Goal: Task Accomplishment & Management: Use online tool/utility

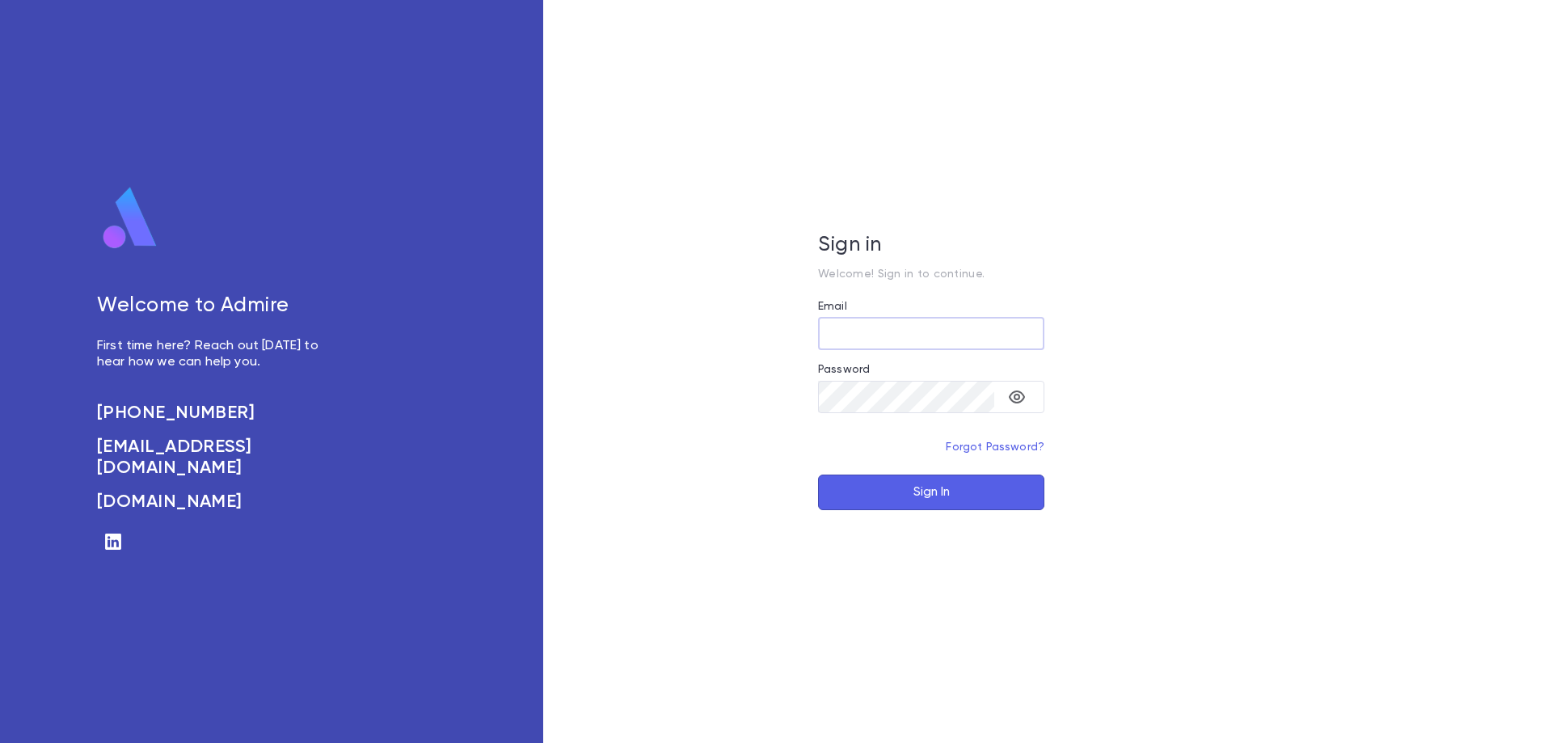
click at [892, 344] on input "Email" at bounding box center [931, 334] width 226 height 32
click at [890, 343] on input "Email" at bounding box center [931, 334] width 226 height 32
click at [891, 333] on input "Email" at bounding box center [931, 334] width 226 height 32
type input "**********"
click at [818, 475] on button "Sign In" at bounding box center [931, 493] width 226 height 36
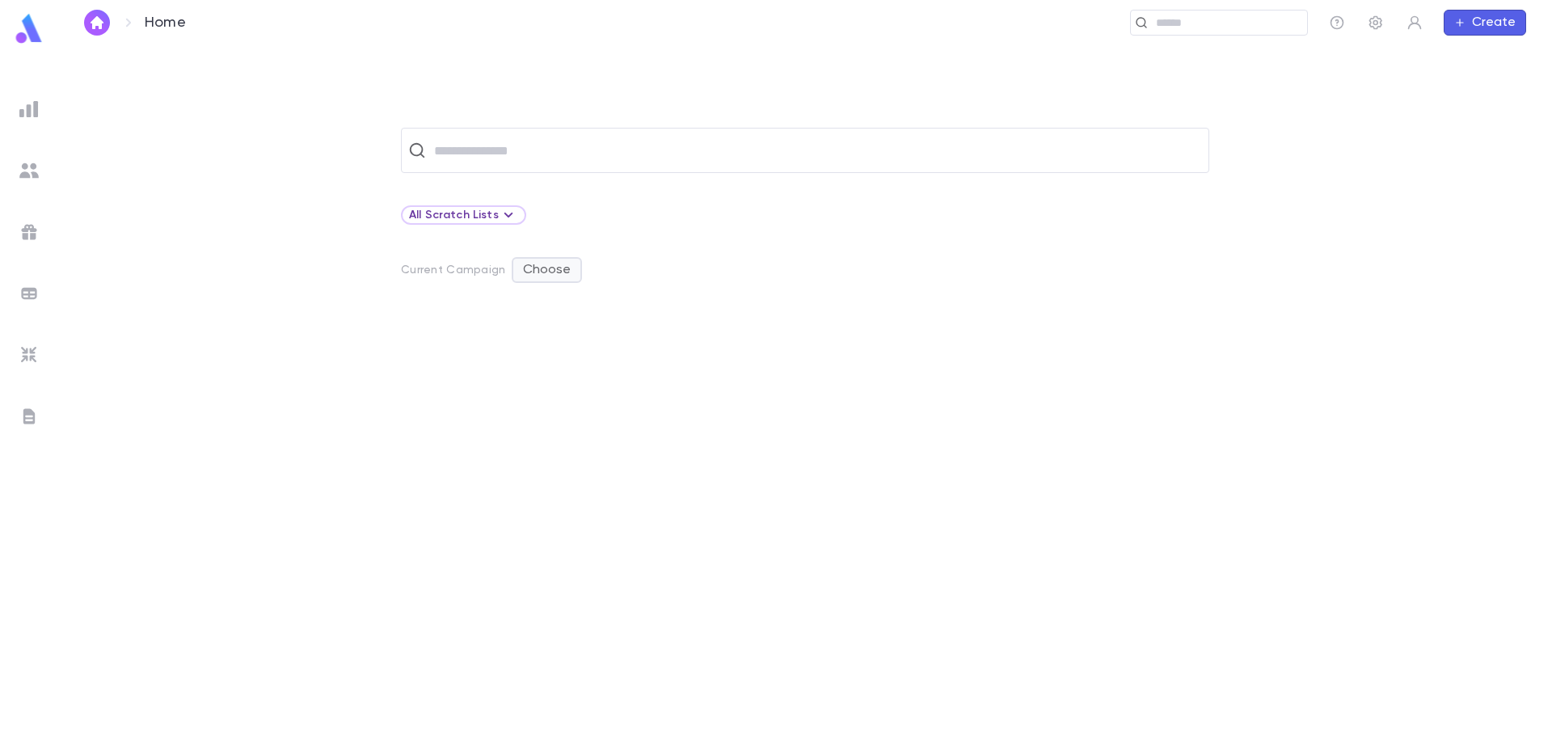
click at [544, 272] on button "Choose" at bounding box center [547, 270] width 70 height 26
click at [549, 298] on li "Show" at bounding box center [547, 302] width 68 height 26
click at [542, 276] on button "Choose" at bounding box center [547, 270] width 70 height 26
click at [545, 269] on div at bounding box center [776, 371] width 1552 height 743
click at [545, 269] on button "Choose" at bounding box center [547, 270] width 70 height 26
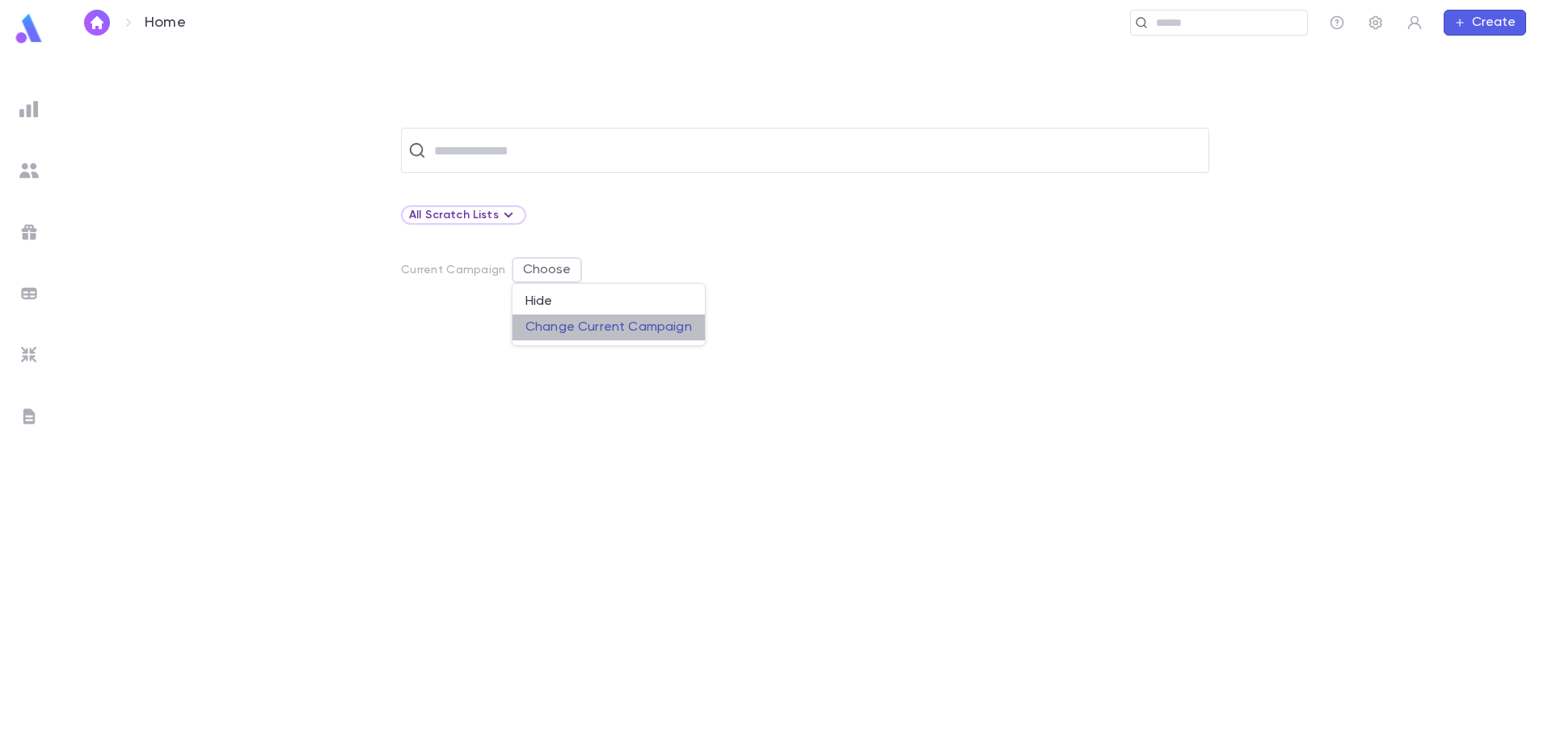
click at [562, 331] on p "Change Current Campaign" at bounding box center [608, 327] width 167 height 16
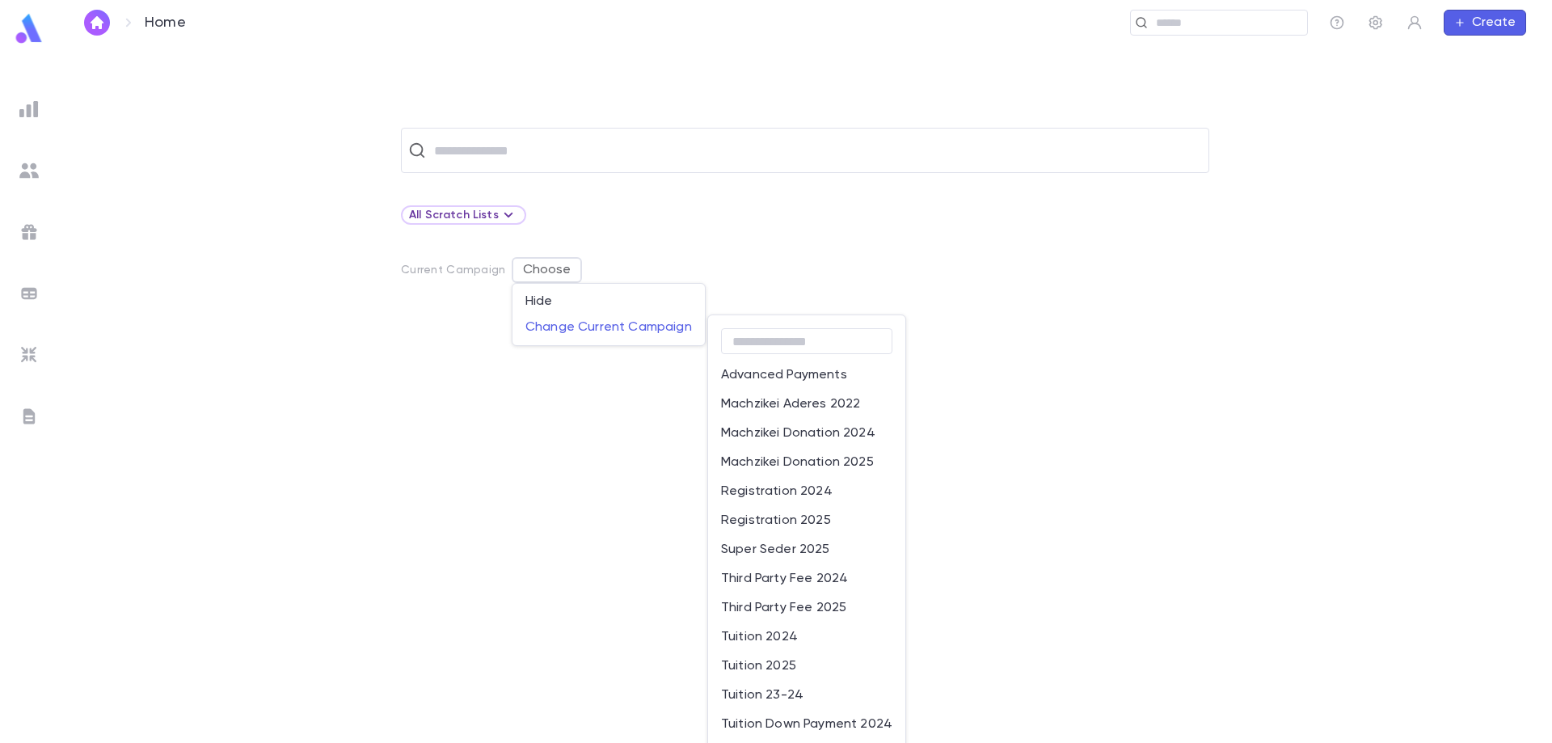
click at [808, 659] on li "Tuition 2025" at bounding box center [806, 666] width 197 height 29
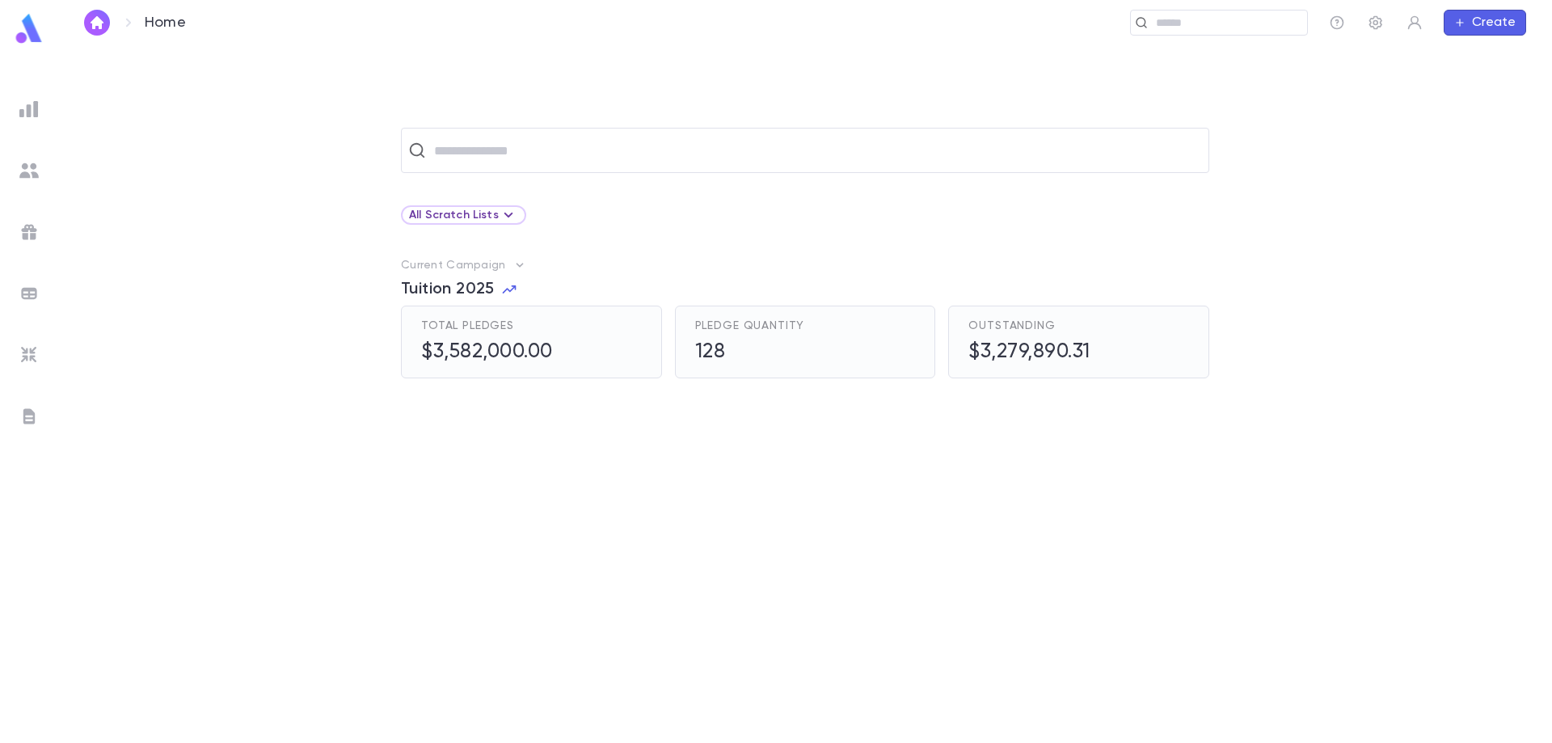
click at [540, 352] on h5 "$3,582,000.00" at bounding box center [487, 352] width 132 height 24
click at [509, 361] on h5 "$3,582,000.00" at bounding box center [487, 352] width 132 height 24
click at [721, 326] on span "Pledge Quantity" at bounding box center [750, 325] width 110 height 13
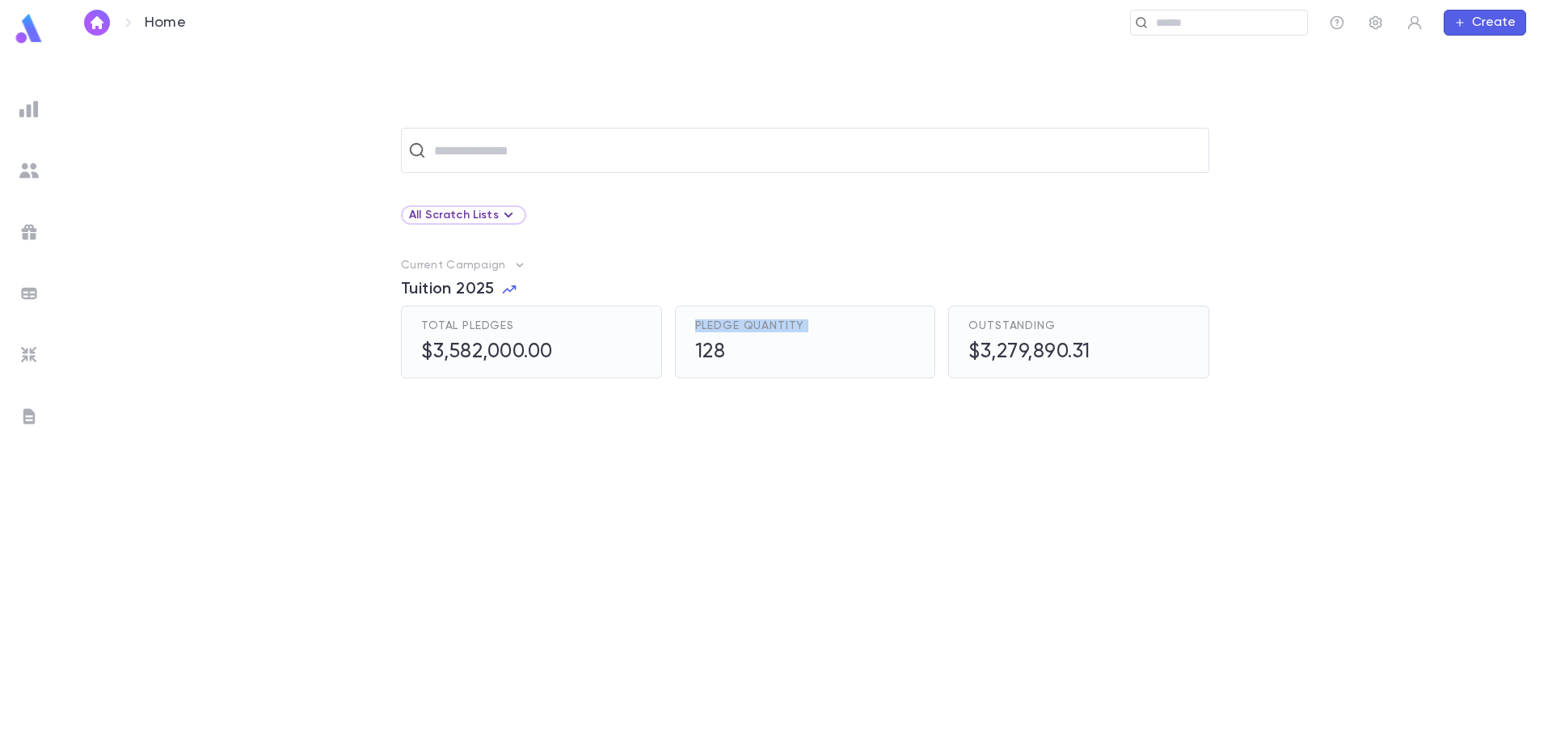
click at [721, 326] on span "Pledge Quantity" at bounding box center [750, 325] width 110 height 13
click at [513, 327] on div "Total Pledges" at bounding box center [487, 325] width 132 height 13
click at [481, 294] on div "Total Pledges $3,582,000.00" at bounding box center [525, 336] width 274 height 86
click at [512, 287] on icon "button" at bounding box center [509, 289] width 14 height 8
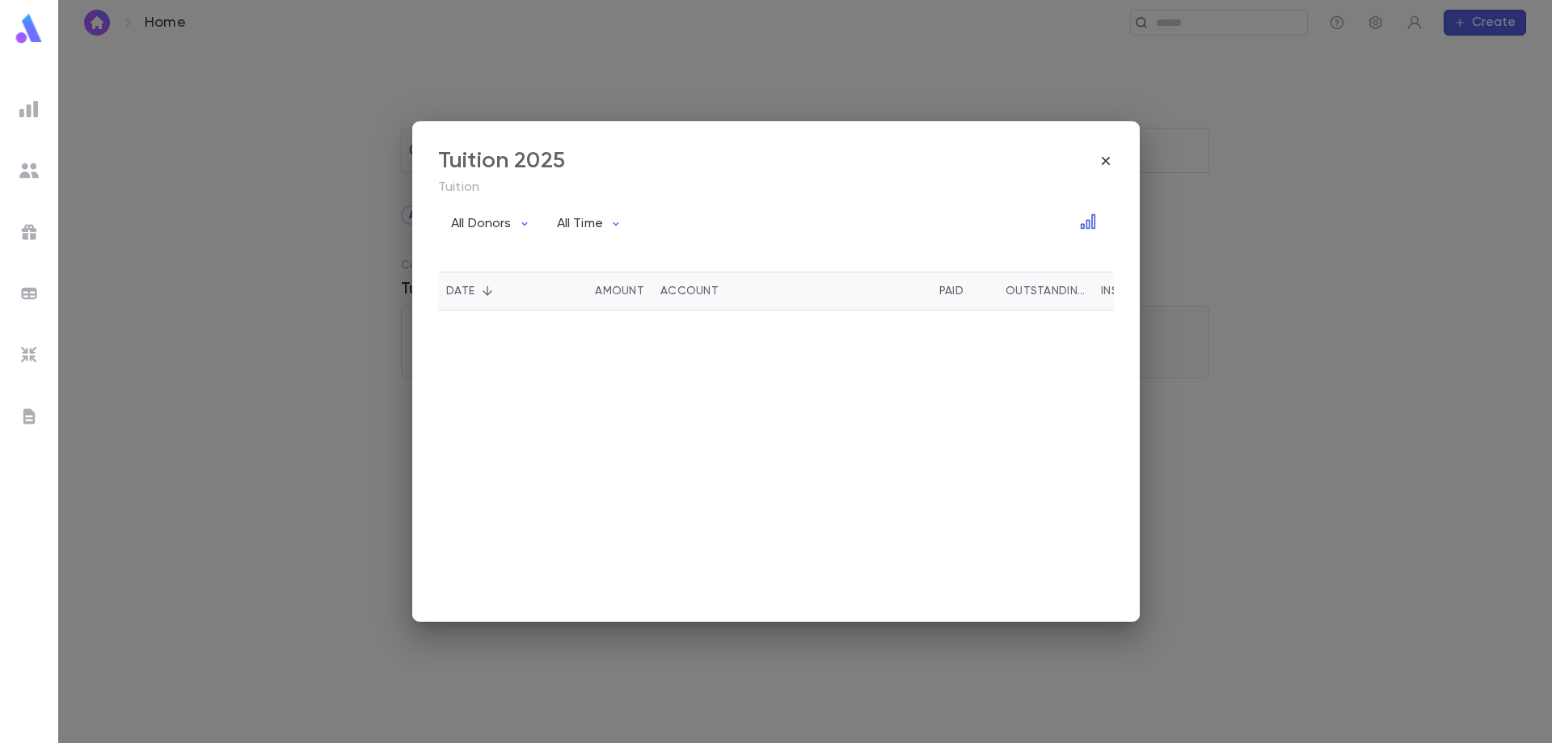
click at [512, 287] on div "Date" at bounding box center [492, 291] width 93 height 39
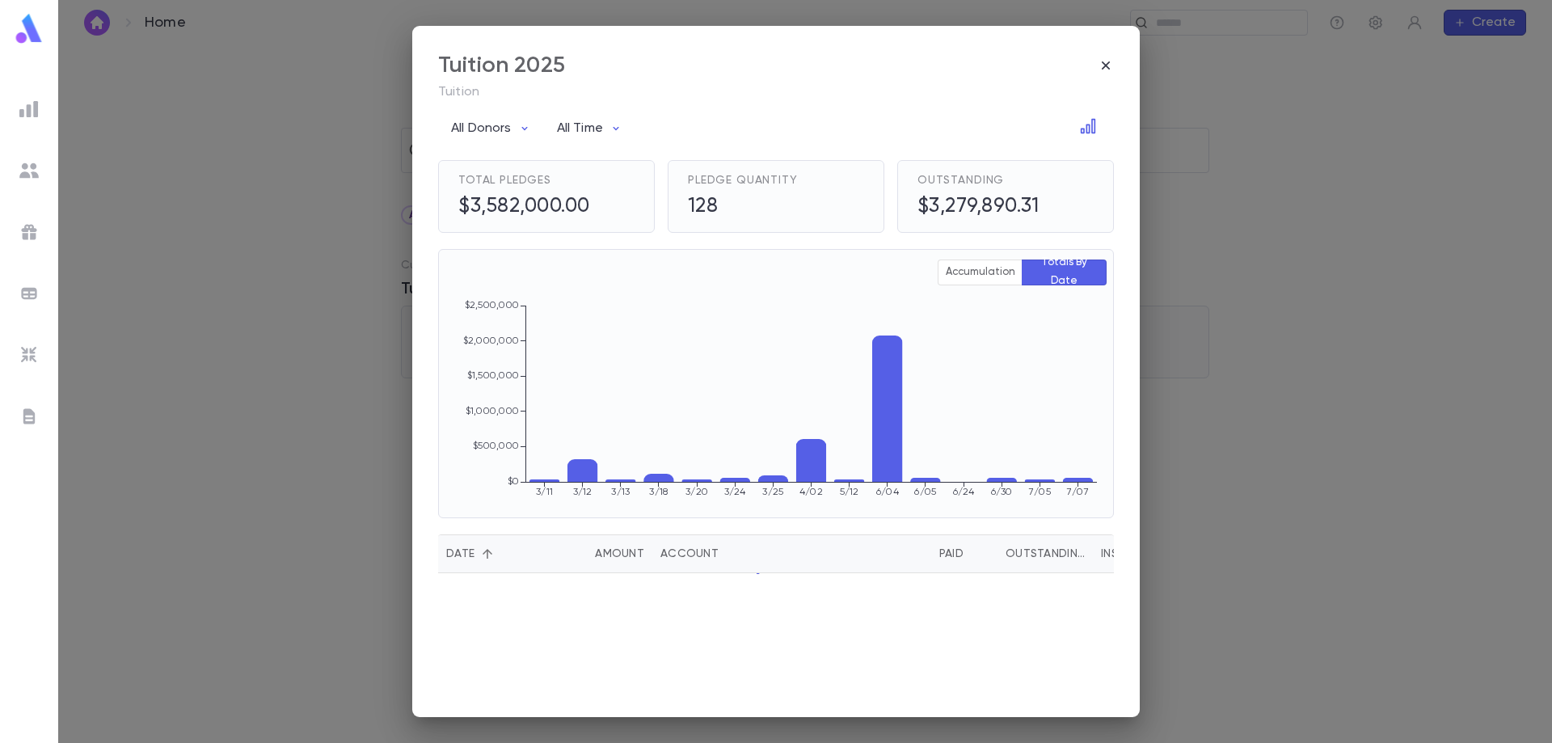
click at [1104, 74] on div "Tuition 2025" at bounding box center [776, 65] width 676 height 27
click at [1107, 65] on icon "button" at bounding box center [1106, 65] width 8 height 8
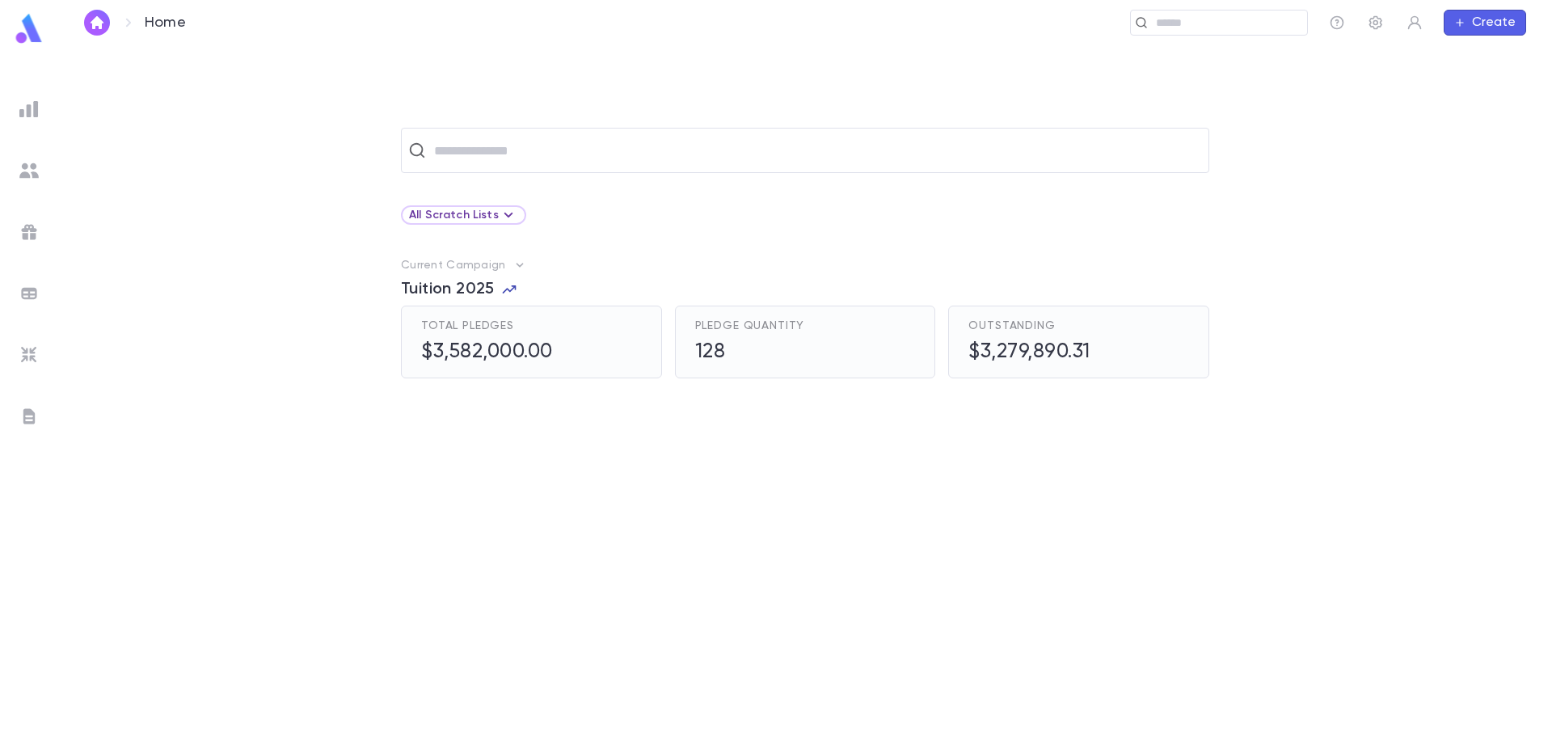
click at [508, 288] on icon "button" at bounding box center [509, 289] width 16 height 16
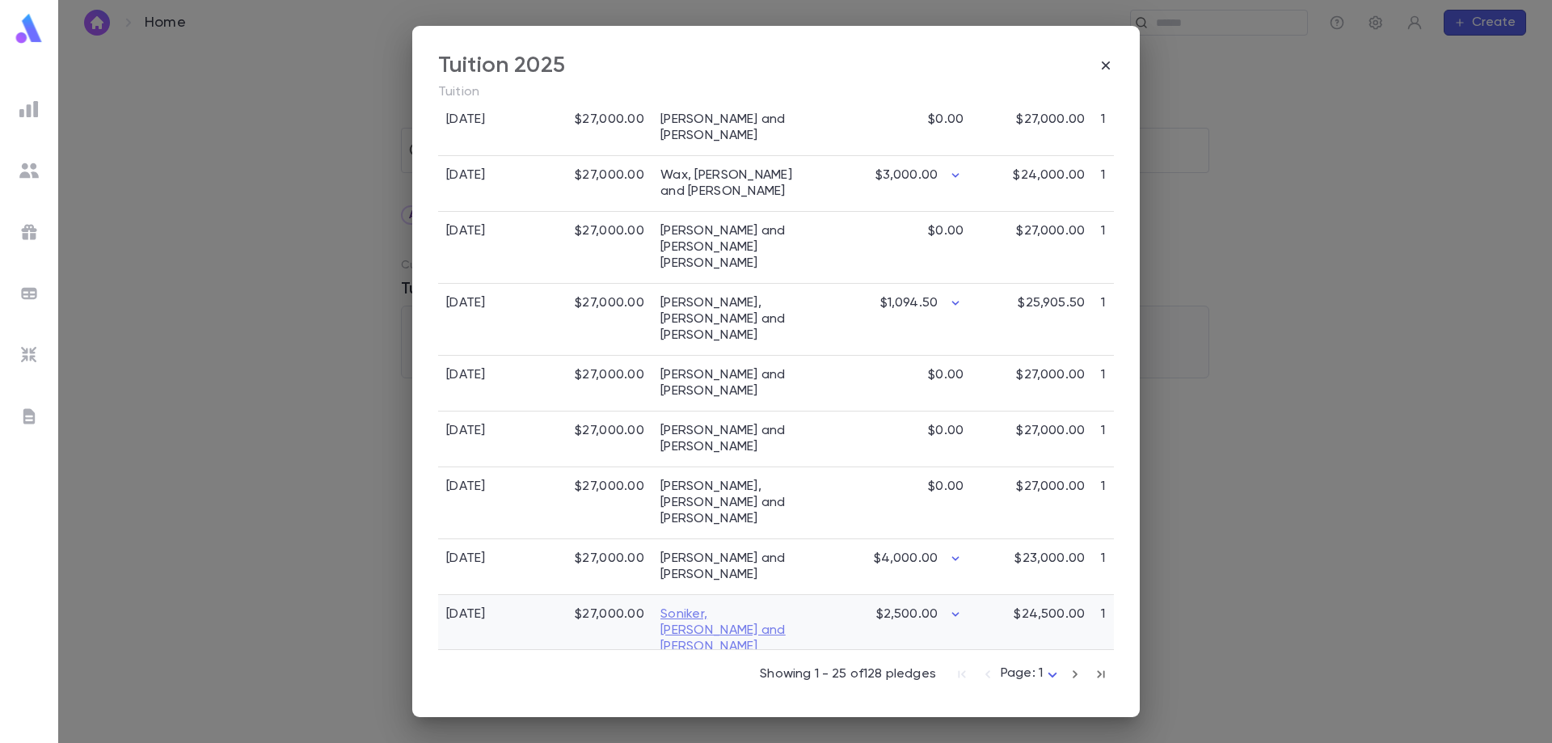
scroll to position [1212, 0]
click at [842, 672] on p "Showing 1 - 25 of 128 pledges" at bounding box center [848, 674] width 176 height 16
click at [1070, 676] on icon "button" at bounding box center [1075, 674] width 18 height 19
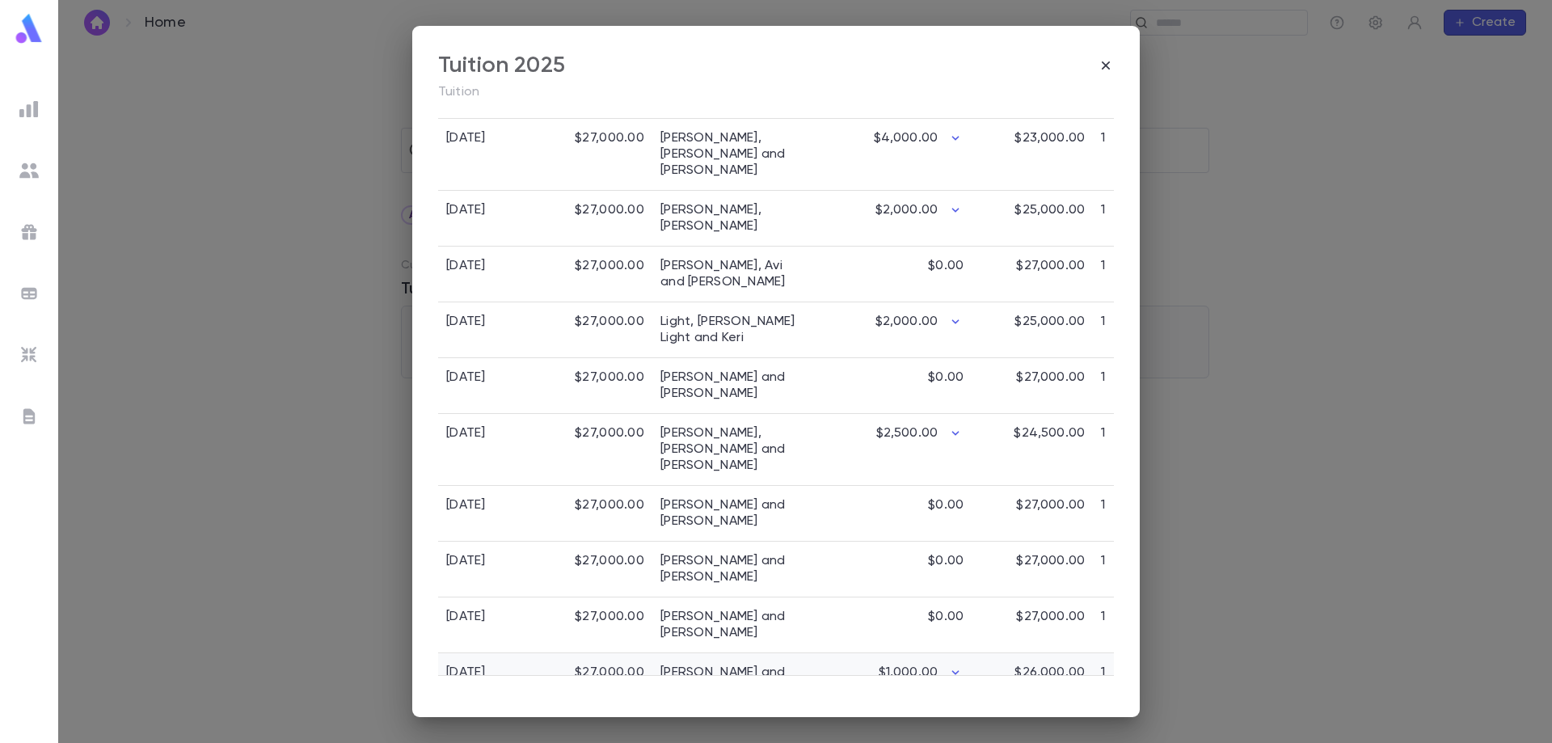
scroll to position [1244, 0]
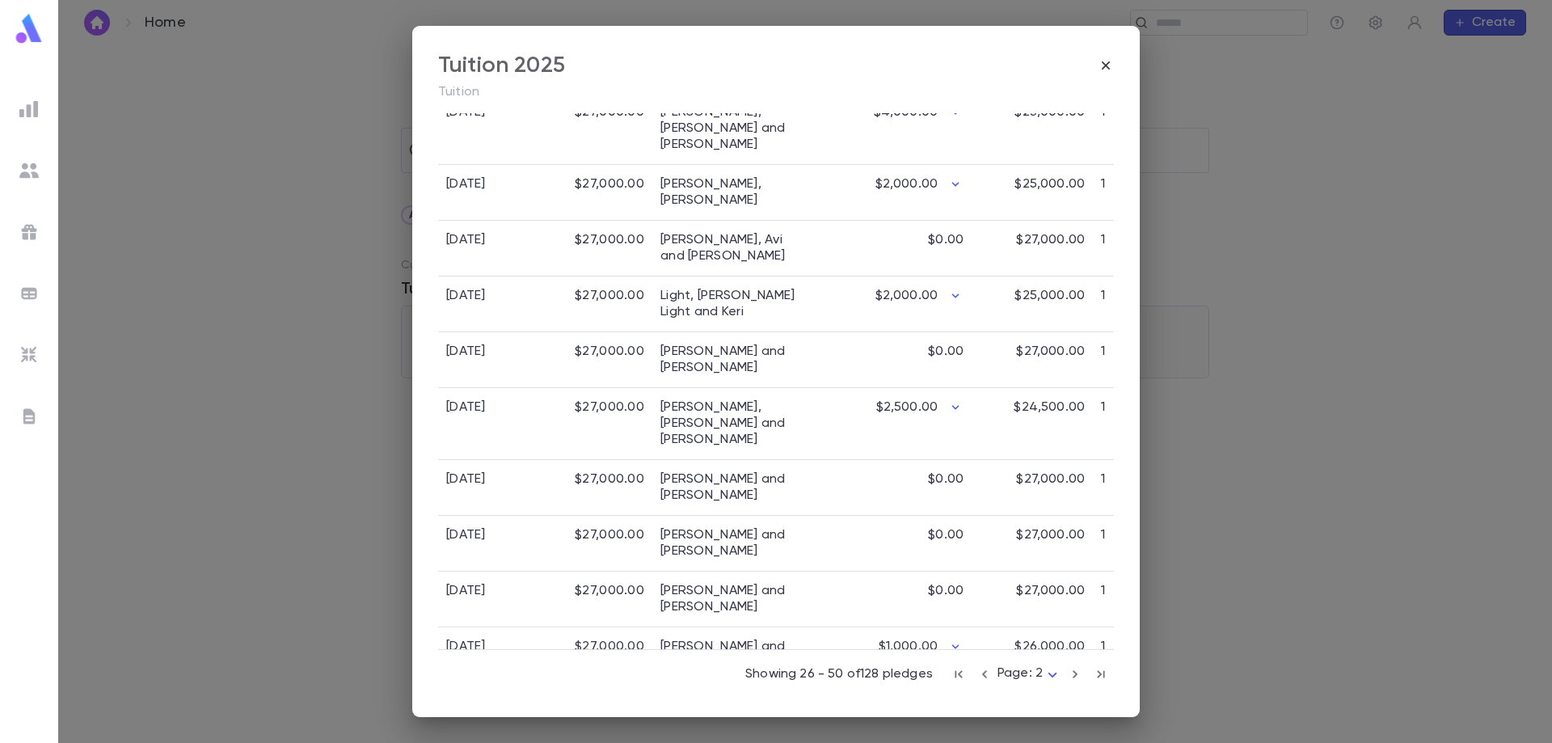
click at [1092, 675] on icon "button" at bounding box center [1101, 674] width 18 height 19
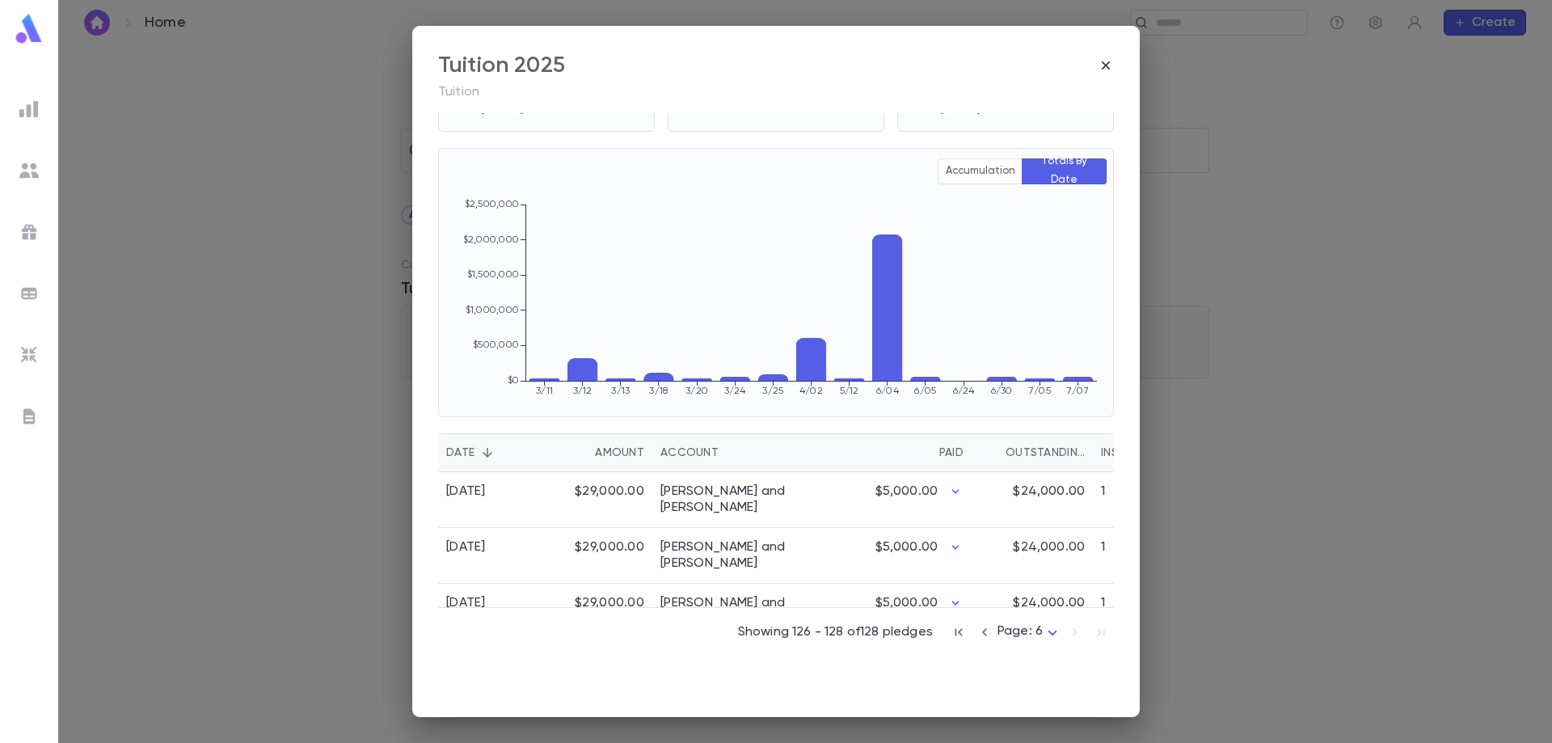
click at [1090, 675] on div "Date Amount Account Paid Outstanding Installments Notes 3/12/2025 $29,000.00 Bo…" at bounding box center [768, 554] width 692 height 274
click at [699, 494] on link "Boehm, Mordechai and Ilana" at bounding box center [733, 499] width 146 height 32
click at [1104, 65] on icon "button" at bounding box center [1106, 65] width 16 height 16
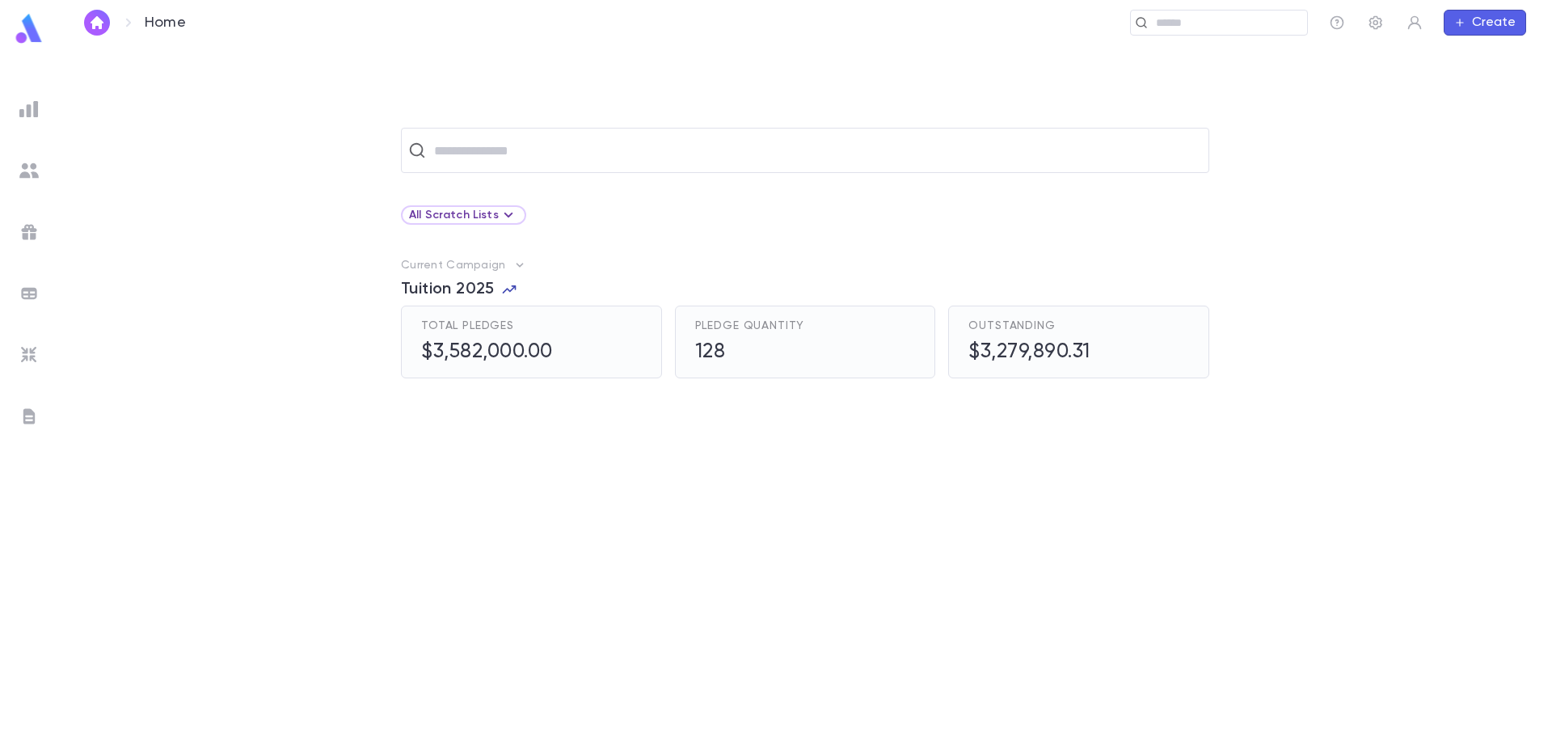
click at [509, 291] on icon "button" at bounding box center [509, 289] width 14 height 8
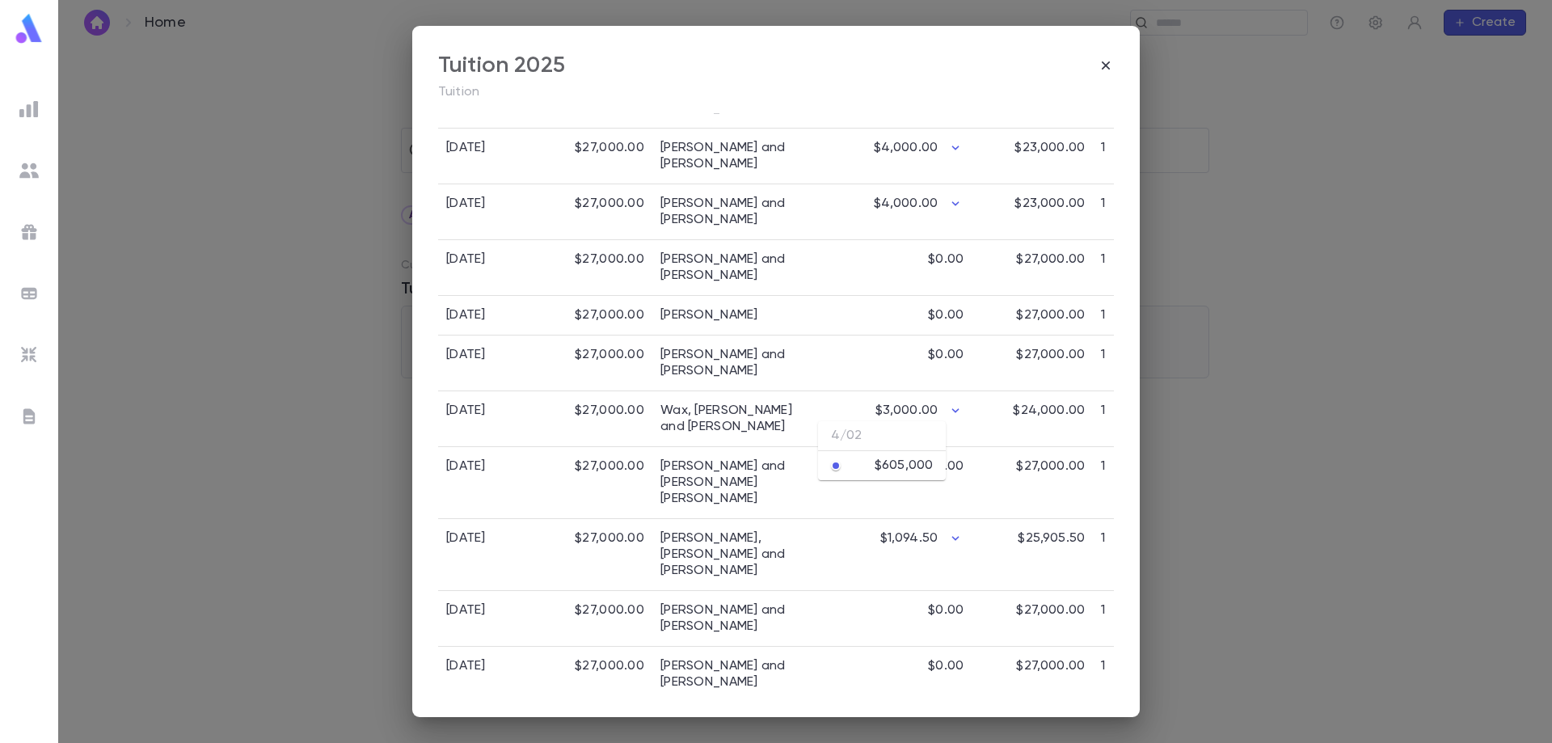
scroll to position [1212, 0]
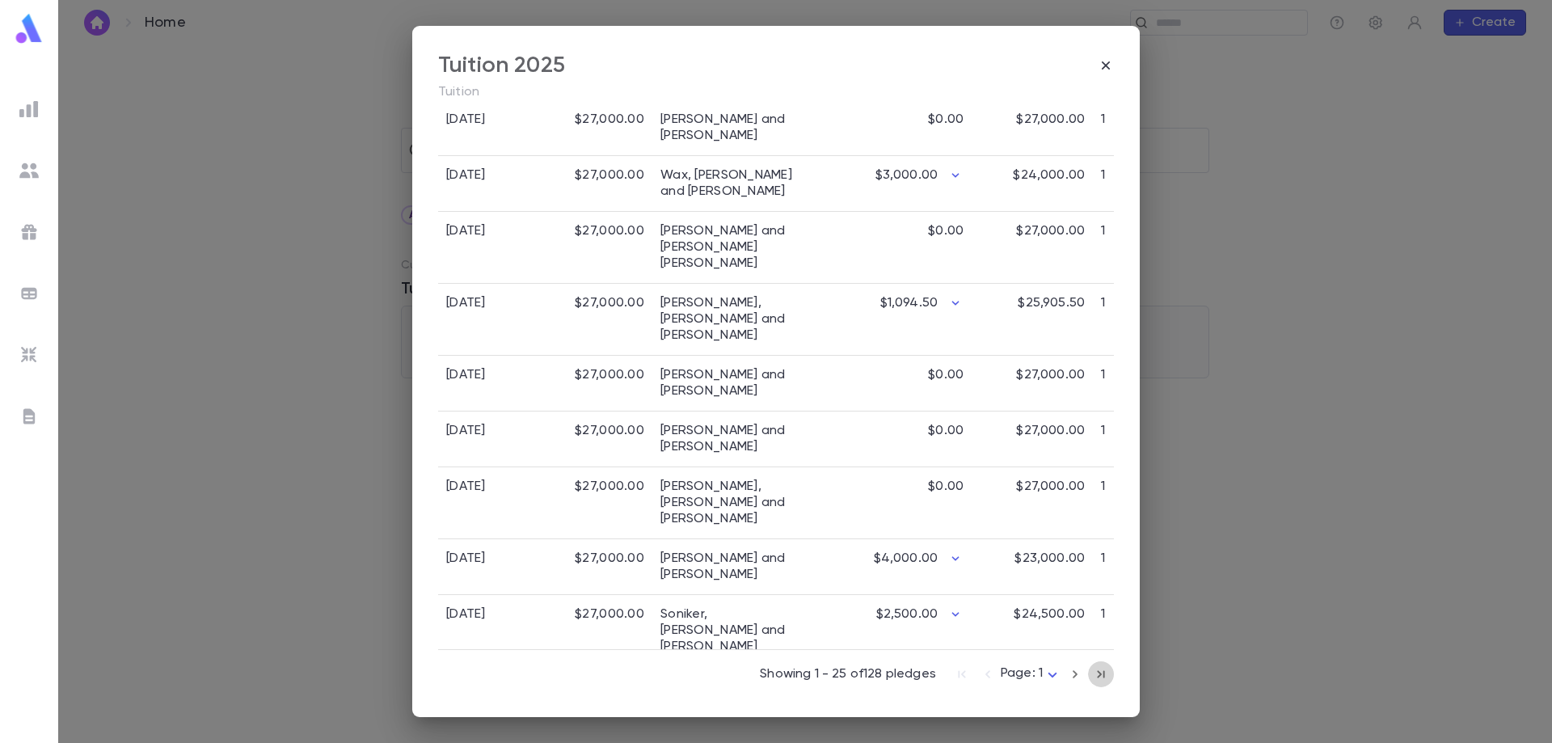
click at [1098, 671] on icon "button" at bounding box center [1100, 673] width 7 height 7
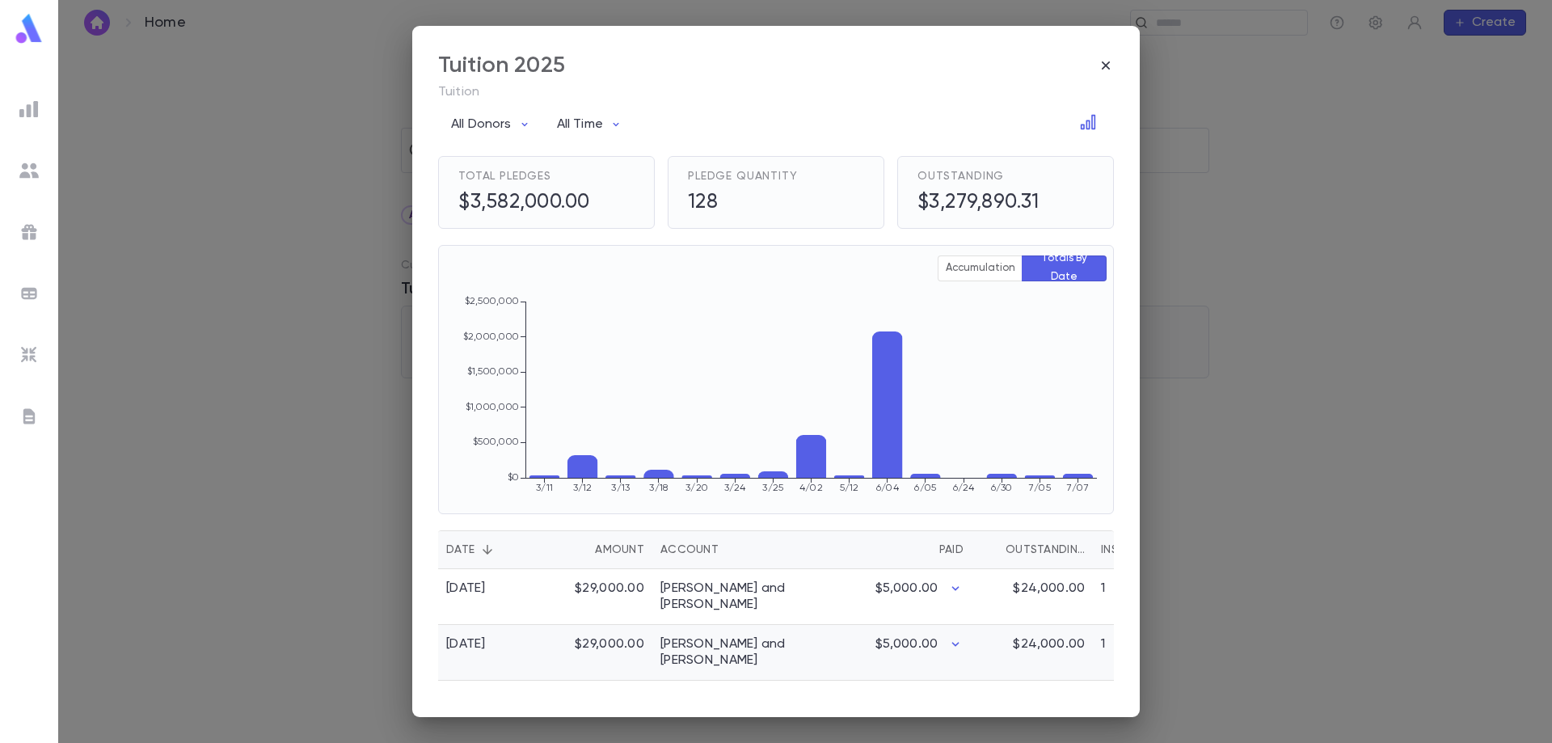
scroll to position [0, 0]
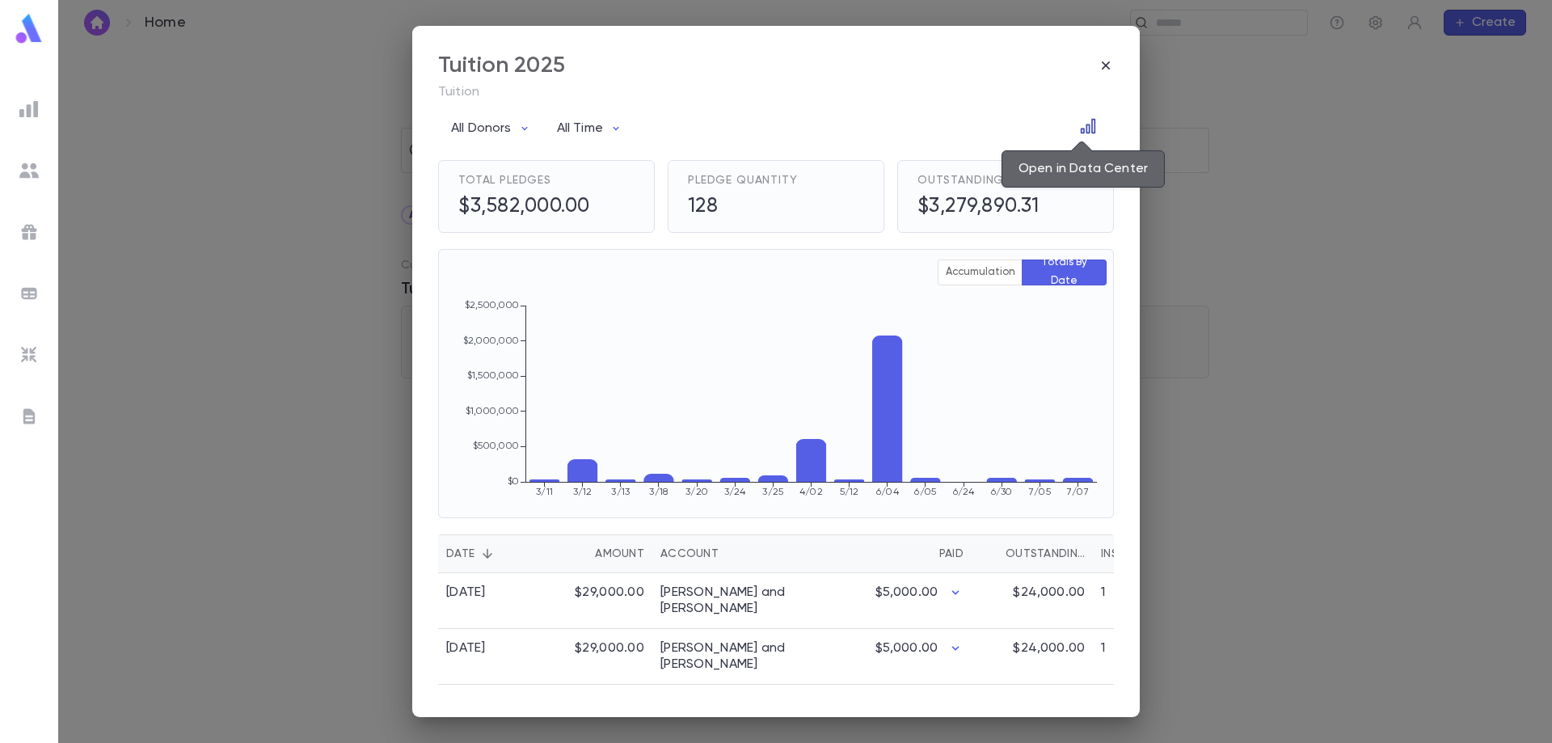
click at [1082, 128] on icon "Open in Data Center" at bounding box center [1088, 126] width 16 height 16
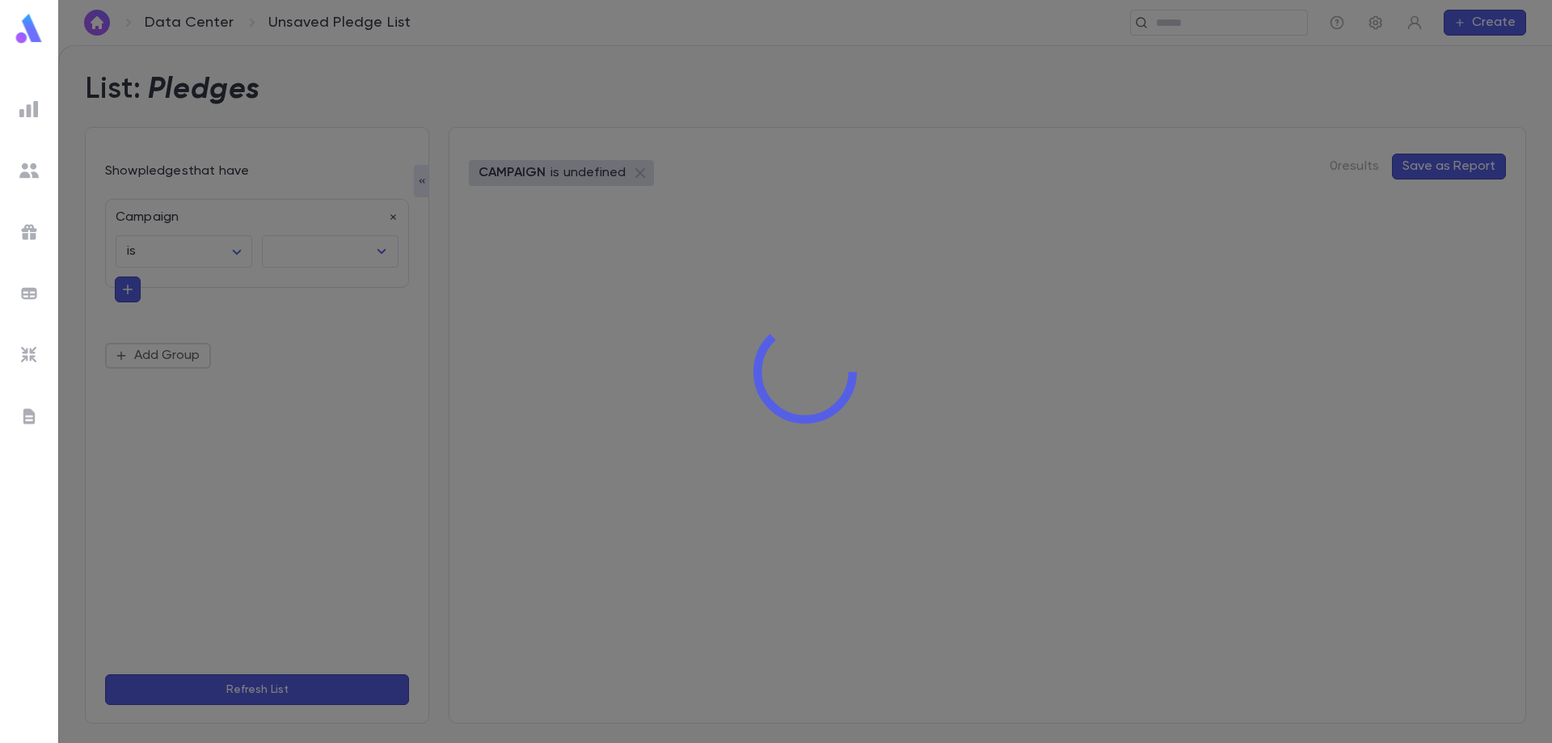
type input "**********"
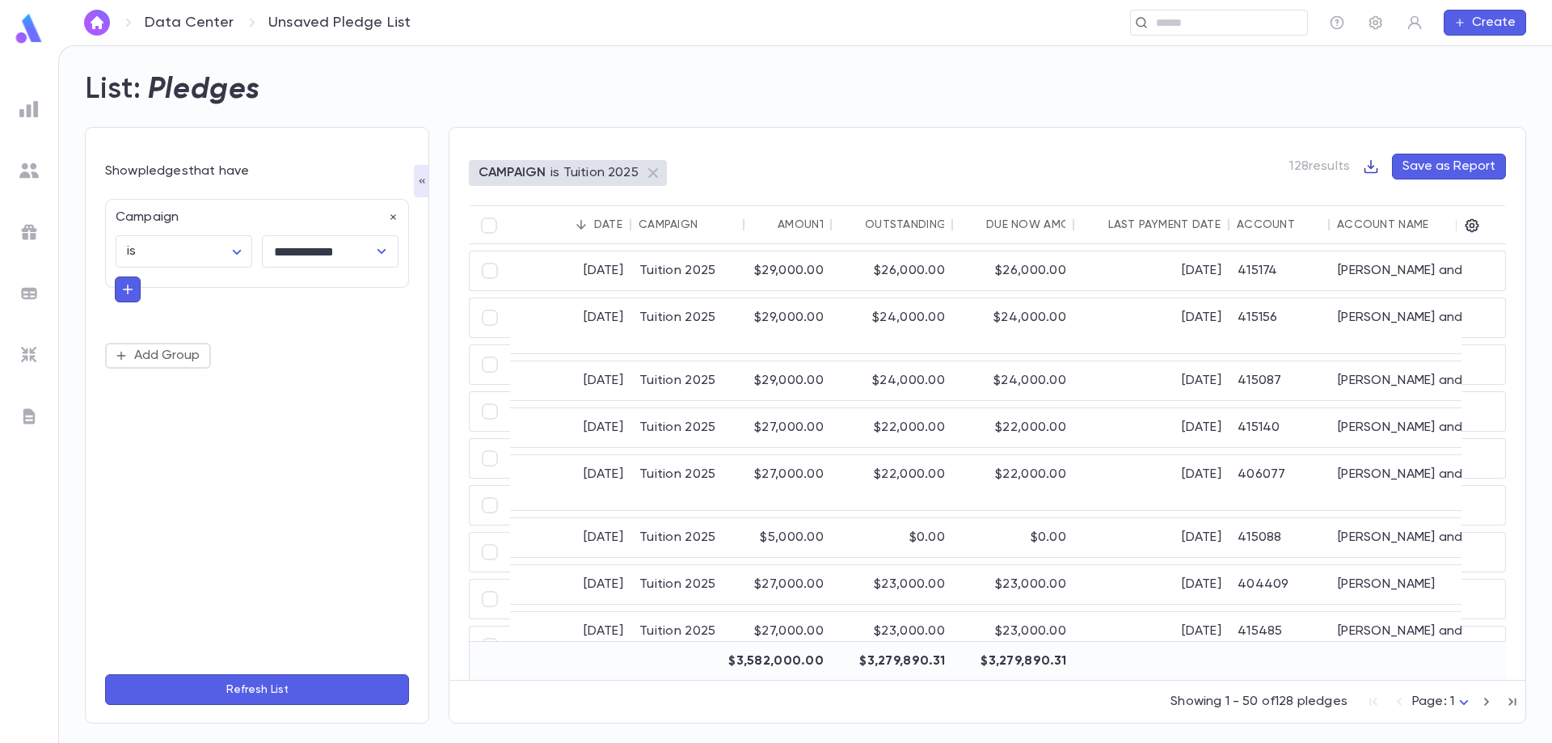
click at [1370, 170] on icon "button" at bounding box center [1371, 166] width 16 height 16
click at [1420, 200] on li "Download CSV" at bounding box center [1427, 198] width 116 height 26
click at [649, 282] on div "Tuition 2025" at bounding box center [687, 270] width 113 height 39
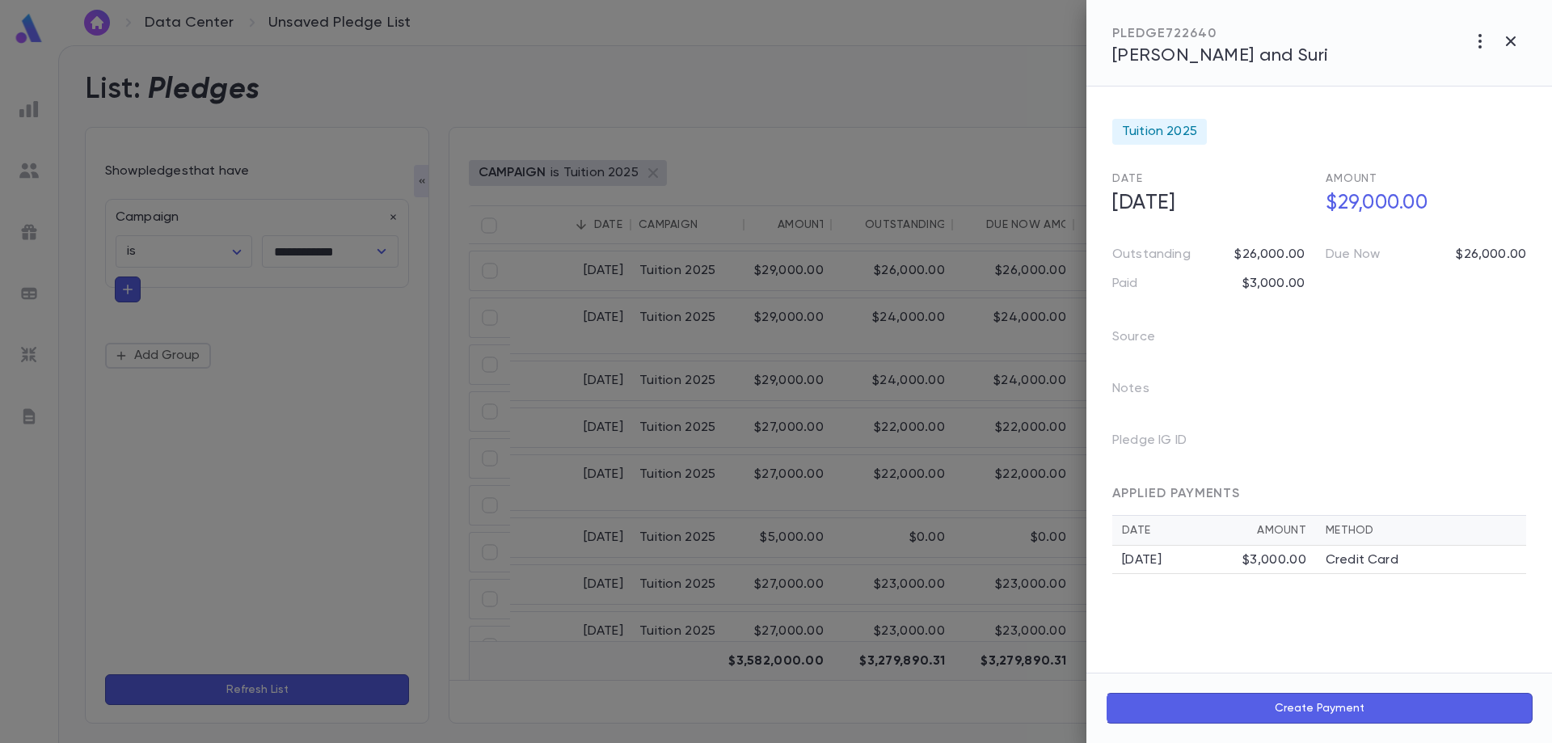
click at [1268, 58] on span "[PERSON_NAME] and Suri" at bounding box center [1220, 56] width 217 height 18
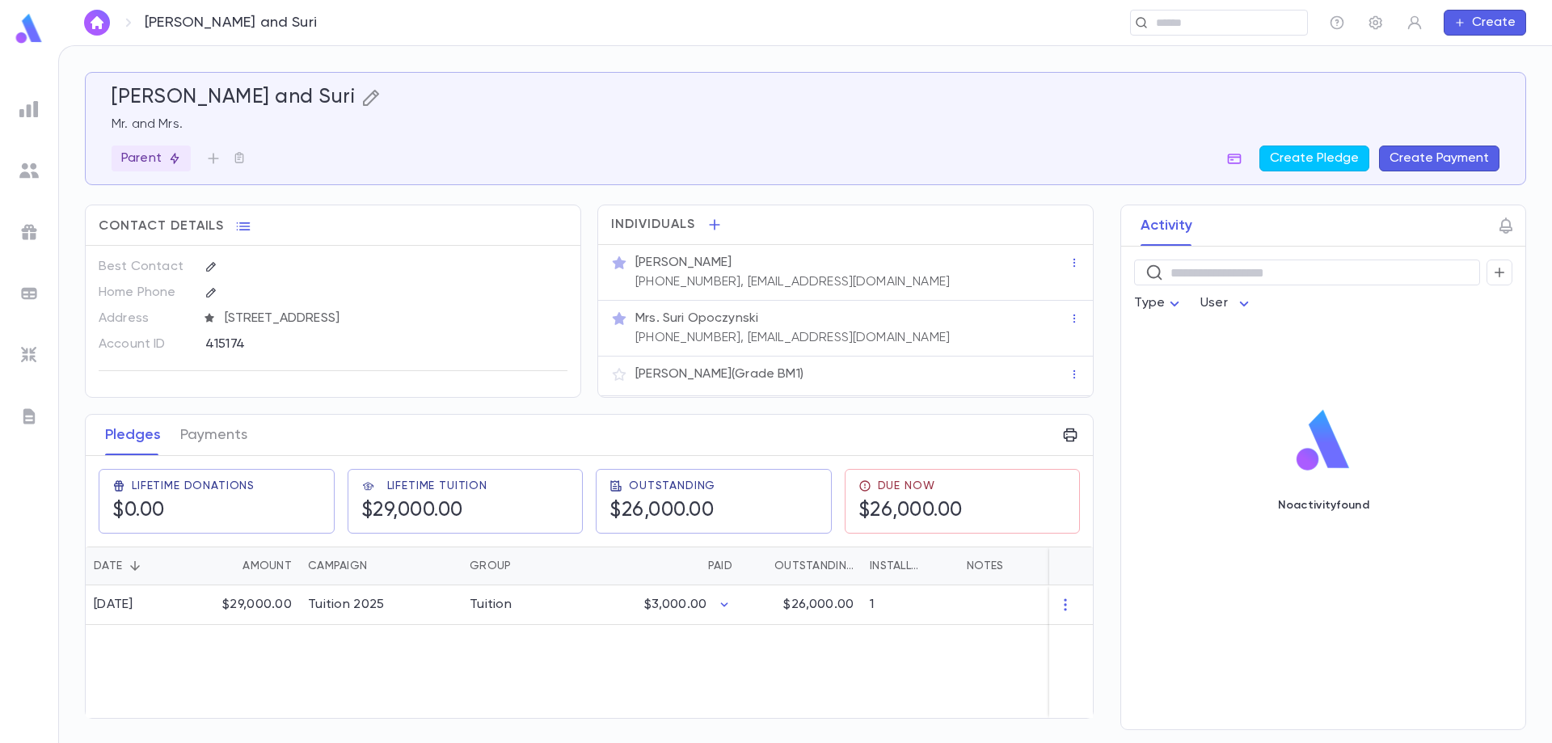
click at [368, 99] on icon "button" at bounding box center [370, 97] width 19 height 19
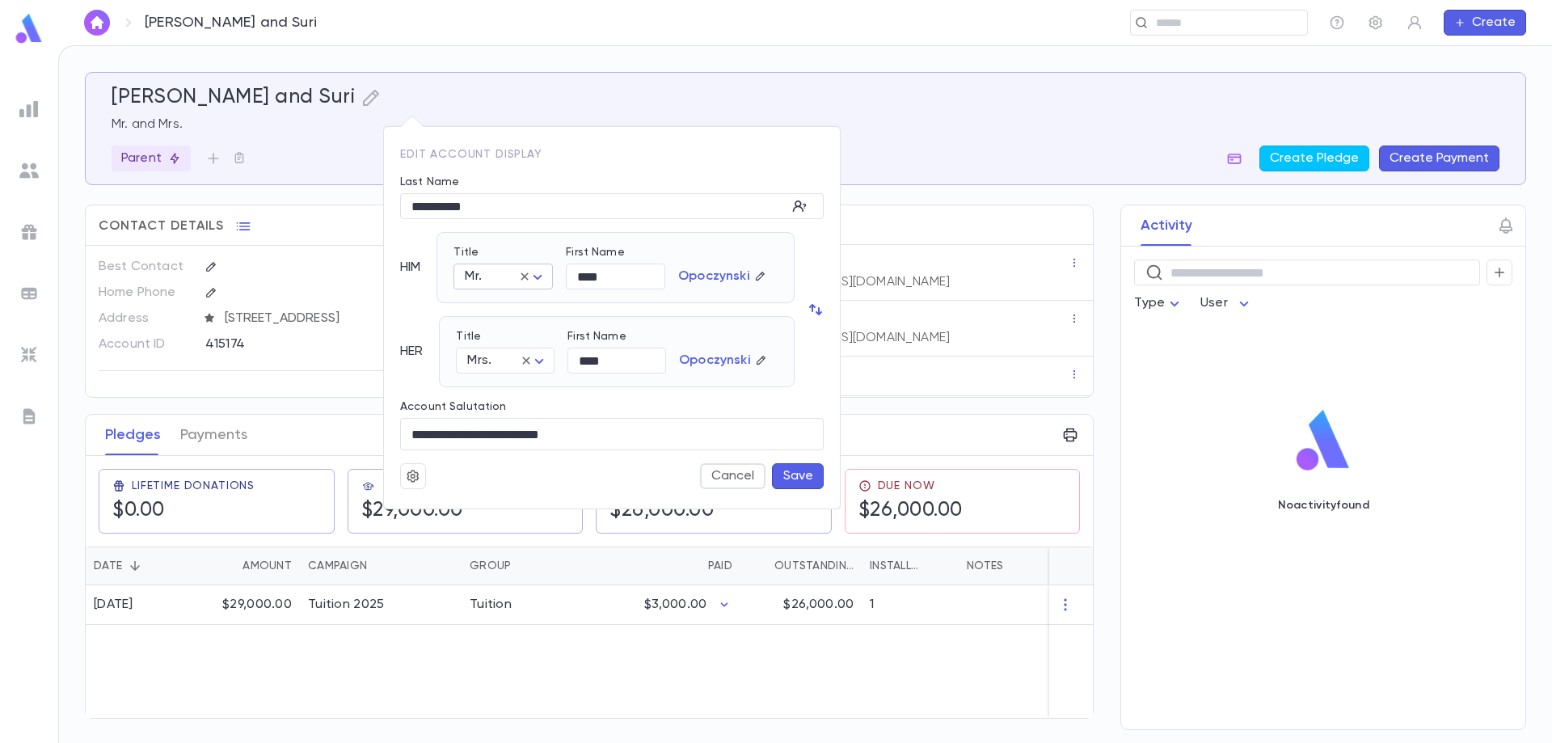
click at [543, 281] on body "[PERSON_NAME] and Suri ​ Create [PERSON_NAME] and Suri Mr. and Mrs. Parent Crea…" at bounding box center [776, 394] width 1552 height 698
click at [525, 203] on div at bounding box center [776, 371] width 1552 height 743
click at [383, 638] on div at bounding box center [776, 371] width 1552 height 743
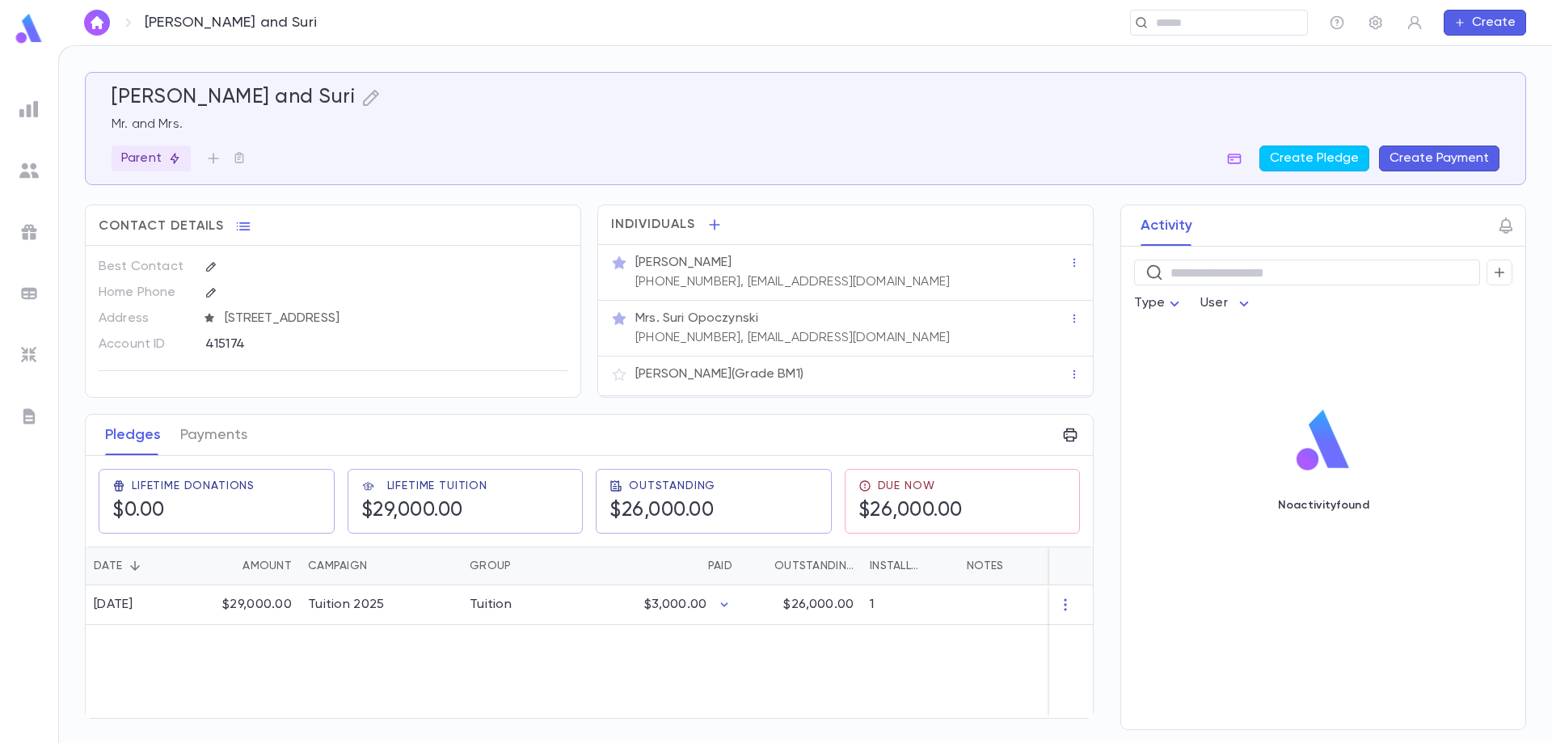
click at [28, 103] on img at bounding box center [28, 108] width 19 height 19
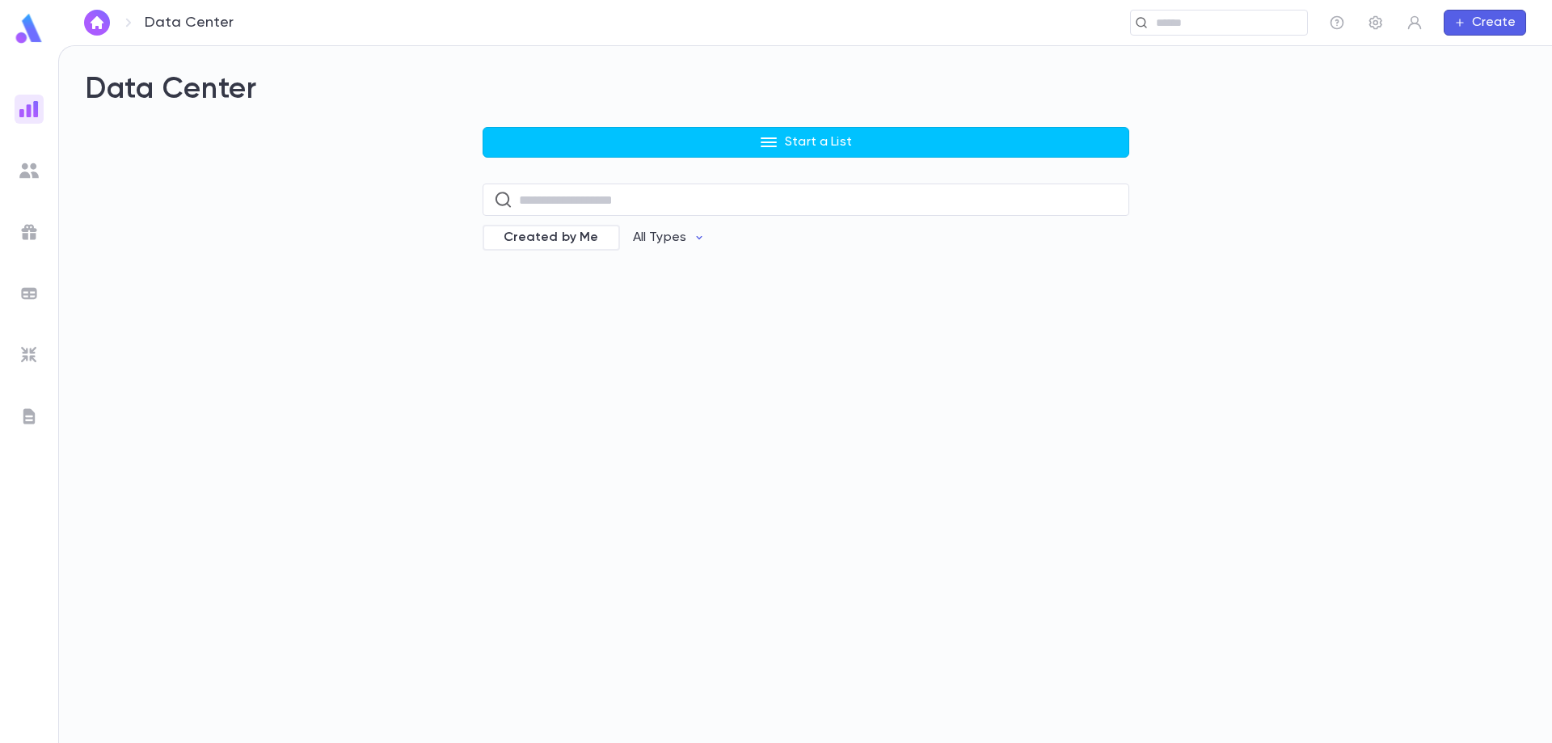
click at [31, 176] on img at bounding box center [28, 170] width 19 height 19
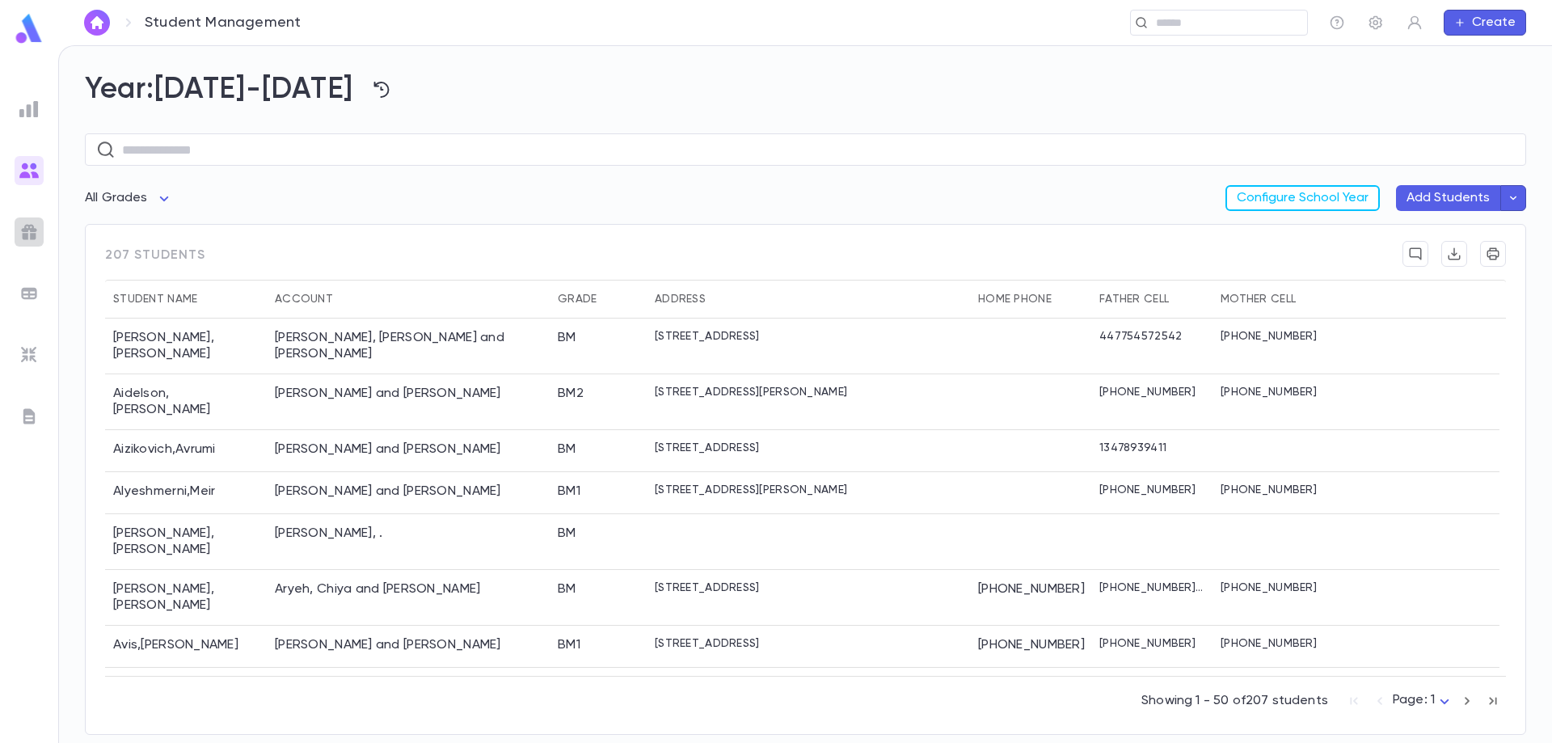
click at [38, 237] on img at bounding box center [28, 231] width 19 height 19
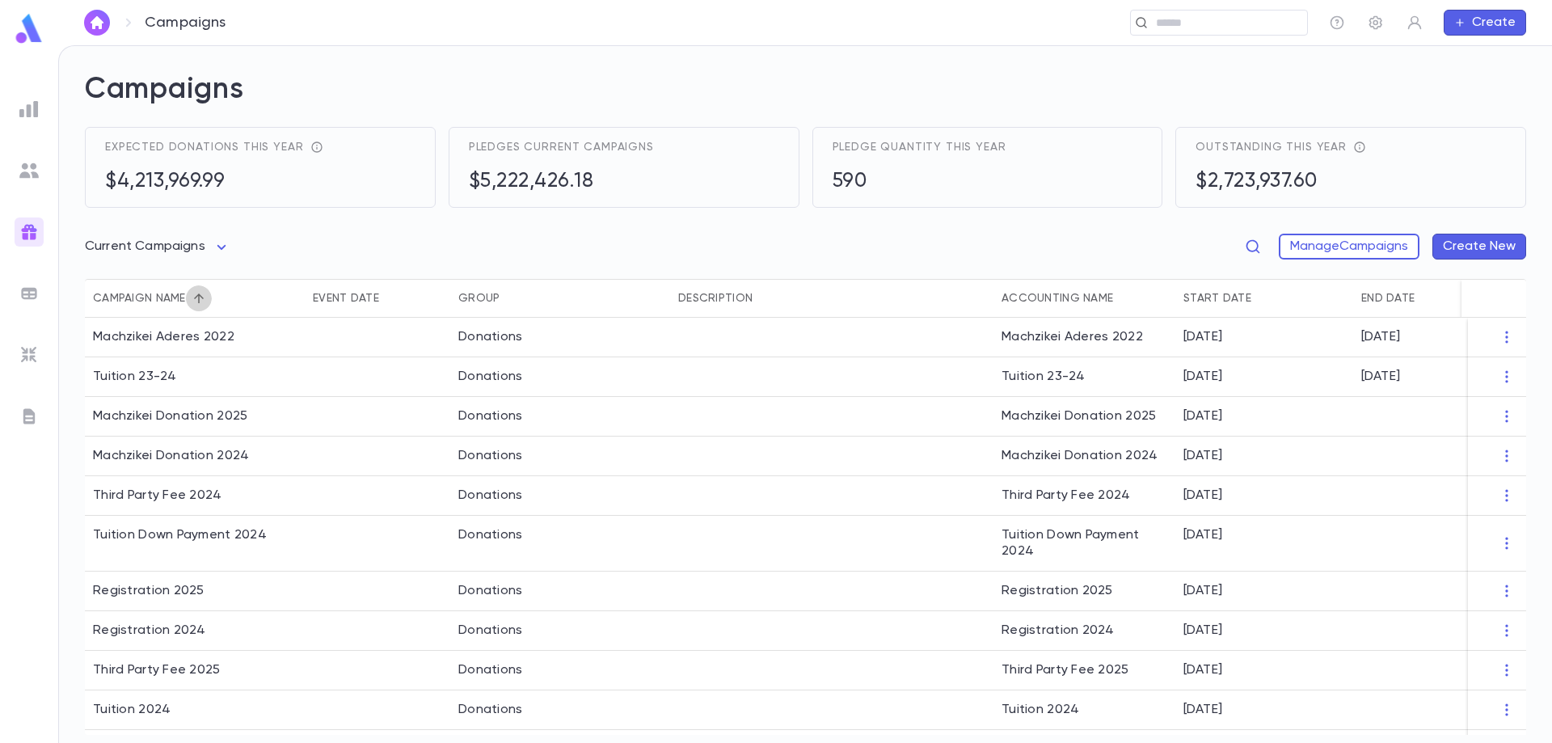
click at [203, 302] on icon "Sort" at bounding box center [199, 298] width 15 height 15
click at [193, 300] on icon "Sort" at bounding box center [199, 298] width 15 height 15
click at [196, 300] on icon "Sort" at bounding box center [199, 298] width 15 height 15
click at [201, 294] on icon "Sort" at bounding box center [199, 298] width 15 height 15
click at [237, 387] on div "Tuition 23-24" at bounding box center [195, 377] width 220 height 40
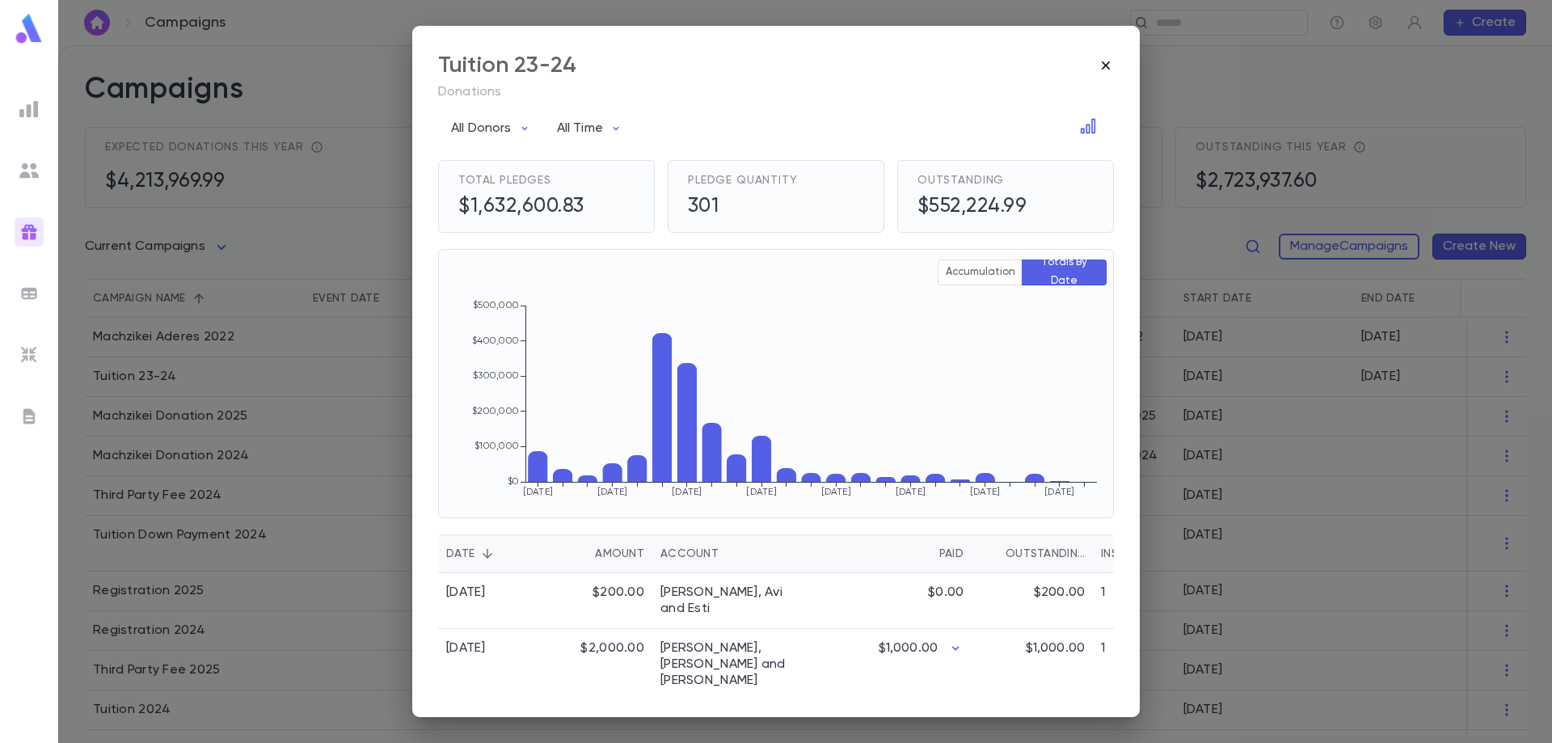
click at [1104, 62] on icon "button" at bounding box center [1106, 65] width 8 height 8
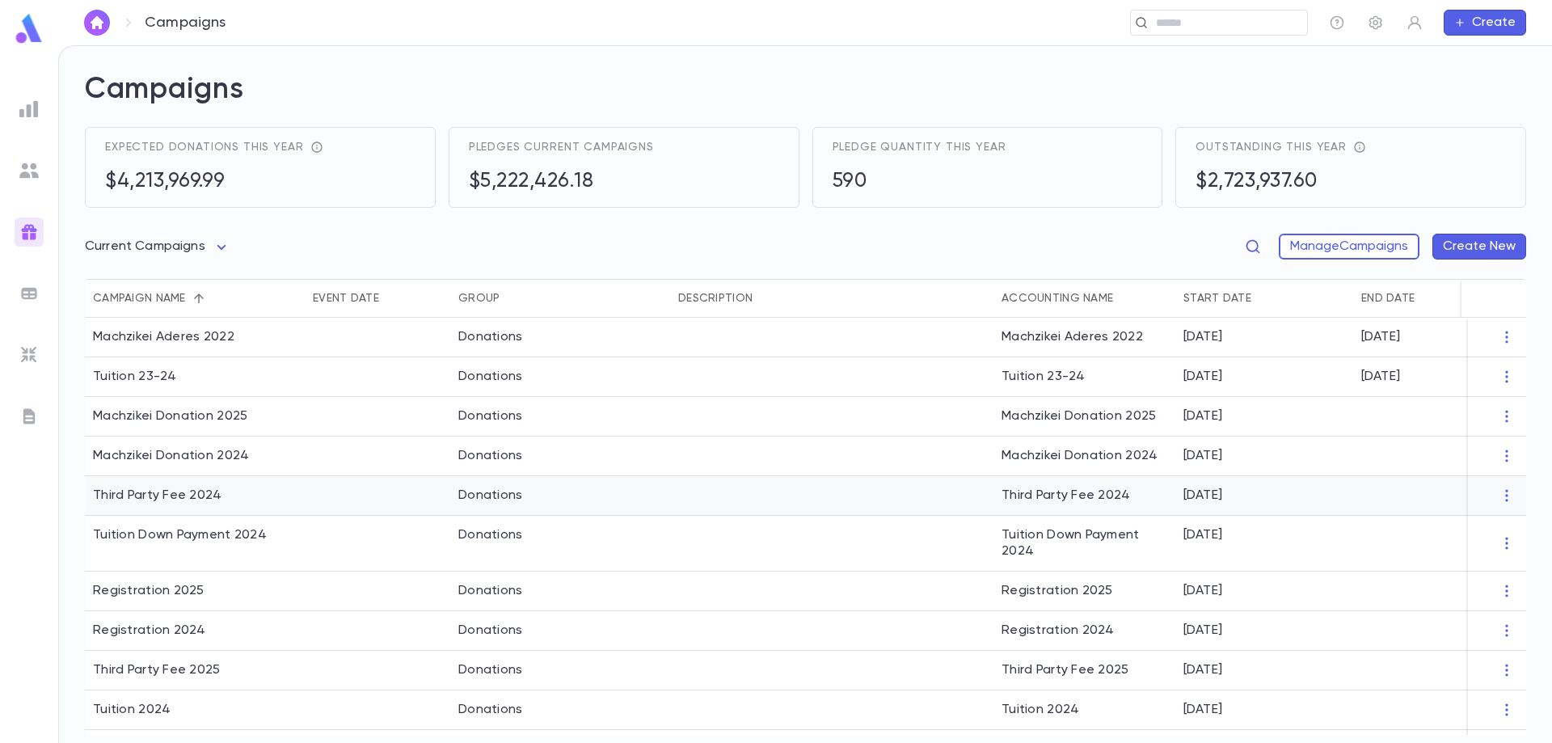
scroll to position [120, 0]
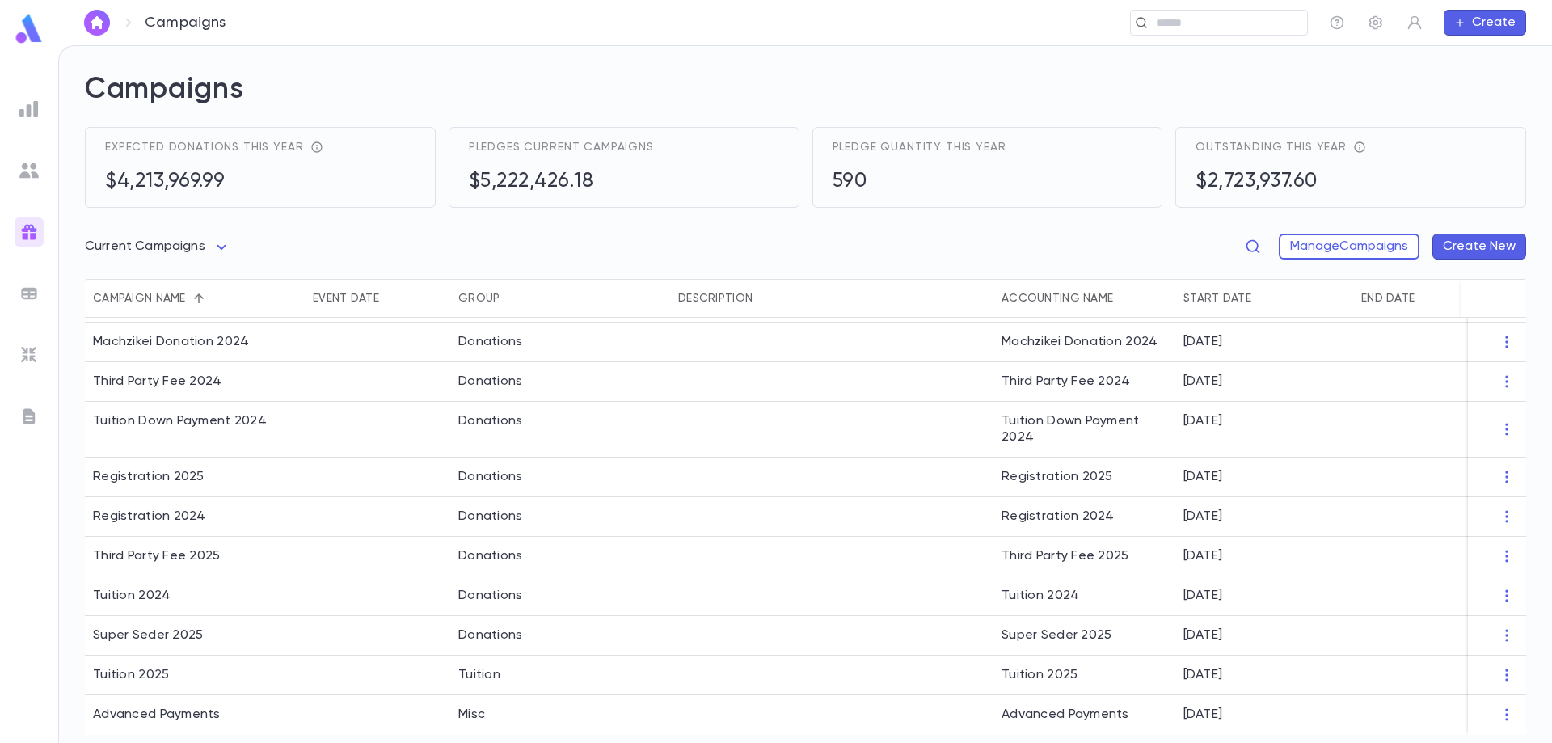
click at [198, 297] on icon "Sort" at bounding box center [199, 298] width 15 height 15
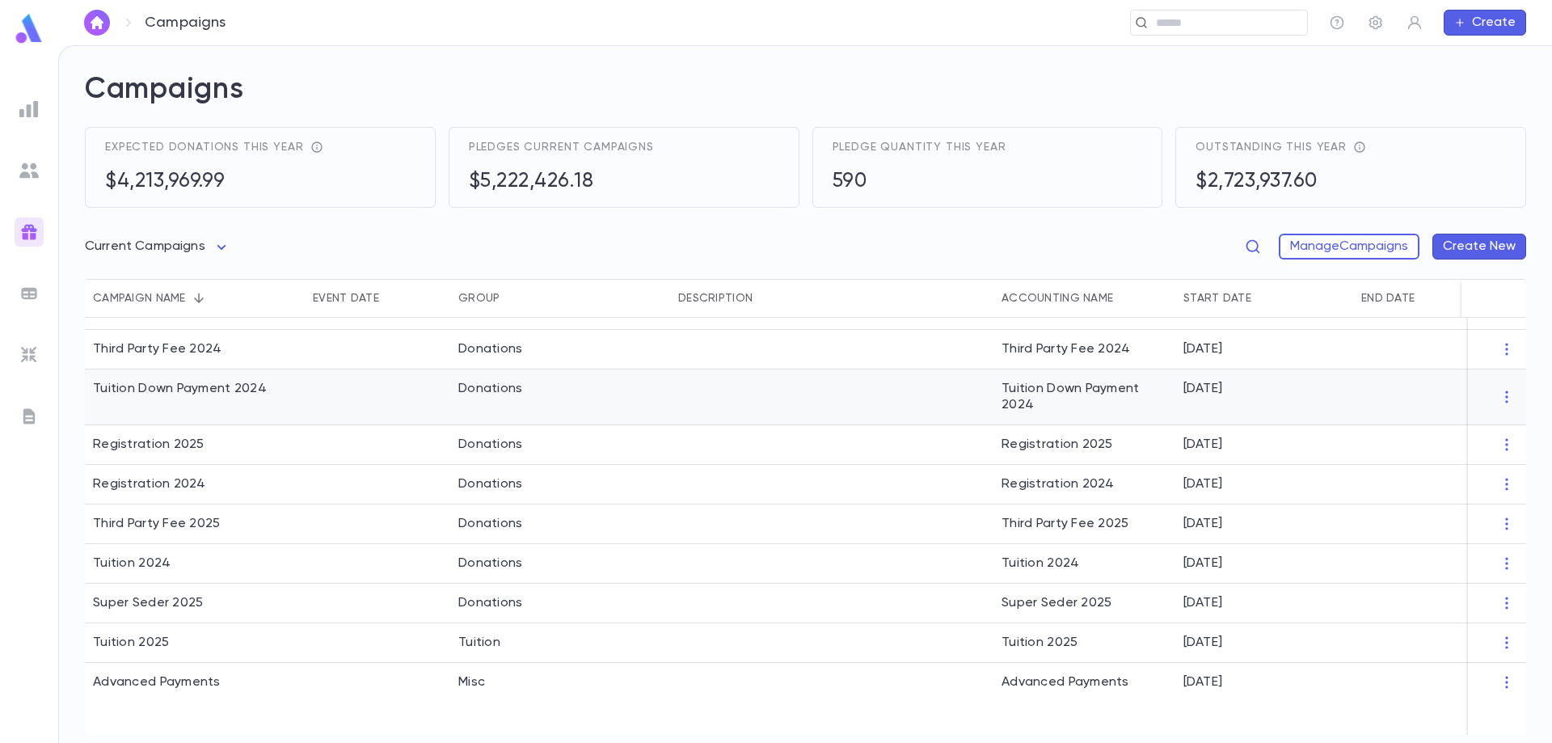
scroll to position [160, 0]
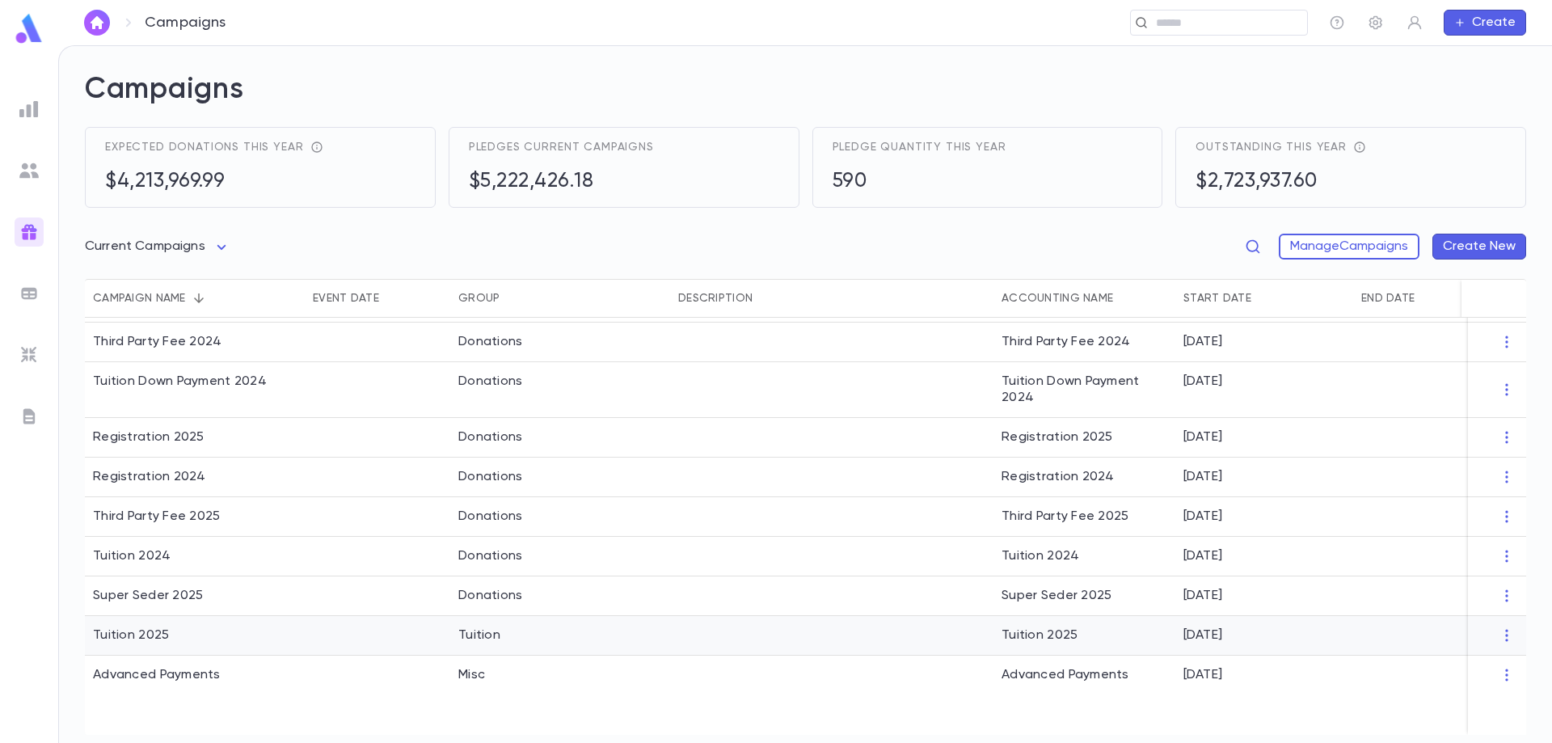
click at [162, 629] on div "Tuition 2025" at bounding box center [131, 635] width 76 height 16
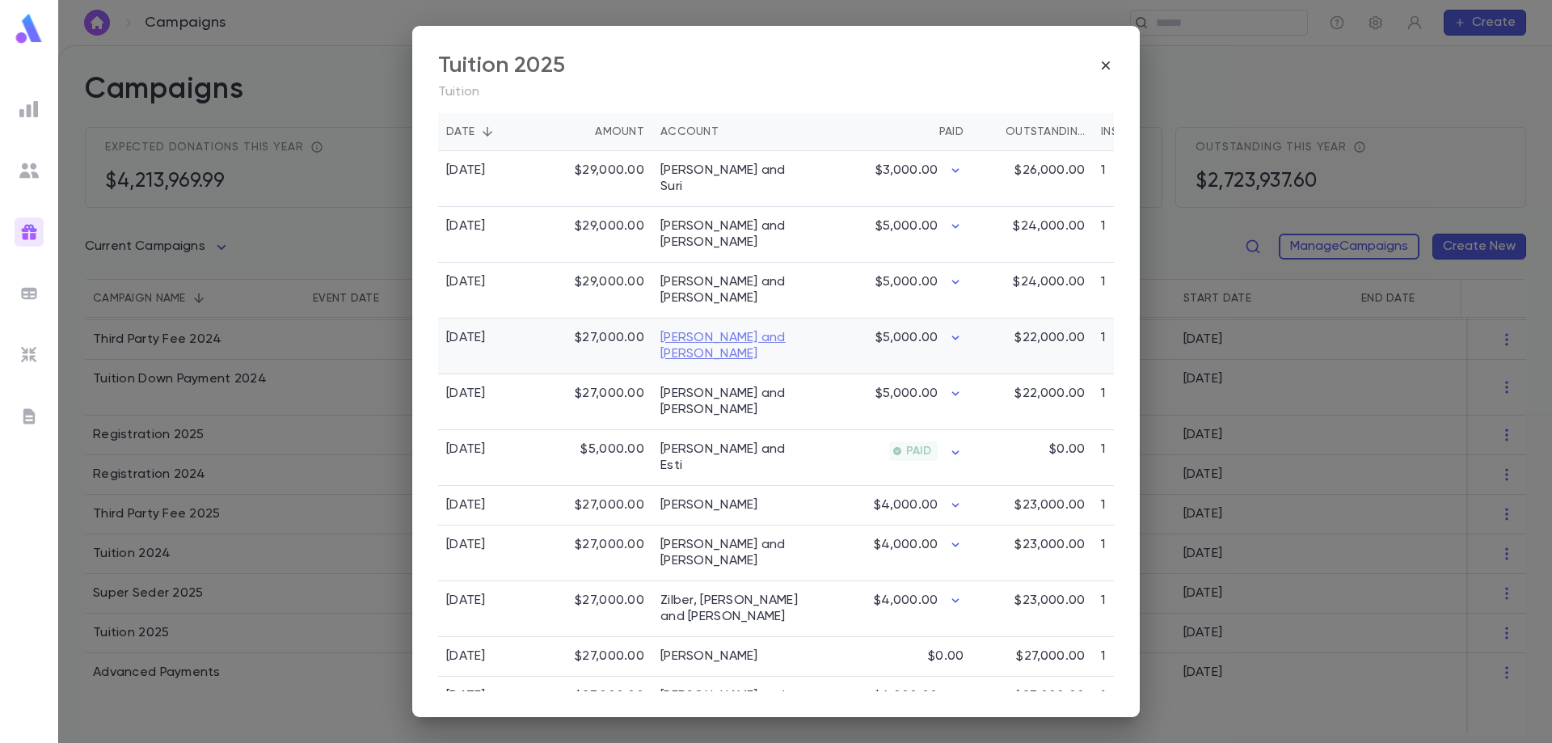
scroll to position [566, 0]
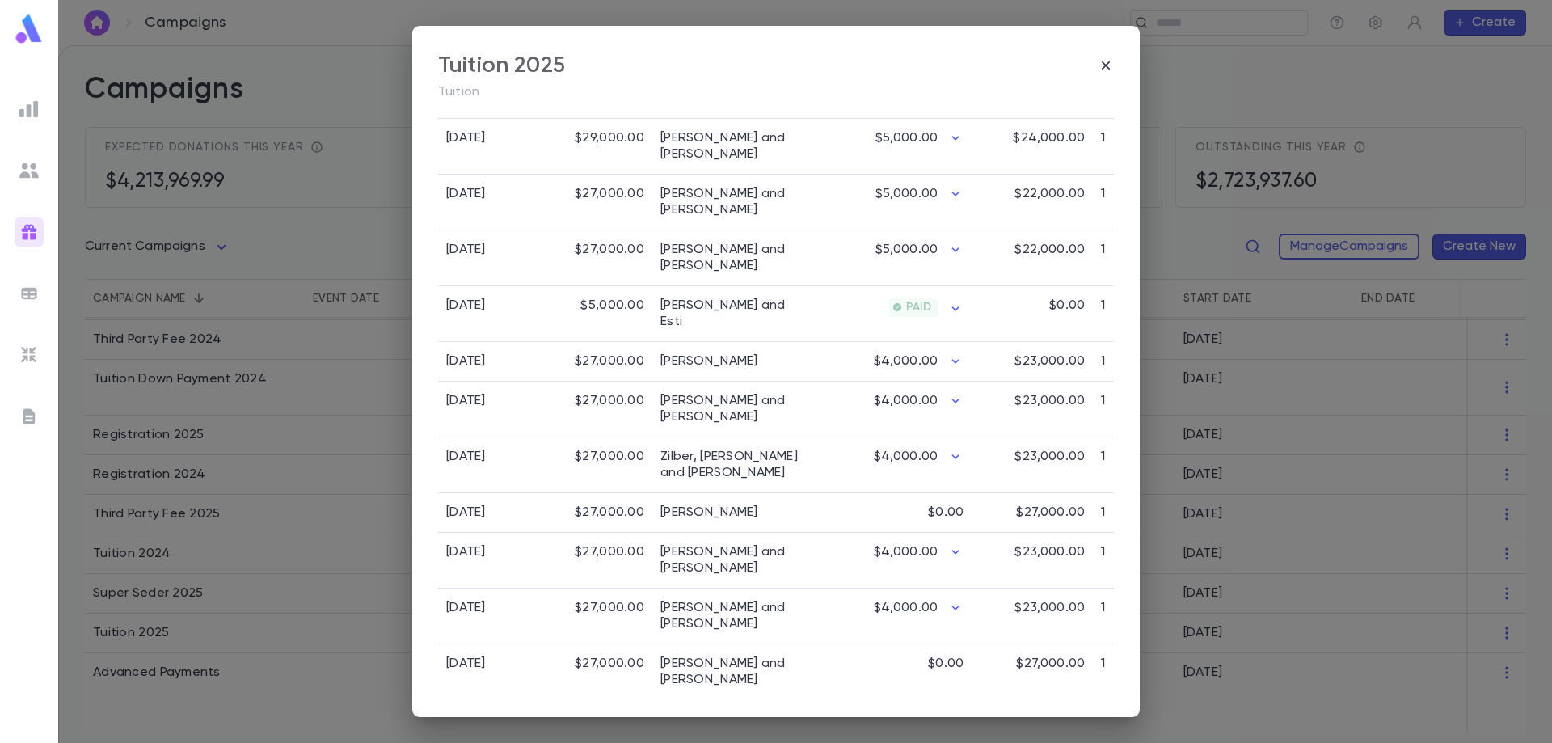
click at [158, 551] on div "Tuition 2025 Tuition All Donors All Time Total Pledges $3,582,000.00 Pledge Qua…" at bounding box center [776, 371] width 1552 height 743
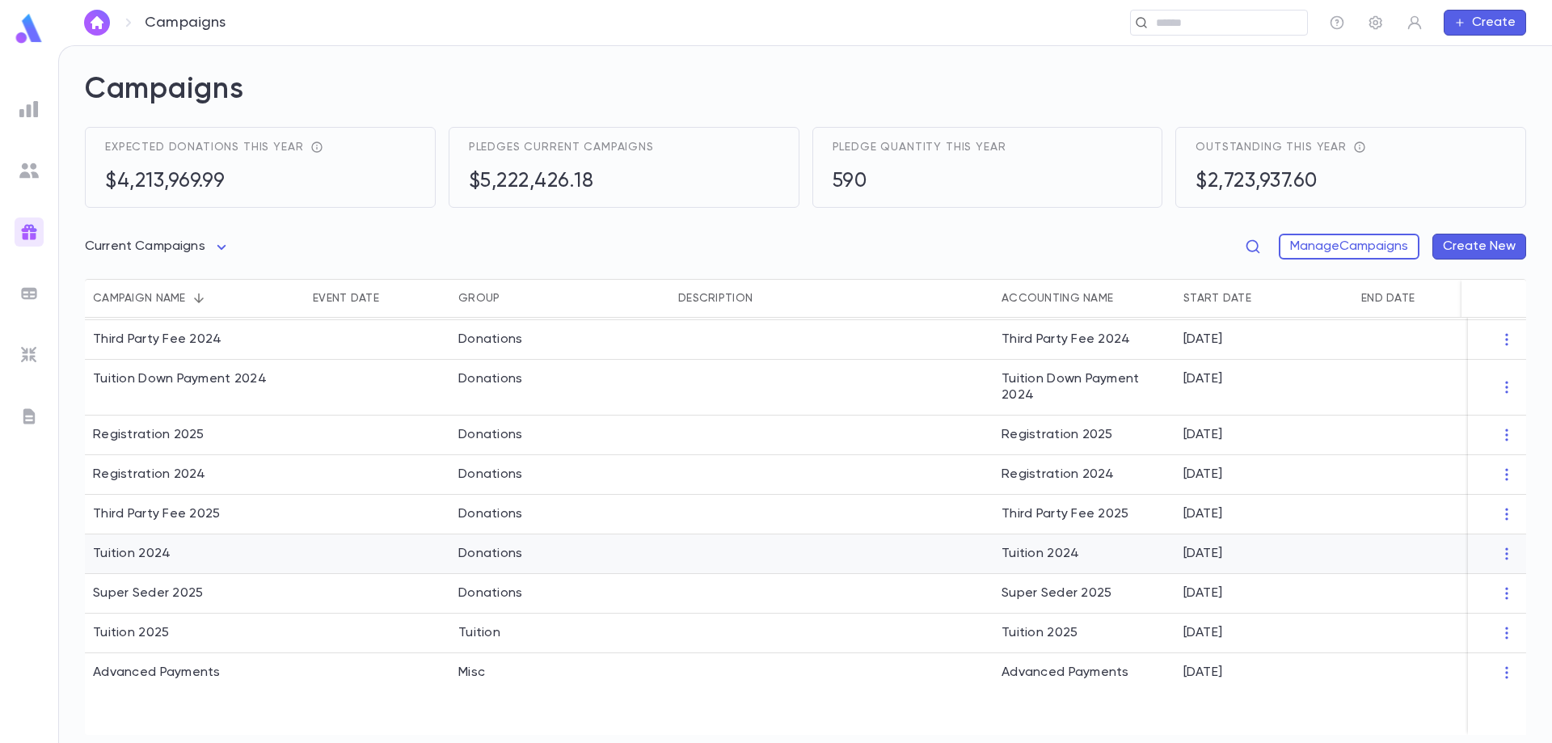
click at [158, 551] on div "Tuition 2024" at bounding box center [132, 554] width 78 height 16
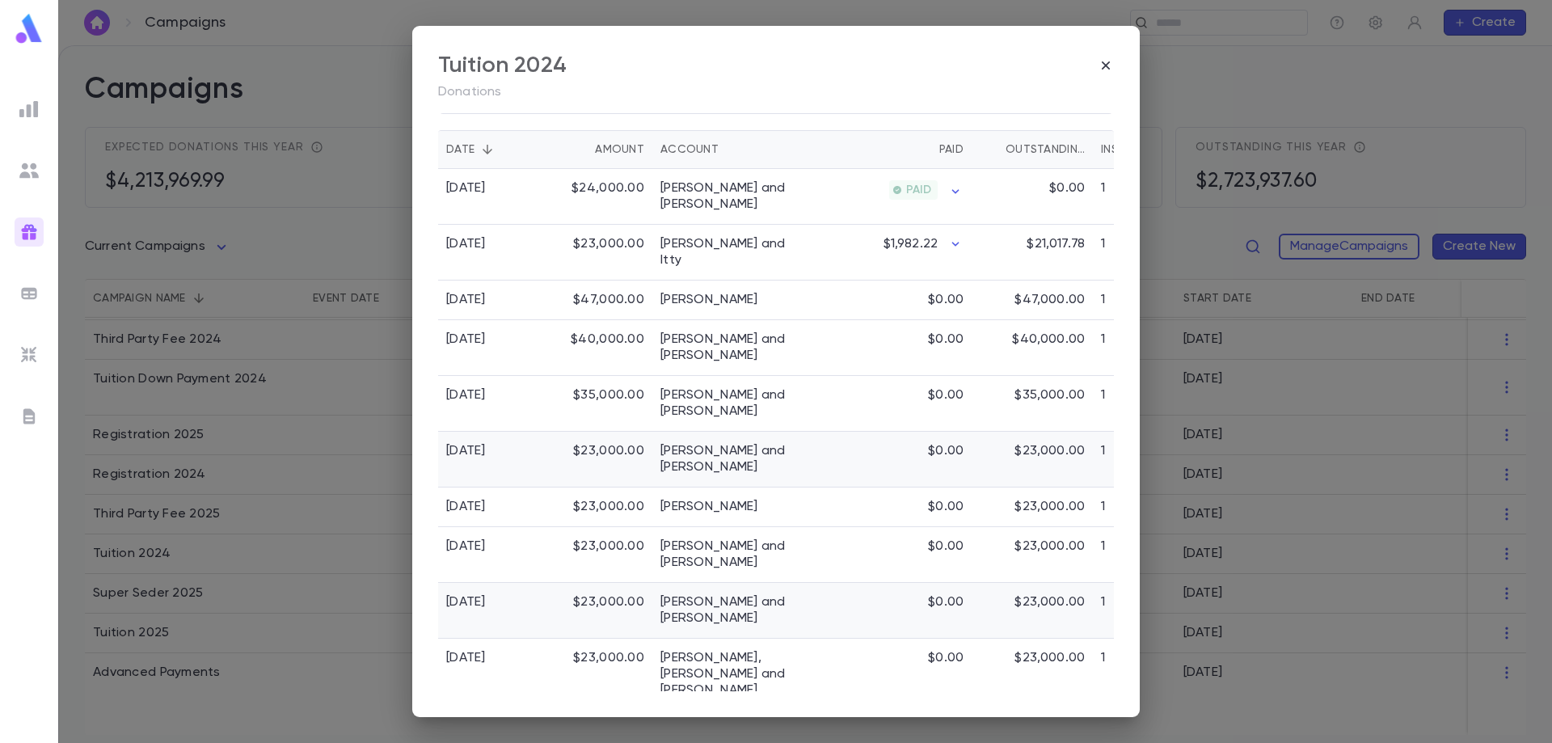
scroll to position [889, 0]
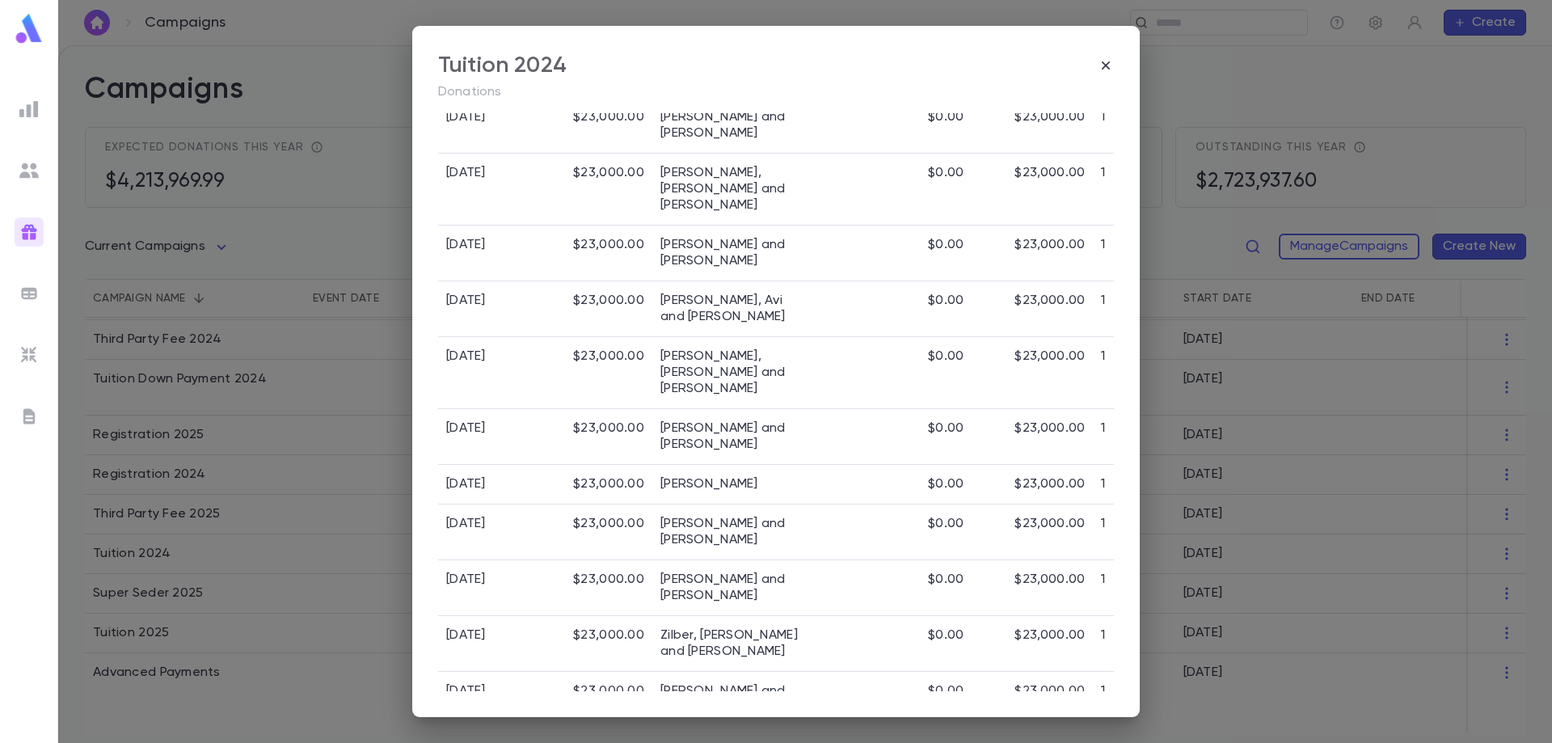
click at [248, 349] on div "Tuition 2024 Donations All Donors All Time Total Pledges $2,175,596.34 Pledge Q…" at bounding box center [776, 371] width 1552 height 743
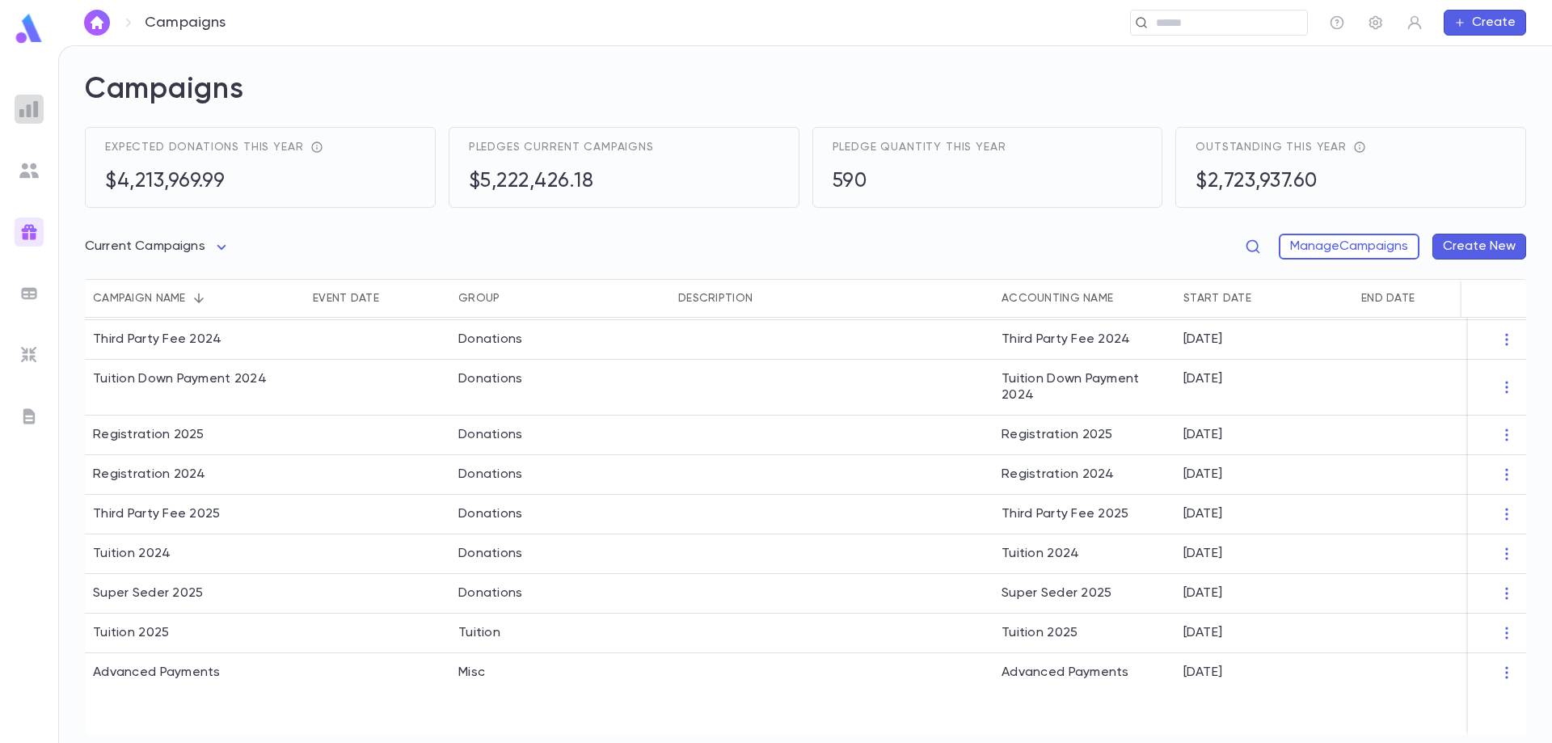
click at [33, 109] on img at bounding box center [28, 108] width 19 height 19
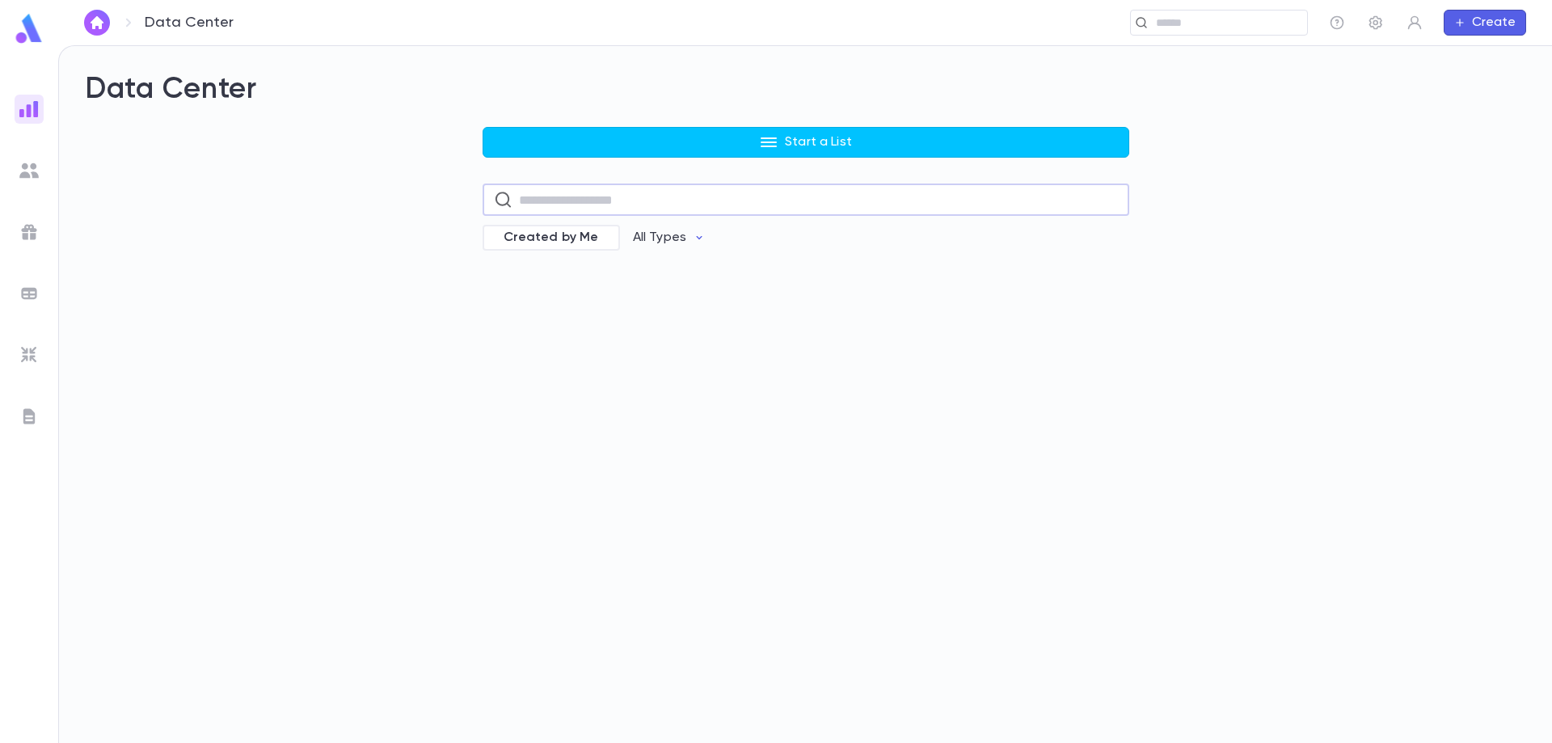
click at [576, 191] on input "text" at bounding box center [818, 200] width 599 height 32
type input "*"
click at [576, 193] on input "text" at bounding box center [818, 200] width 599 height 32
click at [560, 203] on input "text" at bounding box center [818, 200] width 599 height 32
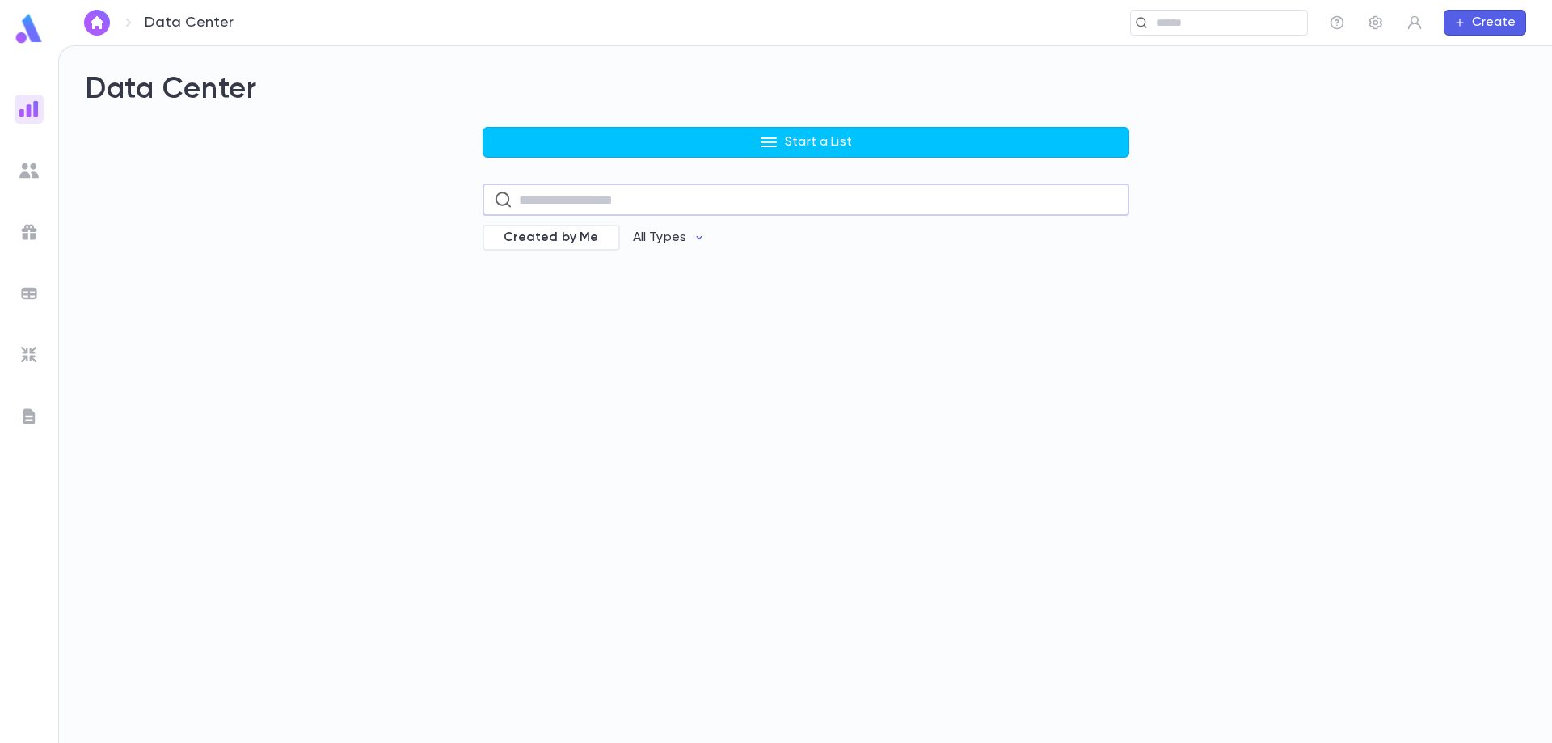
click at [780, 135] on button "Start a List" at bounding box center [806, 142] width 647 height 31
click at [553, 175] on li "Accounts" at bounding box center [810, 176] width 647 height 26
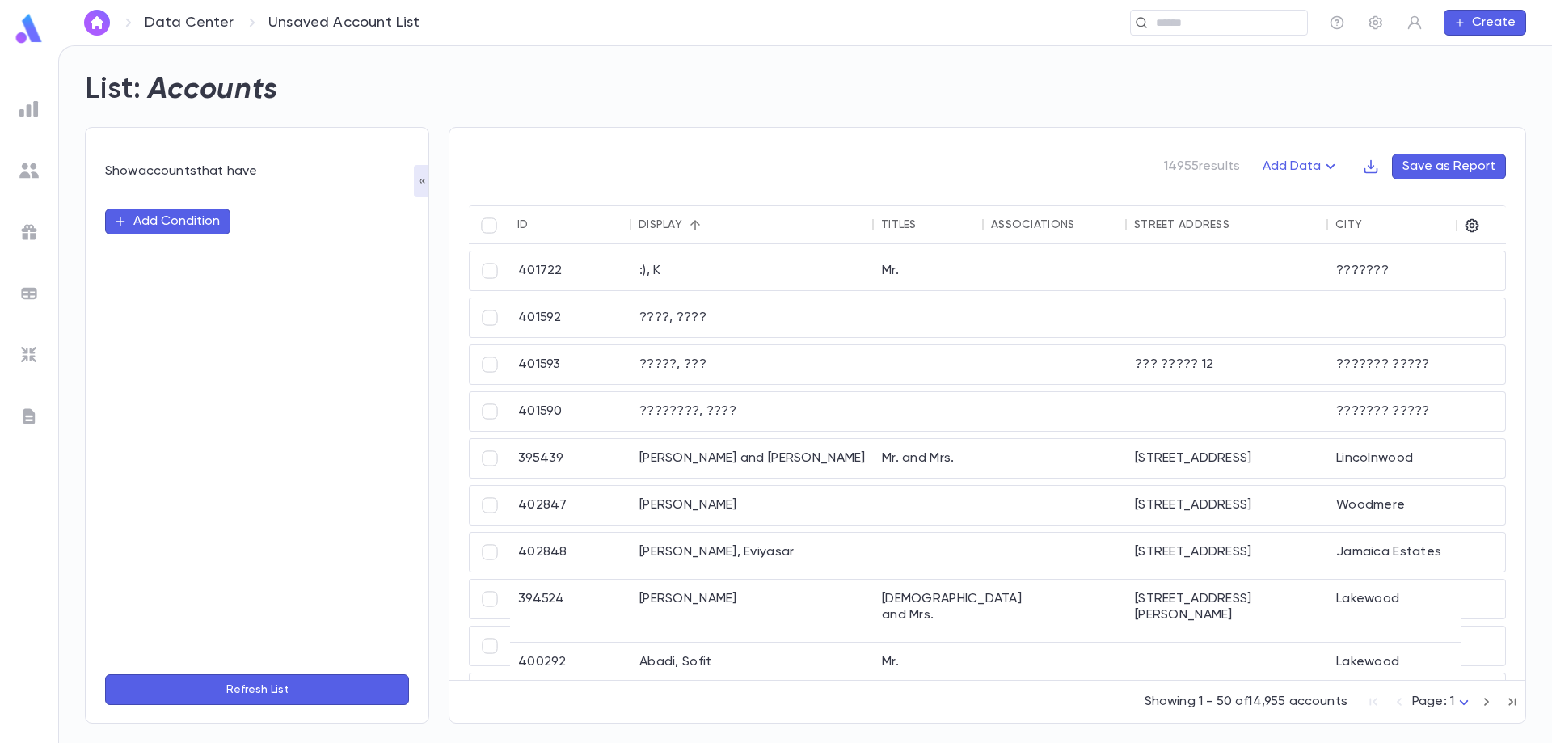
click at [176, 224] on button "Add Condition" at bounding box center [167, 222] width 125 height 26
type input "*****"
click at [105, 674] on button "Refresh List" at bounding box center [257, 689] width 304 height 31
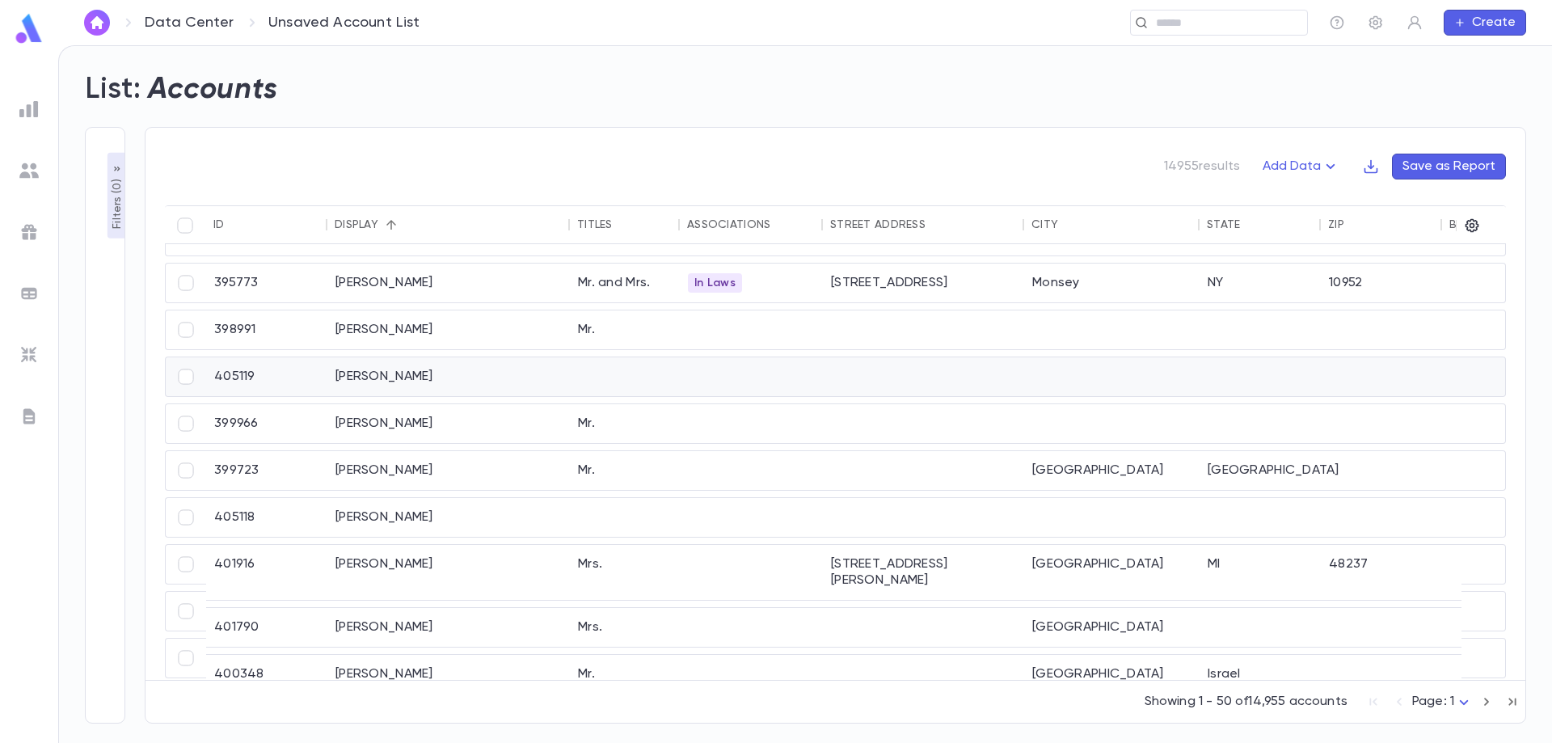
scroll to position [1944, 0]
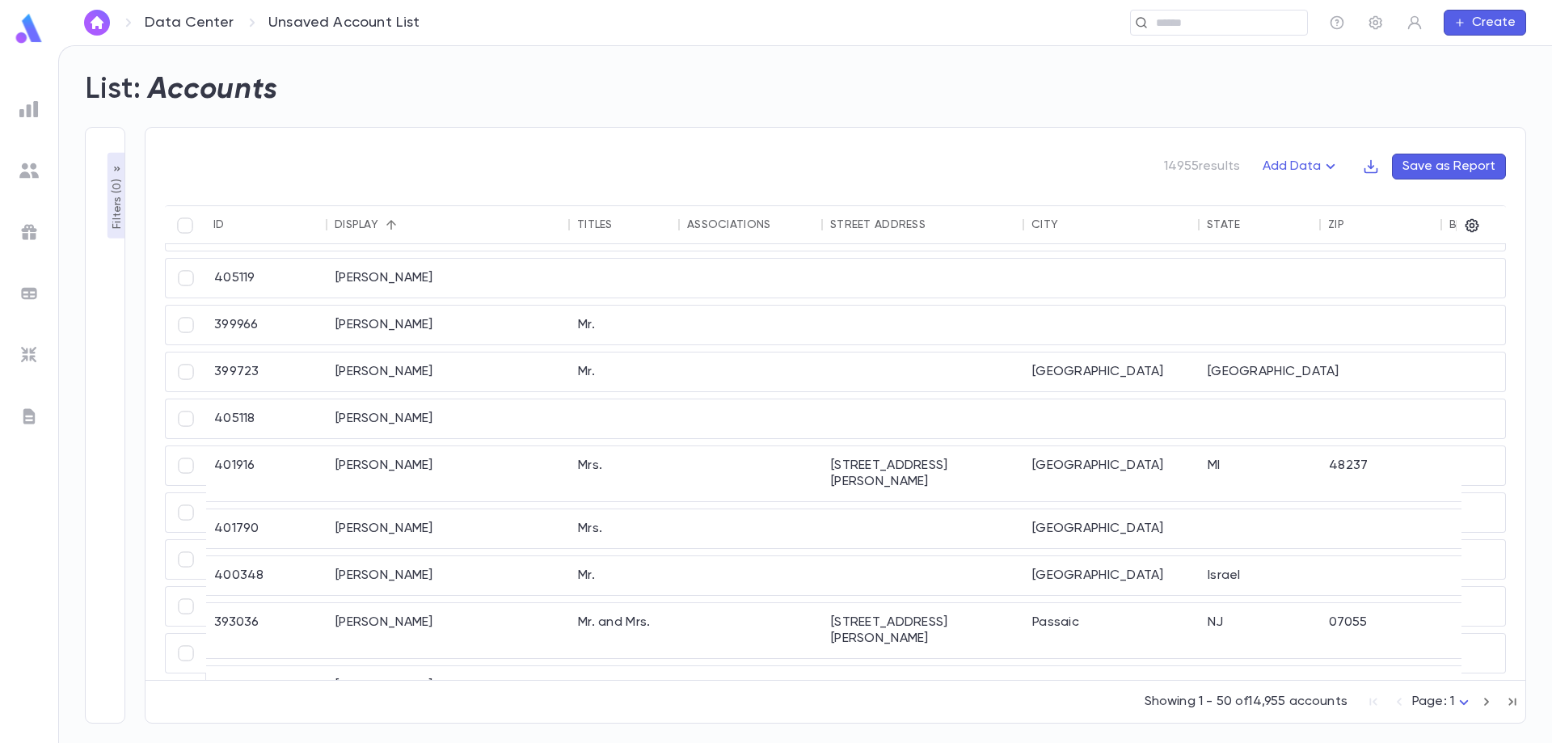
click at [109, 219] on p "Filters ( 0 )" at bounding box center [117, 201] width 16 height 53
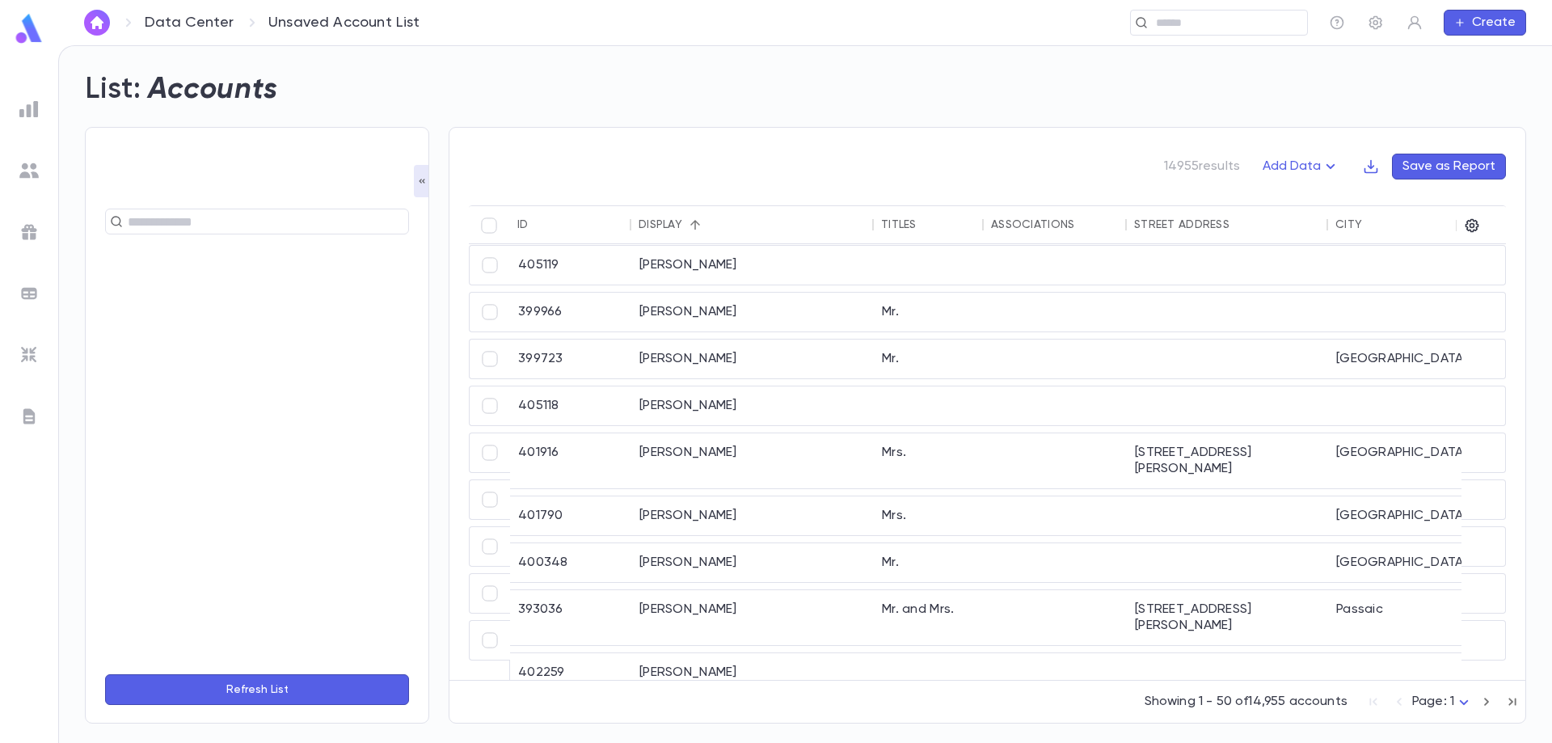
scroll to position [1931, 0]
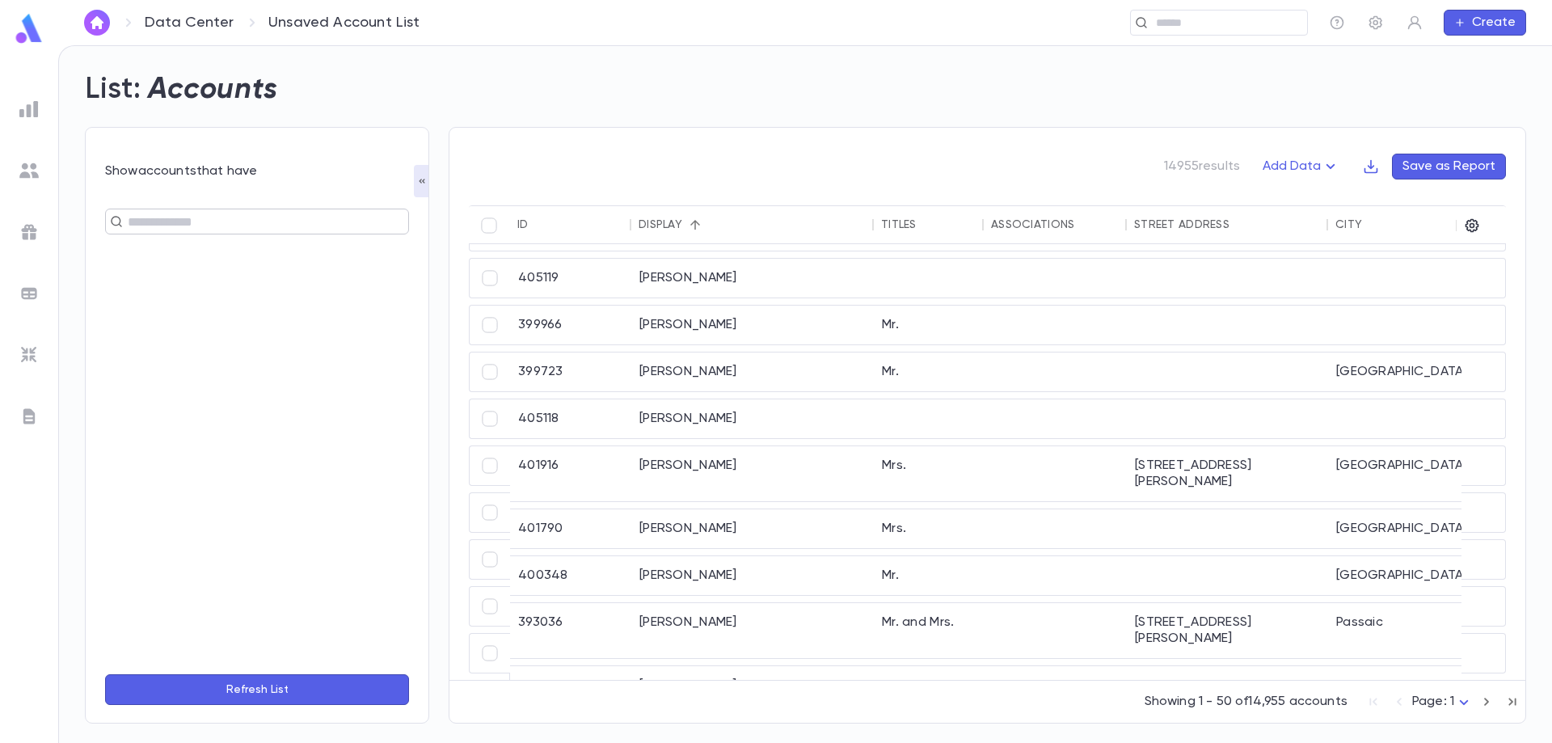
click at [138, 222] on input "text" at bounding box center [250, 221] width 255 height 23
type input "*"
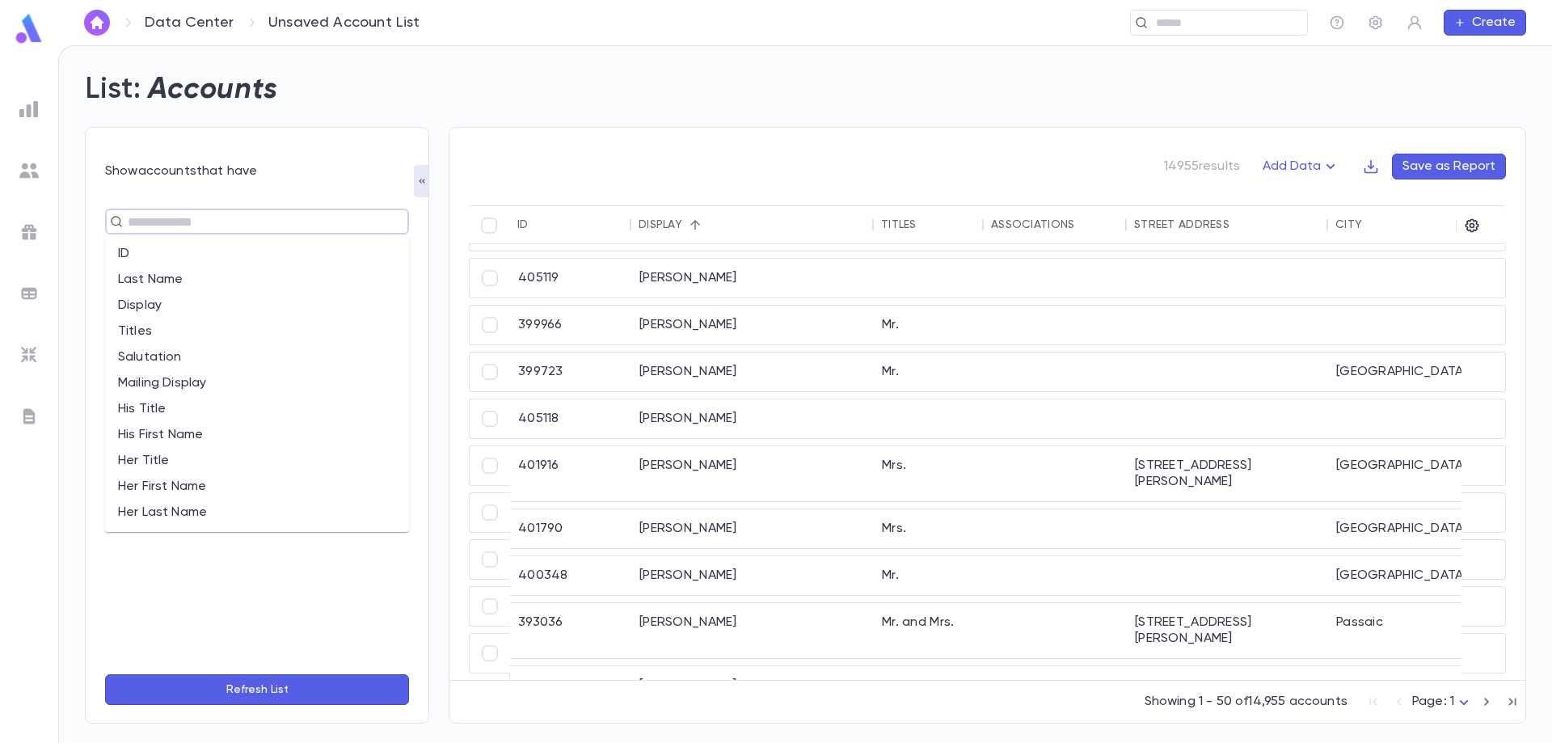
click at [168, 276] on li "Last Name" at bounding box center [257, 280] width 304 height 26
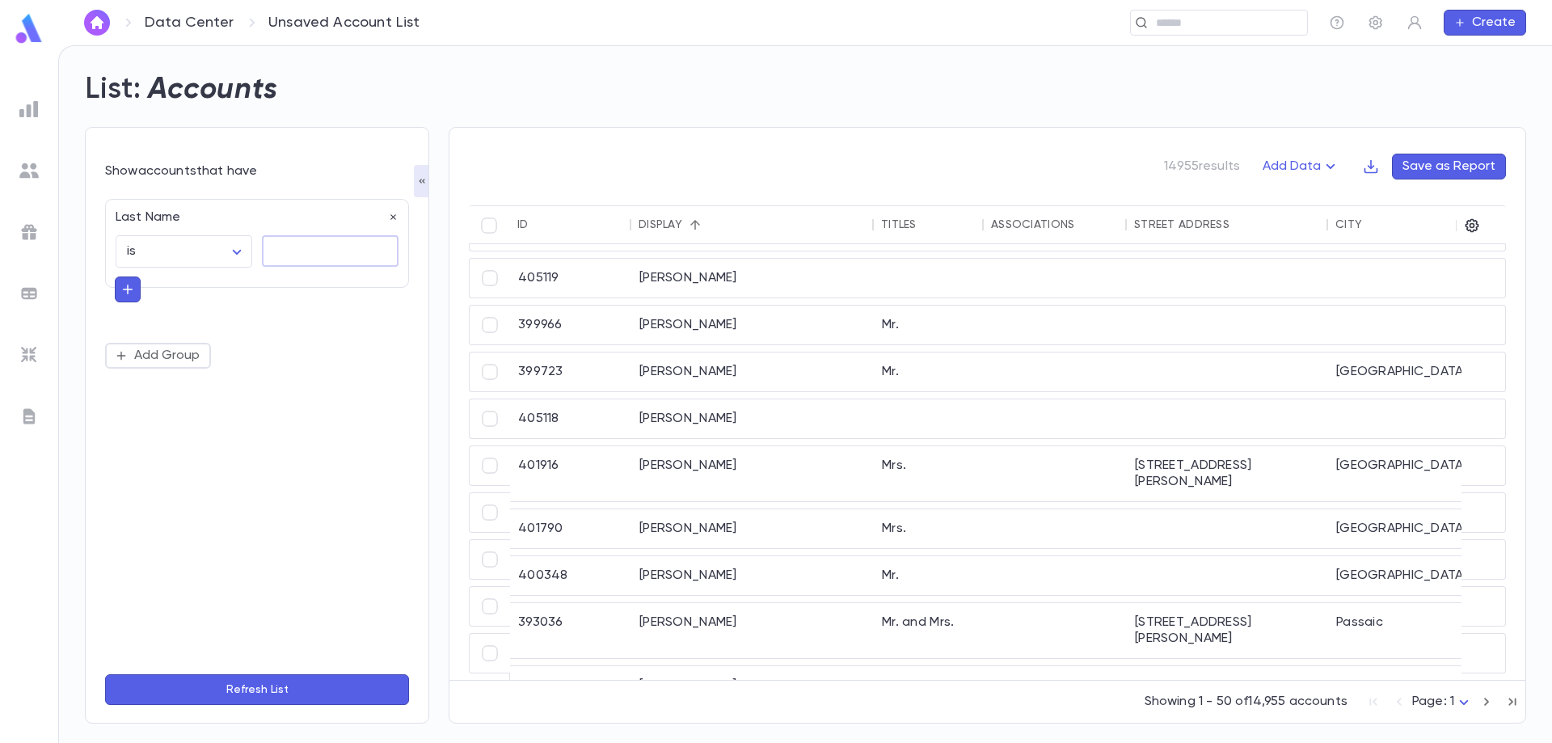
click at [302, 255] on textarea at bounding box center [330, 251] width 114 height 32
type textarea "*****"
click at [243, 673] on form "Show accounts that have Last Name is ****** ​ ***** * ​ Add Group Refresh List" at bounding box center [257, 434] width 304 height 543
click at [245, 681] on button "Refresh List" at bounding box center [257, 689] width 304 height 31
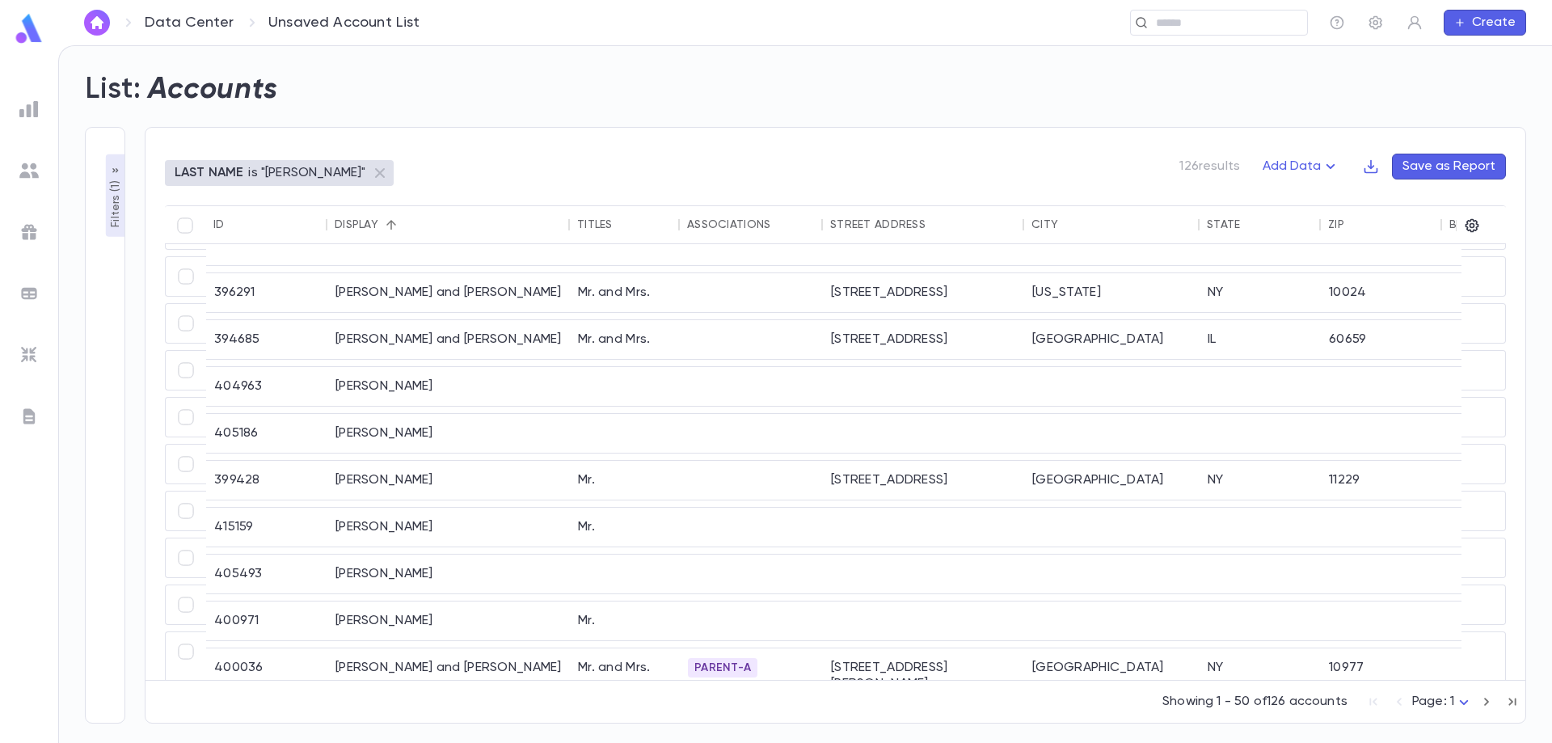
scroll to position [397, 0]
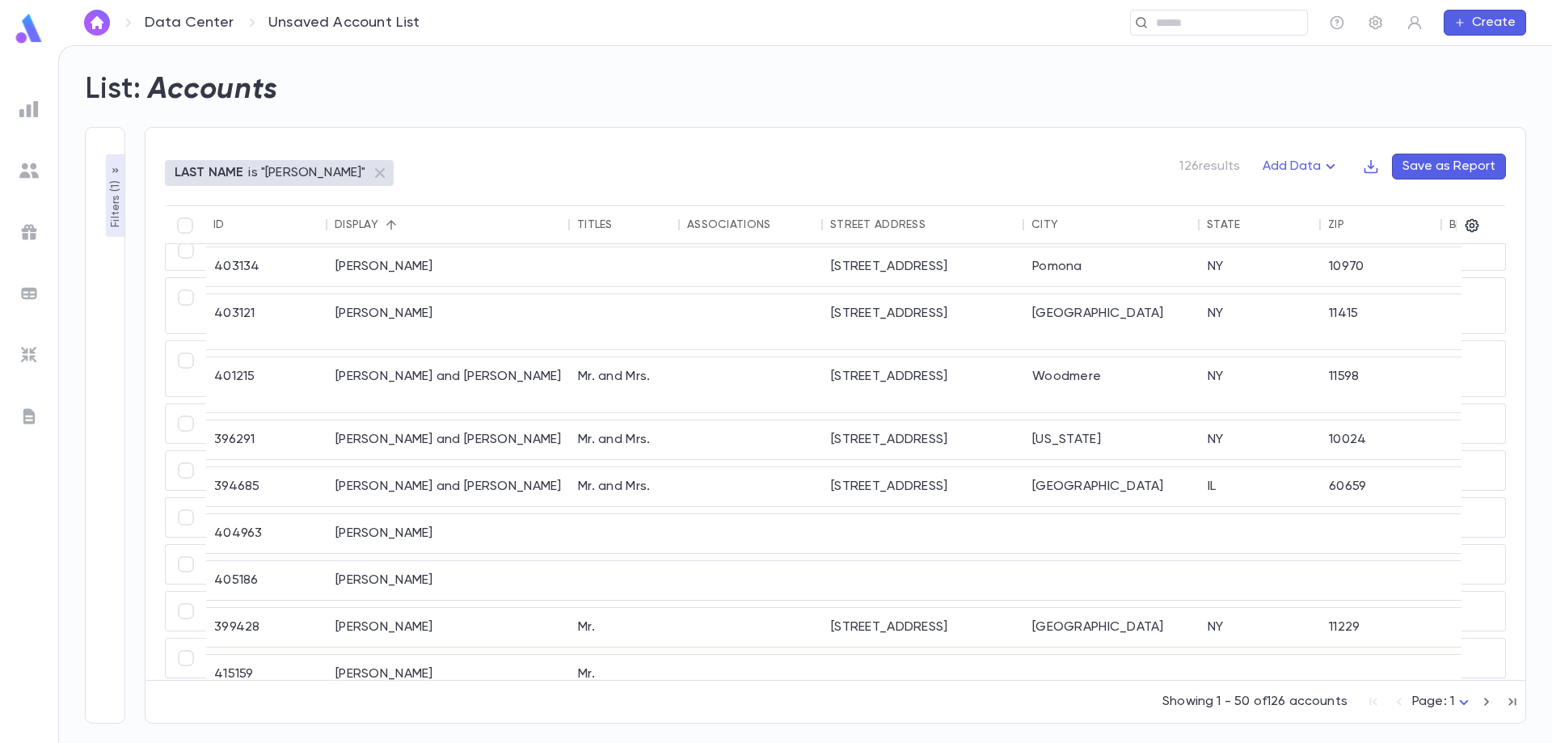
click at [122, 220] on p "Filters ( 1 )" at bounding box center [116, 202] width 16 height 50
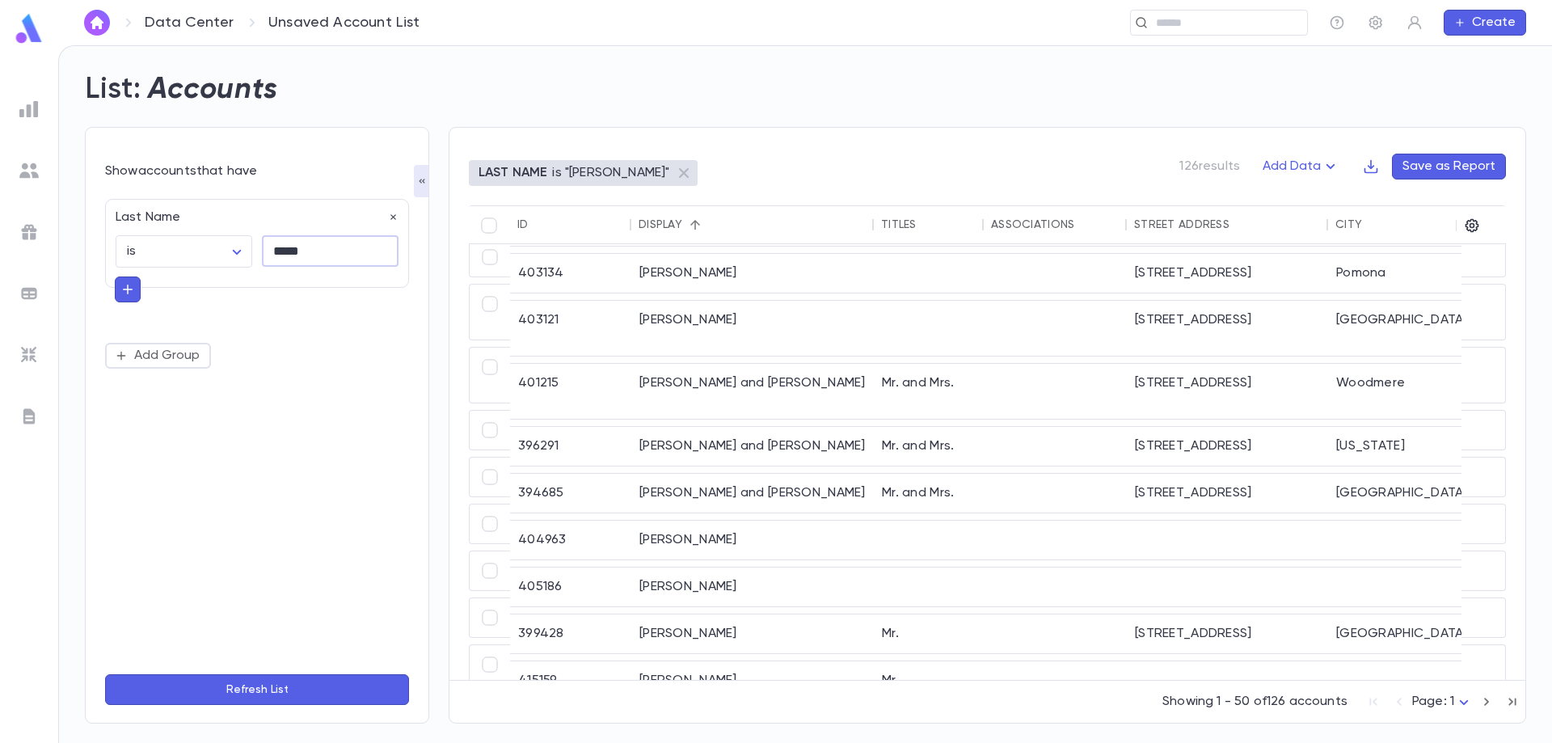
click at [296, 260] on textarea "*****" at bounding box center [330, 251] width 114 height 32
type textarea "********"
click at [248, 697] on button "Refresh List" at bounding box center [257, 689] width 304 height 31
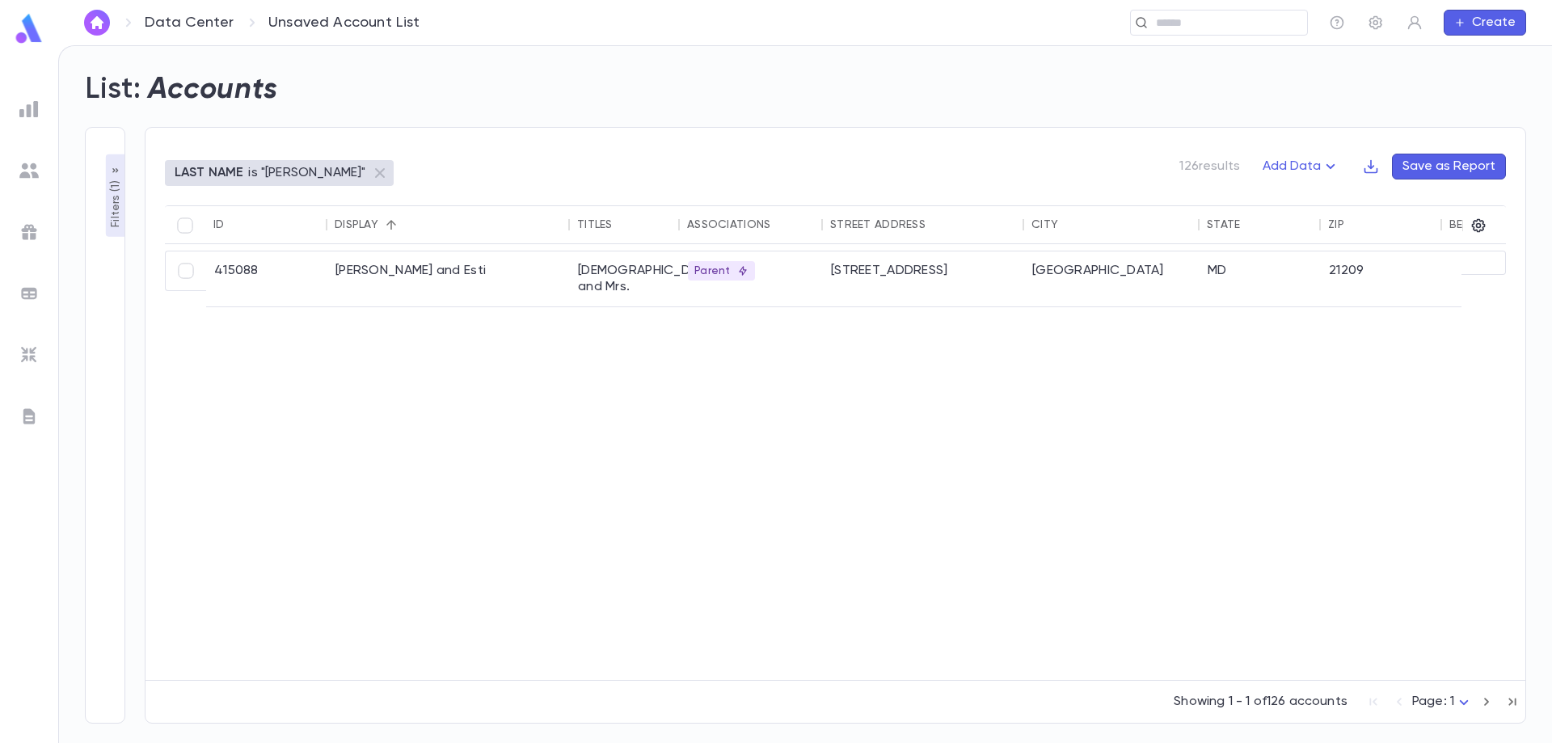
scroll to position [0, 0]
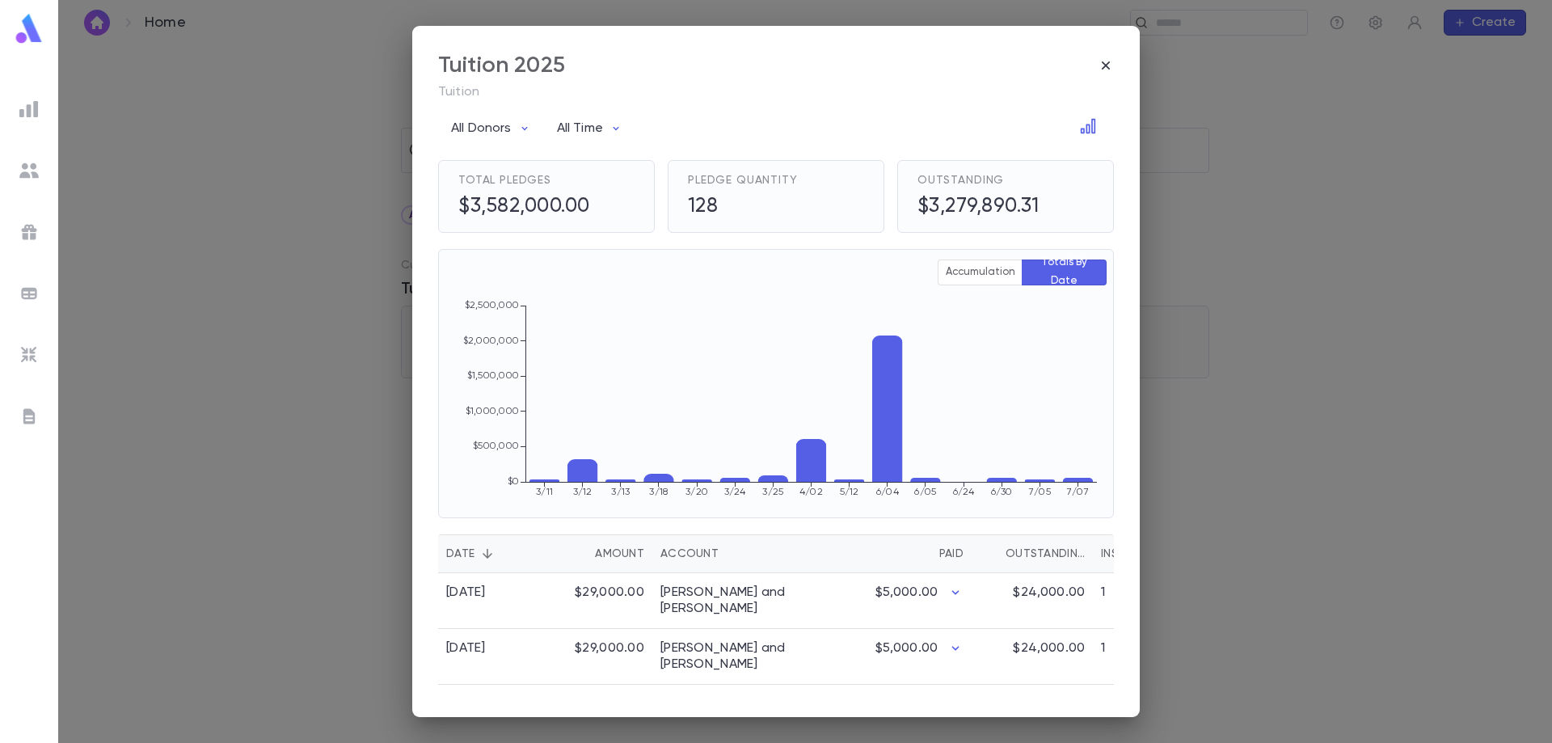
drag, startPoint x: 1114, startPoint y: 65, endPoint x: 1077, endPoint y: 70, distance: 37.5
click at [1112, 65] on div "Tuition 2025 Tuition All Donors All Time Total Pledges $3,582,000.00 Pledge Qua…" at bounding box center [776, 371] width 728 height 691
click at [1105, 65] on icon "button" at bounding box center [1106, 65] width 8 height 8
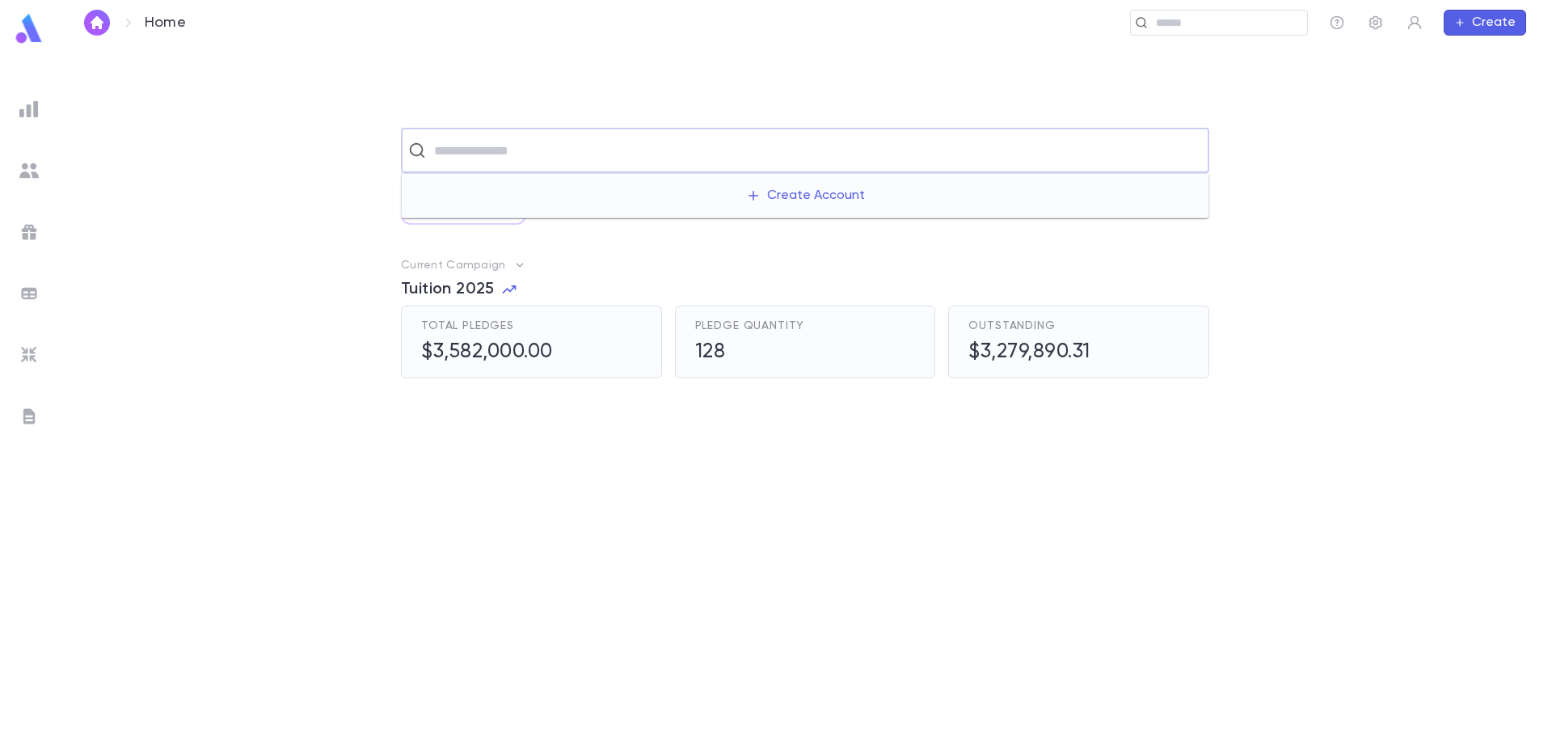
click at [513, 156] on input "text" at bounding box center [815, 150] width 773 height 31
click at [553, 461] on div at bounding box center [603, 558] width 404 height 295
click at [508, 150] on input "text" at bounding box center [815, 150] width 773 height 31
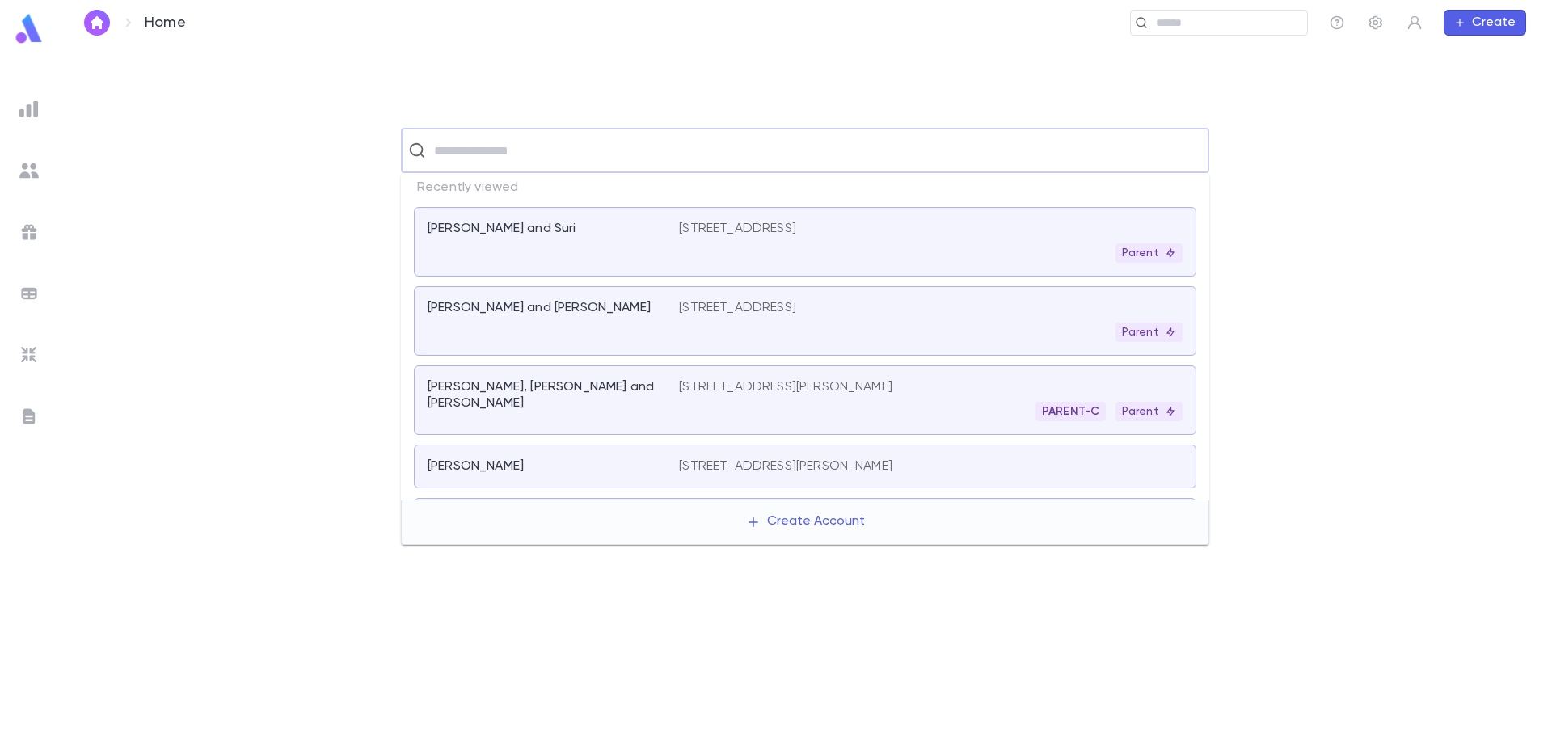
click at [25, 115] on img at bounding box center [28, 108] width 19 height 19
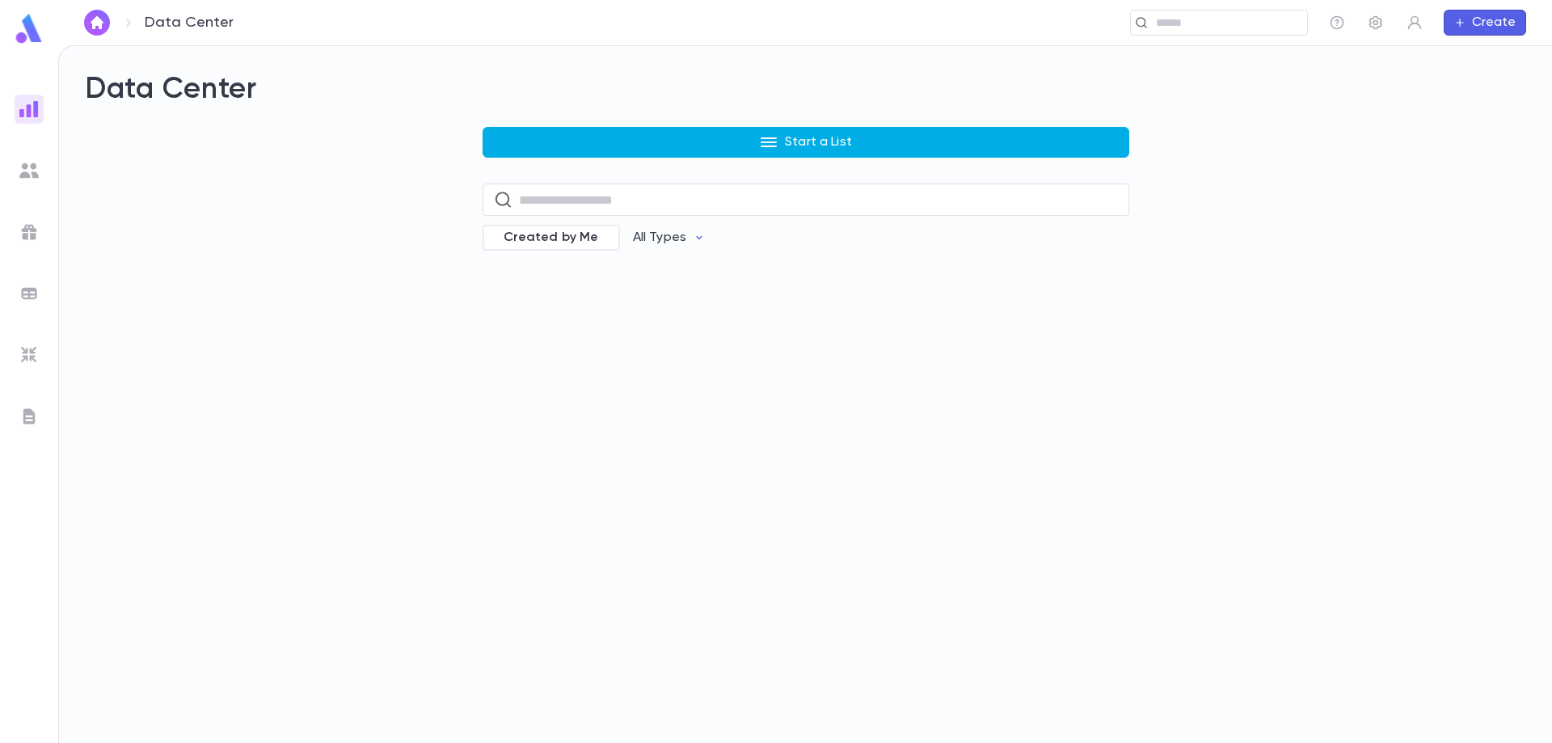
click at [643, 149] on button "Start a List" at bounding box center [806, 142] width 647 height 31
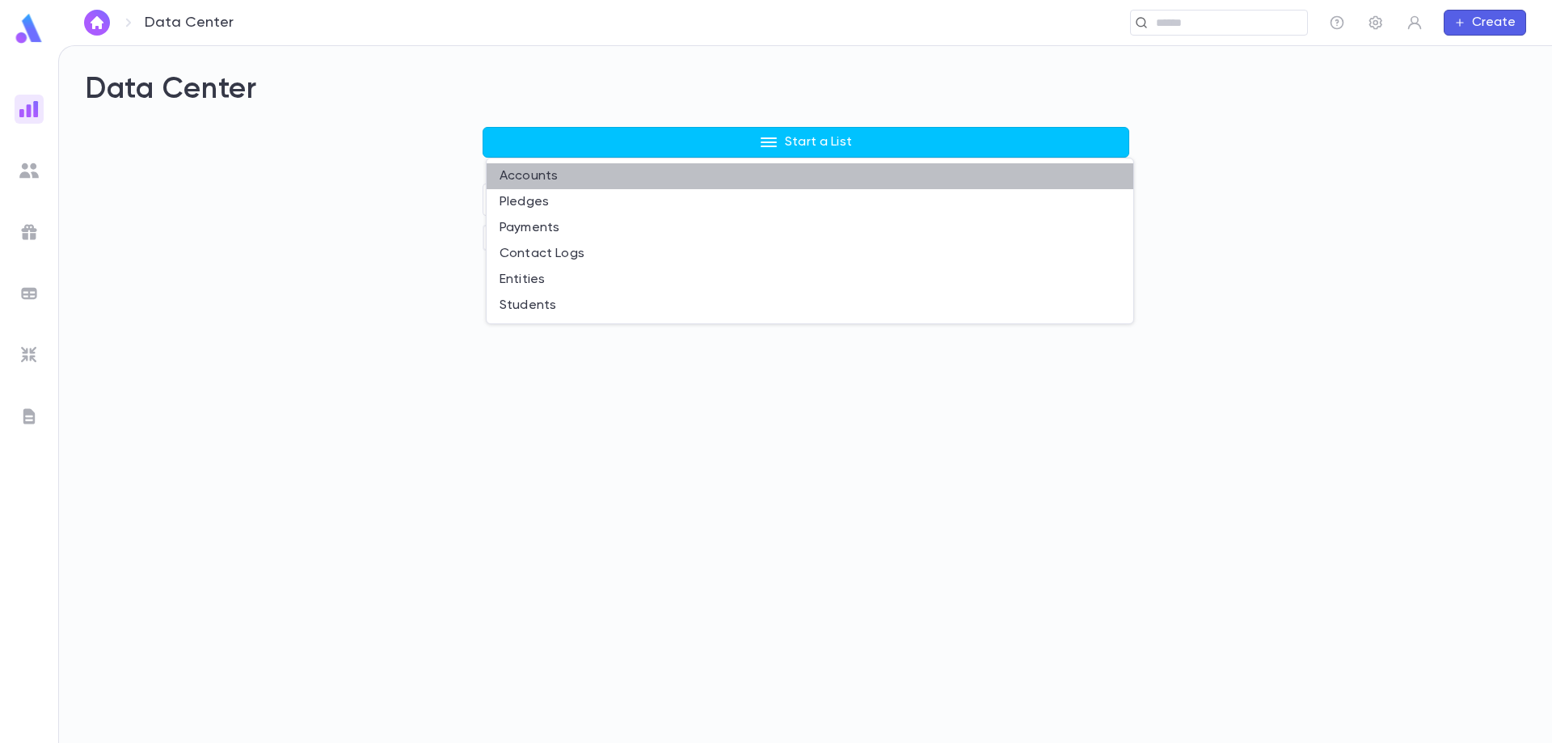
click at [626, 175] on li "Accounts" at bounding box center [810, 176] width 647 height 26
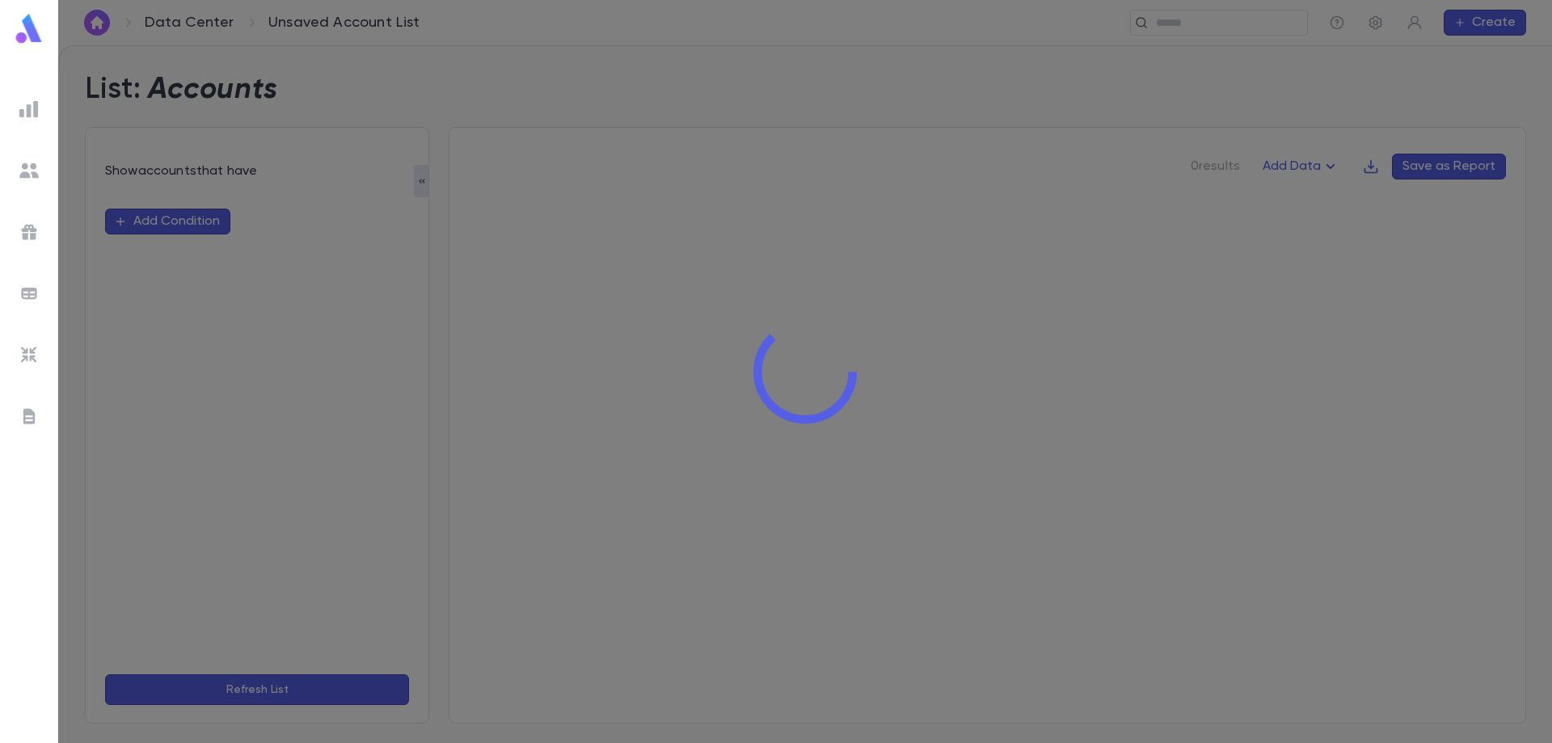
click at [207, 222] on div at bounding box center [805, 371] width 1494 height 743
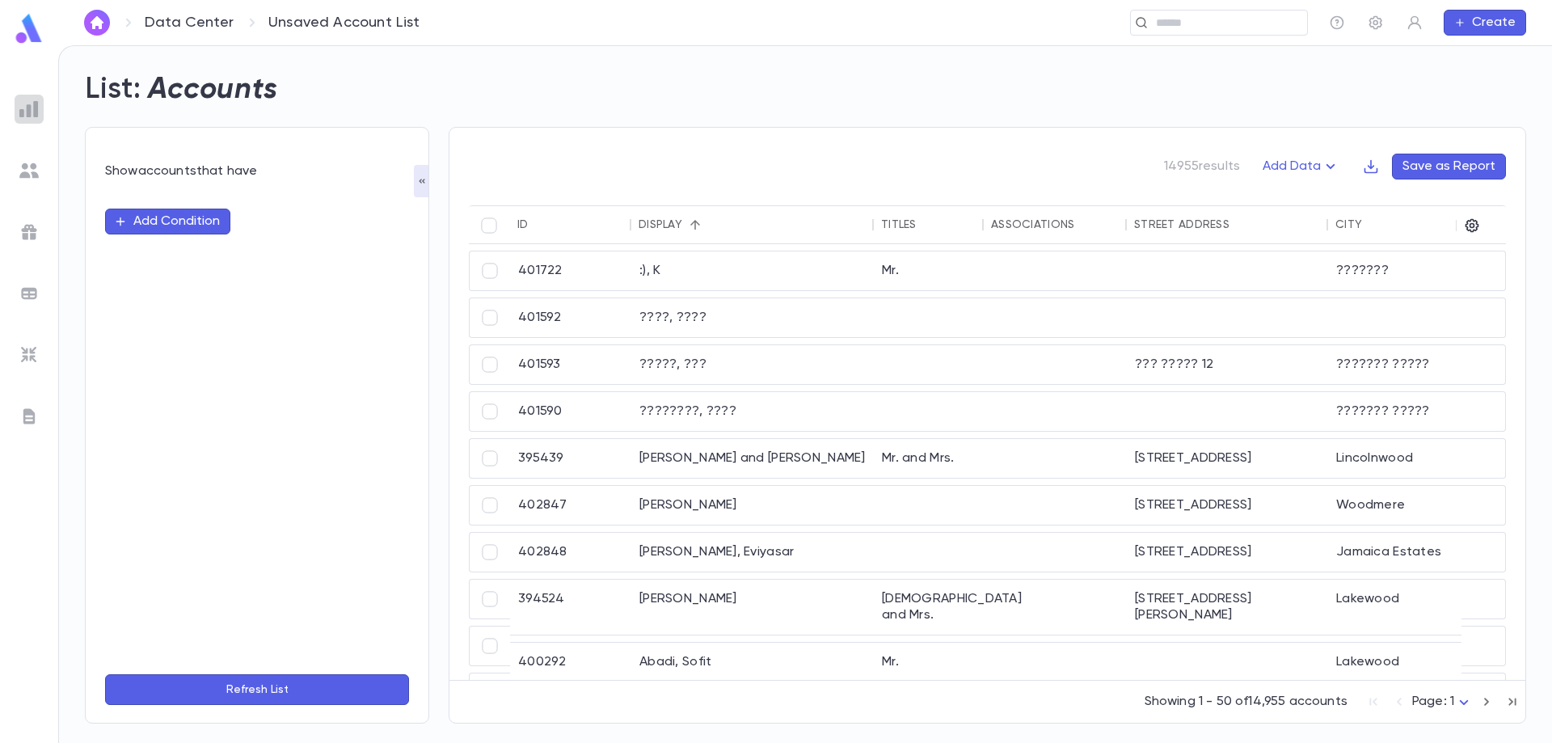
click at [27, 107] on img at bounding box center [28, 108] width 19 height 19
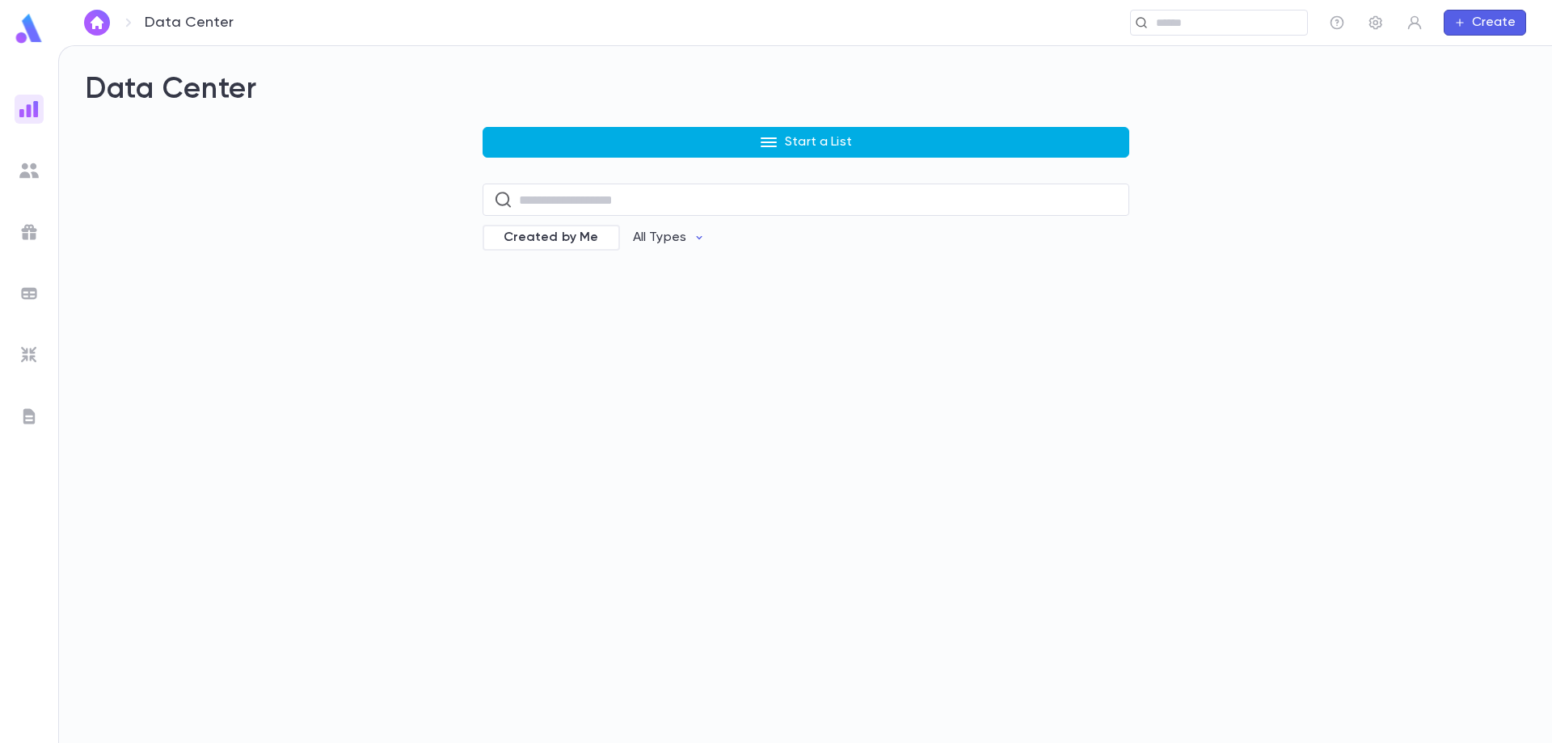
click at [616, 147] on button "Start a List" at bounding box center [806, 142] width 647 height 31
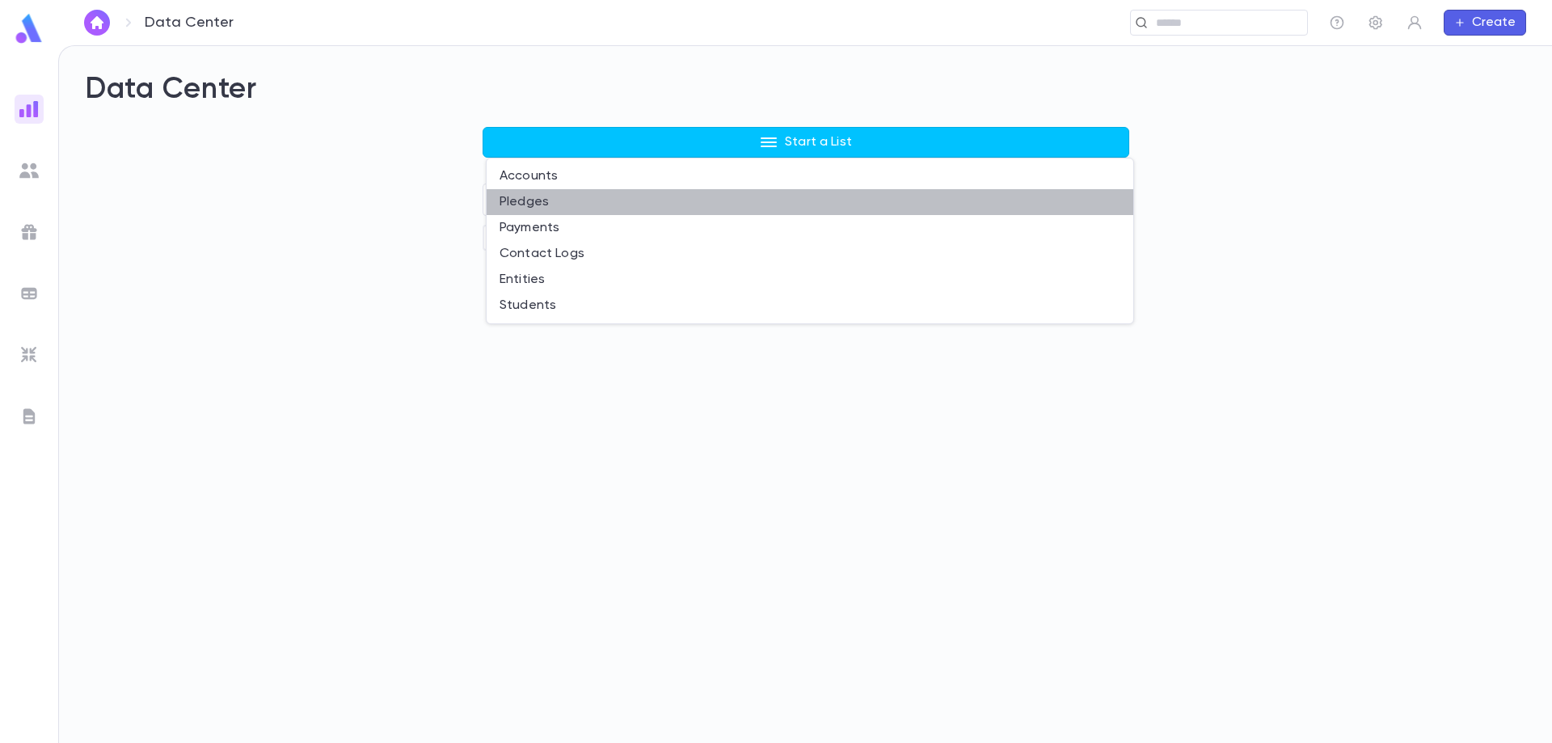
click at [540, 203] on li "Pledges" at bounding box center [810, 202] width 647 height 26
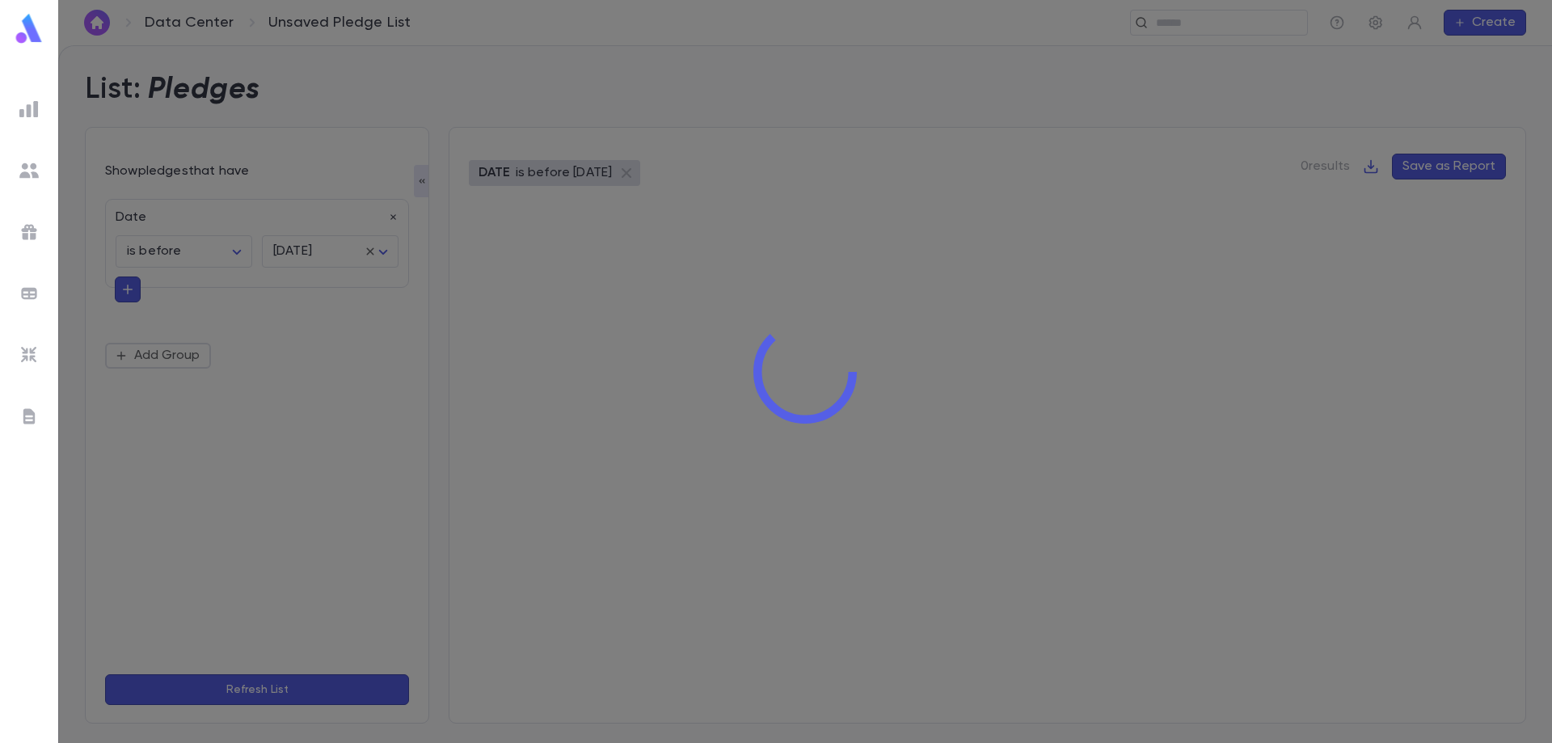
click at [311, 205] on div at bounding box center [805, 371] width 1494 height 743
click at [305, 217] on div at bounding box center [805, 371] width 1494 height 743
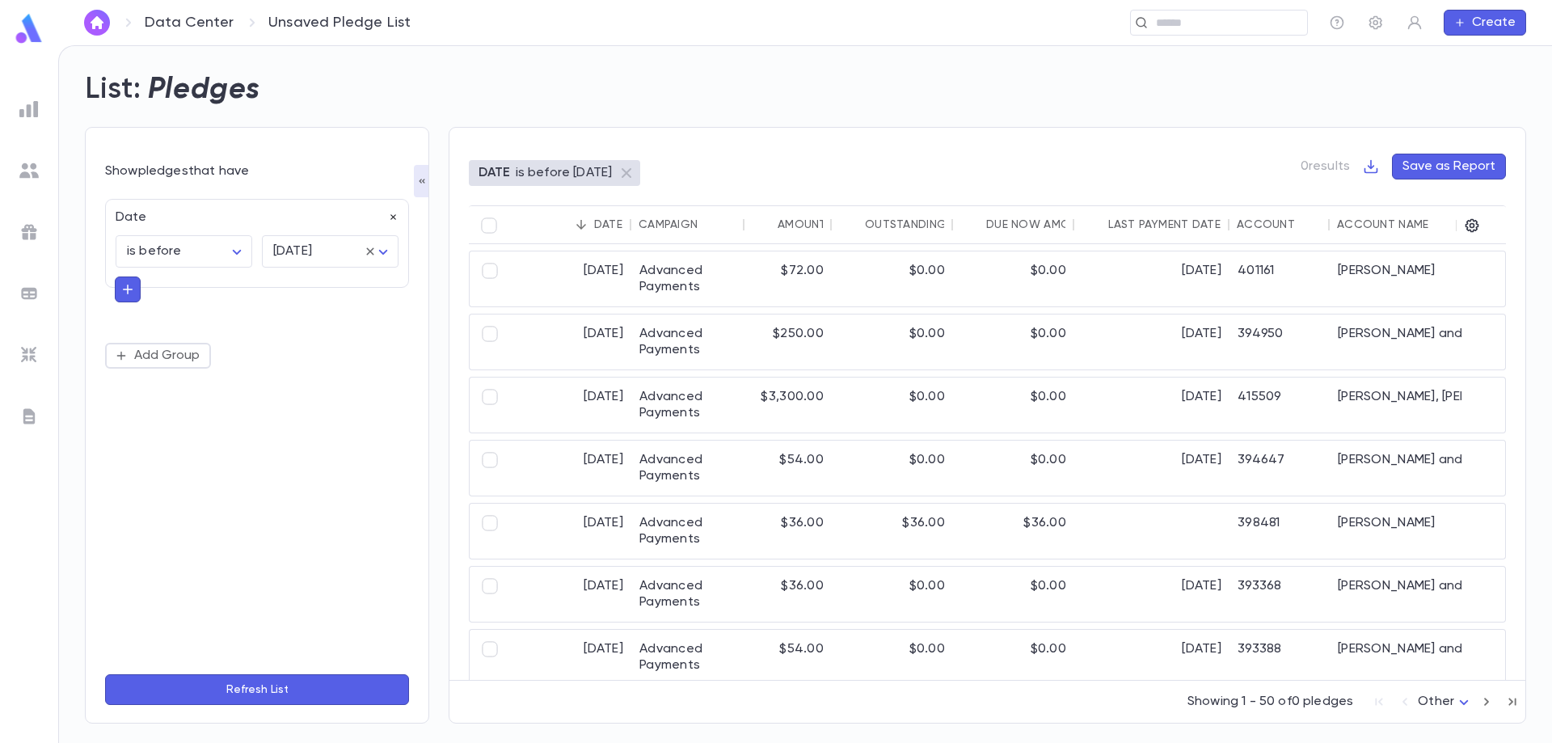
click at [391, 215] on icon "button" at bounding box center [393, 218] width 6 height 6
click at [197, 228] on button "Add Condition" at bounding box center [167, 222] width 125 height 26
click at [210, 225] on input "text" at bounding box center [250, 221] width 255 height 23
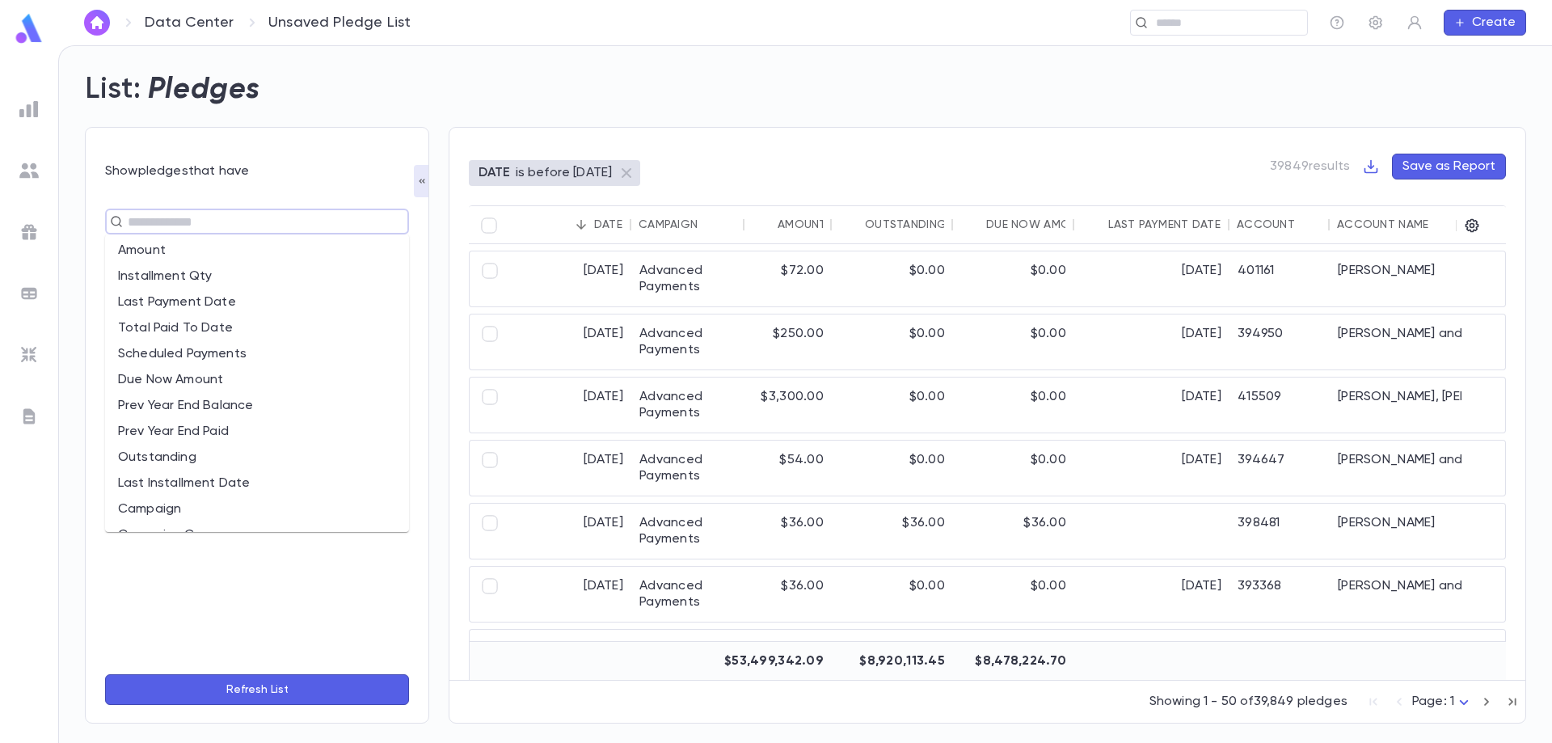
scroll to position [162, 0]
click at [293, 432] on li "Campaign" at bounding box center [257, 429] width 304 height 26
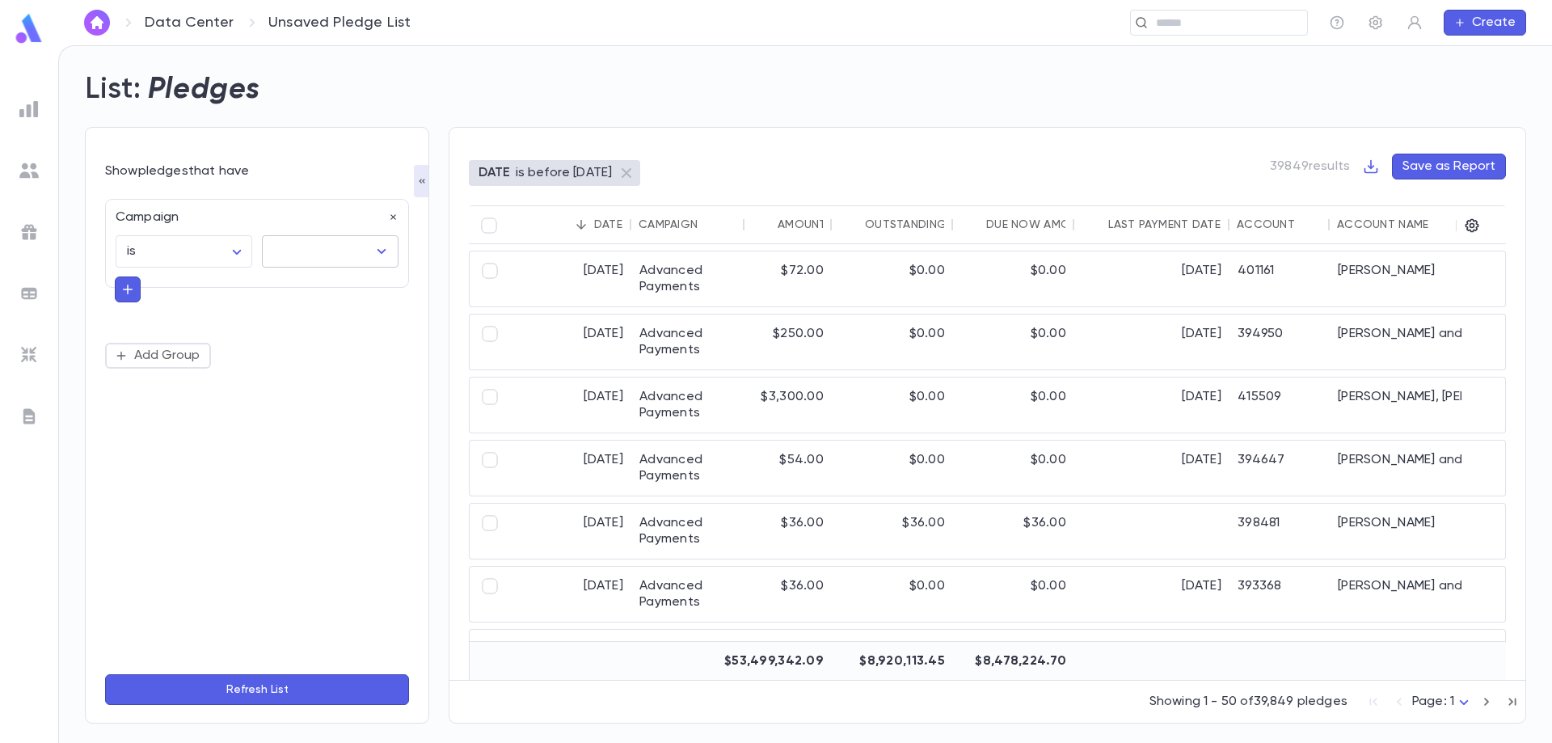
click at [302, 256] on input "text" at bounding box center [318, 251] width 98 height 31
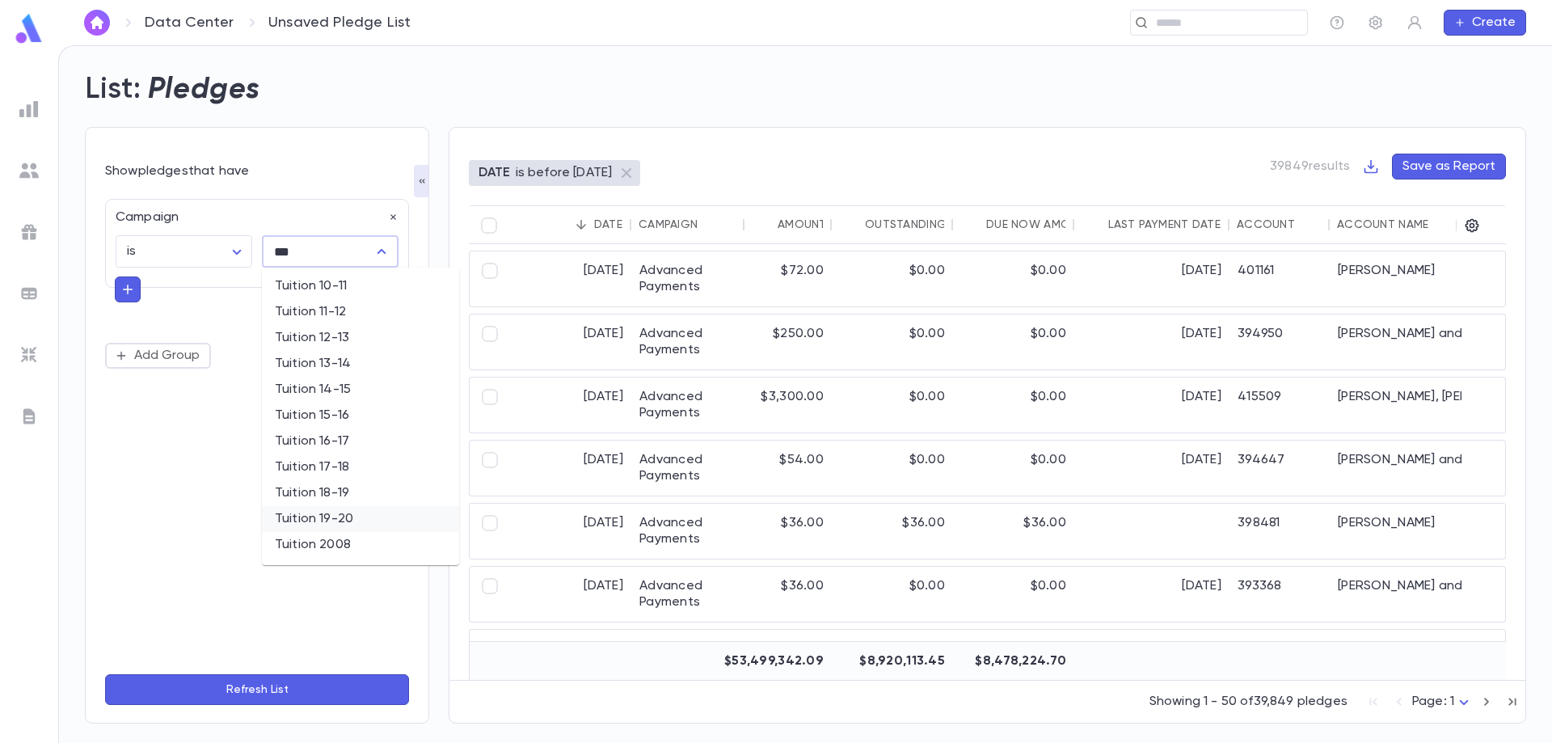
scroll to position [243, 0]
click at [395, 476] on li "Tuition 2025" at bounding box center [360, 484] width 197 height 26
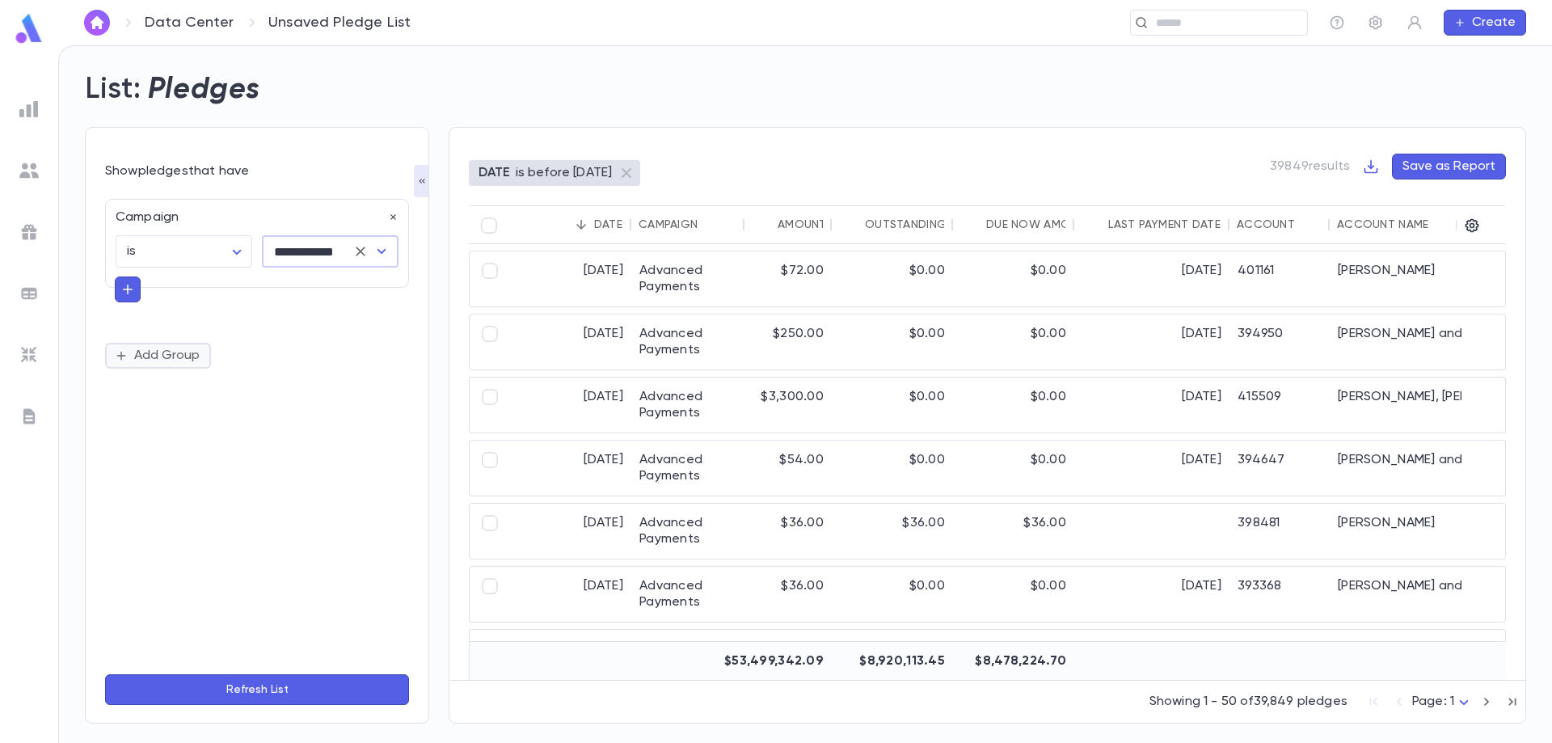
type input "**********"
click at [190, 358] on button "Add Group" at bounding box center [158, 356] width 106 height 26
click at [260, 687] on button "Refresh List" at bounding box center [257, 689] width 304 height 31
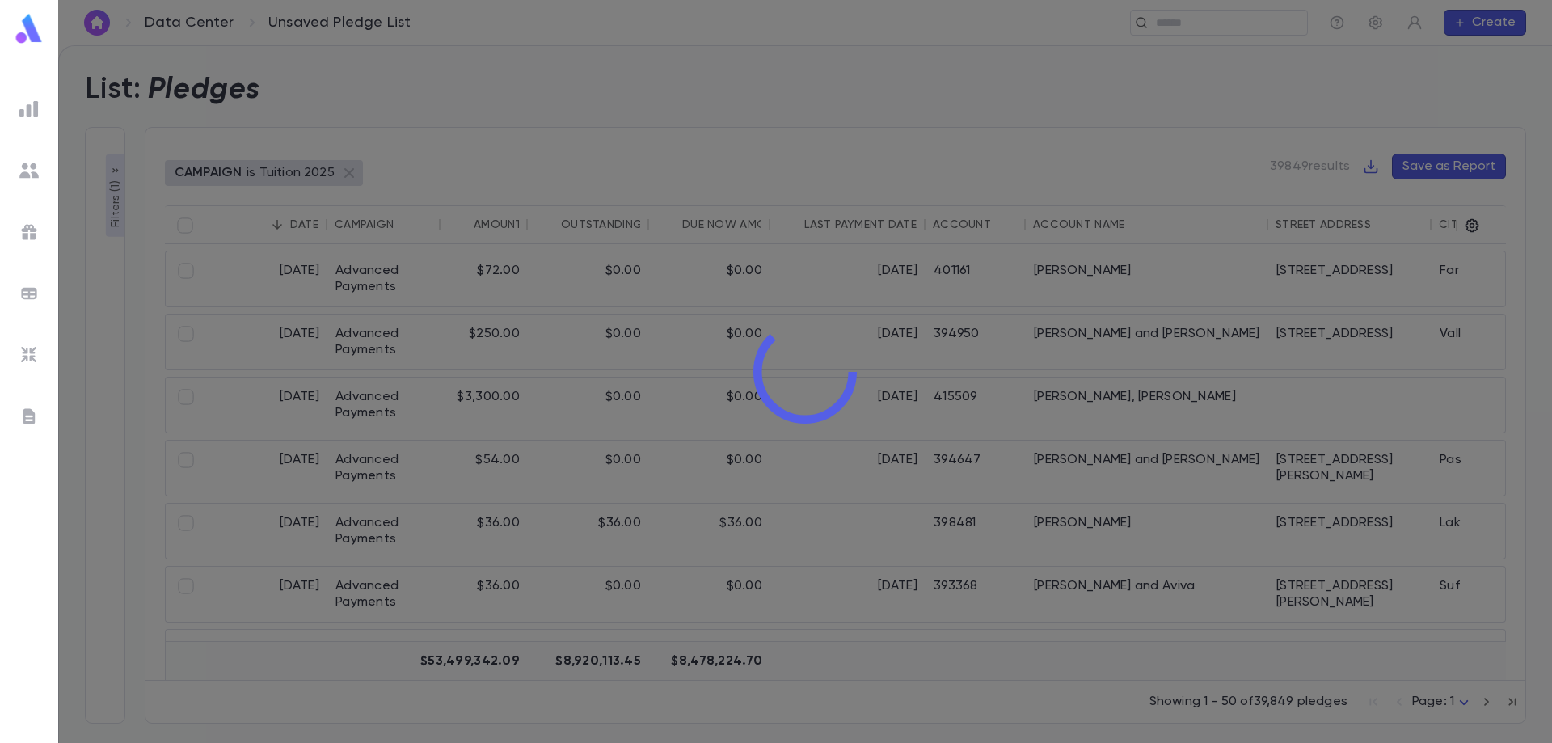
type input "**********"
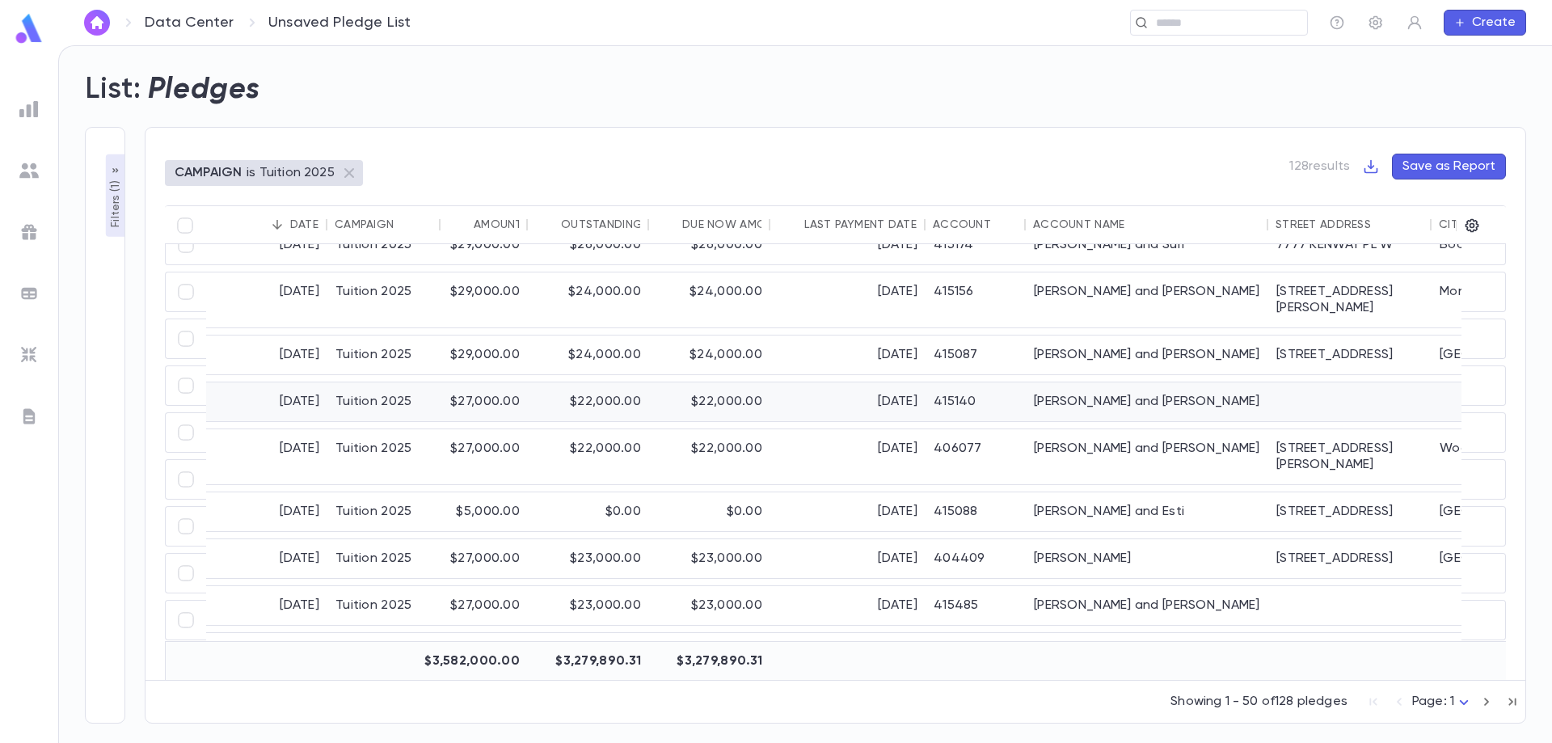
scroll to position [0, 0]
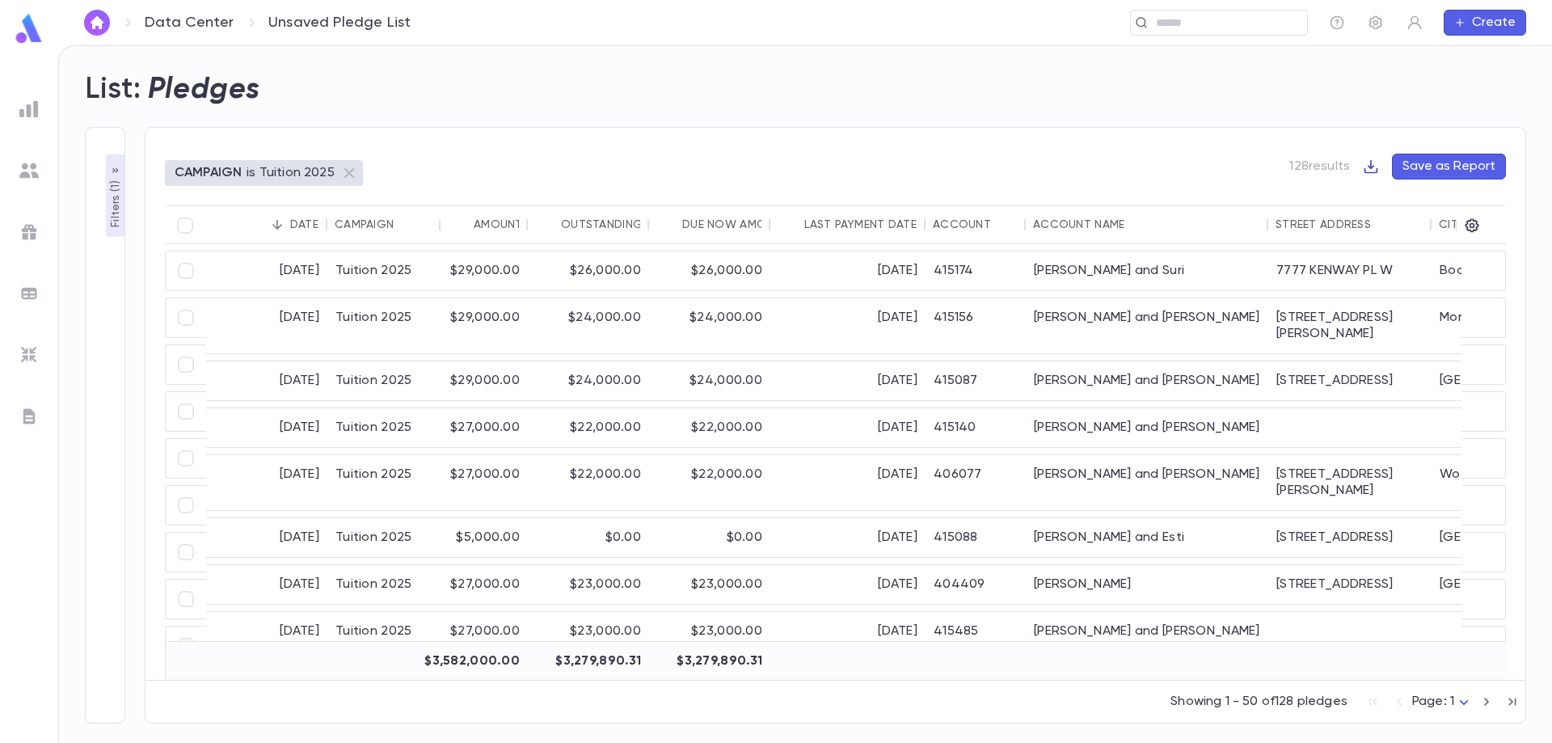
click at [1374, 164] on icon "button" at bounding box center [1371, 166] width 16 height 16
drag, startPoint x: 1420, startPoint y: 195, endPoint x: 1202, endPoint y: 383, distance: 288.3
click at [1202, 383] on div "Download CSV Download PDF" at bounding box center [776, 371] width 1552 height 743
drag, startPoint x: 1502, startPoint y: 319, endPoint x: 896, endPoint y: 445, distance: 619.1
click at [1506, 648] on div at bounding box center [776, 371] width 1552 height 743
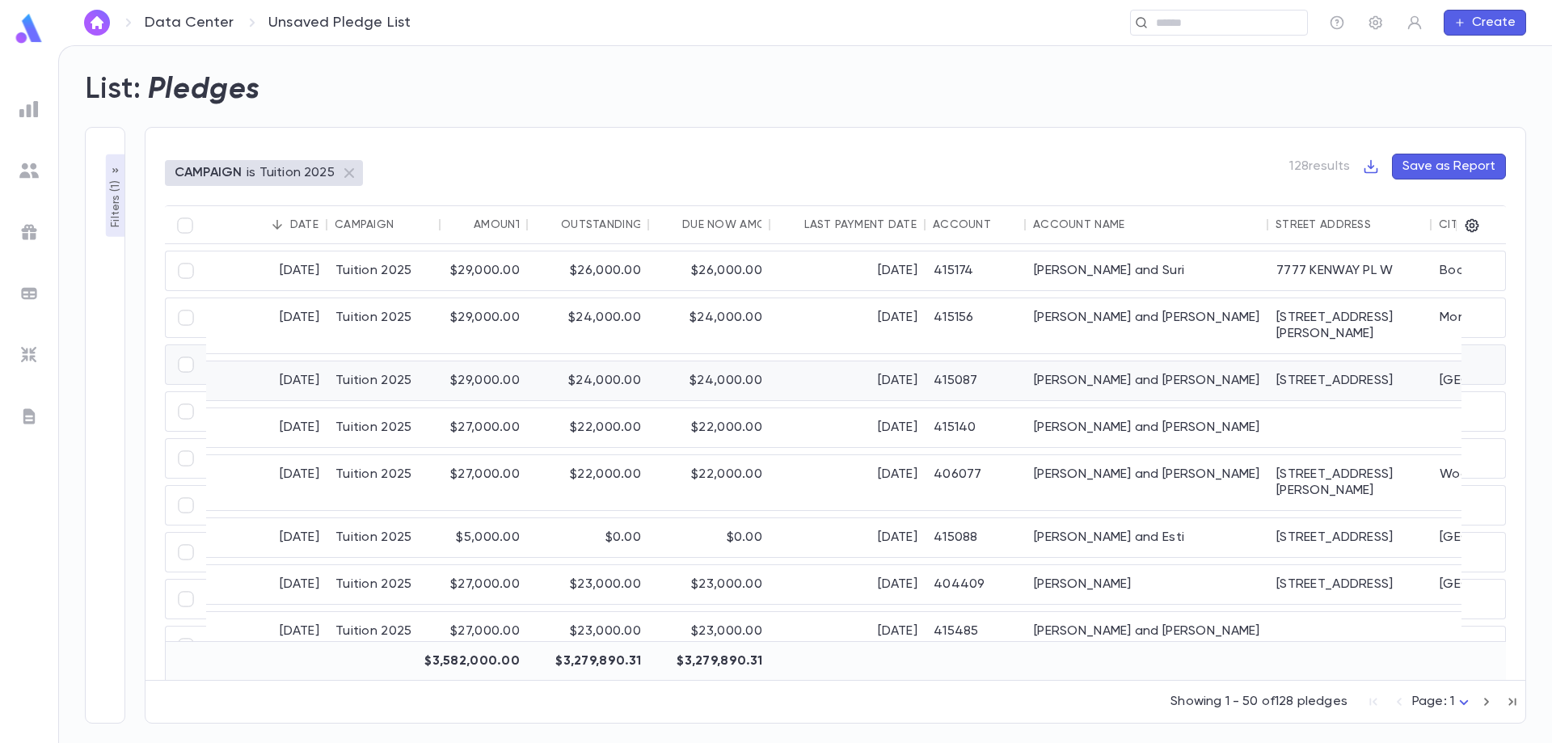
click at [837, 361] on div "7/5/2025" at bounding box center [847, 380] width 155 height 39
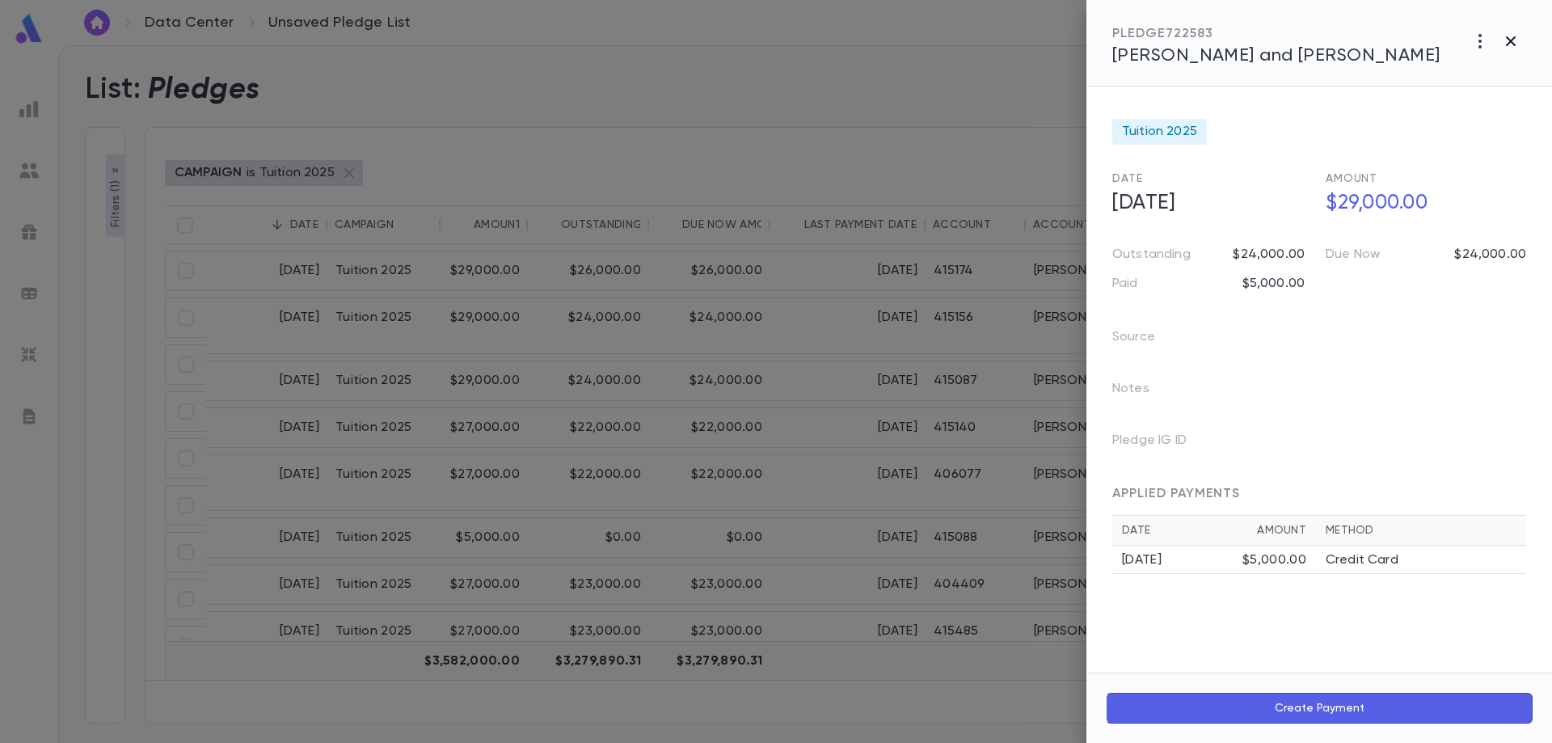
click at [1508, 44] on icon "button" at bounding box center [1511, 41] width 10 height 10
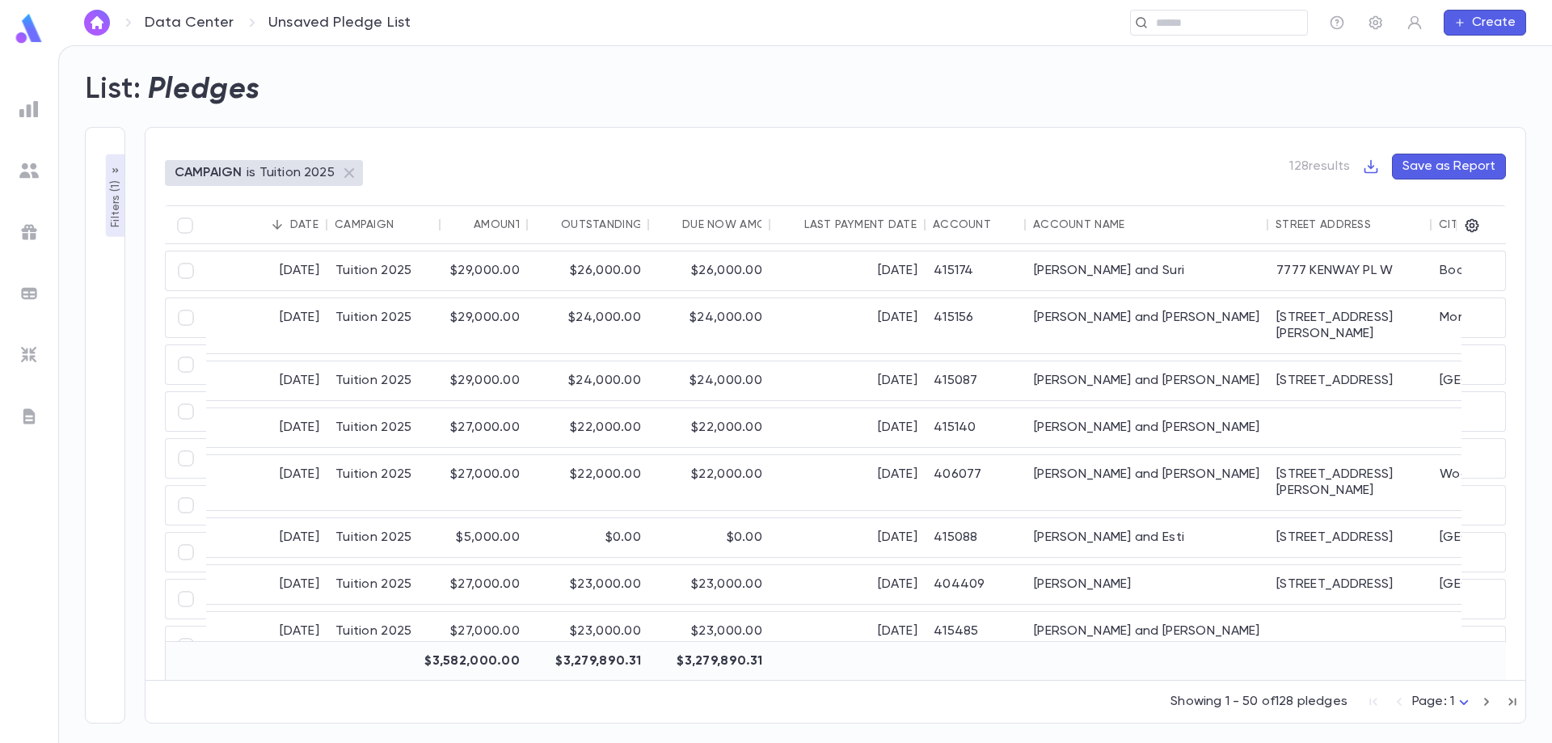
click at [1078, 224] on div "Account Name" at bounding box center [1078, 224] width 91 height 13
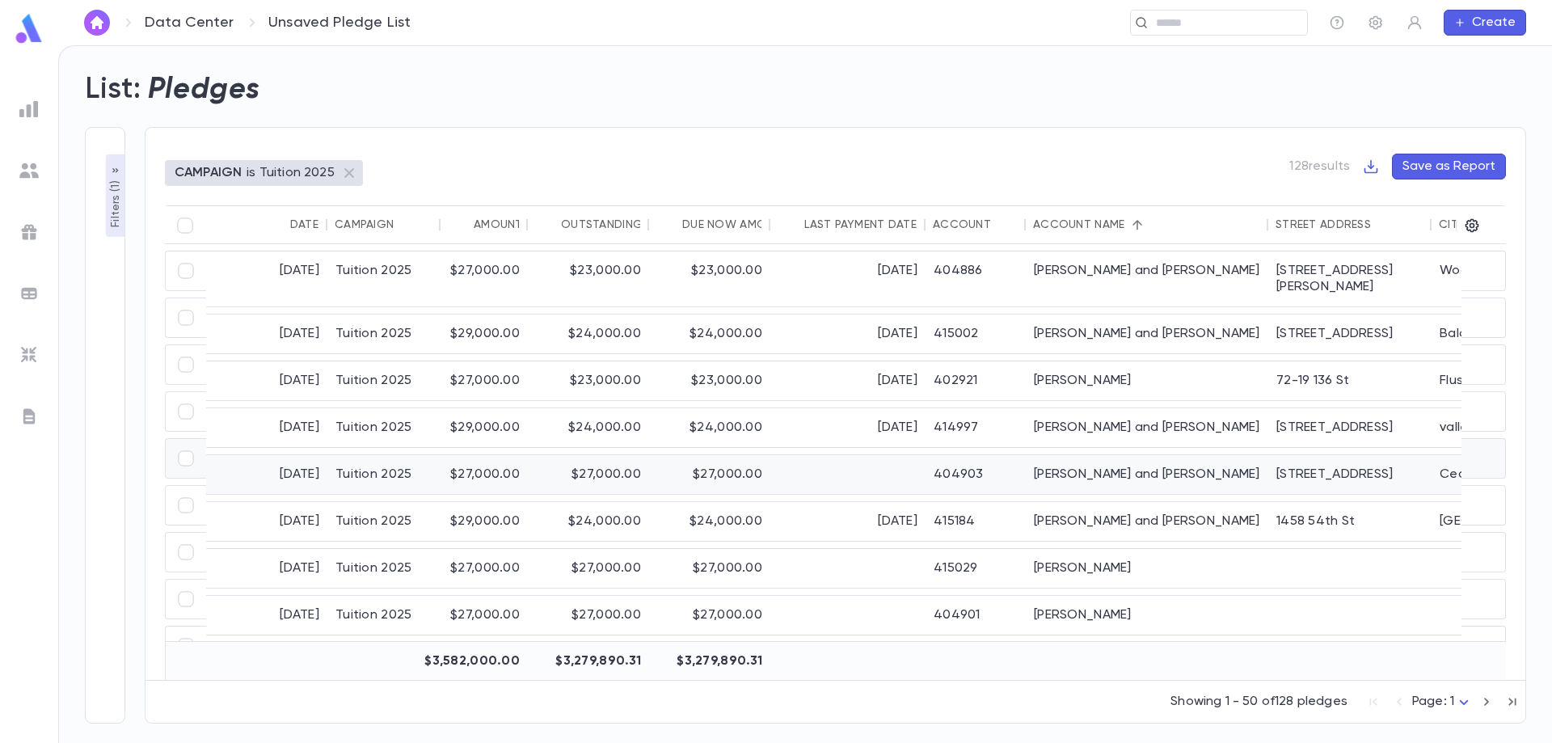
click at [1112, 458] on div "Berger, Alex and Devorah Berger" at bounding box center [1147, 474] width 243 height 39
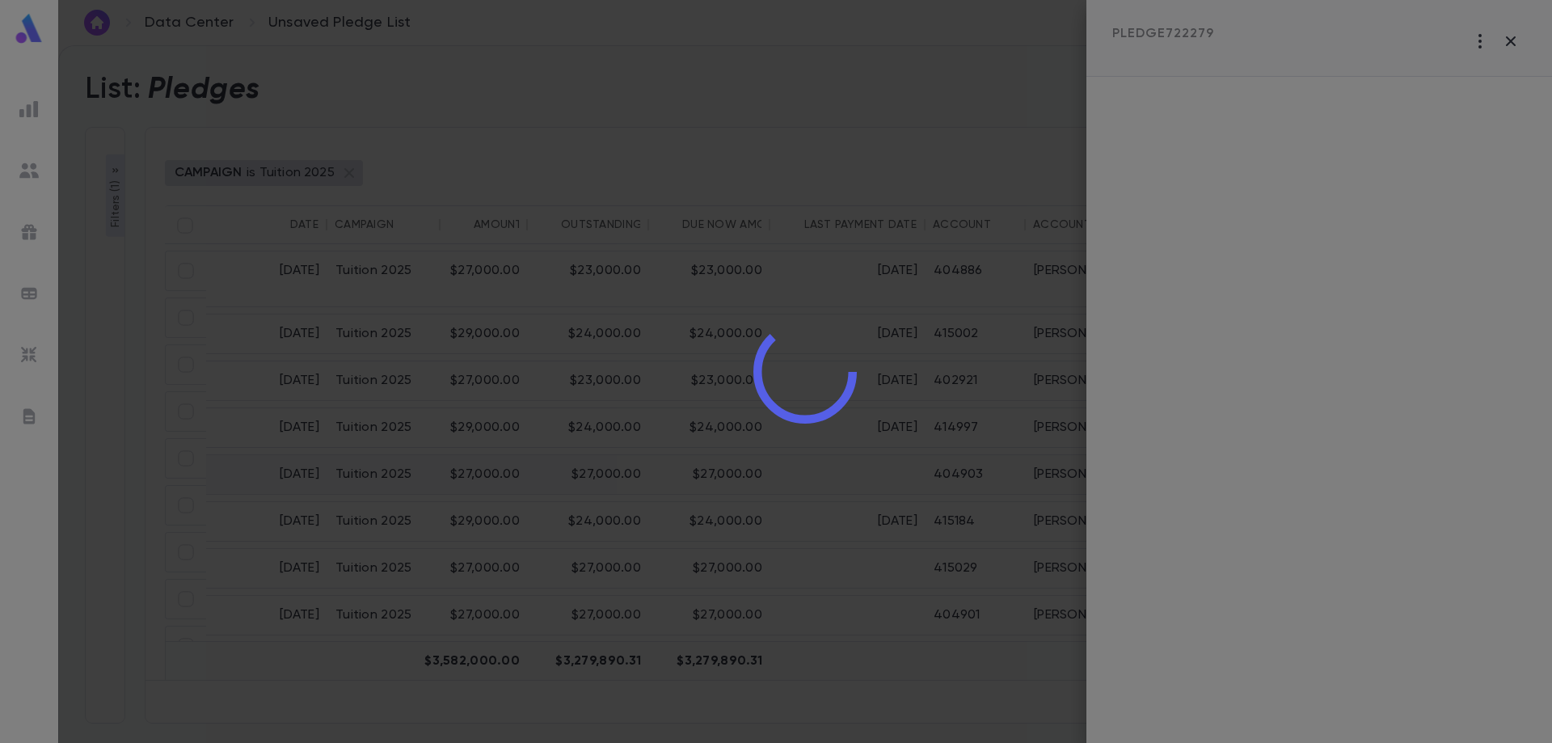
click at [1112, 458] on div at bounding box center [805, 371] width 1494 height 743
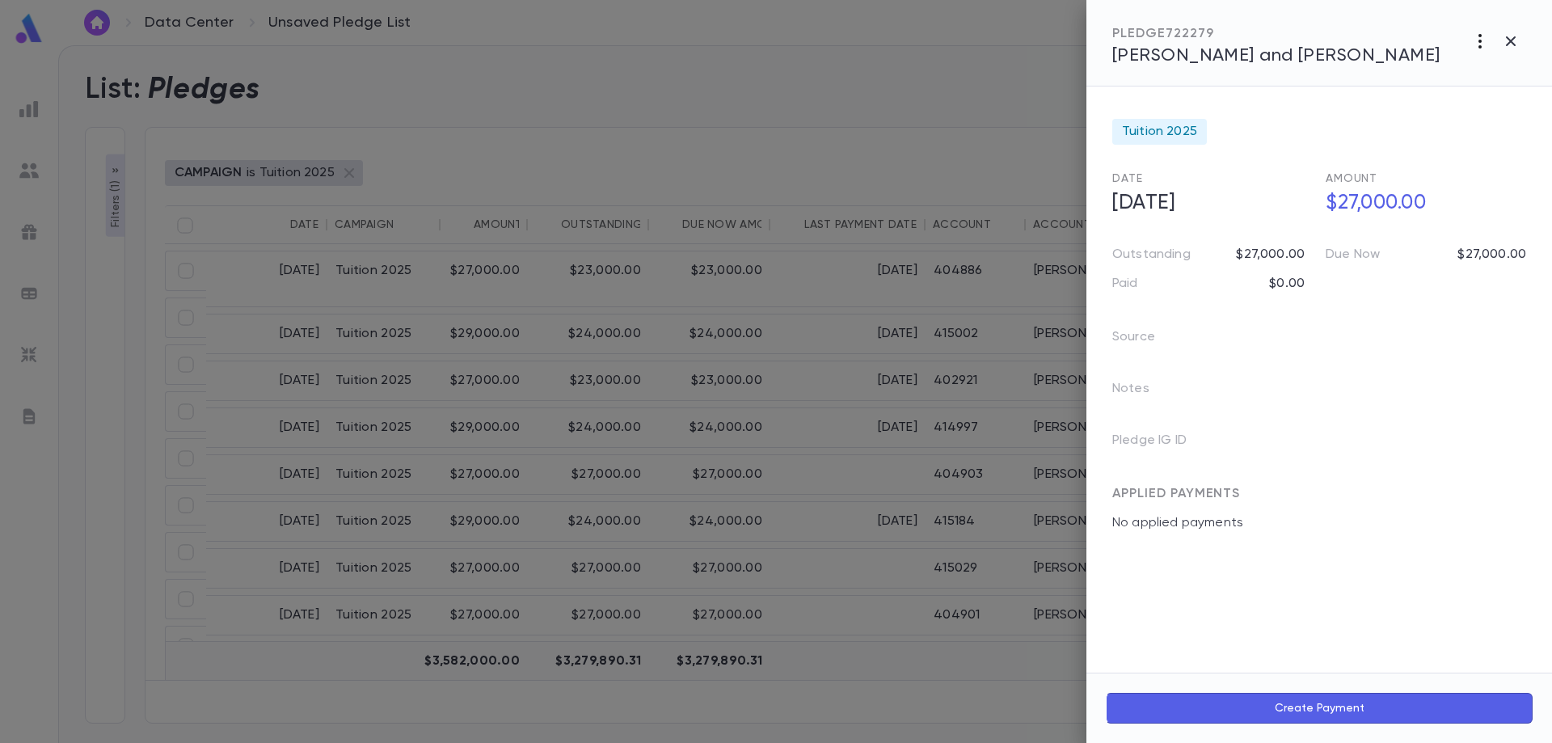
click at [1481, 47] on icon "button" at bounding box center [1480, 41] width 3 height 15
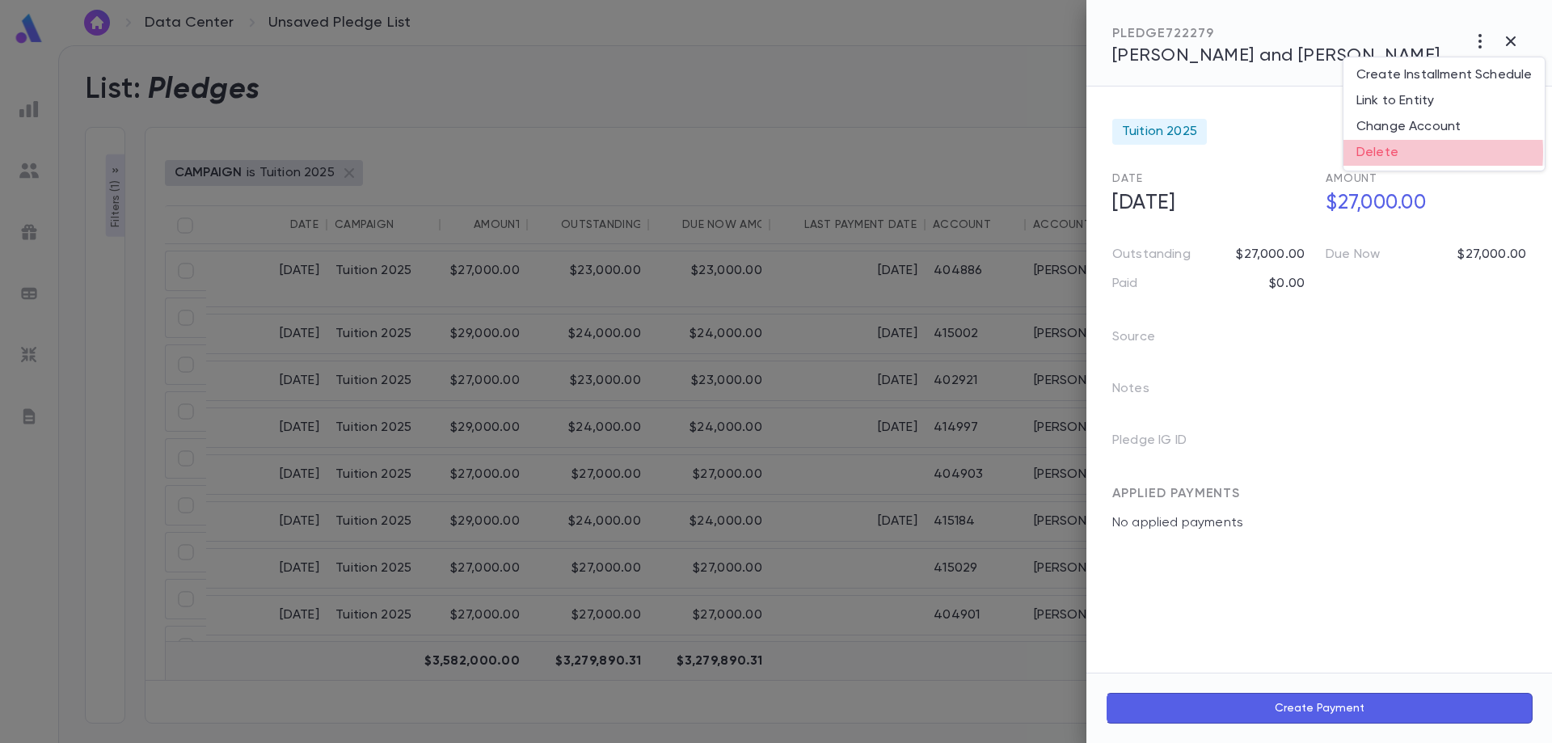
click at [1380, 152] on li "Delete" at bounding box center [1444, 153] width 201 height 26
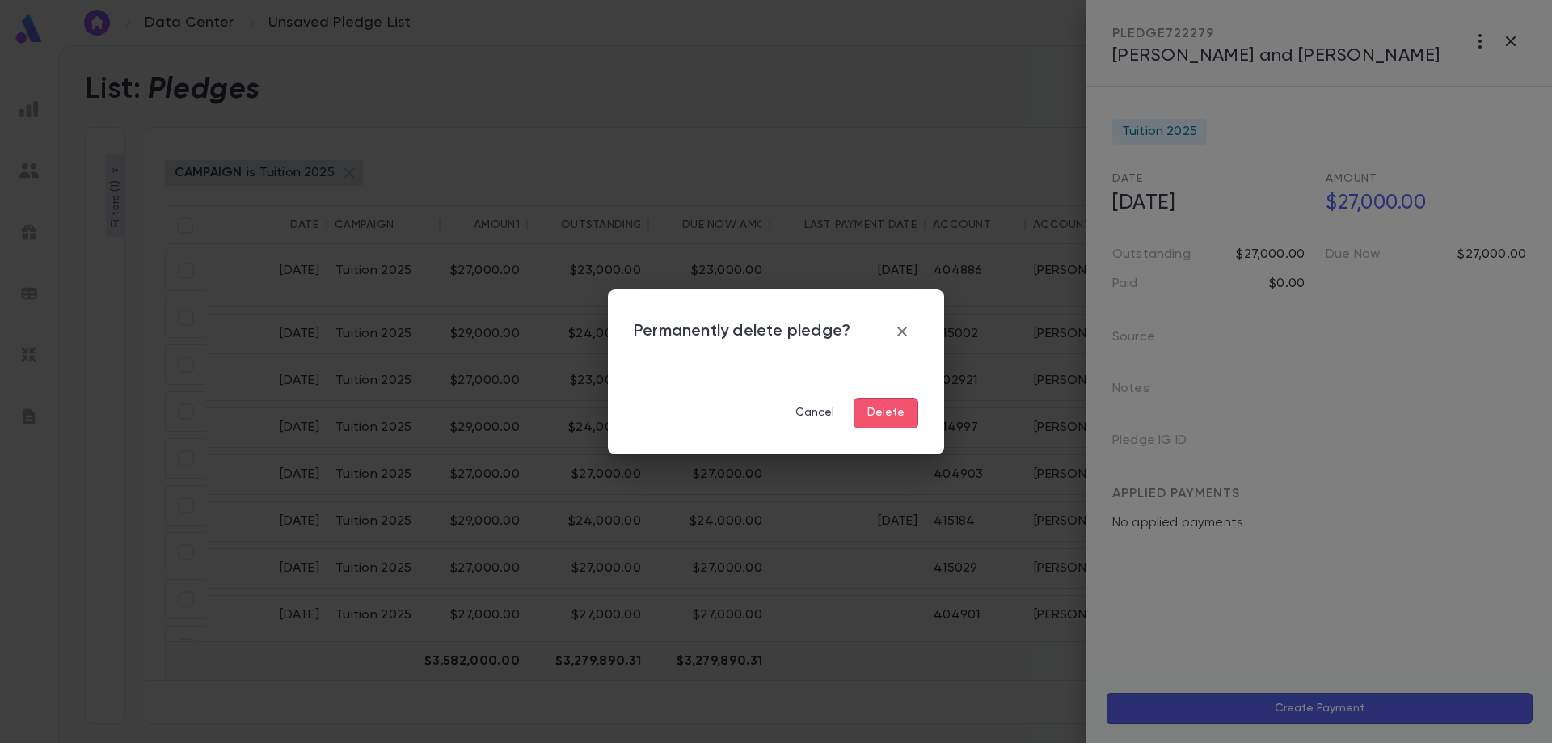
click at [907, 419] on button "Delete" at bounding box center [886, 413] width 65 height 31
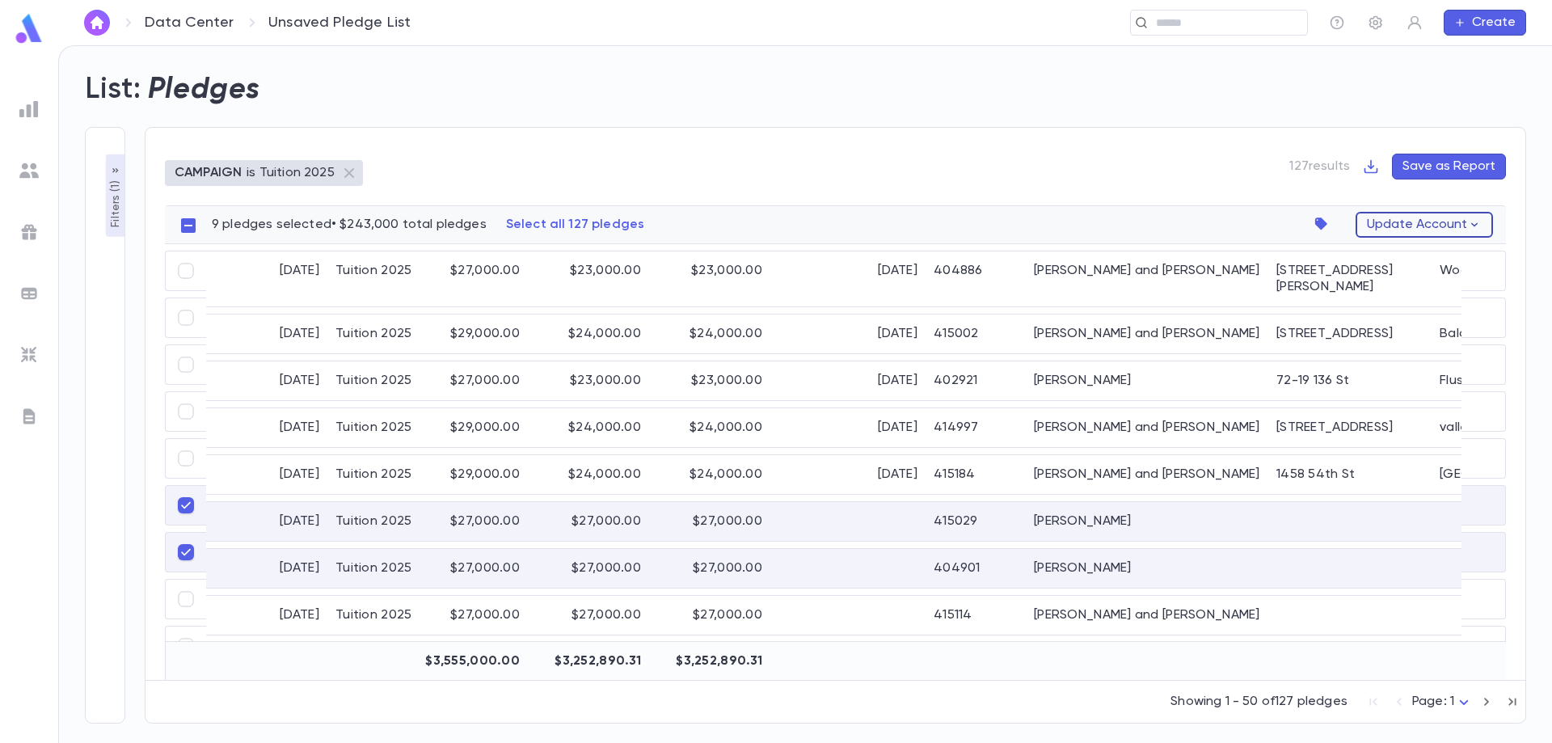
click at [1480, 227] on icon "button" at bounding box center [1474, 224] width 15 height 15
click at [1476, 222] on div at bounding box center [776, 371] width 1552 height 743
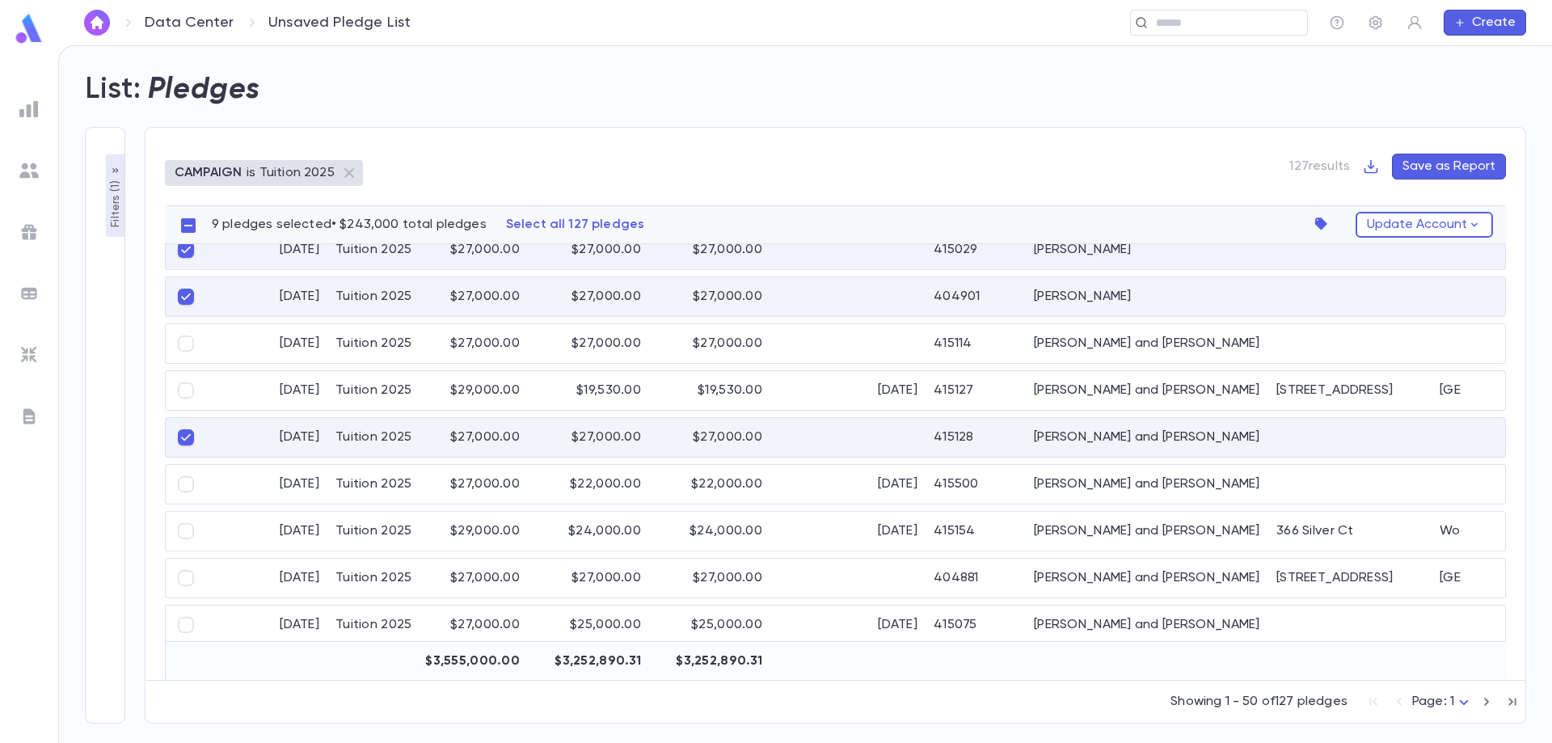
scroll to position [162, 0]
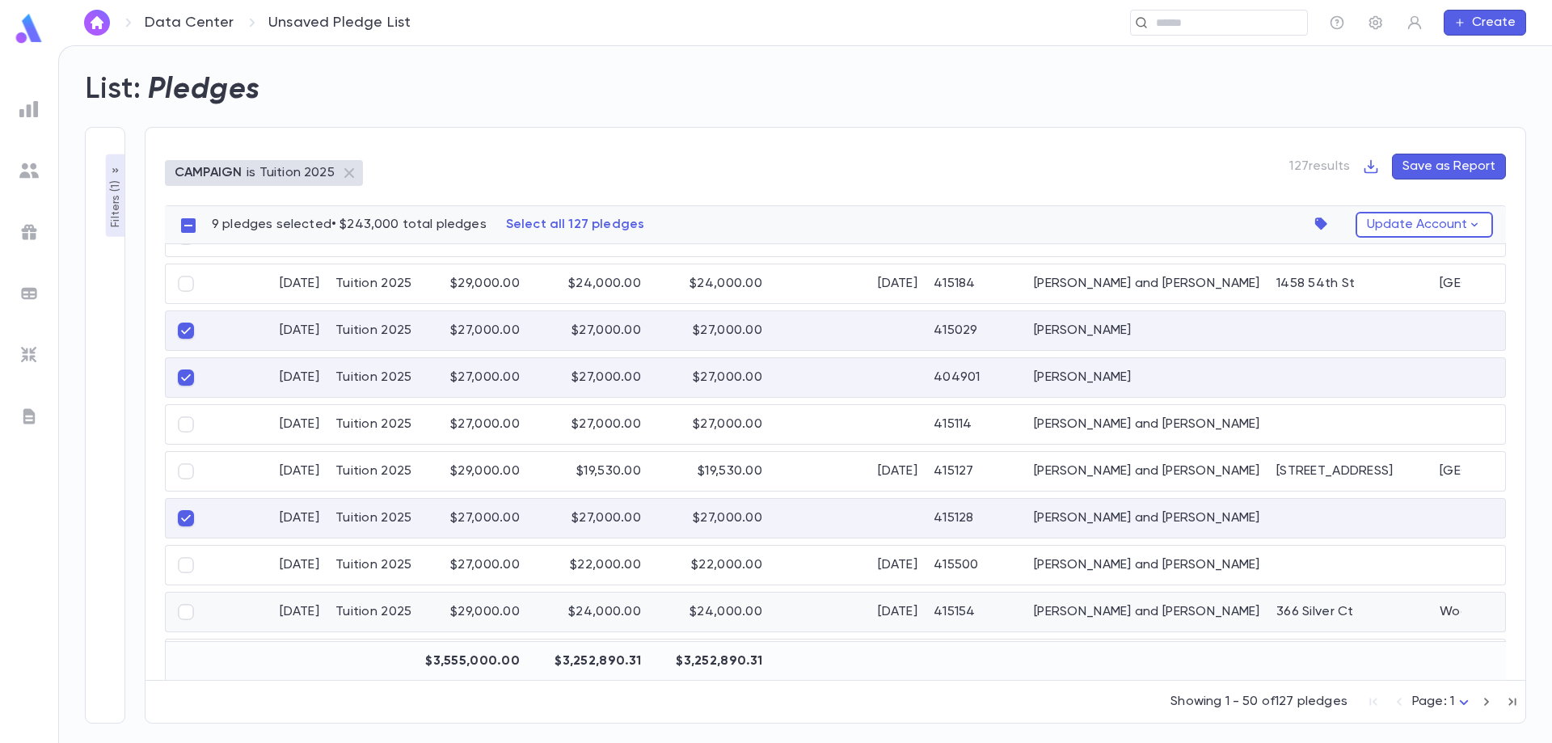
click at [1076, 615] on div "Boehm, Mordechai and Ilana" at bounding box center [1147, 612] width 243 height 39
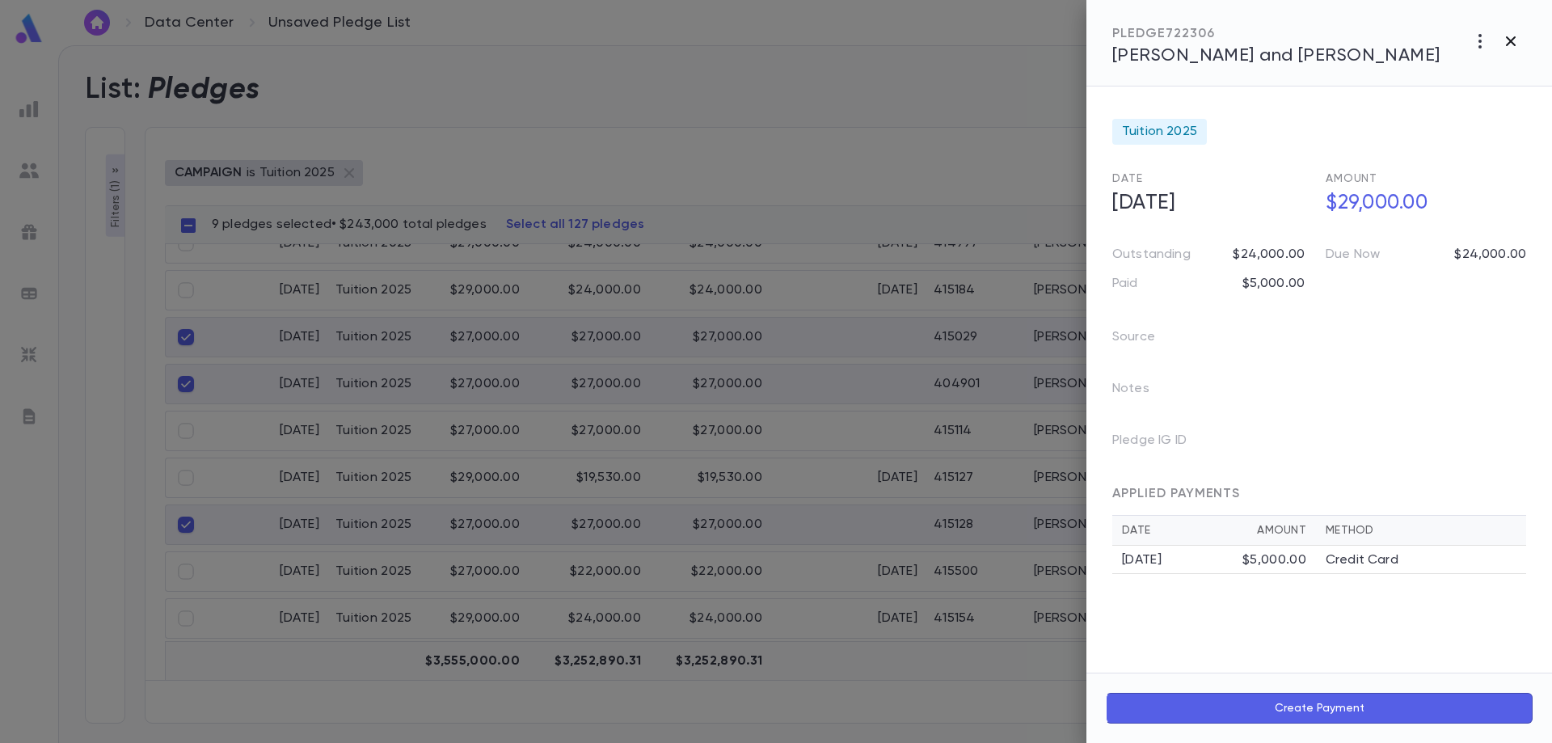
click at [1507, 38] on icon "button" at bounding box center [1511, 41] width 10 height 10
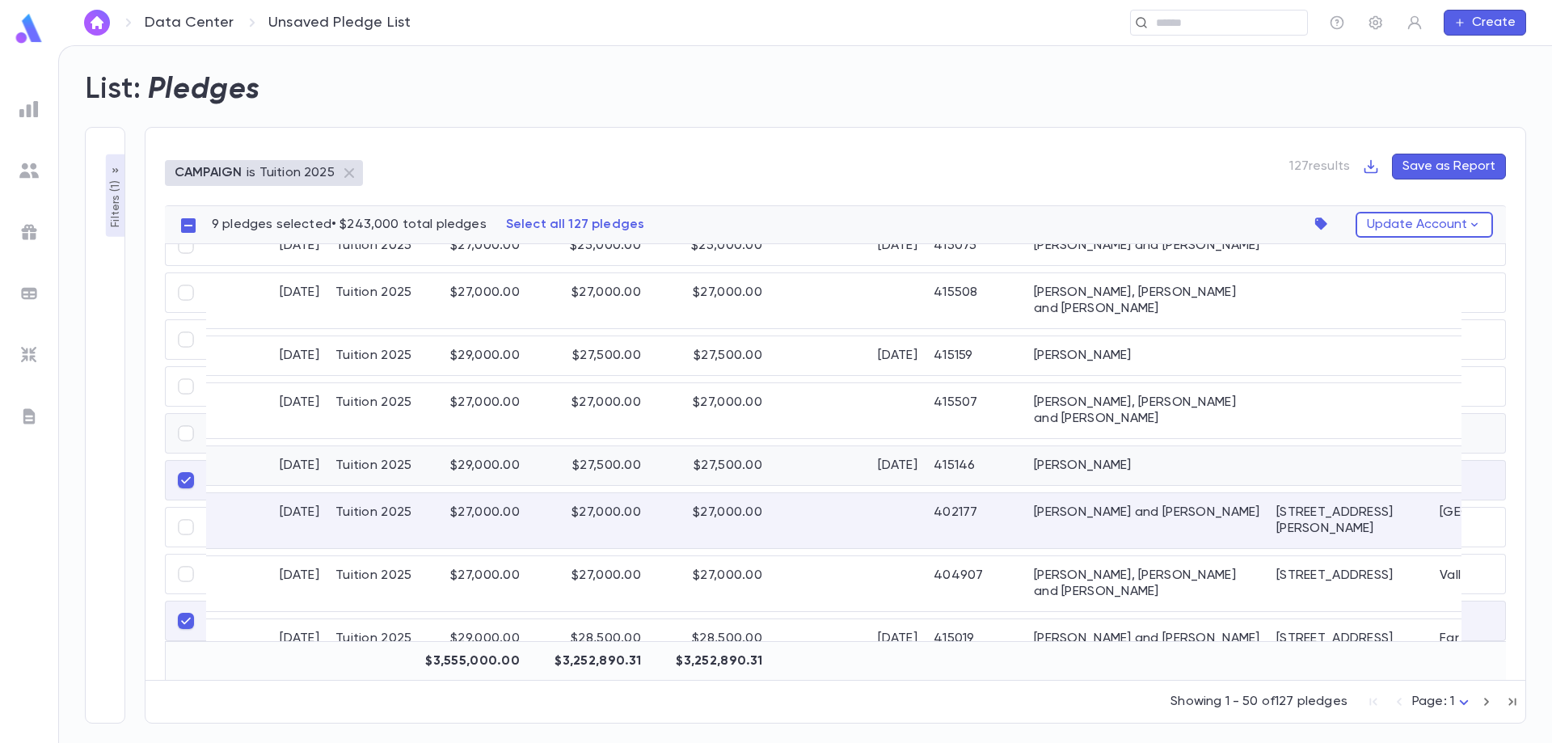
scroll to position [566, 0]
click at [1071, 444] on div "Cohen, Shifra" at bounding box center [1147, 463] width 243 height 39
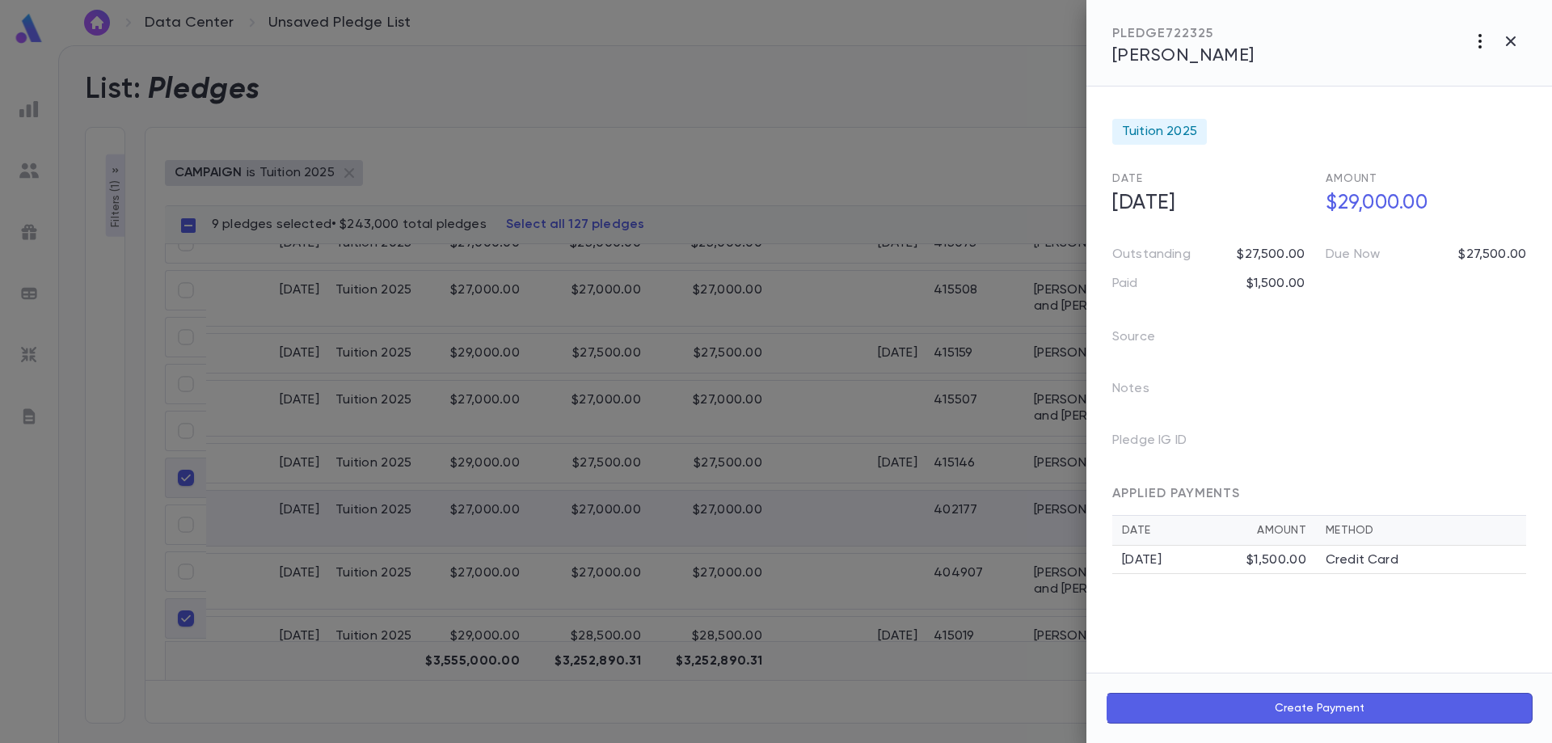
click at [1483, 37] on icon "button" at bounding box center [1480, 41] width 19 height 19
click at [1422, 81] on li "Create Installment Schedule" at bounding box center [1444, 75] width 201 height 26
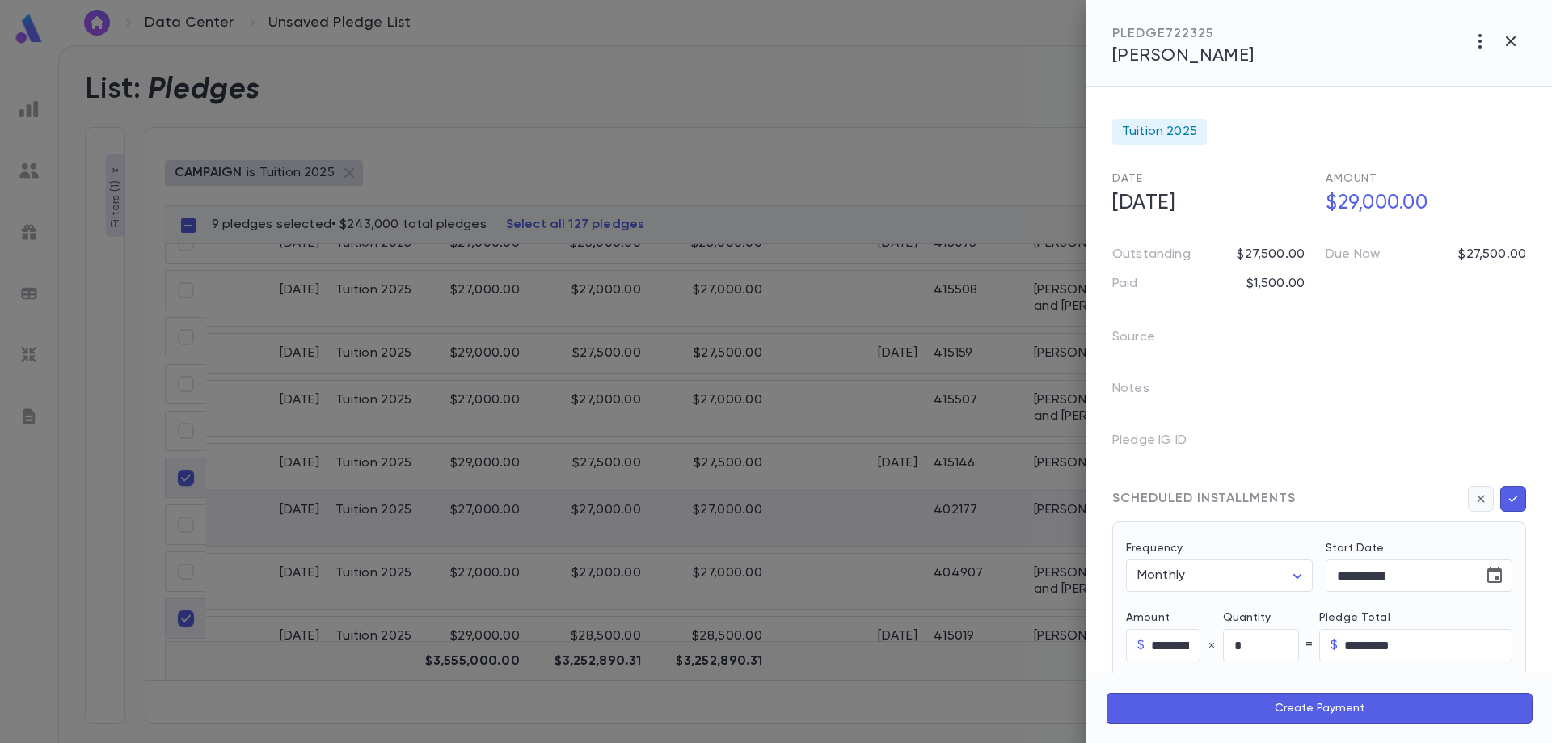
click at [1477, 500] on icon "button" at bounding box center [1480, 498] width 7 height 7
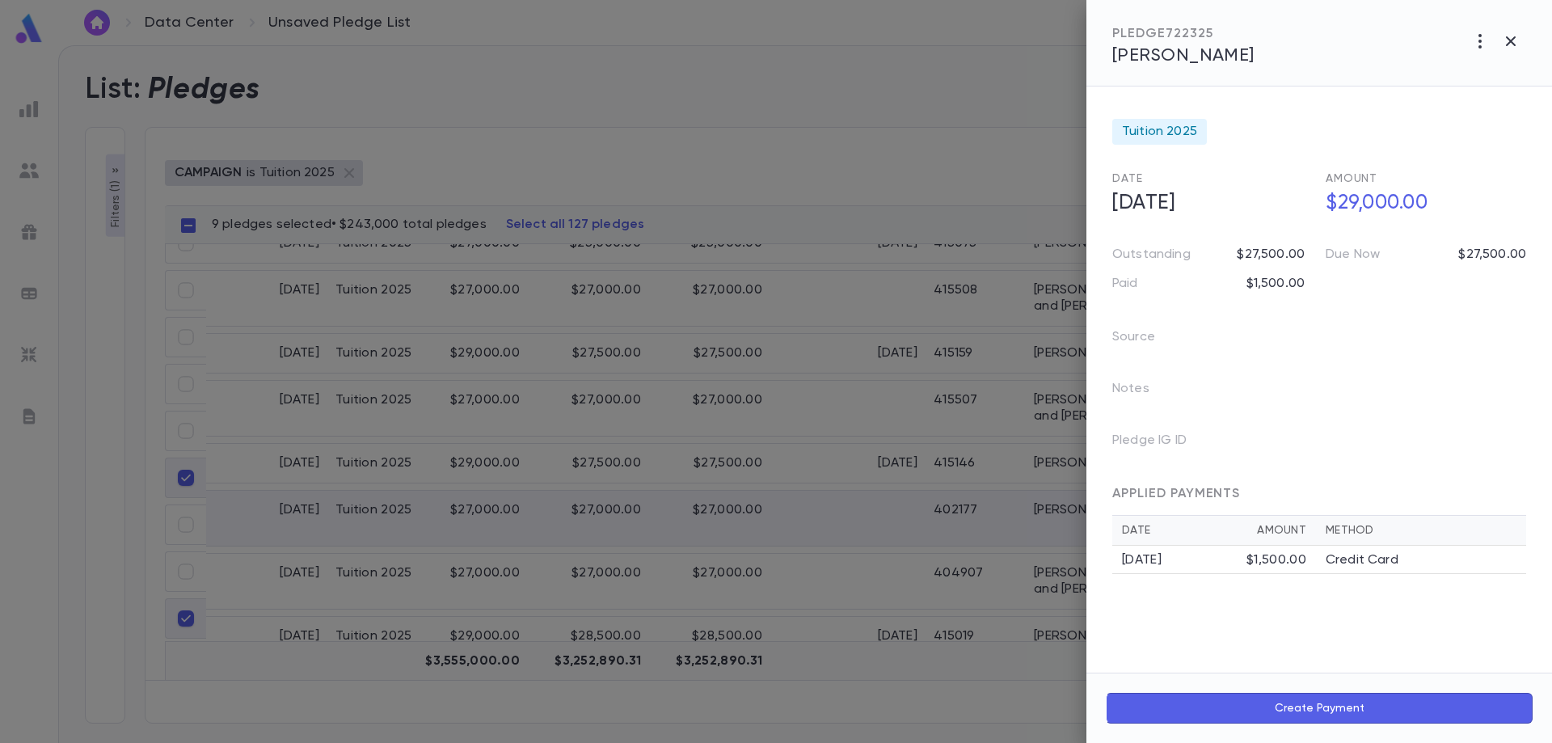
click at [1417, 399] on div "Notes" at bounding box center [1309, 383] width 433 height 52
click at [1479, 40] on icon "button" at bounding box center [1480, 41] width 19 height 19
click at [1134, 392] on div at bounding box center [776, 371] width 1552 height 743
click at [1485, 44] on icon "button" at bounding box center [1480, 41] width 19 height 19
click at [1391, 373] on div at bounding box center [776, 371] width 1552 height 743
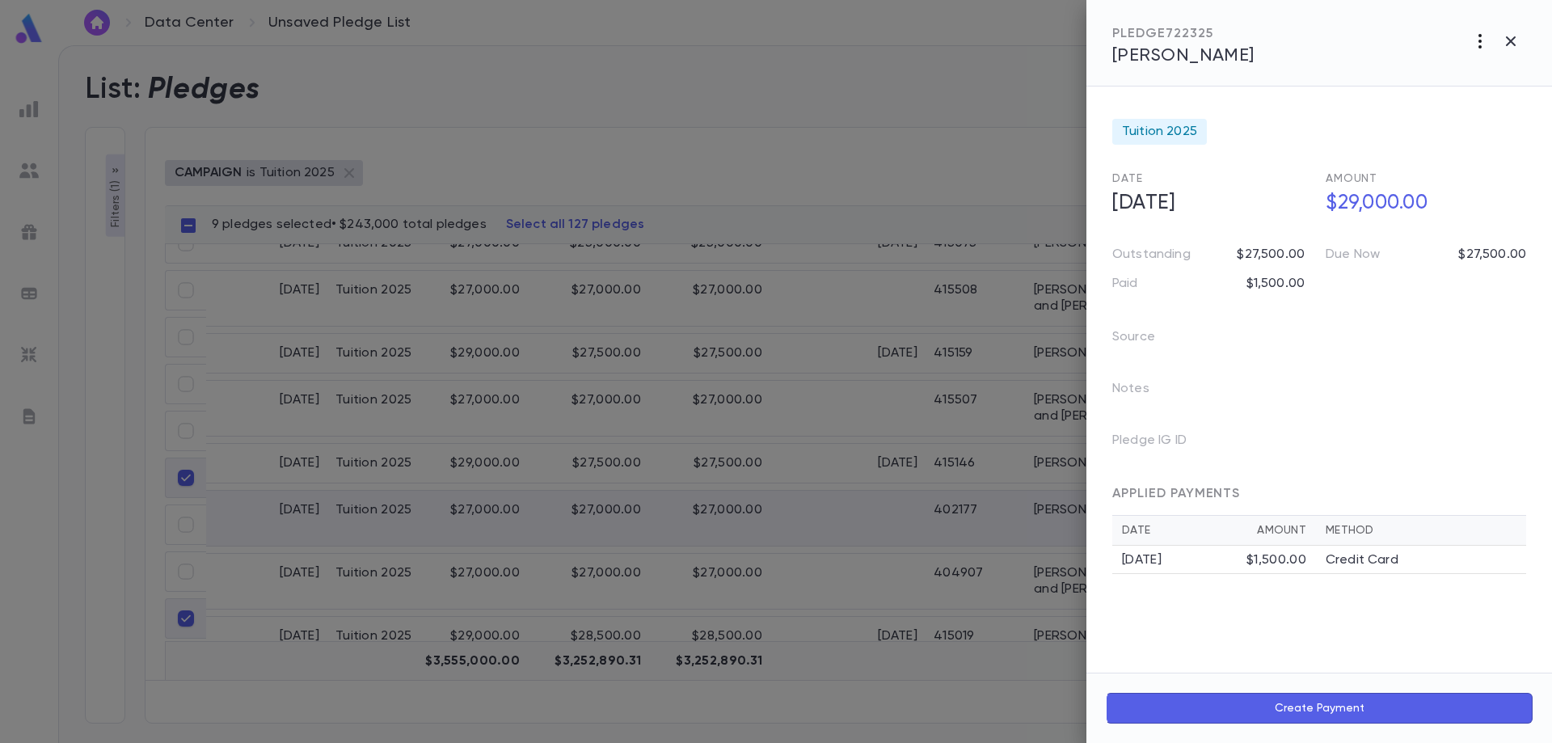
click at [1480, 38] on icon "button" at bounding box center [1480, 41] width 19 height 19
click at [1513, 39] on div at bounding box center [776, 371] width 1552 height 743
click at [1518, 36] on icon "button" at bounding box center [1510, 41] width 19 height 19
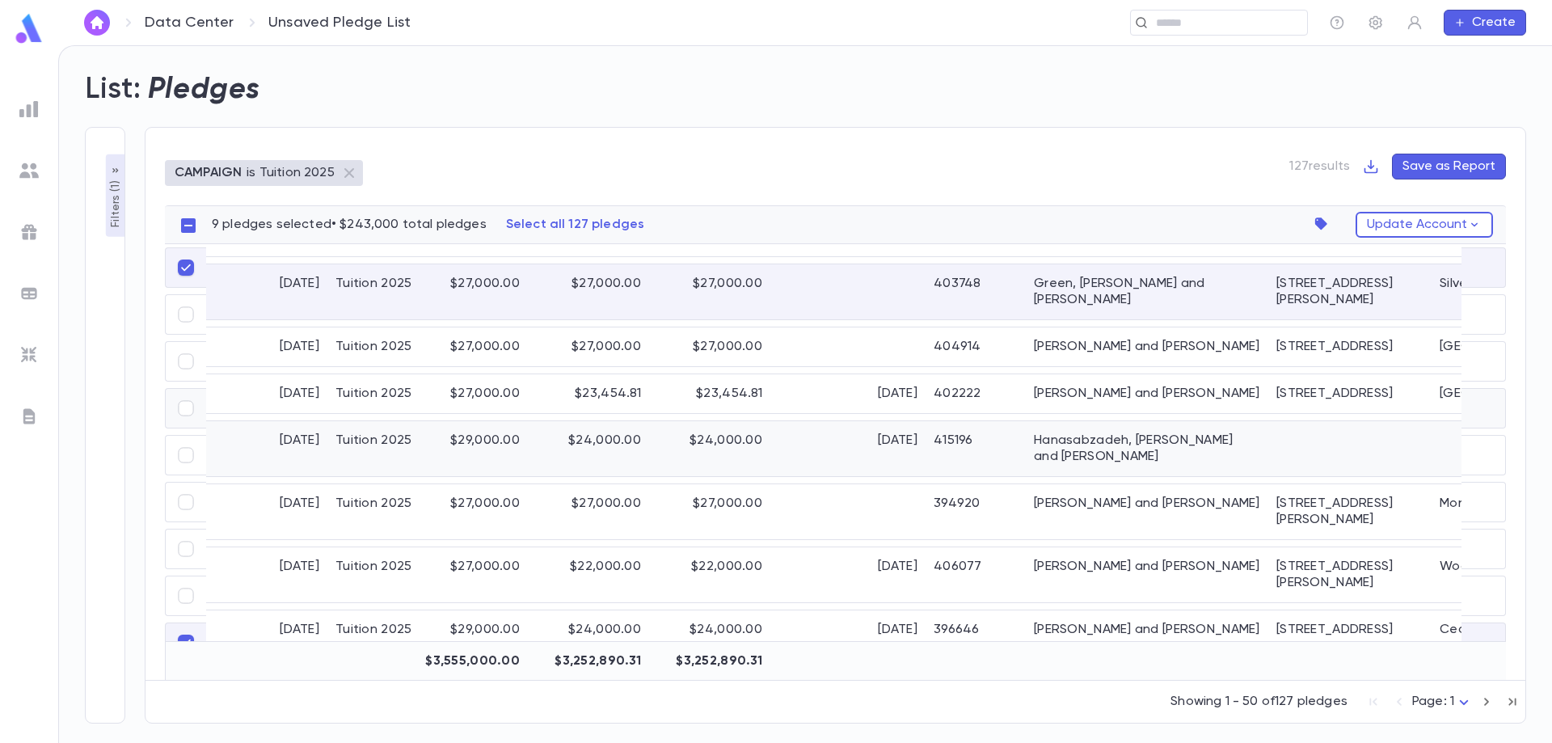
scroll to position [1617, 0]
click at [1136, 373] on div "Grunberger, Avraham and Tamara" at bounding box center [1147, 392] width 243 height 39
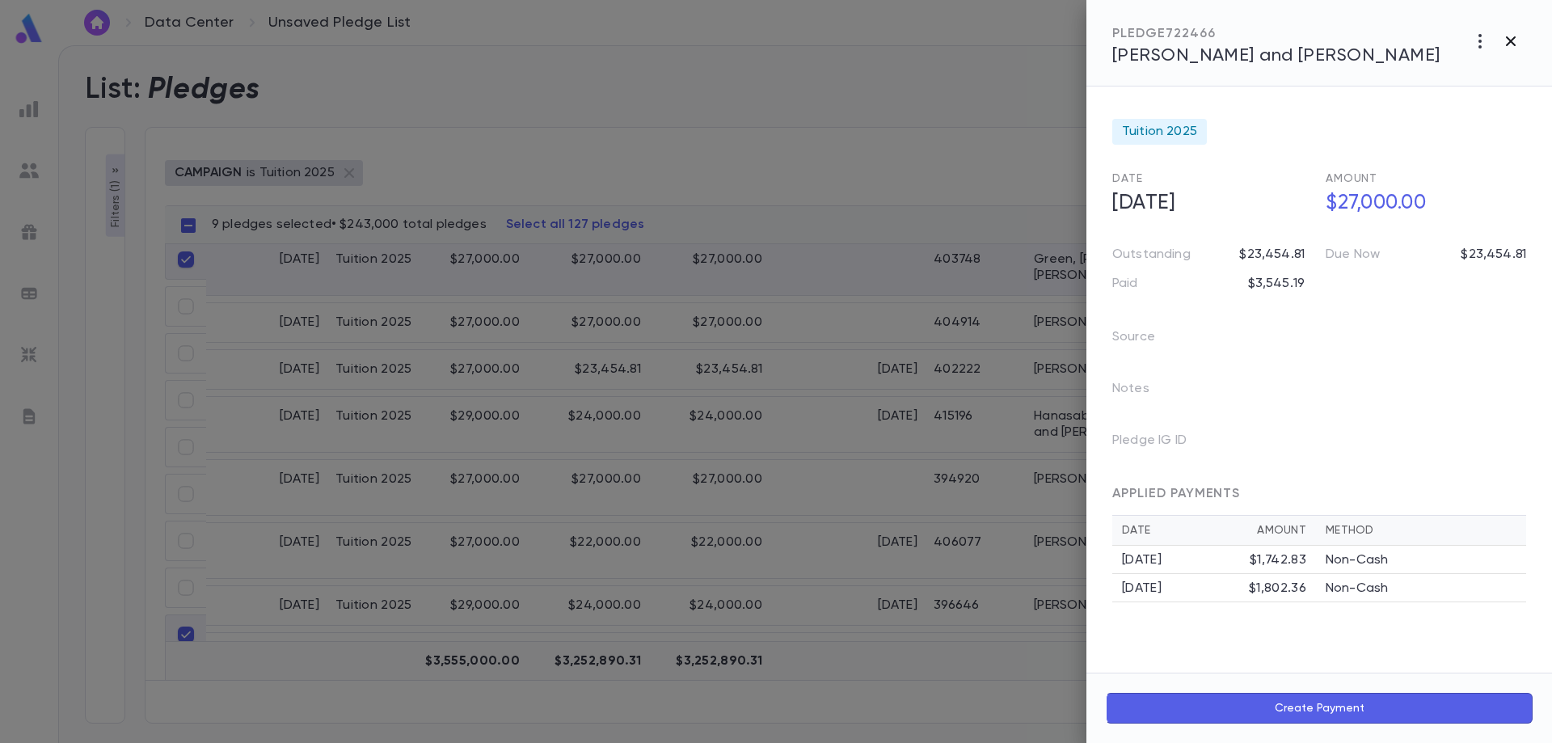
click at [1510, 40] on icon "button" at bounding box center [1511, 41] width 10 height 10
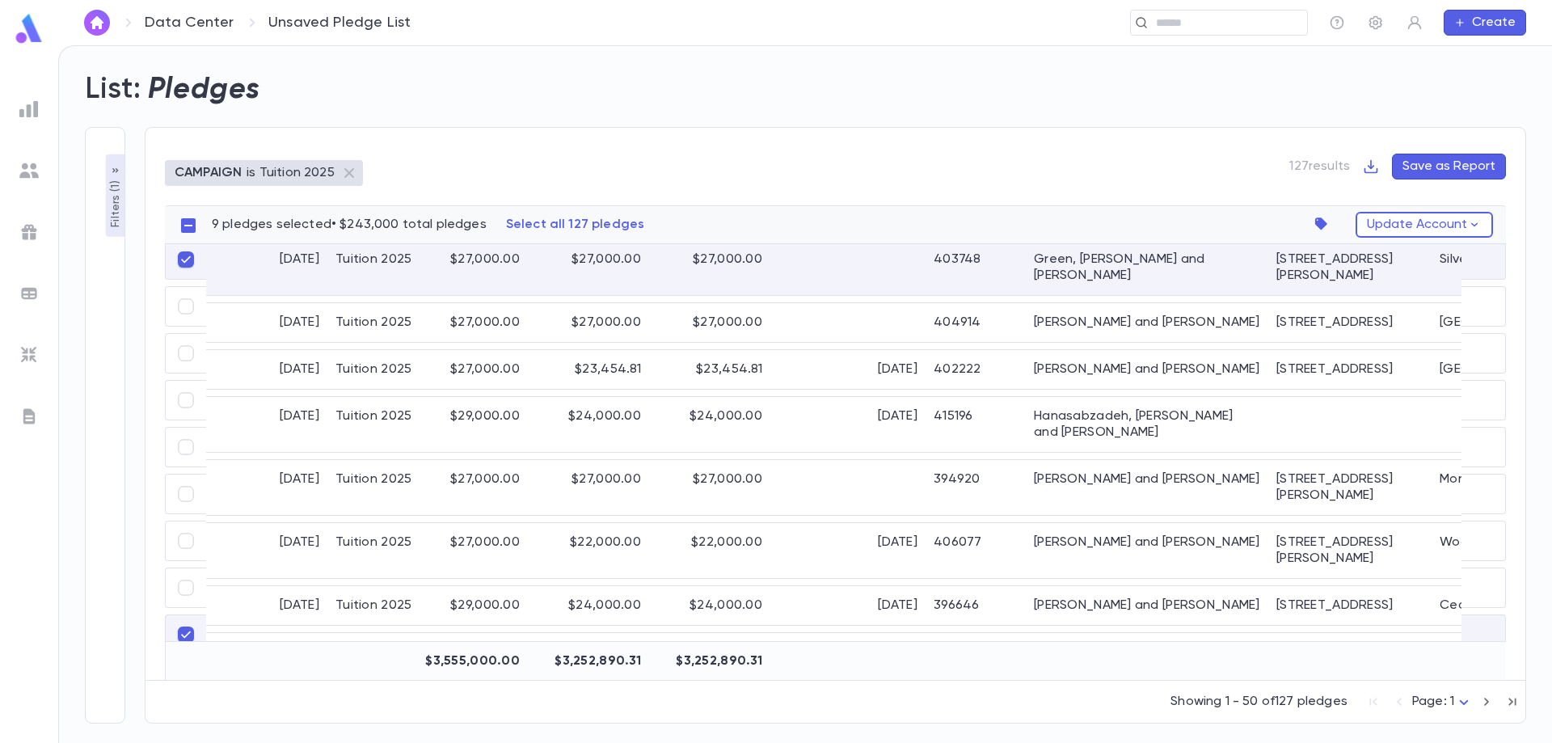
click at [108, 222] on p "Filters ( 1 )" at bounding box center [116, 202] width 16 height 50
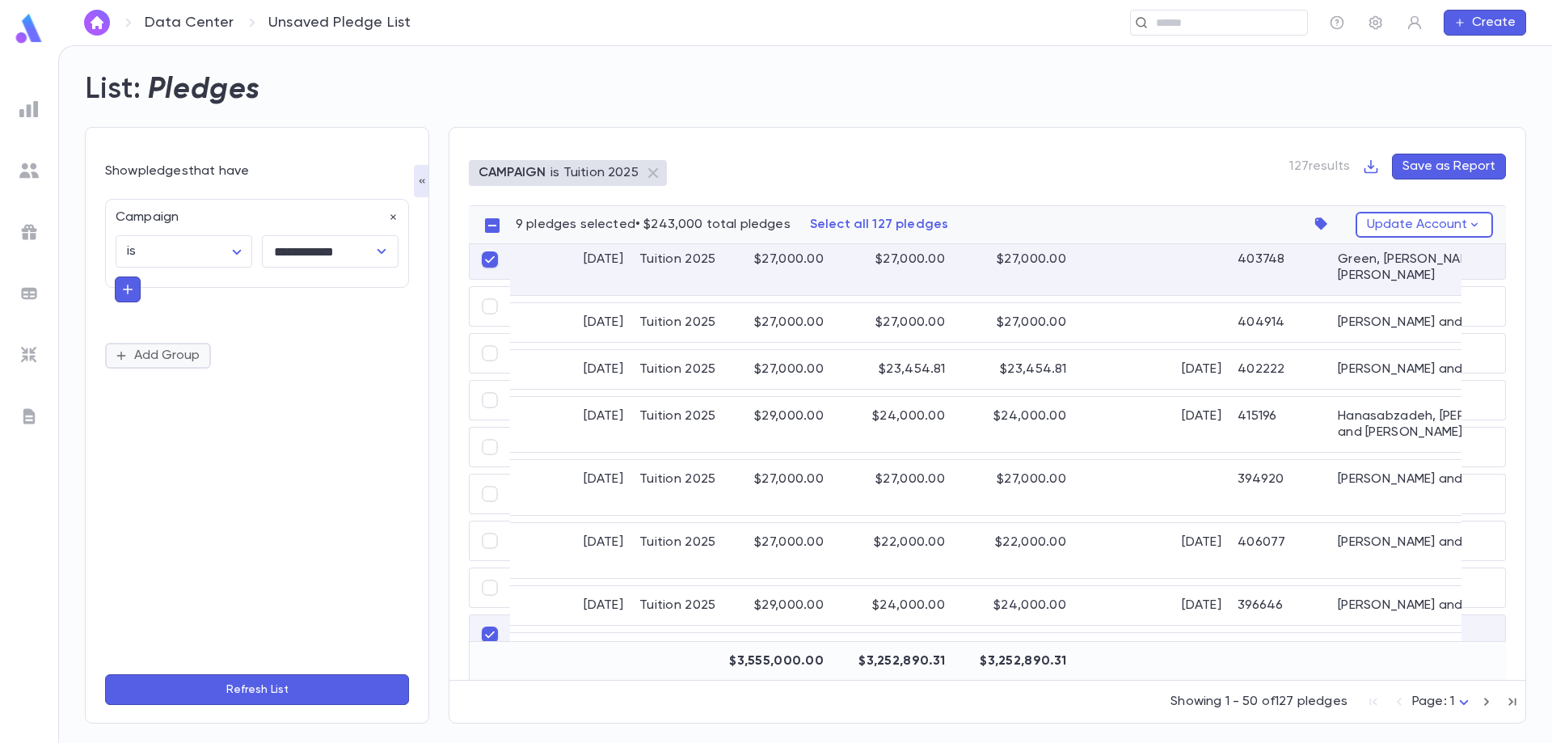
click at [154, 357] on button "Add Group" at bounding box center [158, 356] width 106 height 26
click at [175, 386] on input "text" at bounding box center [250, 381] width 235 height 23
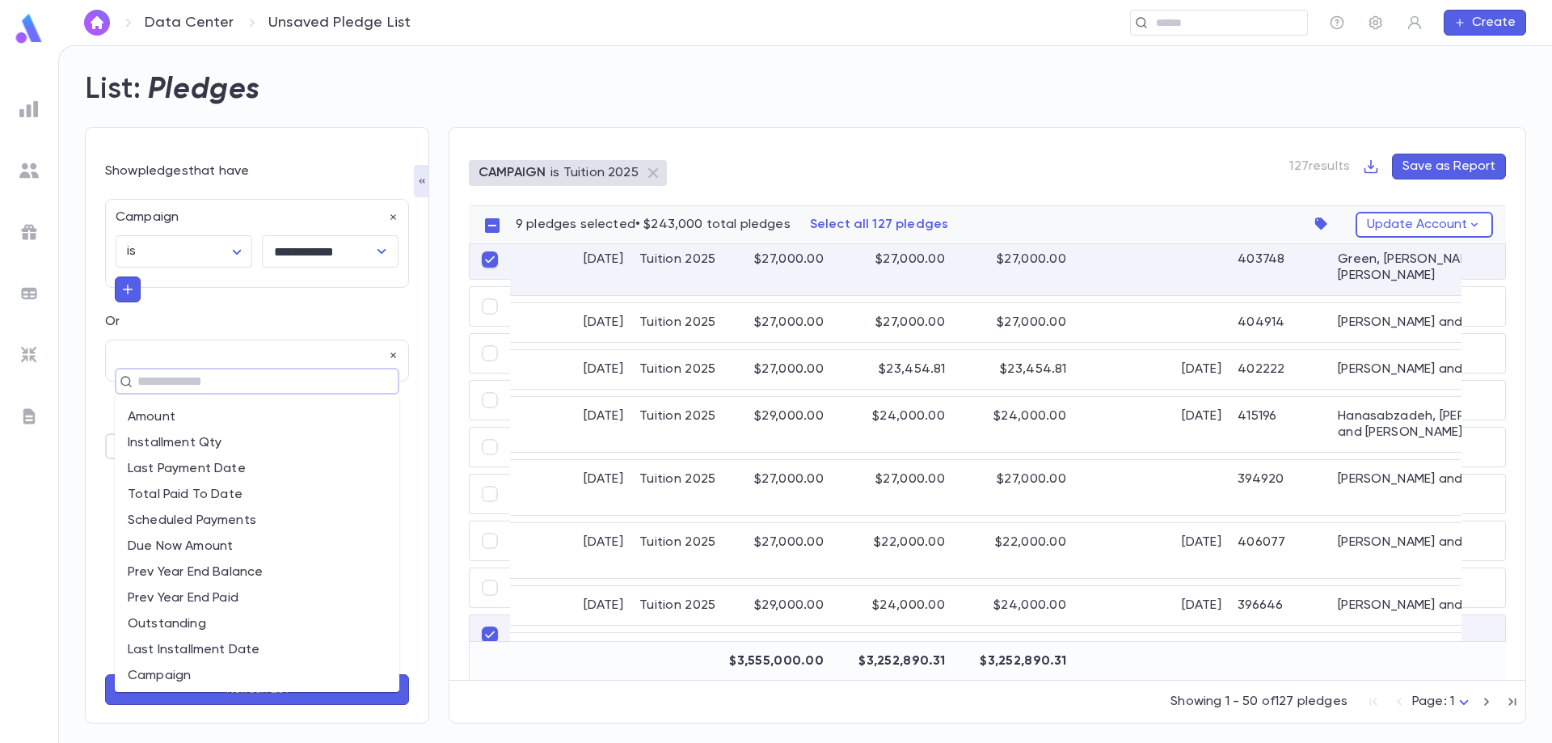
scroll to position [0, 0]
click at [293, 437] on li "Account: ID" at bounding box center [257, 440] width 285 height 26
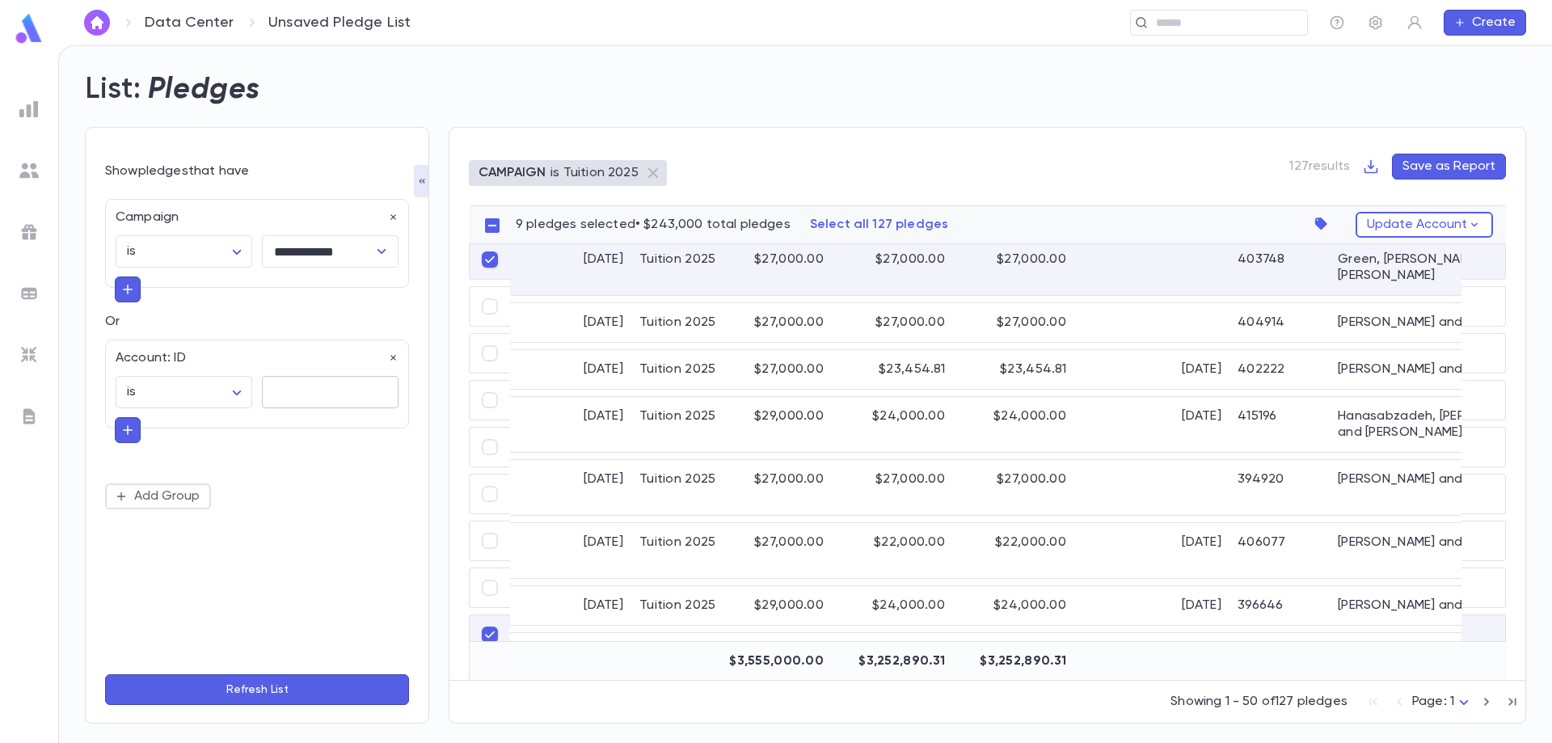
click at [301, 394] on input "text" at bounding box center [330, 393] width 137 height 32
click at [237, 255] on body "**********" at bounding box center [776, 394] width 1552 height 698
click at [238, 255] on div at bounding box center [776, 371] width 1552 height 743
click at [192, 255] on body "**********" at bounding box center [776, 394] width 1552 height 698
click at [285, 310] on div at bounding box center [776, 371] width 1552 height 743
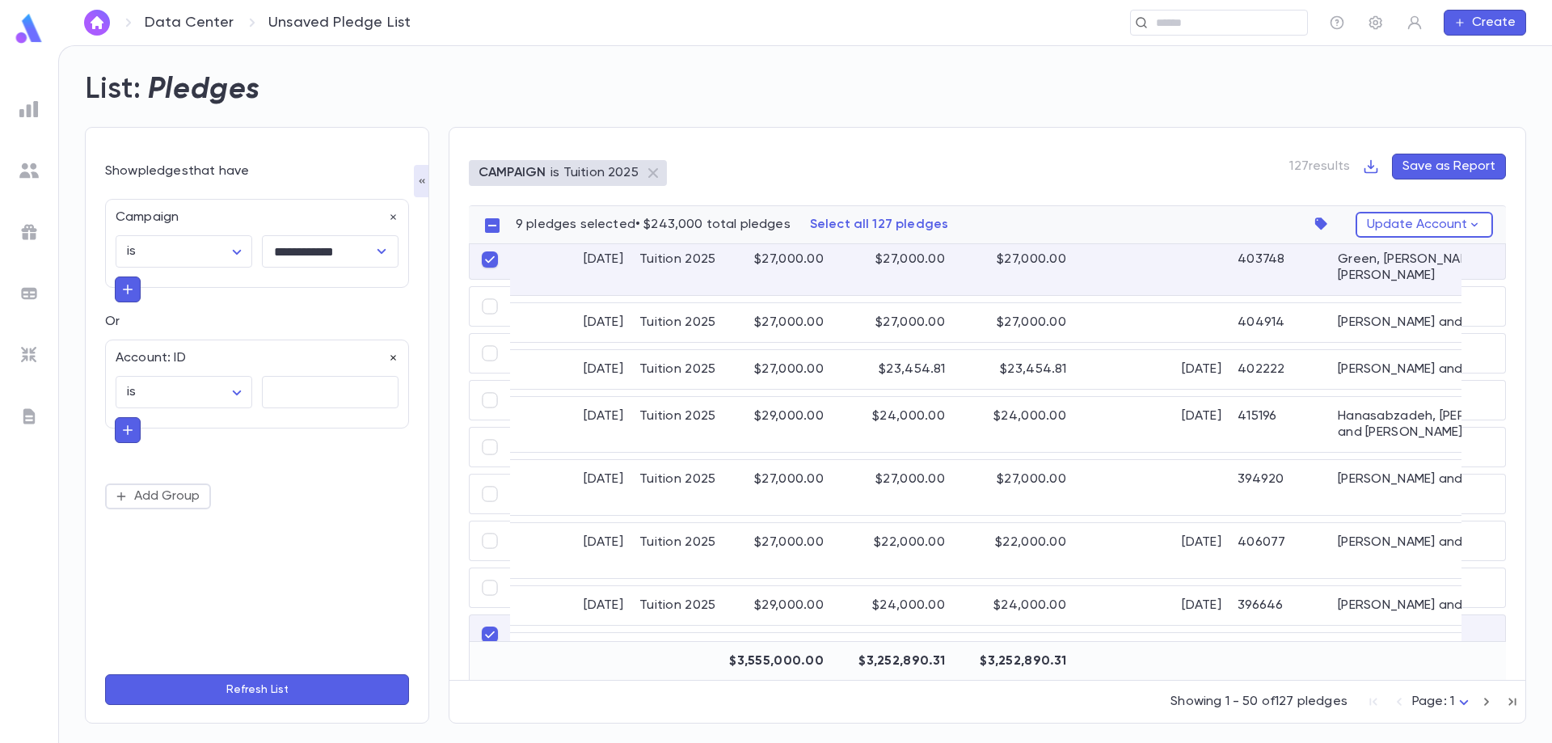
click at [393, 352] on icon "button" at bounding box center [393, 357] width 11 height 11
click at [121, 290] on icon "button" at bounding box center [127, 289] width 15 height 16
click at [179, 251] on body "**********" at bounding box center [776, 394] width 1552 height 698
click at [304, 375] on div at bounding box center [776, 371] width 1552 height 743
click at [120, 352] on icon "button" at bounding box center [121, 352] width 13 height 13
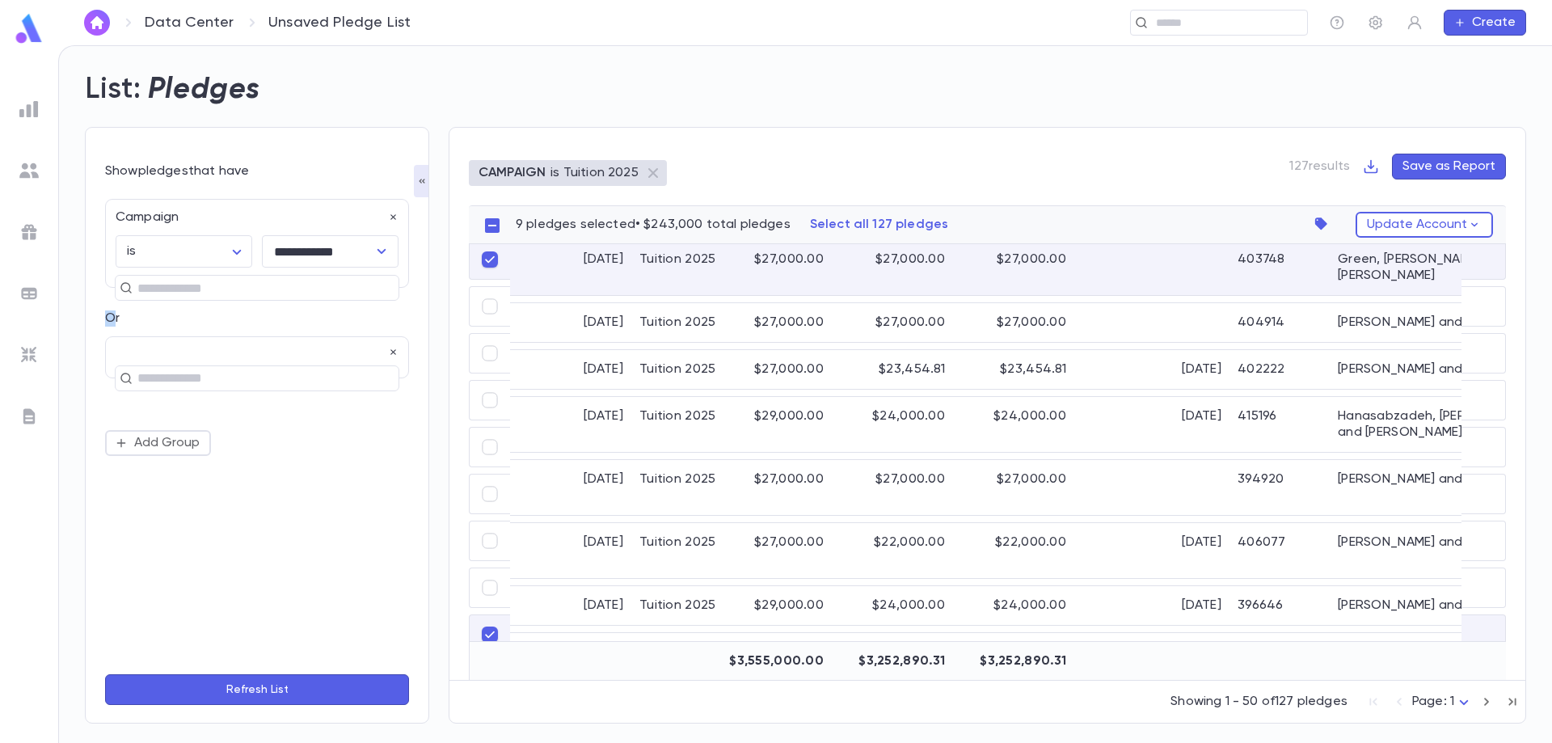
click at [110, 321] on p "Or" at bounding box center [257, 318] width 304 height 16
click at [161, 355] on div at bounding box center [257, 352] width 283 height 11
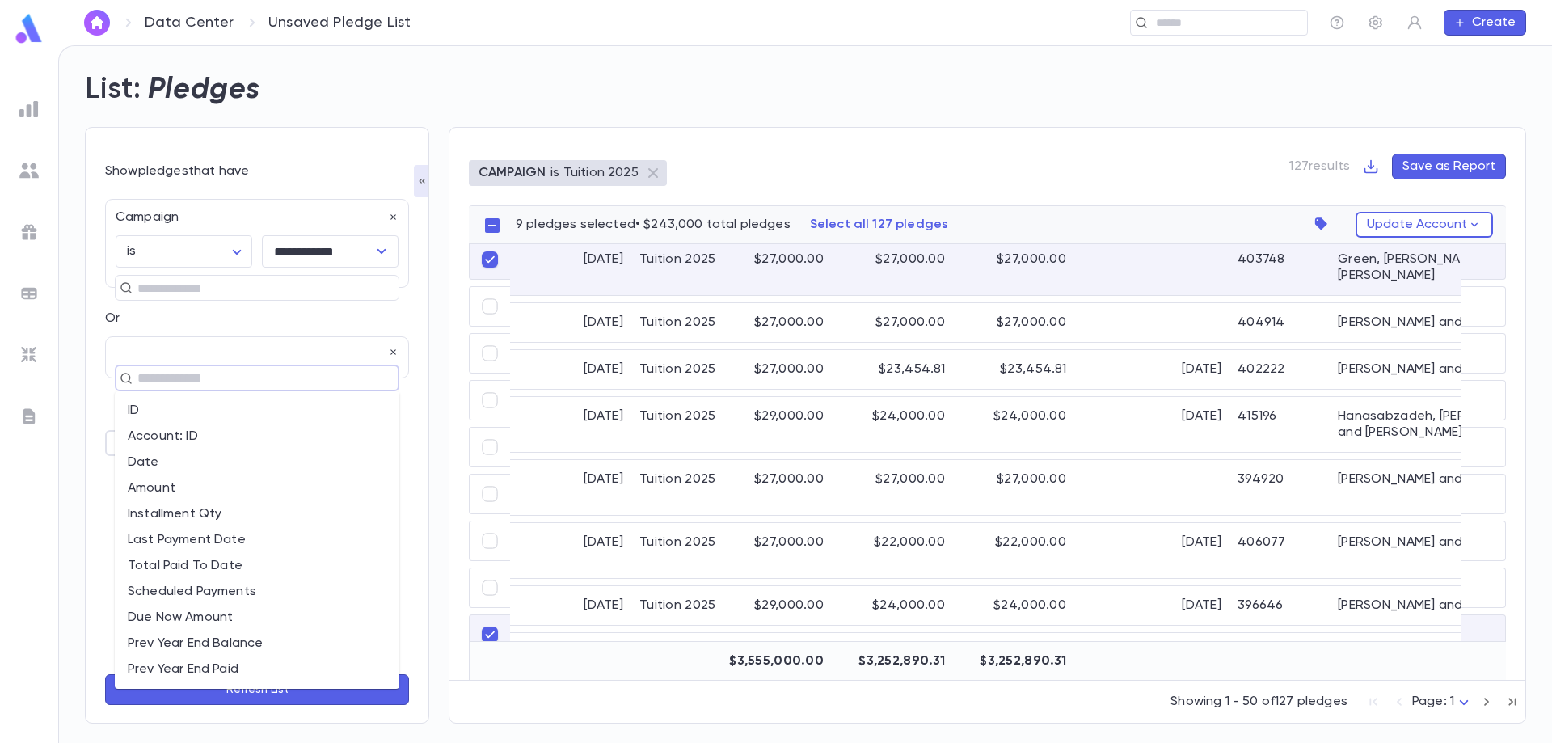
click at [169, 375] on input "text" at bounding box center [250, 378] width 235 height 23
click at [312, 522] on li "Account: Name" at bounding box center [257, 517] width 285 height 26
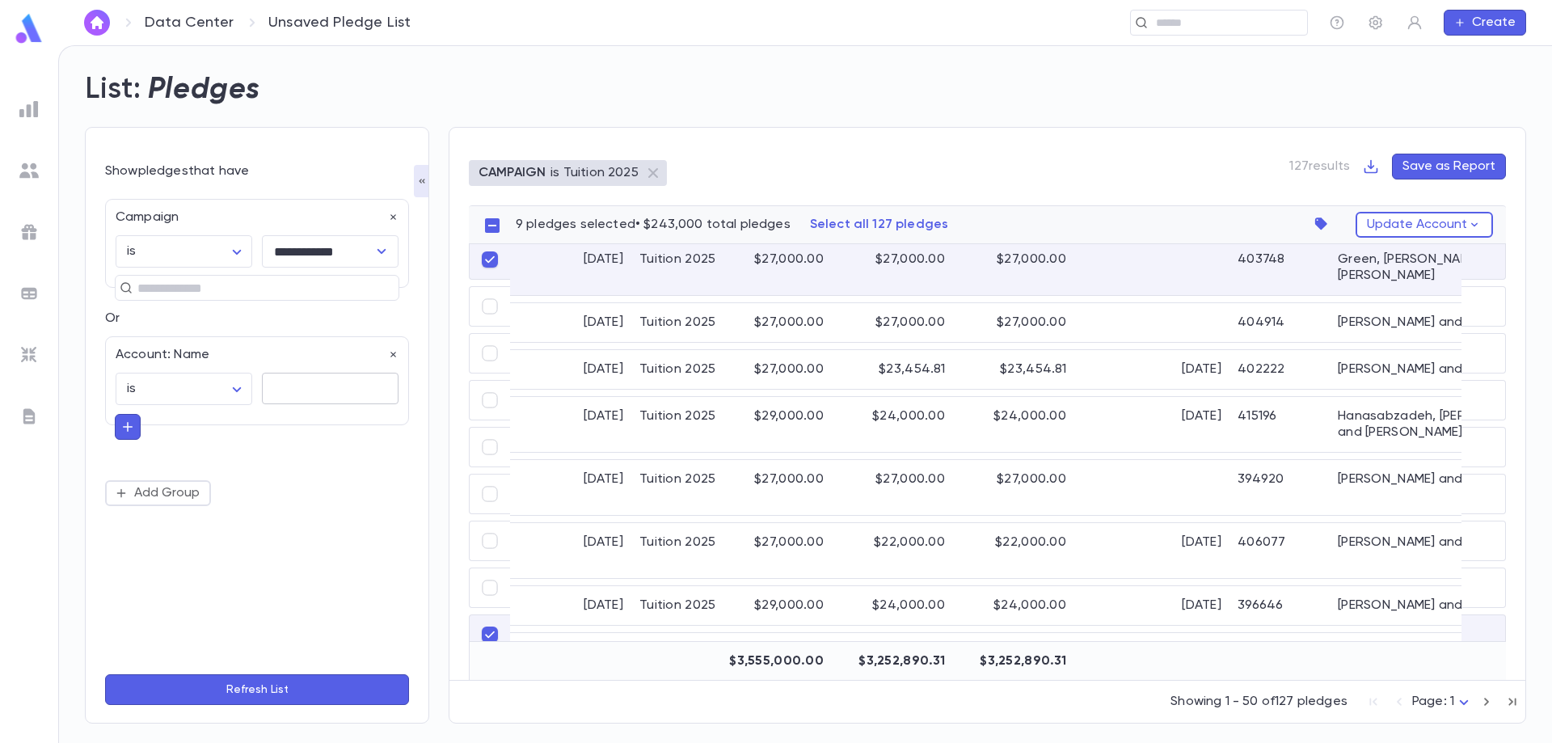
click at [277, 390] on textarea at bounding box center [330, 389] width 114 height 32
type textarea "******"
click at [287, 684] on button "Refresh List" at bounding box center [257, 689] width 304 height 31
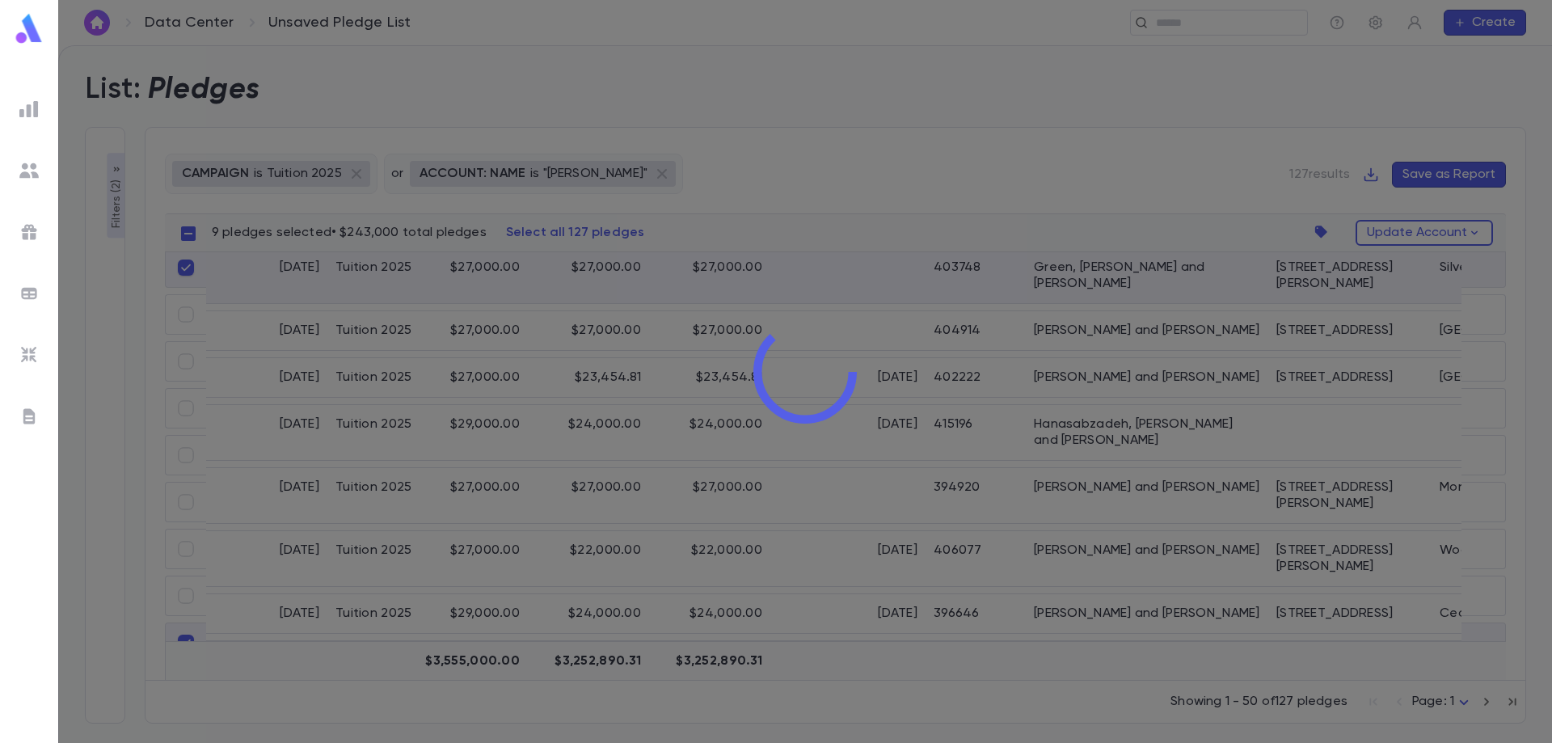
type input "**********"
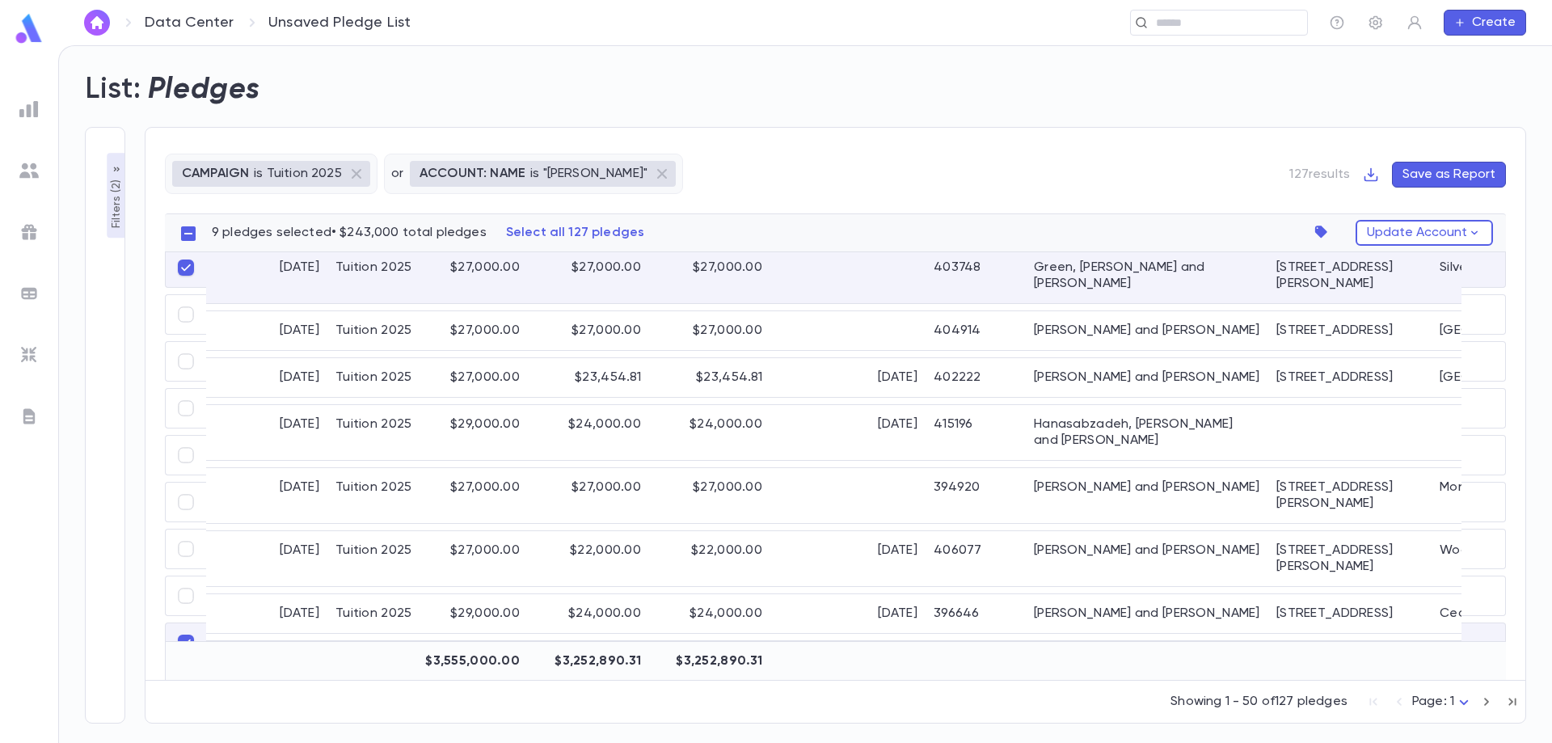
click at [394, 176] on p "or" at bounding box center [397, 174] width 12 height 16
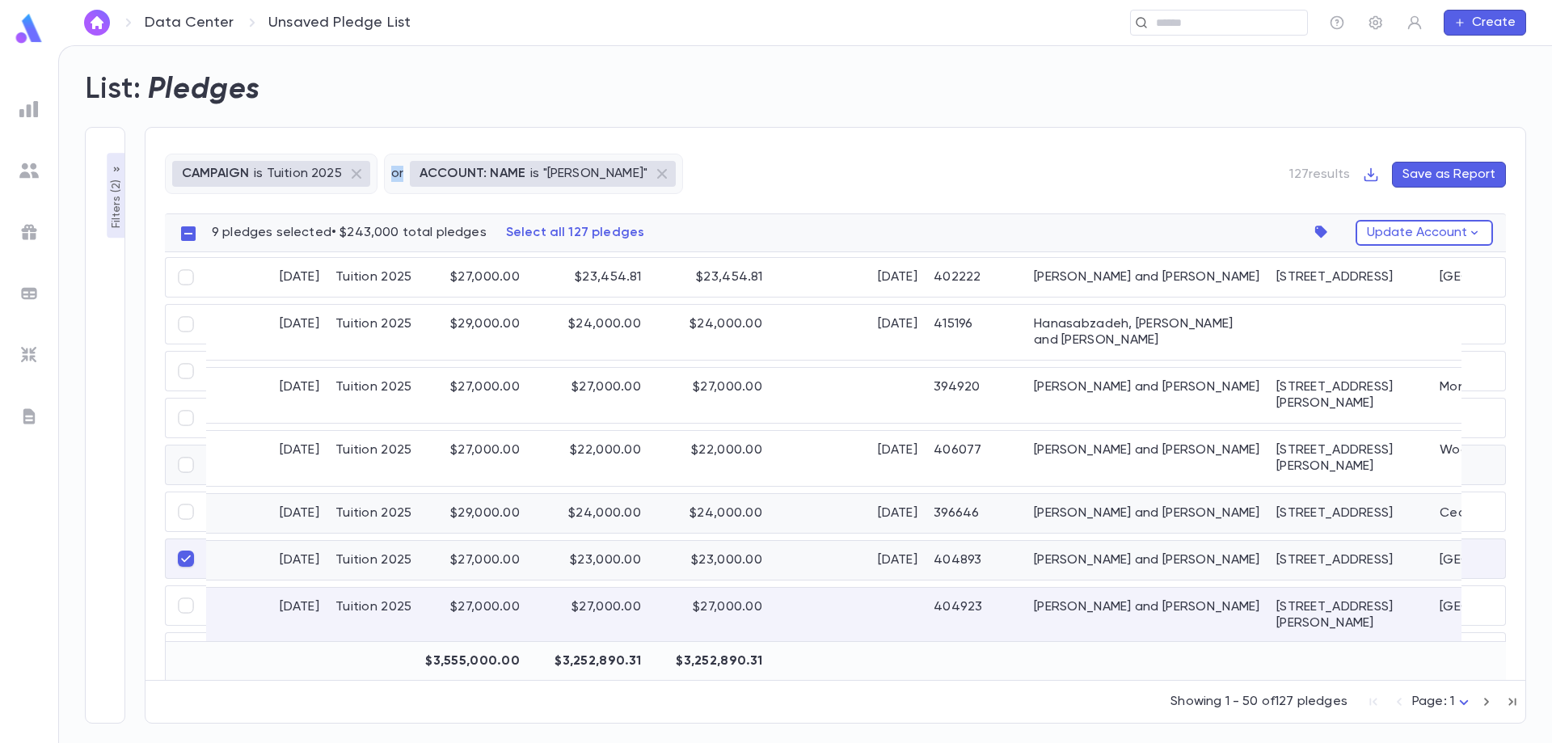
scroll to position [1740, 0]
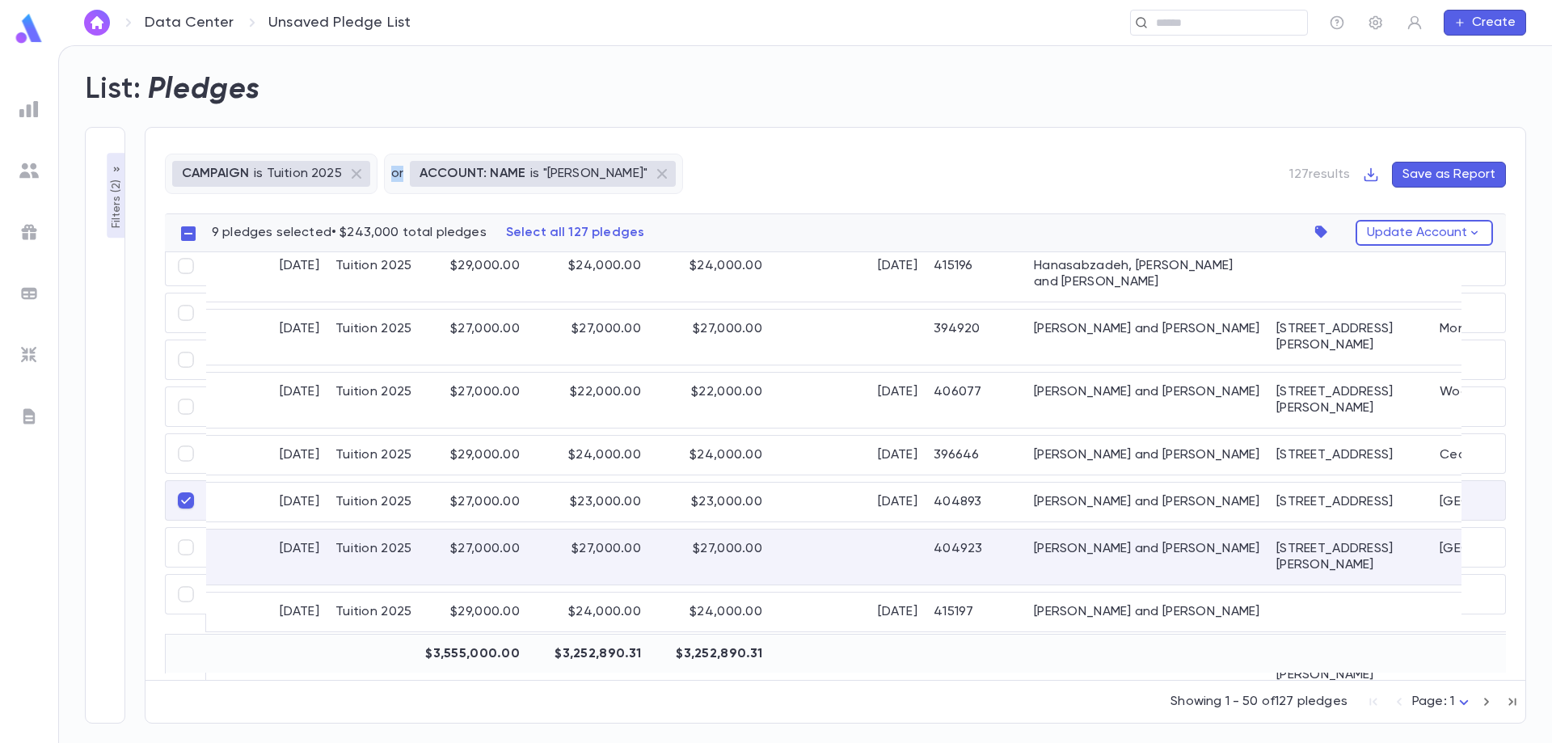
click at [119, 193] on p "Filters ( 2 )" at bounding box center [116, 202] width 16 height 53
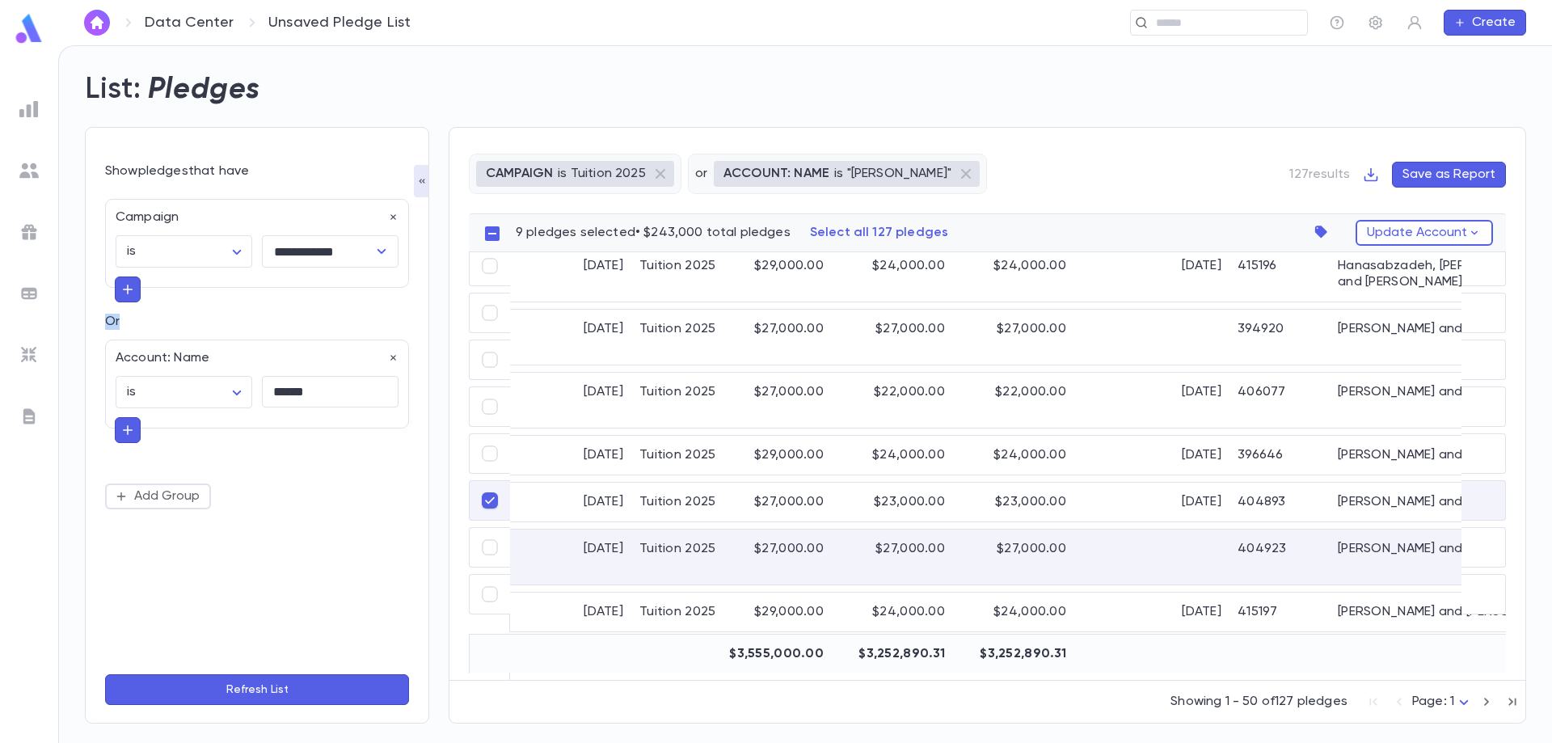
drag, startPoint x: 124, startPoint y: 321, endPoint x: 102, endPoint y: 315, distance: 22.5
click at [102, 315] on div "**********" at bounding box center [257, 425] width 344 height 597
click at [418, 184] on icon "button" at bounding box center [422, 181] width 13 height 13
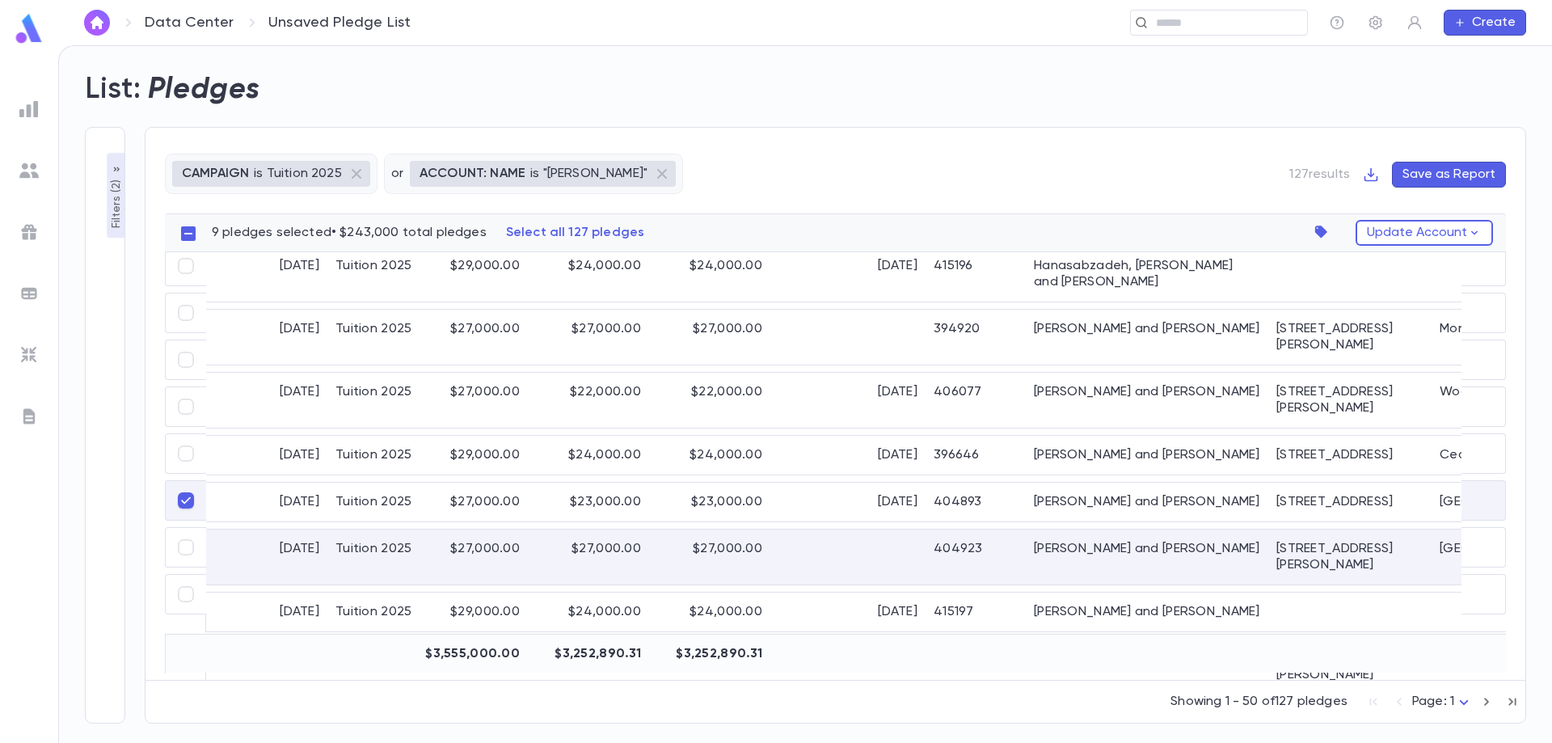
click at [107, 208] on button "Filters ( 2 )" at bounding box center [116, 196] width 19 height 85
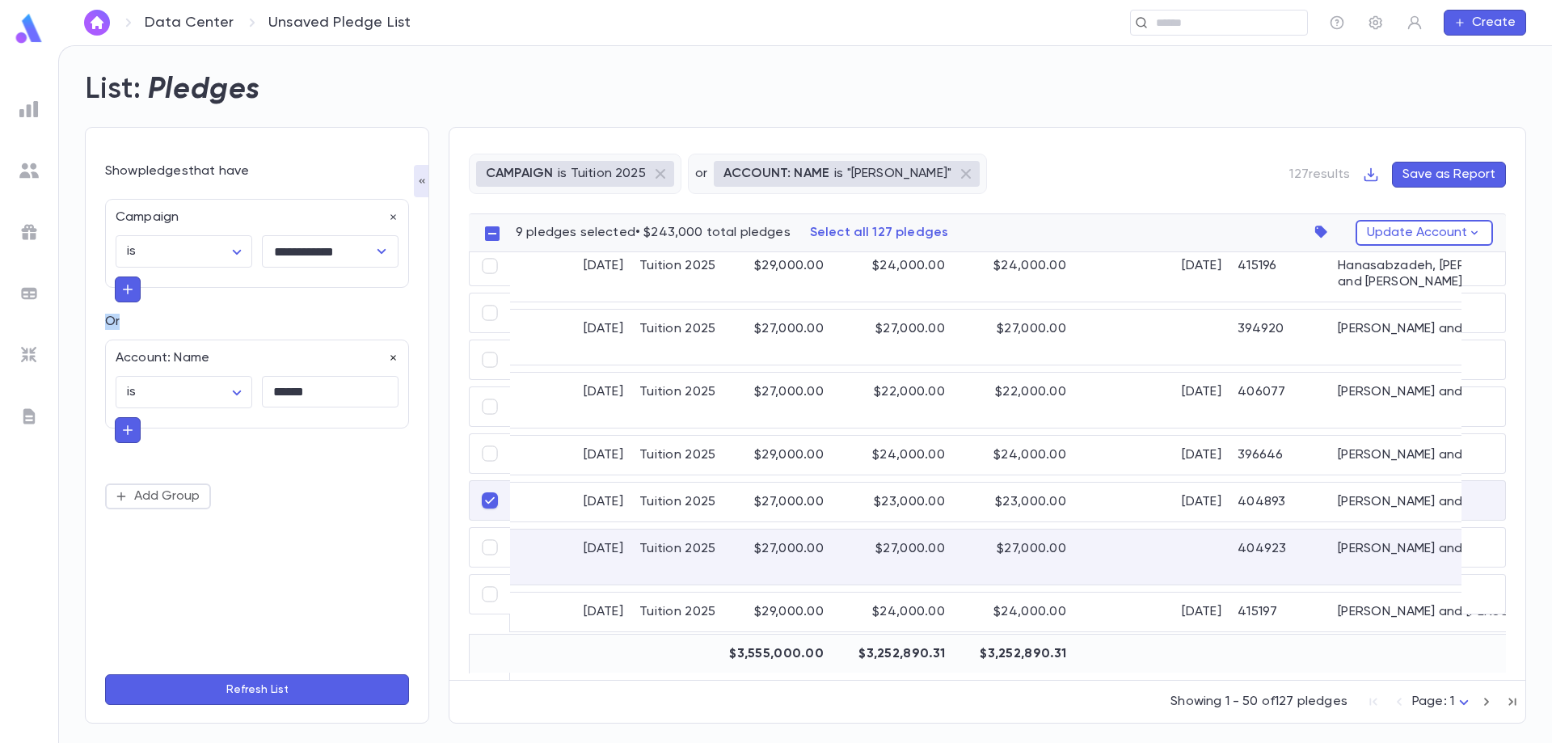
click at [392, 361] on icon "button" at bounding box center [393, 357] width 11 height 11
click at [117, 361] on icon "button" at bounding box center [121, 355] width 13 height 13
click at [117, 446] on icon "button" at bounding box center [121, 445] width 9 height 9
click at [150, 389] on input "text" at bounding box center [250, 381] width 235 height 23
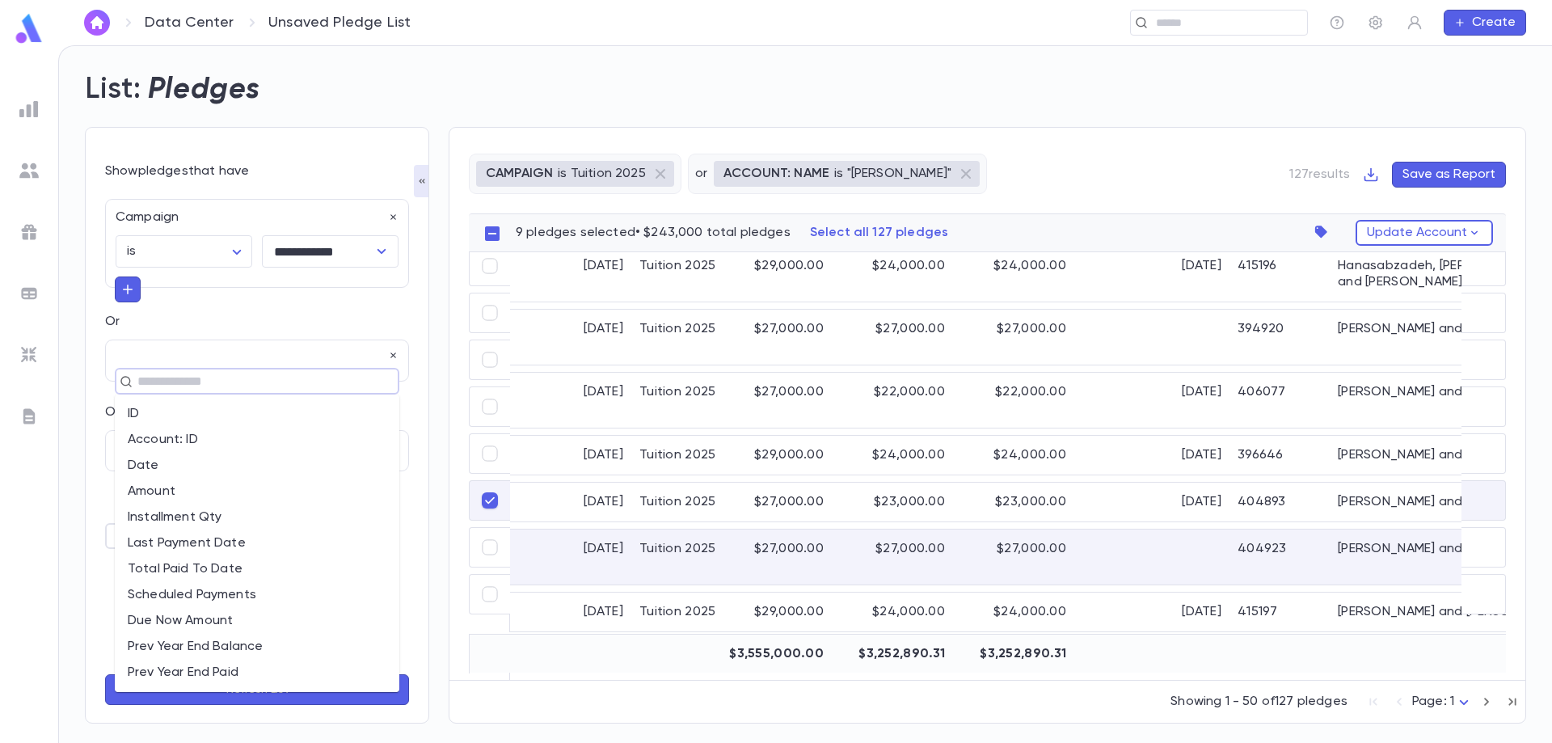
click at [154, 360] on div at bounding box center [257, 355] width 283 height 11
click at [148, 386] on input "text" at bounding box center [250, 381] width 235 height 23
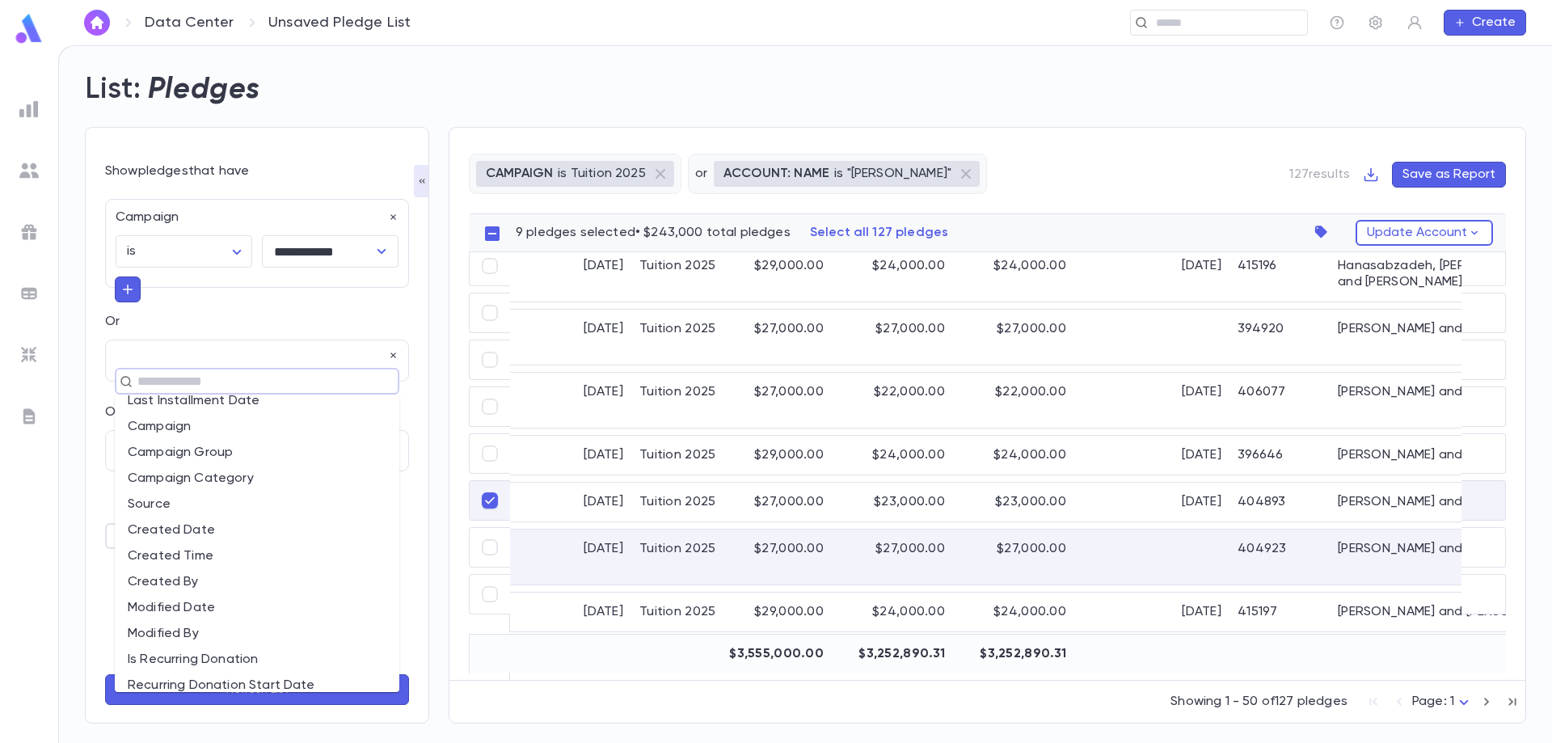
scroll to position [647, 0]
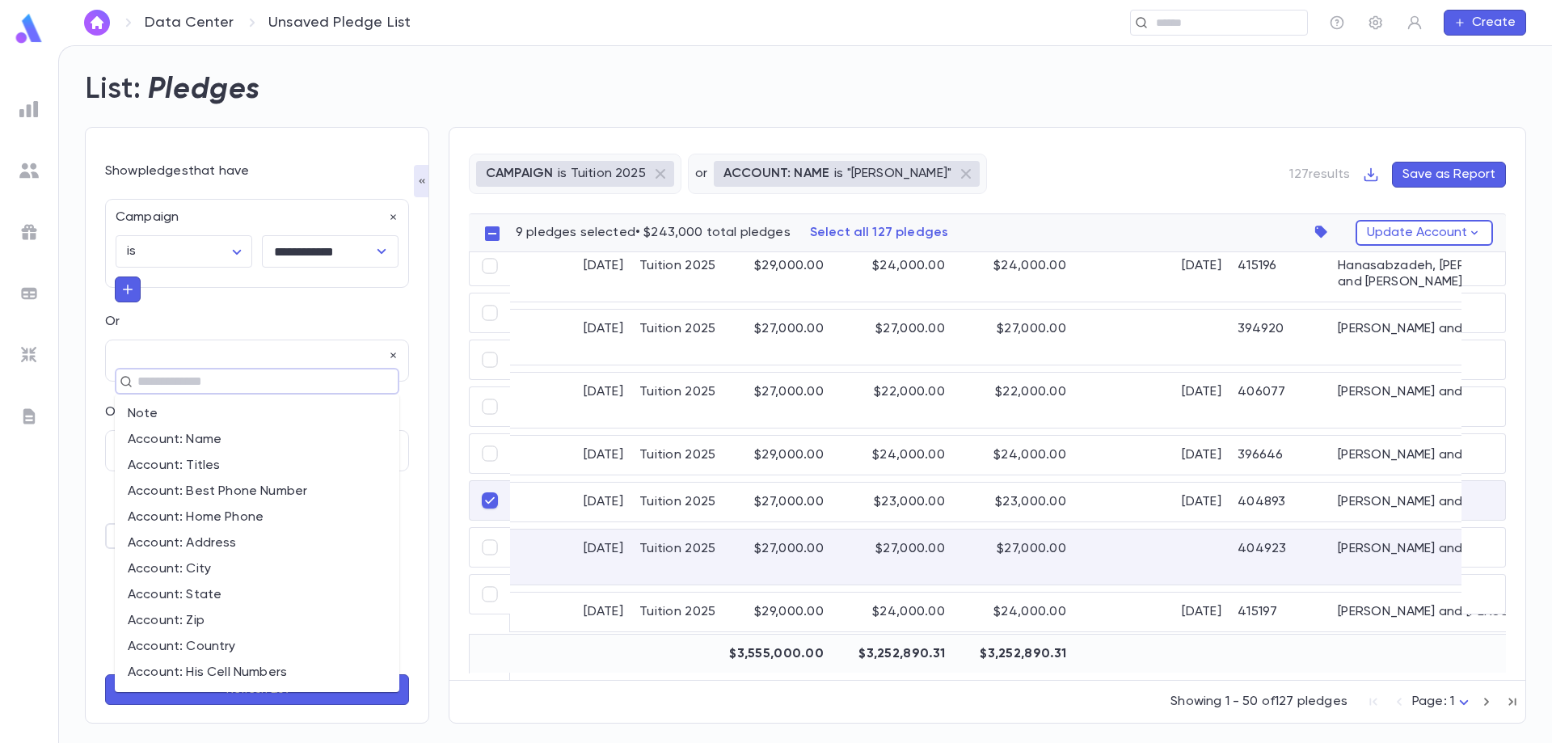
click at [272, 445] on li "Account: Name" at bounding box center [257, 440] width 285 height 26
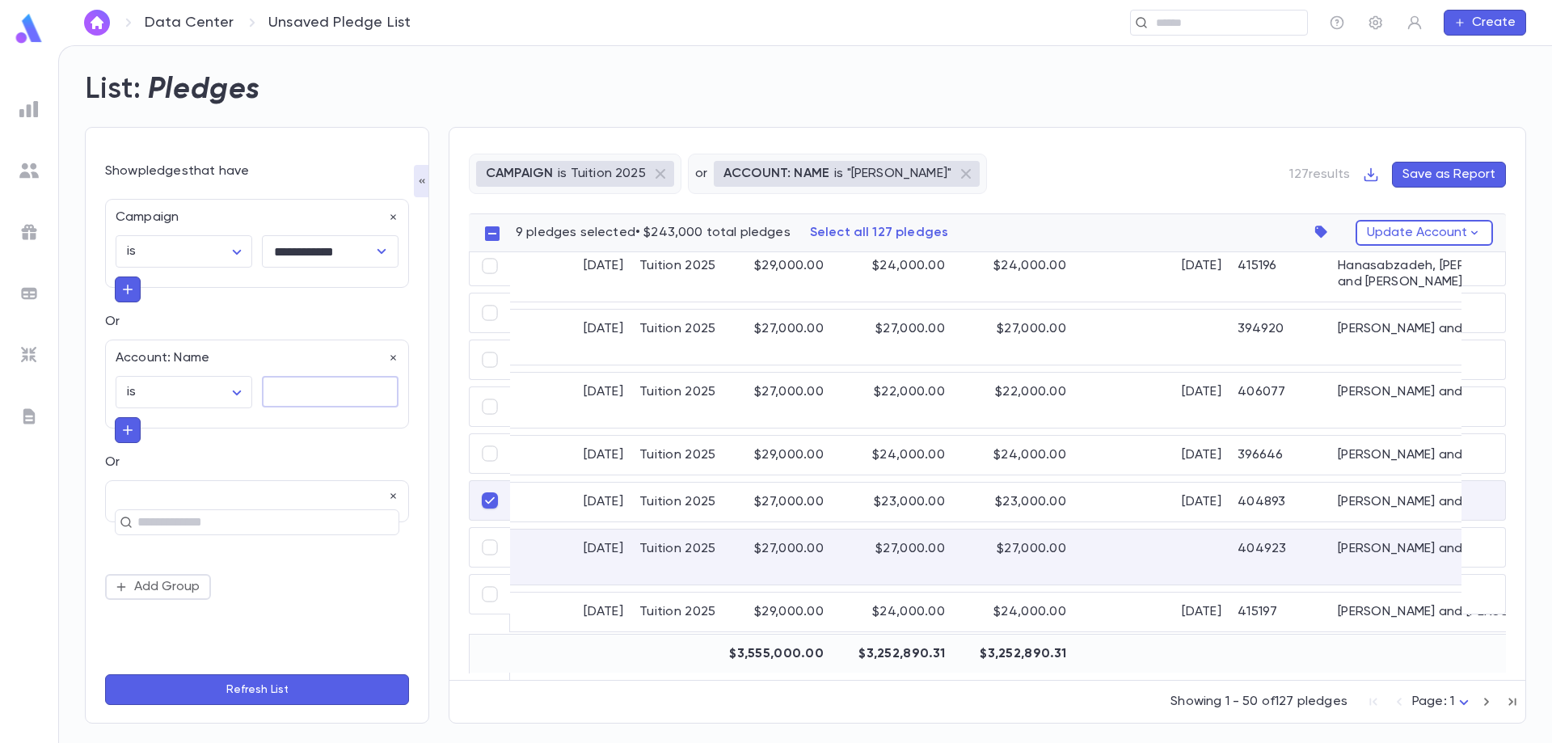
click at [308, 397] on textarea at bounding box center [330, 392] width 114 height 32
type textarea "******"
click at [398, 217] on icon "button" at bounding box center [393, 217] width 11 height 11
click at [288, 686] on button "Refresh List" at bounding box center [257, 689] width 304 height 31
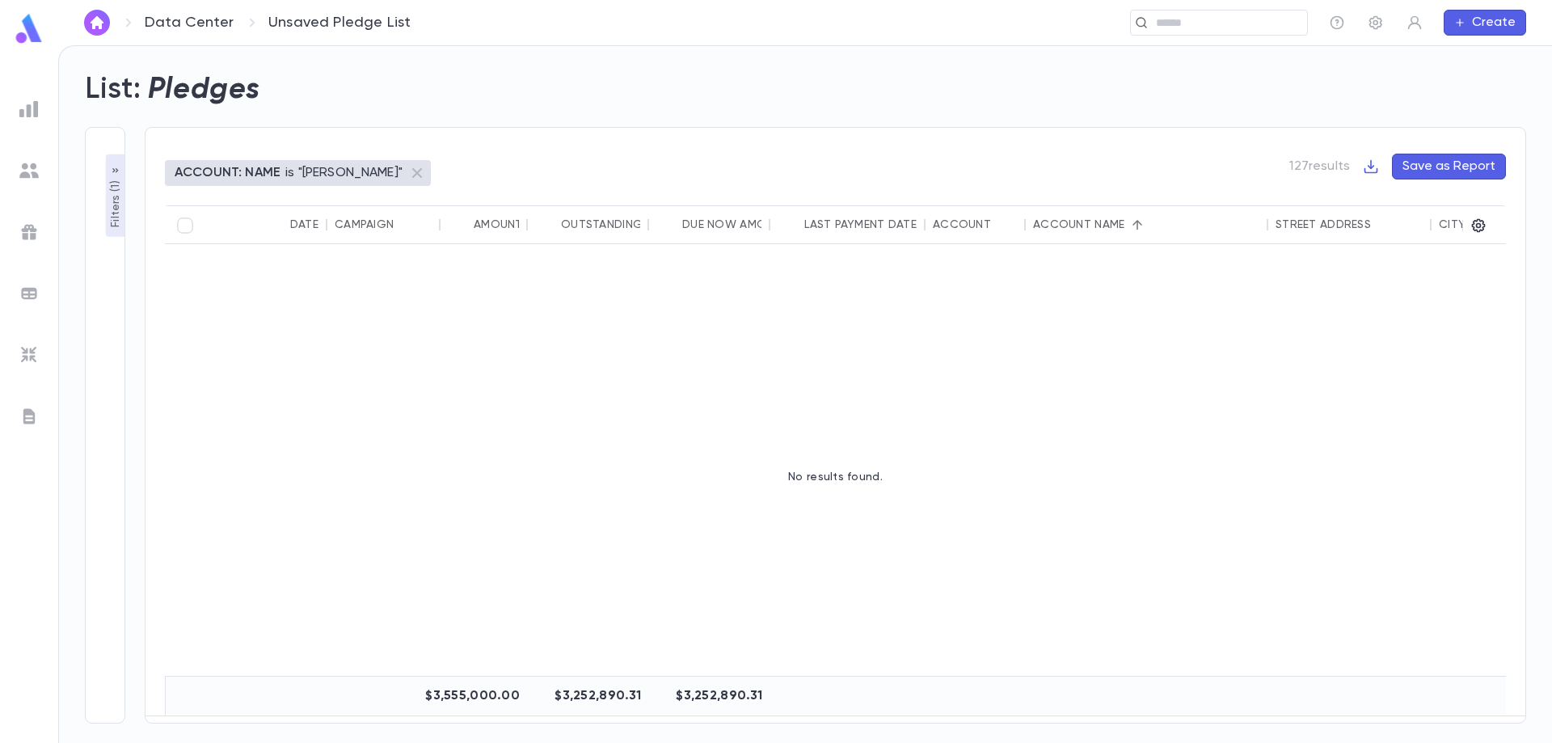
scroll to position [0, 0]
click at [119, 208] on p "Filters ( 1 )" at bounding box center [116, 202] width 16 height 50
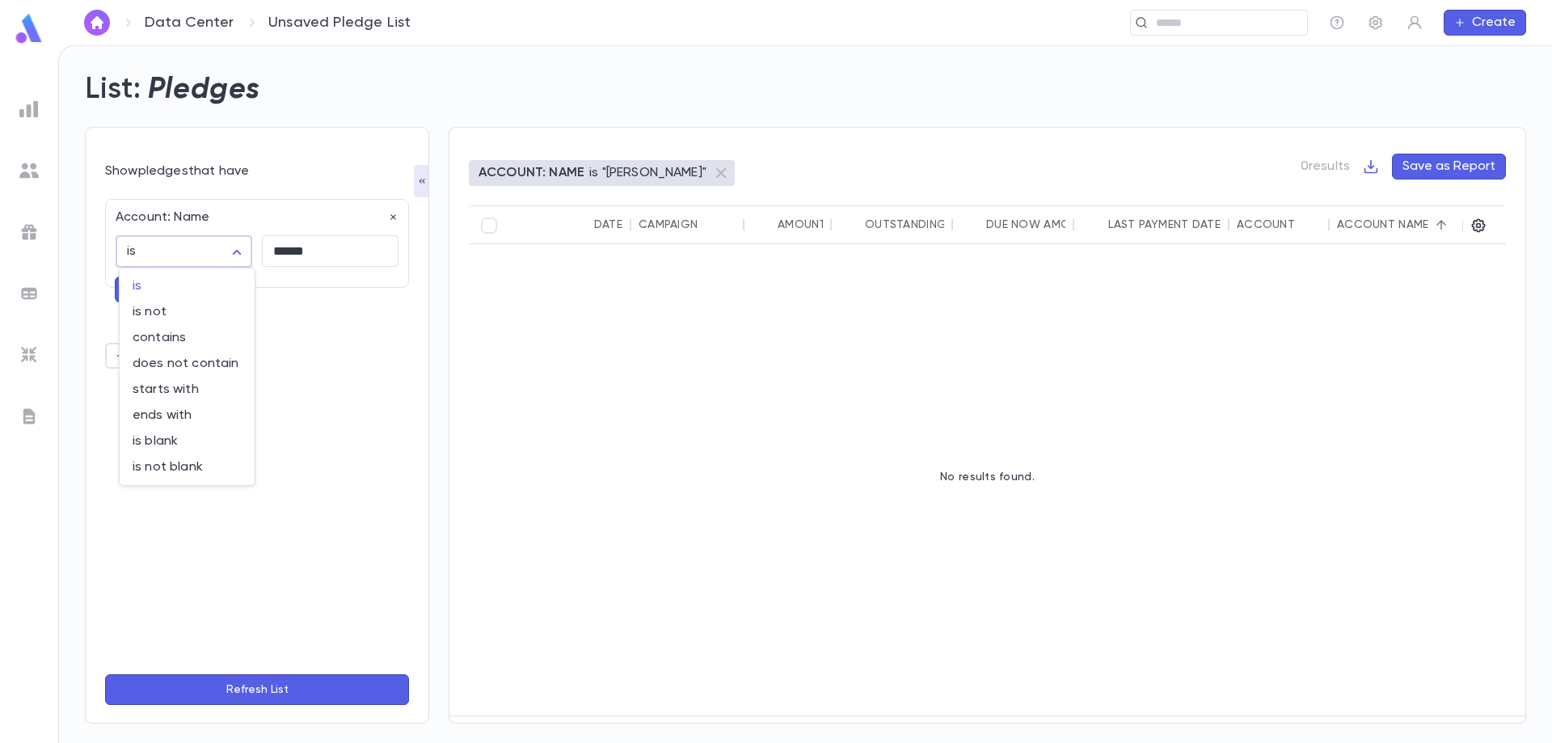
click at [192, 251] on body "Data Center Unsaved Pledge List ​ Create List: Pledges Show pledges that have A…" at bounding box center [776, 394] width 1552 height 698
click at [239, 210] on div at bounding box center [776, 371] width 1552 height 743
click at [395, 218] on icon "button" at bounding box center [393, 217] width 11 height 11
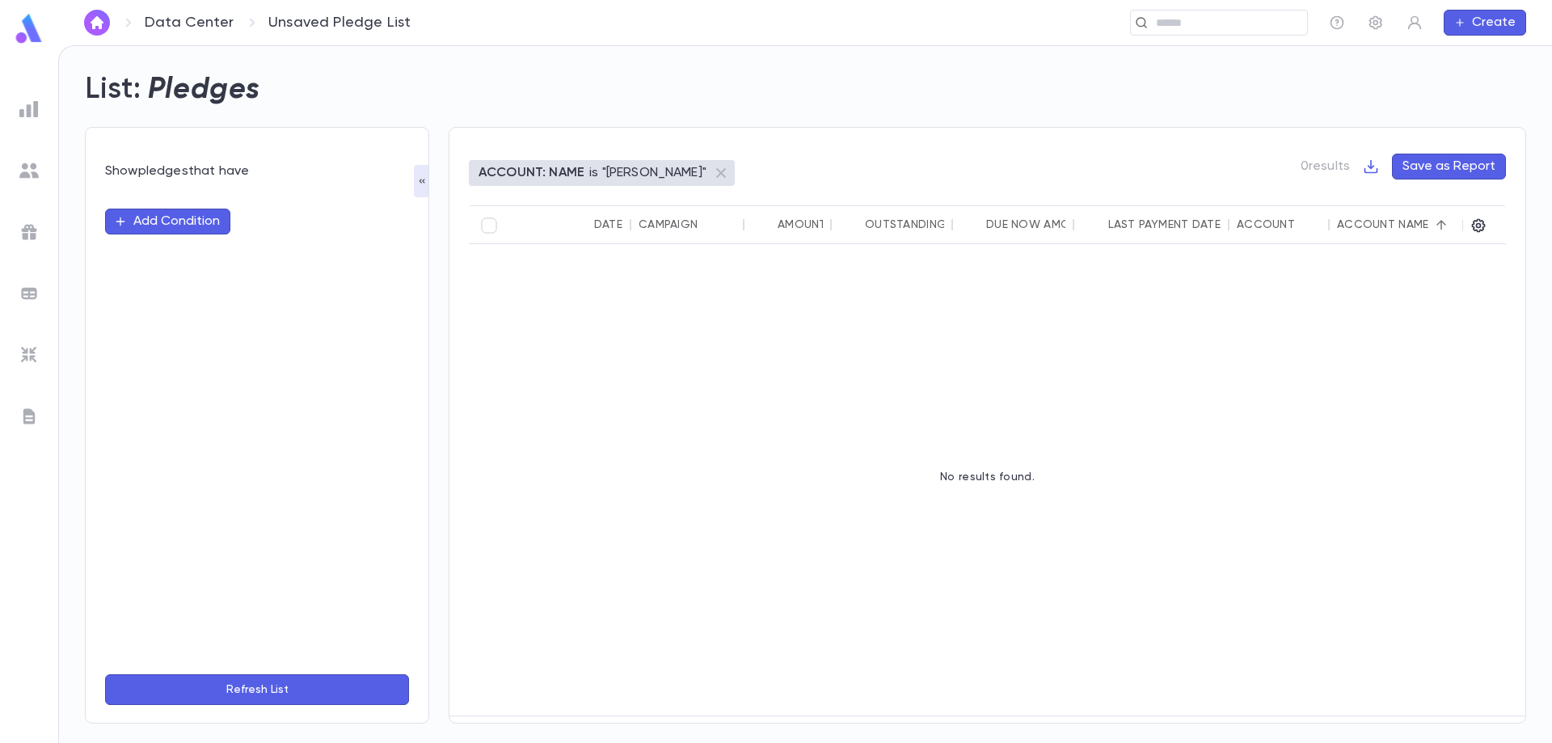
click at [281, 689] on button "Refresh List" at bounding box center [257, 689] width 304 height 31
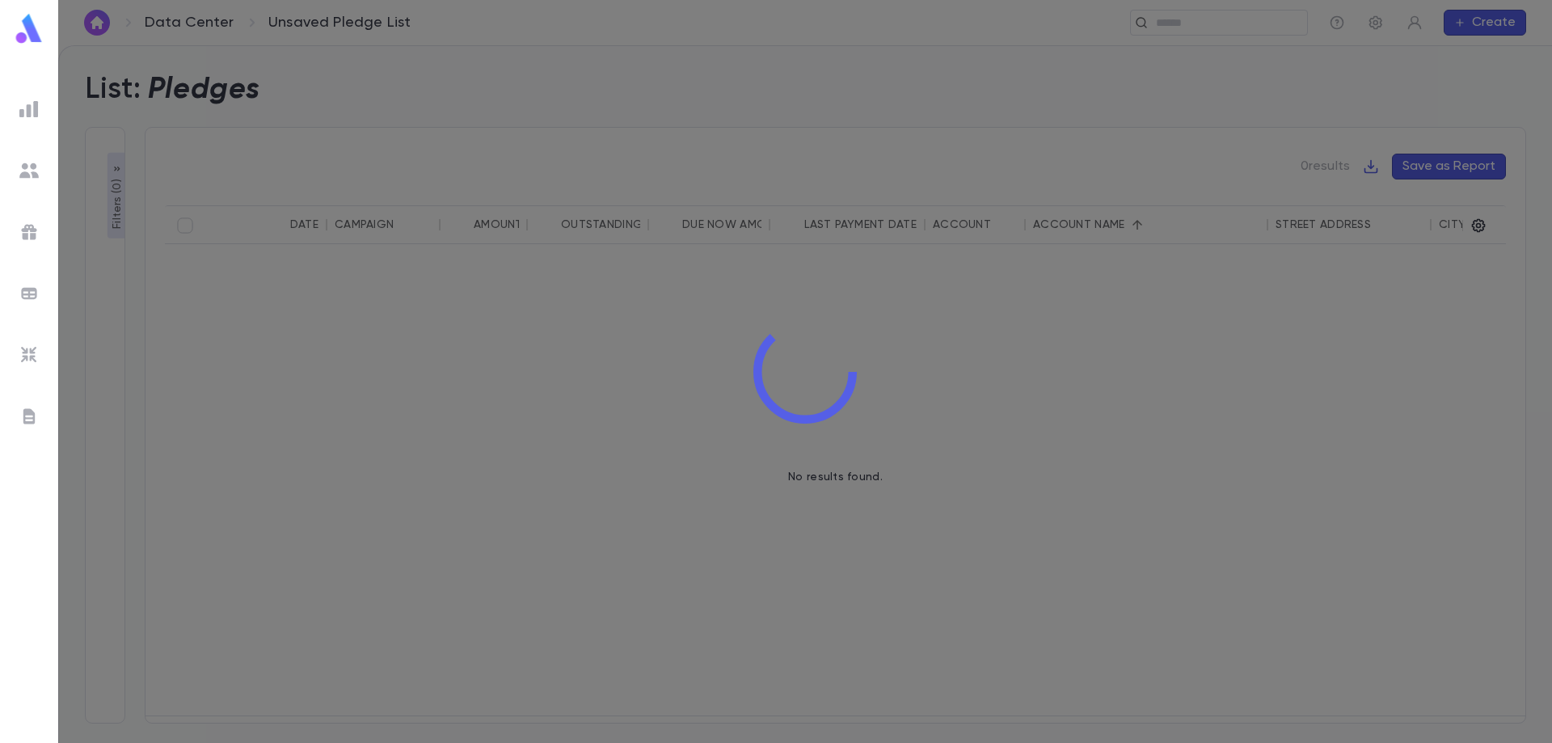
click at [118, 206] on div at bounding box center [805, 371] width 1494 height 743
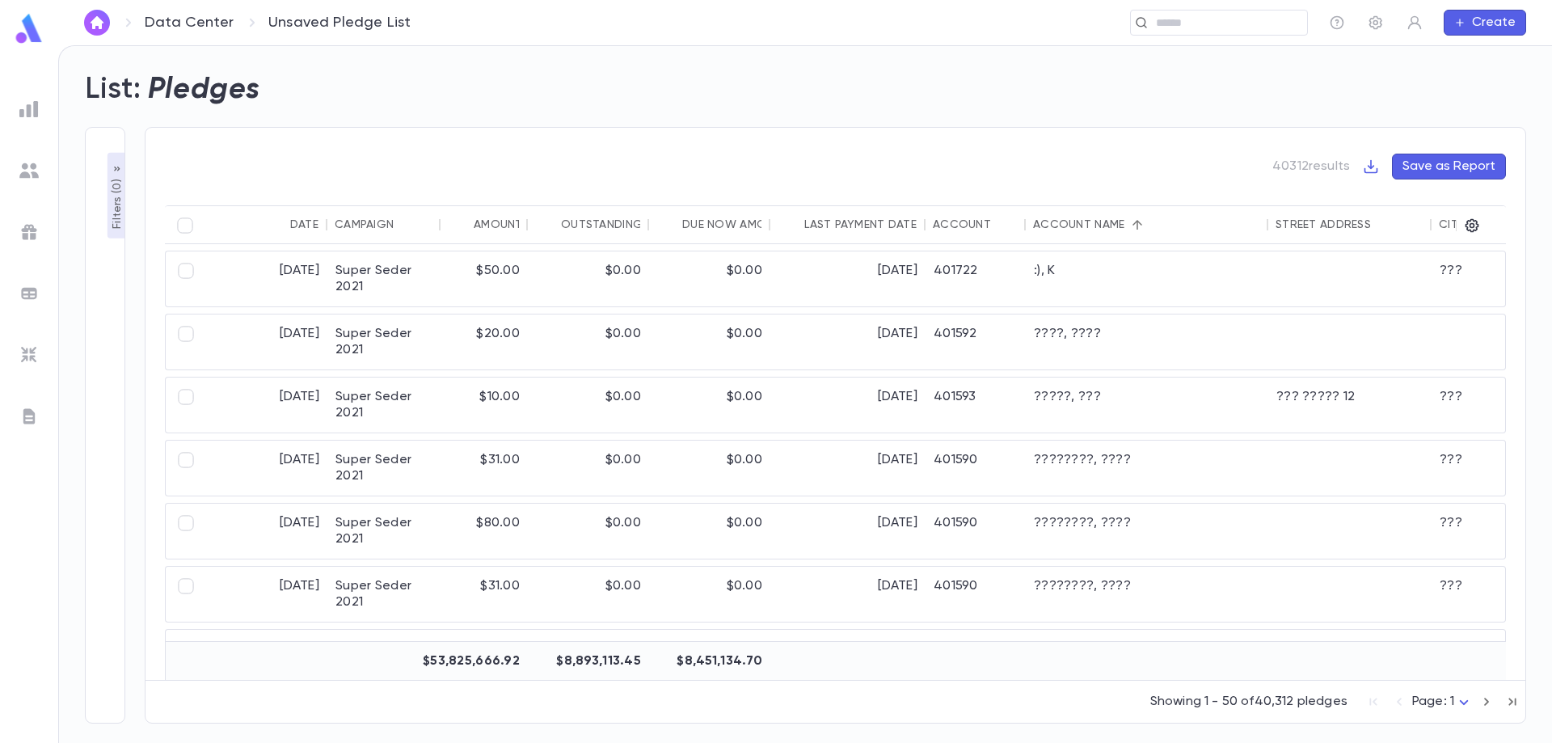
click at [116, 196] on p "Filters ( 0 )" at bounding box center [117, 201] width 16 height 53
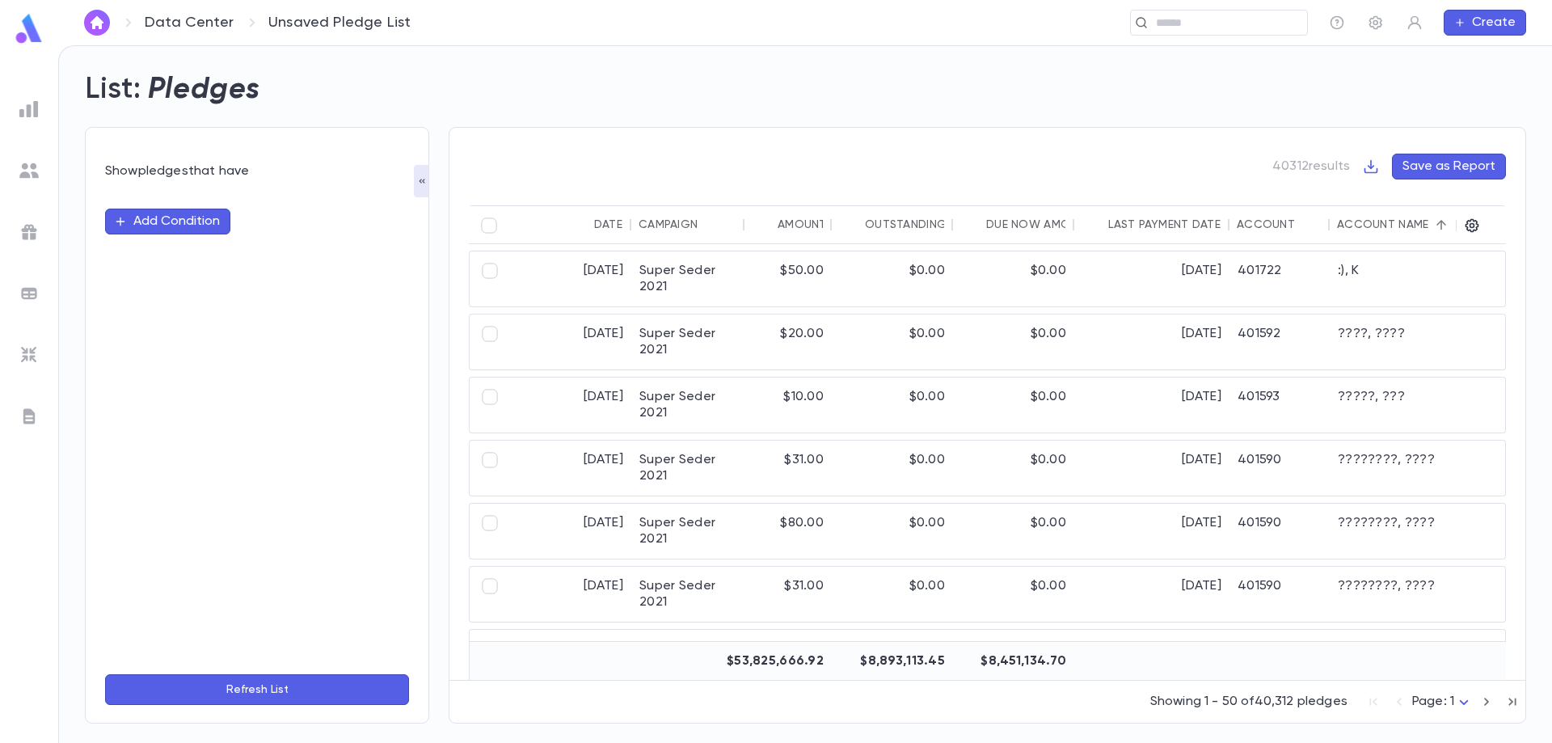
click at [175, 226] on button "Add Condition" at bounding box center [167, 222] width 125 height 26
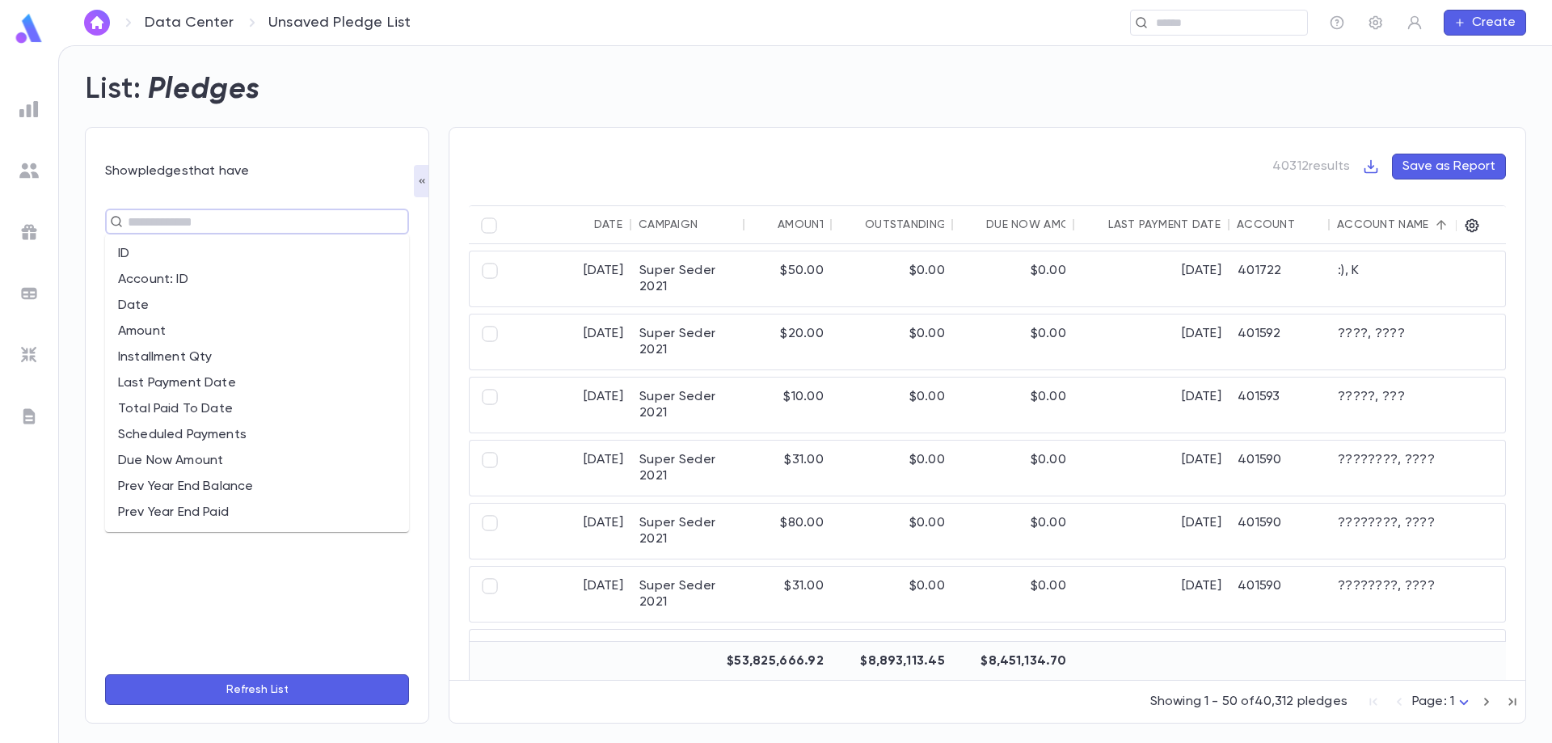
click at [176, 221] on input "text" at bounding box center [250, 221] width 255 height 23
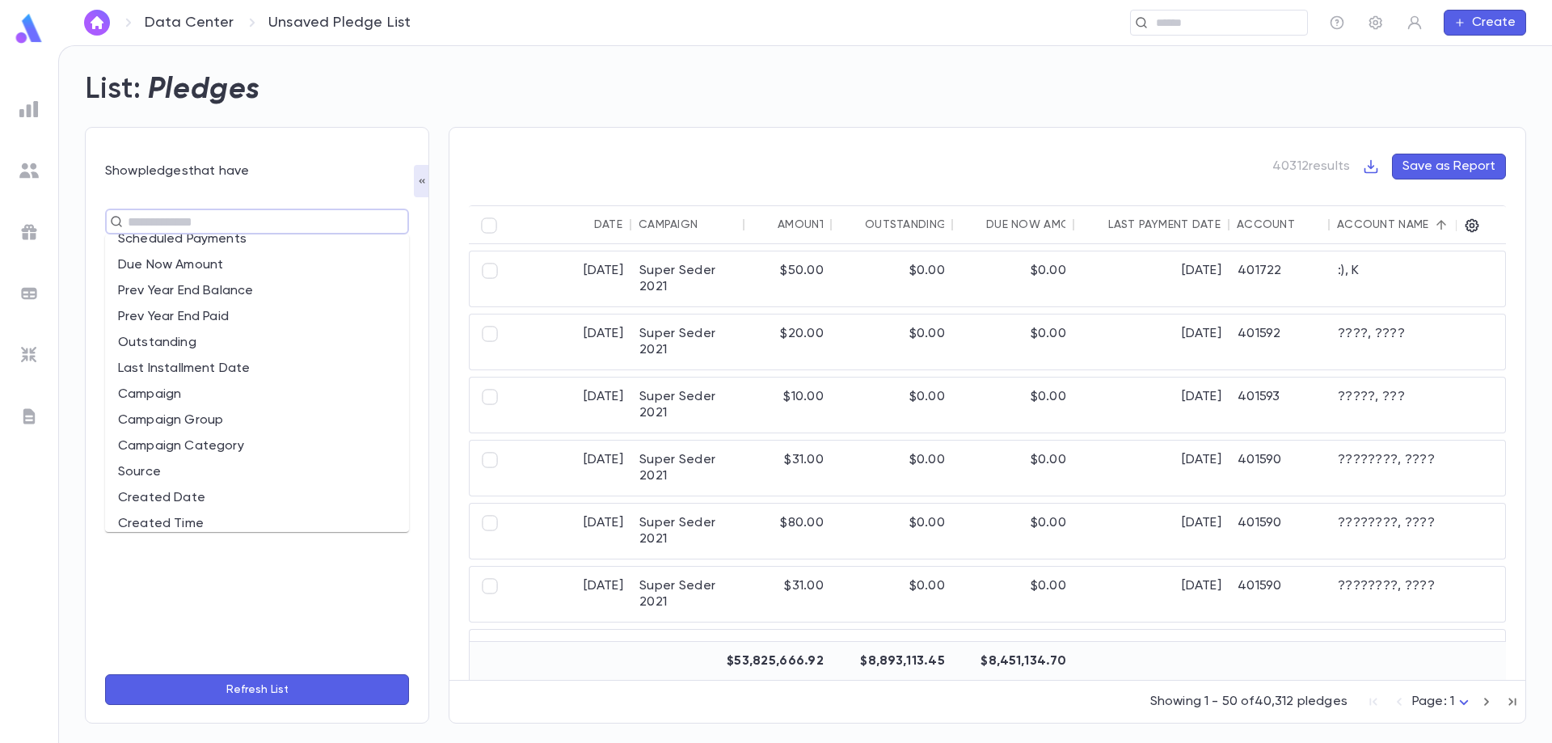
scroll to position [243, 0]
click at [217, 349] on li "Campaign" at bounding box center [257, 348] width 304 height 26
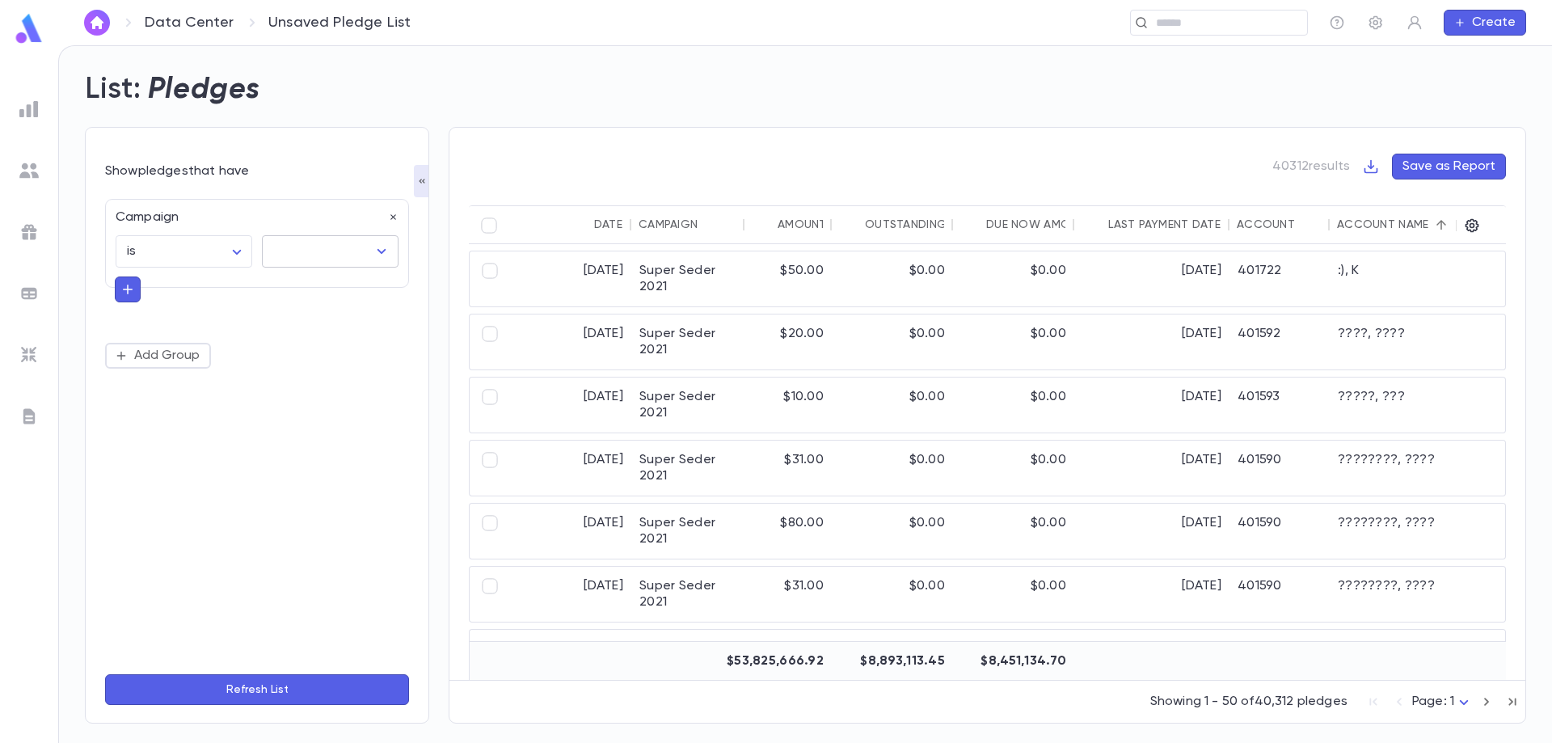
click at [278, 249] on input "text" at bounding box center [318, 251] width 98 height 31
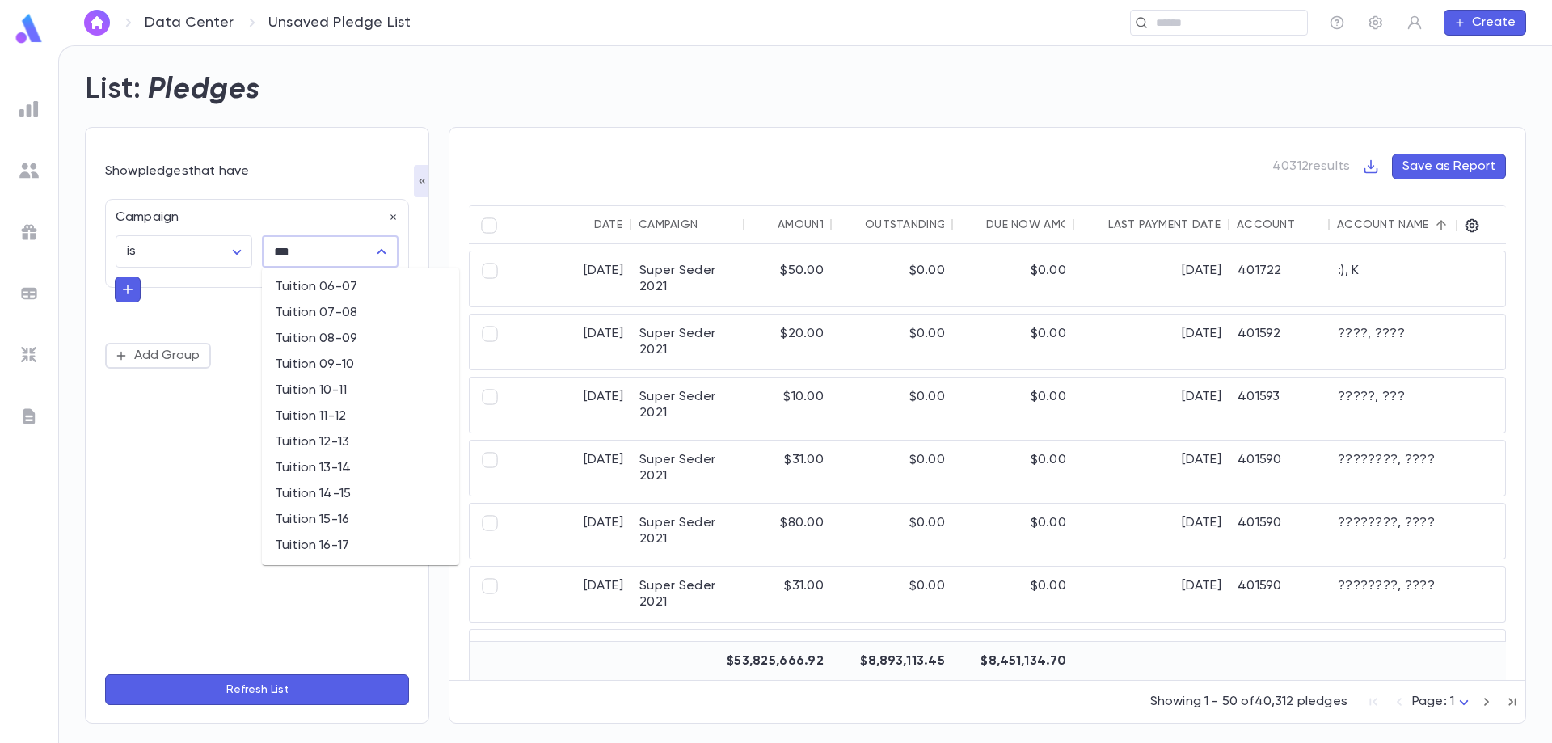
scroll to position [285, 0]
type input "***"
click at [219, 214] on div "Campaign" at bounding box center [252, 213] width 293 height 26
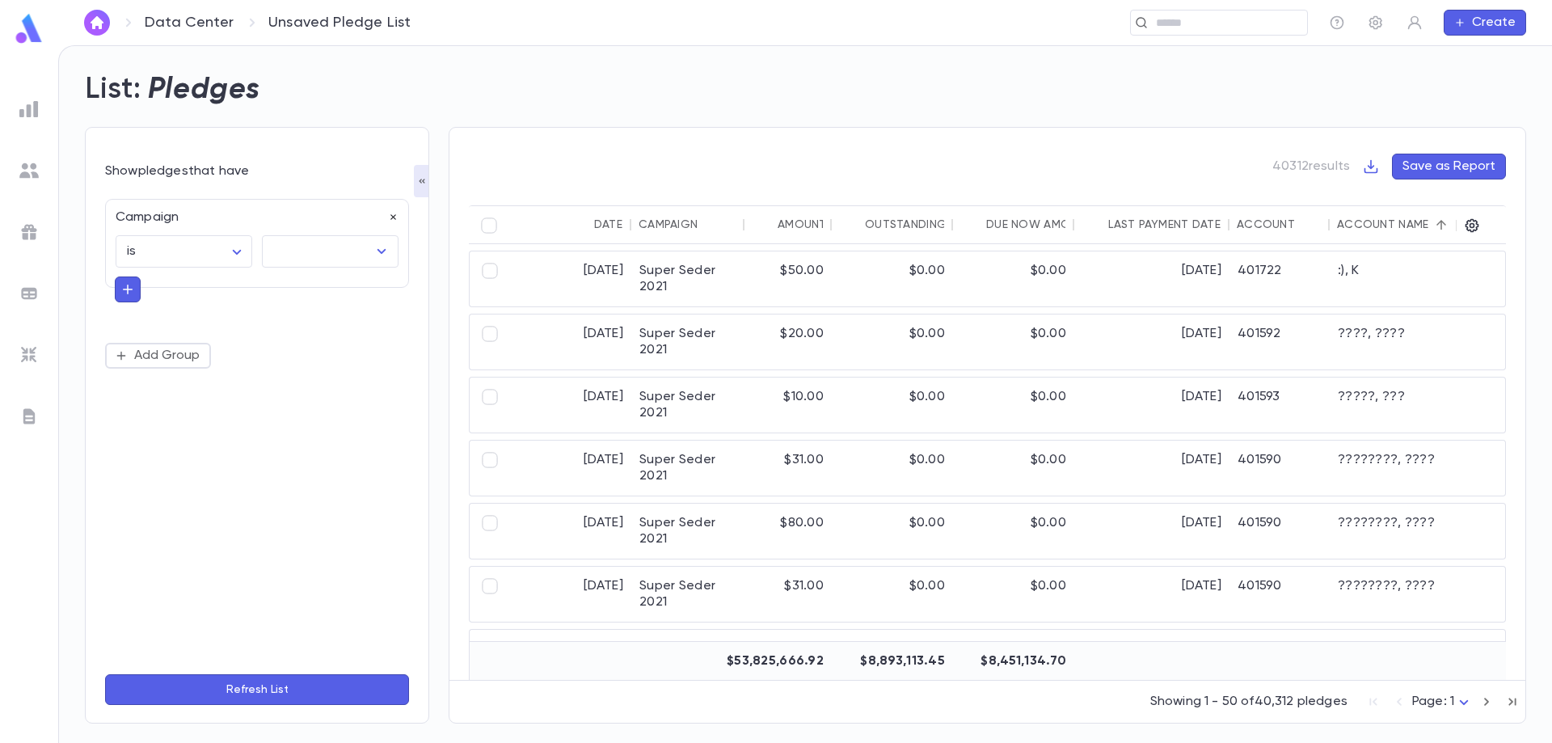
click at [395, 221] on icon "button" at bounding box center [393, 217] width 11 height 11
click at [151, 226] on button "Add Condition" at bounding box center [167, 222] width 125 height 26
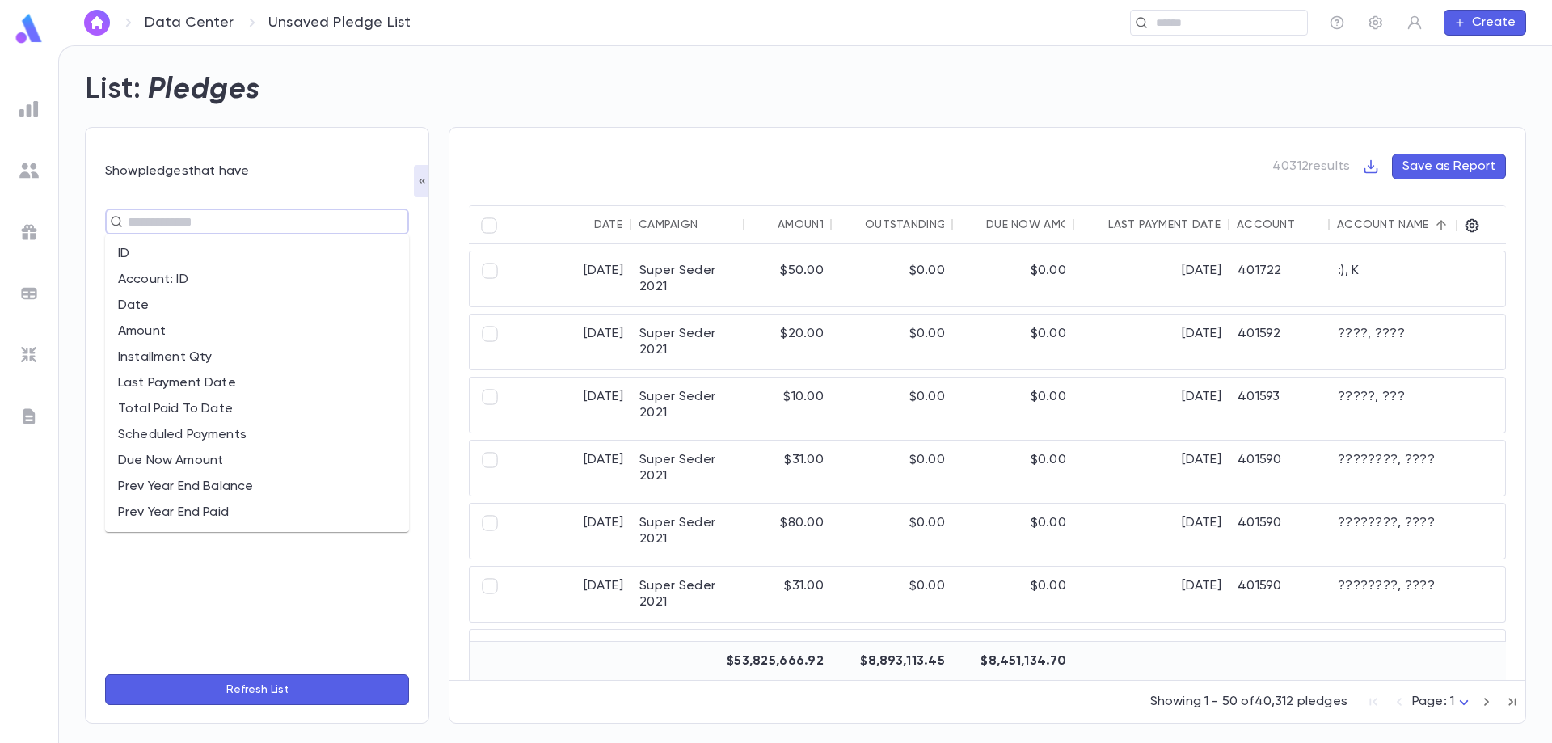
drag, startPoint x: 164, startPoint y: 225, endPoint x: 168, endPoint y: 217, distance: 9.0
click at [168, 217] on input "text" at bounding box center [250, 221] width 255 height 23
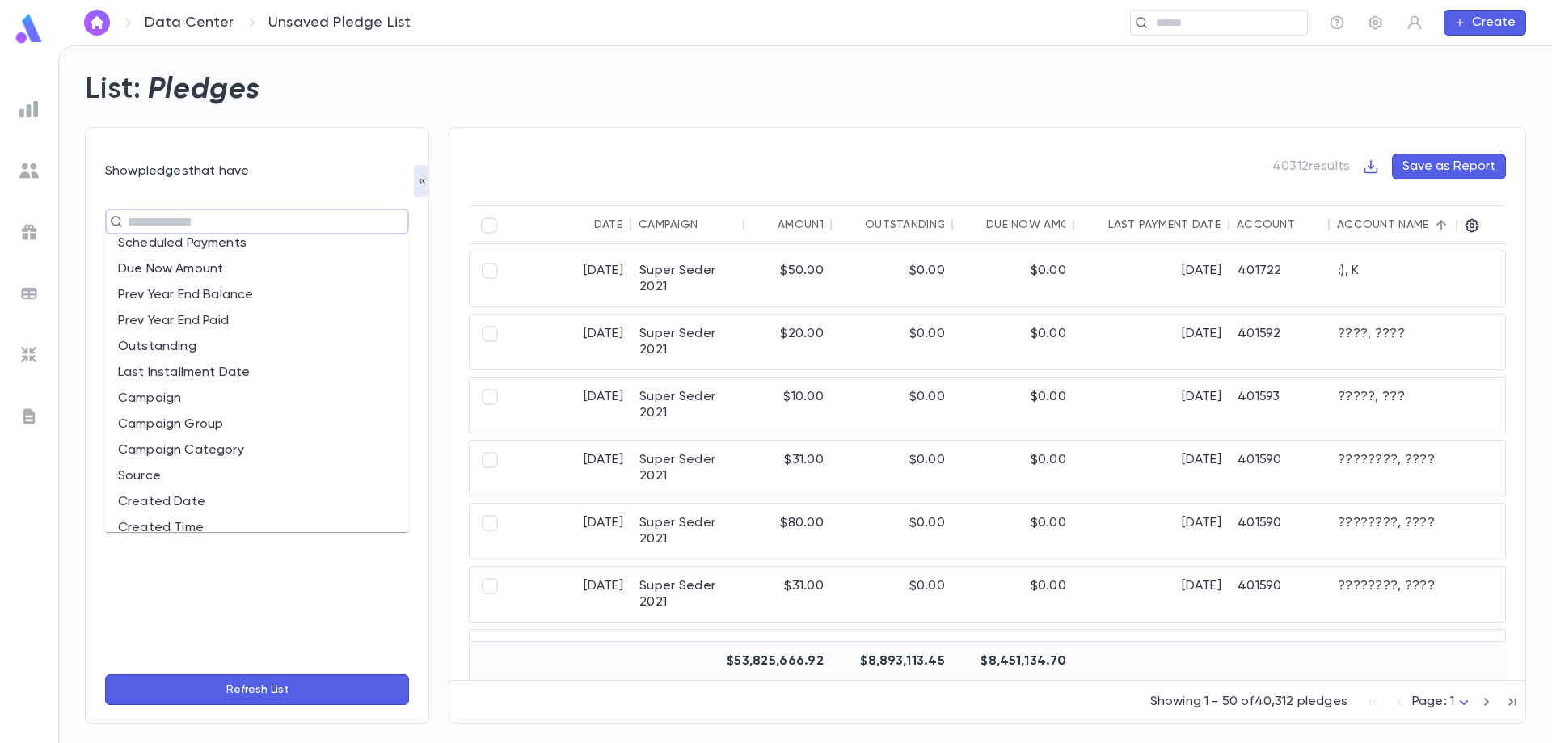
scroll to position [243, 0]
click at [268, 369] on li "Campaign Group" at bounding box center [257, 374] width 304 height 26
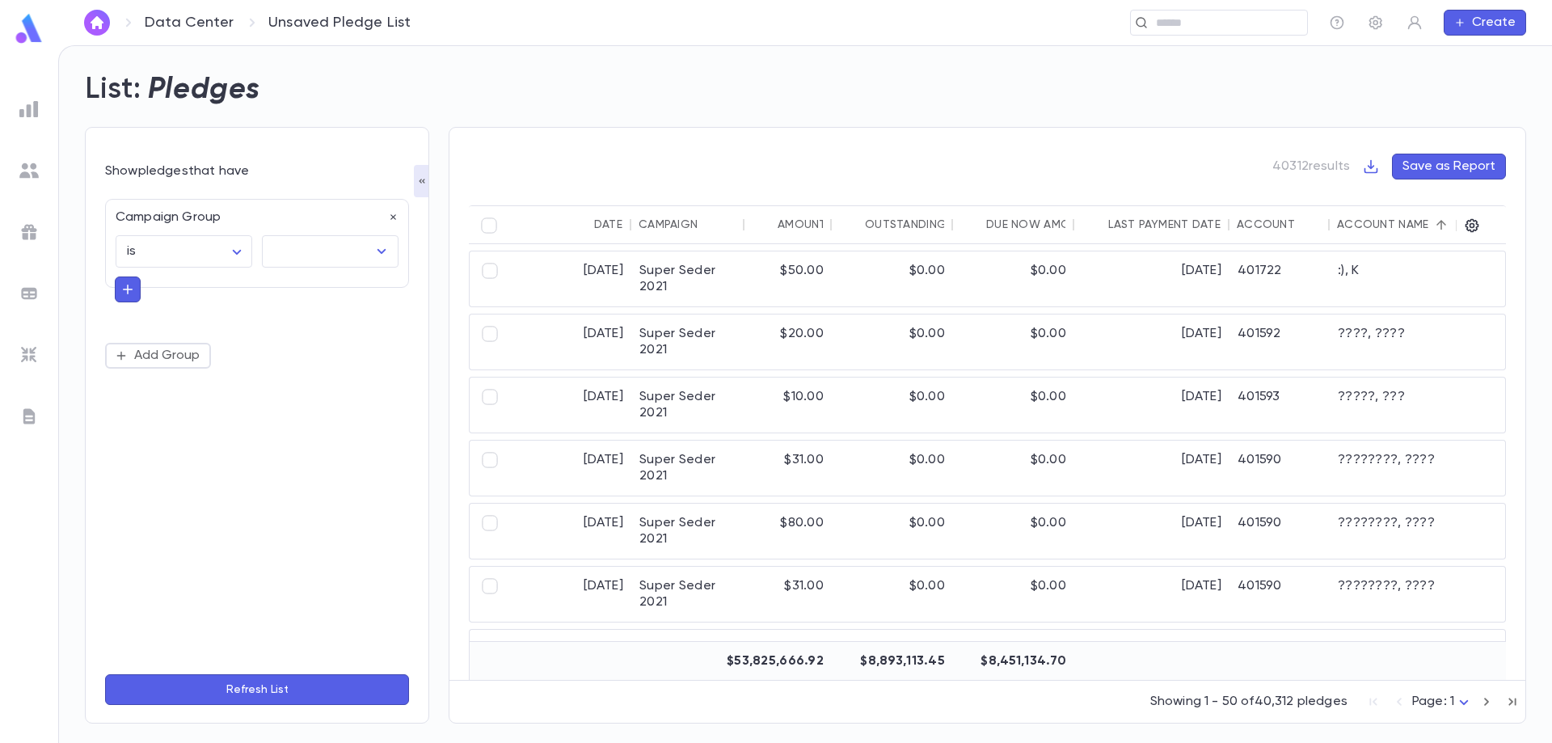
click at [310, 270] on div "Campaign Group is ****** ​ ​" at bounding box center [257, 243] width 304 height 89
click at [311, 246] on input "text" at bounding box center [318, 251] width 98 height 31
type input "***"
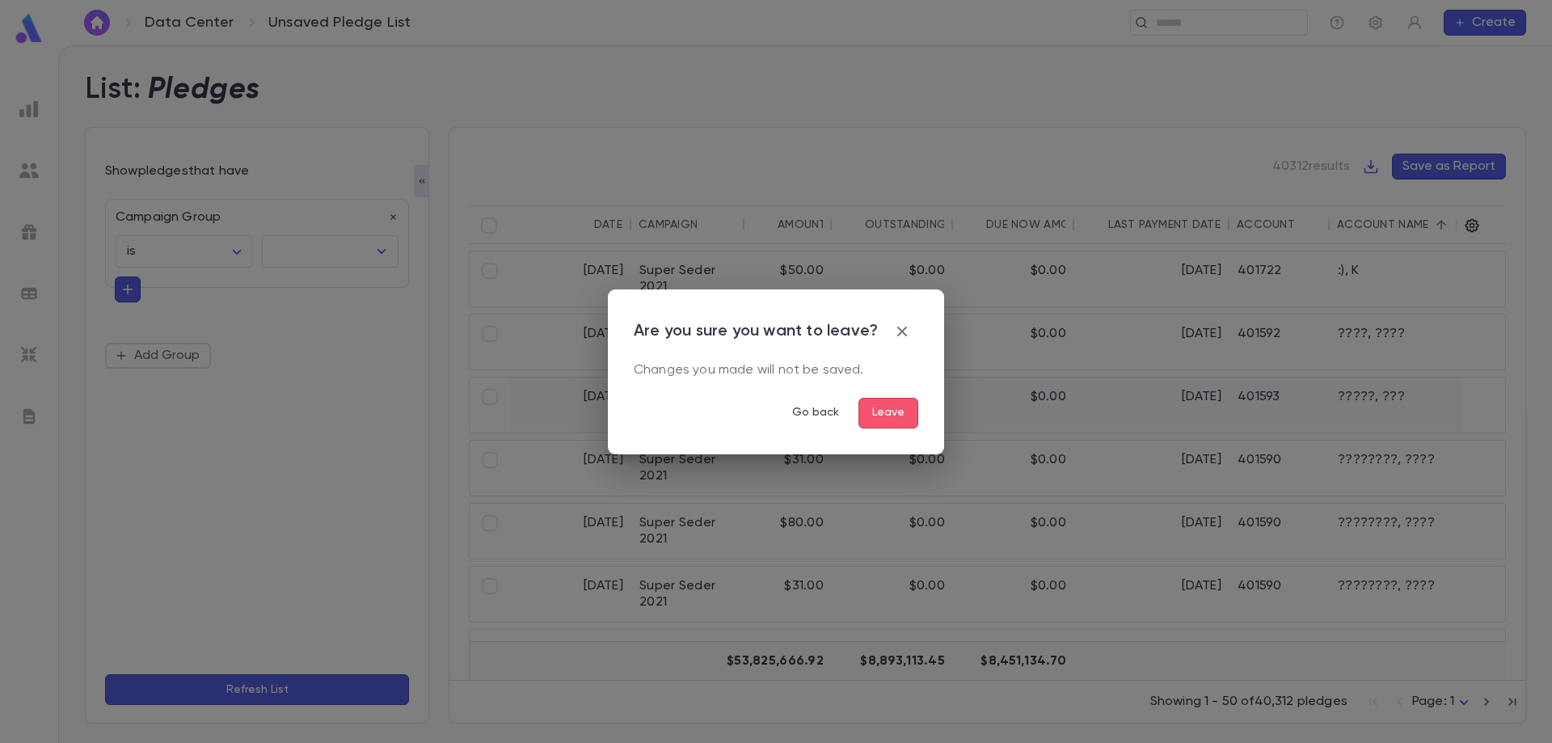
click at [825, 416] on button "Go back" at bounding box center [815, 413] width 73 height 31
click at [876, 413] on button "Leave" at bounding box center [889, 413] width 60 height 31
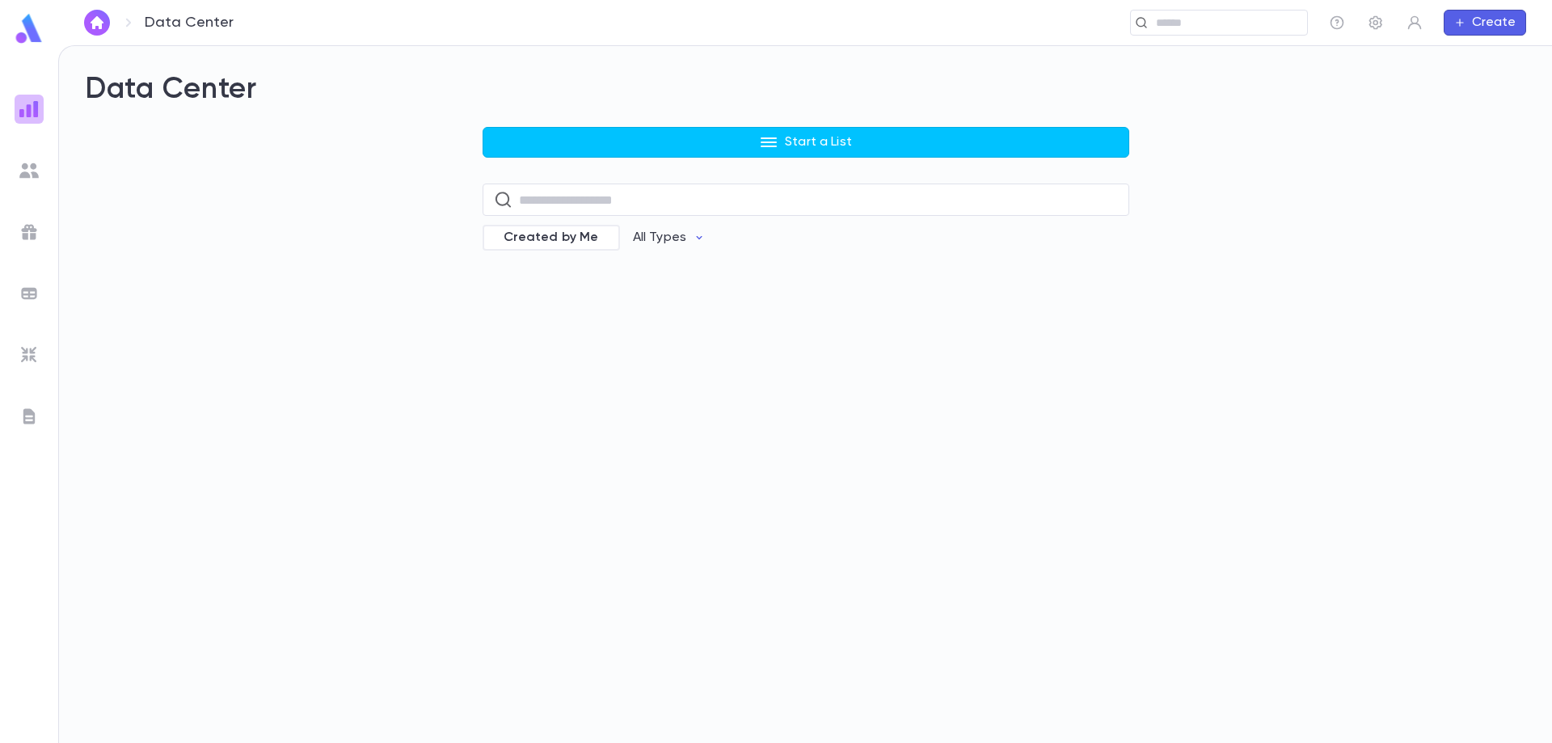
click at [27, 119] on div at bounding box center [29, 109] width 29 height 29
click at [597, 205] on input "text" at bounding box center [818, 200] width 599 height 32
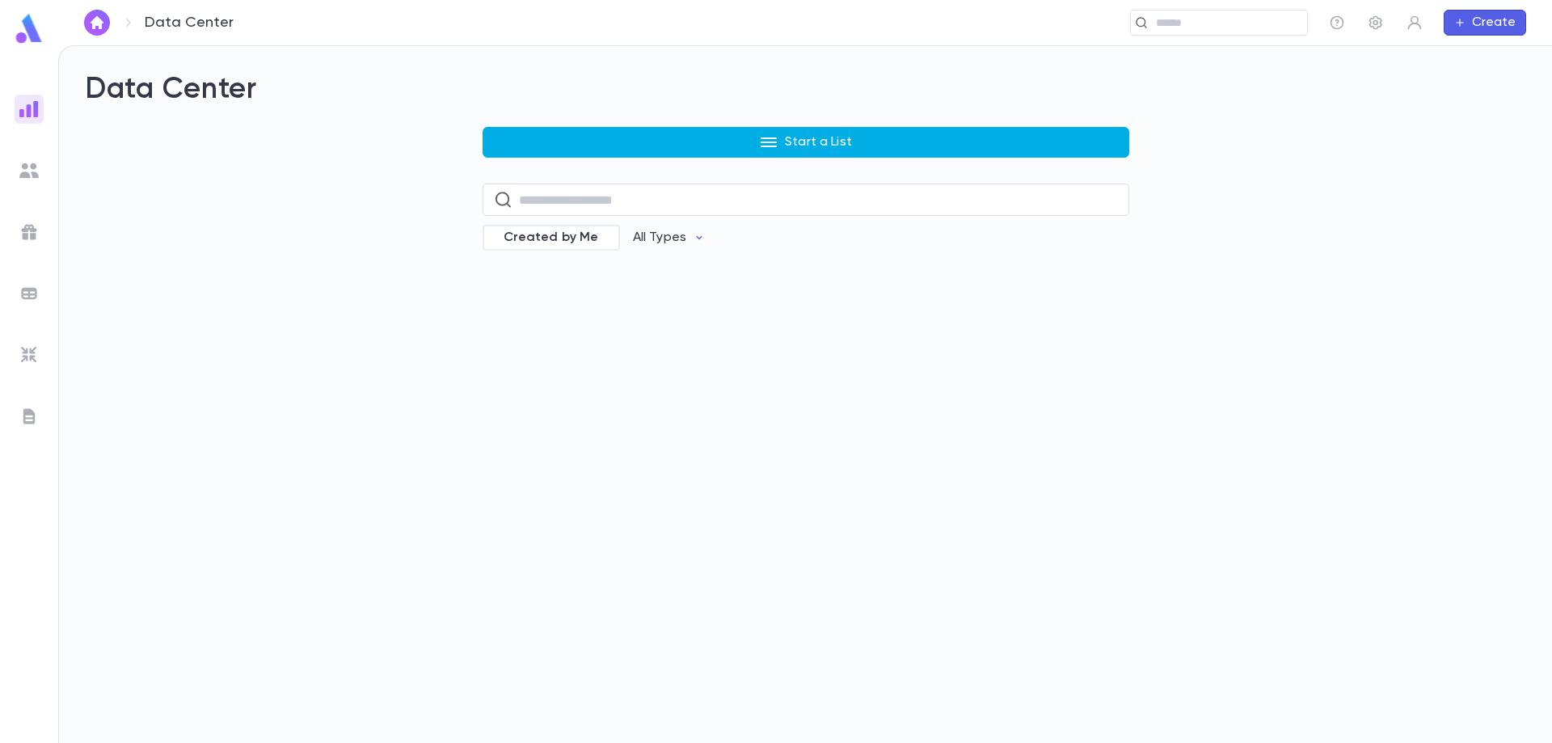
click at [645, 154] on button "Start a List" at bounding box center [806, 142] width 647 height 31
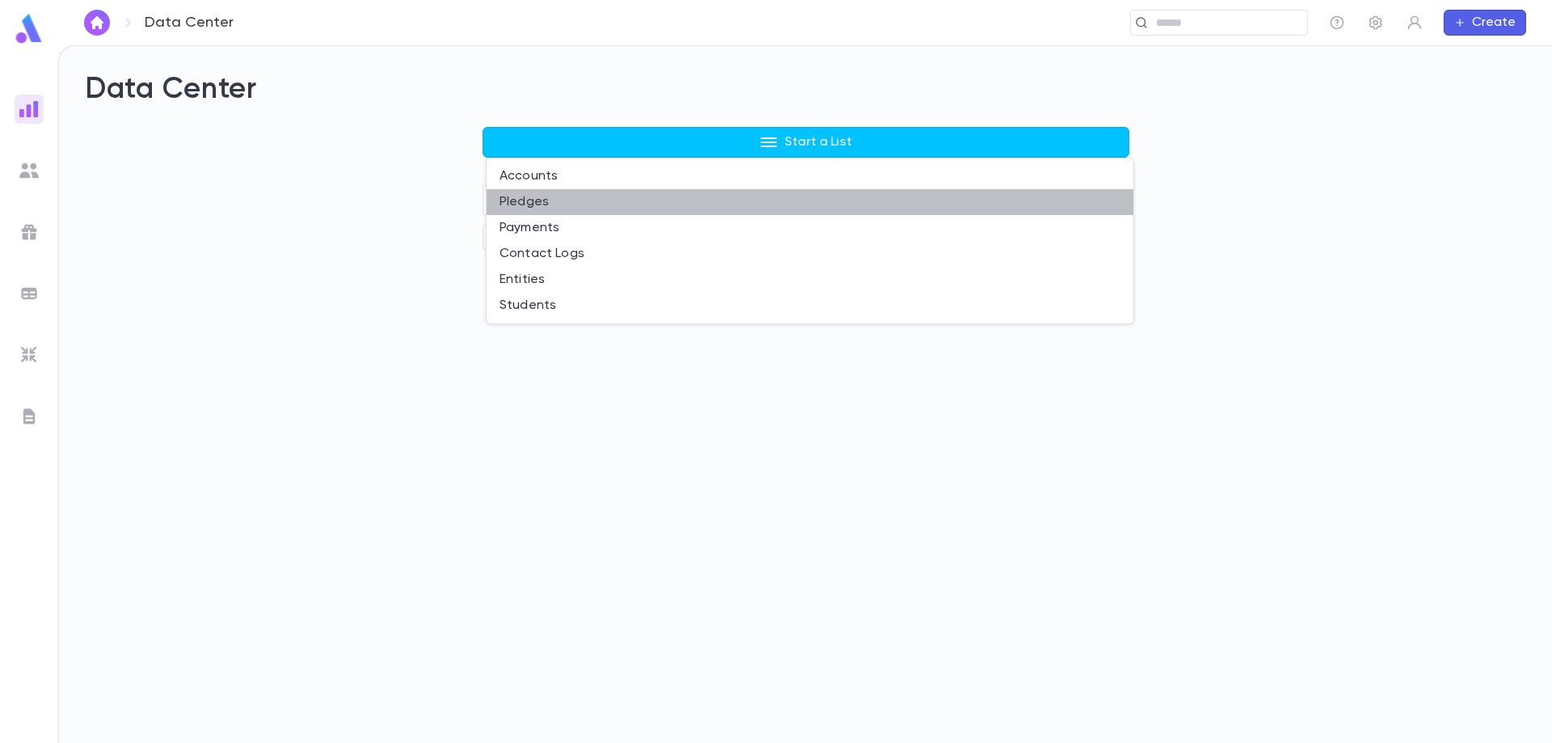
click at [580, 205] on li "Pledges" at bounding box center [810, 202] width 647 height 26
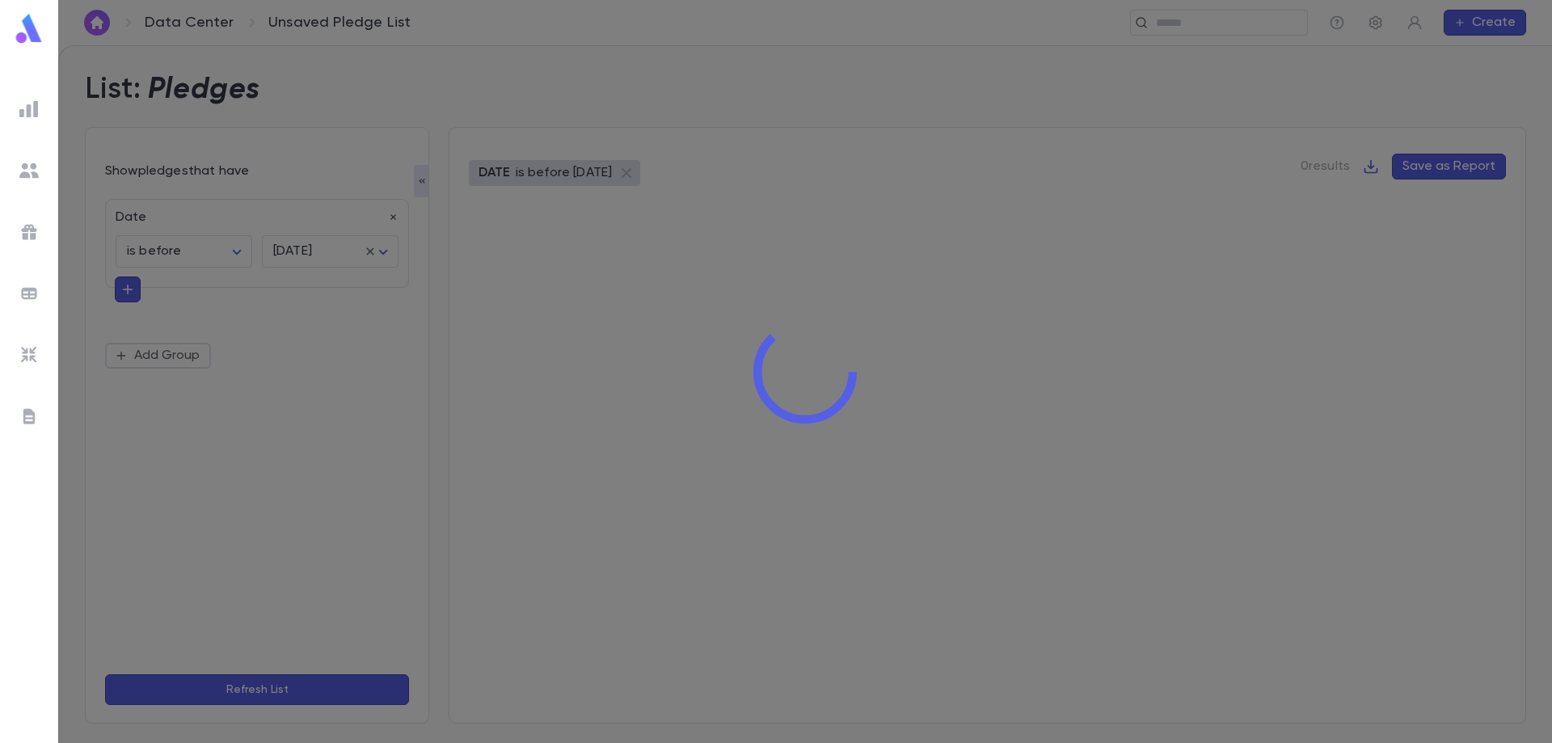
click at [388, 222] on div at bounding box center [805, 371] width 1494 height 743
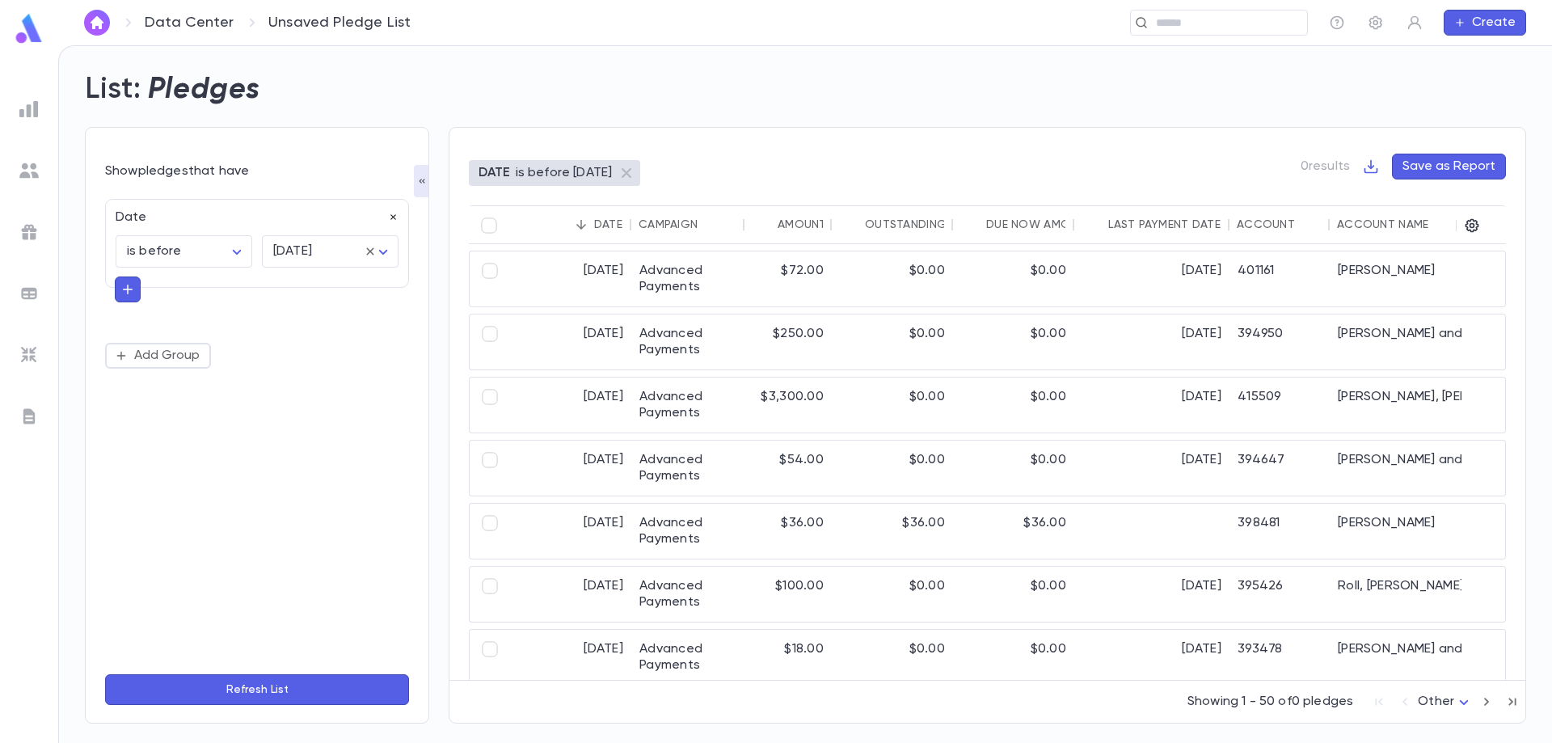
click at [393, 216] on icon "button" at bounding box center [393, 217] width 11 height 11
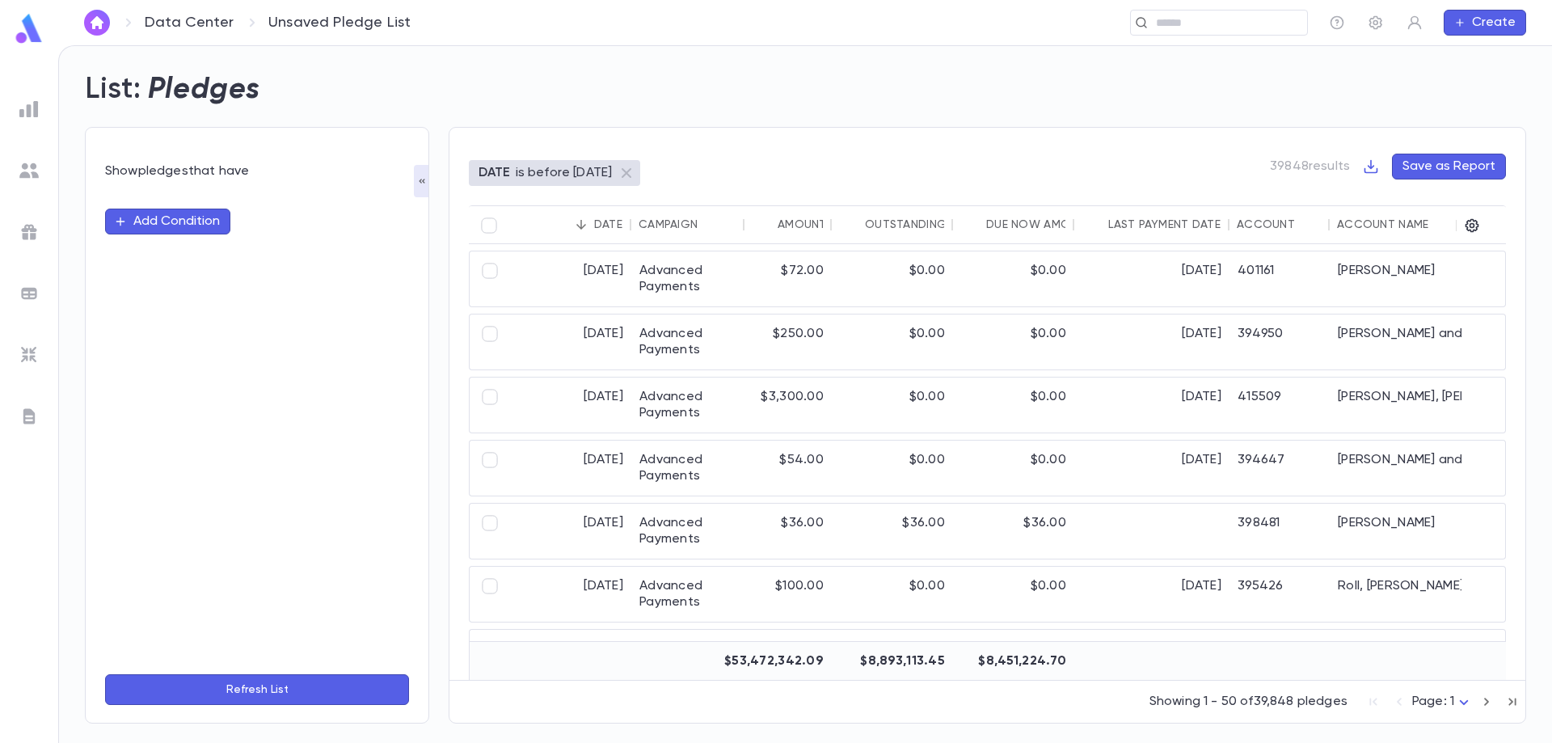
click at [179, 231] on button "Add Condition" at bounding box center [167, 222] width 125 height 26
click at [293, 222] on input "text" at bounding box center [250, 221] width 255 height 23
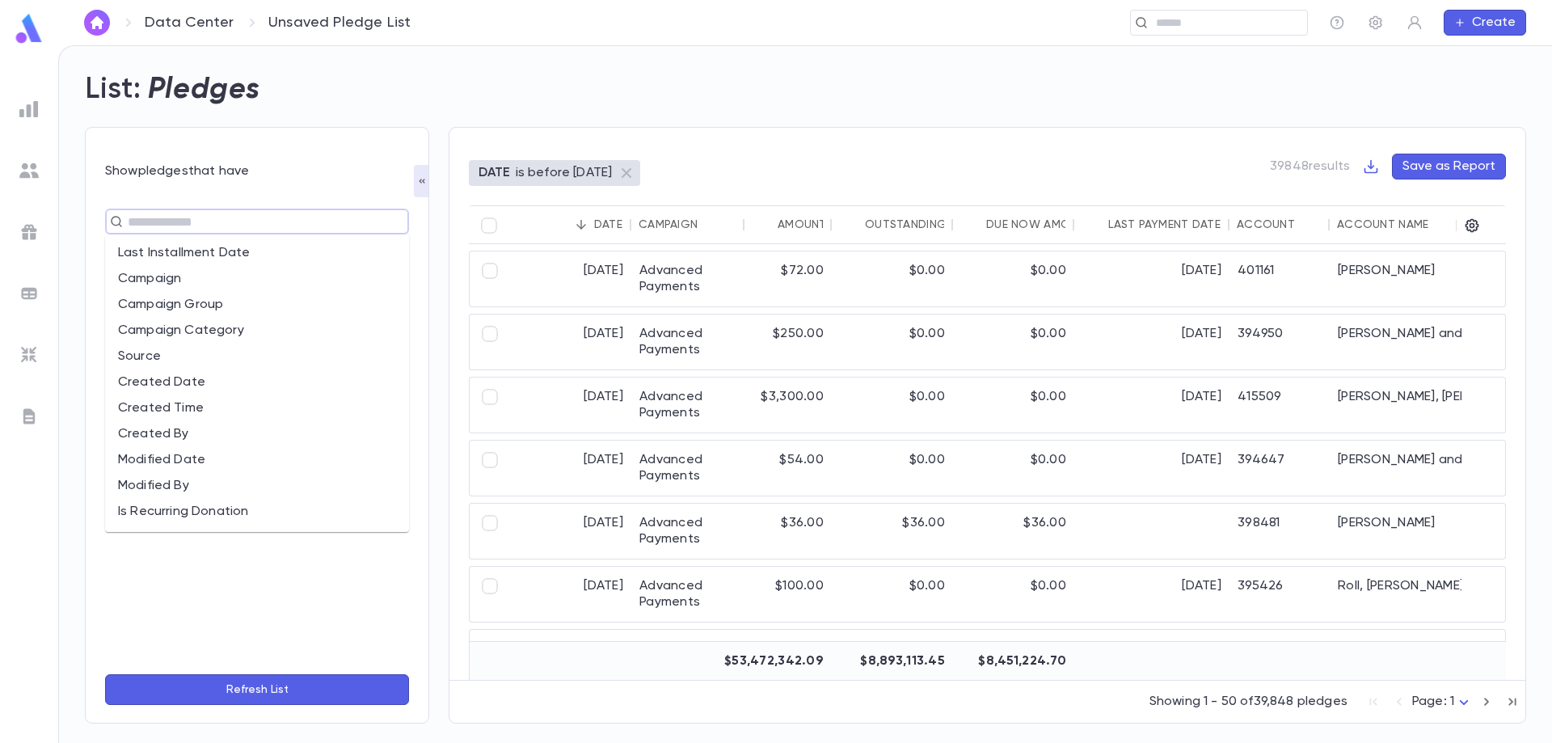
scroll to position [323, 0]
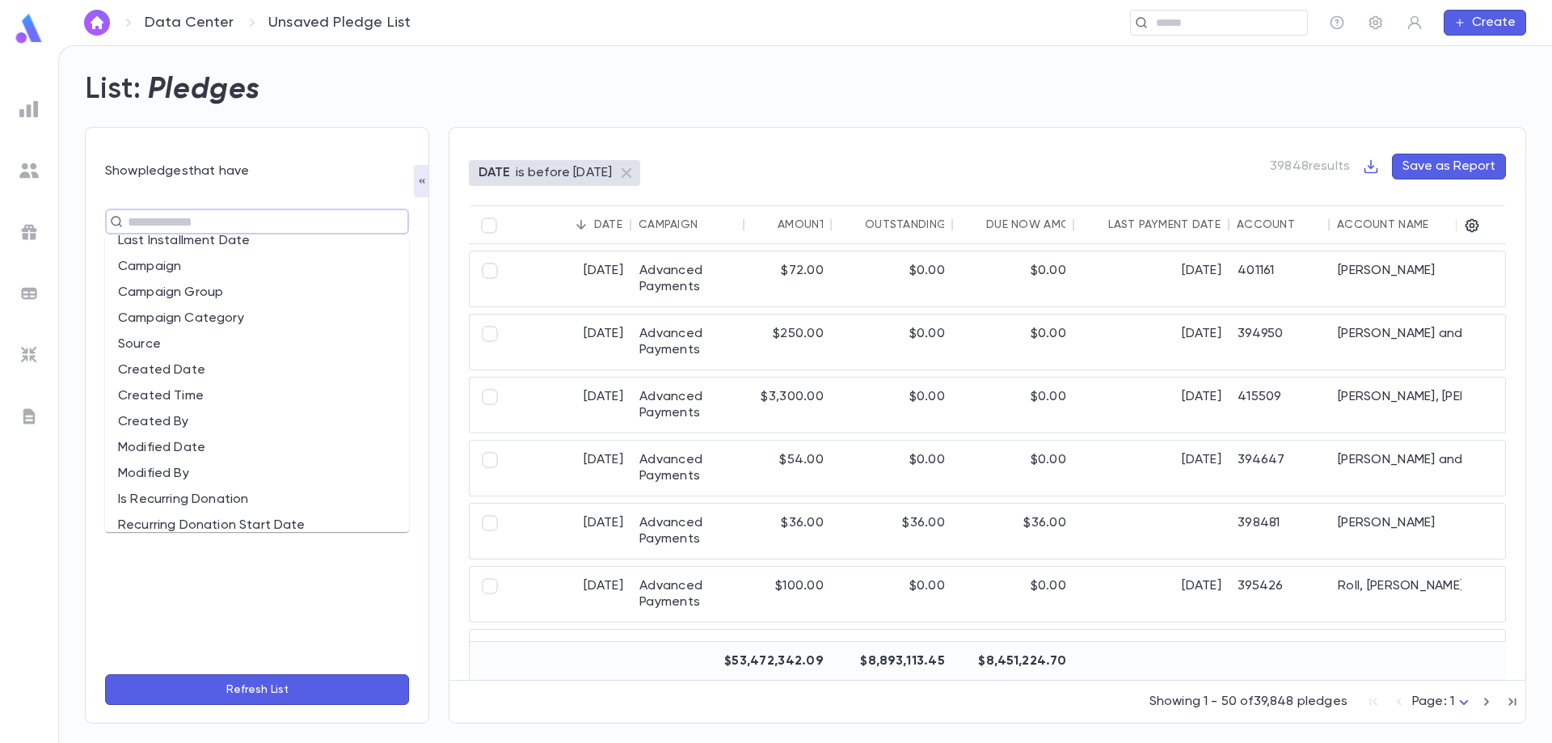
click at [283, 264] on li "Campaign" at bounding box center [257, 267] width 304 height 26
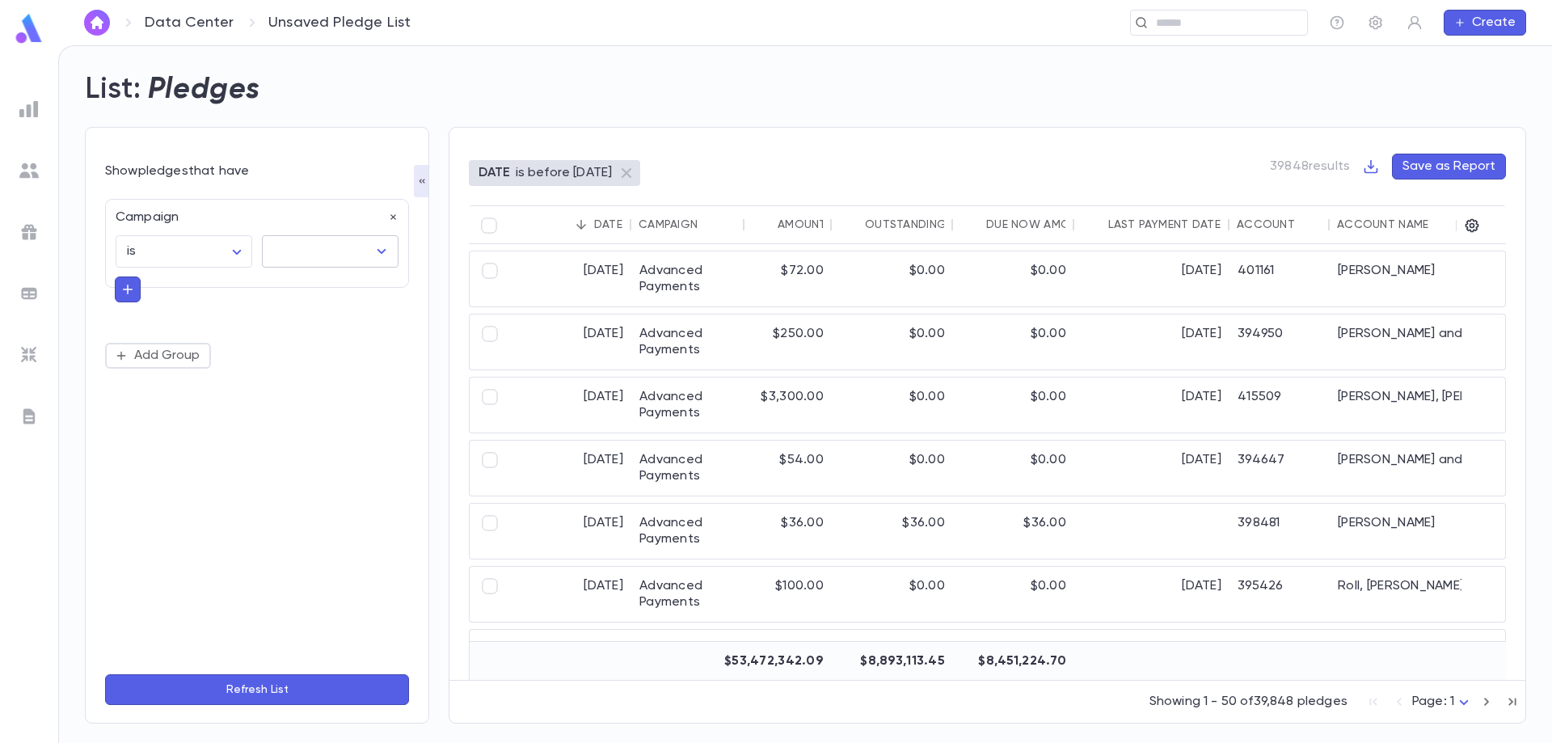
click at [302, 253] on input "text" at bounding box center [318, 251] width 98 height 31
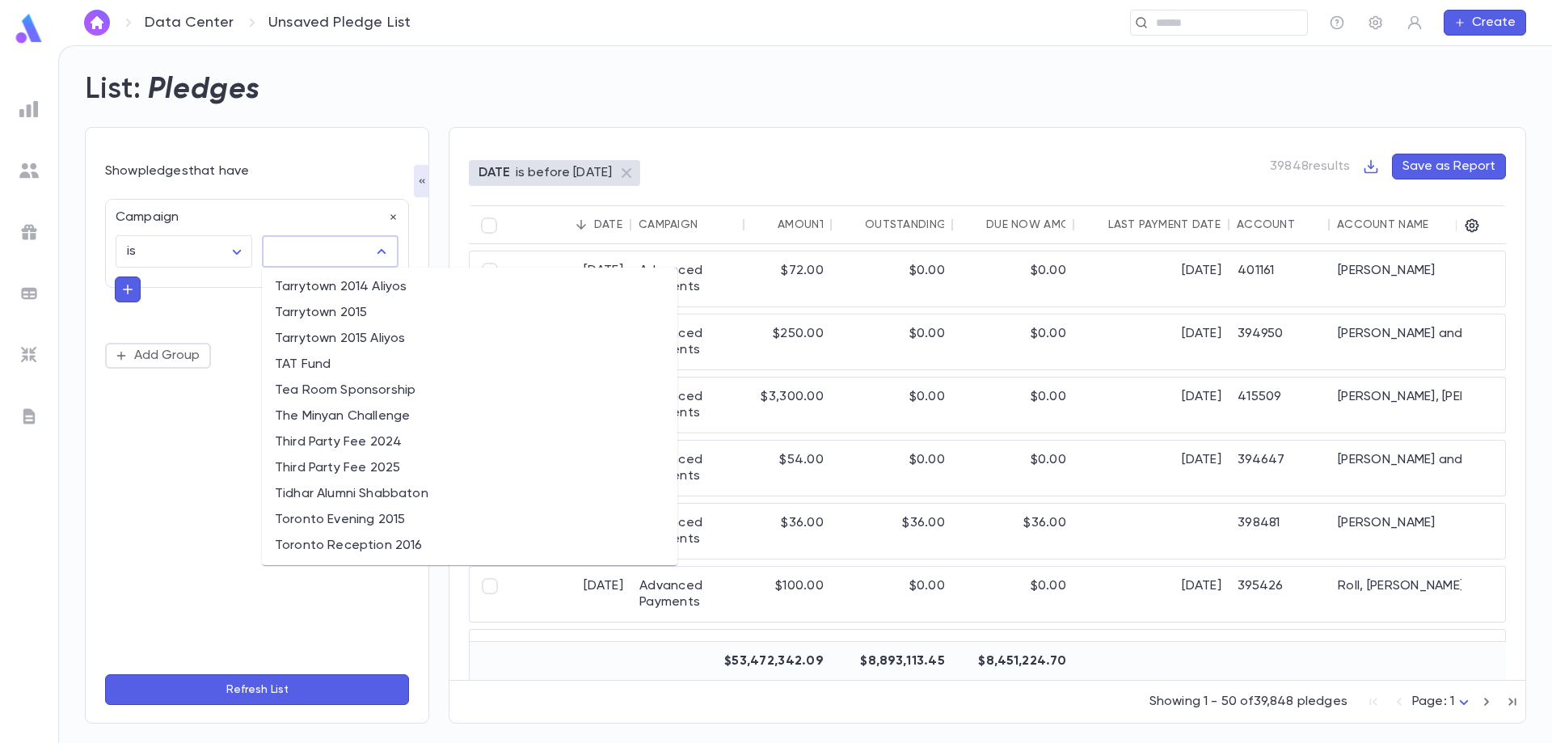
scroll to position [7599, 0]
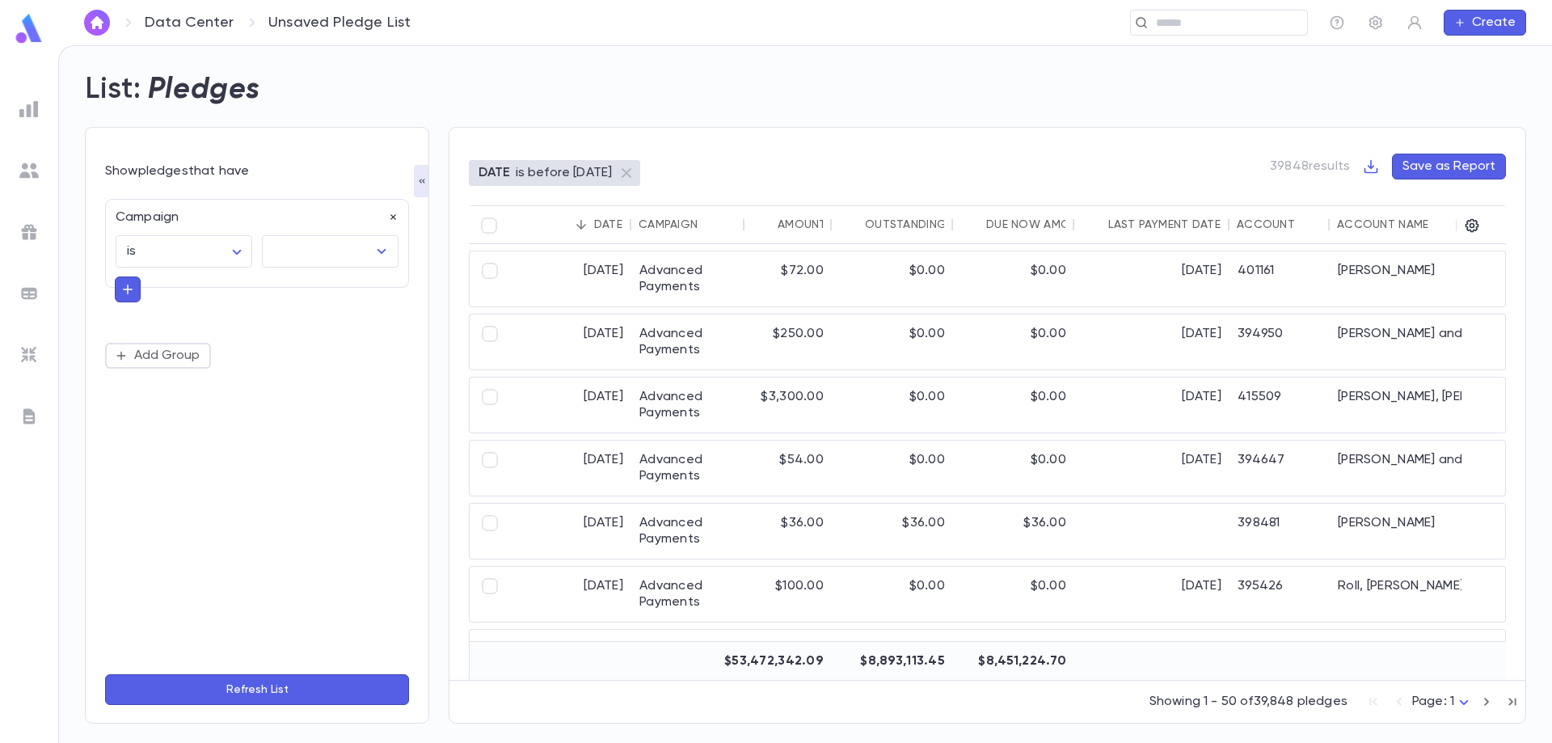
click at [394, 213] on icon "button" at bounding box center [393, 217] width 11 height 11
click at [153, 226] on button "Add Condition" at bounding box center [167, 222] width 125 height 26
click at [152, 225] on input "text" at bounding box center [250, 221] width 255 height 23
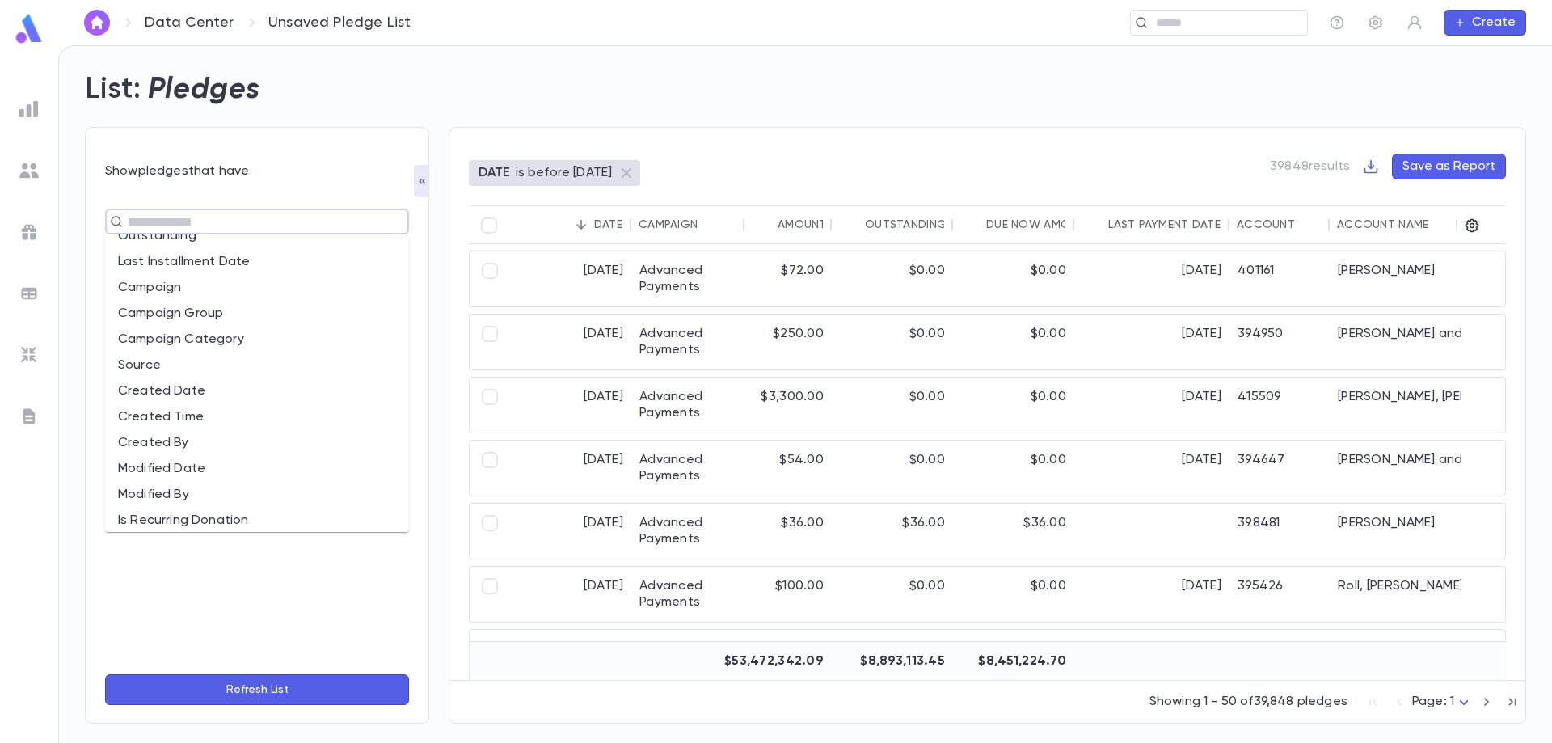
scroll to position [404, 0]
click at [201, 520] on li "Account: Name" at bounding box center [257, 522] width 304 height 26
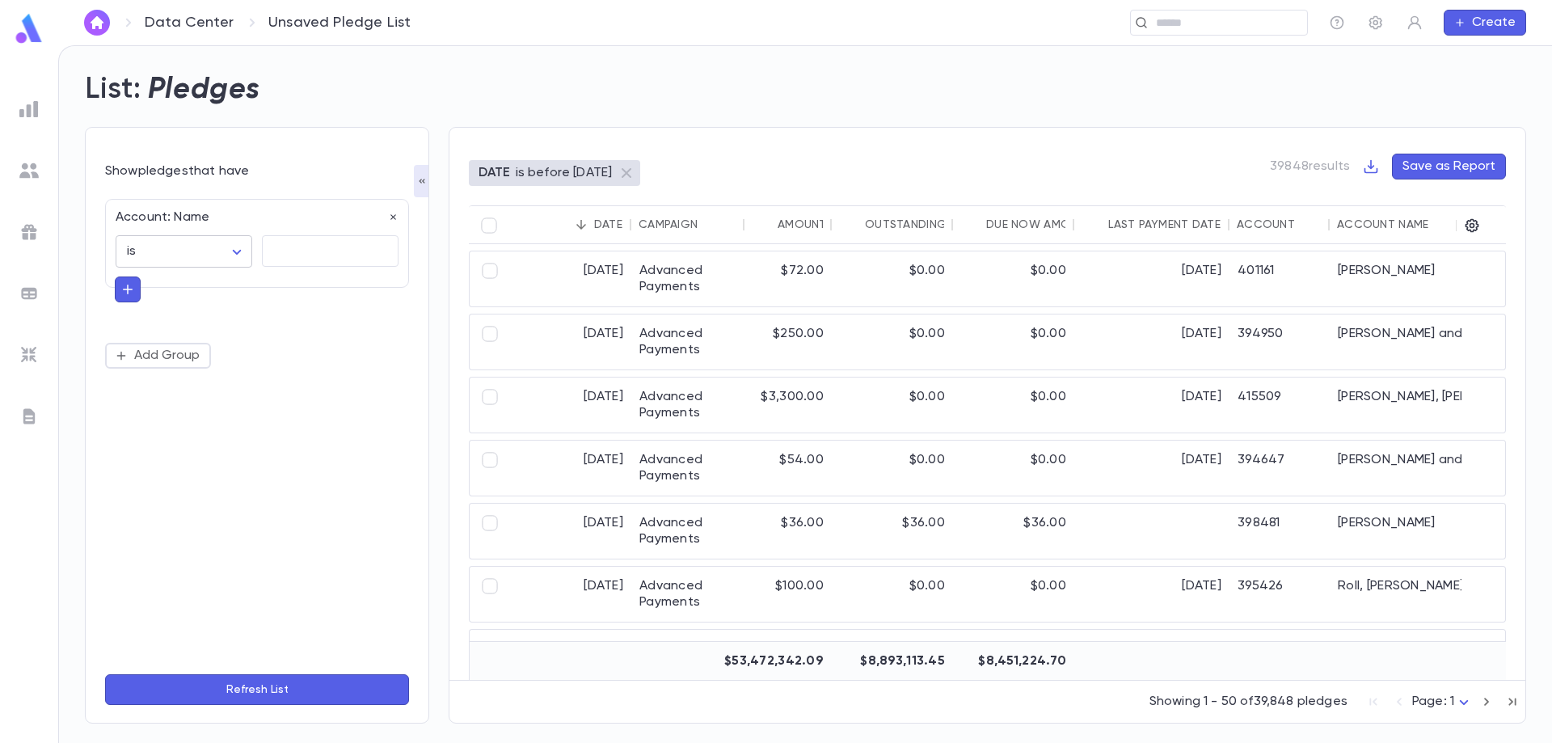
click at [196, 255] on body "Data Center Unsaved Pledge List ​ Create List: Pledges Show pledges that have A…" at bounding box center [776, 394] width 1552 height 698
click at [216, 340] on span "contains" at bounding box center [187, 338] width 109 height 16
type input "********"
click at [295, 250] on textarea at bounding box center [330, 251] width 114 height 32
type textarea "******"
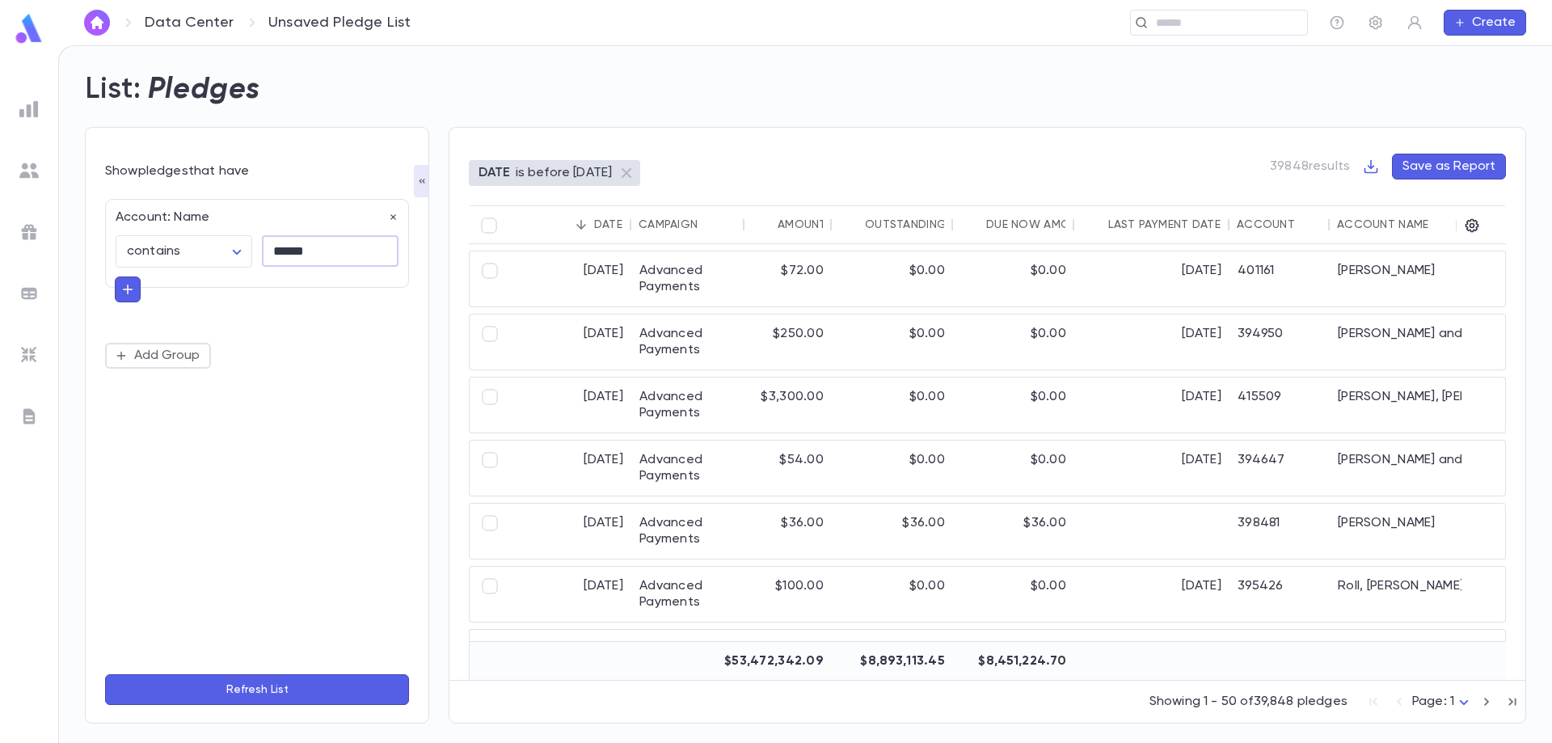
click at [268, 675] on button "Refresh List" at bounding box center [257, 689] width 304 height 31
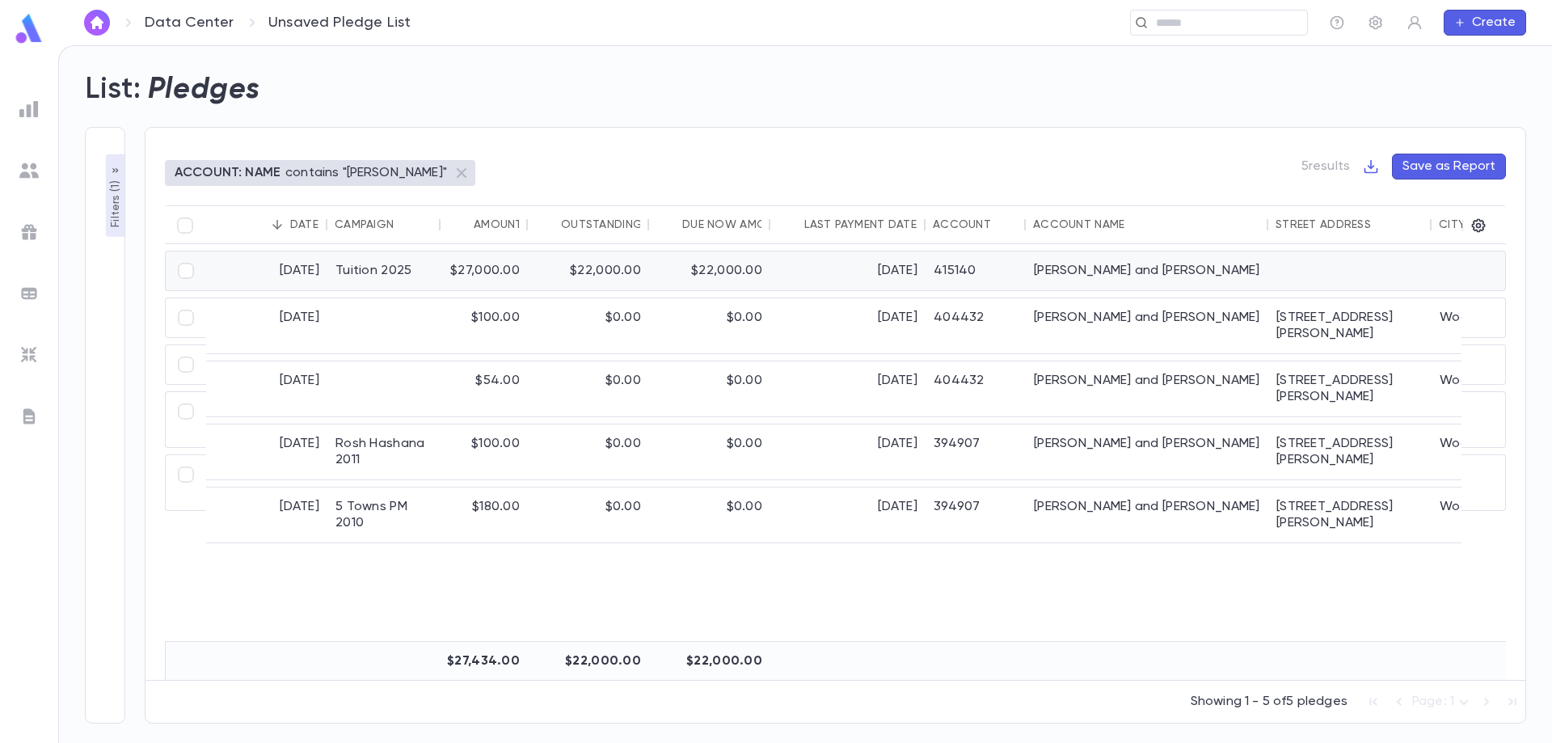
click at [664, 276] on div "$22,000.00" at bounding box center [709, 270] width 121 height 39
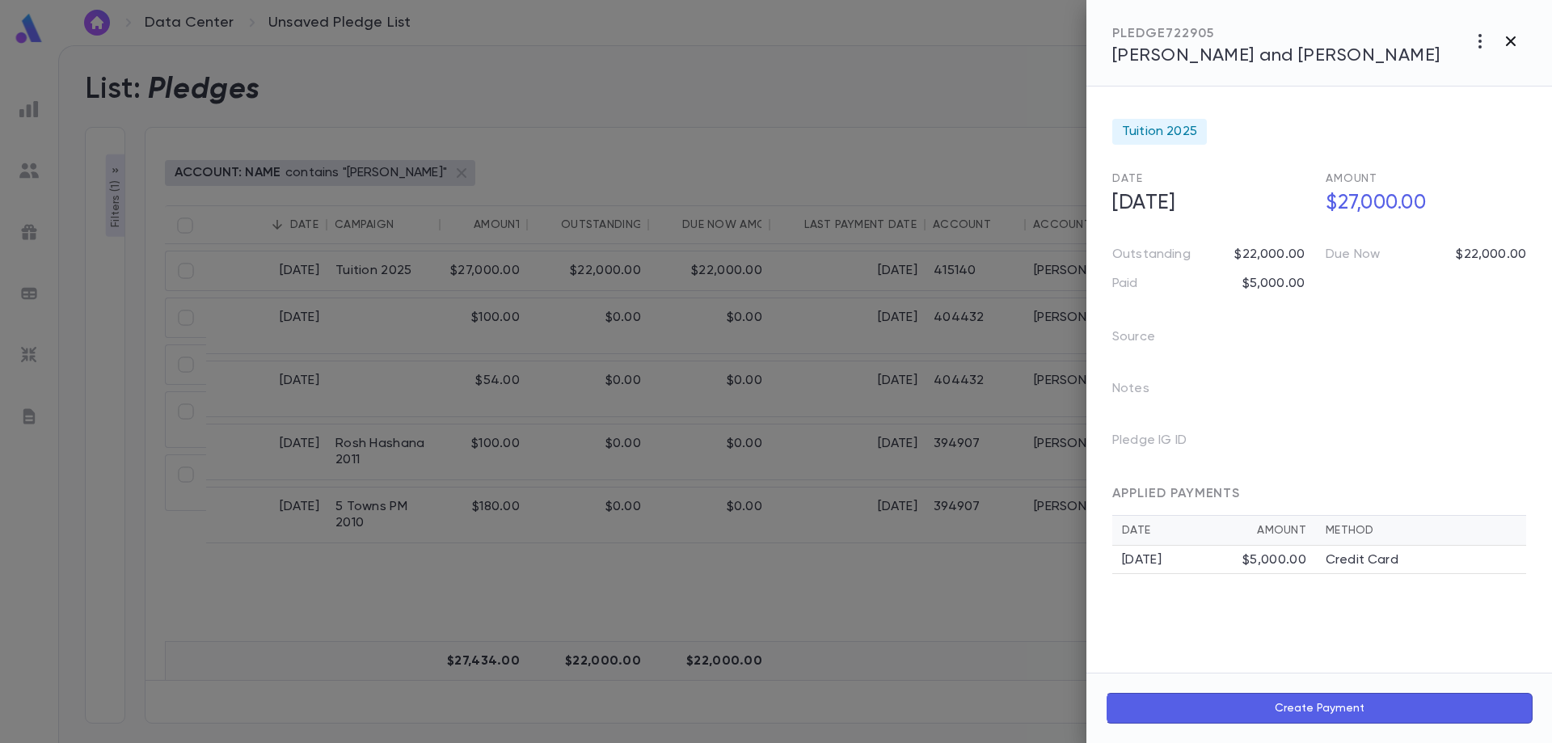
click at [1512, 44] on icon "button" at bounding box center [1510, 41] width 19 height 19
click at [1512, 44] on div "Data Center Unsaved Pledge List ​ Create" at bounding box center [805, 22] width 1494 height 45
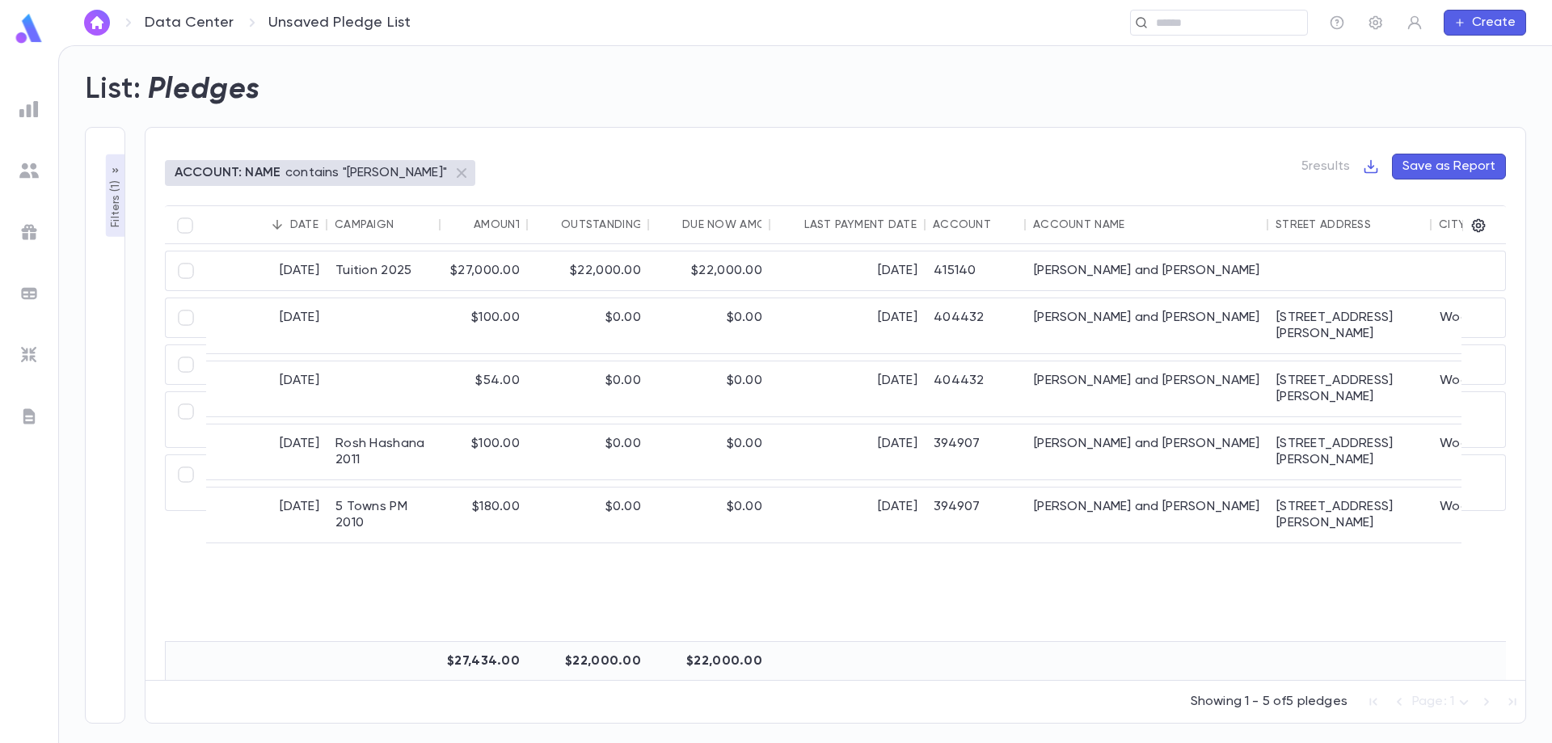
click at [795, 587] on div "6/30/2025 Tuition 2025 $27,000.00 $22,000.00 $22,000.00 6/30/2025 415140 Zoldan…" at bounding box center [1001, 442] width 1673 height 397
click at [119, 213] on p "Filters ( 1 )" at bounding box center [116, 202] width 16 height 50
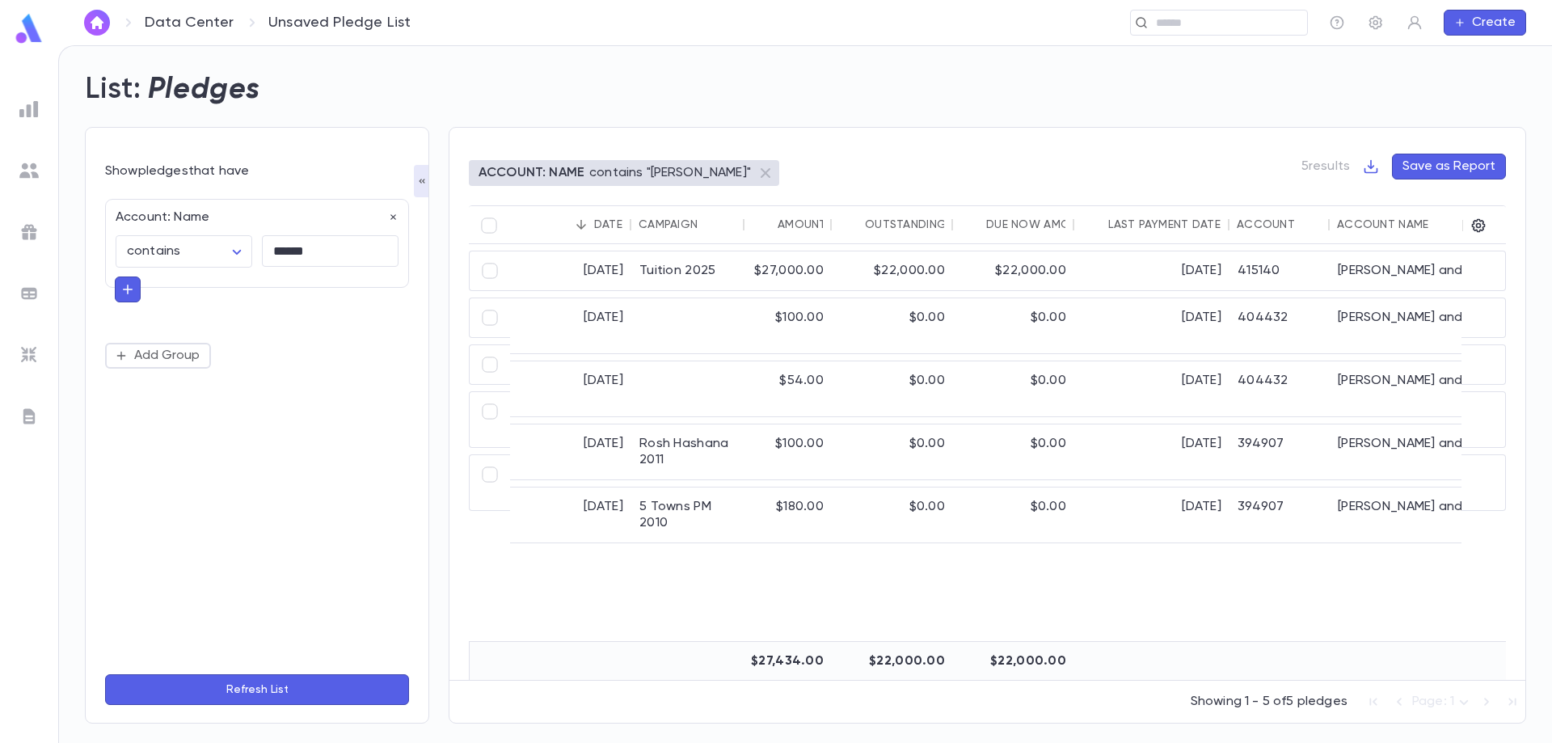
click at [213, 215] on div "Account: Name" at bounding box center [252, 213] width 293 height 26
click at [390, 217] on icon "button" at bounding box center [393, 217] width 11 height 11
click at [185, 217] on button "Add Condition" at bounding box center [167, 222] width 125 height 26
click at [192, 222] on input "text" at bounding box center [250, 221] width 255 height 23
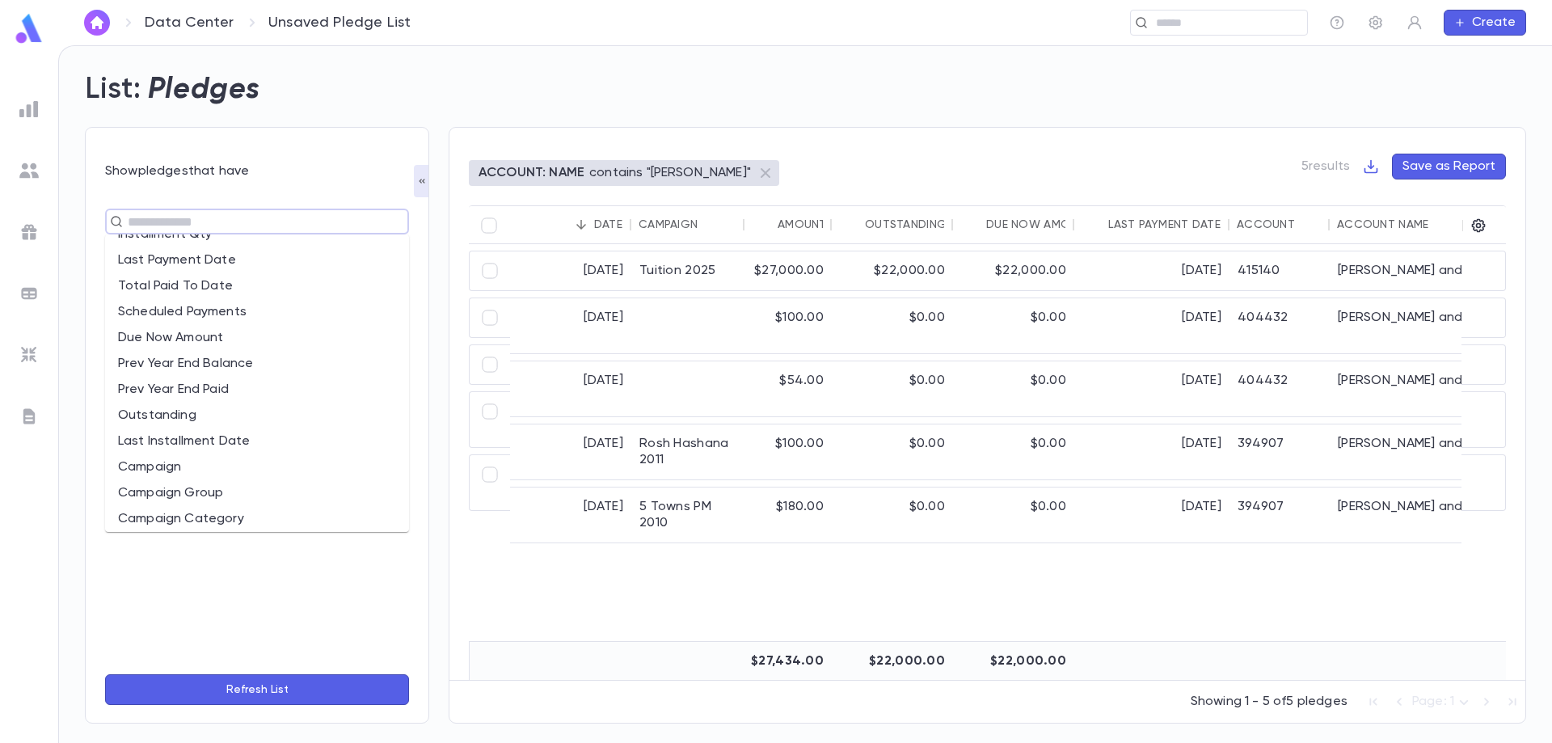
scroll to position [162, 0]
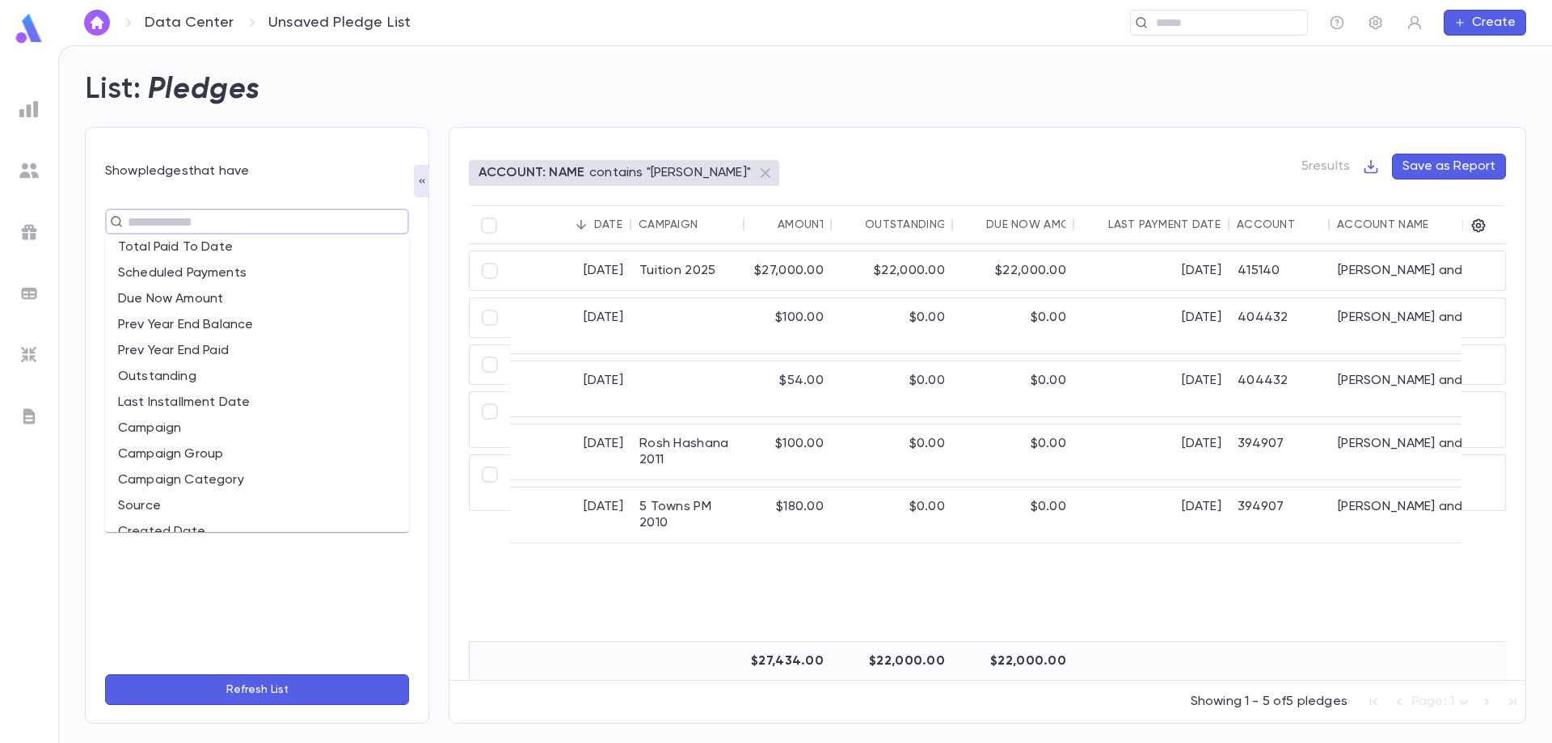
click at [179, 427] on li "Campaign" at bounding box center [257, 429] width 304 height 26
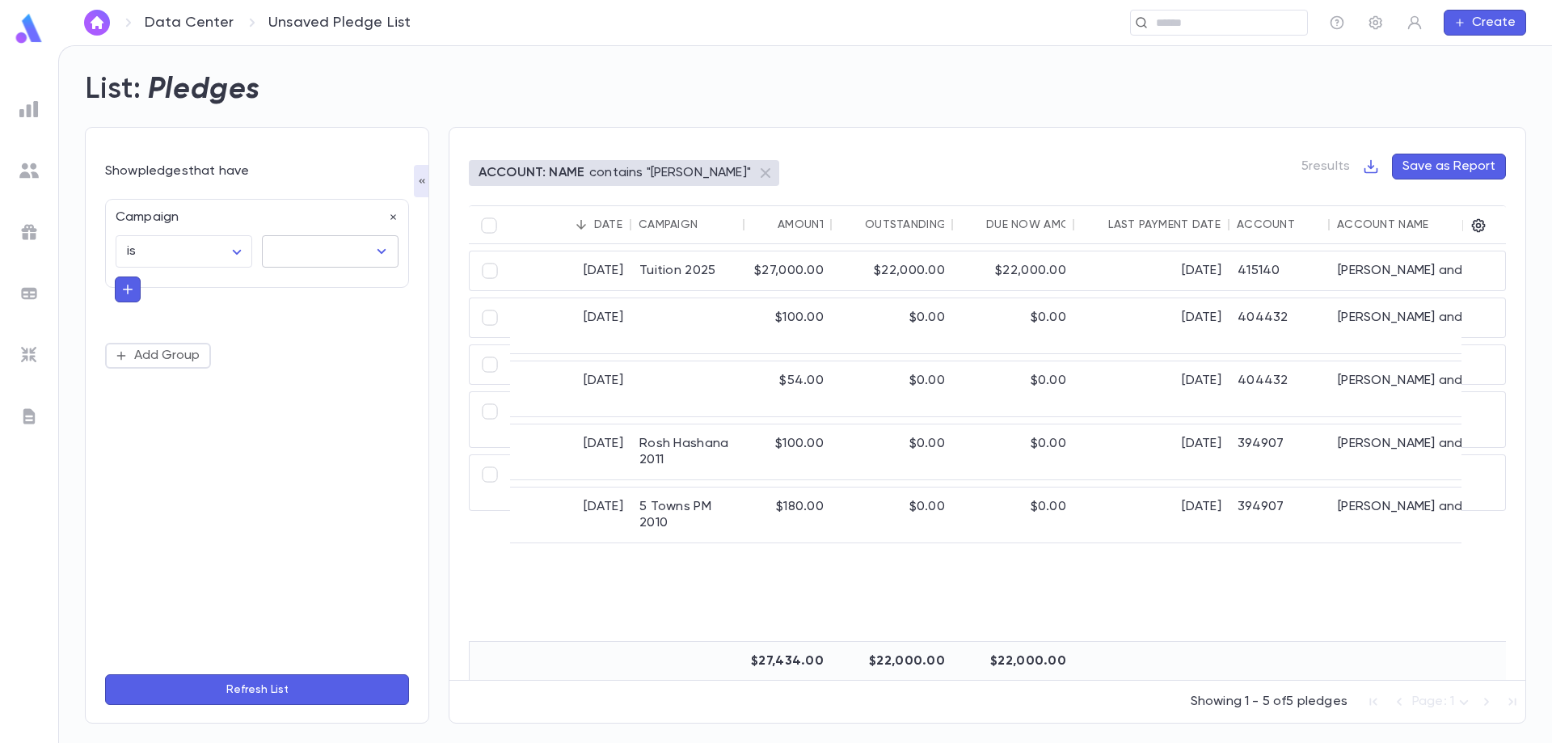
click at [295, 255] on input "text" at bounding box center [318, 251] width 98 height 31
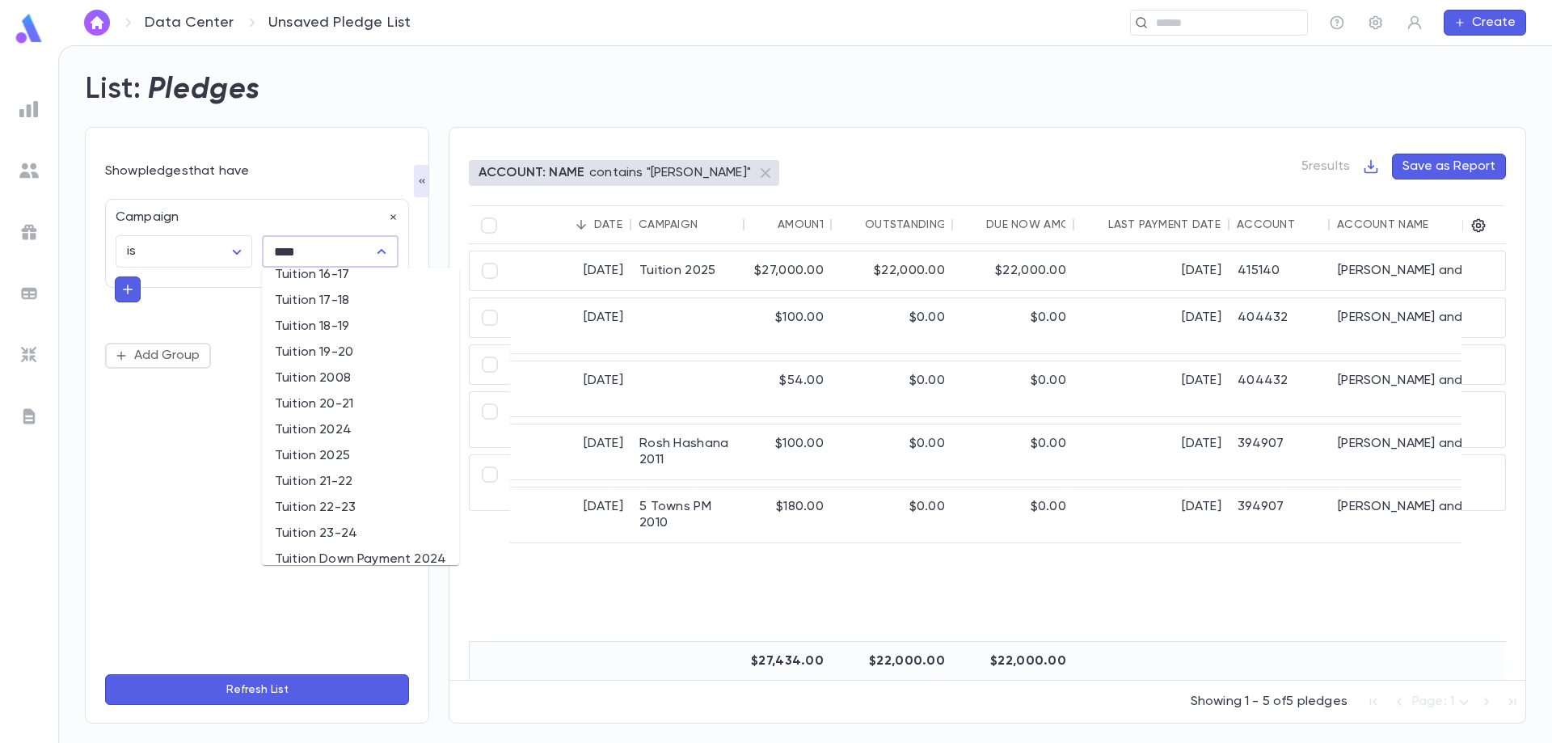
scroll to position [285, 0]
click at [350, 437] on li "Tuition 2025" at bounding box center [360, 442] width 197 height 26
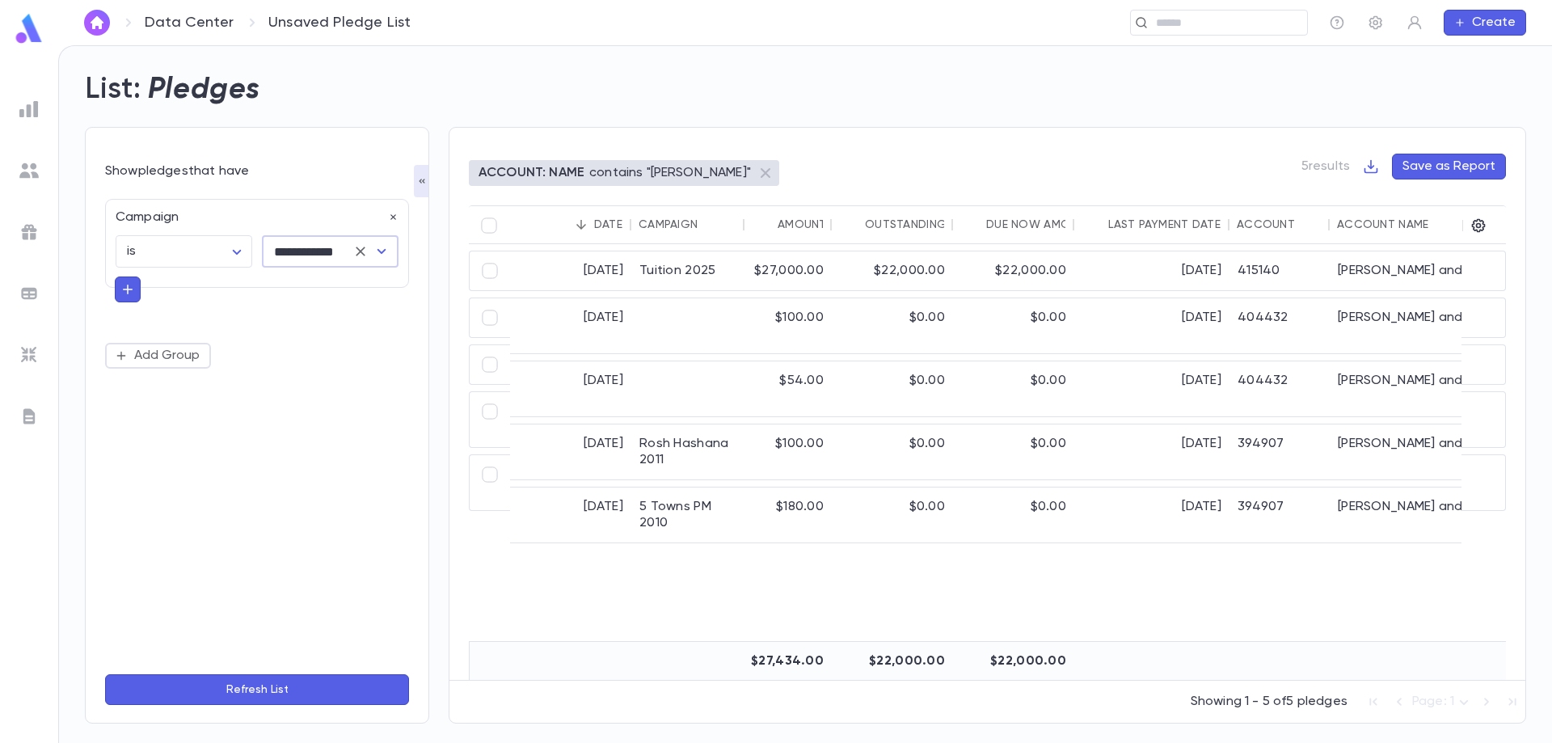
type input "**********"
click at [288, 686] on button "Refresh List" at bounding box center [257, 689] width 304 height 31
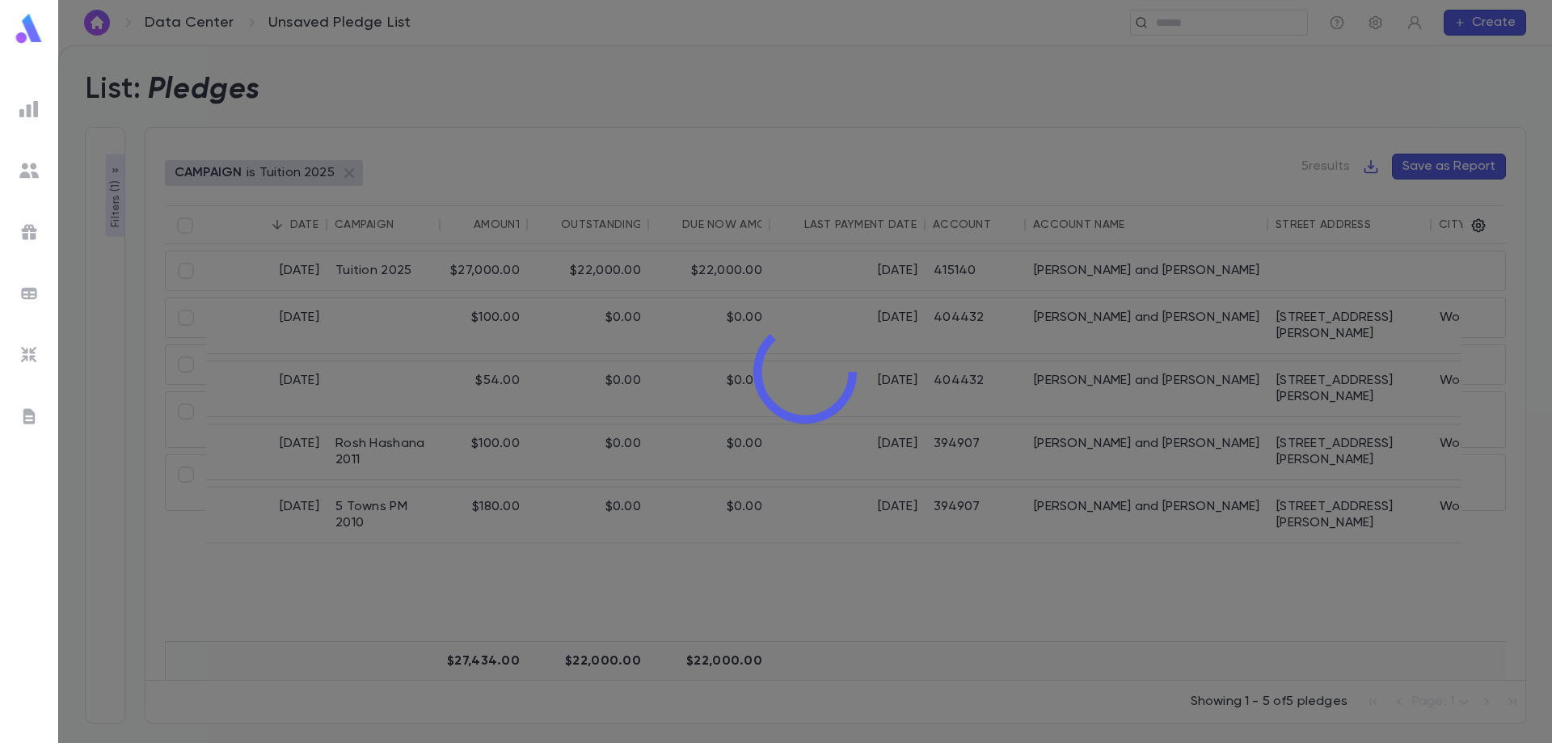
type input "**********"
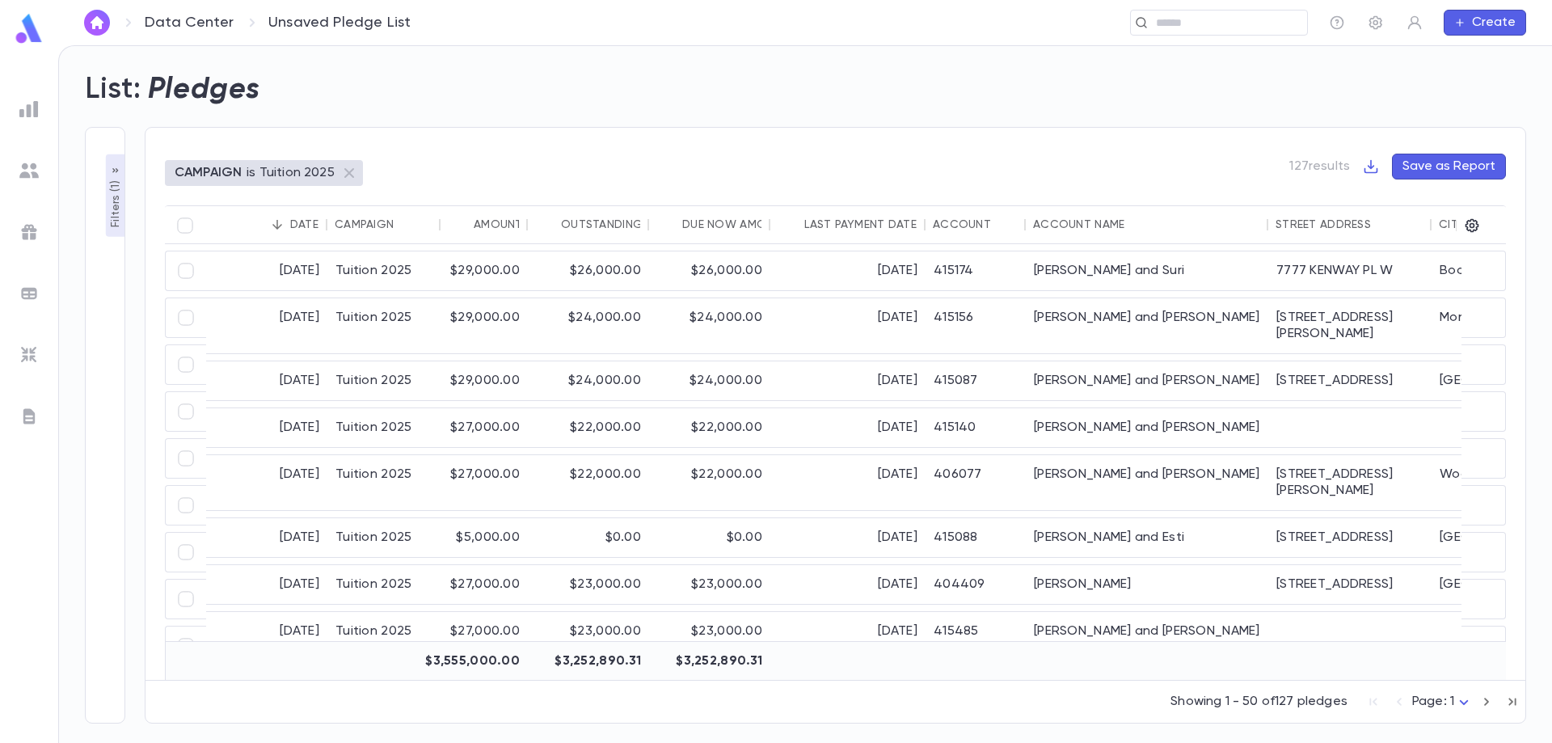
click at [1058, 228] on div "Account Name" at bounding box center [1078, 224] width 91 height 13
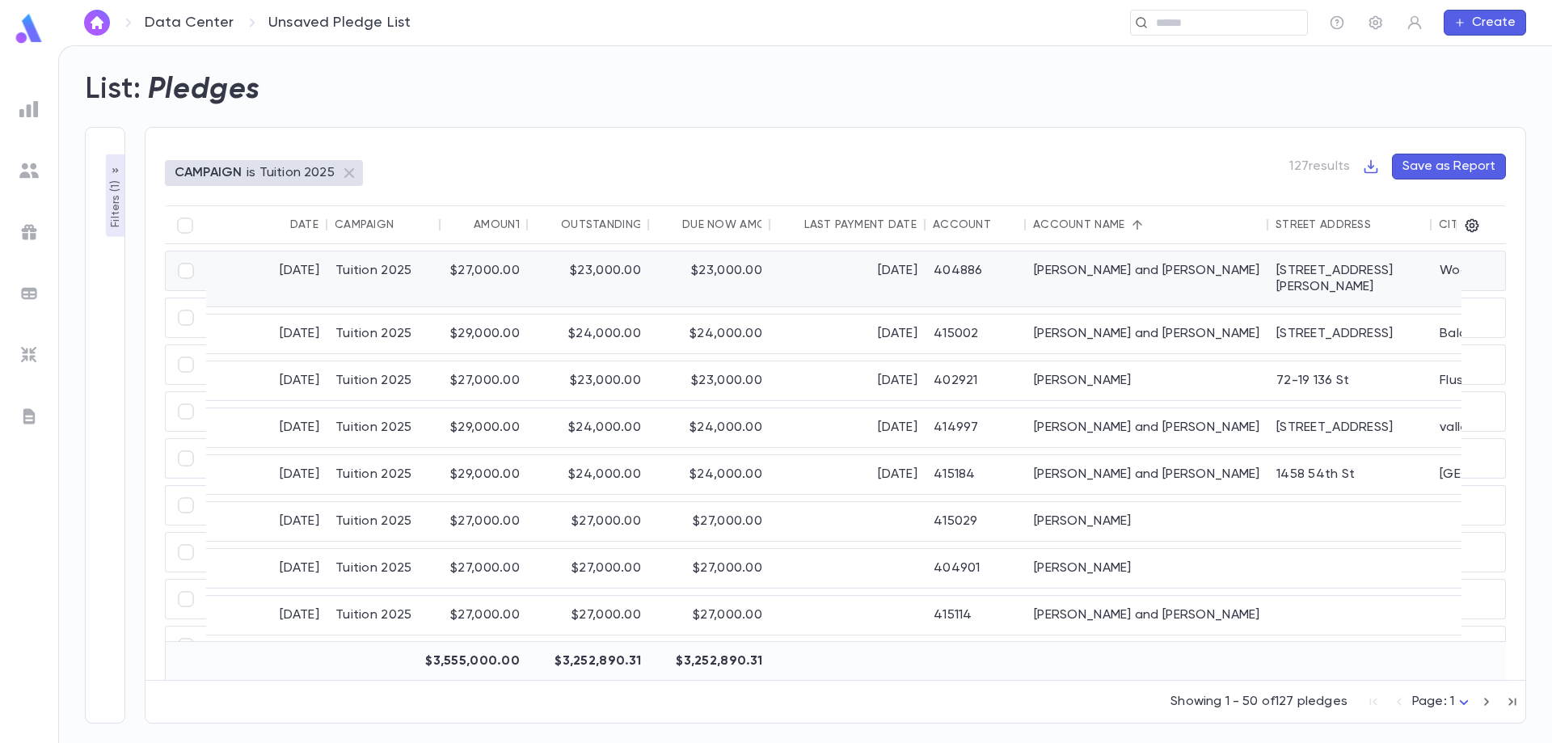
click at [1104, 276] on div "[PERSON_NAME] and [PERSON_NAME]" at bounding box center [1147, 278] width 243 height 55
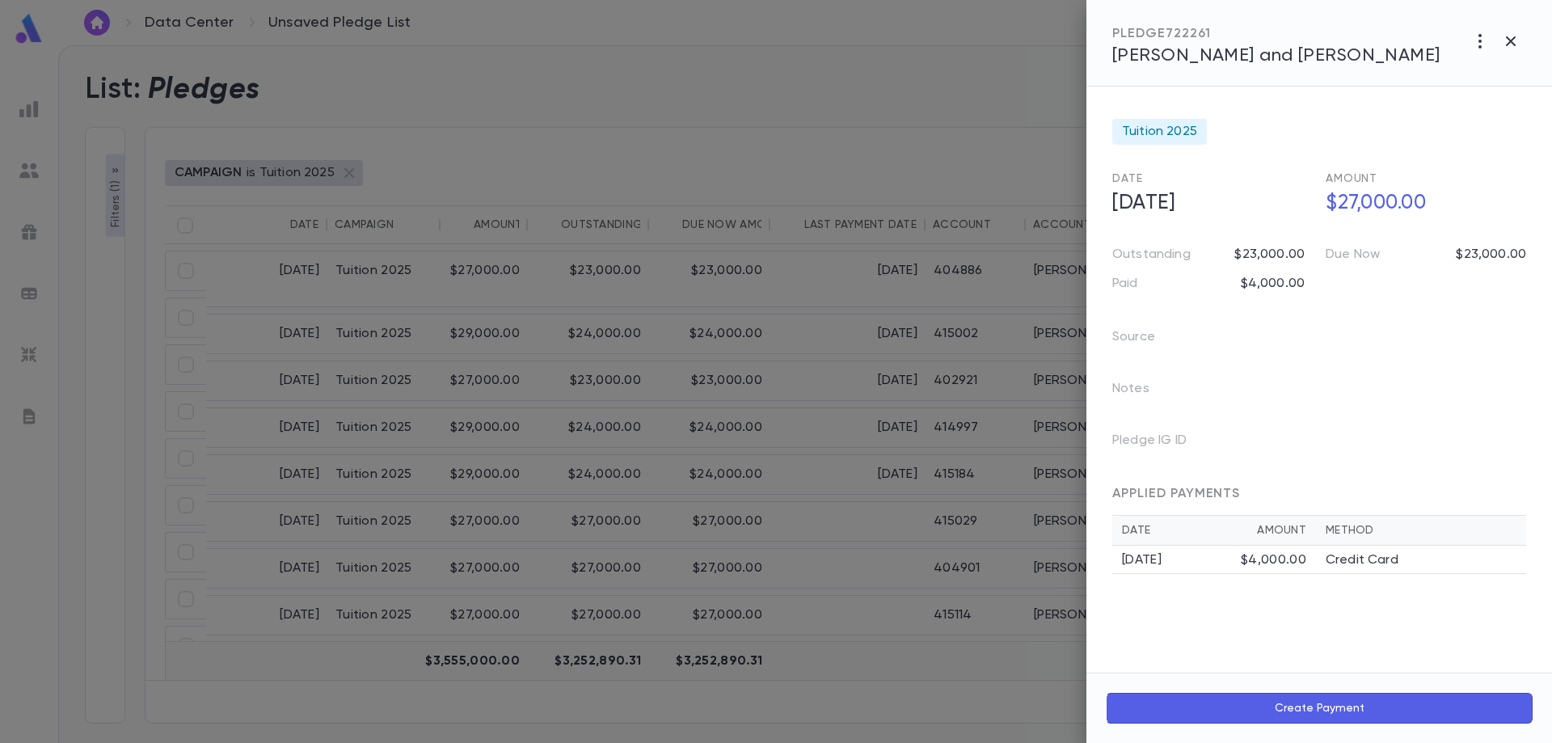
click at [1340, 361] on div "Notes" at bounding box center [1309, 383] width 433 height 52
click at [1513, 34] on icon "button" at bounding box center [1510, 41] width 19 height 19
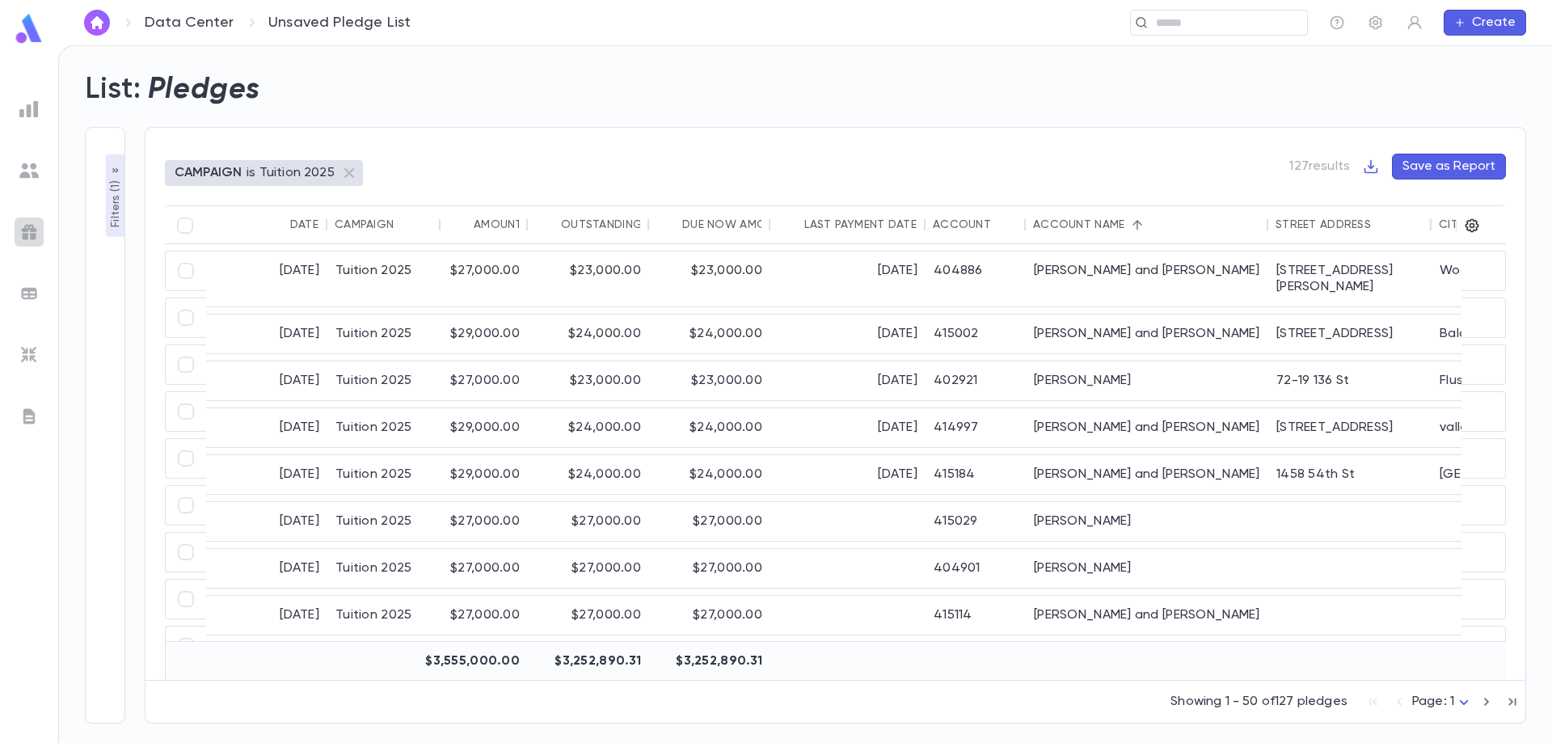
click at [34, 230] on img at bounding box center [28, 231] width 19 height 19
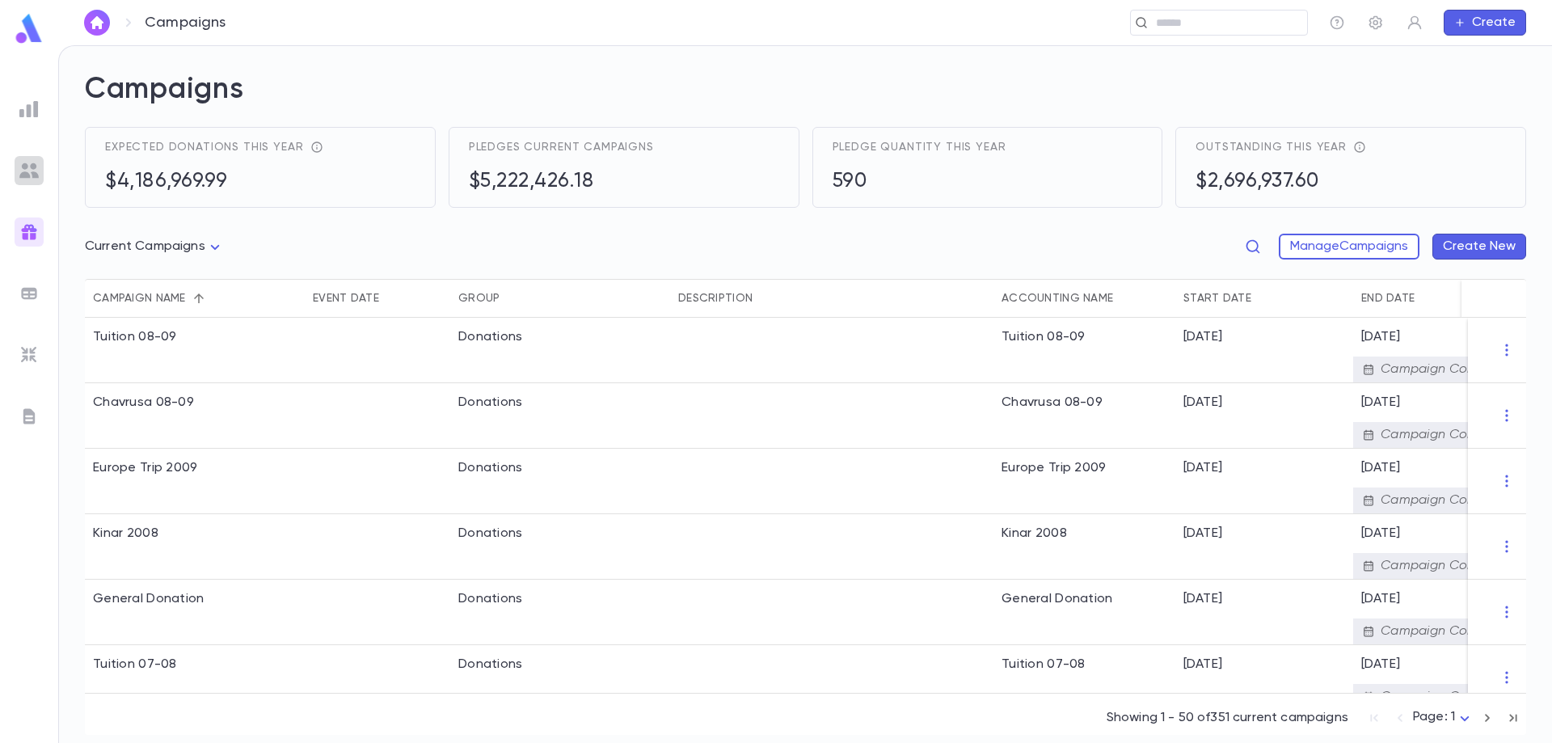
click at [29, 174] on img at bounding box center [28, 170] width 19 height 19
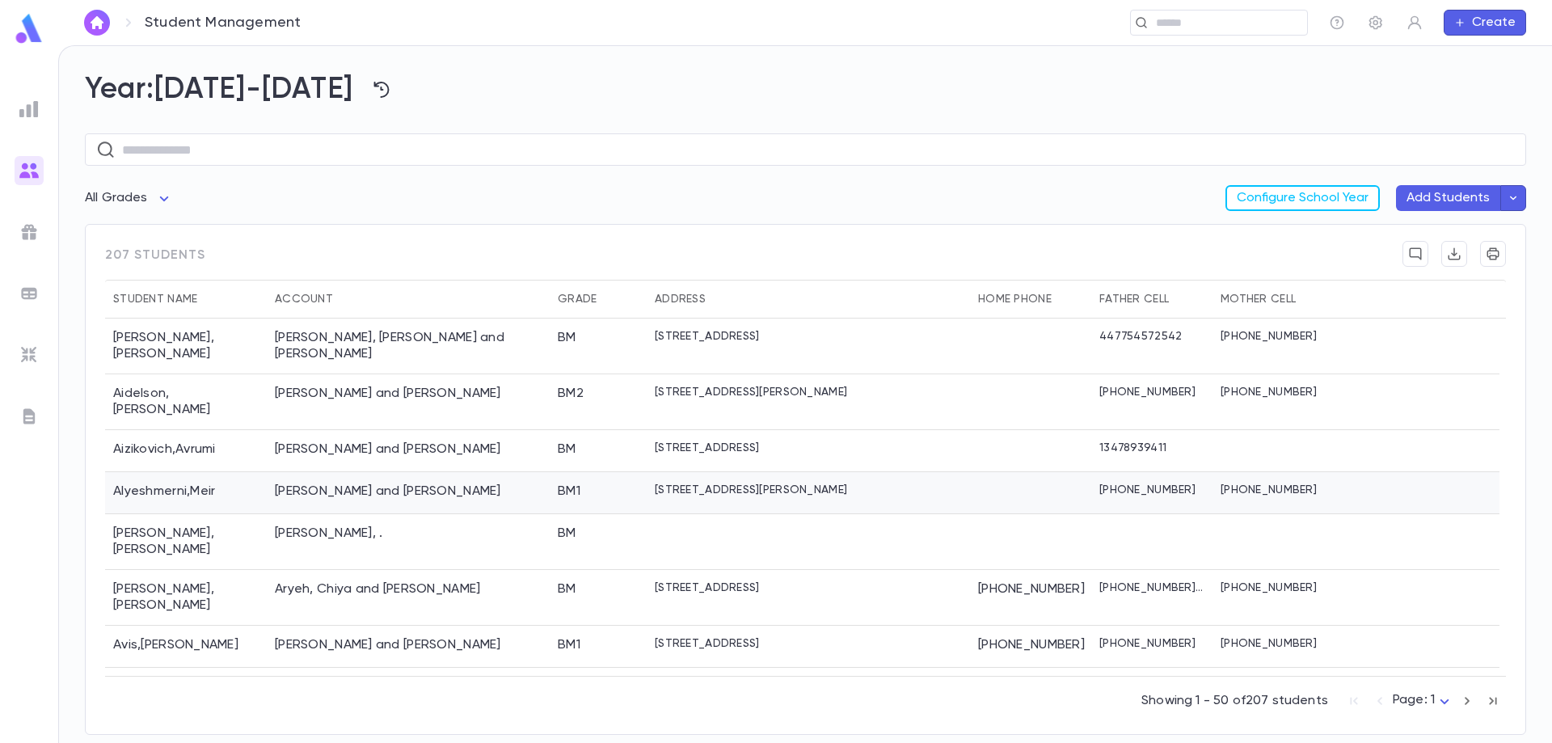
click at [483, 478] on div "Alyeshmerni, Omid and Theresa" at bounding box center [408, 493] width 283 height 42
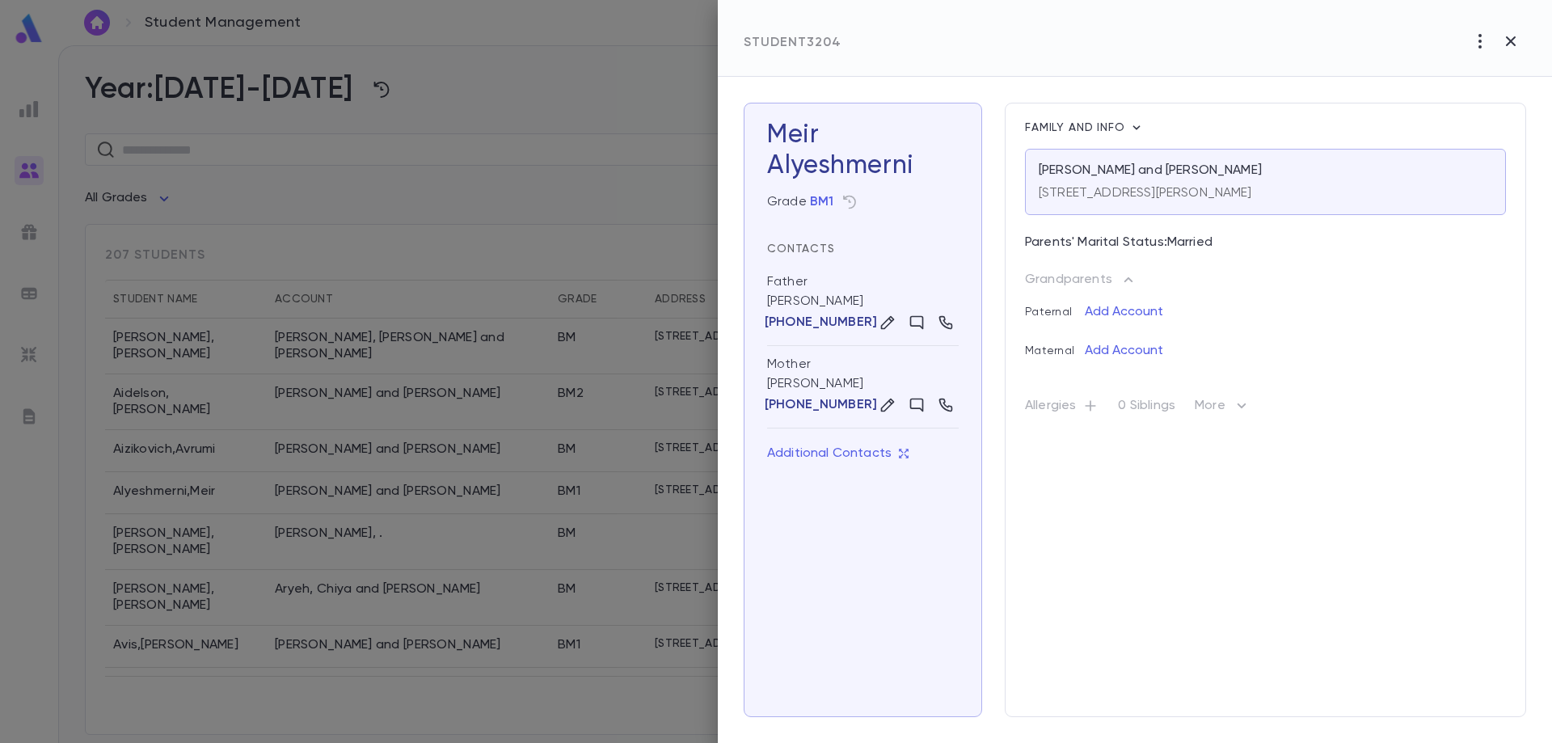
click at [552, 496] on div at bounding box center [776, 371] width 1552 height 743
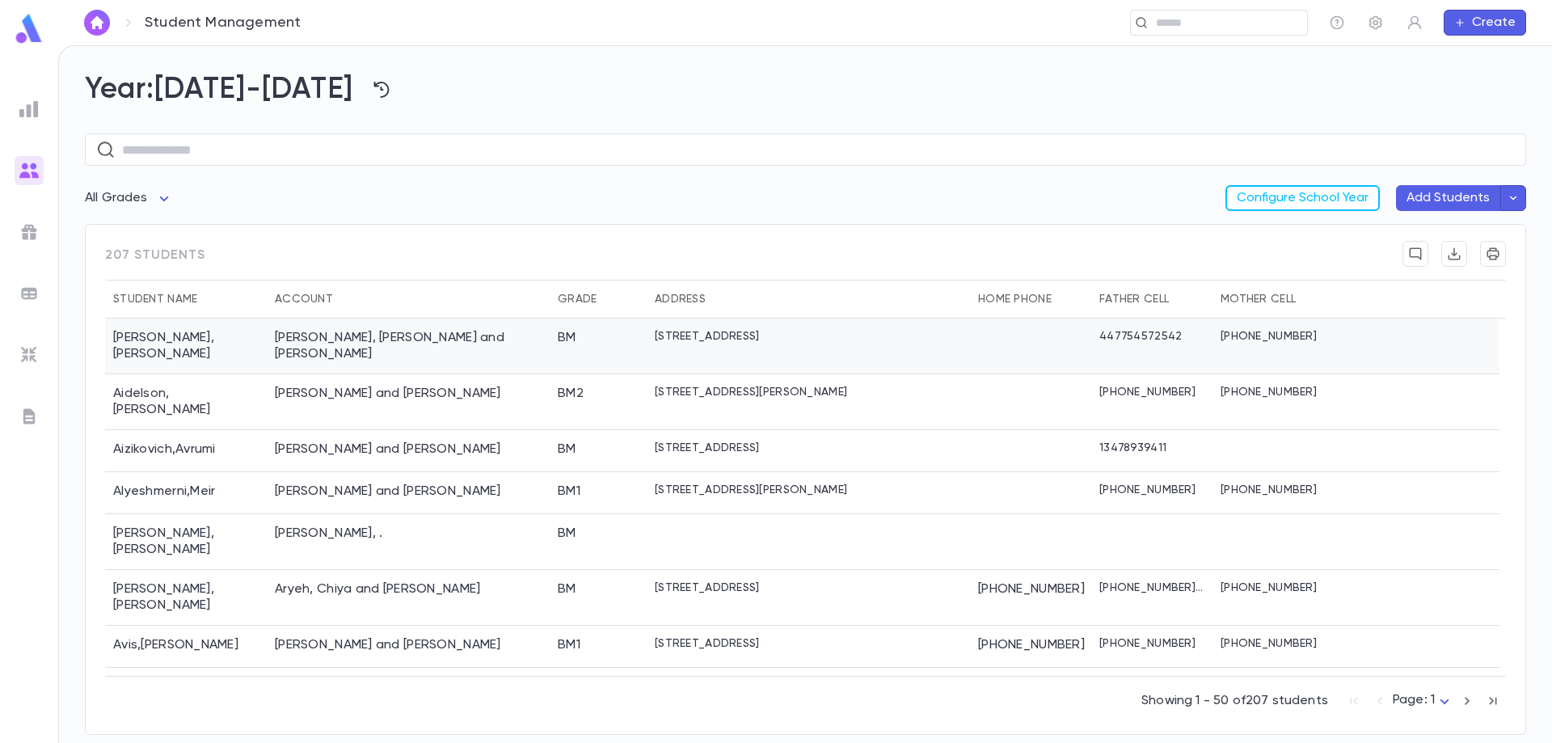
click at [893, 333] on div "383 Kingston Avenue, Brooklyn NY 11213" at bounding box center [808, 347] width 323 height 56
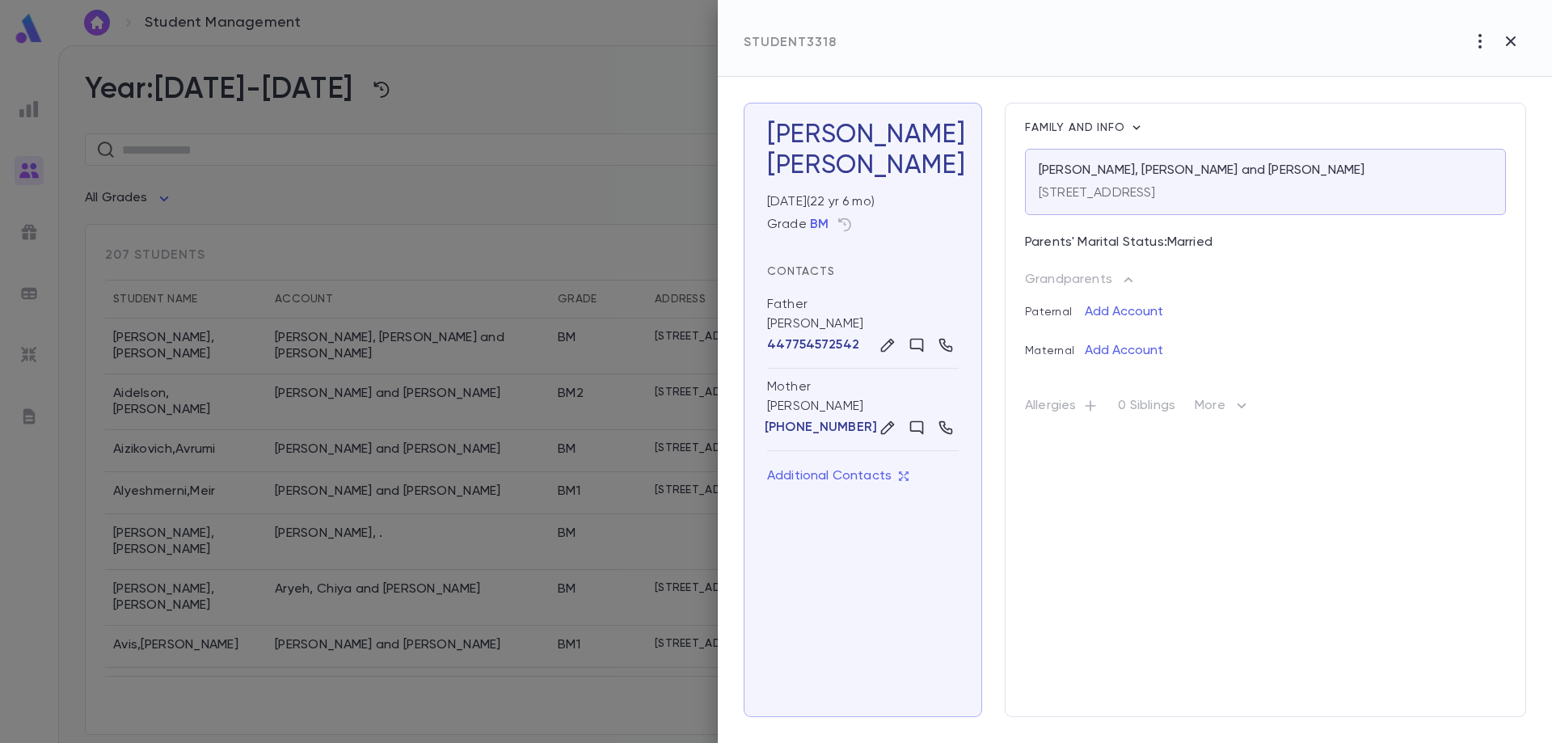
click at [1473, 44] on icon "button" at bounding box center [1480, 41] width 19 height 19
click at [378, 273] on div at bounding box center [776, 371] width 1552 height 743
click at [1472, 44] on icon "button" at bounding box center [1480, 41] width 19 height 19
click at [592, 167] on div at bounding box center [776, 371] width 1552 height 743
click at [619, 268] on div at bounding box center [776, 371] width 1552 height 743
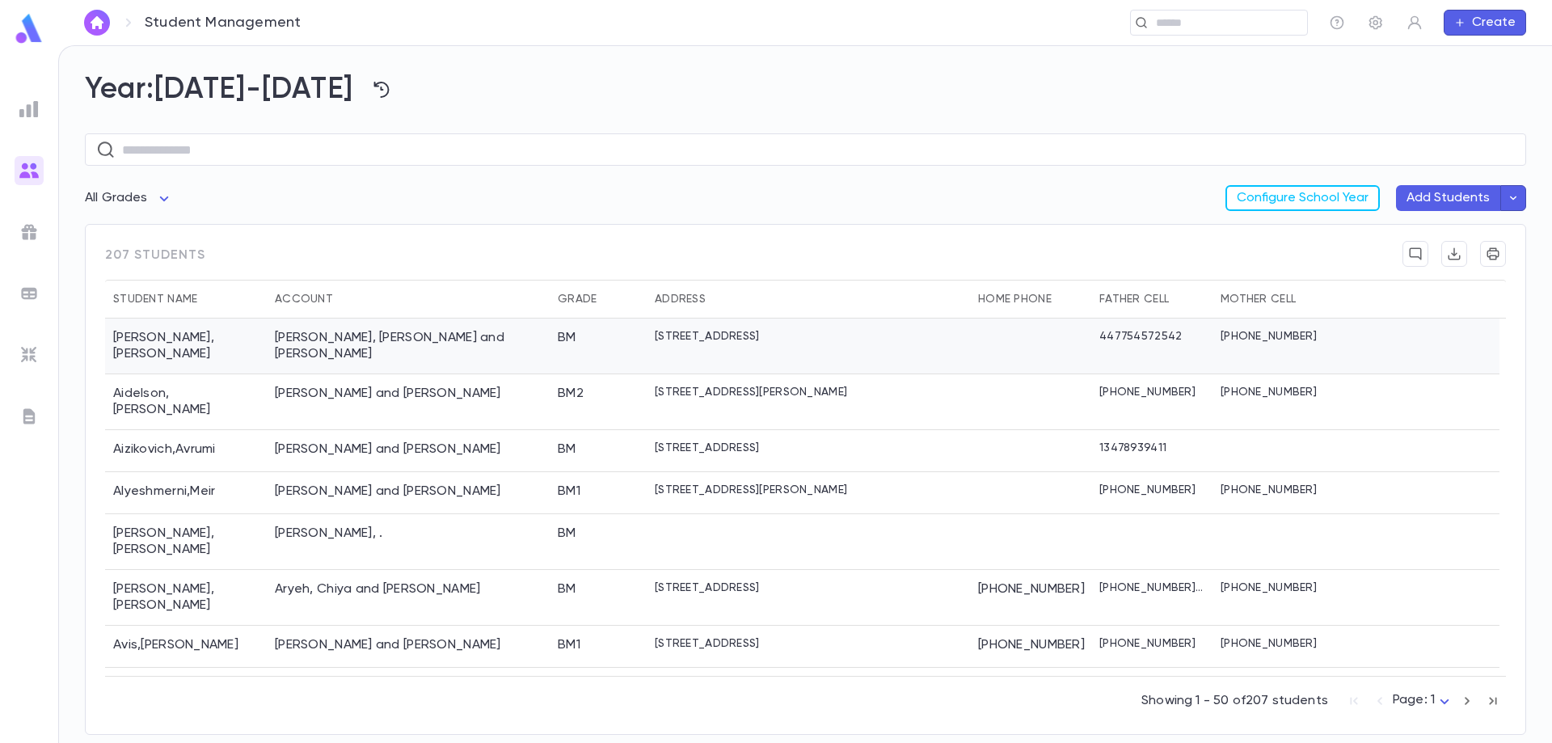
click at [917, 345] on div "383 Kingston Avenue, Brooklyn NY 11213" at bounding box center [808, 347] width 323 height 56
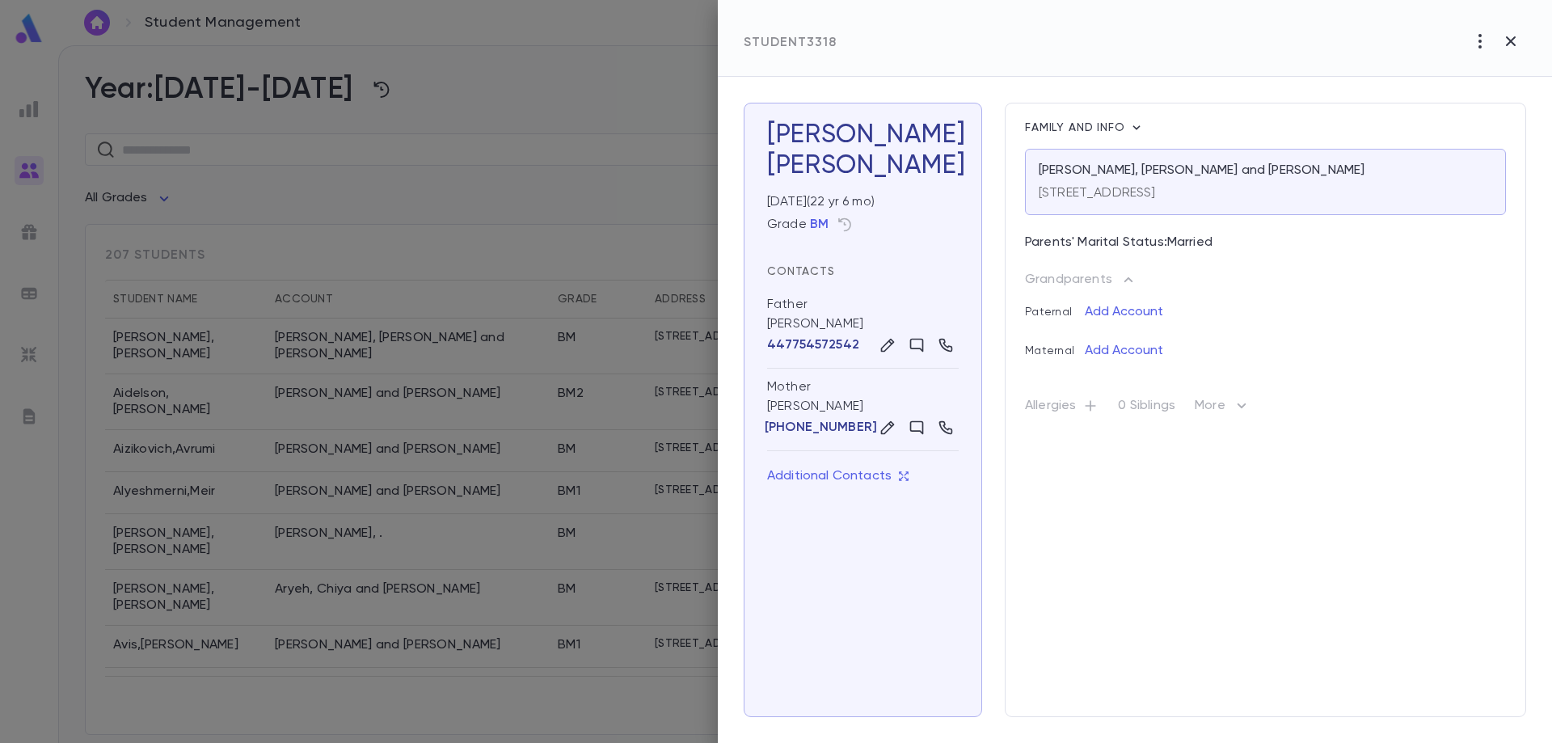
click at [1482, 40] on icon "button" at bounding box center [1480, 41] width 19 height 19
click at [591, 350] on div at bounding box center [776, 371] width 1552 height 743
click at [1509, 48] on icon "button" at bounding box center [1510, 41] width 19 height 19
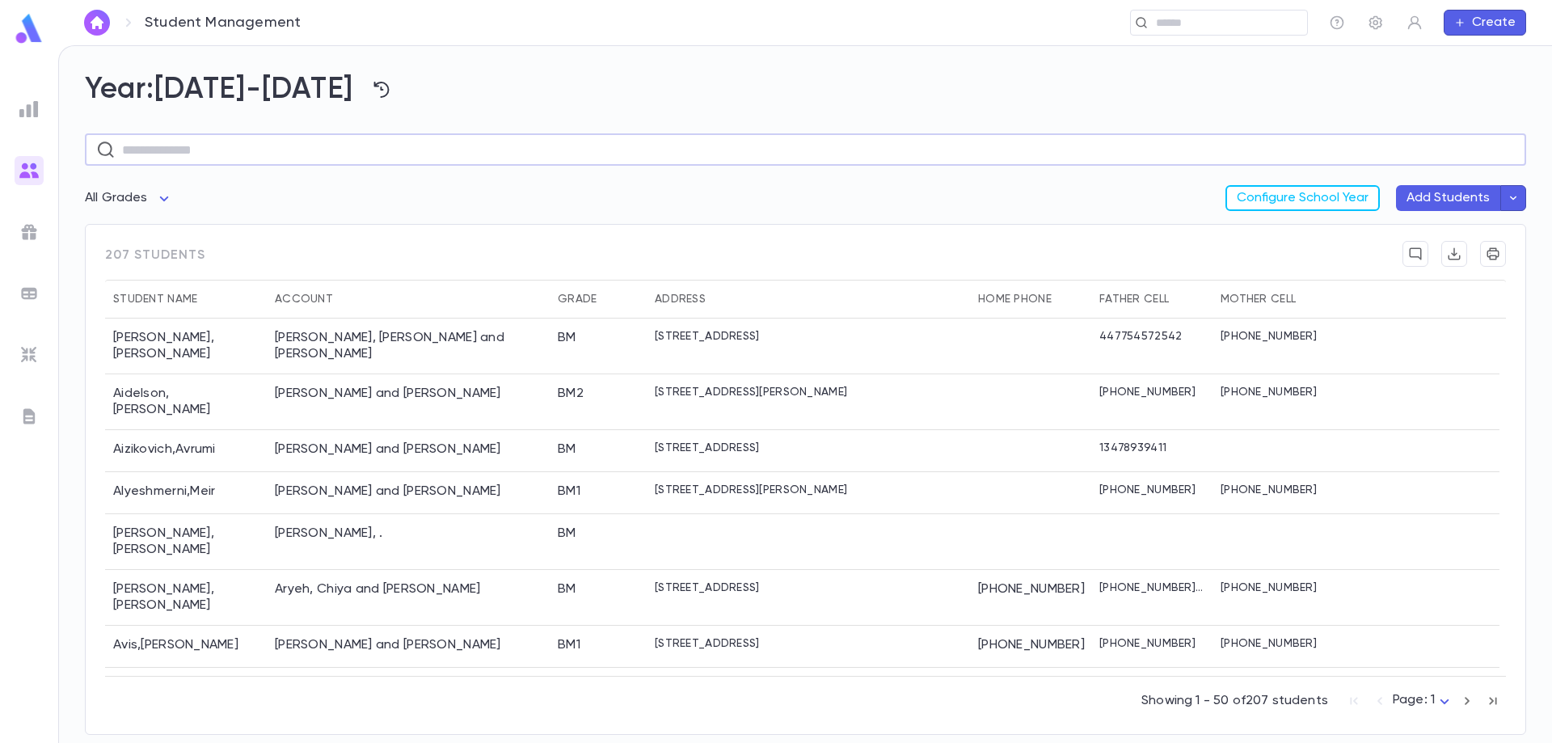
click at [591, 162] on input "text" at bounding box center [818, 150] width 1393 height 32
click at [599, 195] on div "All Grades Configure School Year Add Students" at bounding box center [805, 204] width 1441 height 39
click at [584, 156] on input "text" at bounding box center [818, 150] width 1393 height 32
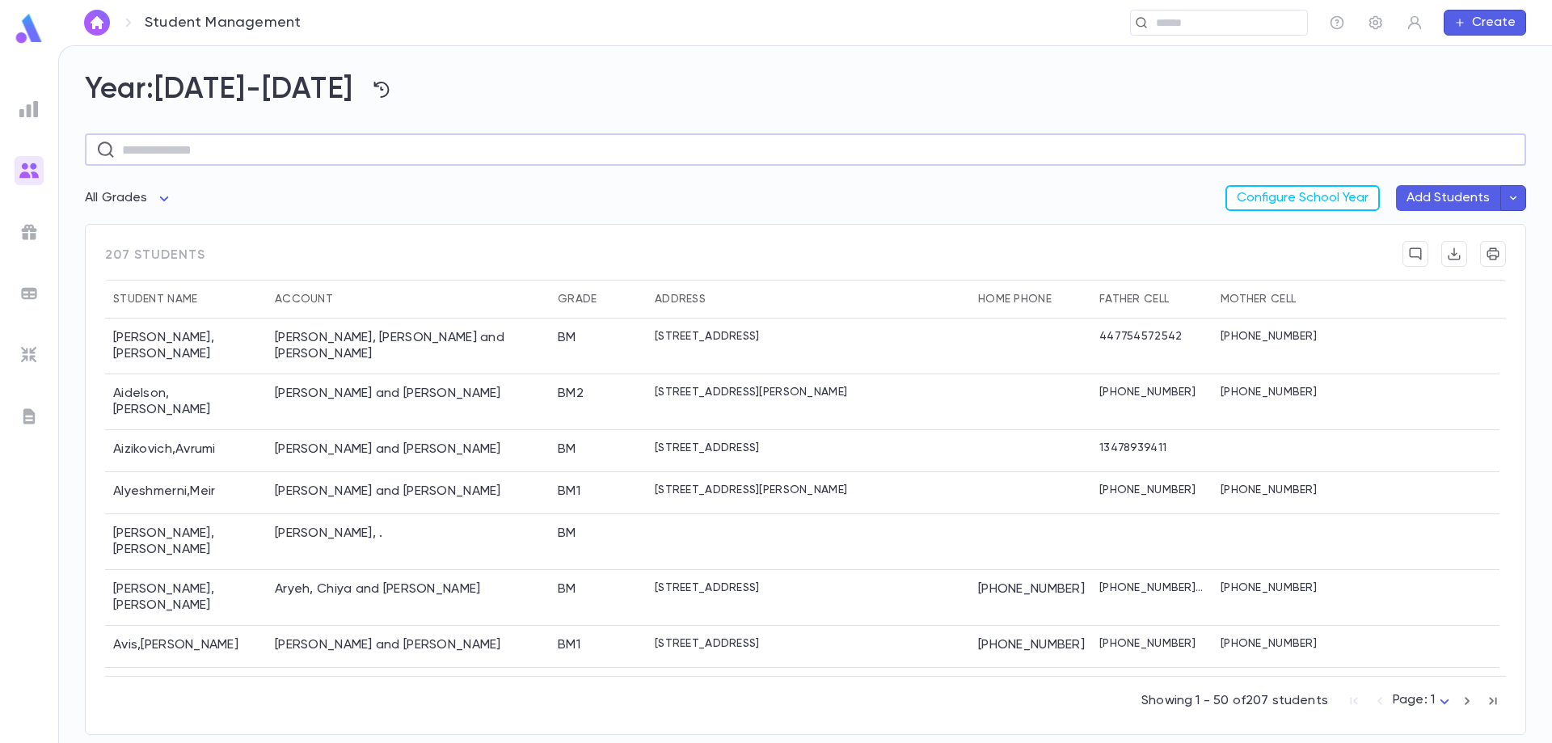
click at [614, 199] on div "All Grades Configure School Year Add Students" at bounding box center [805, 204] width 1441 height 39
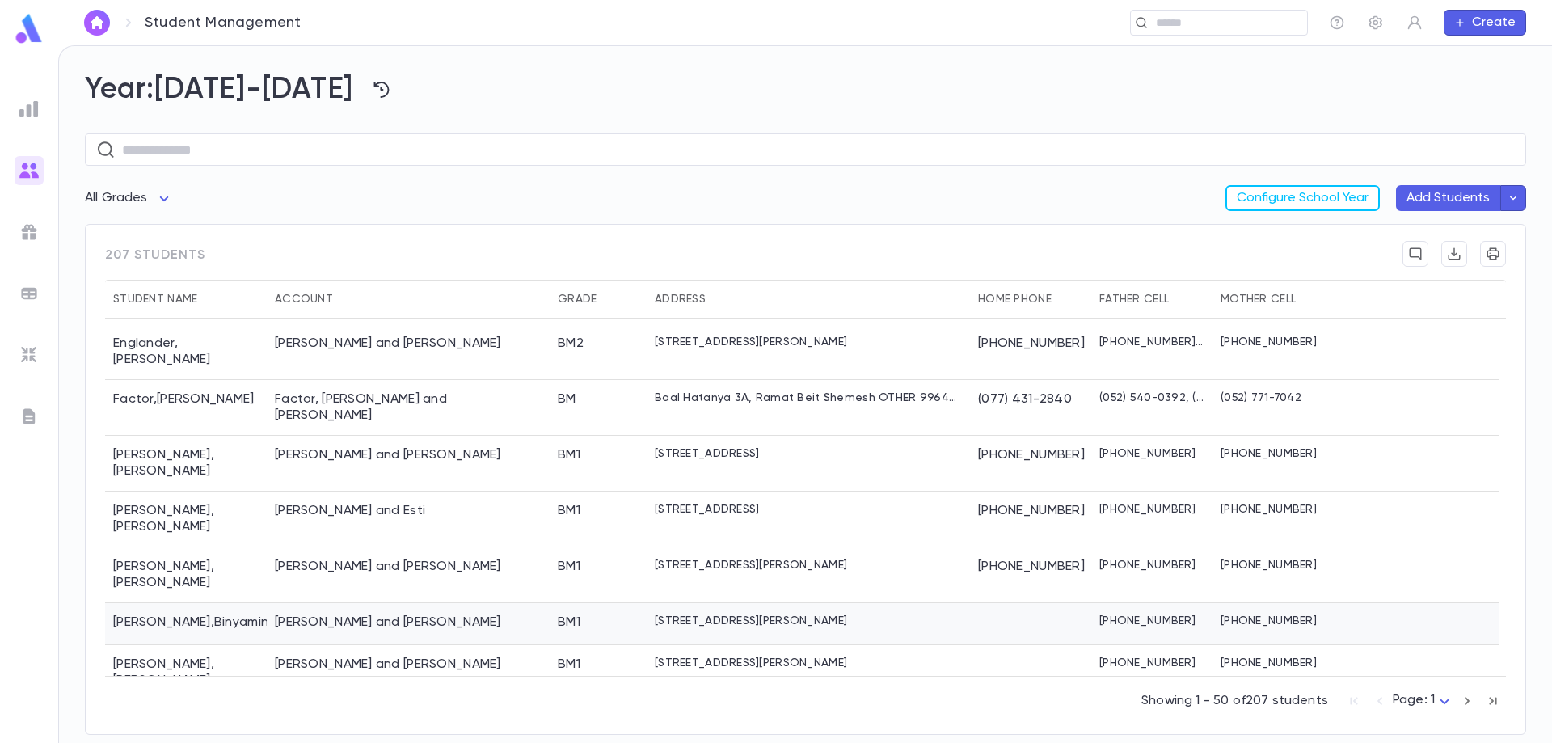
scroll to position [1745, 0]
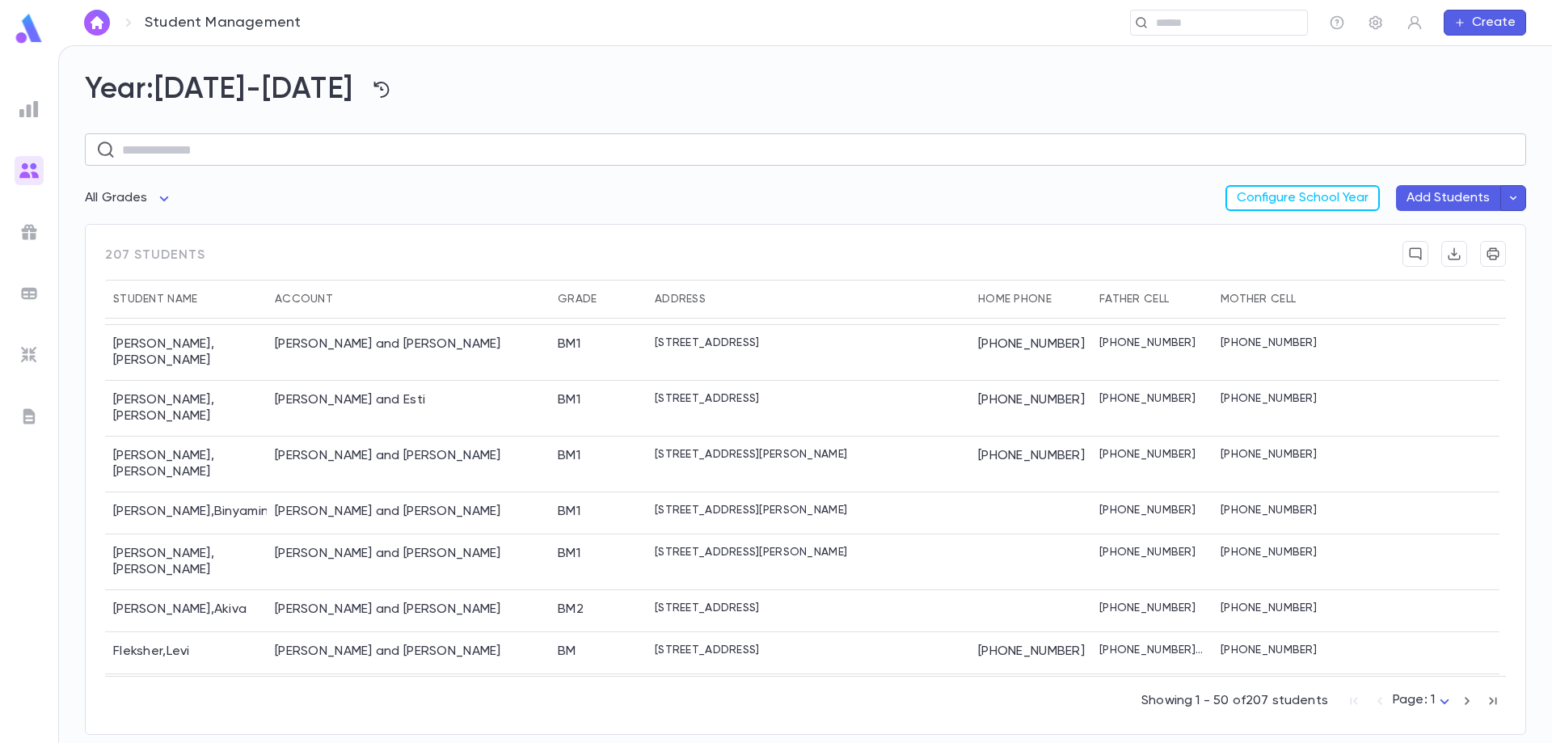
click at [648, 150] on input "text" at bounding box center [818, 150] width 1393 height 32
click at [30, 115] on img at bounding box center [28, 108] width 19 height 19
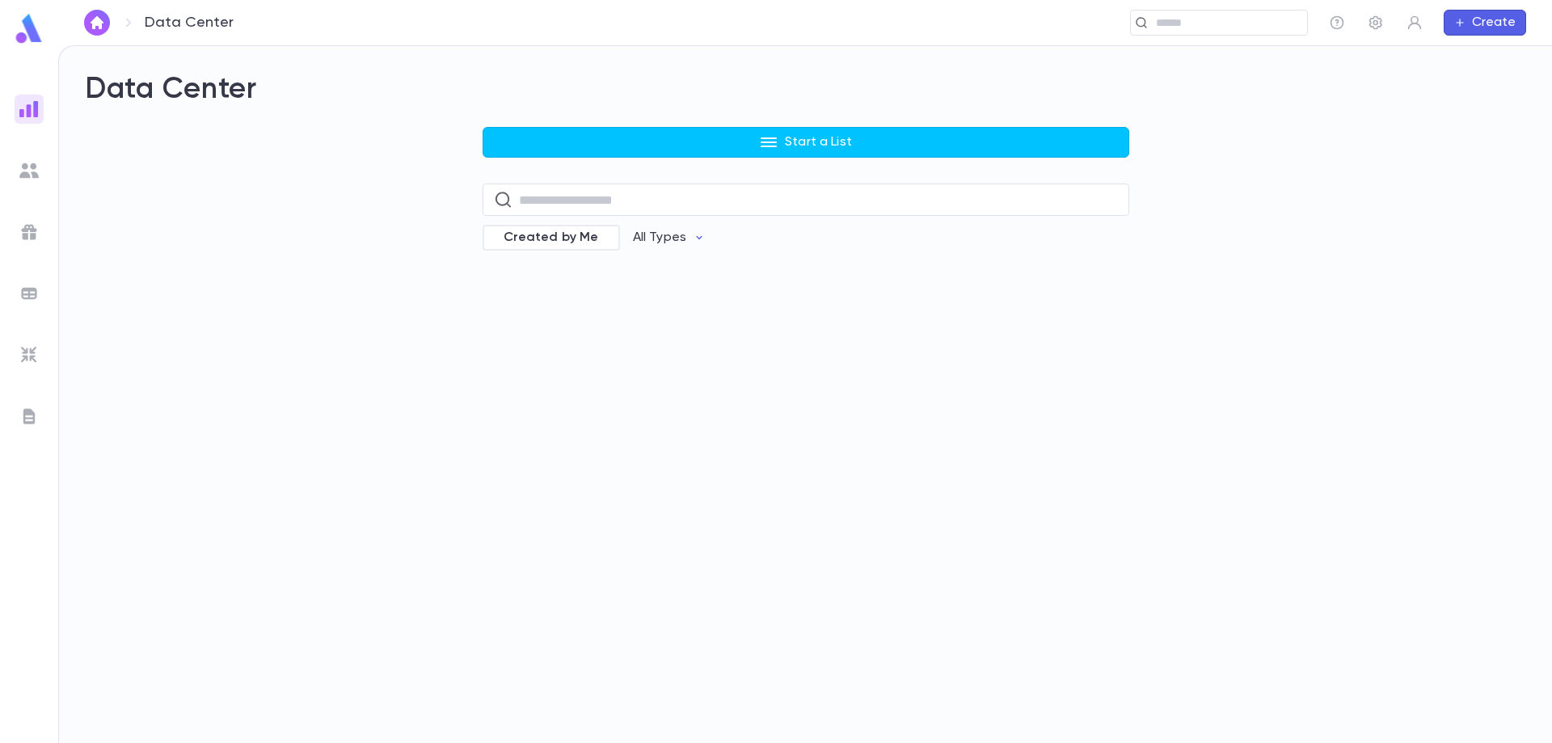
click at [627, 141] on button "Start a List" at bounding box center [806, 142] width 647 height 31
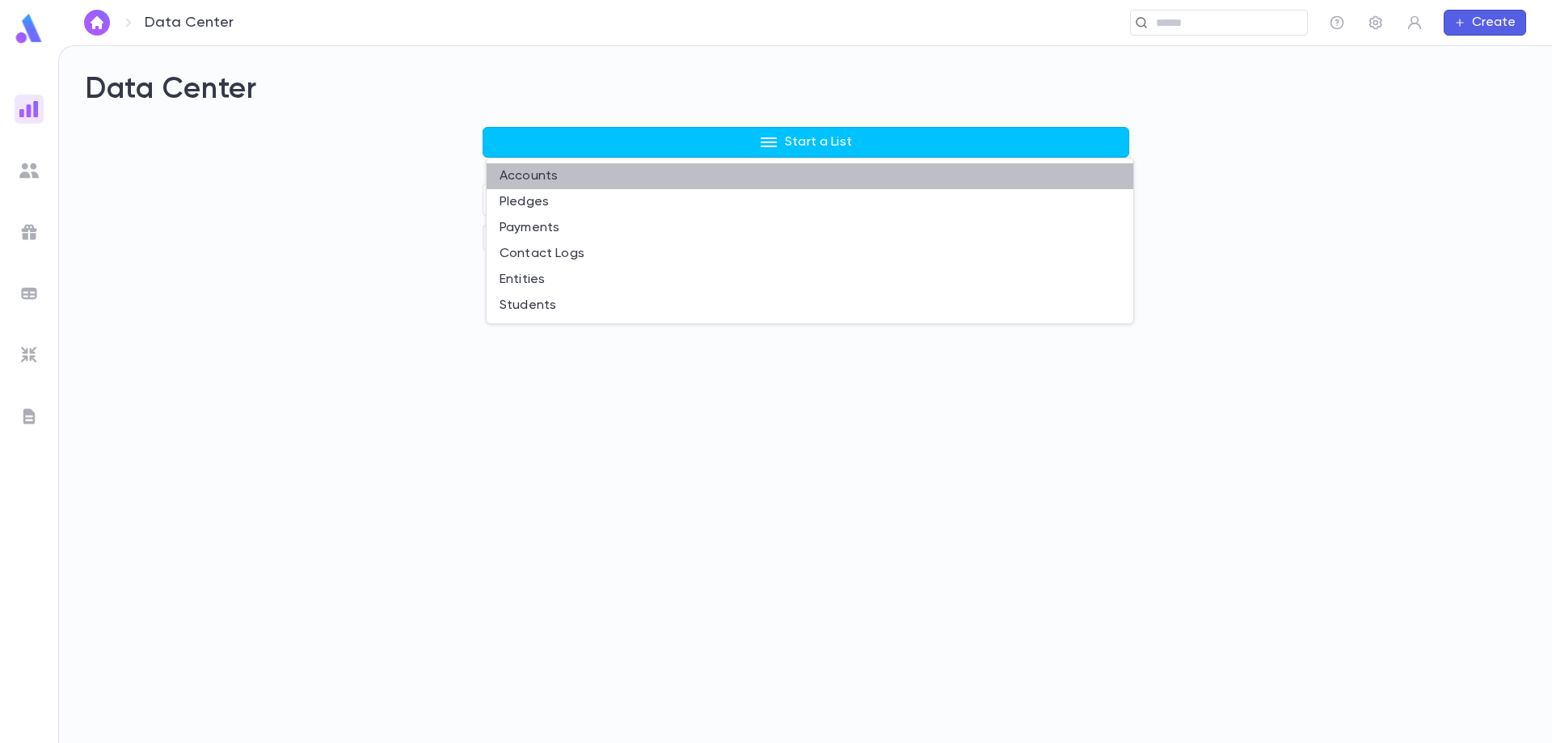
click at [545, 174] on li "Accounts" at bounding box center [810, 176] width 647 height 26
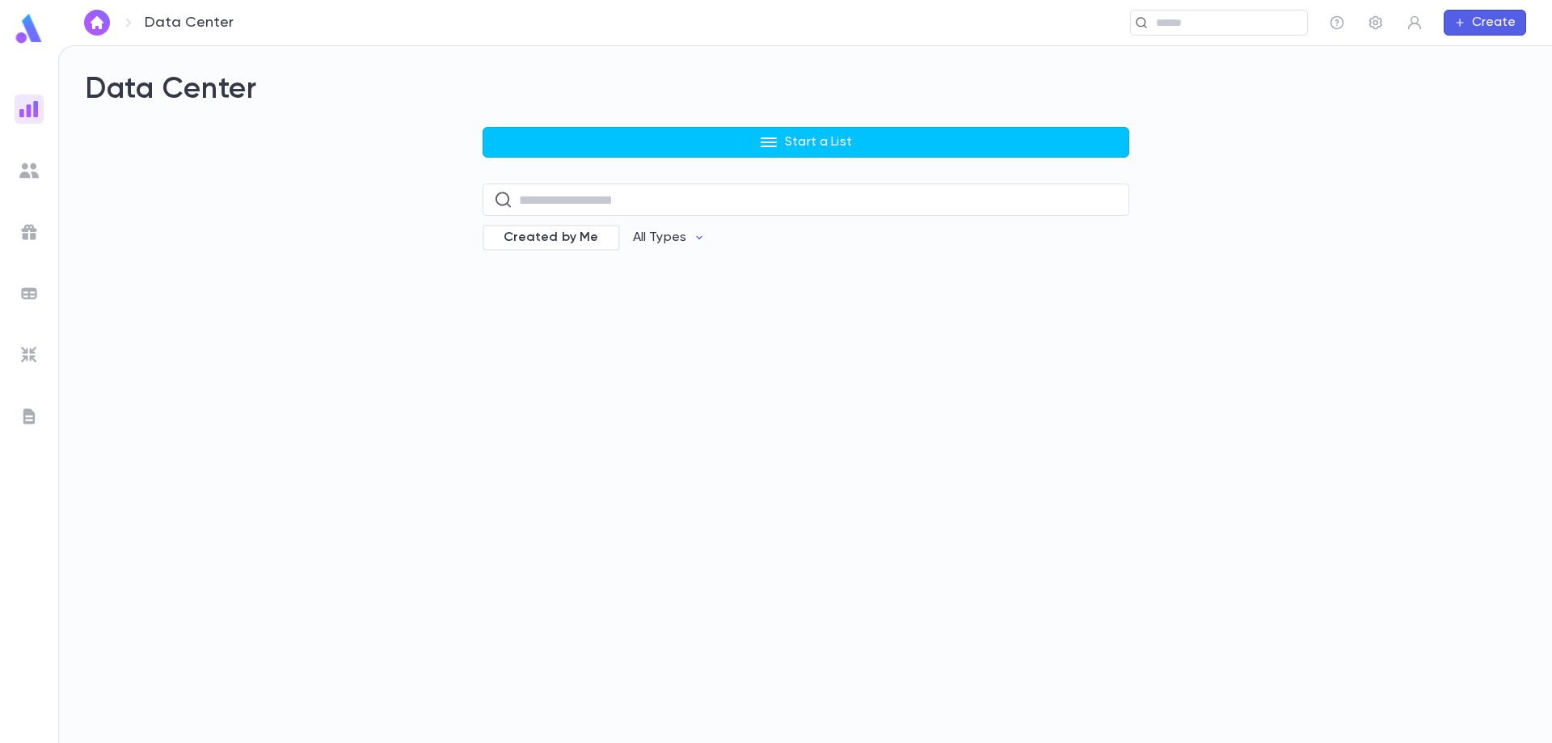
click at [617, 140] on button "Start a List" at bounding box center [806, 142] width 647 height 31
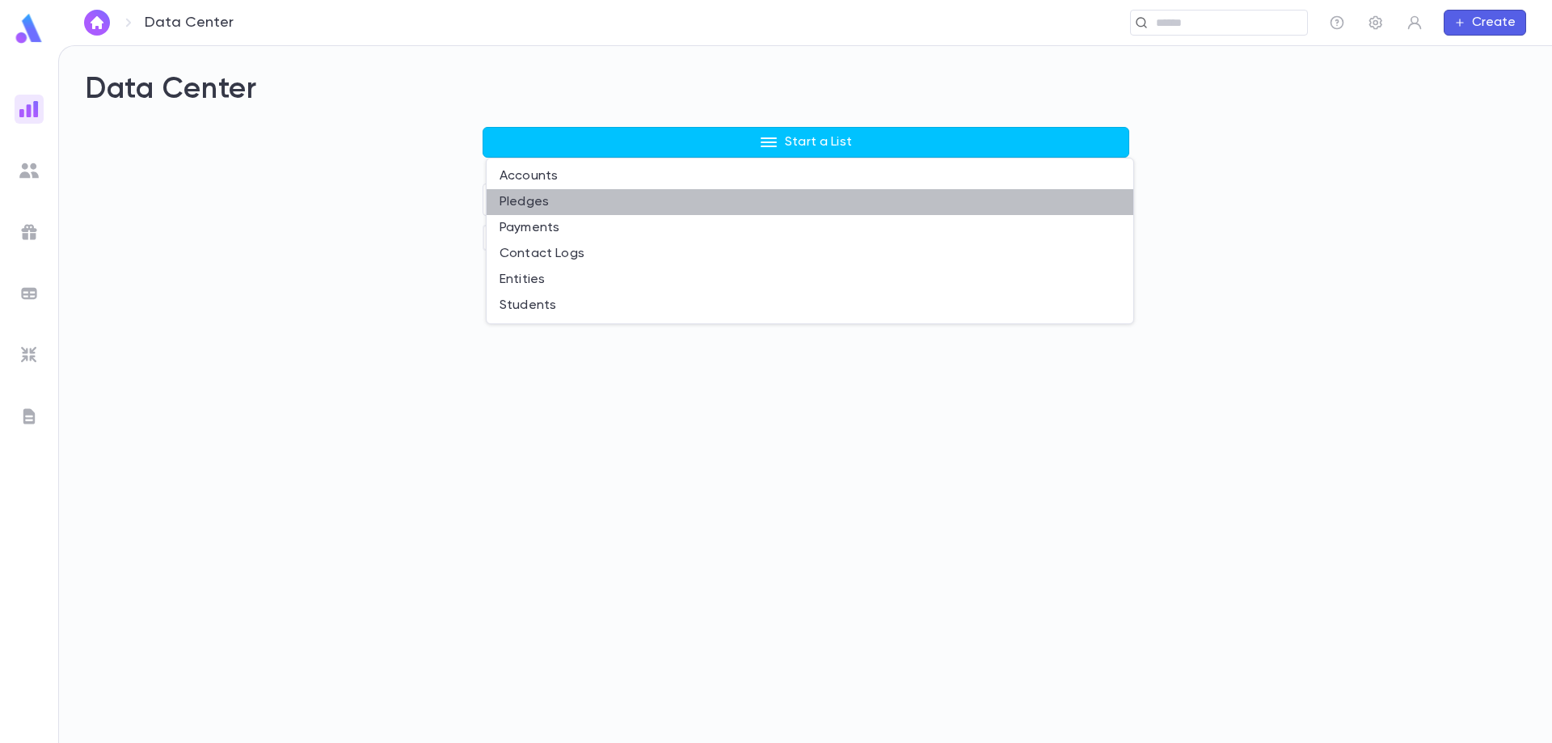
click at [582, 202] on li "Pledges" at bounding box center [810, 202] width 647 height 26
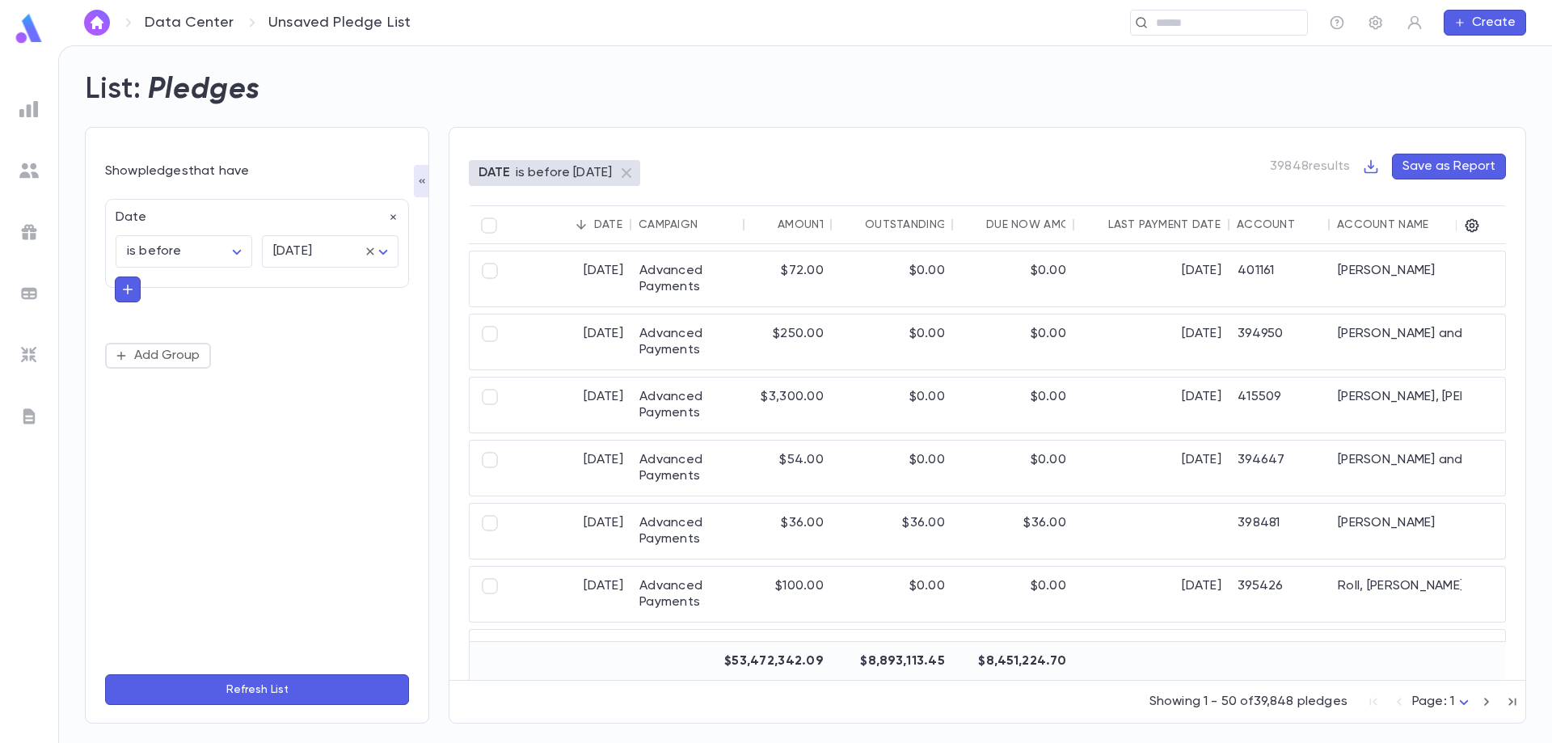
click at [28, 108] on img at bounding box center [28, 108] width 19 height 19
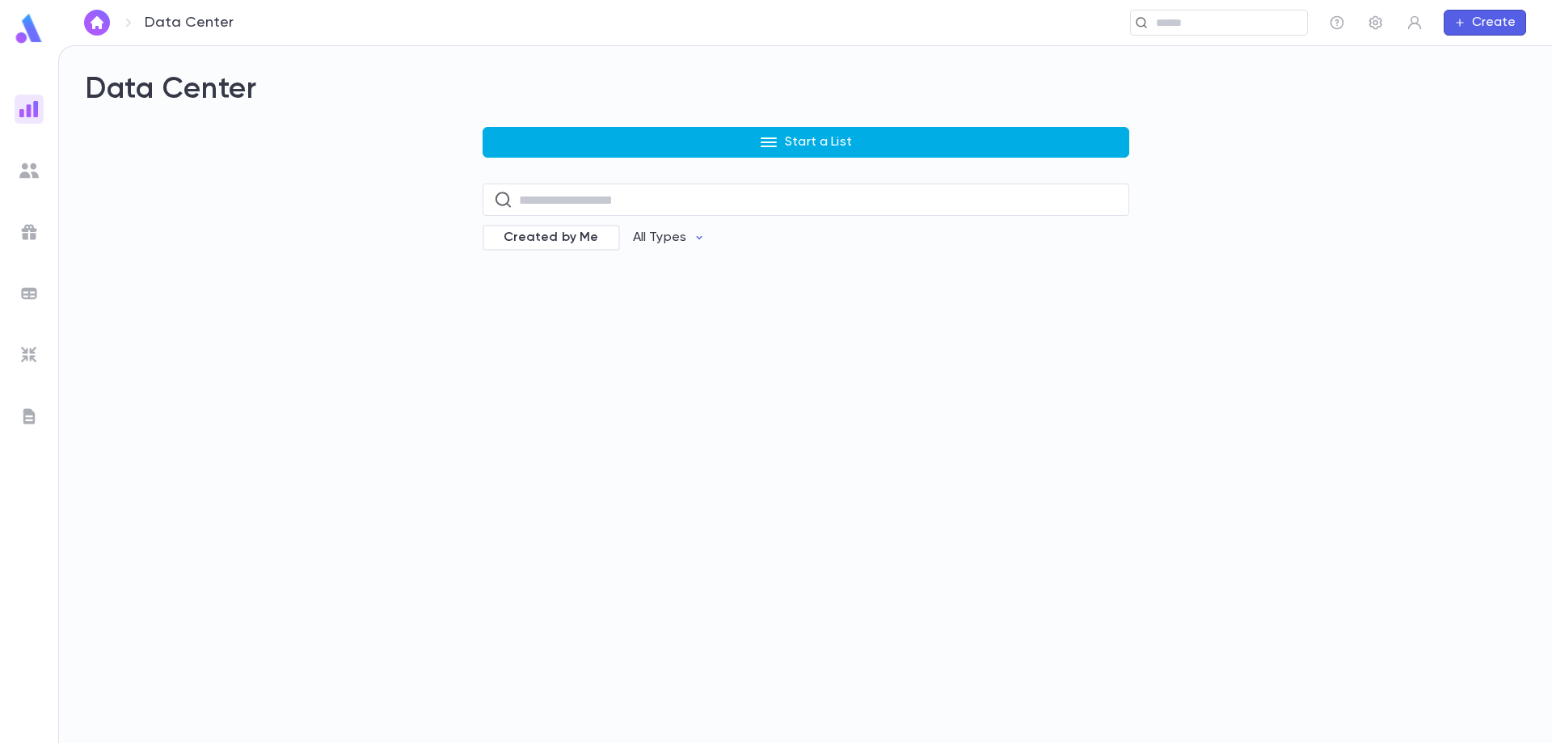
click at [732, 143] on button "Start a List" at bounding box center [806, 142] width 647 height 31
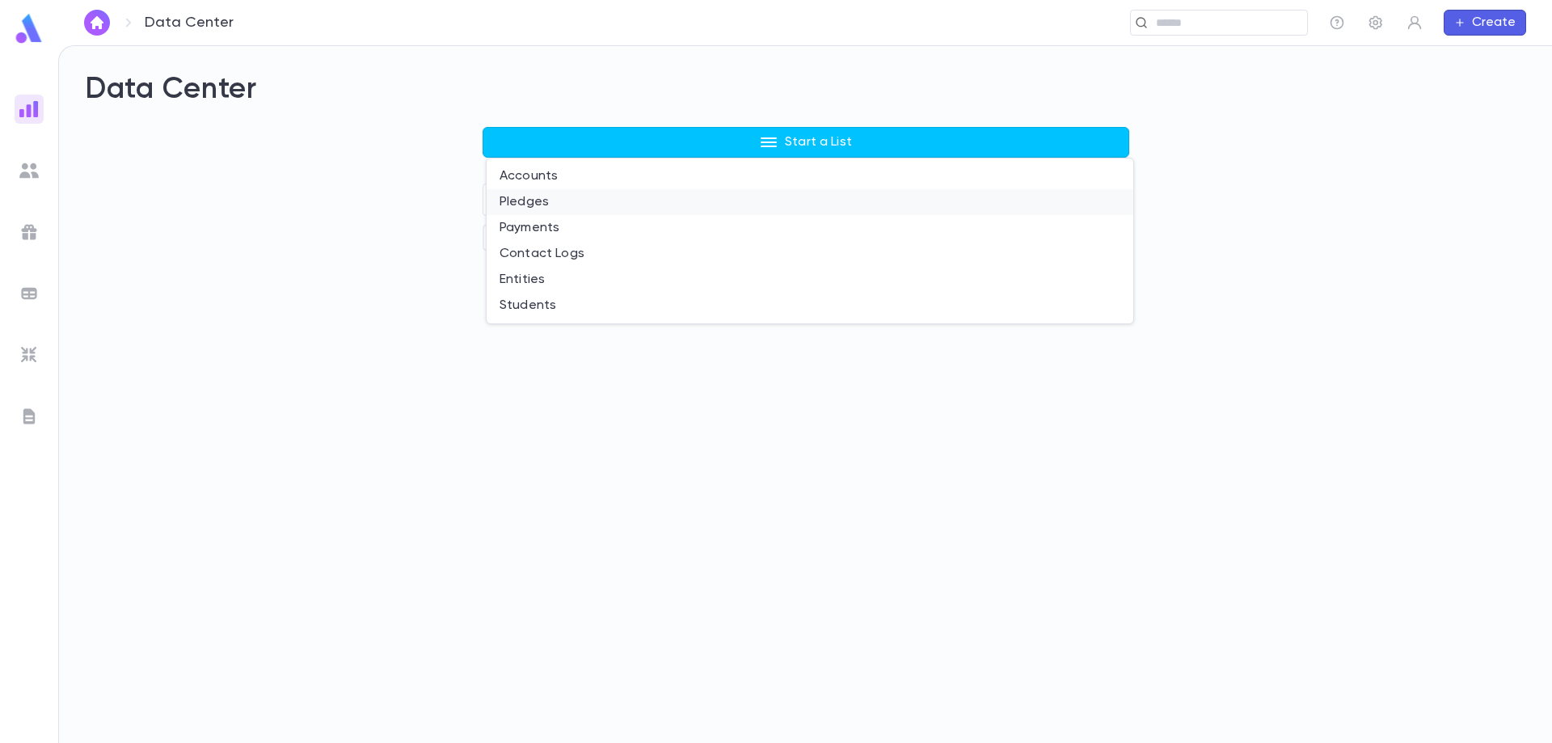
click at [628, 198] on li "Pledges" at bounding box center [810, 202] width 647 height 26
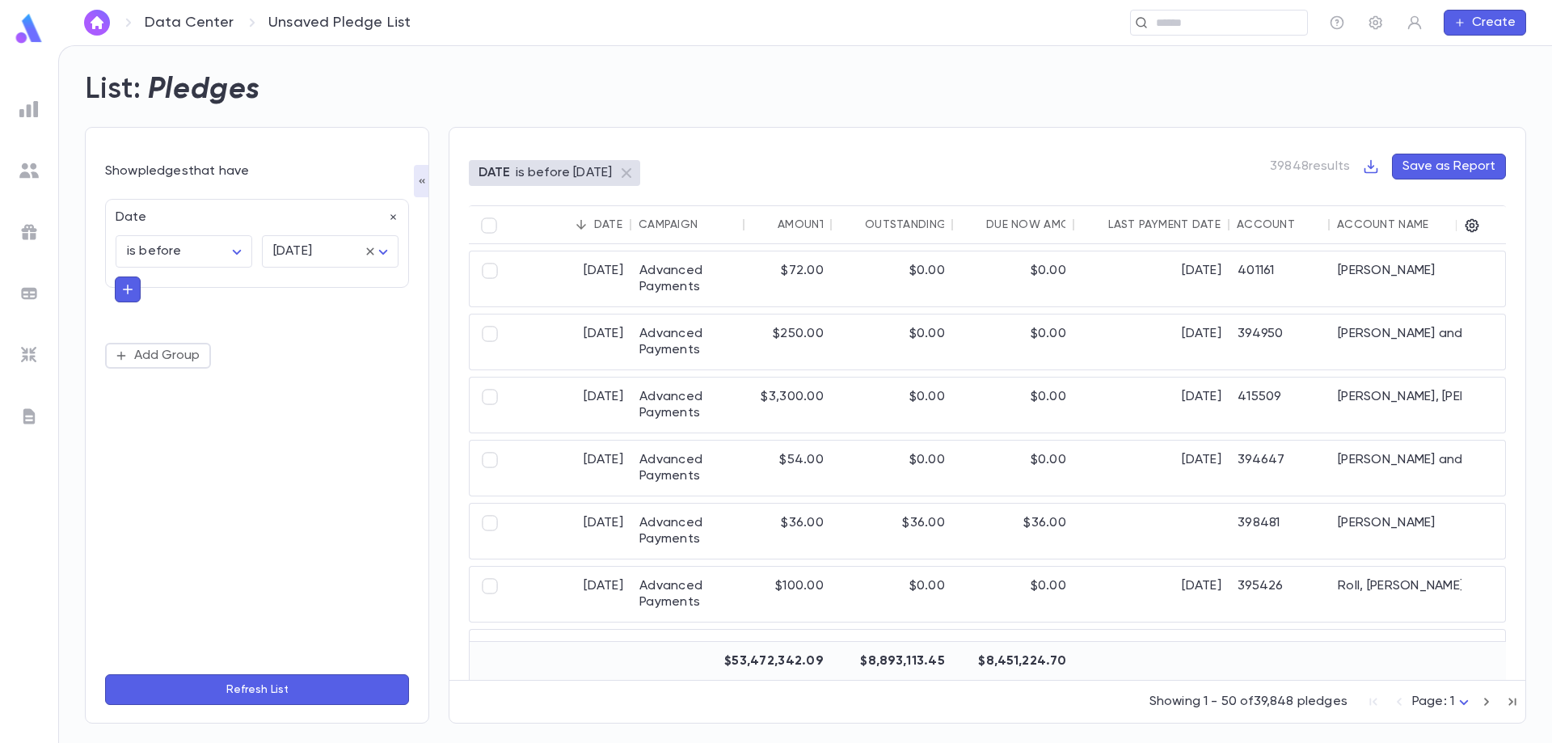
click at [32, 110] on img at bounding box center [28, 108] width 19 height 19
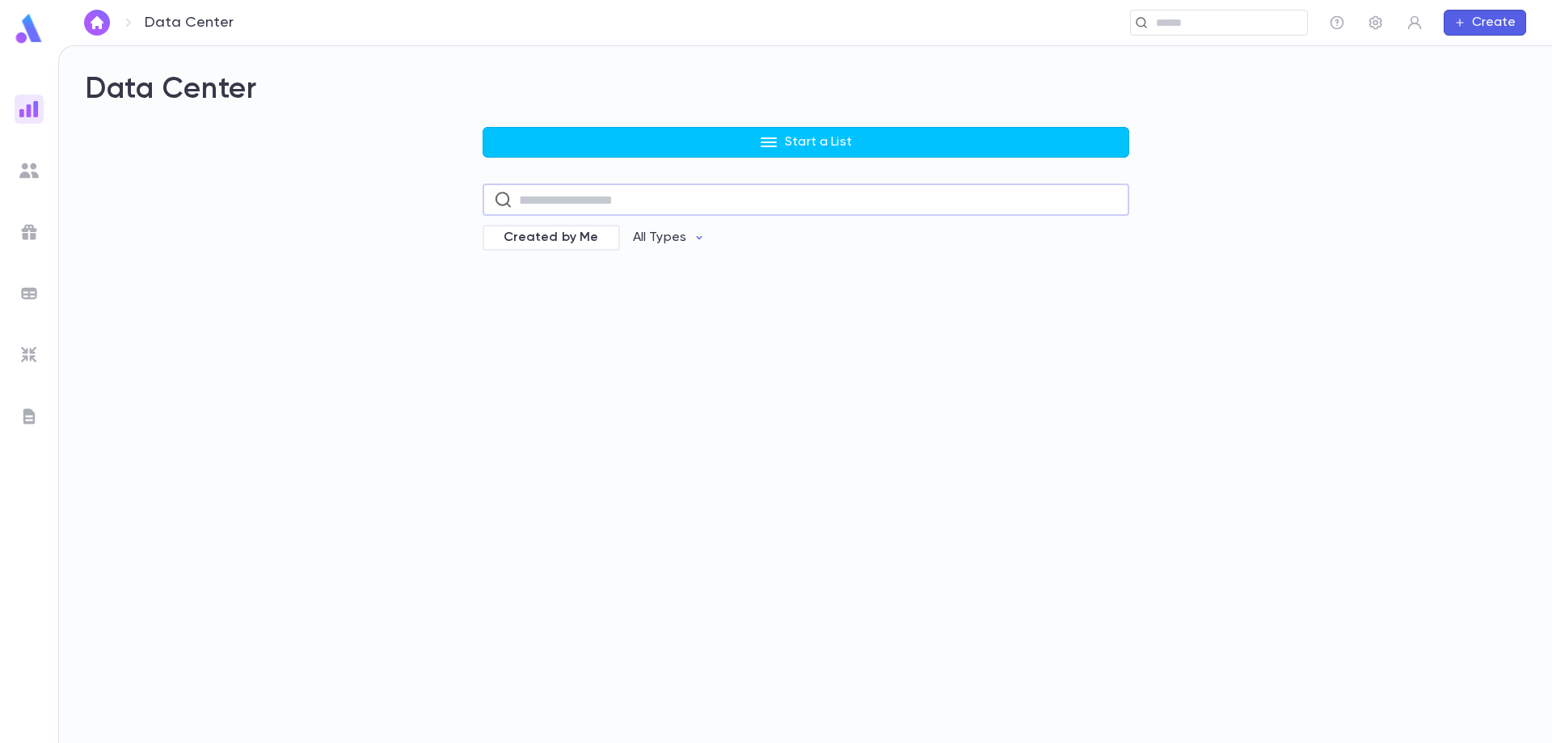
click at [576, 193] on input "text" at bounding box center [818, 200] width 599 height 32
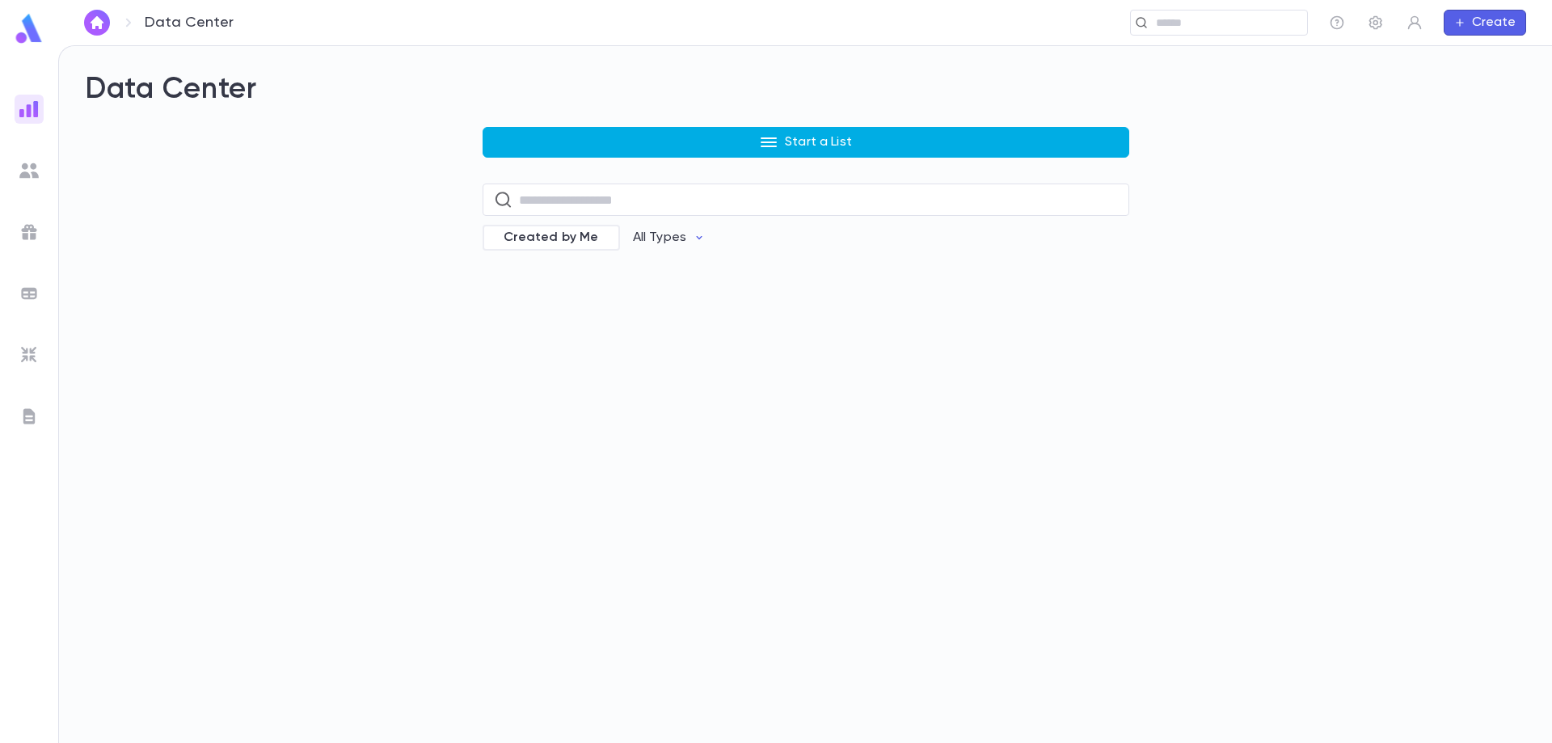
click at [846, 146] on p "Start a List" at bounding box center [818, 142] width 67 height 16
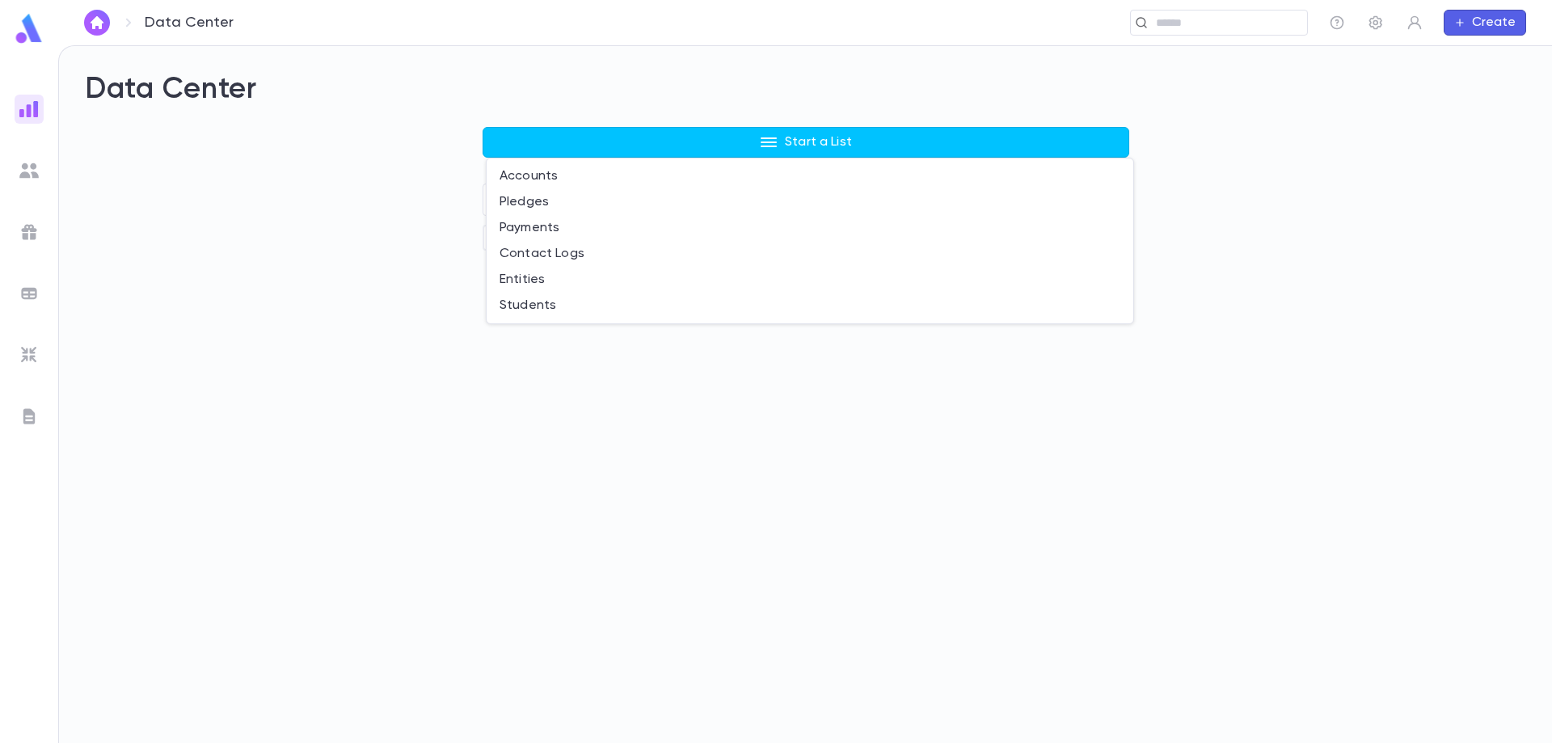
click at [850, 146] on div at bounding box center [776, 371] width 1552 height 743
click at [802, 215] on input "text" at bounding box center [818, 200] width 599 height 32
click at [835, 155] on button "Start a List" at bounding box center [806, 142] width 647 height 31
click at [840, 141] on div at bounding box center [776, 371] width 1552 height 743
click at [814, 130] on button "Start a List" at bounding box center [806, 142] width 647 height 31
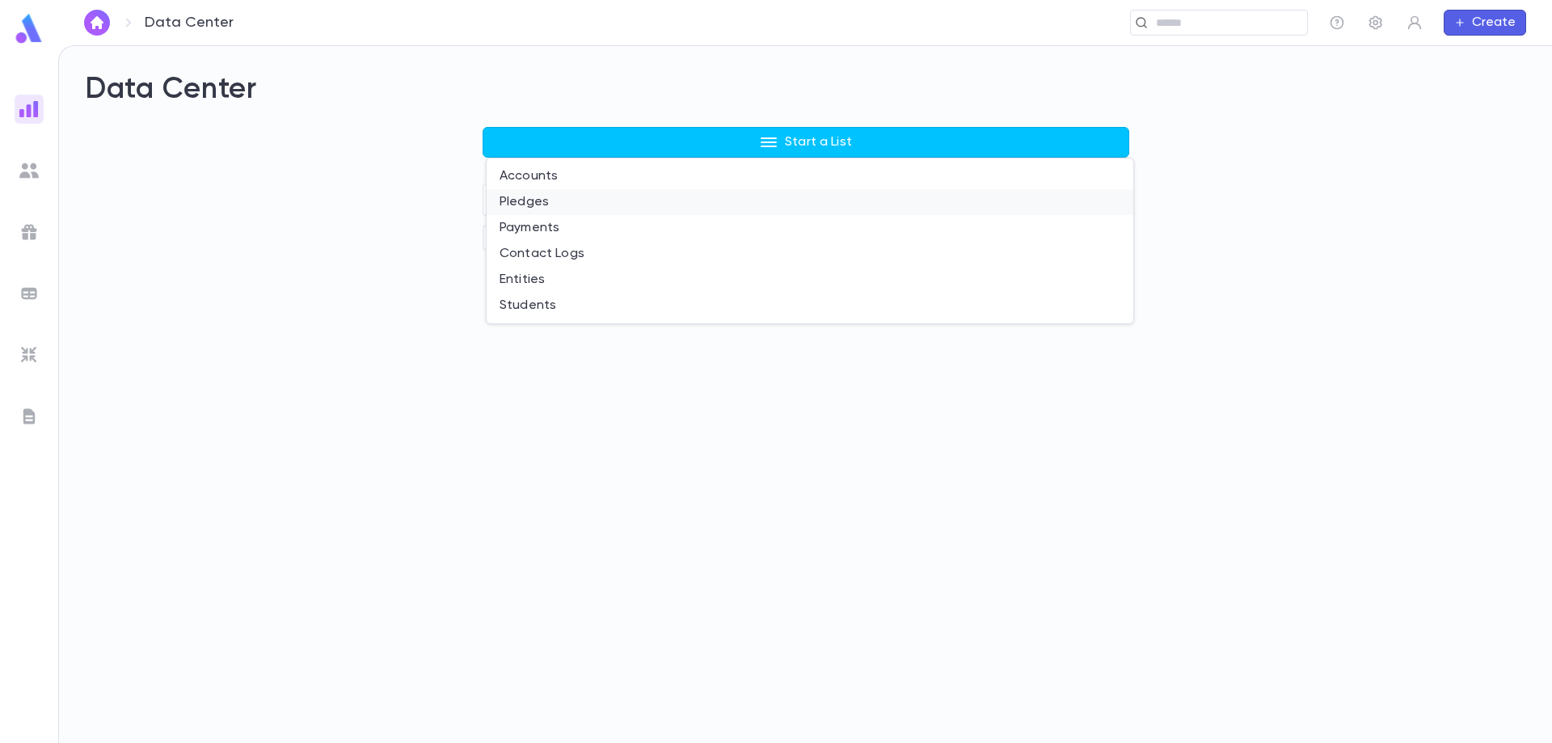
click at [595, 200] on li "Pledges" at bounding box center [810, 202] width 647 height 26
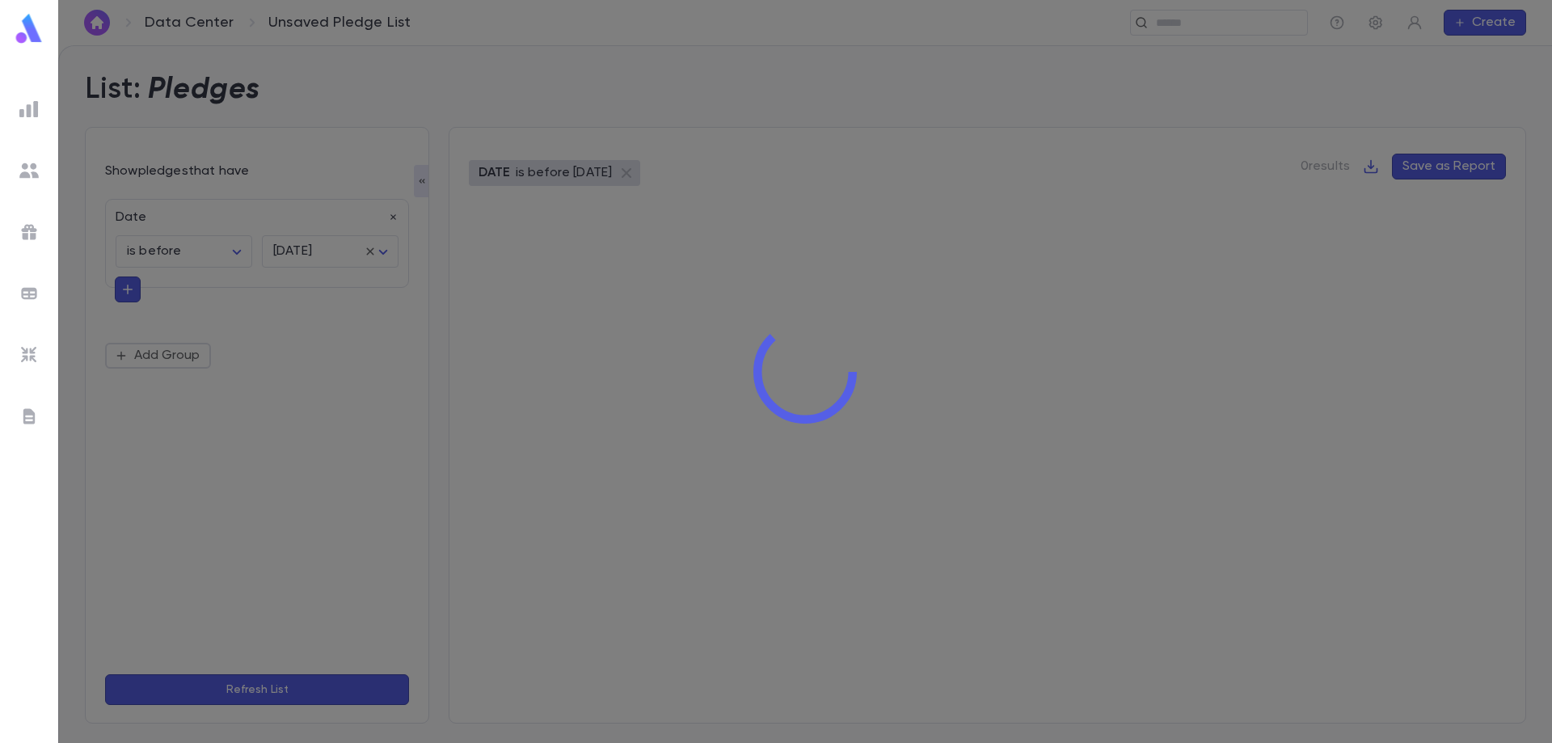
click at [218, 221] on div at bounding box center [805, 371] width 1494 height 743
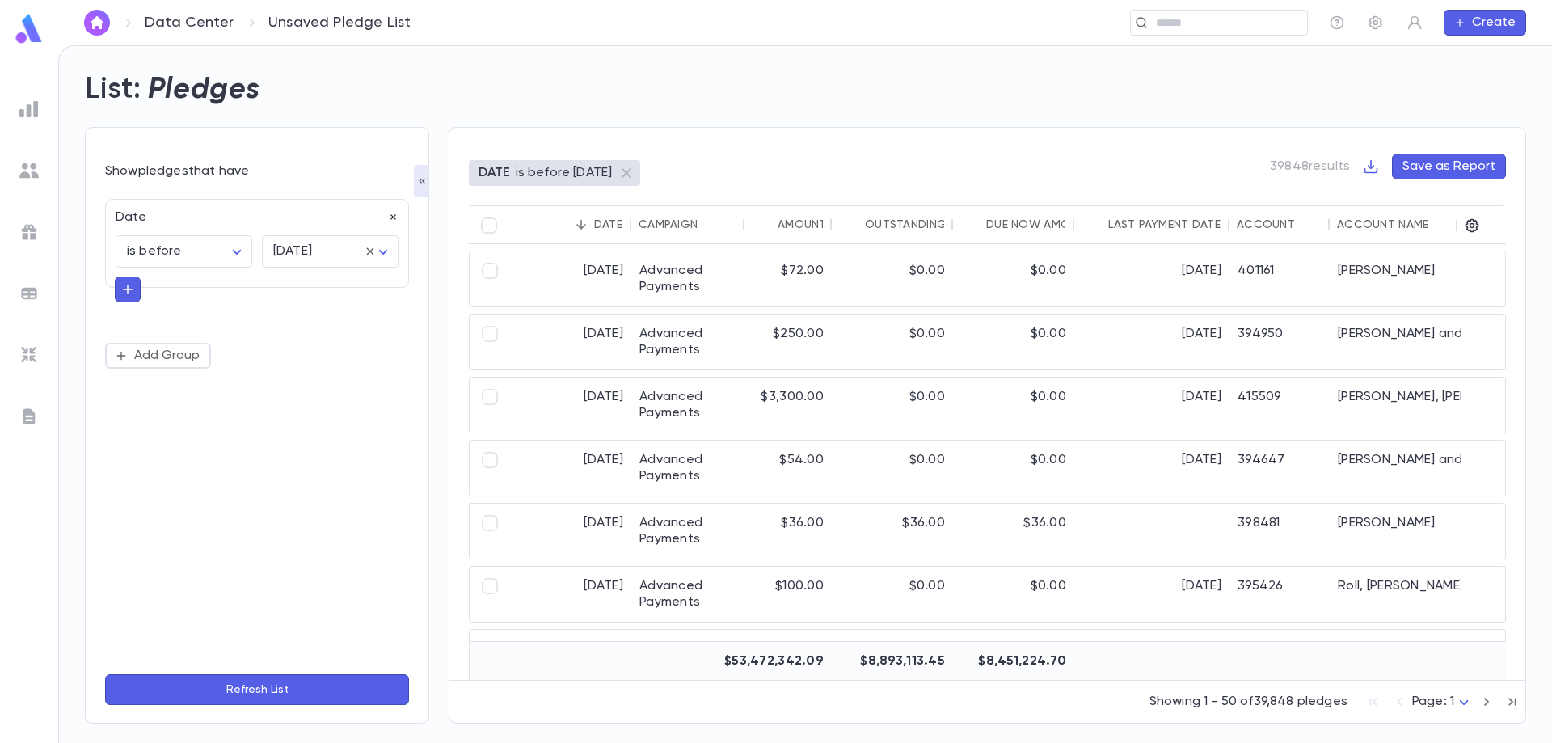
click at [388, 219] on icon "button" at bounding box center [393, 217] width 11 height 11
click at [201, 223] on button "Add Condition" at bounding box center [167, 222] width 125 height 26
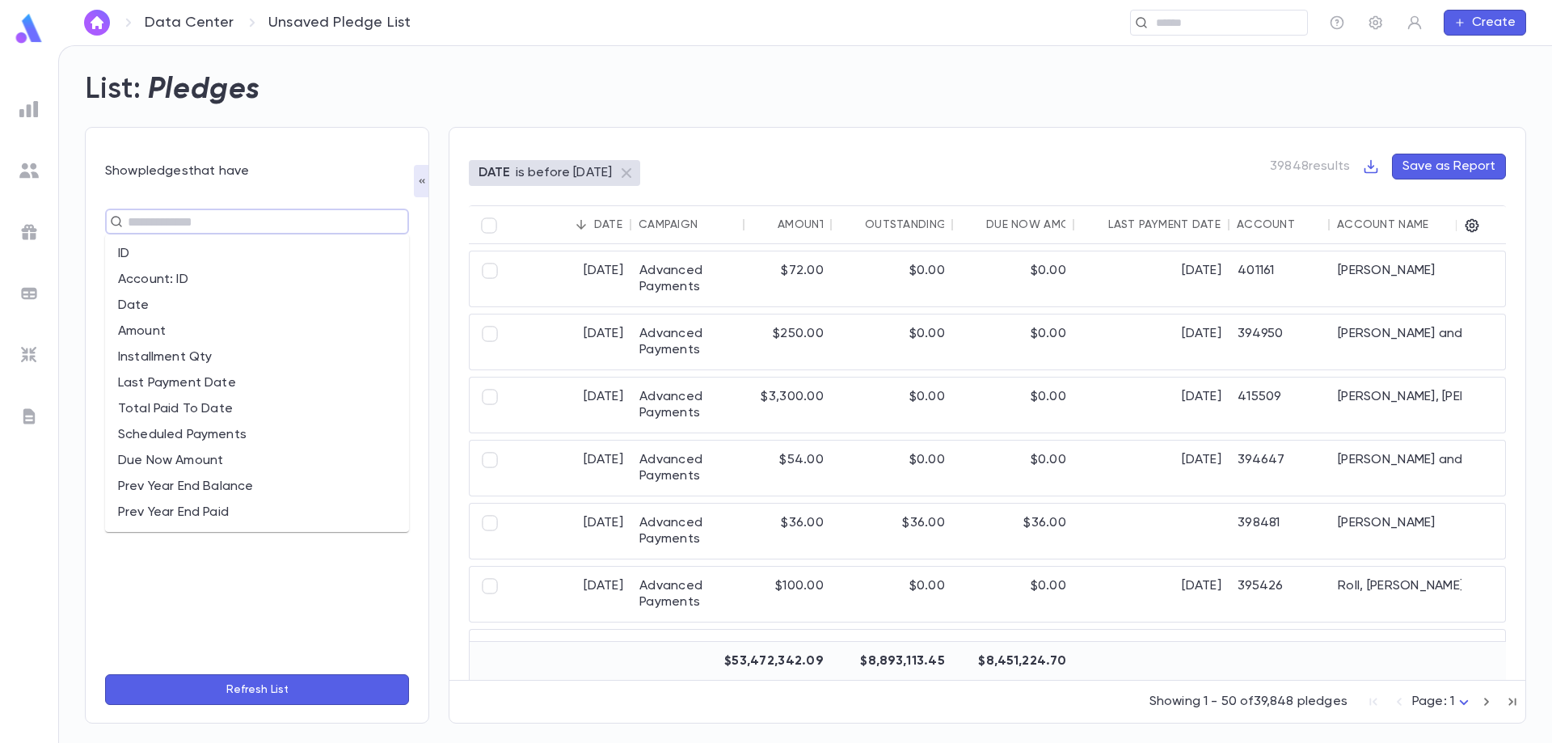
drag, startPoint x: 205, startPoint y: 220, endPoint x: 213, endPoint y: 217, distance: 8.4
click at [213, 217] on input "text" at bounding box center [250, 221] width 255 height 23
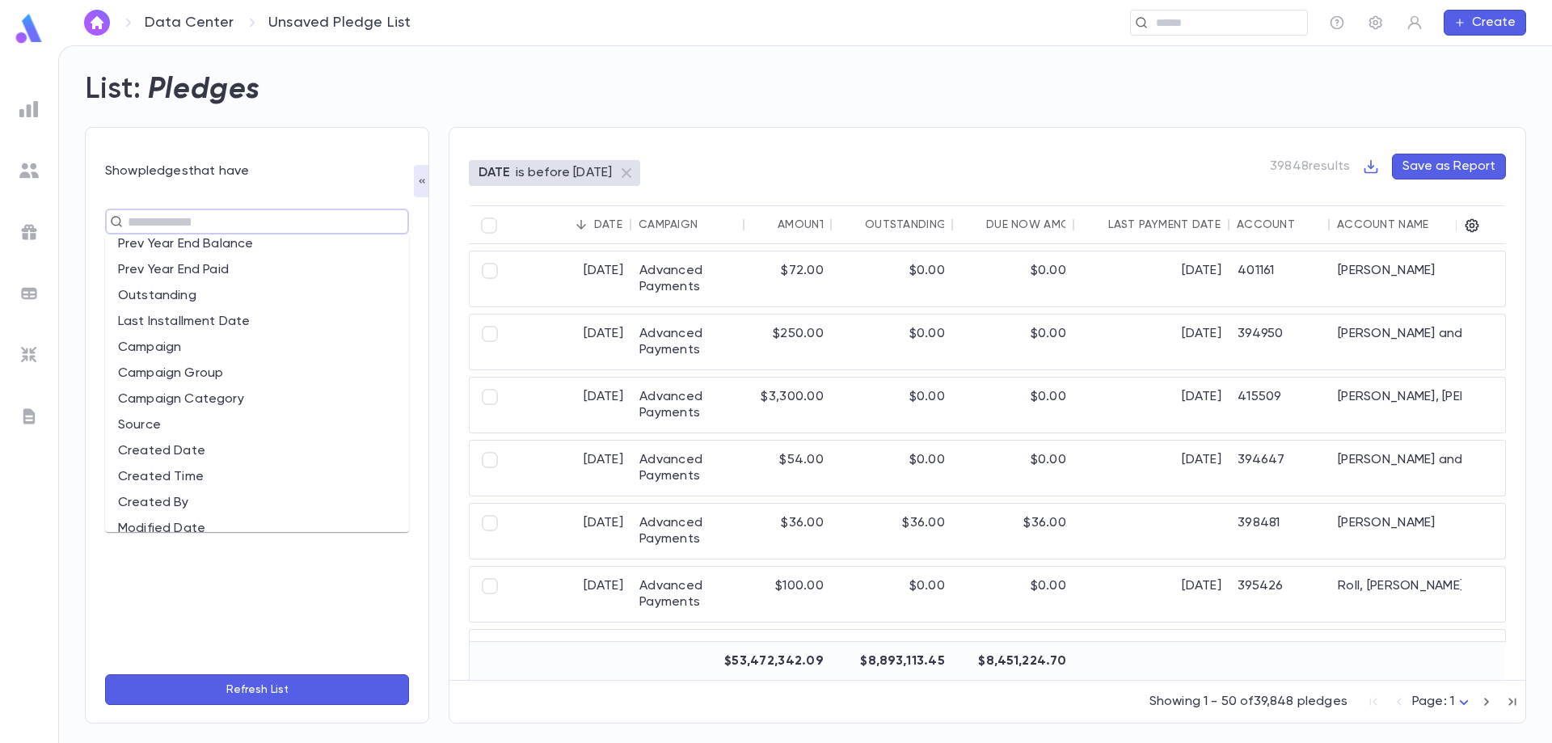
click at [247, 353] on li "Campaign" at bounding box center [257, 348] width 304 height 26
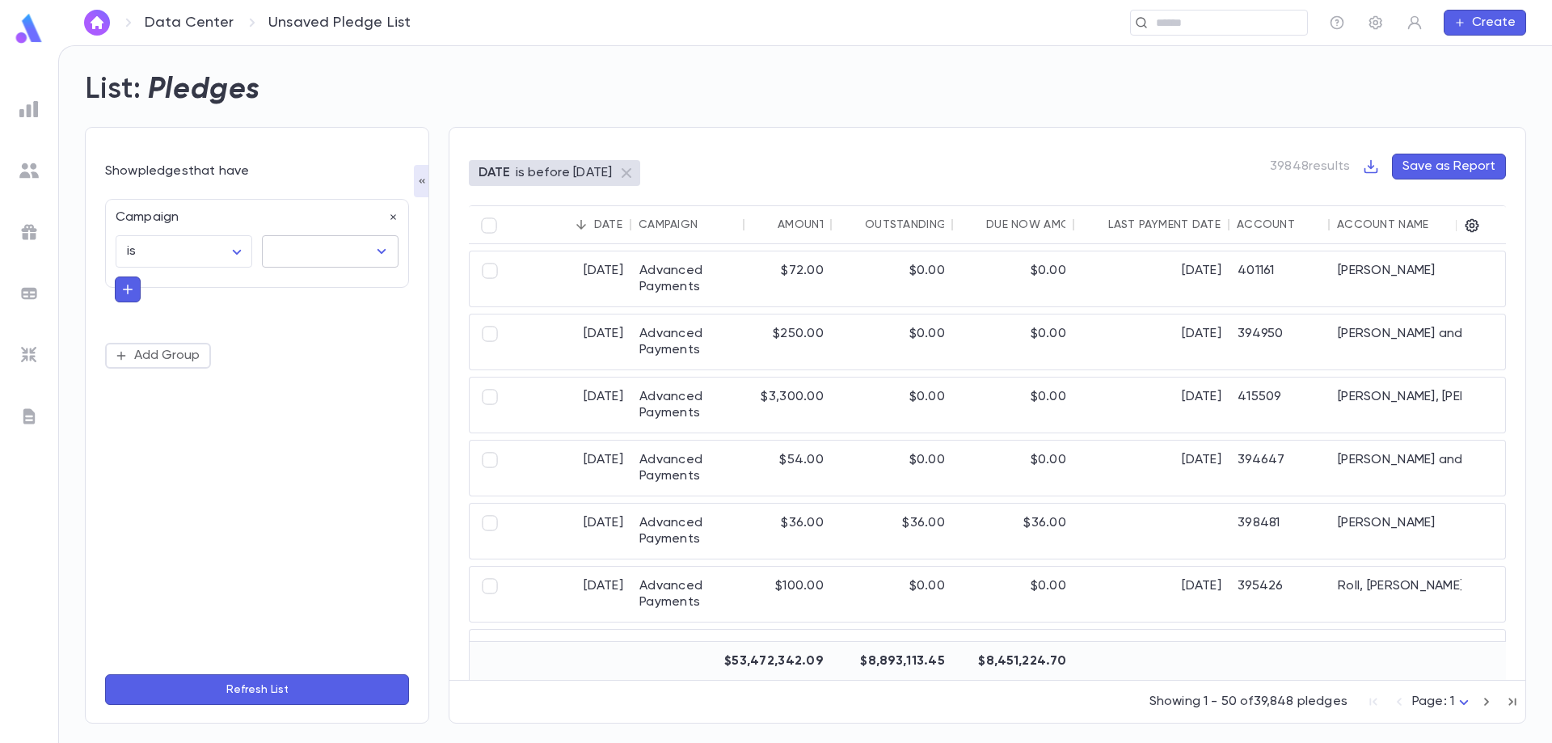
click at [310, 239] on input "text" at bounding box center [318, 251] width 98 height 31
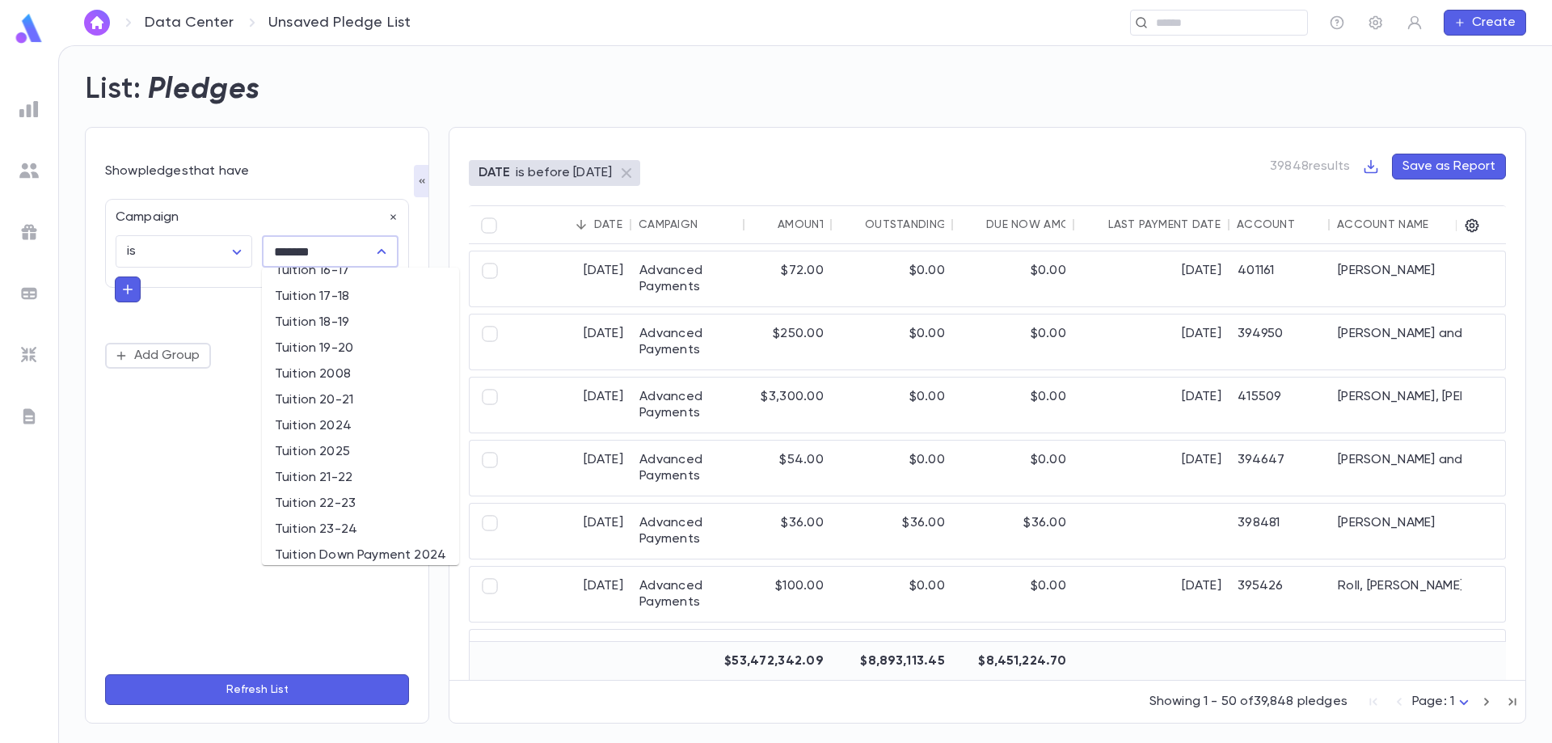
scroll to position [285, 0]
click at [345, 442] on li "Tuition 2025" at bounding box center [360, 442] width 197 height 26
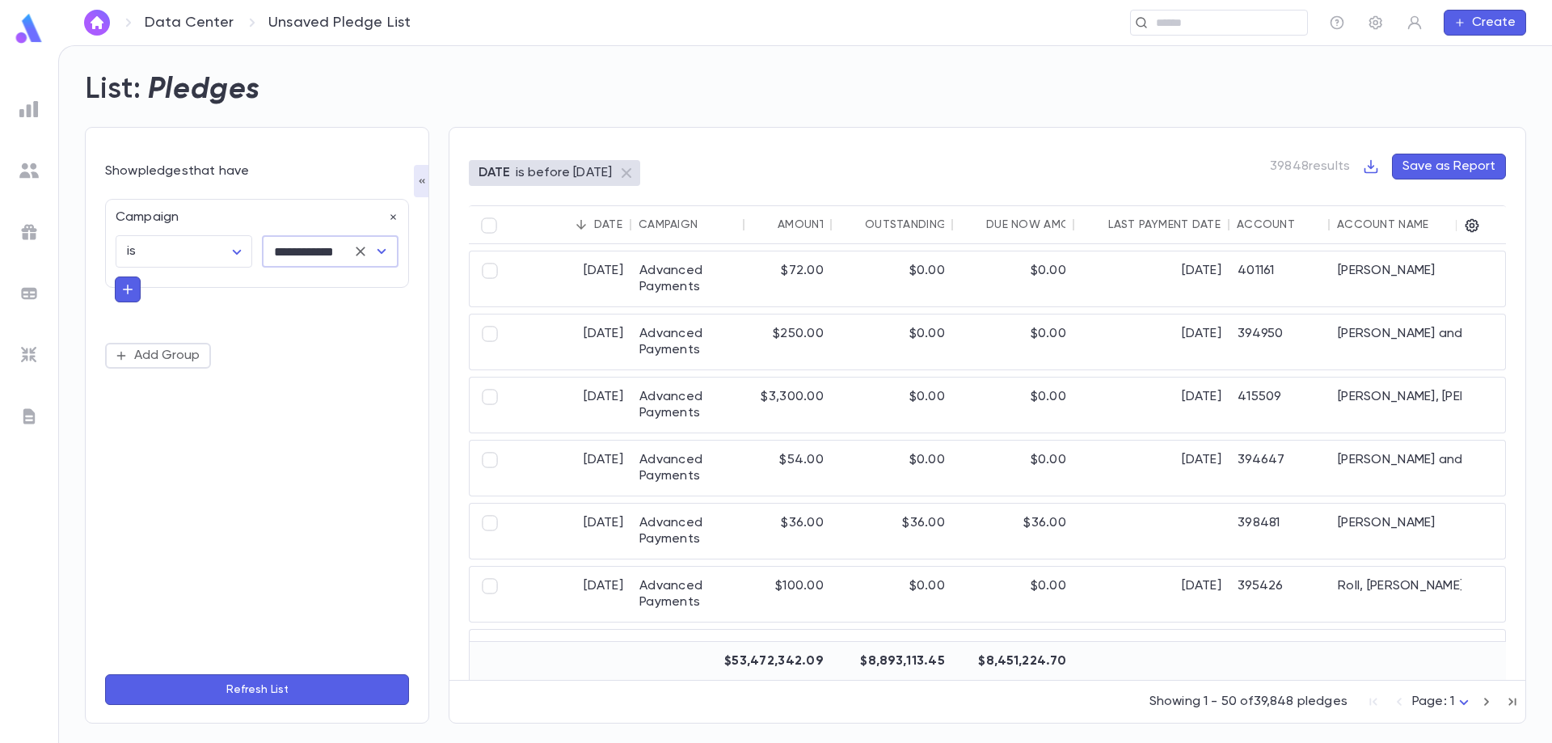
type input "**********"
click at [324, 682] on button "Refresh List" at bounding box center [257, 689] width 304 height 31
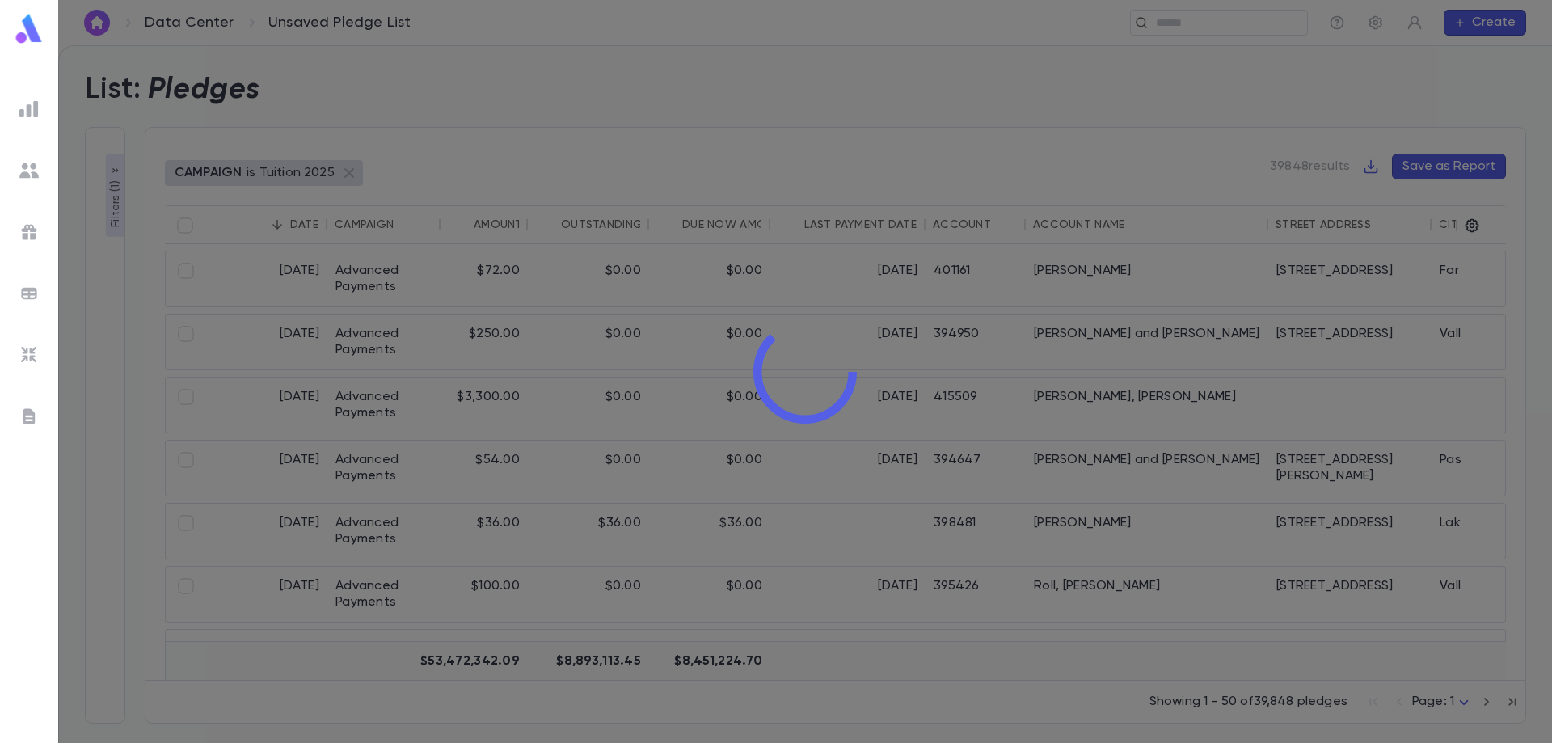
type input "**********"
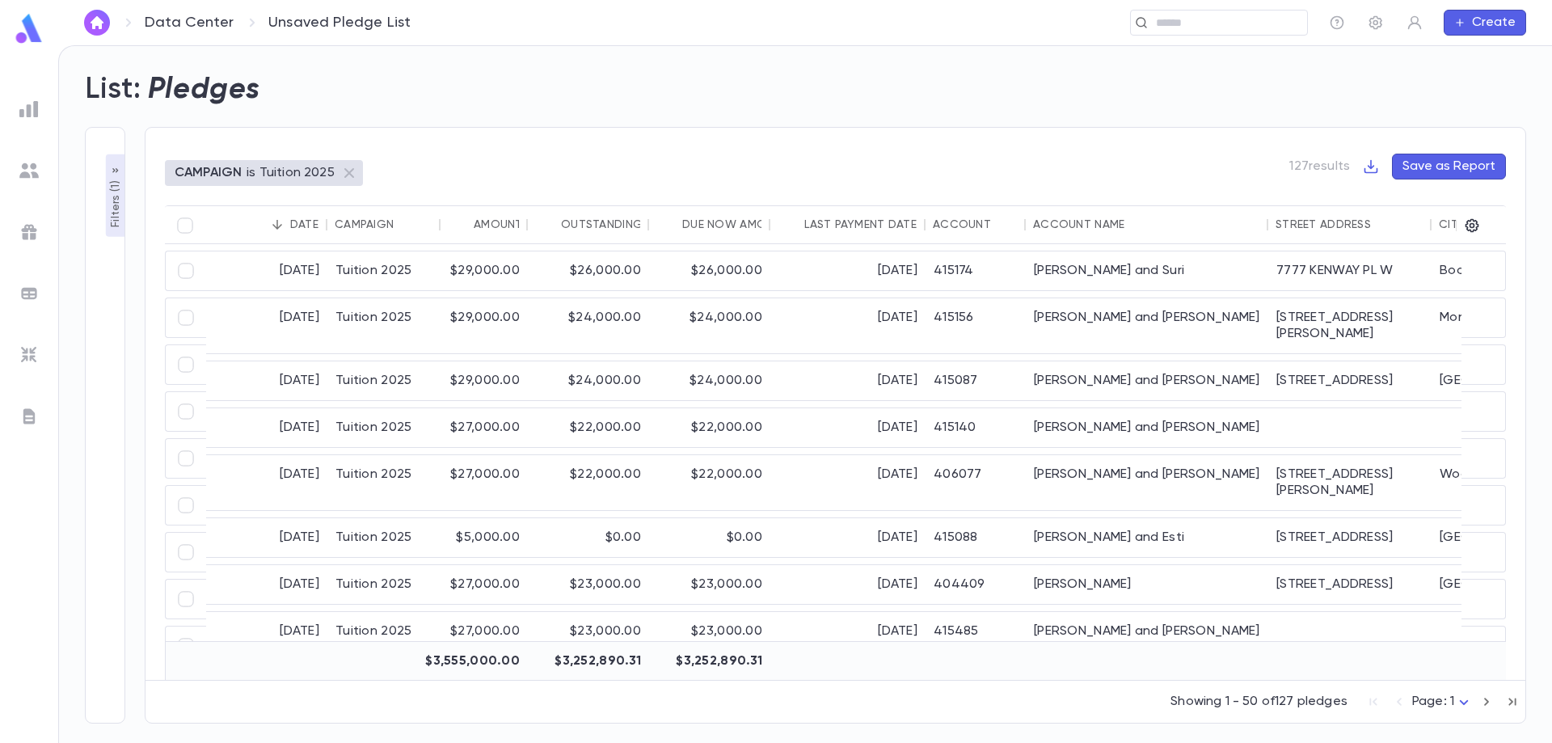
click at [1080, 219] on div "Account Name" at bounding box center [1078, 224] width 91 height 13
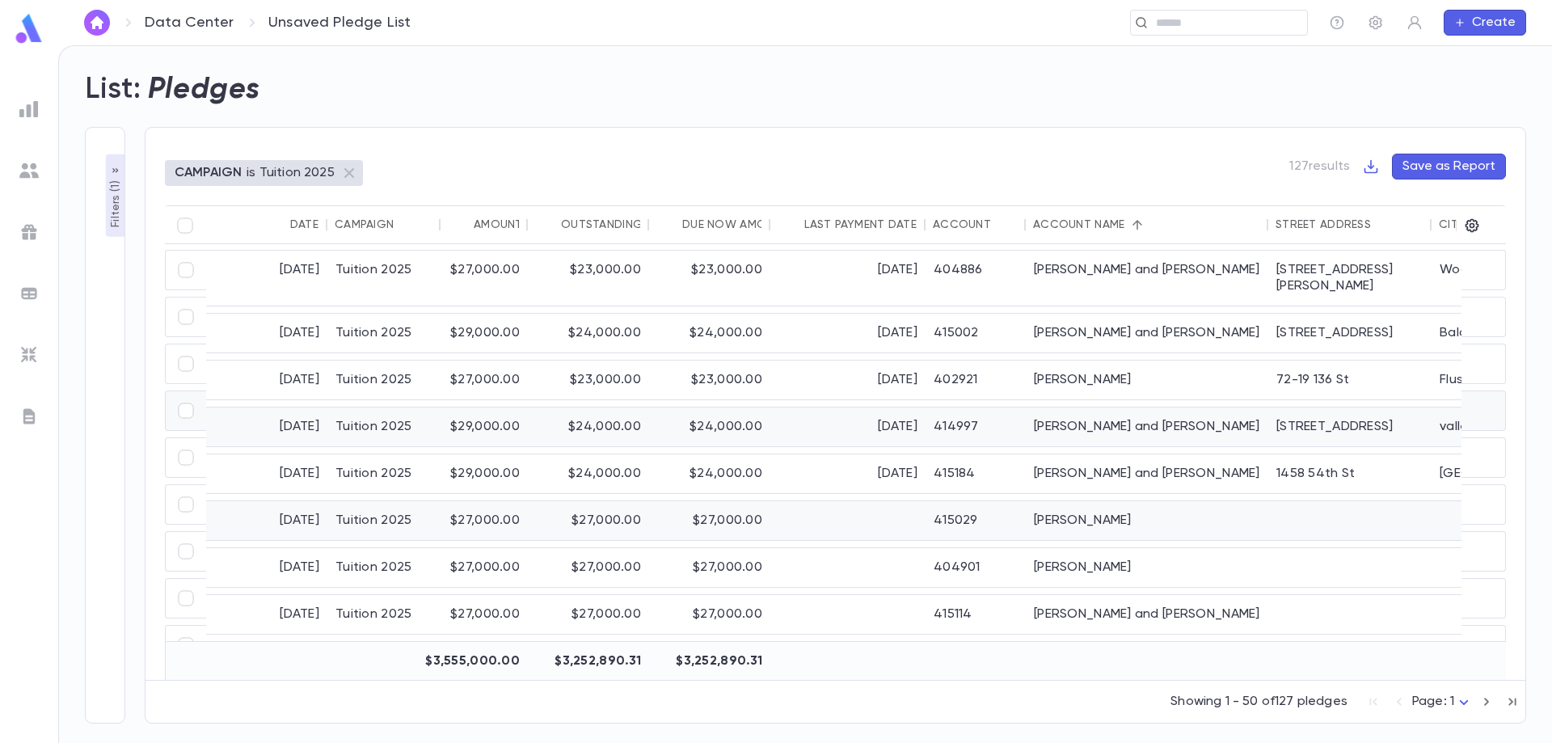
scroll to position [0, 0]
click at [804, 272] on div "6/26/2025" at bounding box center [847, 278] width 155 height 55
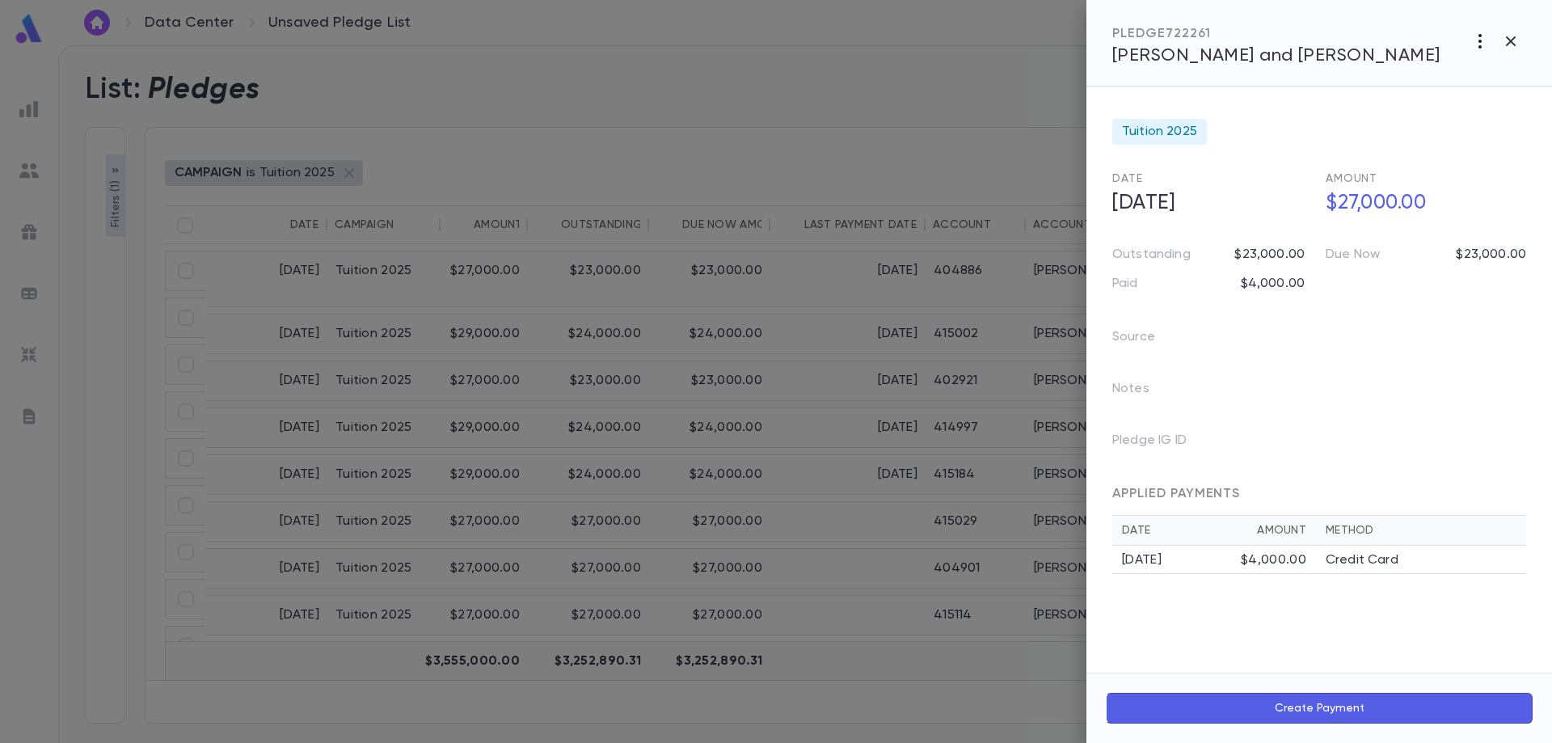
click at [1479, 42] on icon "button" at bounding box center [1480, 41] width 3 height 15
click at [1298, 52] on div at bounding box center [776, 371] width 1552 height 743
click at [812, 276] on div at bounding box center [776, 371] width 1552 height 743
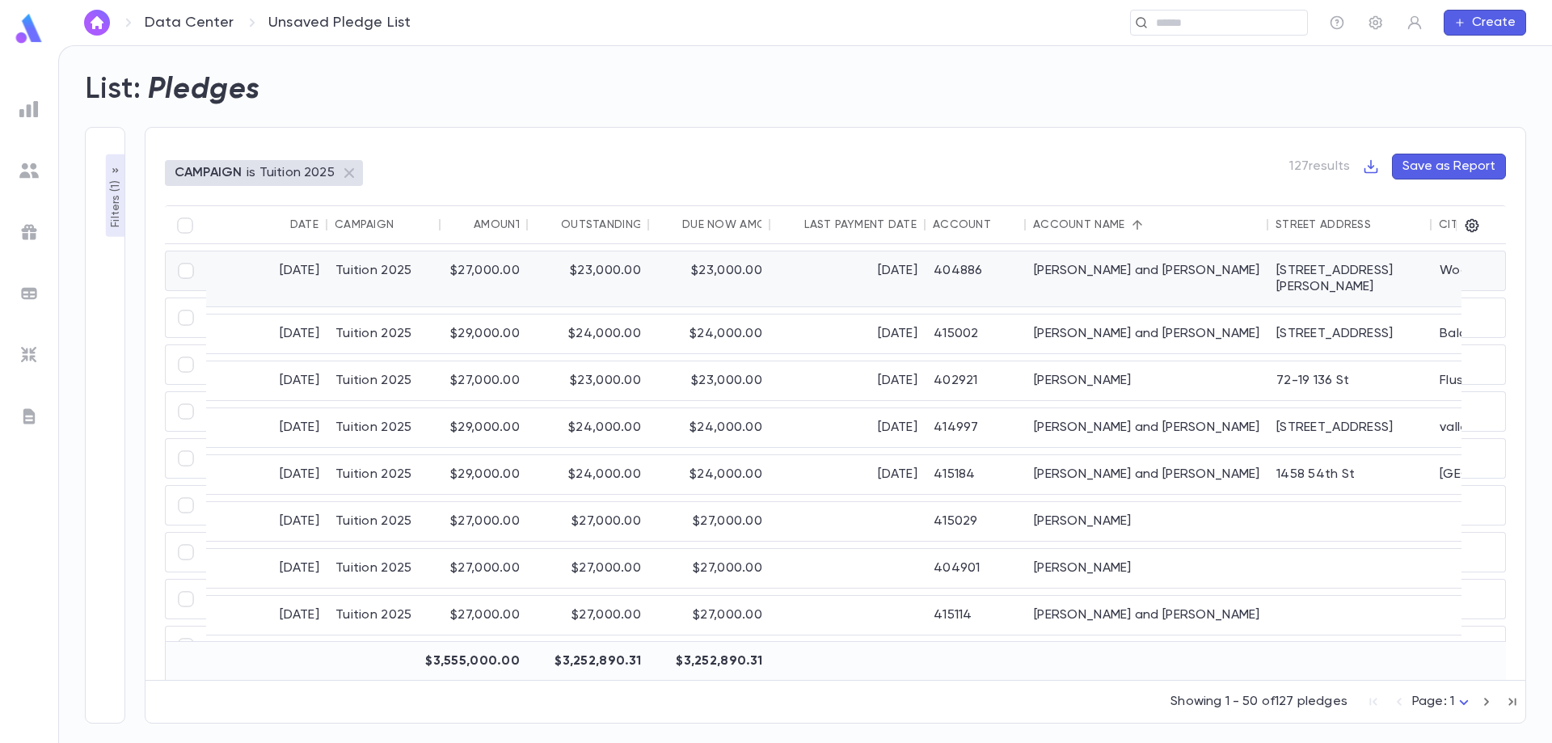
click at [812, 276] on div "6/26/2025" at bounding box center [847, 278] width 155 height 55
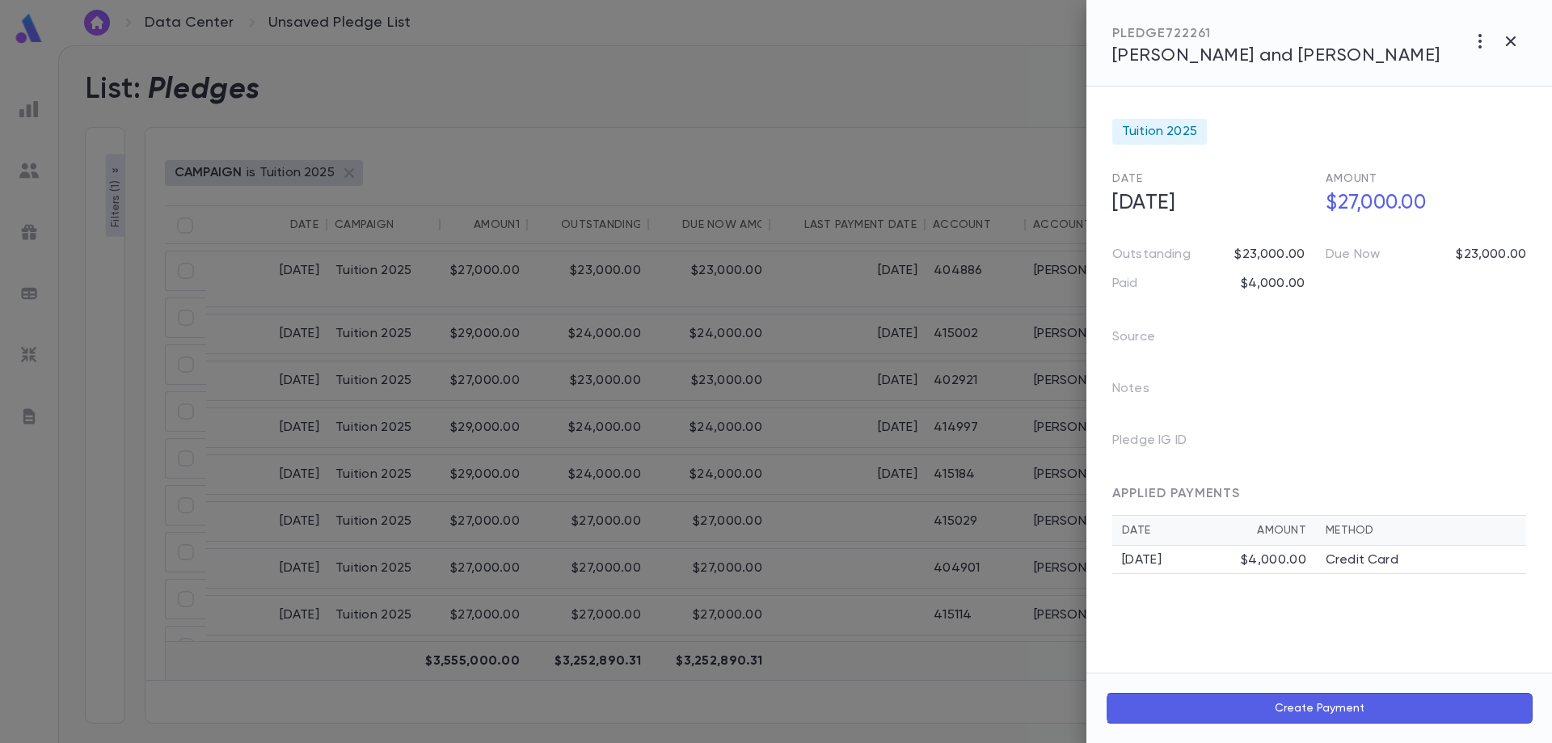
click at [804, 261] on div at bounding box center [776, 371] width 1552 height 743
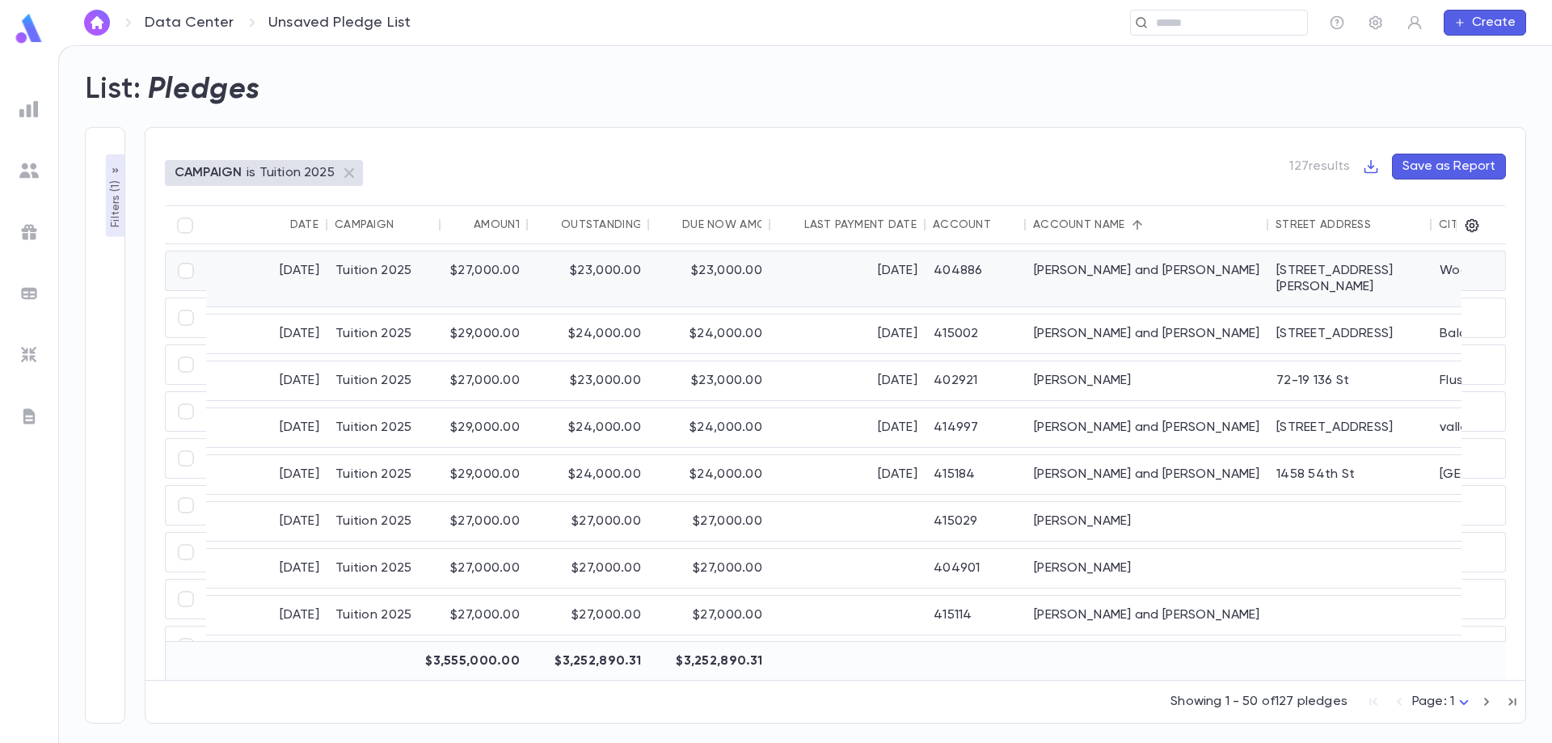
click at [804, 269] on div "6/26/2025" at bounding box center [847, 278] width 155 height 55
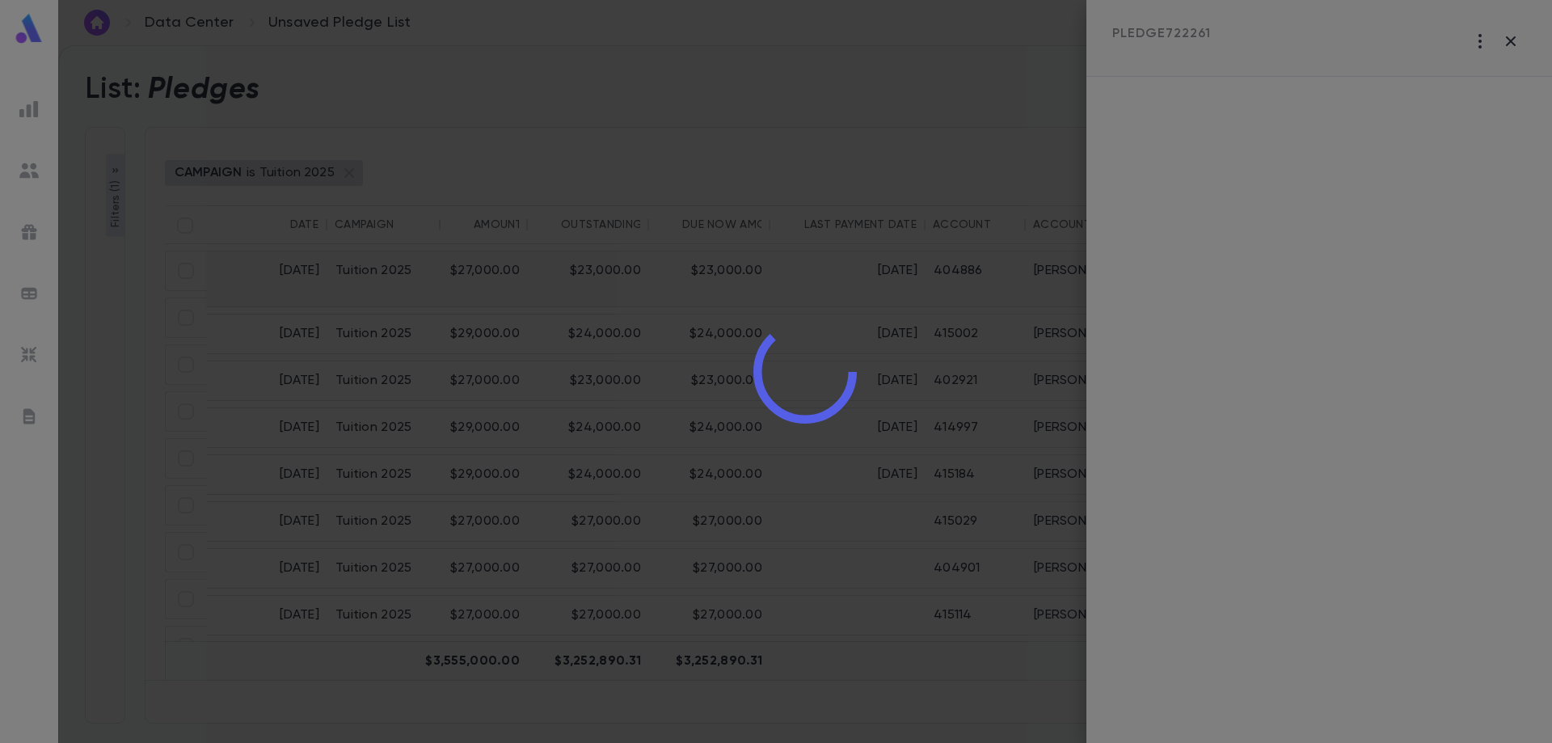
click at [804, 269] on div at bounding box center [805, 371] width 1494 height 743
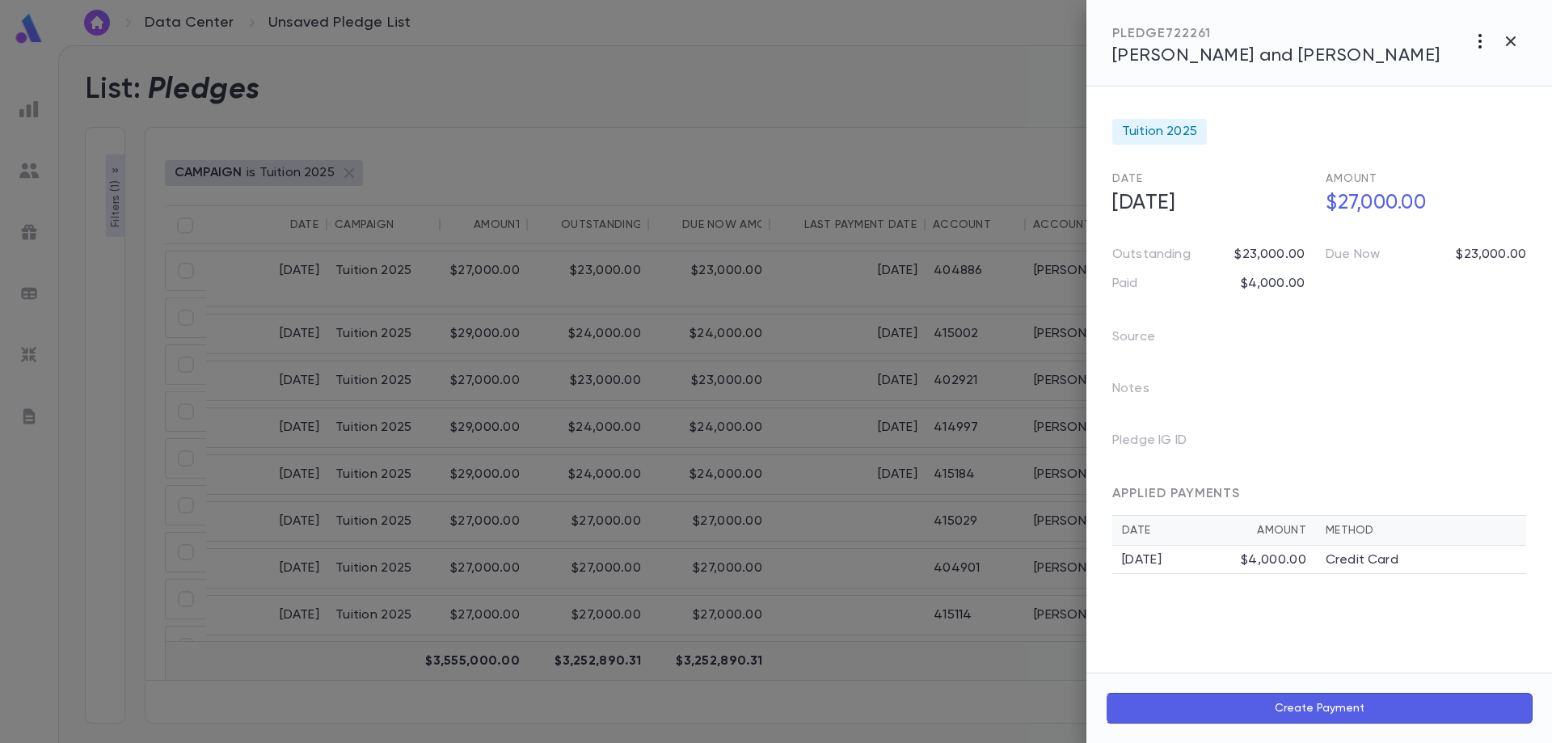
click at [1476, 47] on icon "button" at bounding box center [1480, 41] width 19 height 19
click at [913, 171] on div at bounding box center [776, 371] width 1552 height 743
click at [387, 269] on div at bounding box center [776, 371] width 1552 height 743
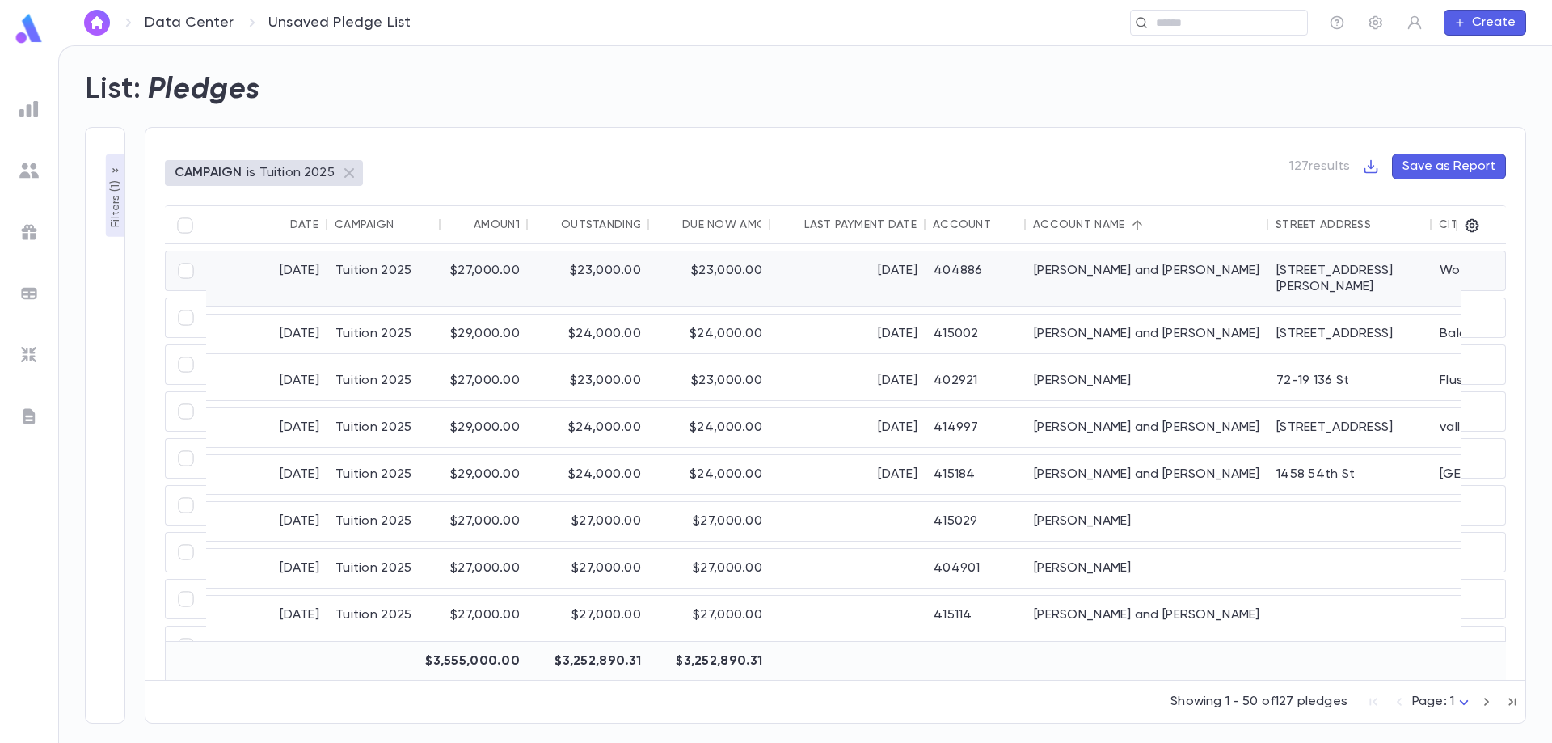
click at [1110, 281] on div "Aidelson, David and Deborah" at bounding box center [1147, 278] width 243 height 55
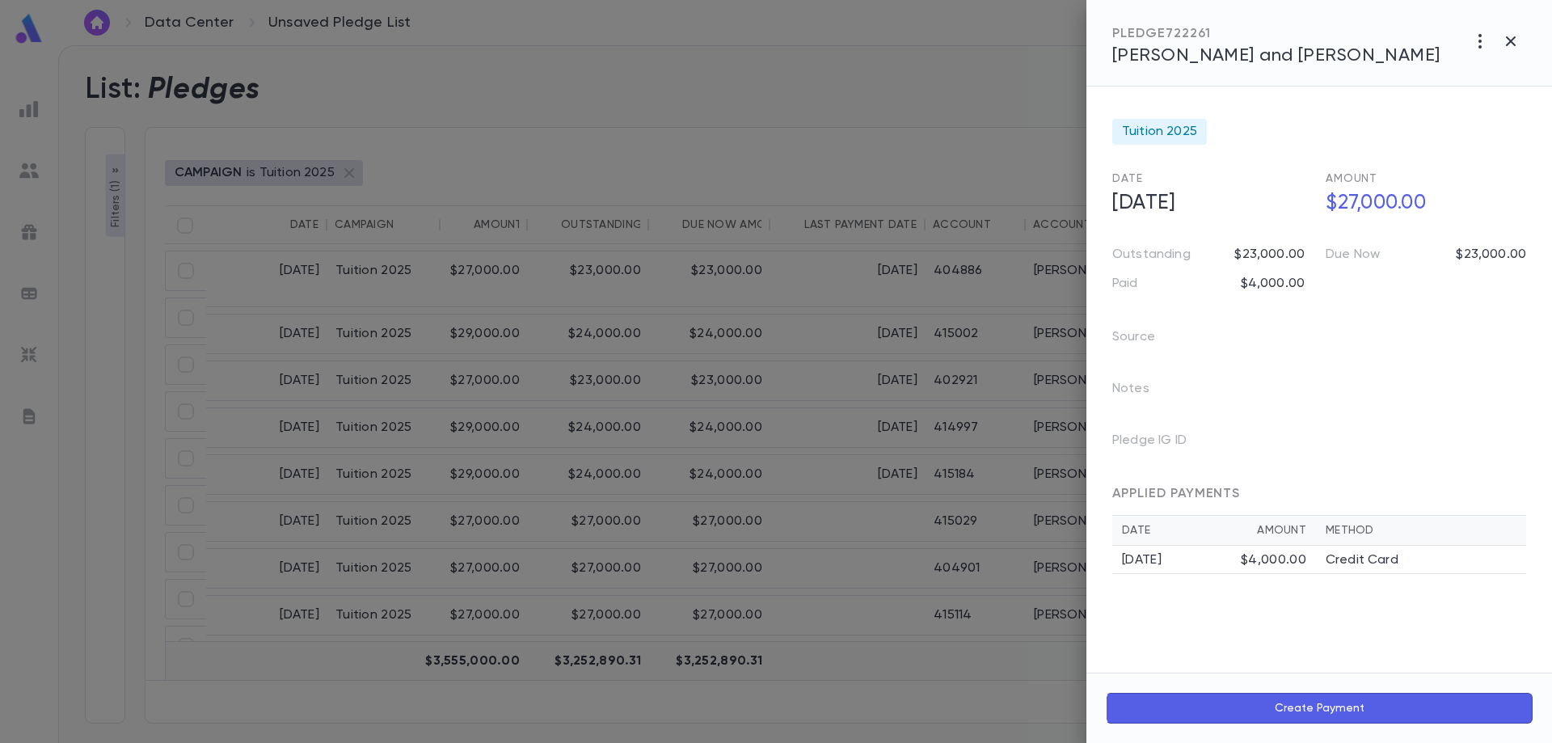
click at [1206, 60] on span "Aidelson, David and Deborah" at bounding box center [1276, 56] width 328 height 18
click at [875, 501] on div at bounding box center [776, 371] width 1552 height 743
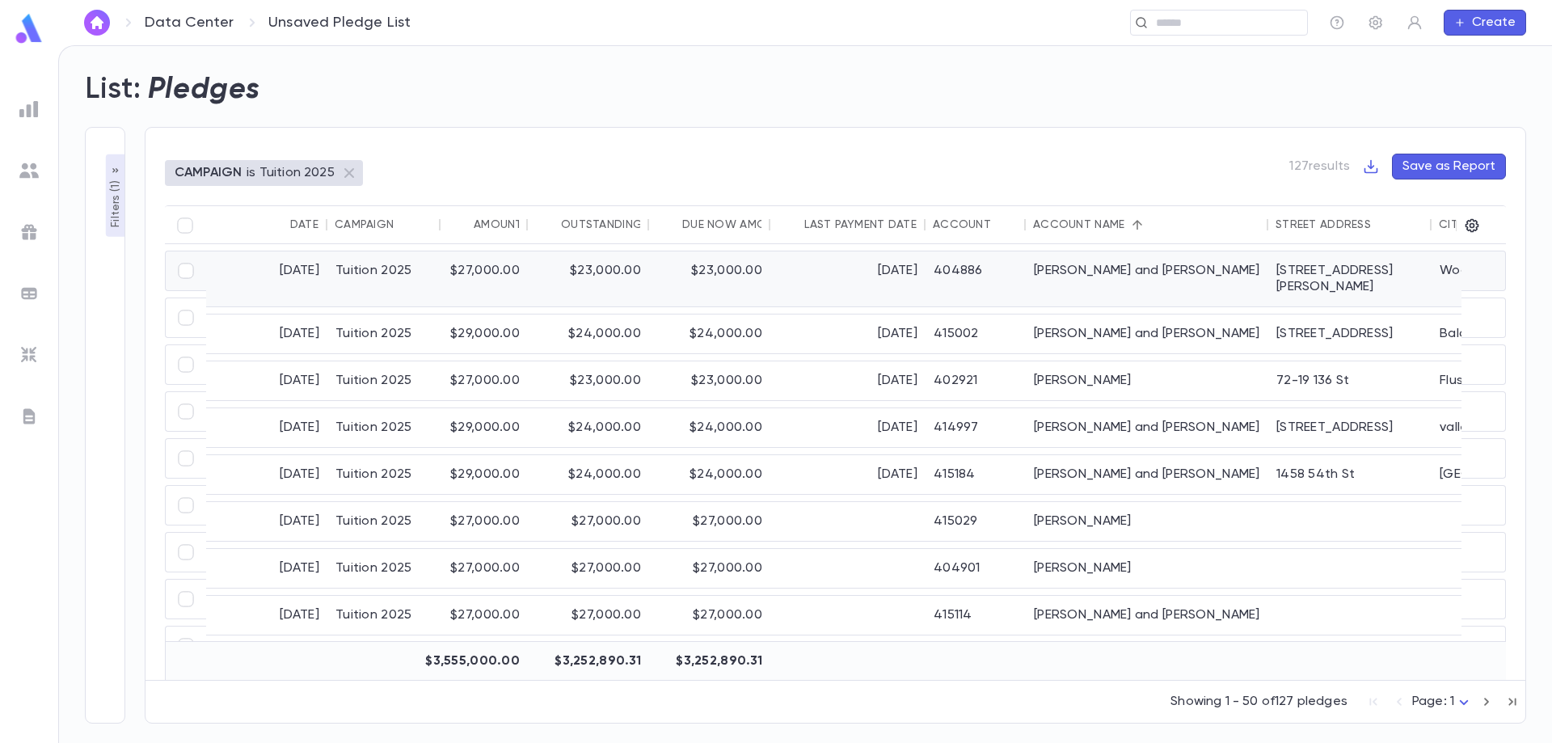
click at [1049, 268] on div "Aidelson, David and Deborah" at bounding box center [1147, 278] width 243 height 55
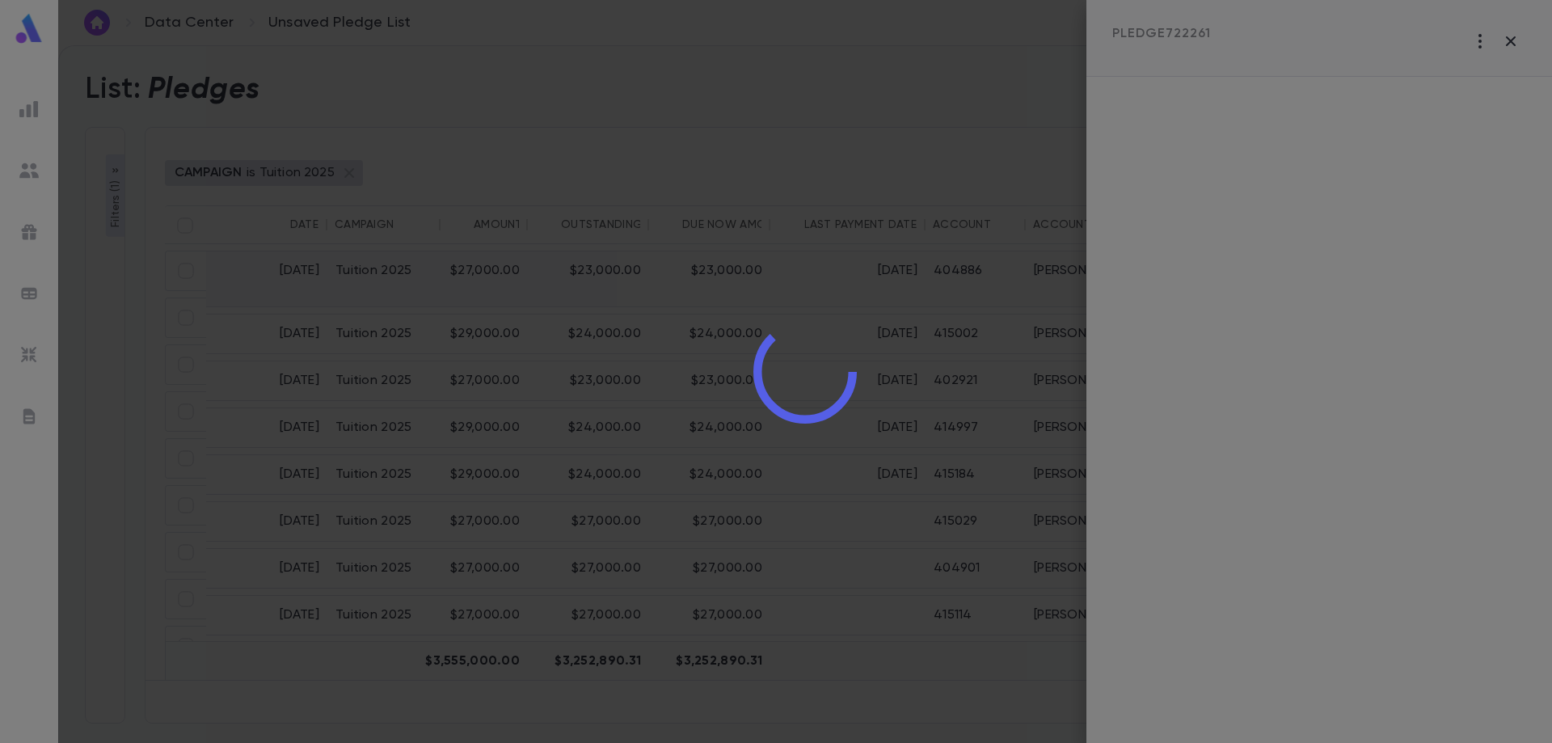
click at [1049, 268] on div at bounding box center [805, 371] width 1494 height 743
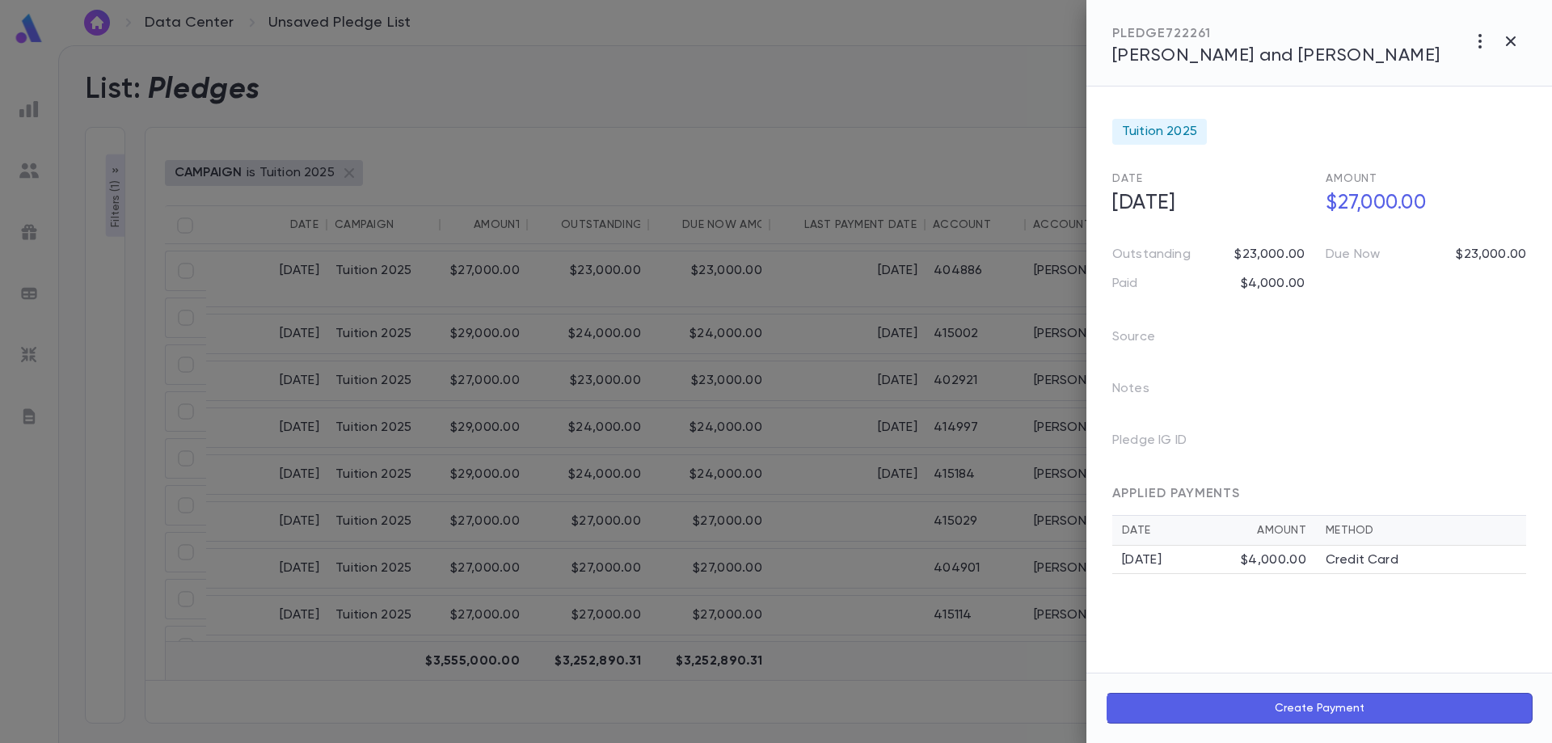
click at [1217, 56] on span "Aidelson, David and Deborah" at bounding box center [1276, 56] width 328 height 18
click at [1513, 36] on icon "button" at bounding box center [1510, 41] width 19 height 19
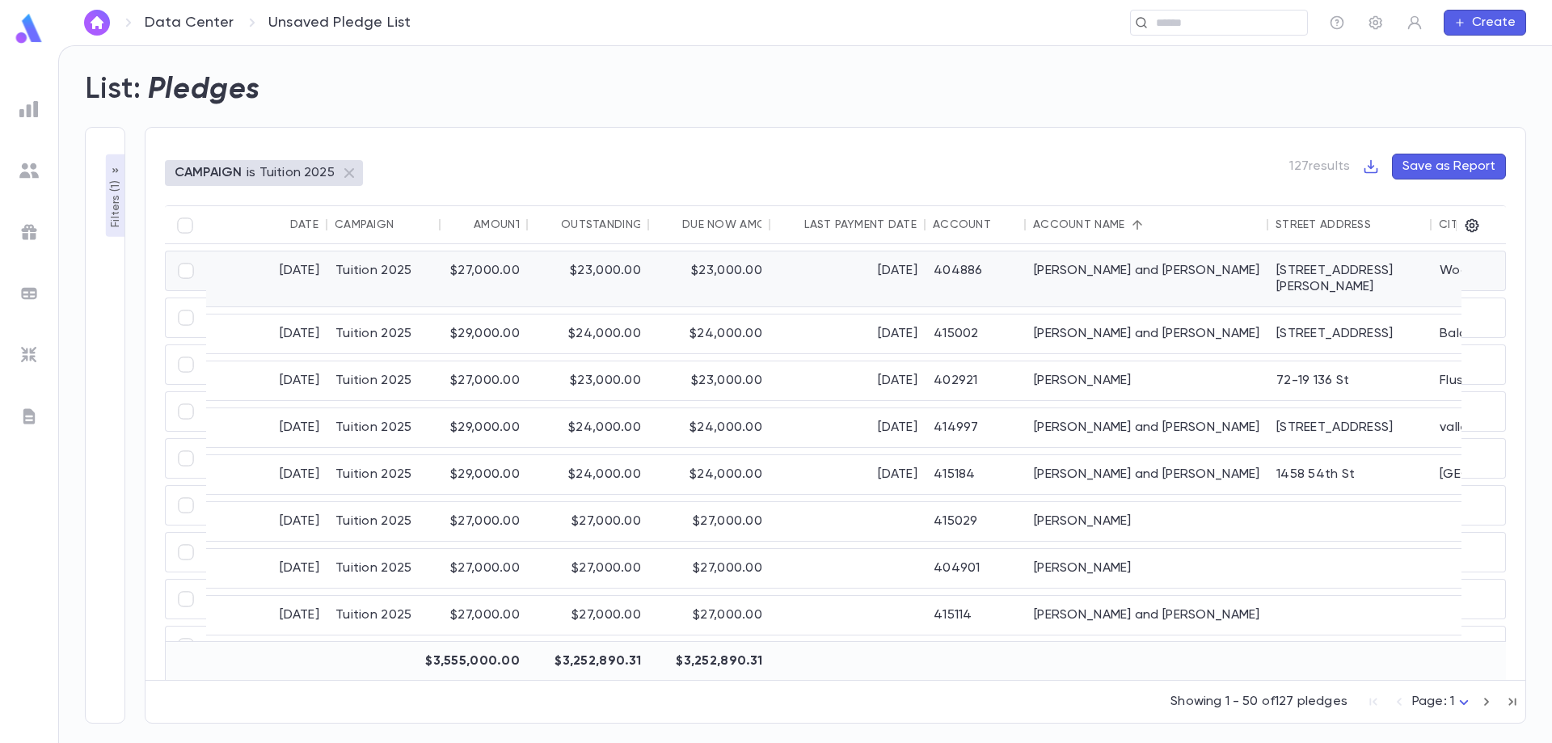
click at [796, 268] on div "6/26/2025" at bounding box center [847, 278] width 155 height 55
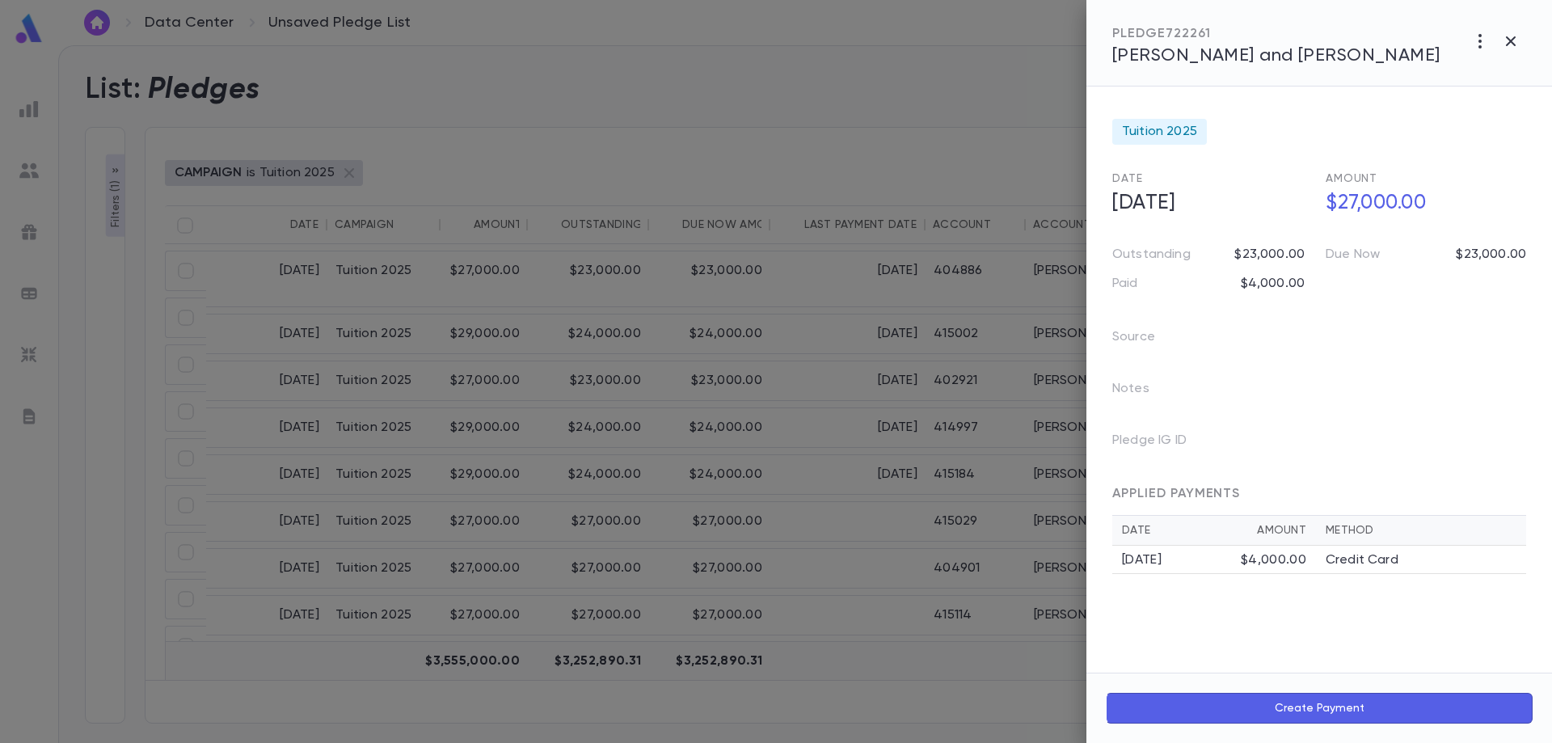
click at [1321, 328] on div "Source Notes Pledge IG ID" at bounding box center [1309, 382] width 433 height 155
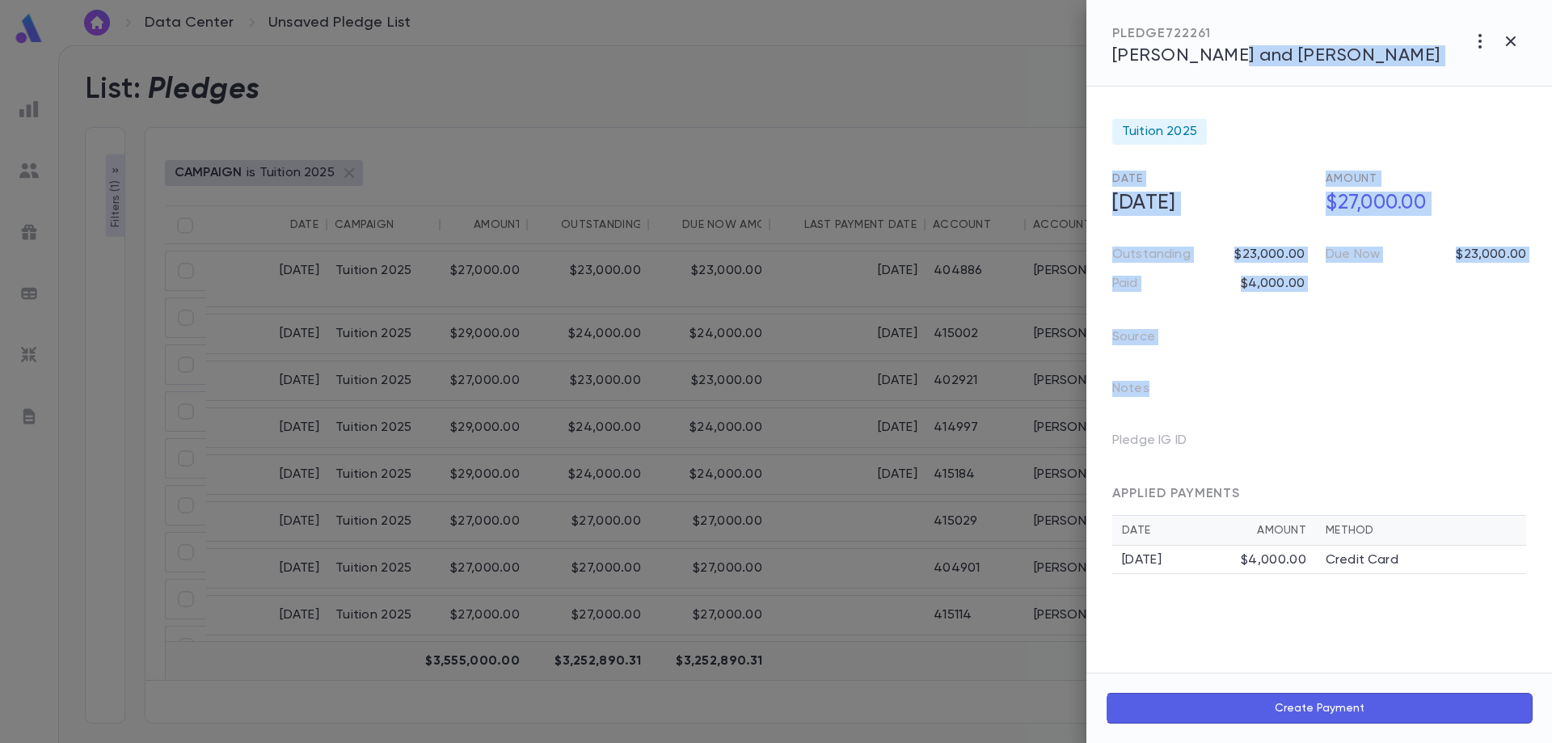
drag, startPoint x: 1221, startPoint y: 63, endPoint x: 1336, endPoint y: 412, distance: 367.9
click at [1336, 412] on div "PLEDGE 722261 Aidelson, David and Deborah Tuition 2025 Date 6/4/2025 Amount $27…" at bounding box center [1320, 371] width 466 height 743
click at [1327, 380] on div "Notes" at bounding box center [1309, 383] width 433 height 52
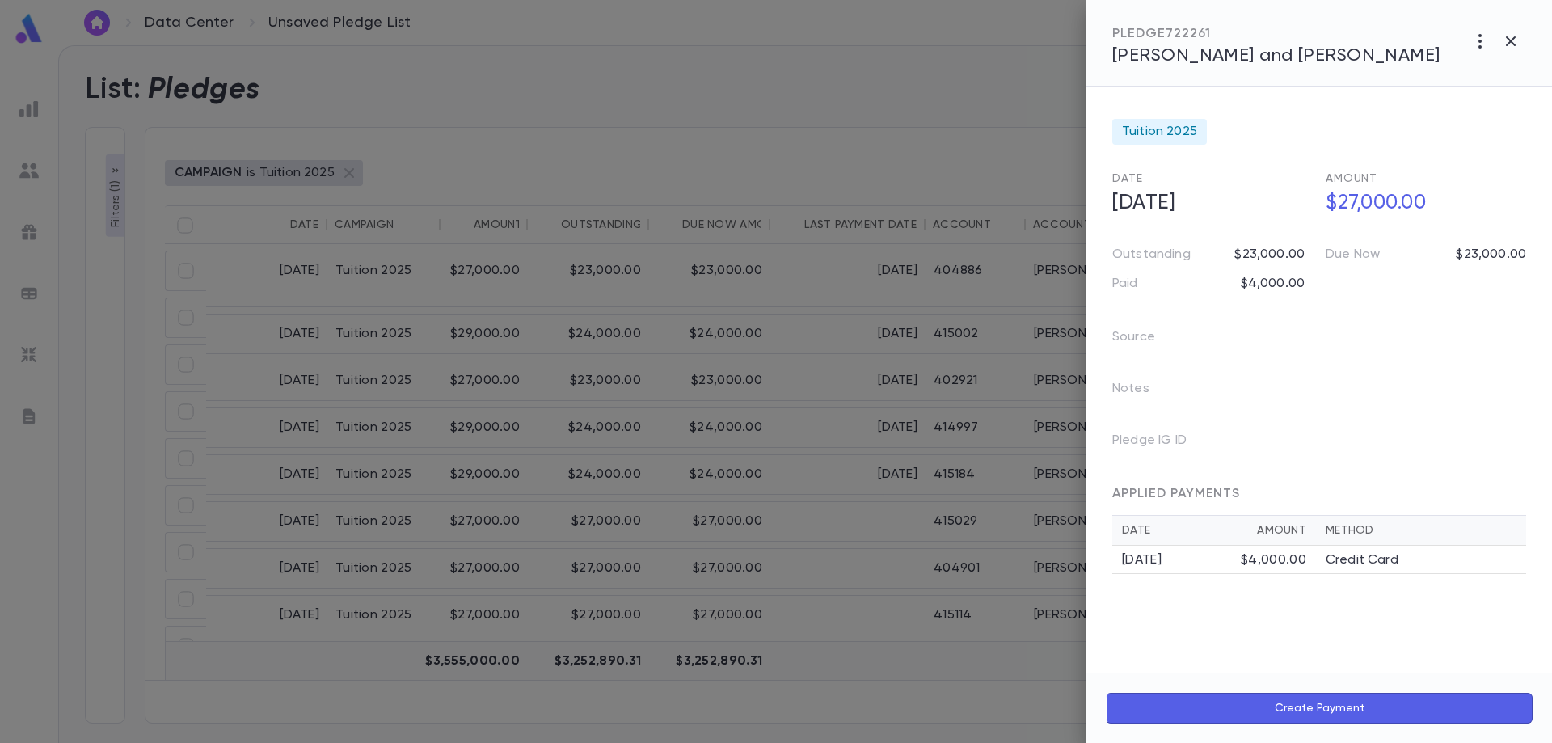
click at [1290, 57] on span "Aidelson, David and Deborah" at bounding box center [1276, 56] width 328 height 18
click at [1513, 44] on icon "button" at bounding box center [1511, 41] width 10 height 10
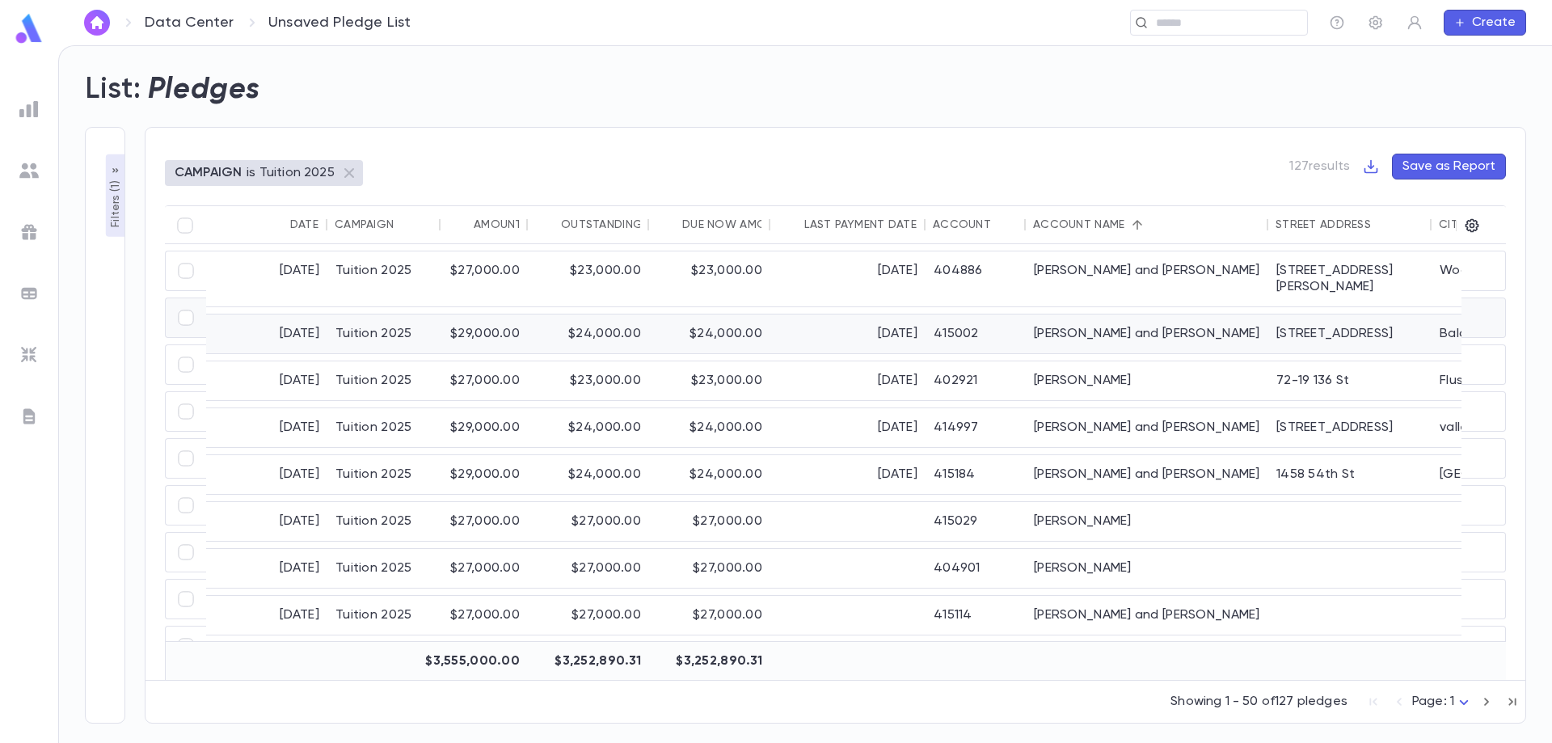
click at [1106, 320] on div "Avis, Baruch and Elana" at bounding box center [1147, 333] width 243 height 39
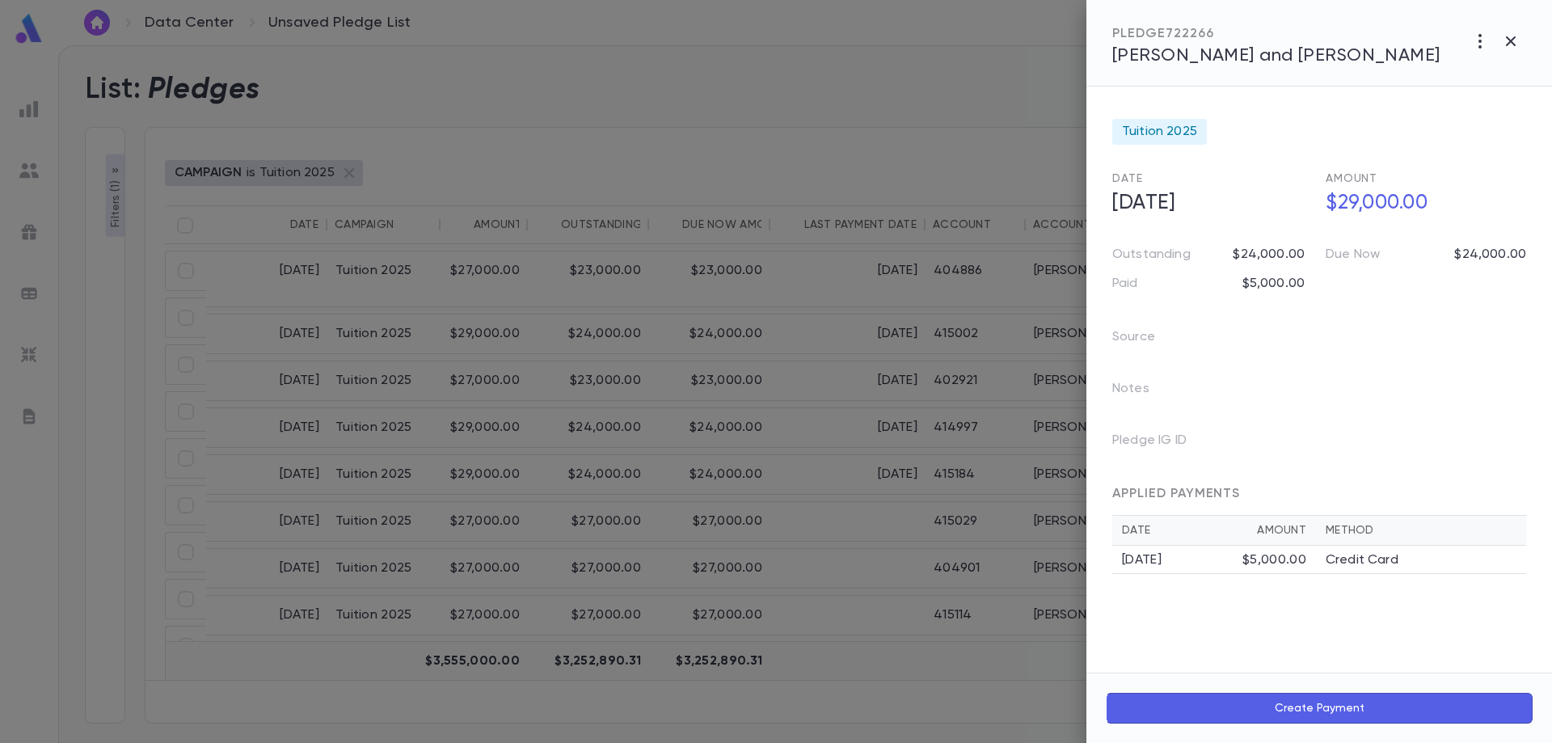
click at [1224, 58] on span "Avis, Baruch and Elana" at bounding box center [1276, 56] width 328 height 18
click at [1471, 44] on icon "button" at bounding box center [1480, 41] width 19 height 19
click at [1462, 70] on li "Create Installment Schedule" at bounding box center [1444, 75] width 201 height 26
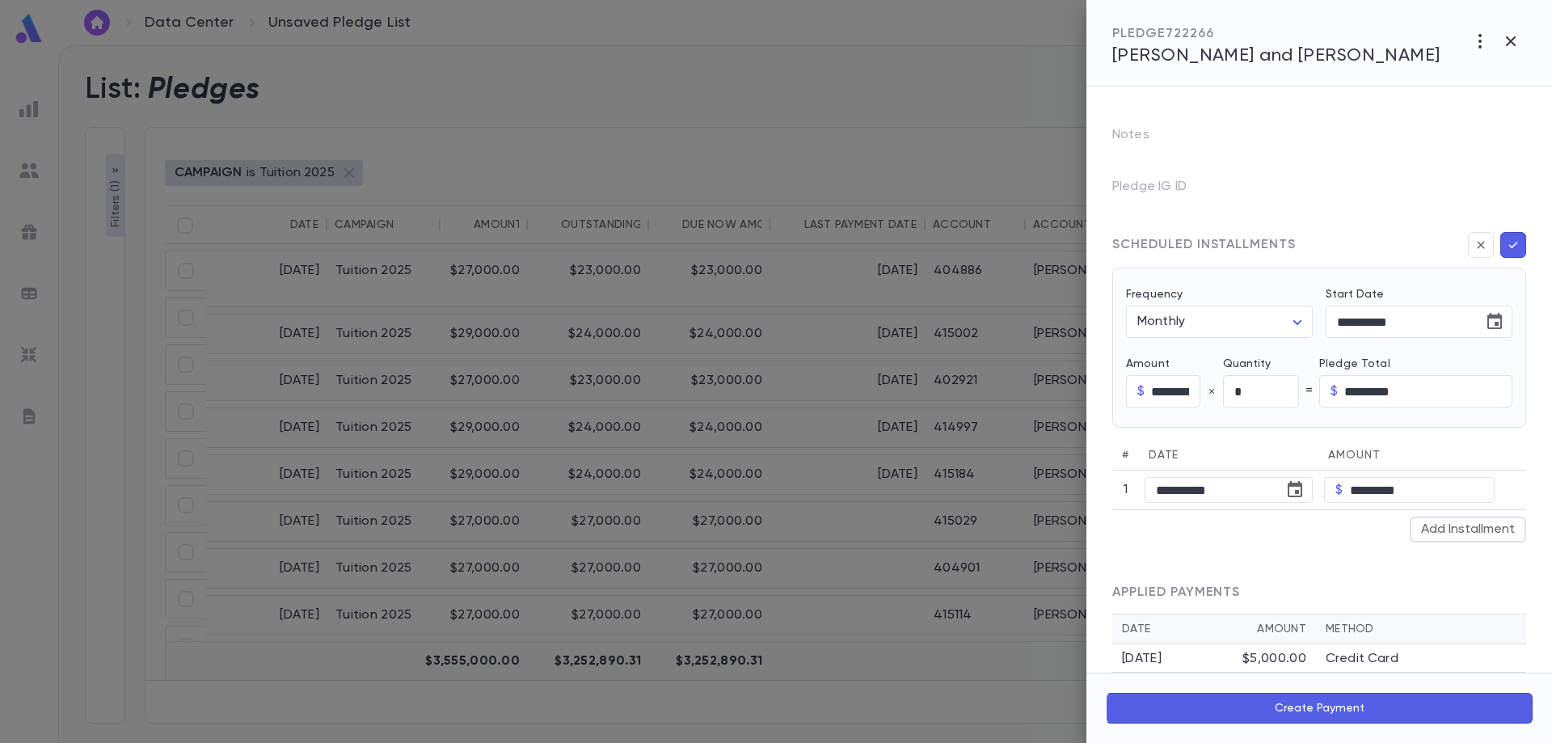
scroll to position [281, 0]
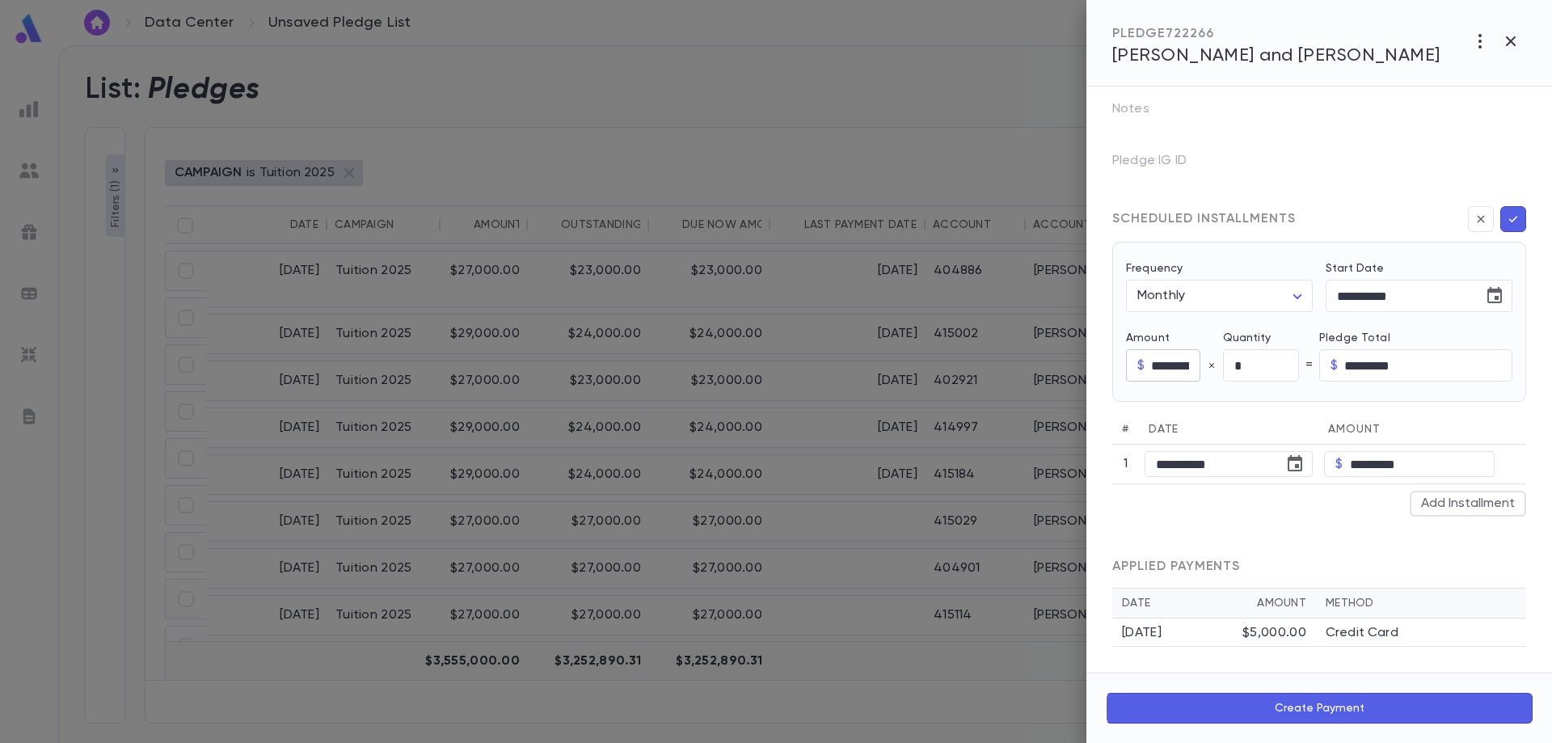
click at [1167, 365] on input "*********" at bounding box center [1175, 366] width 49 height 32
click at [1256, 630] on div "$5,000.00" at bounding box center [1275, 633] width 64 height 16
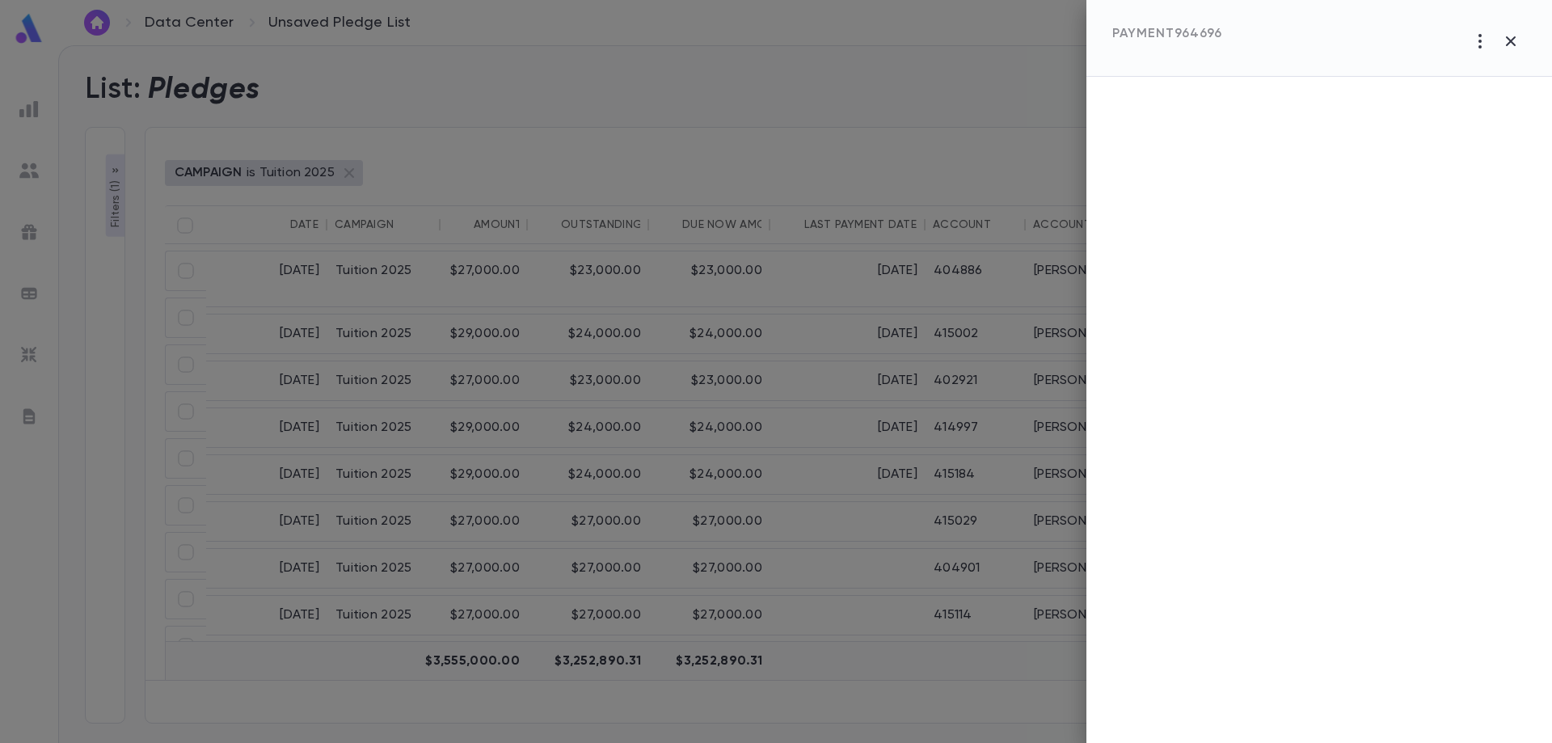
scroll to position [0, 0]
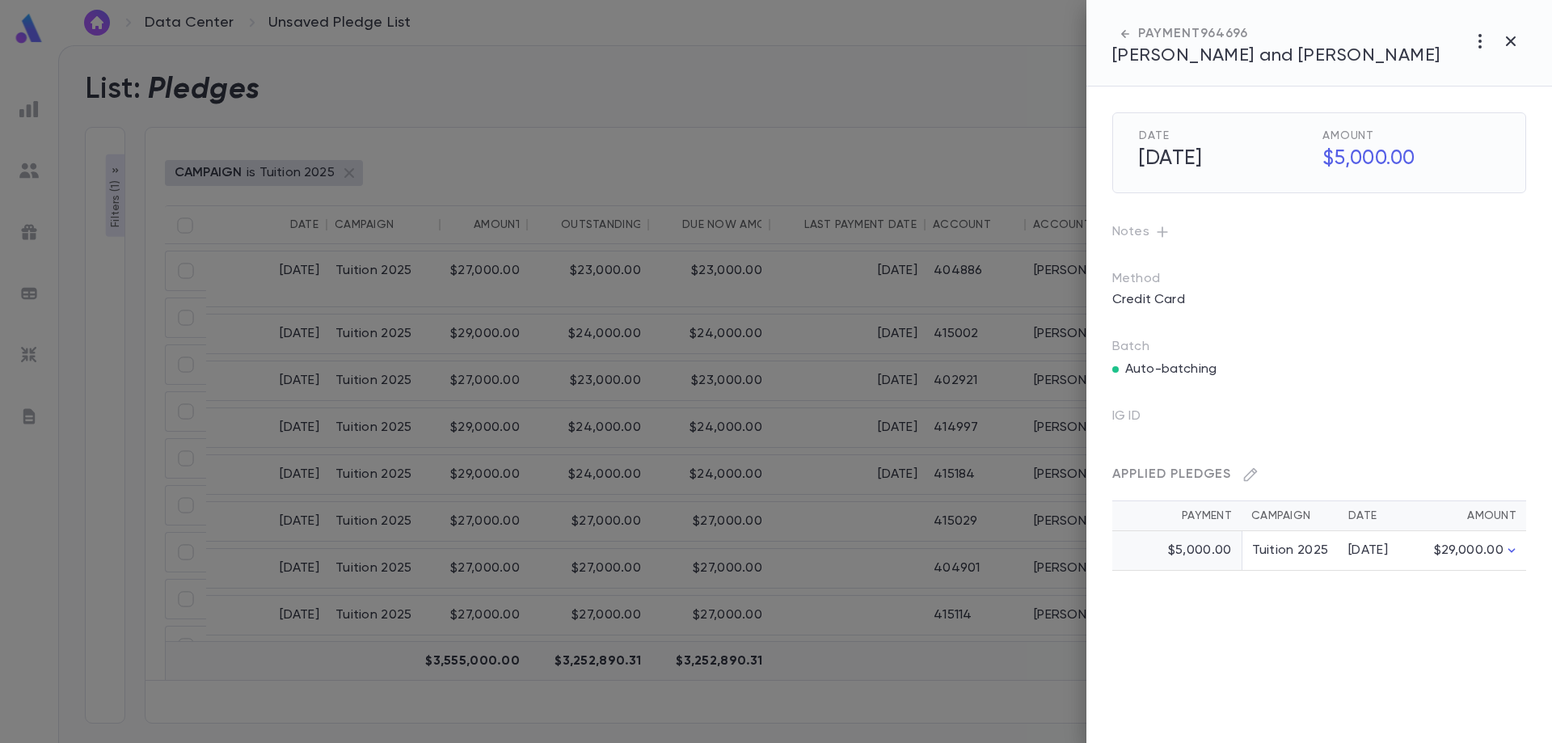
click at [1265, 623] on div "Date 3/12/2025 Amount $5,000.00 Notes Method Credit Card Batch Auto-batching IG…" at bounding box center [1320, 415] width 466 height 656
click at [1480, 367] on div "Auto-batching" at bounding box center [1319, 366] width 414 height 23
click at [1183, 372] on p "Auto-batching" at bounding box center [1170, 369] width 91 height 16
click at [1510, 551] on icon "button" at bounding box center [1512, 550] width 7 height 4
click at [1373, 601] on div "Outstanding $24,000.00" at bounding box center [1375, 592] width 73 height 32
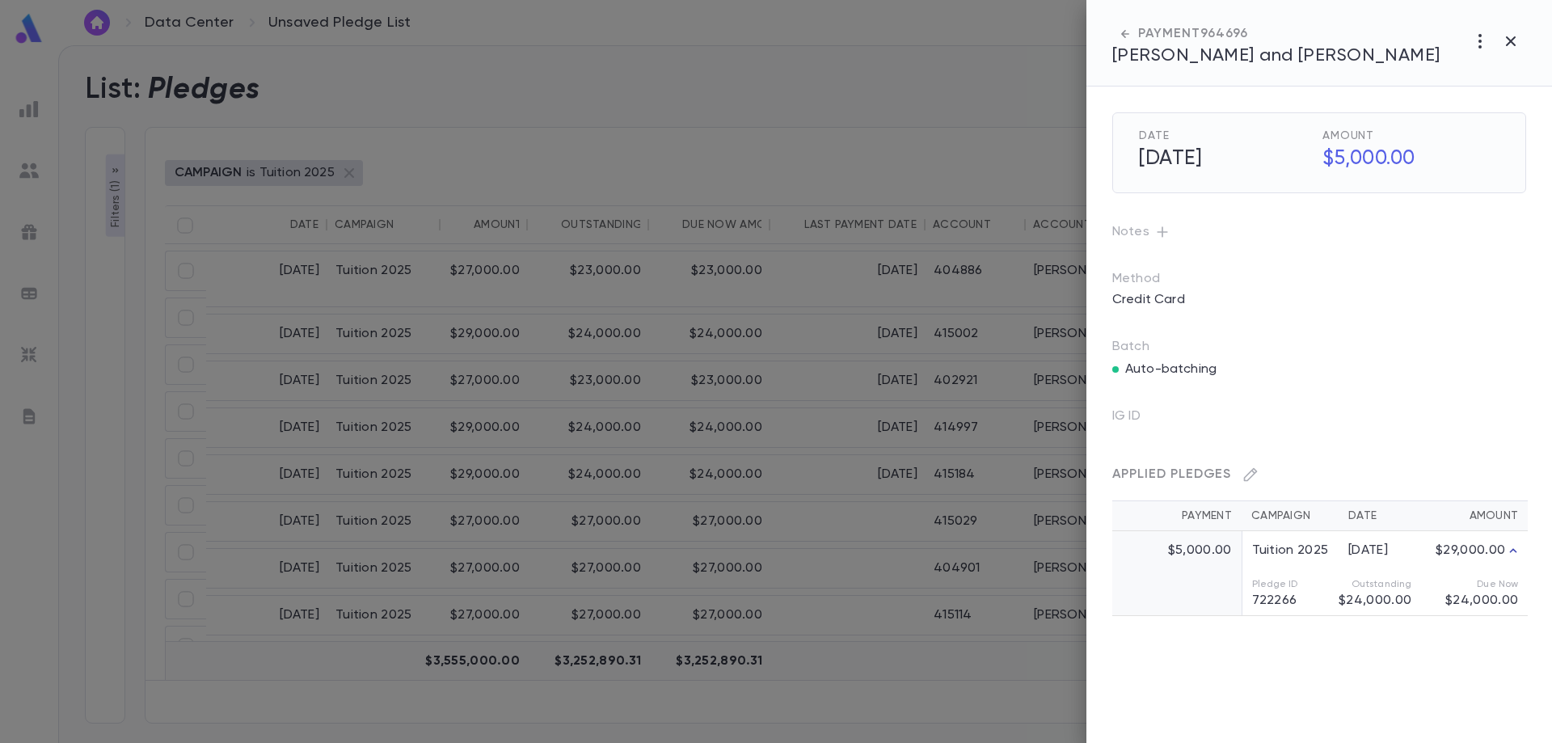
click at [1349, 674] on div "Date 3/12/2025 Amount $5,000.00 Notes Method Credit Card Batch Auto-batching IG…" at bounding box center [1320, 415] width 466 height 656
click at [1483, 45] on icon "button" at bounding box center [1480, 41] width 19 height 19
click at [1478, 37] on div at bounding box center [776, 371] width 1552 height 743
click at [1478, 38] on icon "button" at bounding box center [1480, 41] width 19 height 19
click at [1406, 329] on div at bounding box center [776, 371] width 1552 height 743
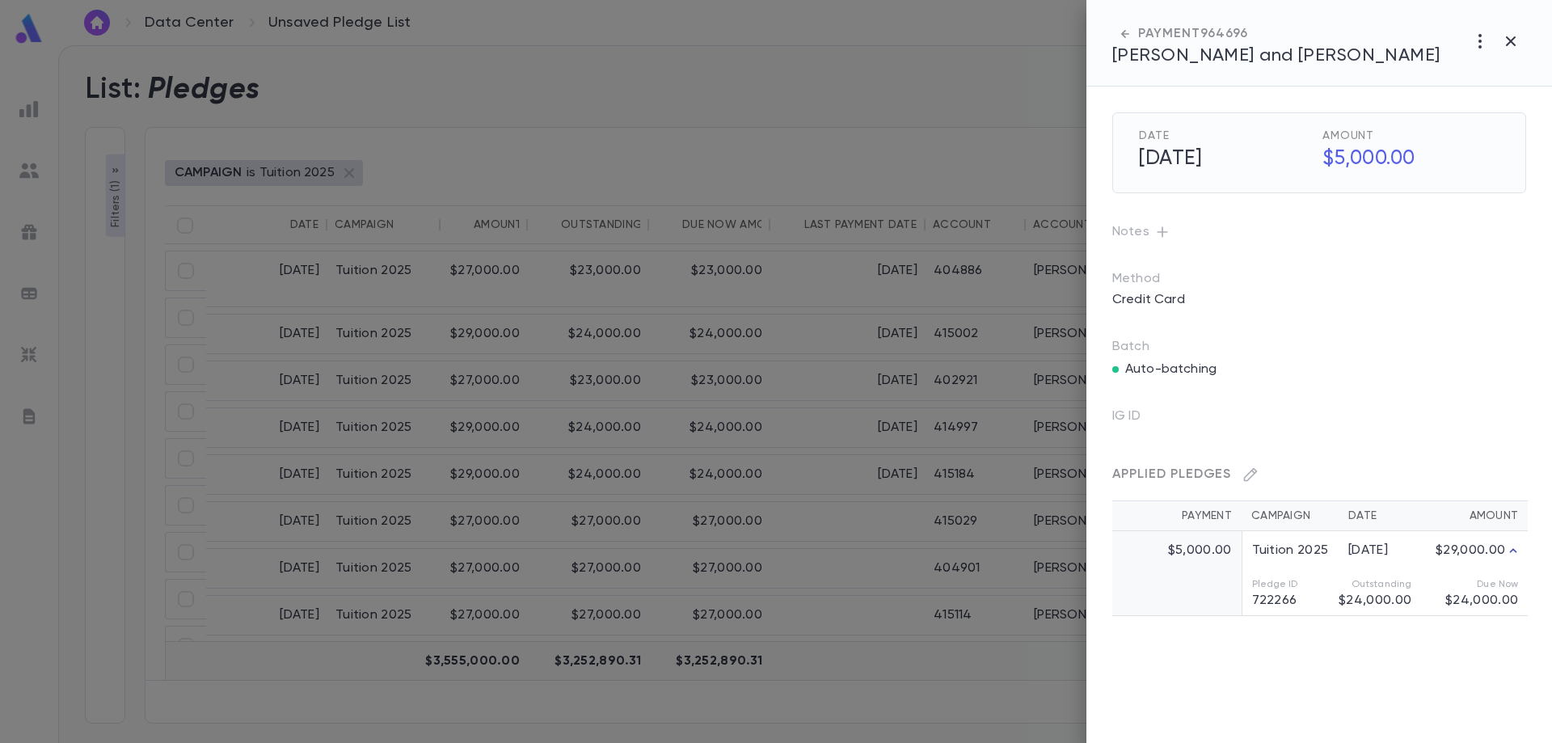
click at [762, 296] on div at bounding box center [776, 371] width 1552 height 743
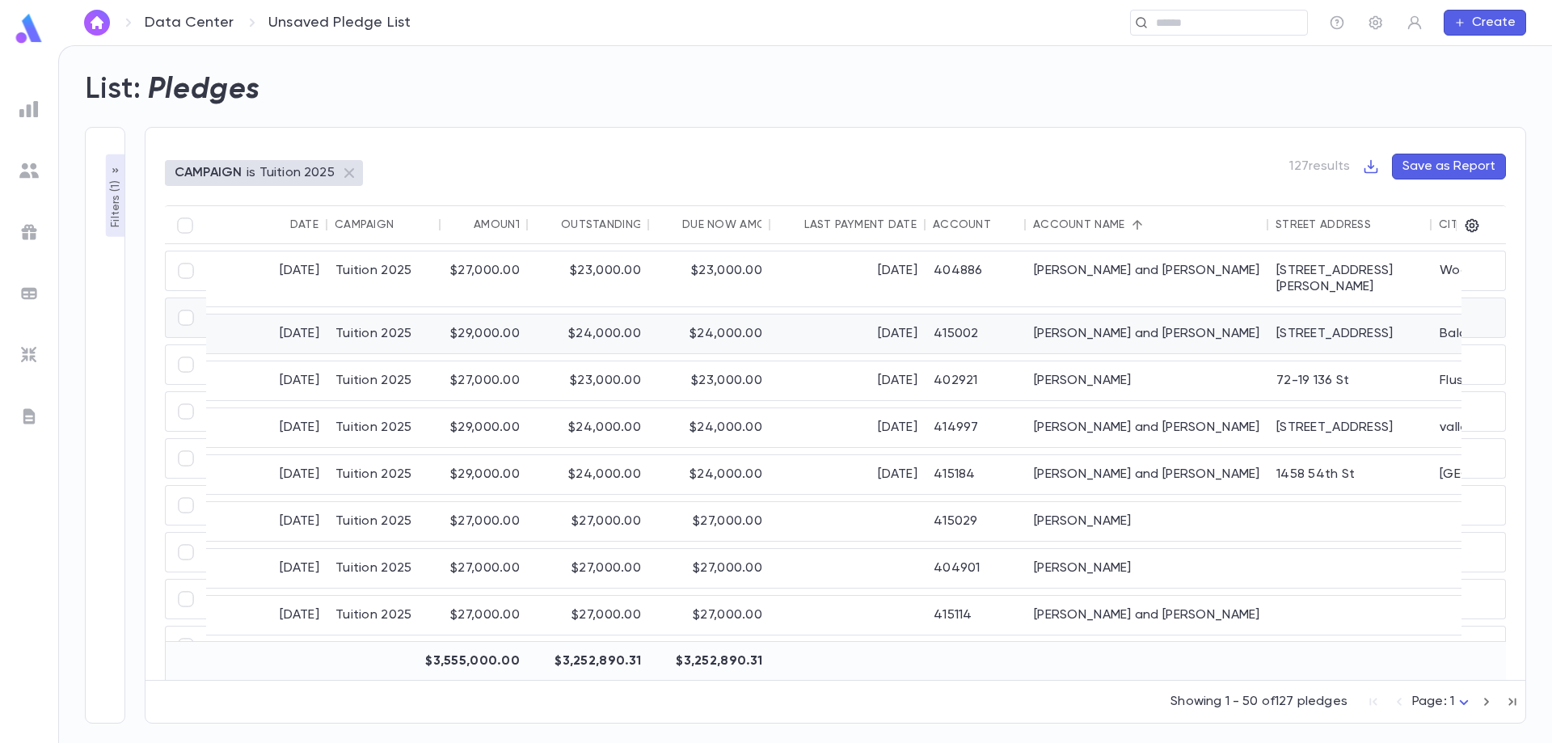
click at [770, 314] on div "$24,000.00" at bounding box center [709, 333] width 121 height 39
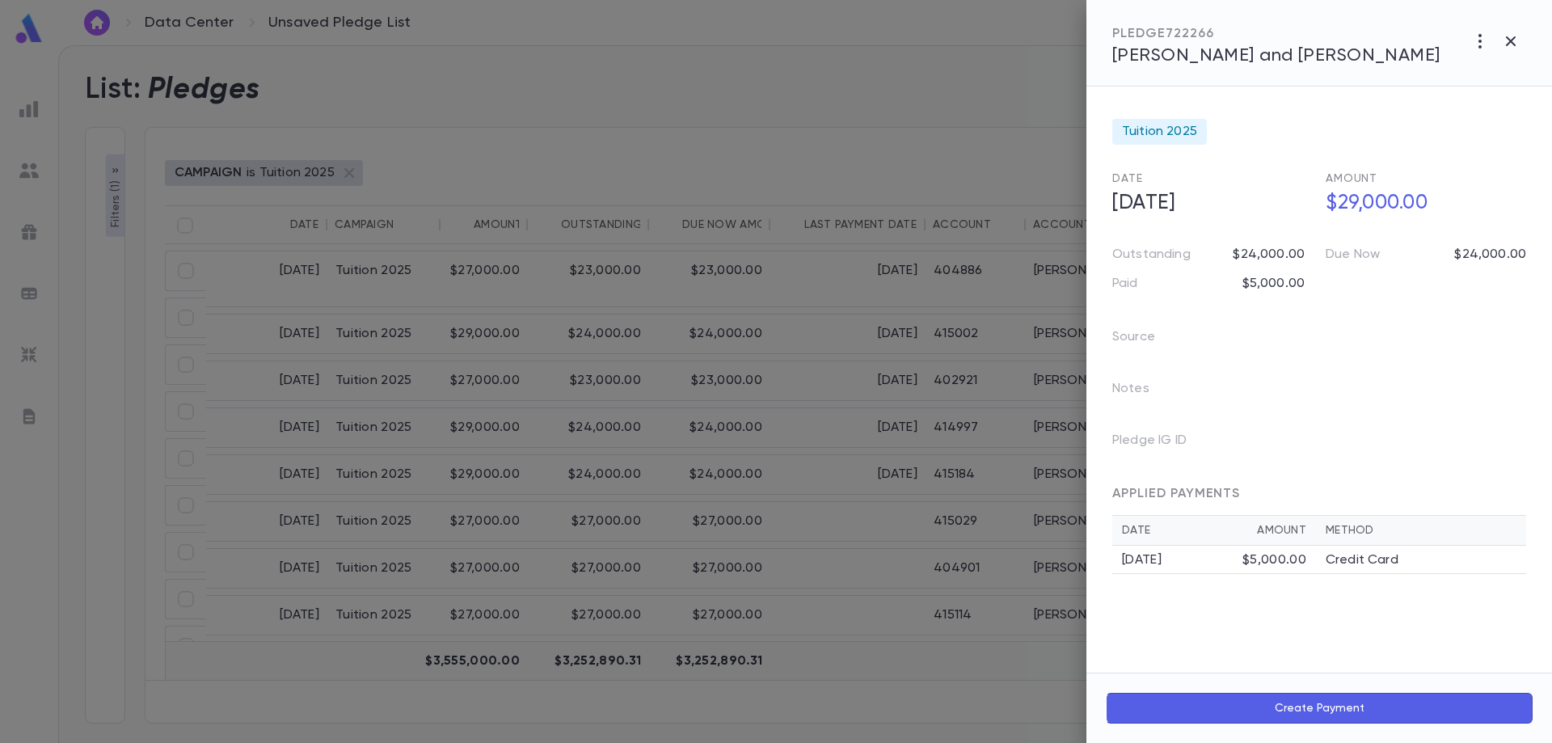
click at [1249, 56] on span "Avis, Baruch and Elana" at bounding box center [1276, 56] width 328 height 18
click at [1323, 611] on div "Tuition 2025 Date 3/12/2025 Amount $29,000.00 Outstanding $24,000.00 Due Now $2…" at bounding box center [1320, 380] width 466 height 586
click at [1479, 43] on icon "button" at bounding box center [1480, 41] width 19 height 19
click at [1478, 76] on li "Create Installment Schedule" at bounding box center [1444, 75] width 201 height 26
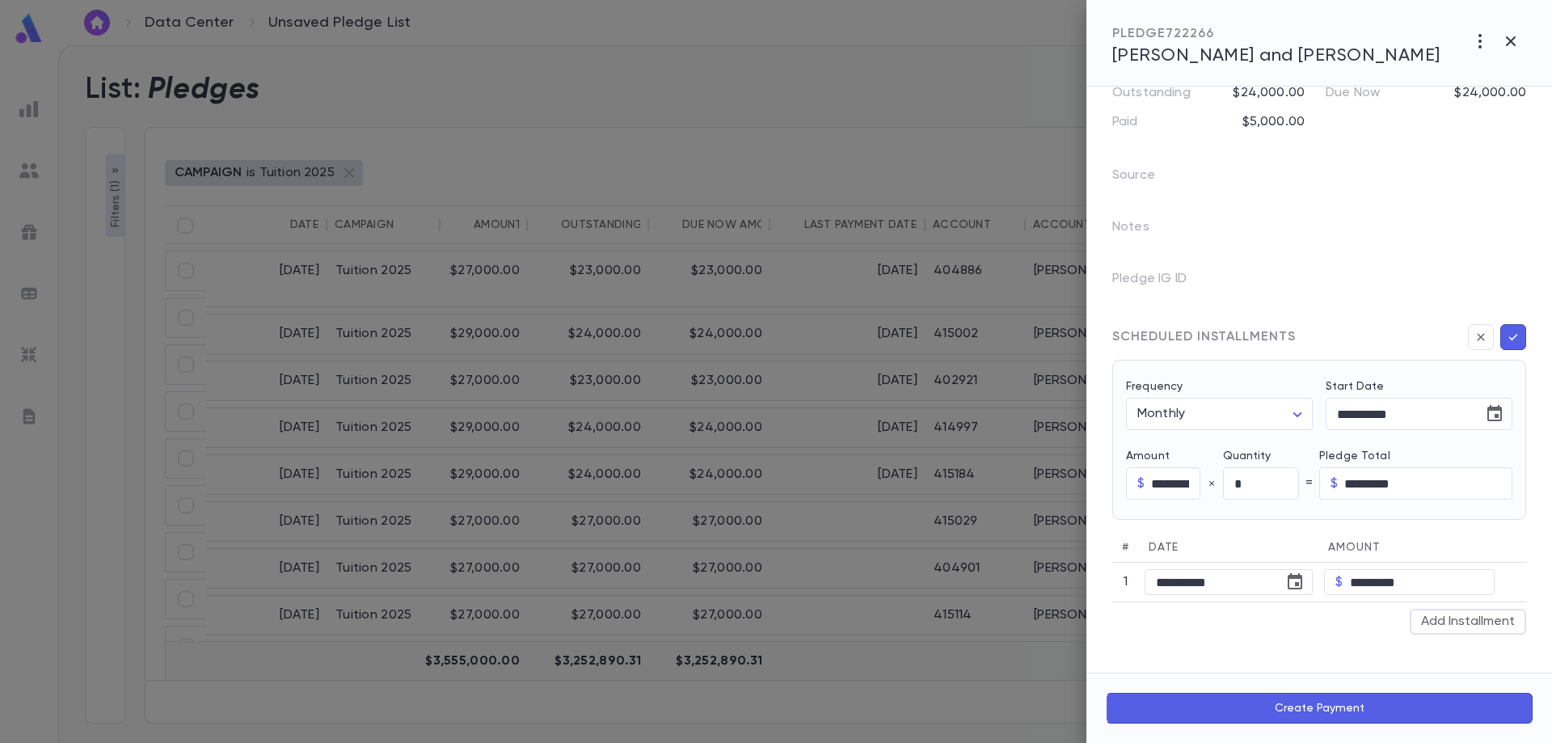
scroll to position [243, 0]
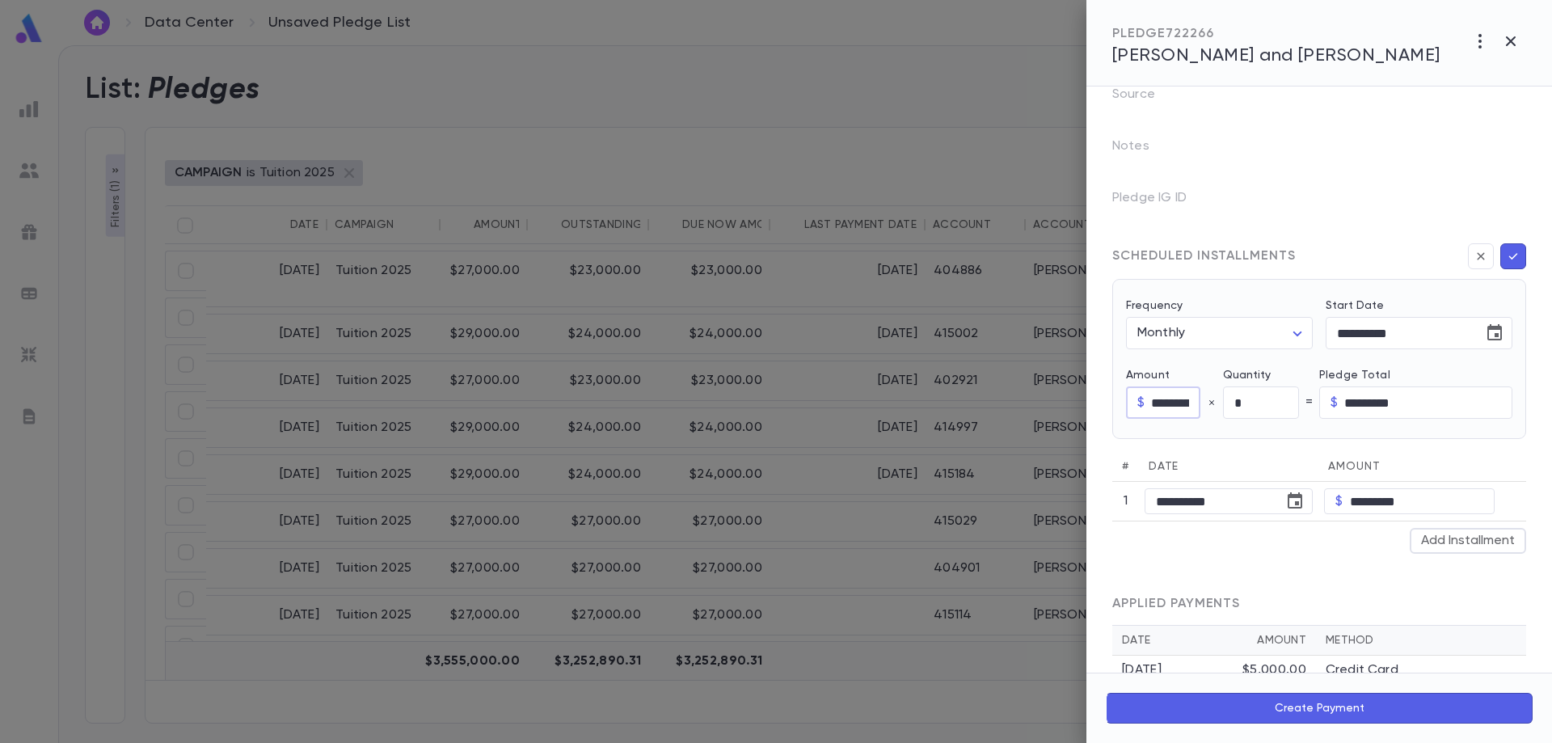
click at [1155, 404] on input "*********" at bounding box center [1175, 403] width 49 height 32
click at [1154, 409] on input "*********" at bounding box center [1175, 403] width 49 height 32
type input "********"
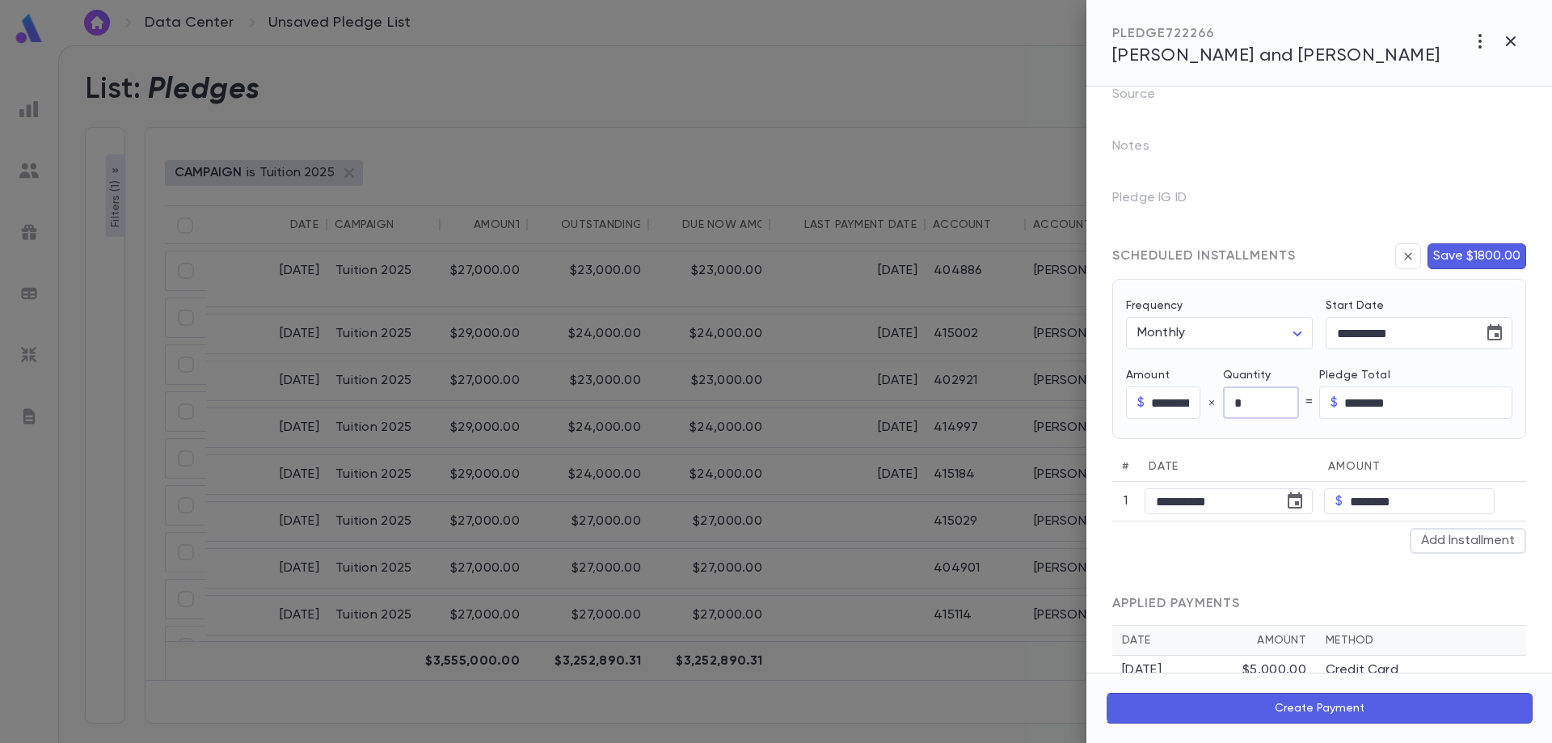
click at [1269, 402] on input "*" at bounding box center [1261, 403] width 76 height 32
type input "**"
type input "*********"
click at [1363, 334] on input "**********" at bounding box center [1399, 334] width 146 height 32
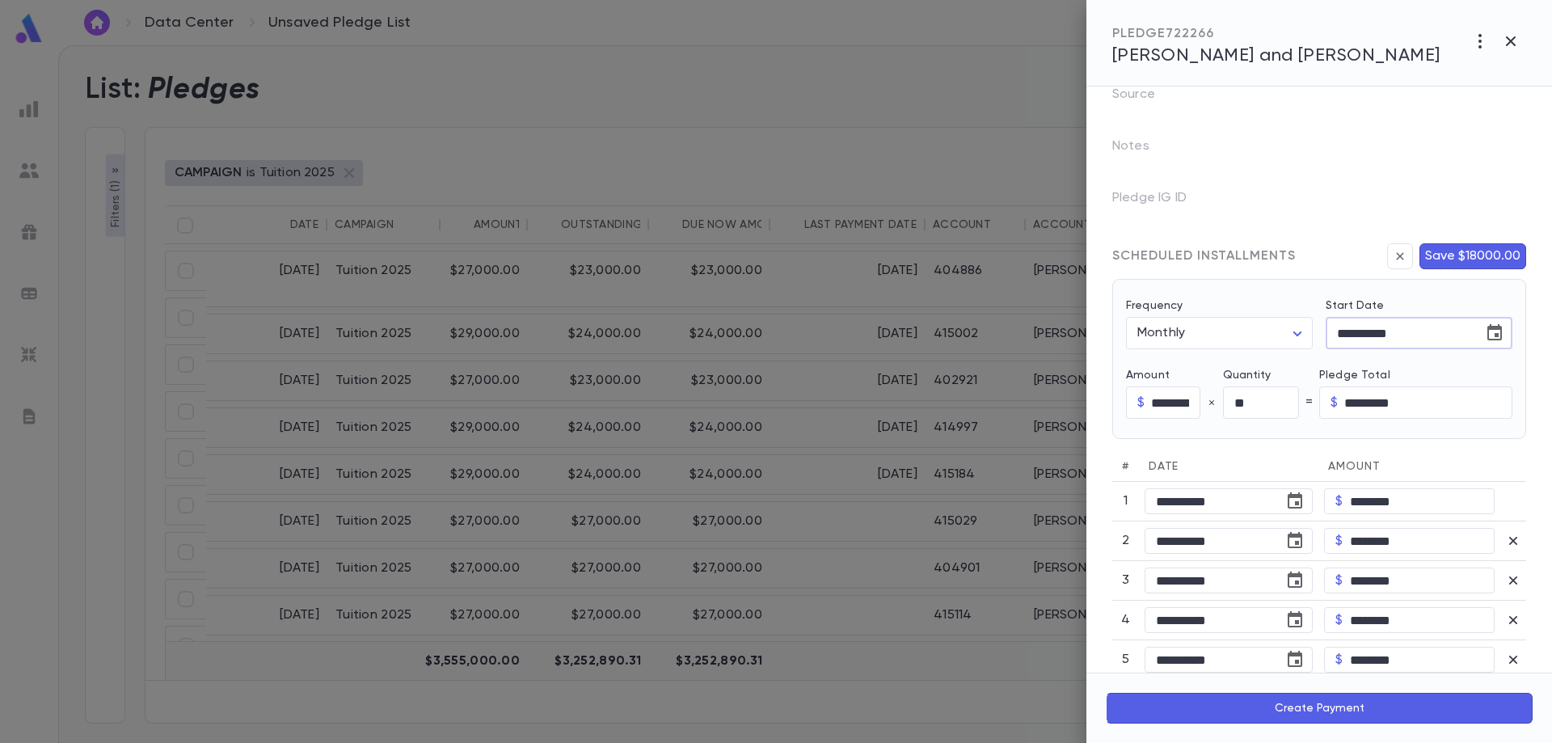
click at [1492, 341] on icon "Choose date, selected date is Mar 12, 2025" at bounding box center [1494, 332] width 19 height 19
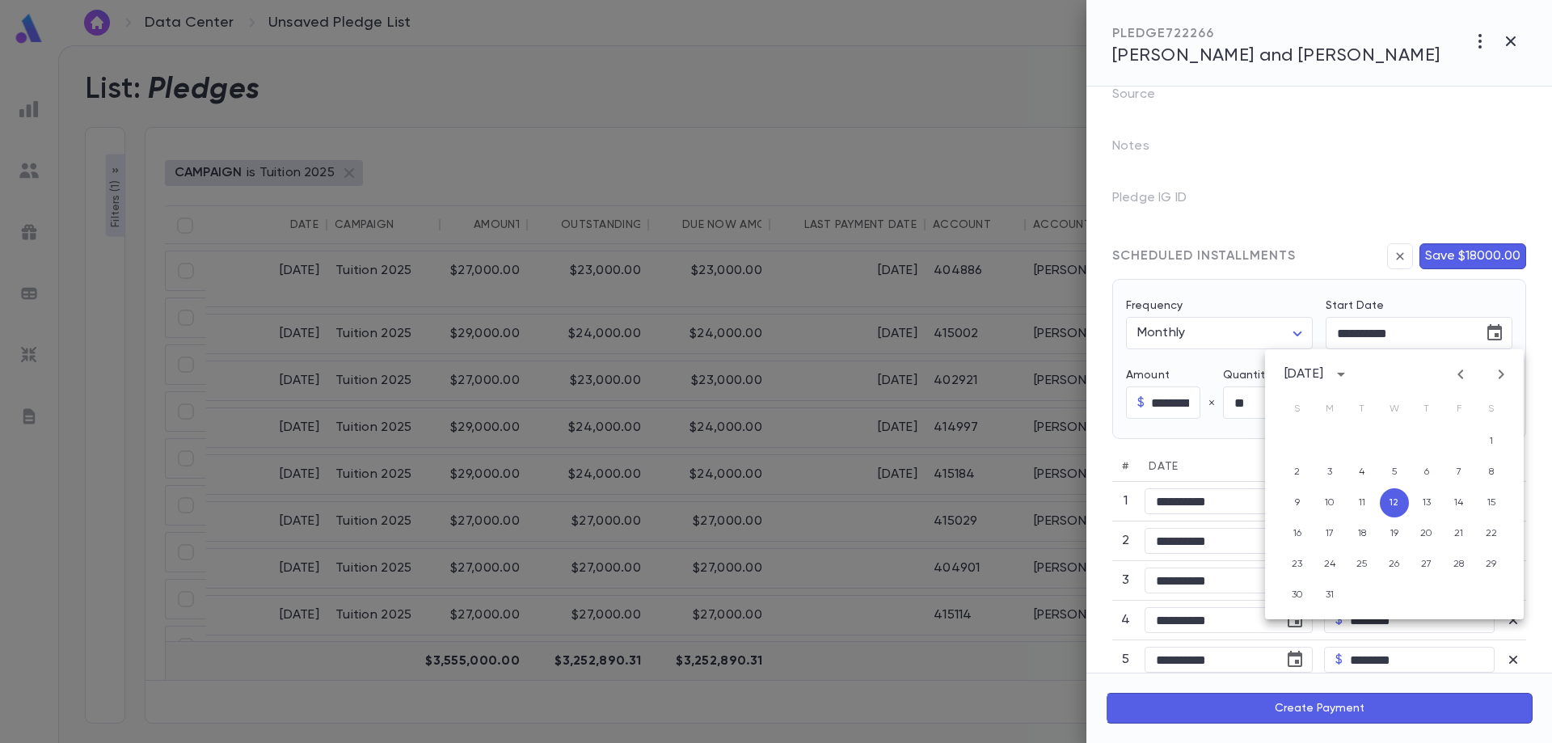
click at [1502, 377] on icon "Next month" at bounding box center [1502, 374] width 6 height 10
click at [1504, 377] on icon "Next month" at bounding box center [1501, 374] width 19 height 19
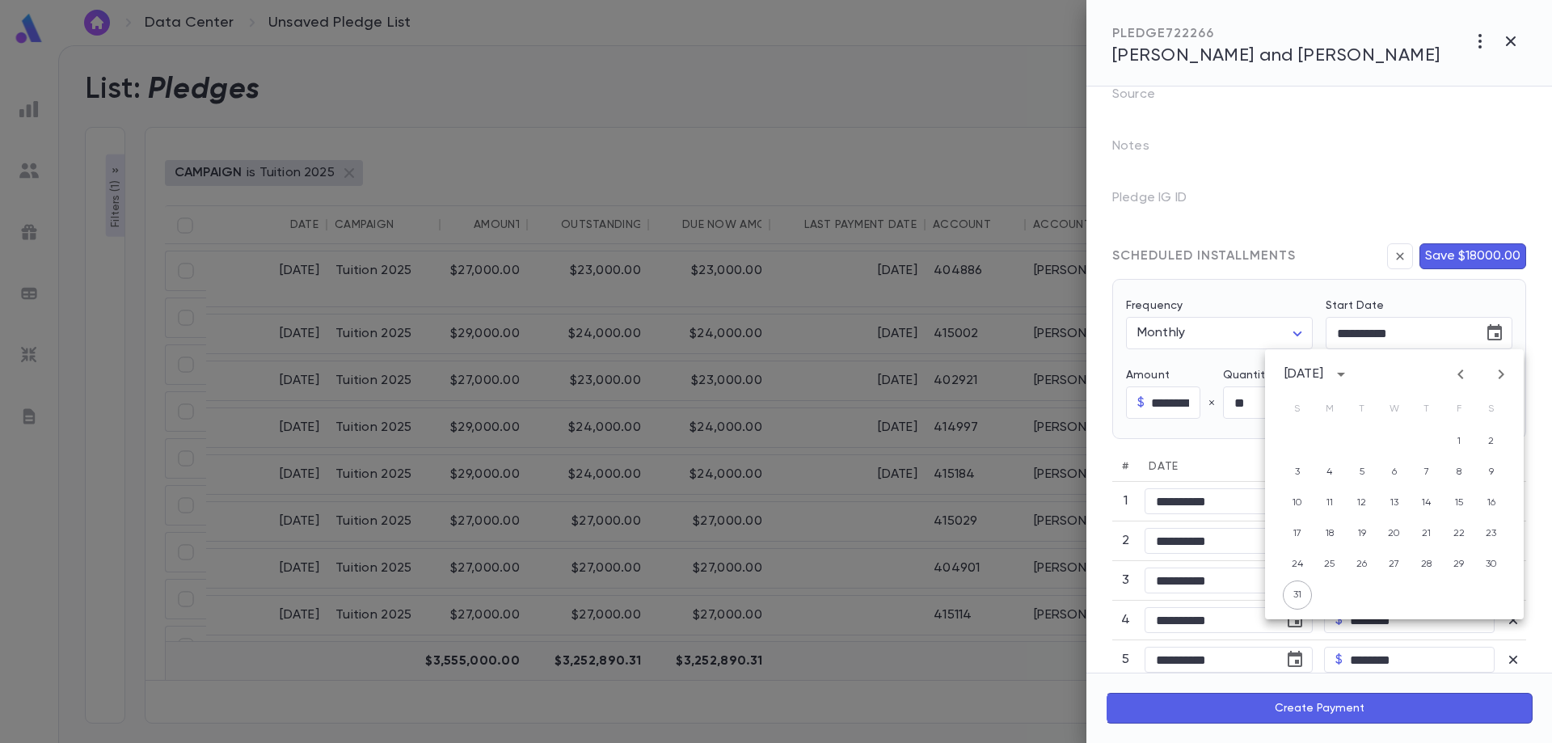
click at [1504, 377] on icon "Next month" at bounding box center [1501, 374] width 19 height 19
click at [1327, 442] on button "1" at bounding box center [1329, 441] width 29 height 29
type input "**********"
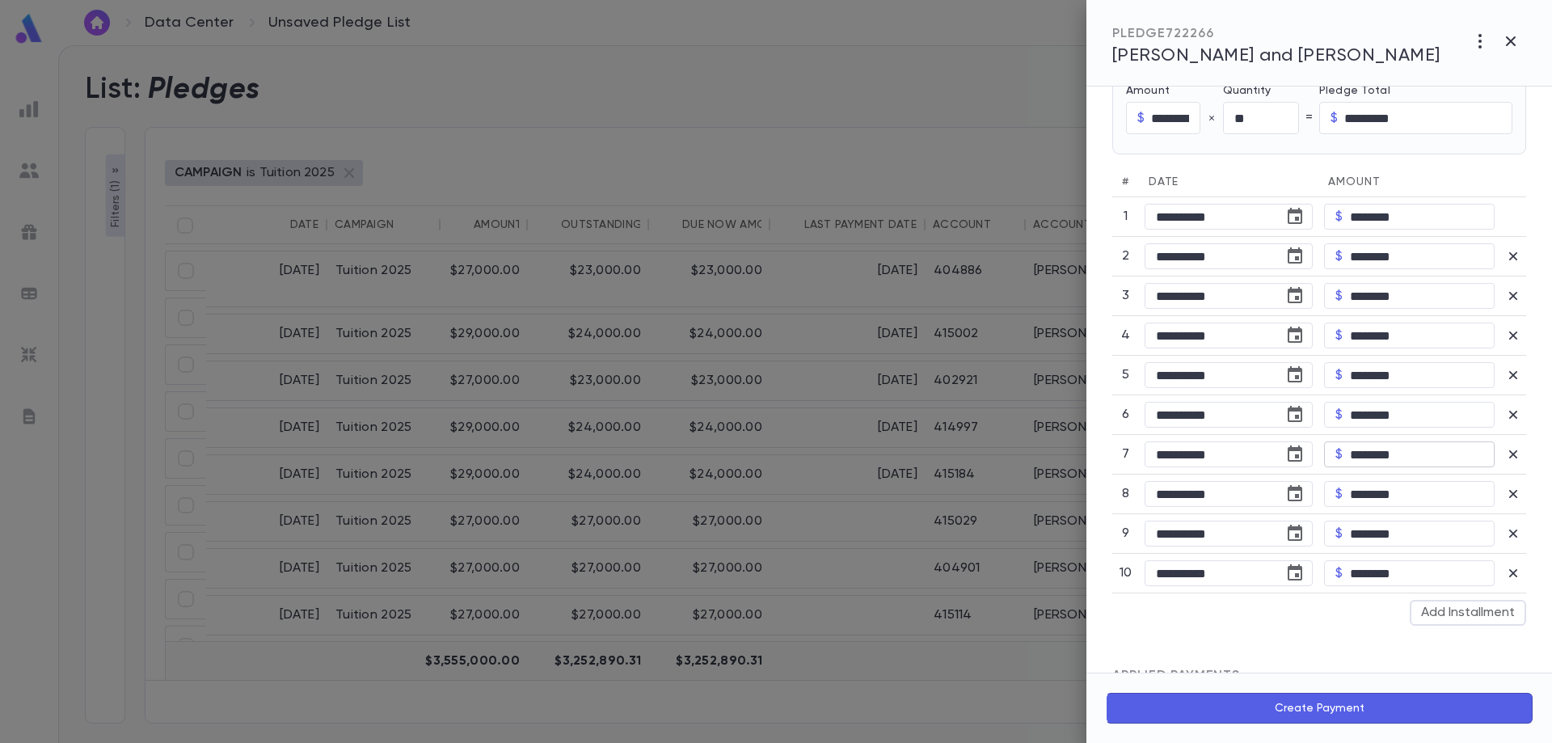
scroll to position [637, 0]
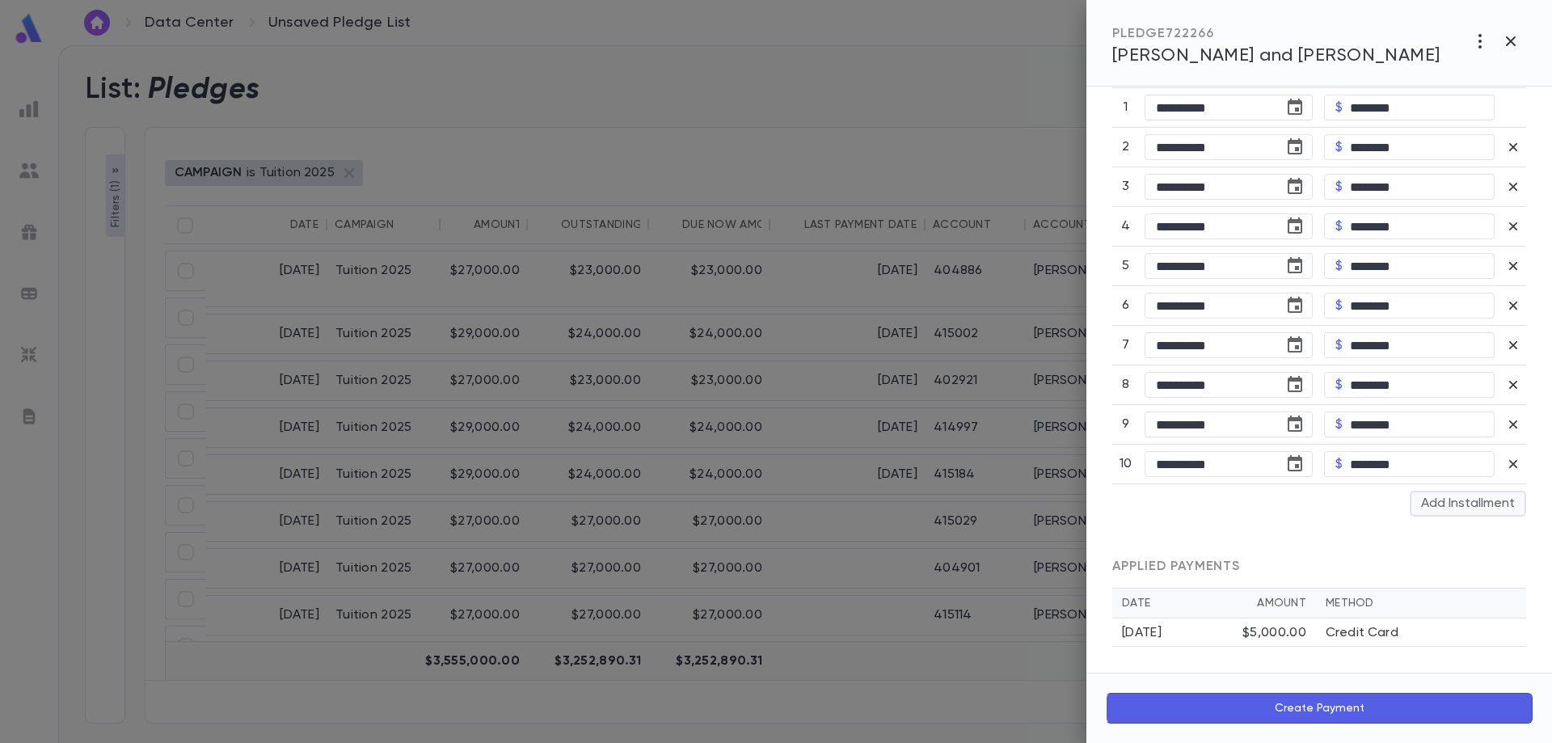
click at [1431, 504] on button "Add Installment" at bounding box center [1468, 504] width 116 height 26
type input "**"
type input "*********"
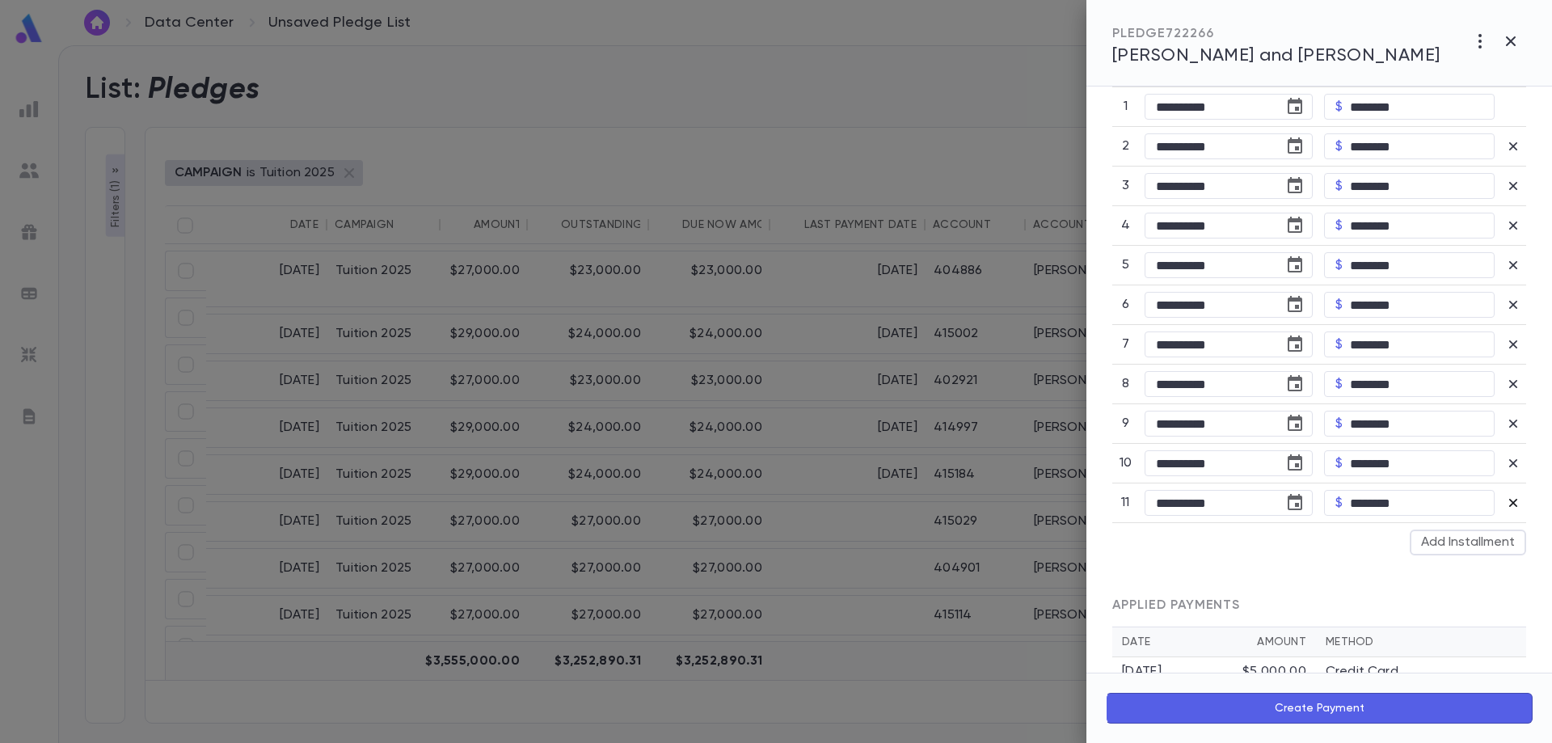
click at [1508, 505] on icon "button" at bounding box center [1513, 503] width 16 height 16
type input "**"
type input "*********"
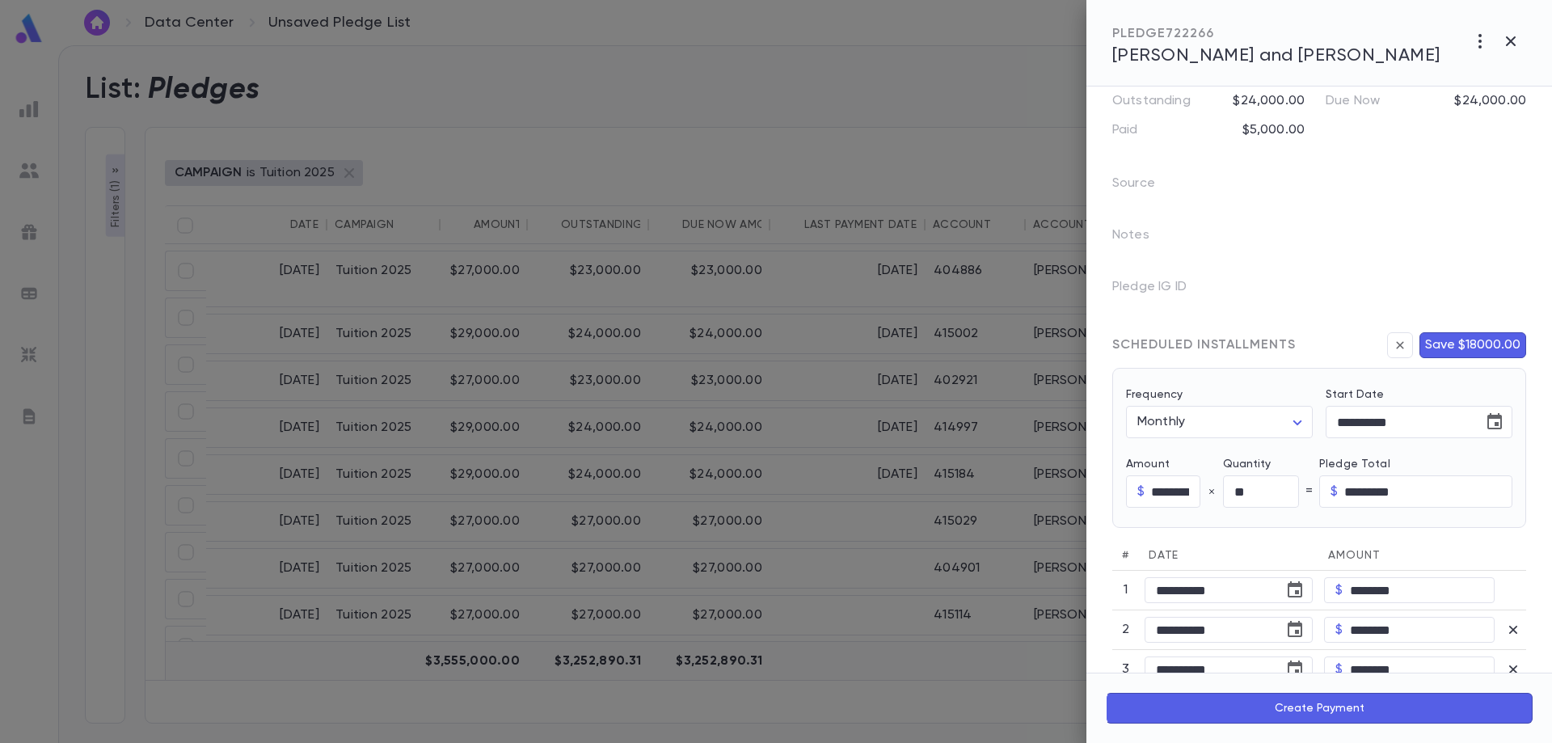
scroll to position [152, 0]
click at [1222, 349] on div "SCHEDULED INSTALLMENTS" at bounding box center [1204, 347] width 184 height 16
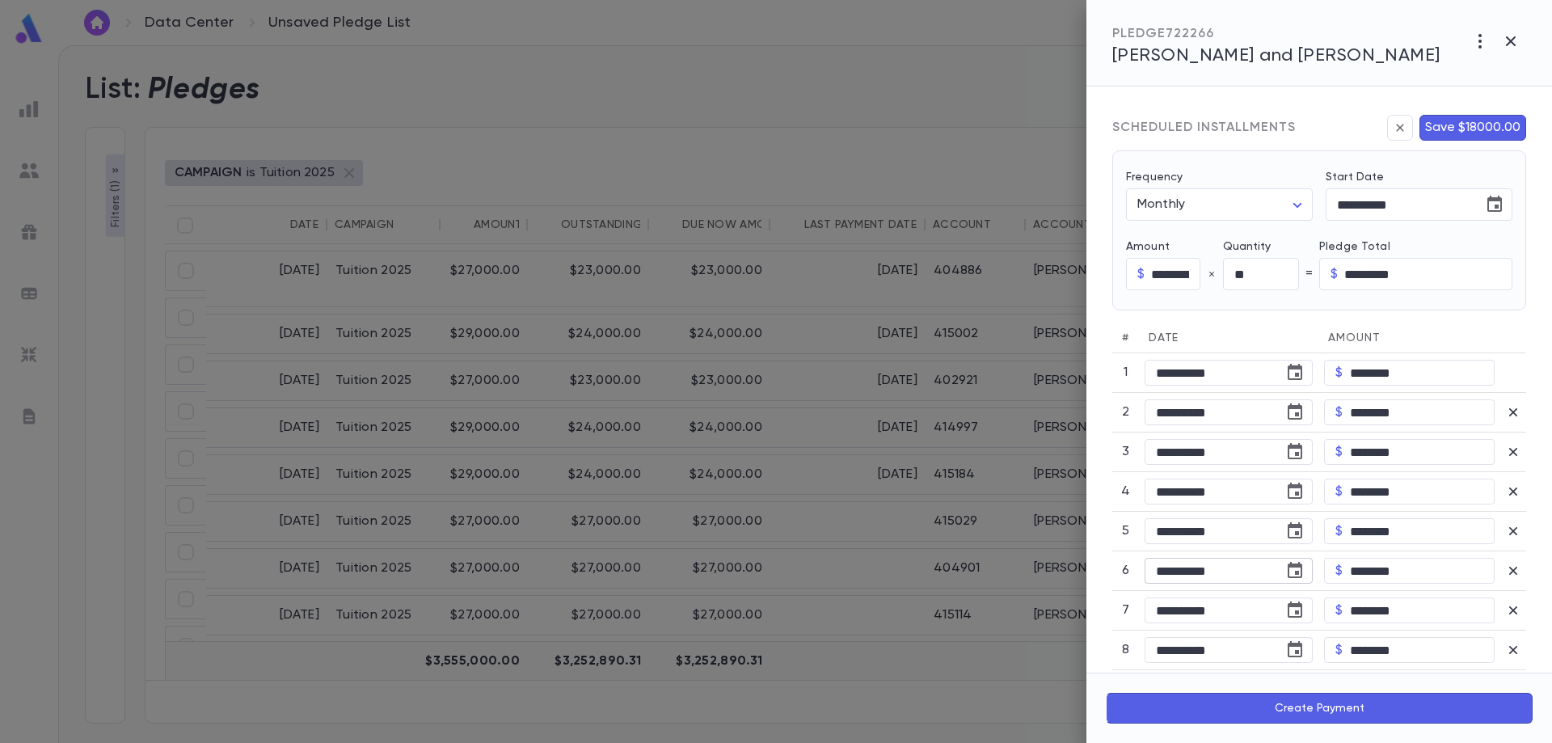
scroll to position [395, 0]
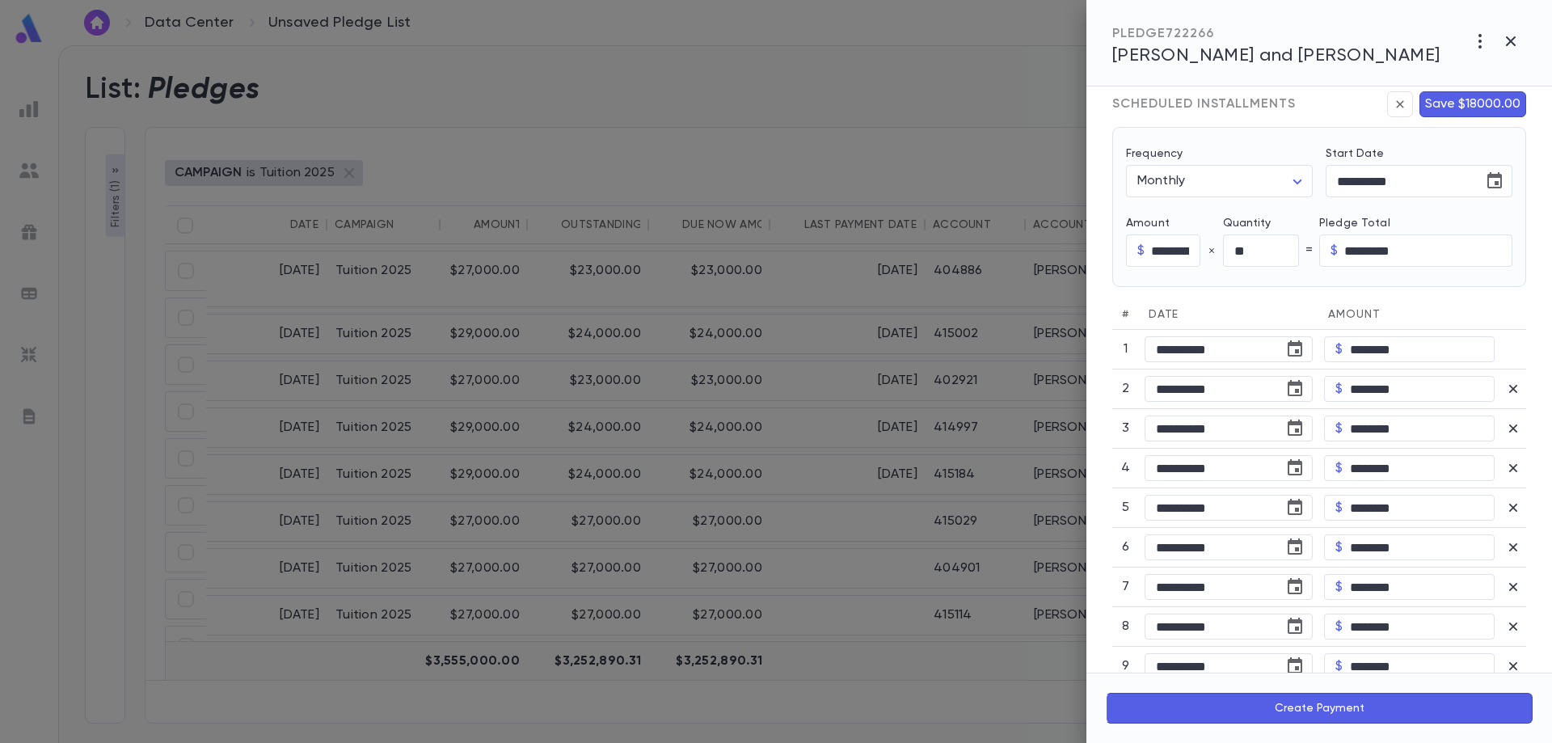
click at [1213, 57] on span "Avis, Baruch and Elana" at bounding box center [1276, 56] width 328 height 18
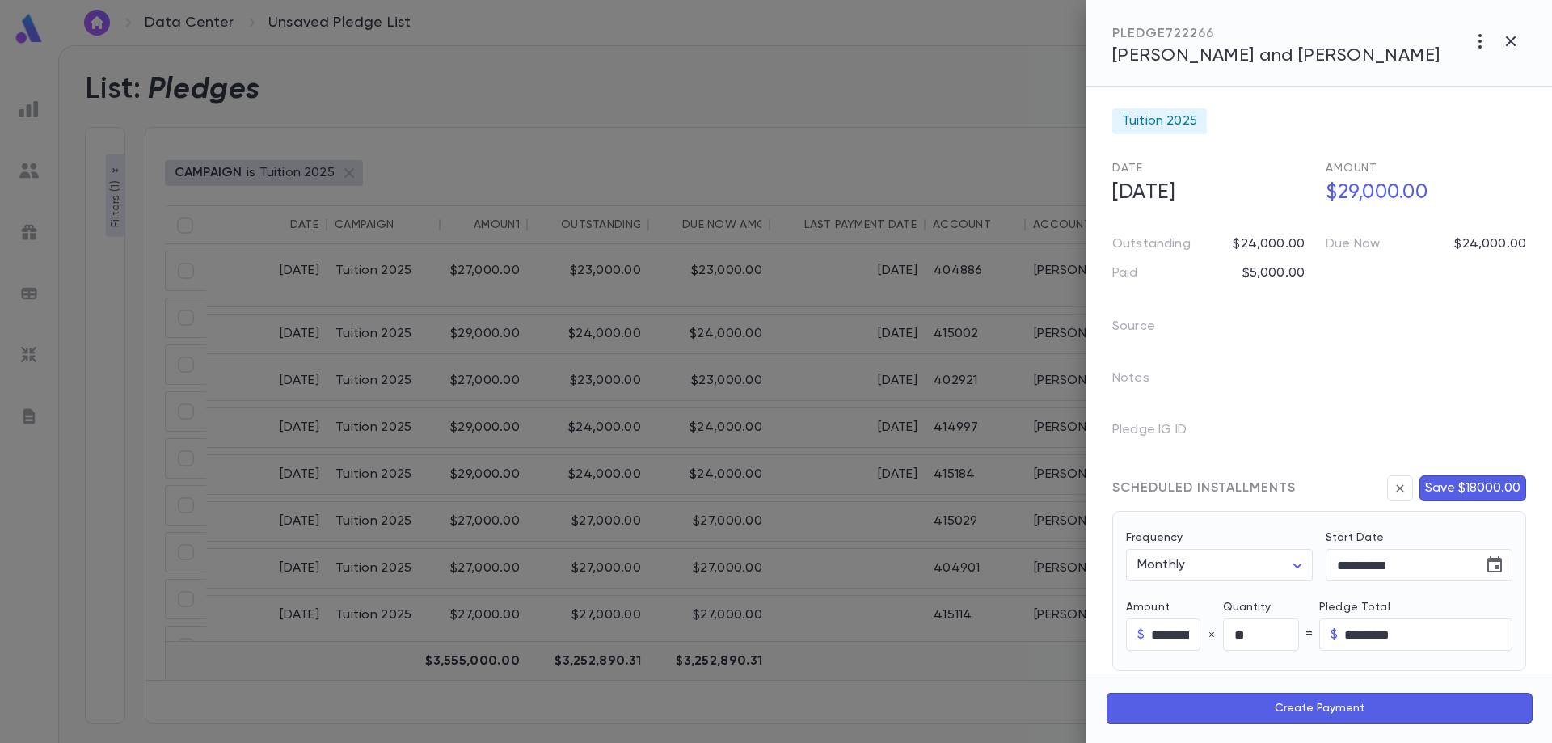
scroll to position [0, 0]
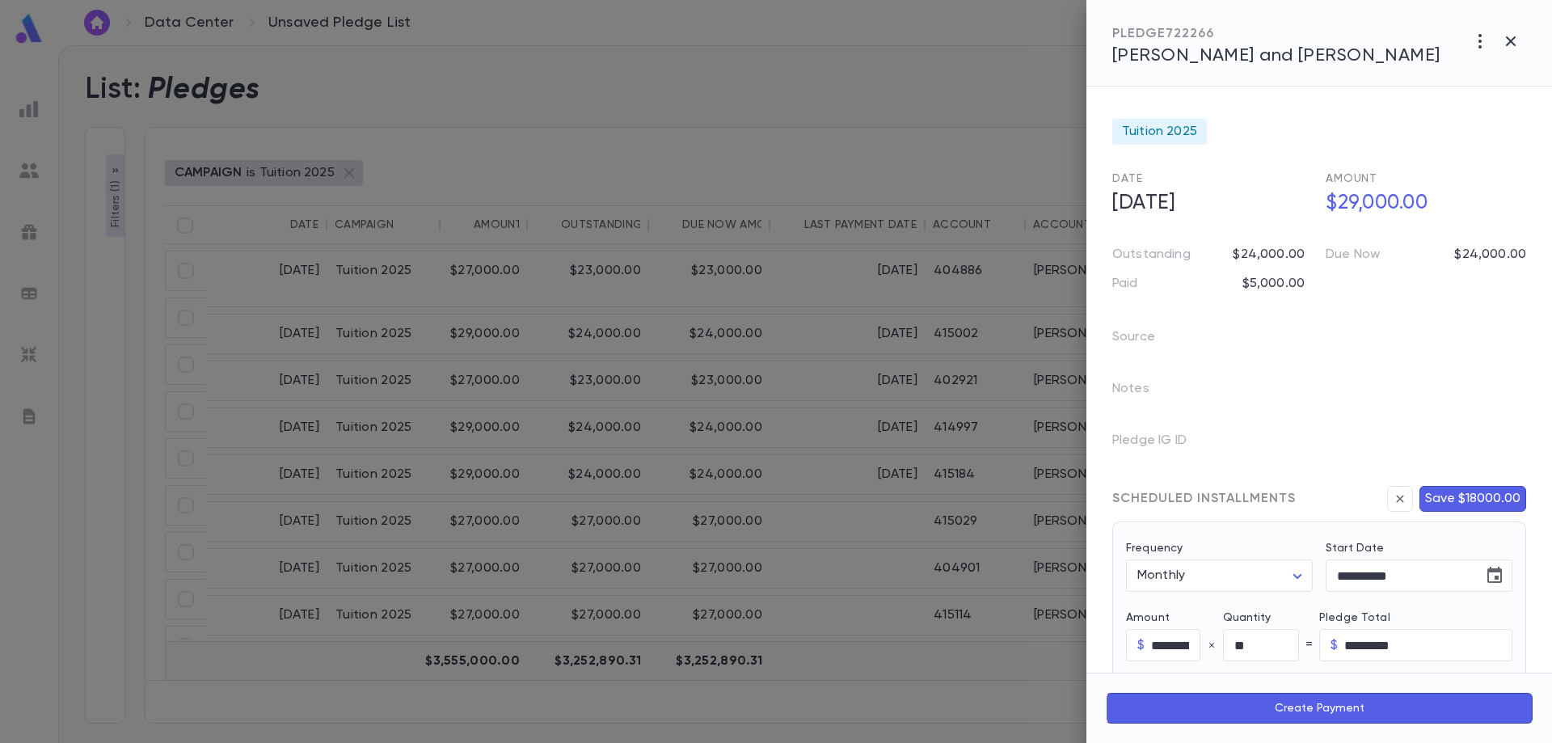
click at [1246, 63] on span "Avis, Baruch and Elana" at bounding box center [1276, 56] width 328 height 18
click at [1477, 40] on icon "button" at bounding box center [1480, 41] width 19 height 19
click at [1510, 36] on div at bounding box center [776, 371] width 1552 height 743
click at [1513, 38] on icon "button" at bounding box center [1511, 41] width 10 height 10
click at [930, 265] on div at bounding box center [776, 371] width 1552 height 743
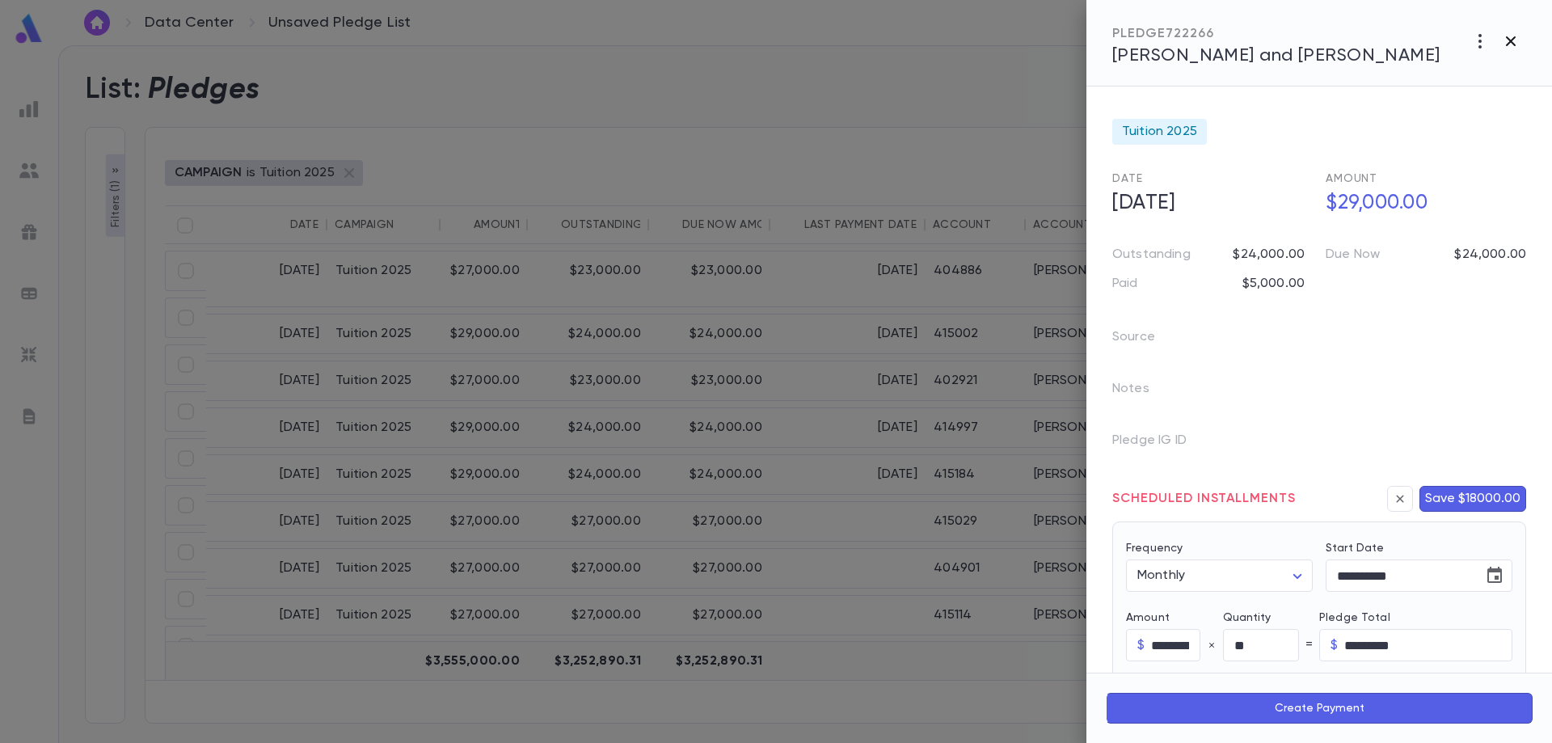
click at [1513, 36] on icon "button" at bounding box center [1510, 41] width 19 height 19
click at [845, 185] on div at bounding box center [776, 371] width 1552 height 743
click at [824, 201] on div at bounding box center [776, 371] width 1552 height 743
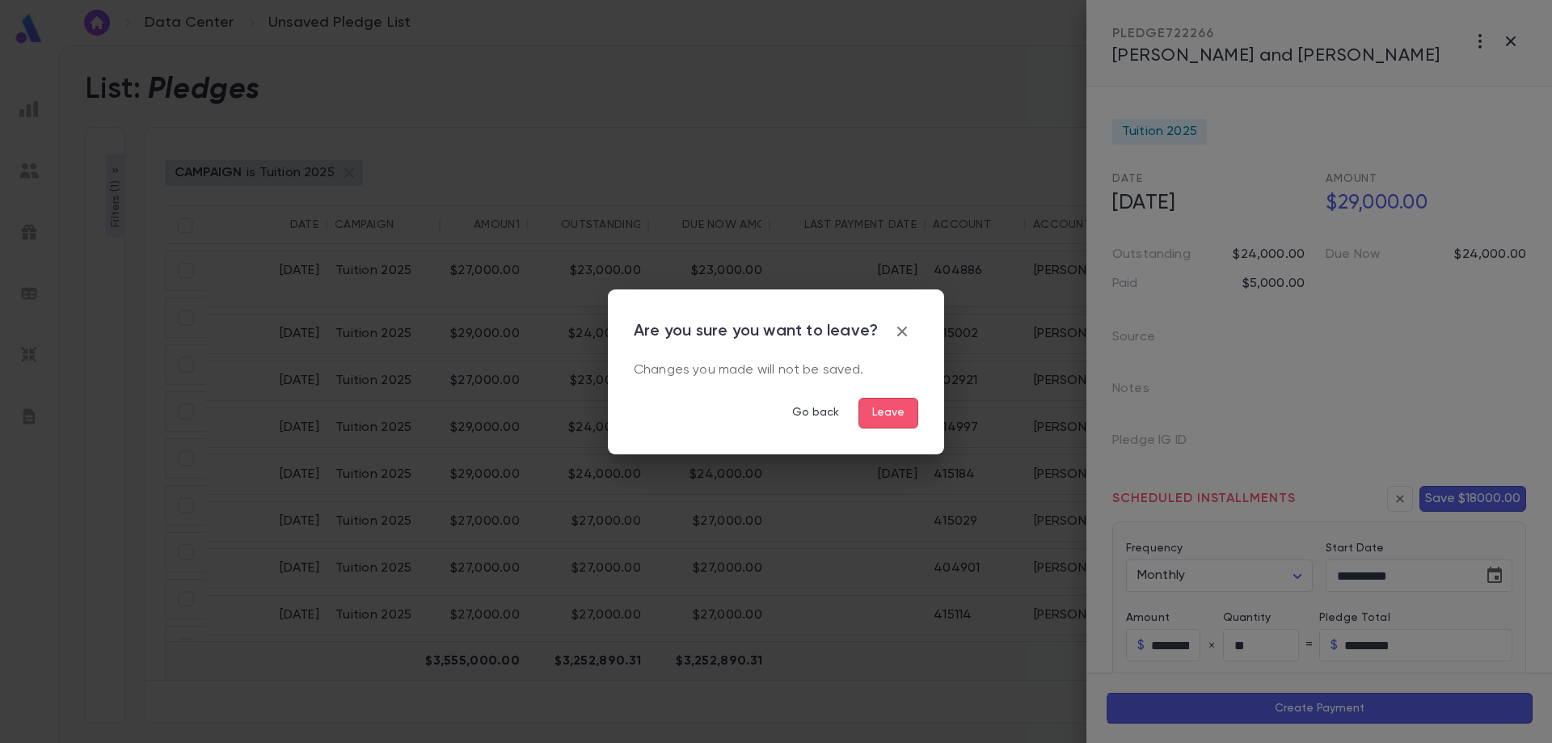
click at [898, 410] on button "Leave" at bounding box center [889, 413] width 60 height 31
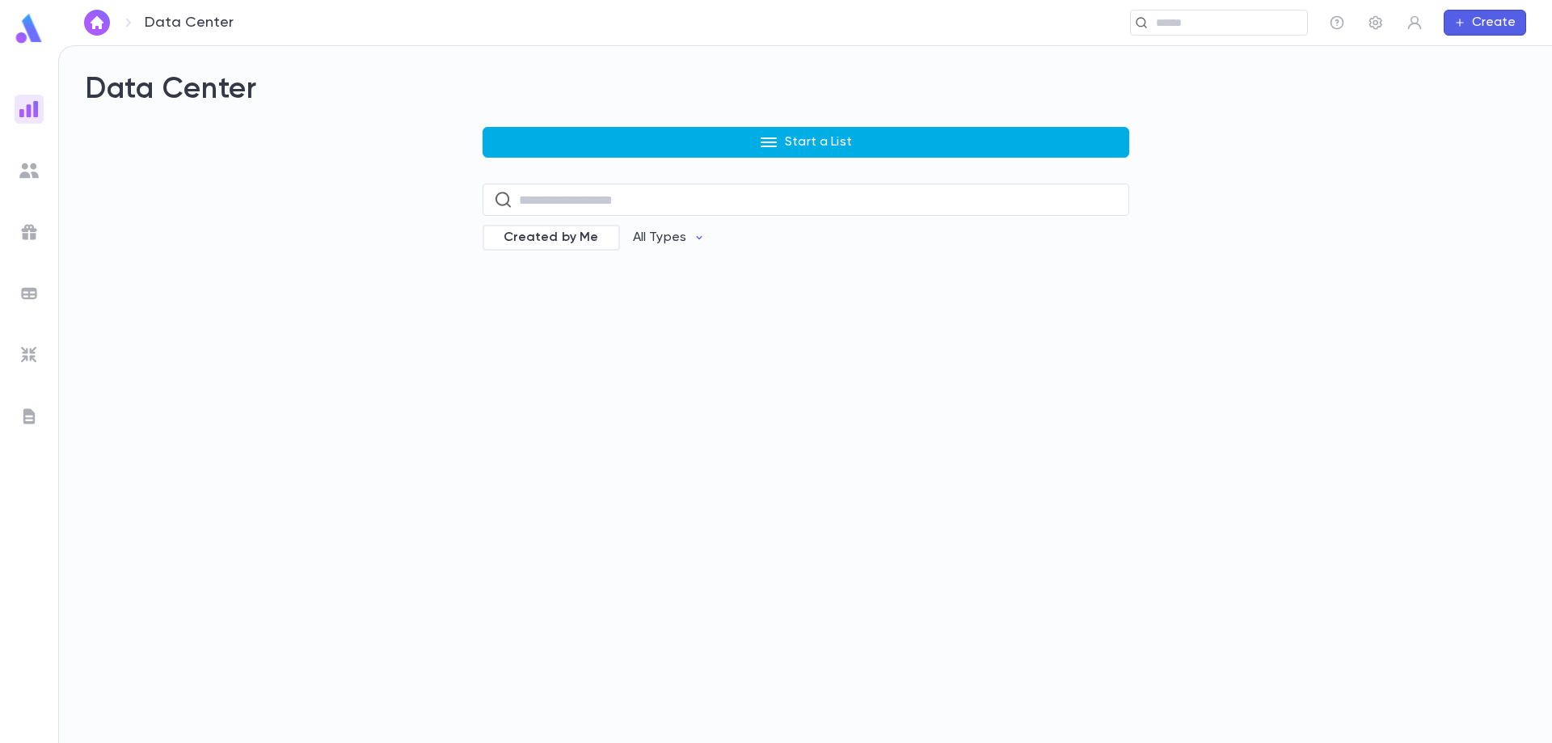
click at [806, 142] on p "Start a List" at bounding box center [818, 142] width 67 height 16
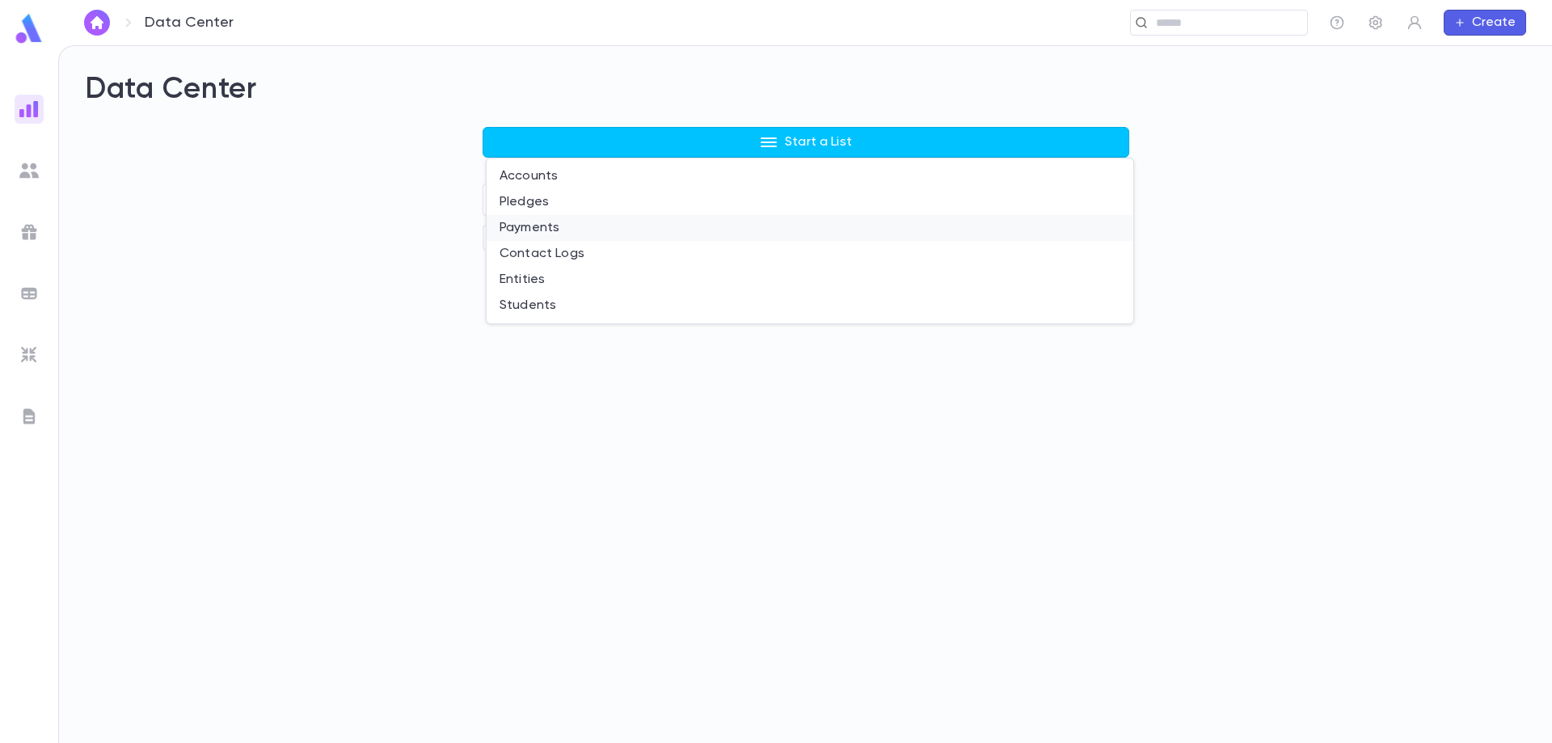
click at [542, 230] on li "Payments" at bounding box center [810, 228] width 647 height 26
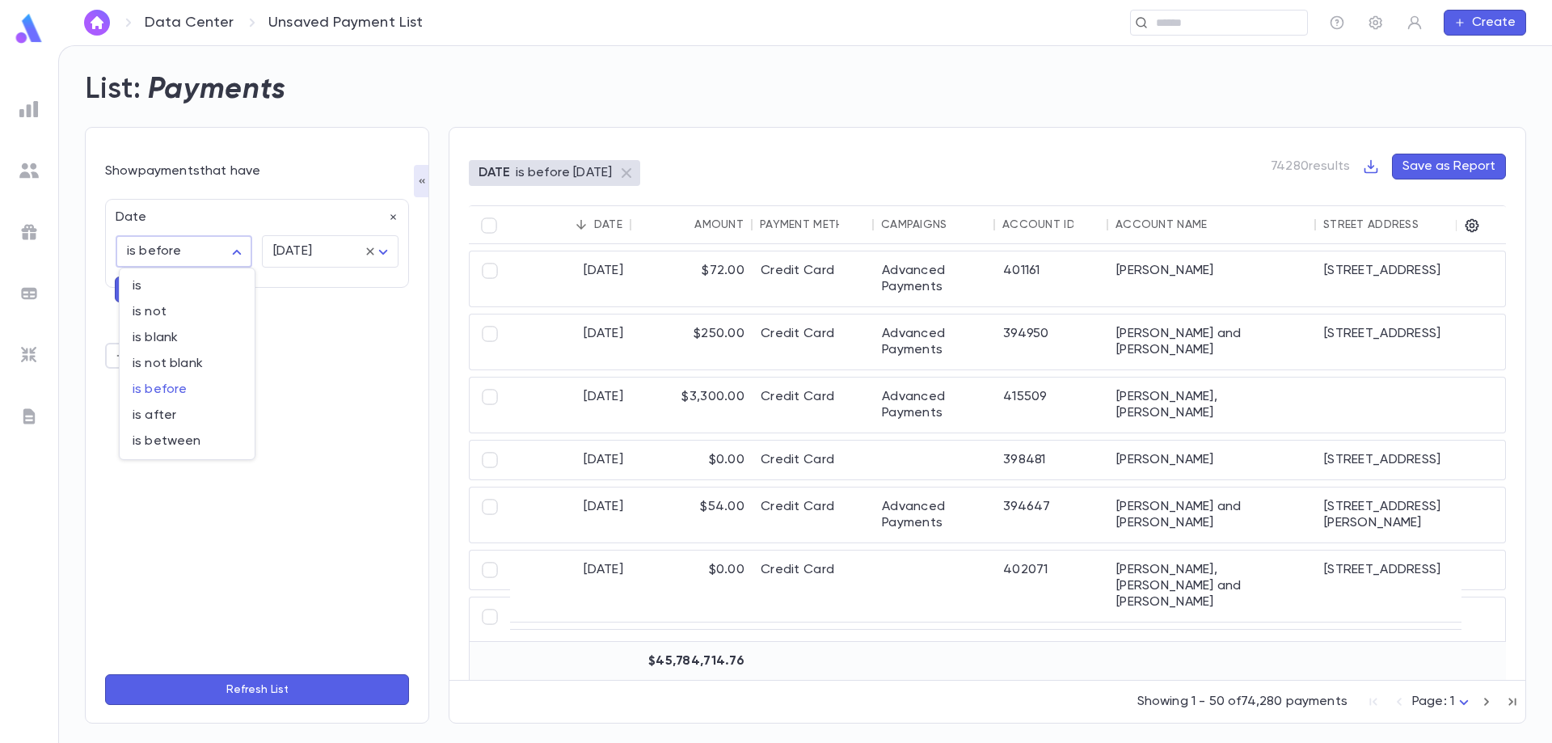
click at [175, 248] on body "Data Center Unsaved Payment List ​ Create List: Payments Show payments that hav…" at bounding box center [776, 394] width 1552 height 698
click at [175, 248] on div at bounding box center [776, 371] width 1552 height 743
click at [234, 250] on body "Data Center Unsaved Payment List ​ Create List: Payments Show payments that hav…" at bounding box center [776, 394] width 1552 height 698
click at [306, 426] on div at bounding box center [776, 371] width 1552 height 743
click at [235, 253] on body "Data Center Unsaved Payment List ​ Create List: Payments Show payments that hav…" at bounding box center [776, 394] width 1552 height 698
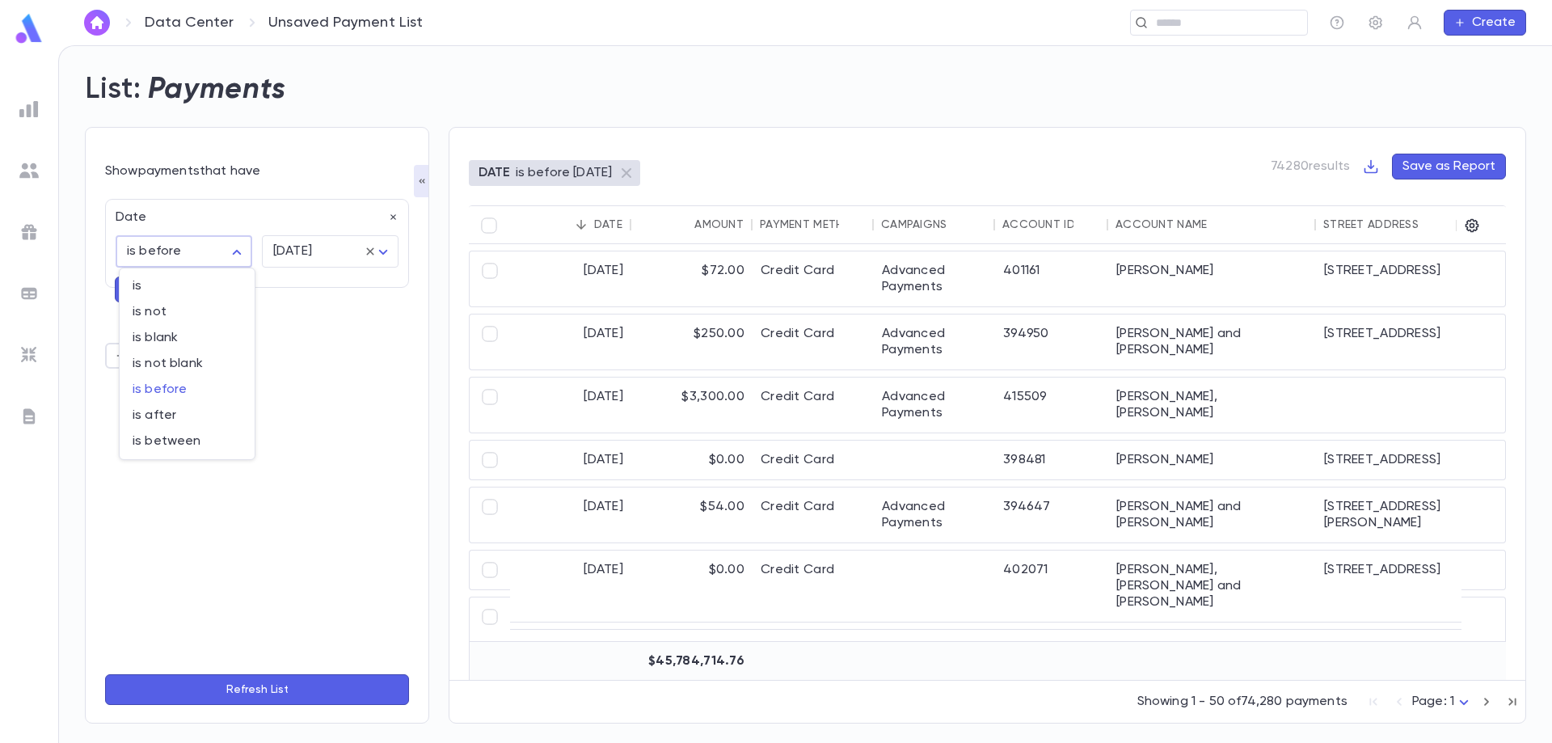
click at [329, 428] on div at bounding box center [776, 371] width 1552 height 743
click at [390, 224] on button "button" at bounding box center [393, 217] width 11 height 16
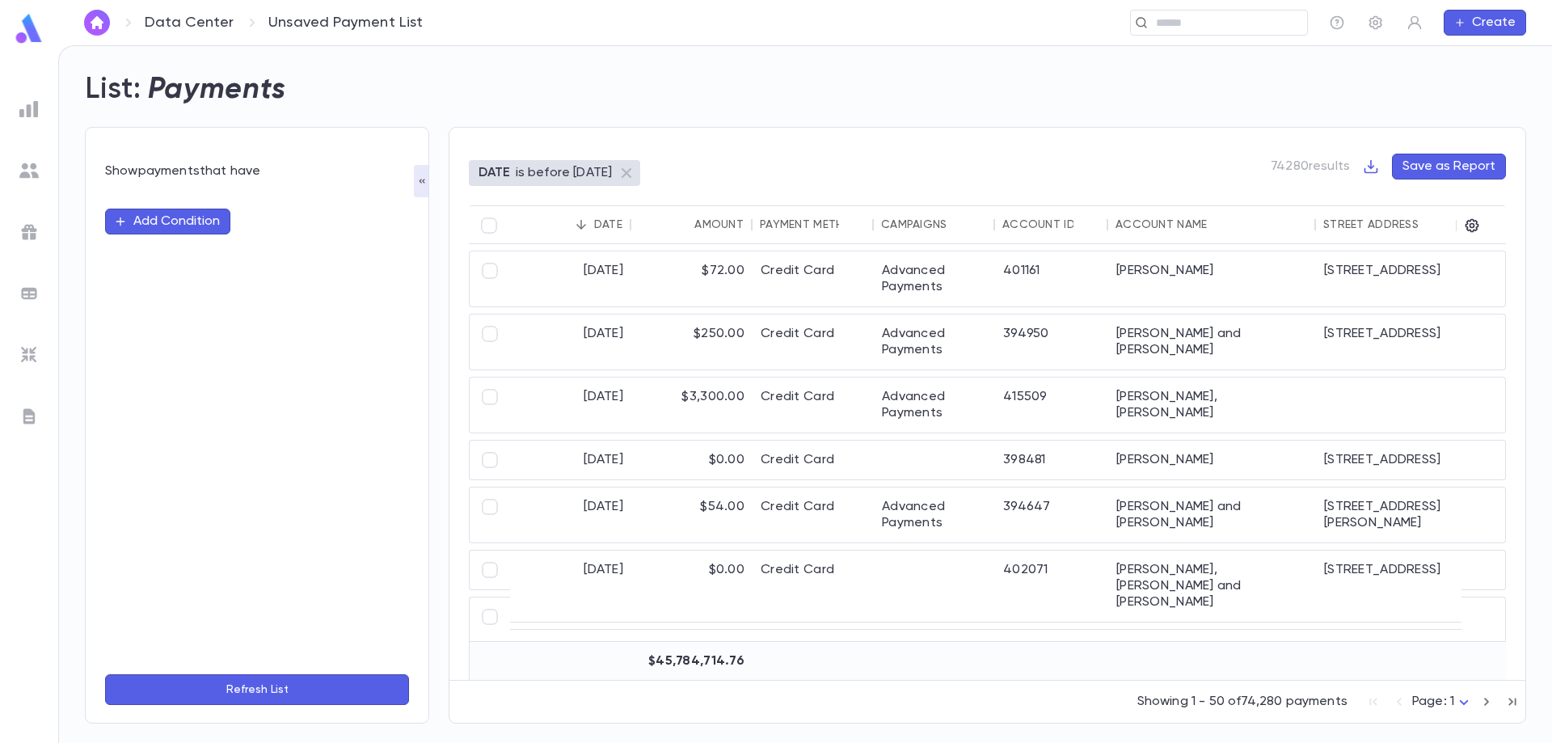
click at [213, 226] on button "Add Condition" at bounding box center [167, 222] width 125 height 26
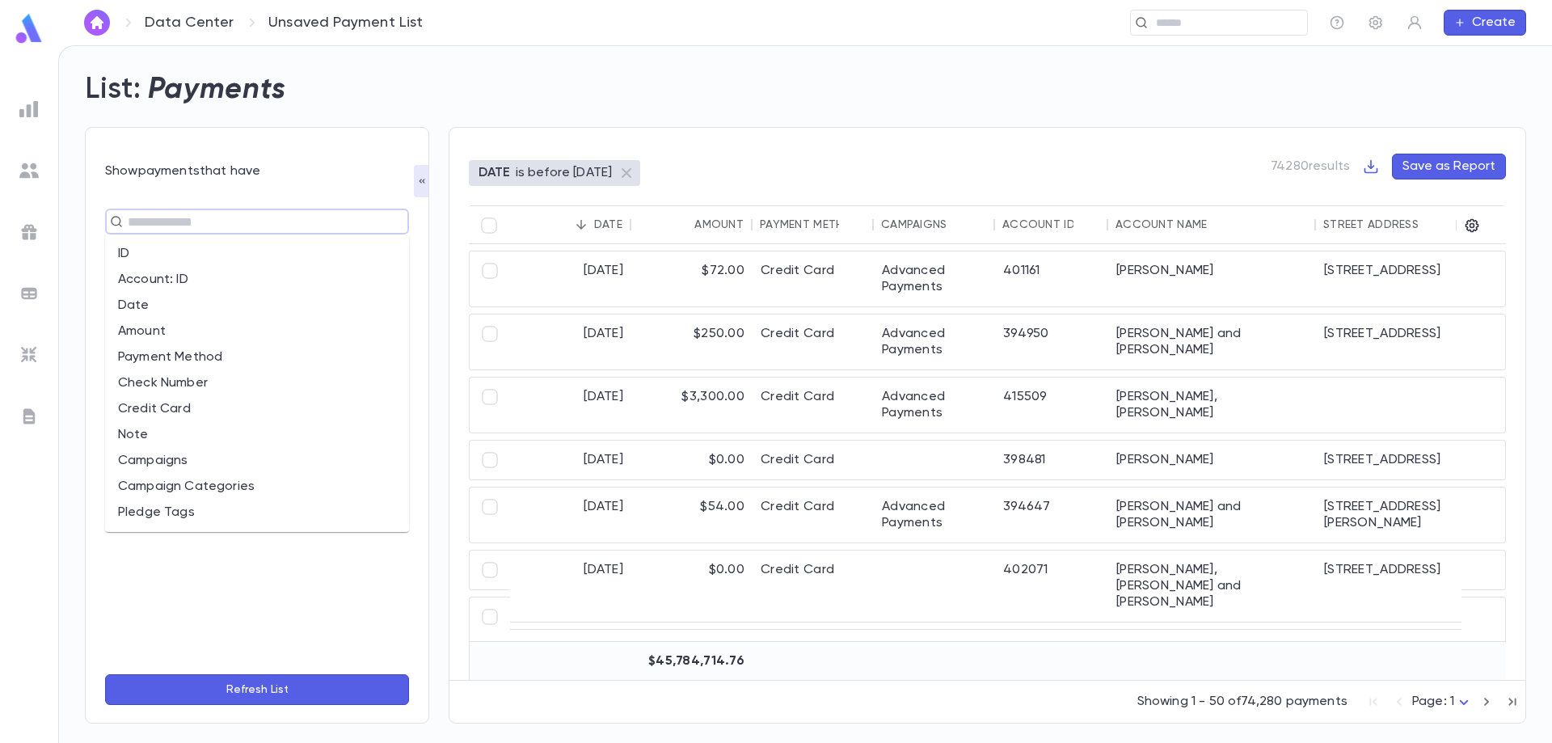
click at [233, 223] on input "text" at bounding box center [250, 221] width 255 height 23
click at [221, 463] on li "Campaigns" at bounding box center [257, 461] width 304 height 26
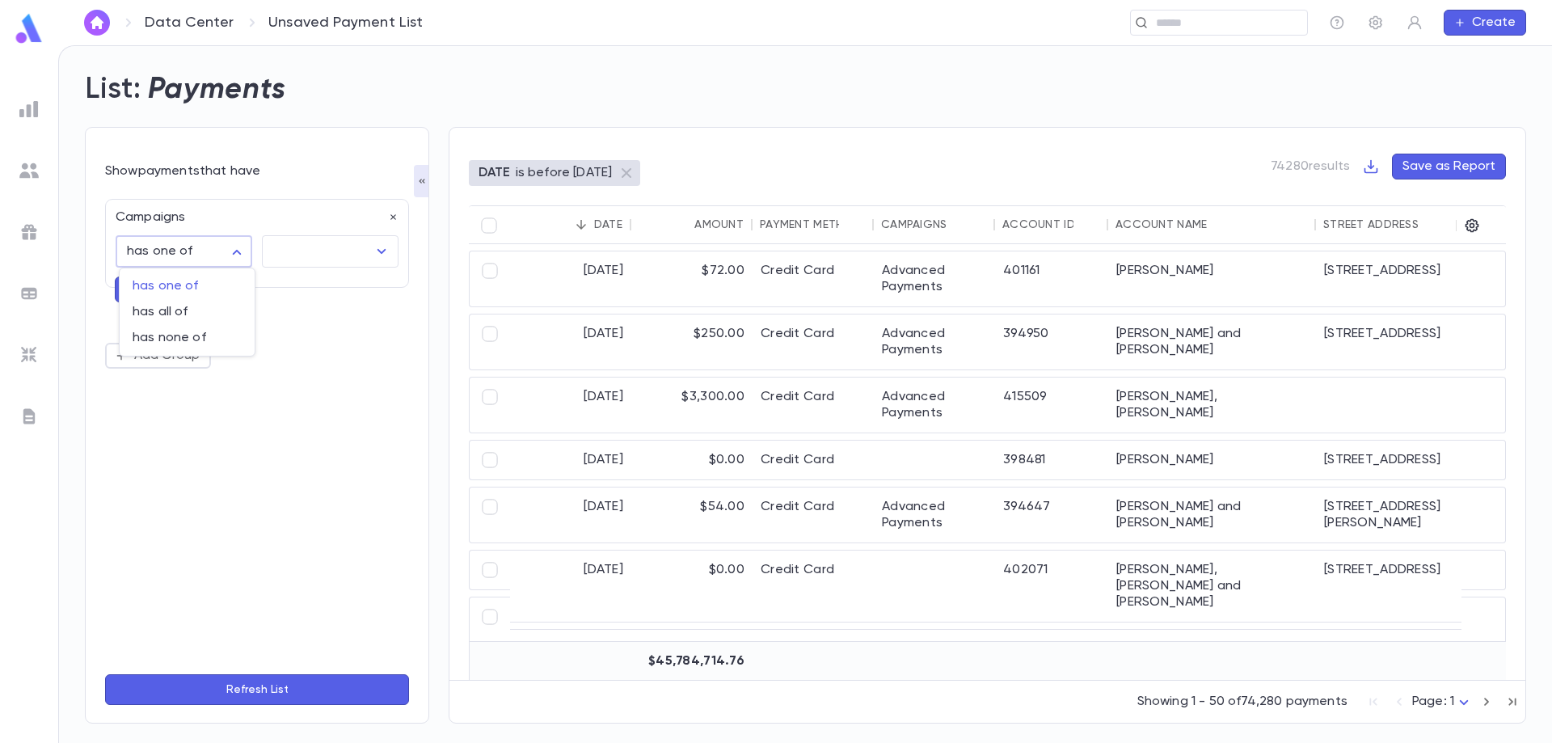
click at [241, 253] on body "**********" at bounding box center [776, 394] width 1552 height 698
click at [306, 256] on div at bounding box center [776, 371] width 1552 height 743
click at [306, 256] on input "text" at bounding box center [318, 251] width 98 height 31
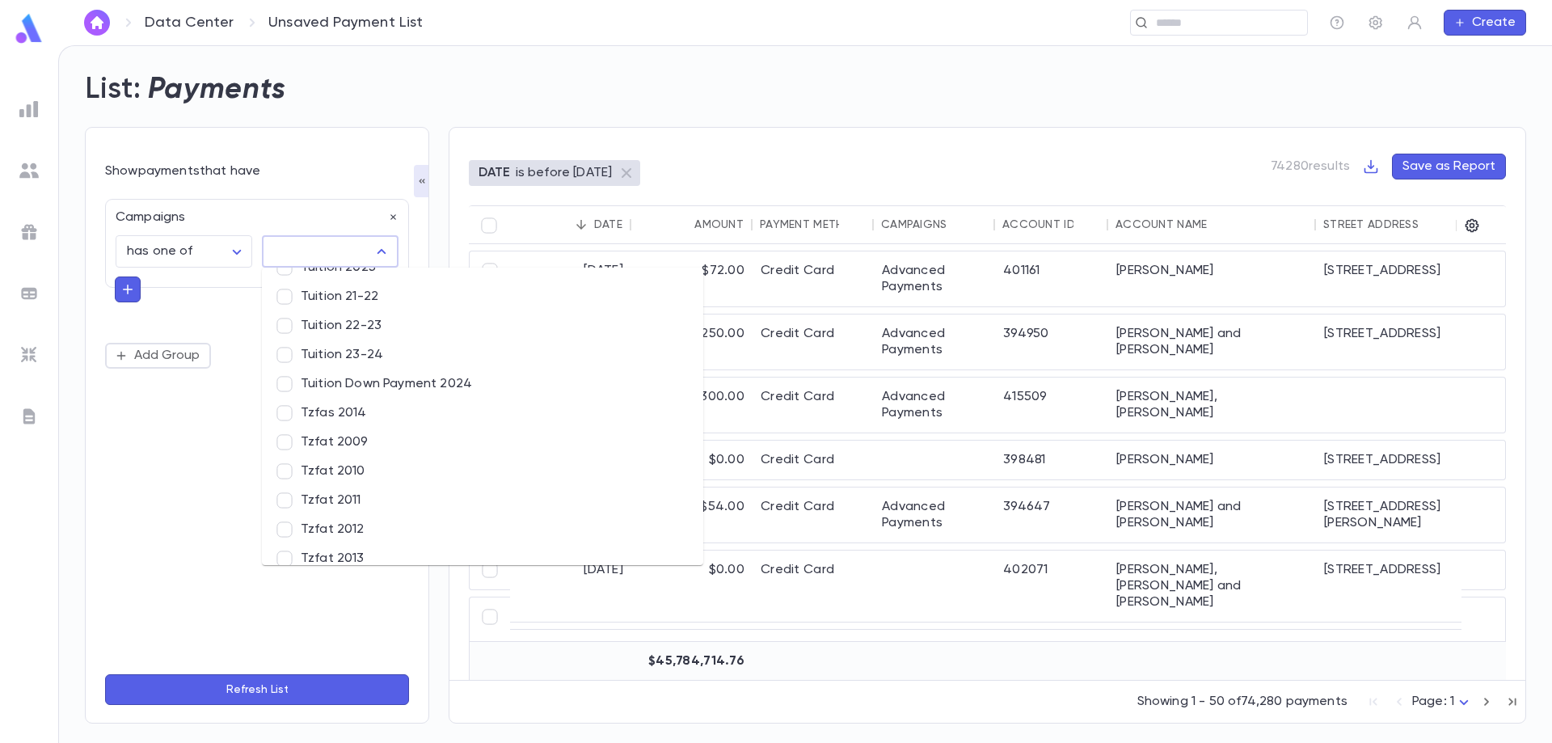
scroll to position [9637, 0]
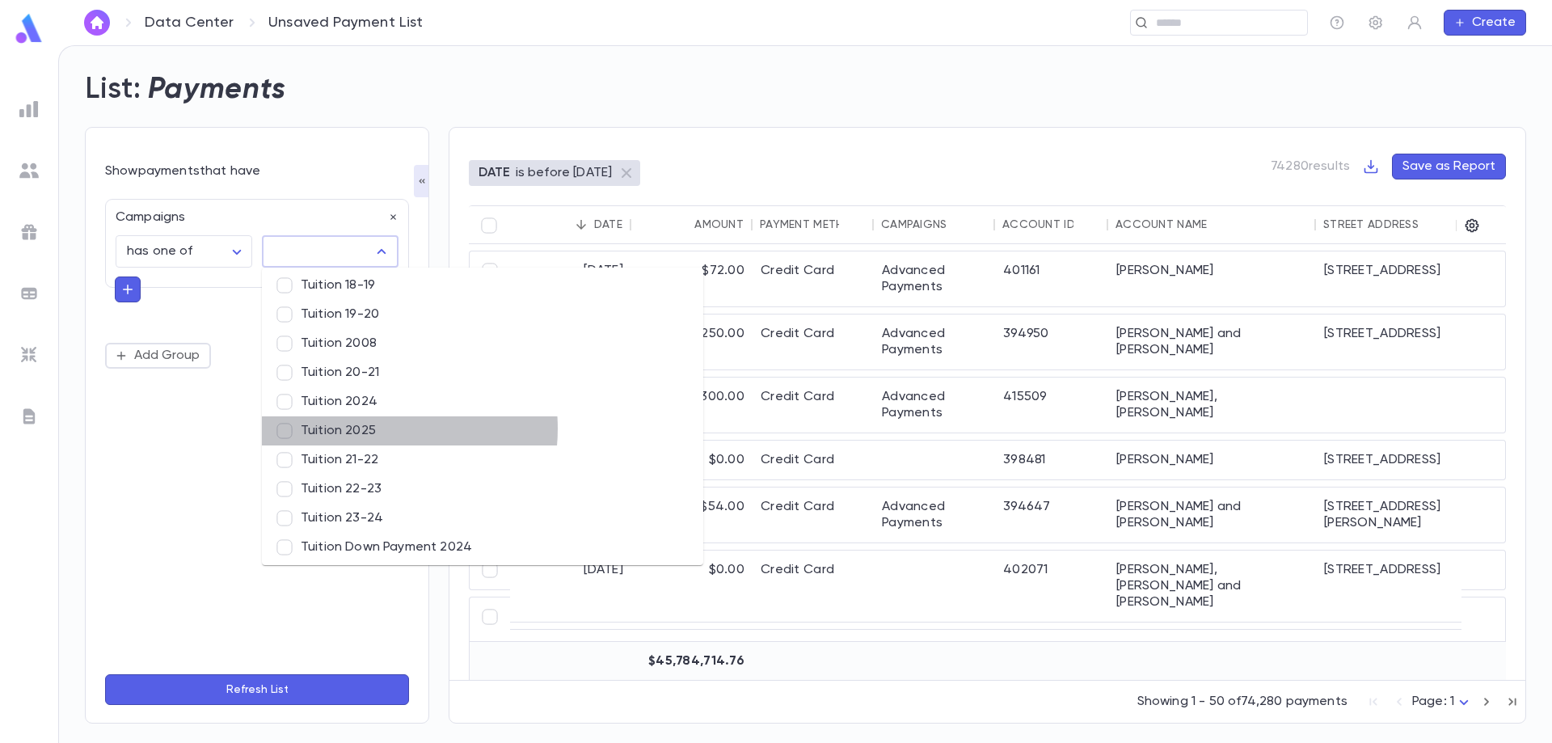
click at [368, 428] on li "Tuition 2025" at bounding box center [482, 430] width 441 height 29
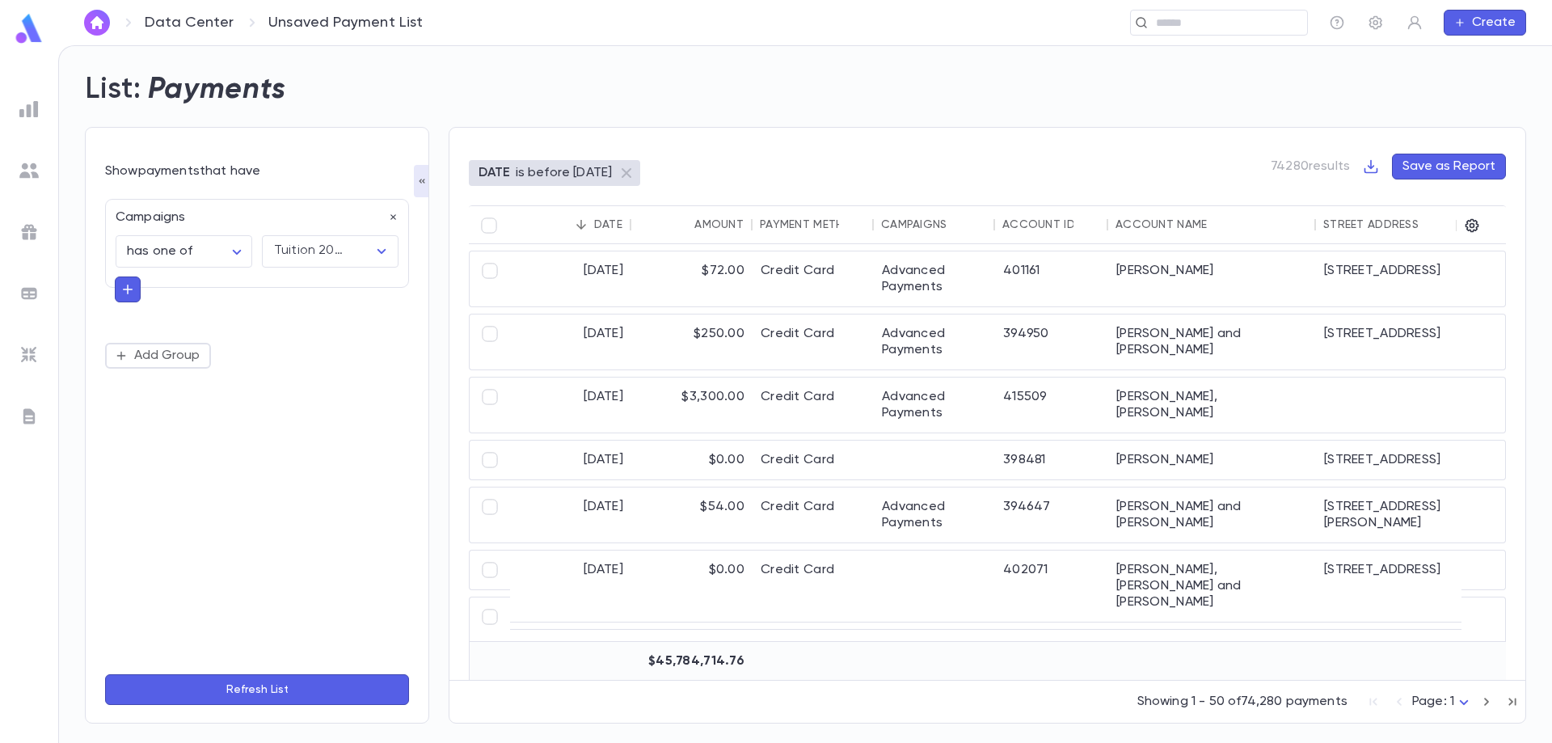
click at [280, 691] on button "Refresh List" at bounding box center [257, 689] width 304 height 31
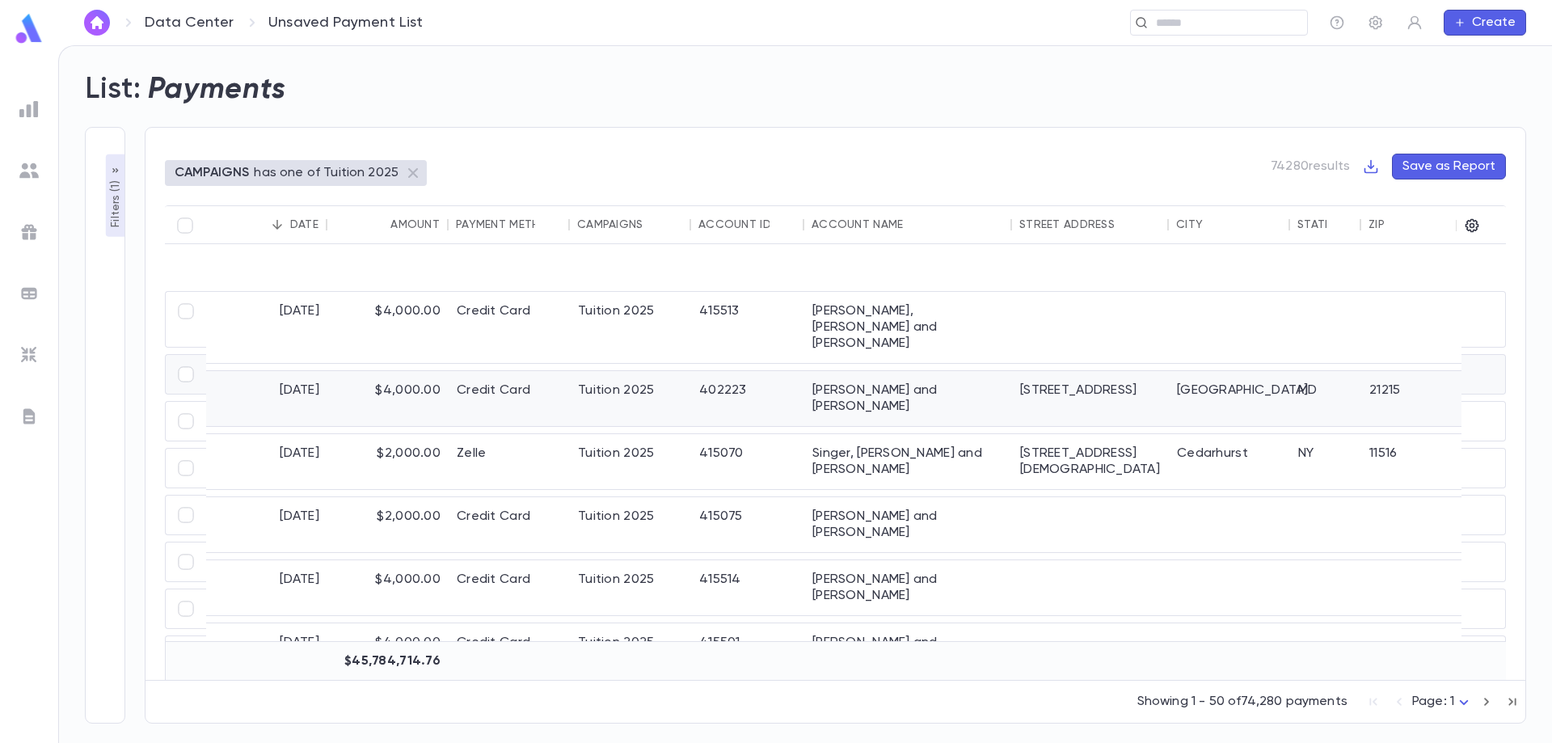
scroll to position [1617, 0]
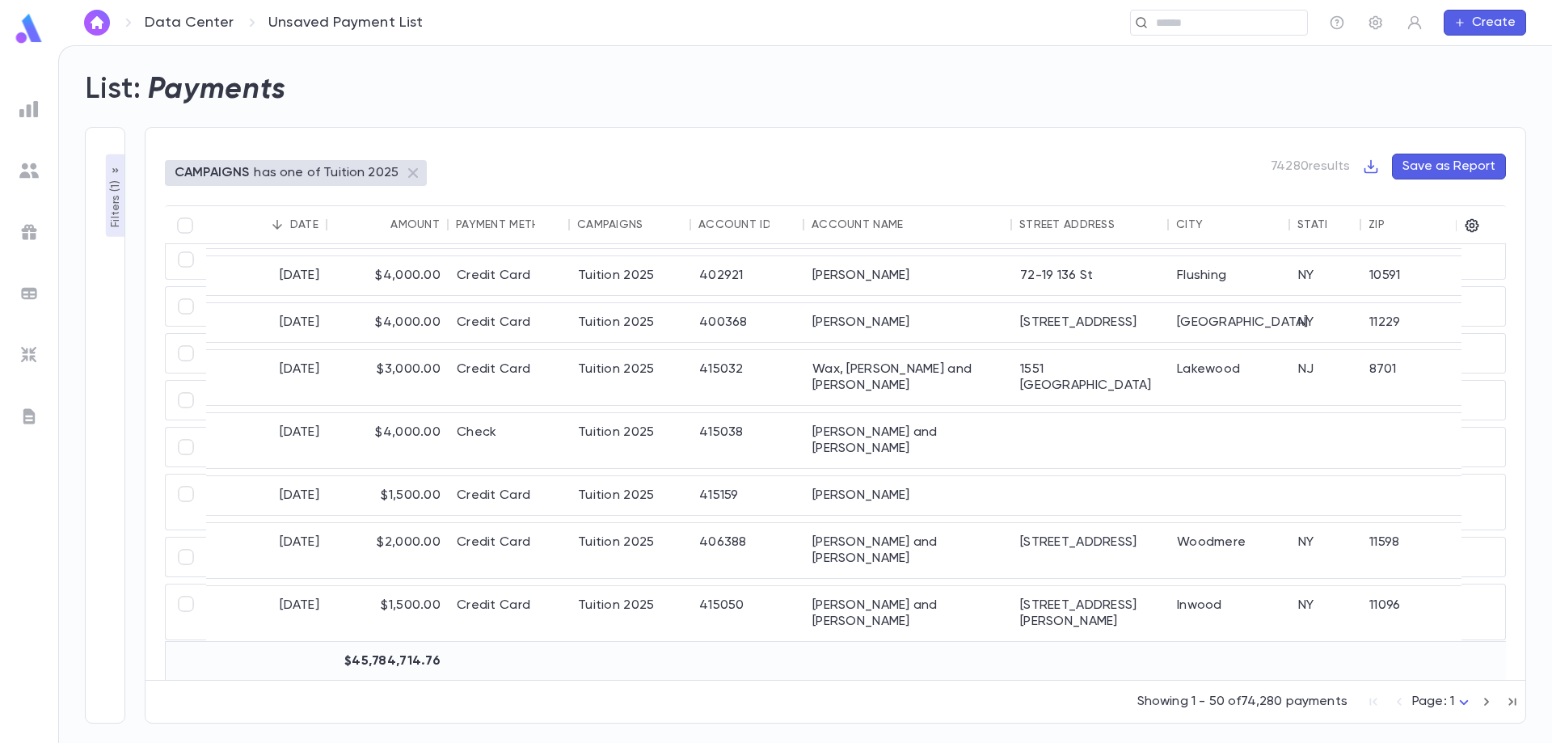
click at [874, 226] on div "Account Name" at bounding box center [857, 224] width 91 height 13
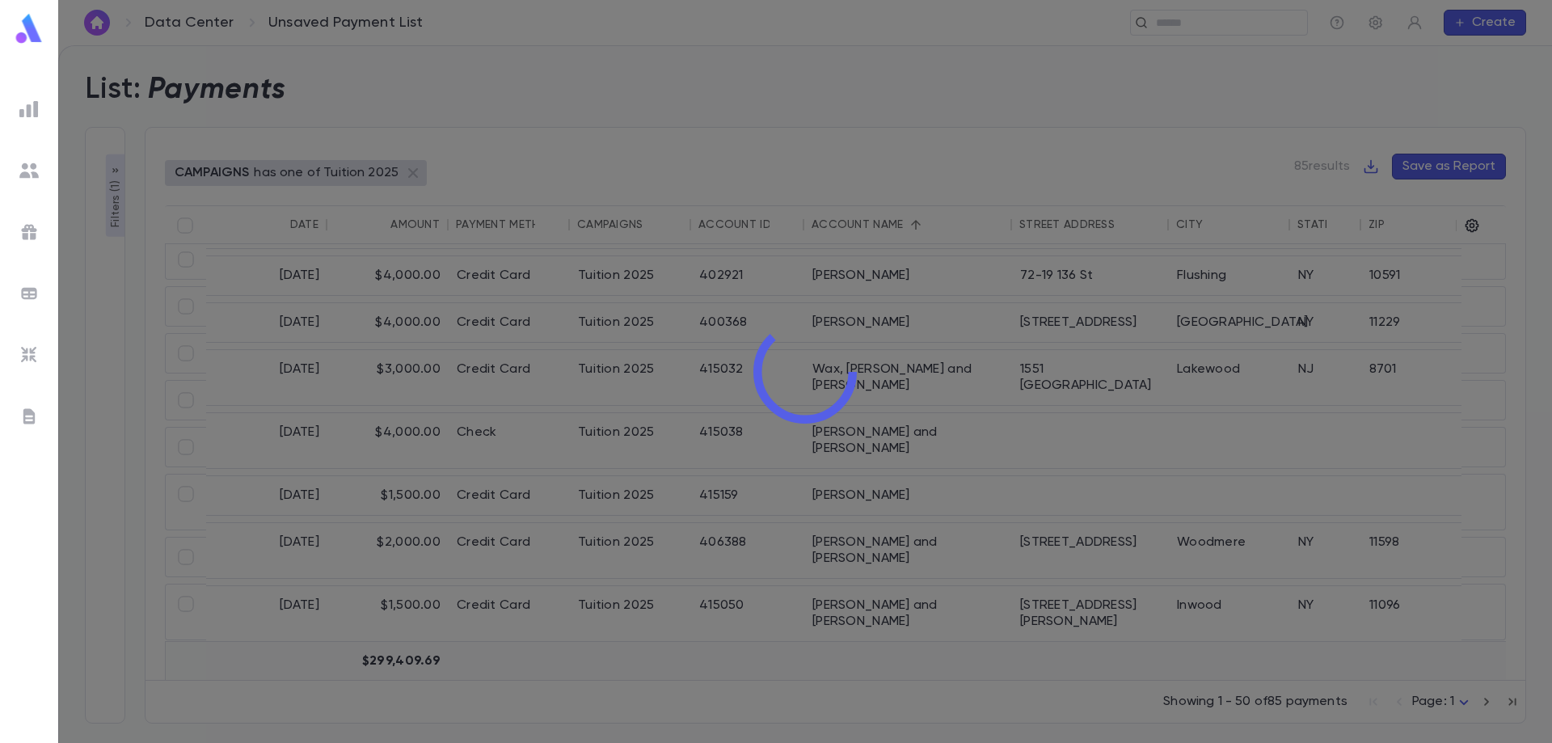
click at [116, 174] on div at bounding box center [805, 371] width 1494 height 743
click at [112, 188] on div at bounding box center [805, 371] width 1494 height 743
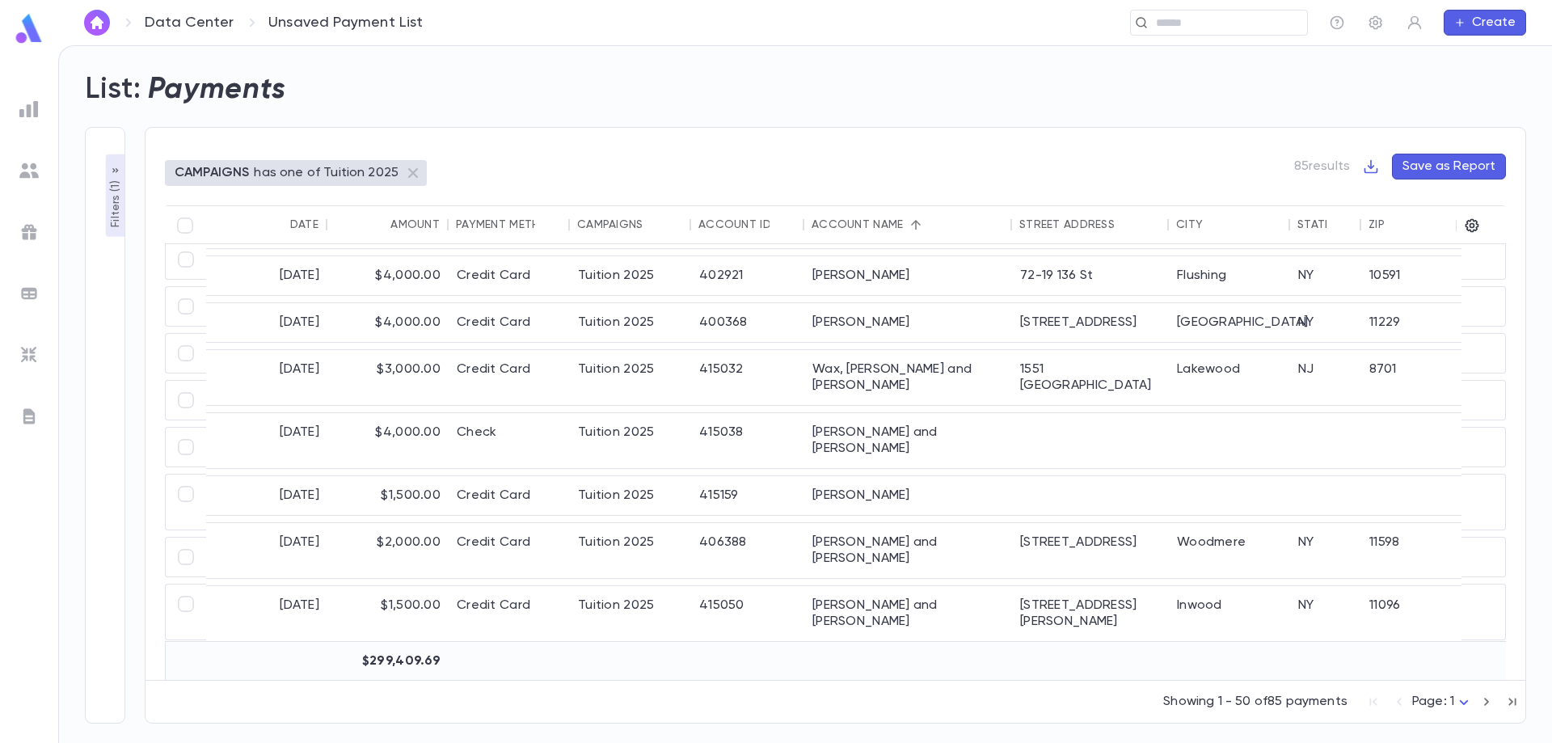
scroll to position [1497, 0]
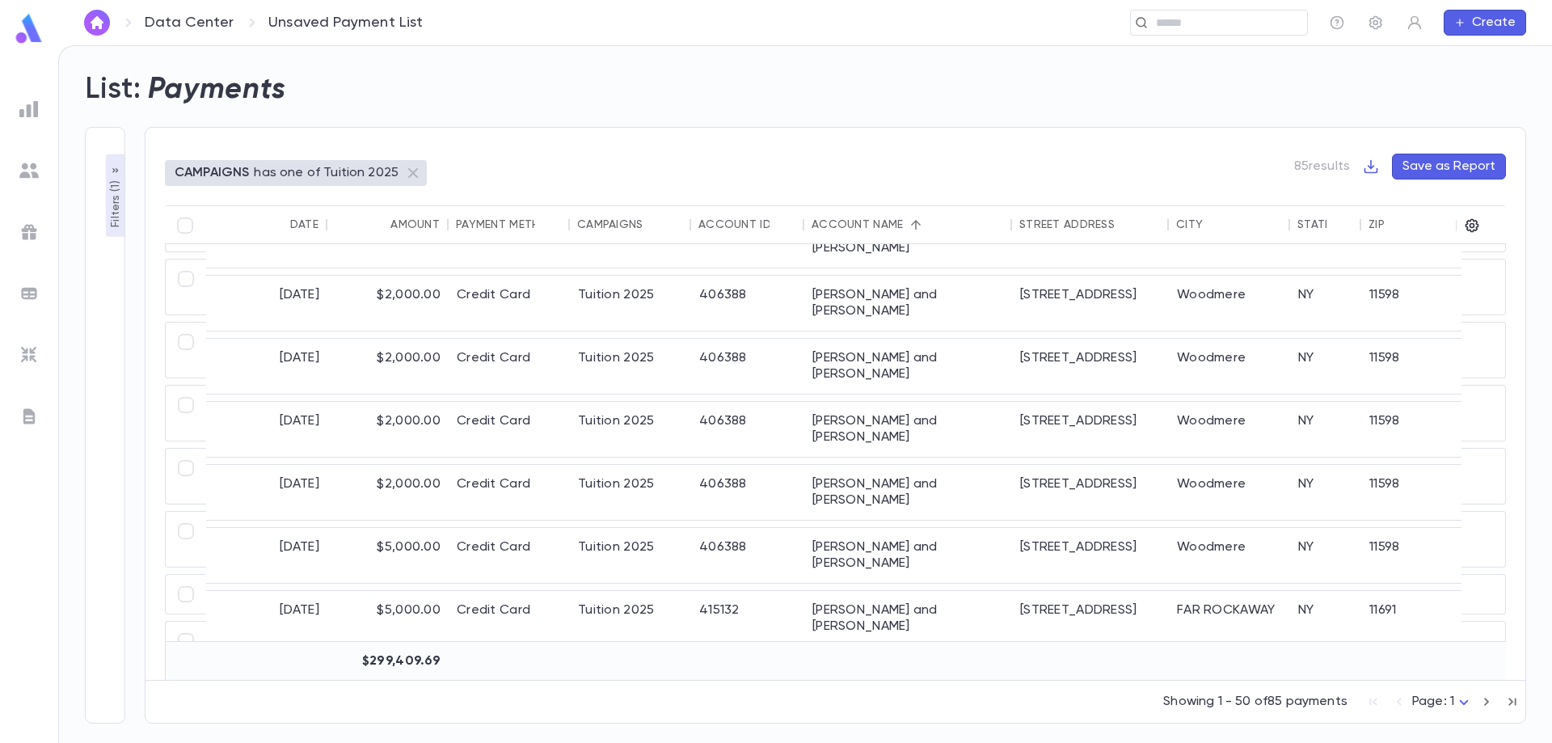
click at [120, 177] on icon "button" at bounding box center [115, 170] width 13 height 13
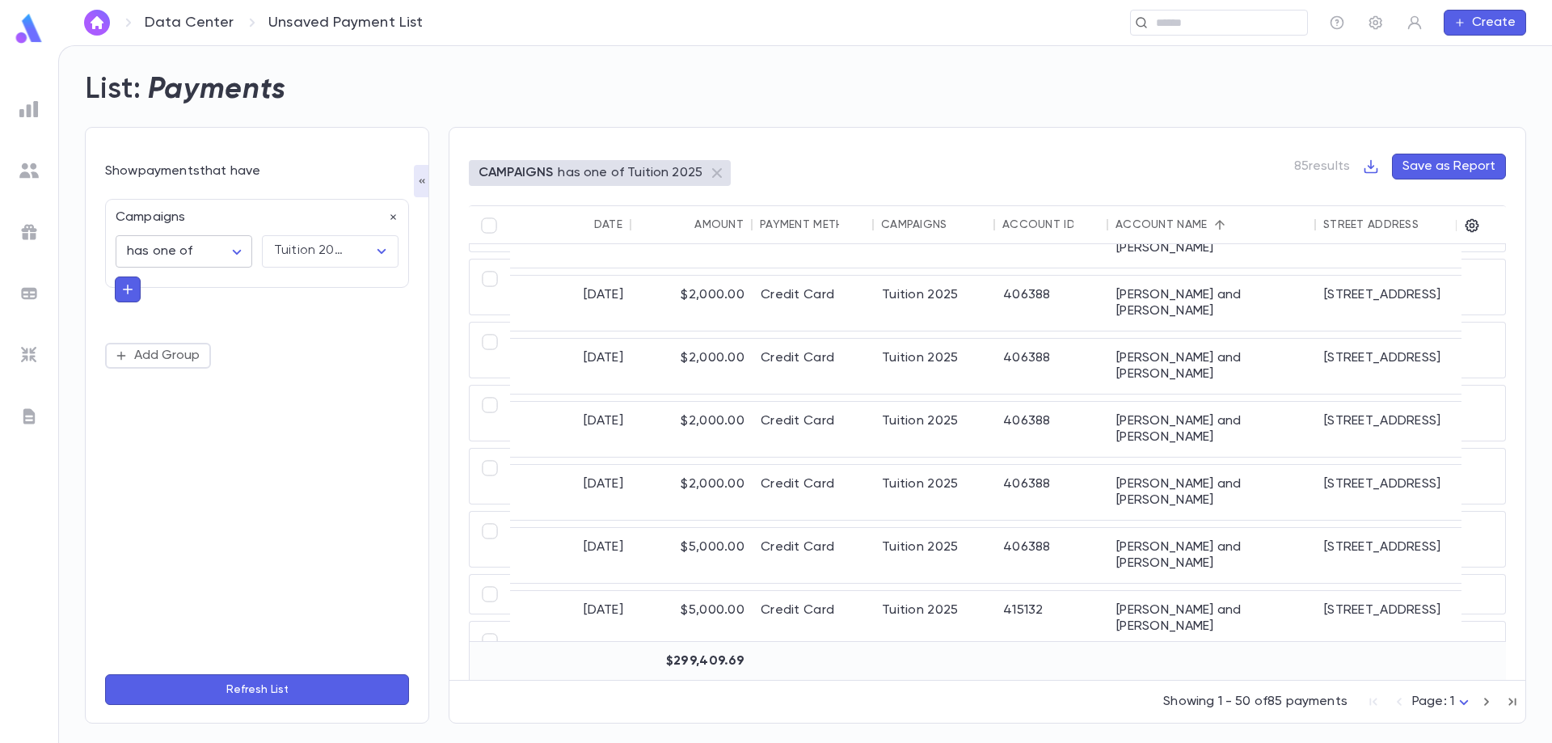
click at [190, 247] on body "**********" at bounding box center [776, 394] width 1552 height 698
click at [205, 314] on span "has all of" at bounding box center [187, 312] width 109 height 16
type input "**********"
click at [298, 696] on button "Refresh List" at bounding box center [257, 689] width 304 height 31
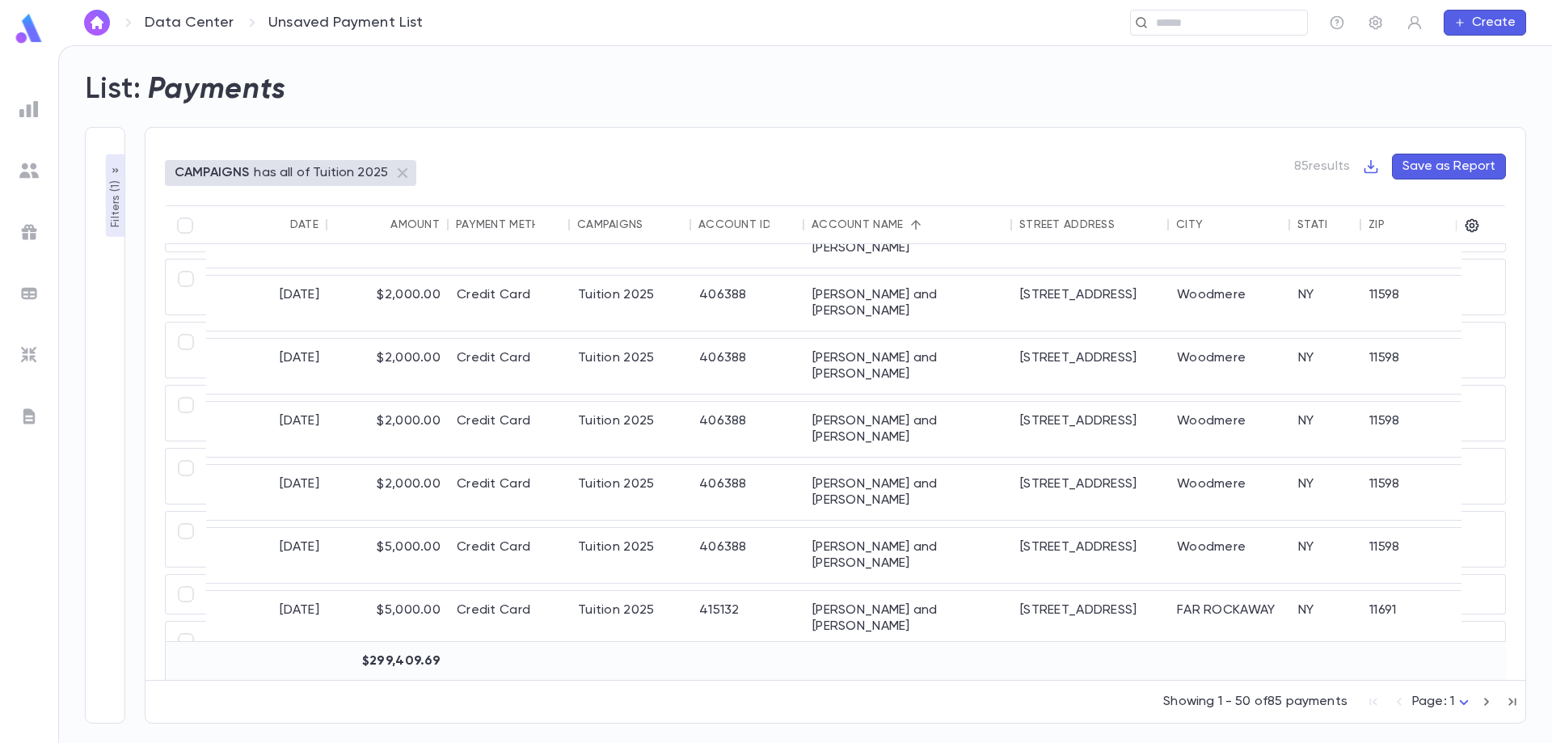
click at [849, 238] on div "Account Name" at bounding box center [908, 224] width 192 height 39
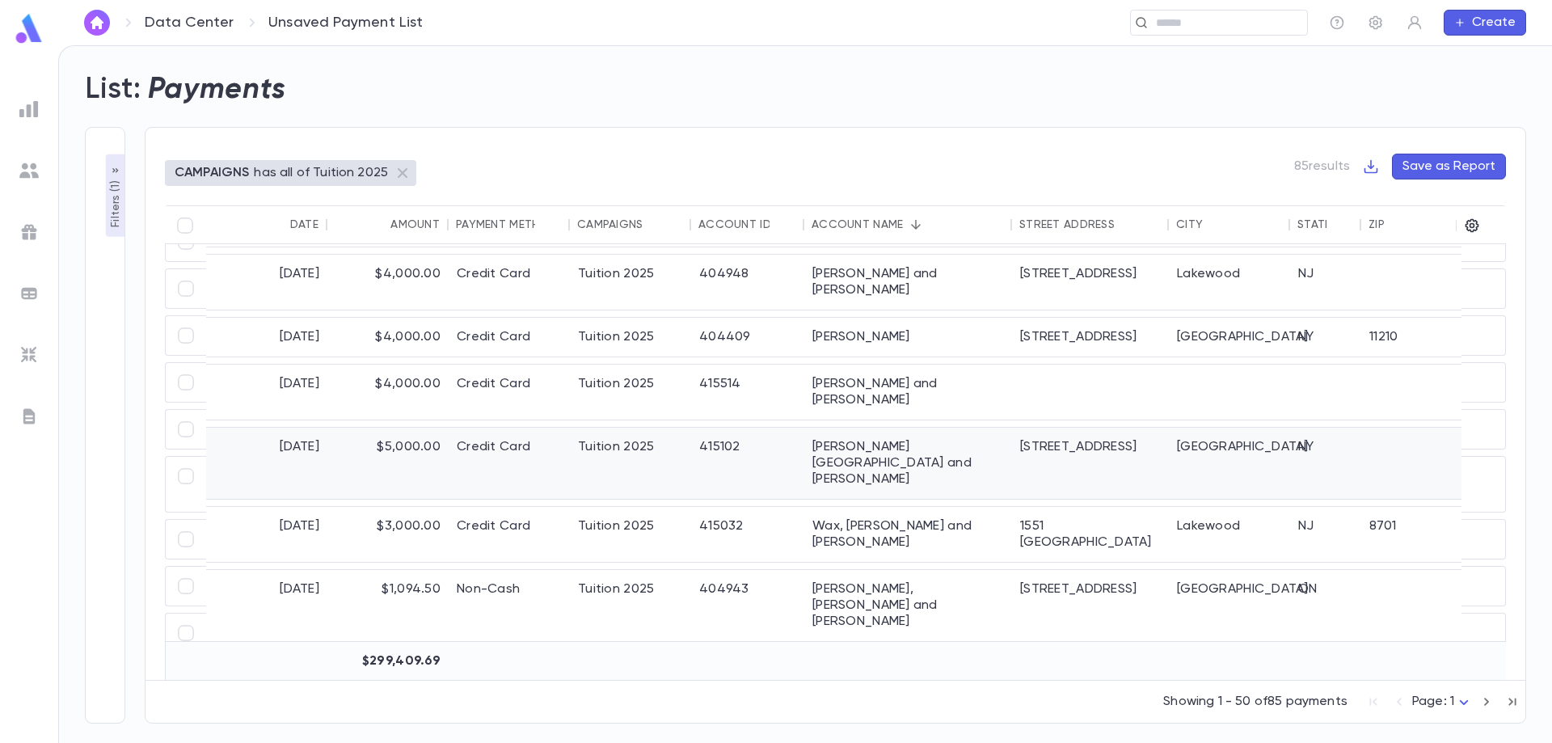
scroll to position [0, 0]
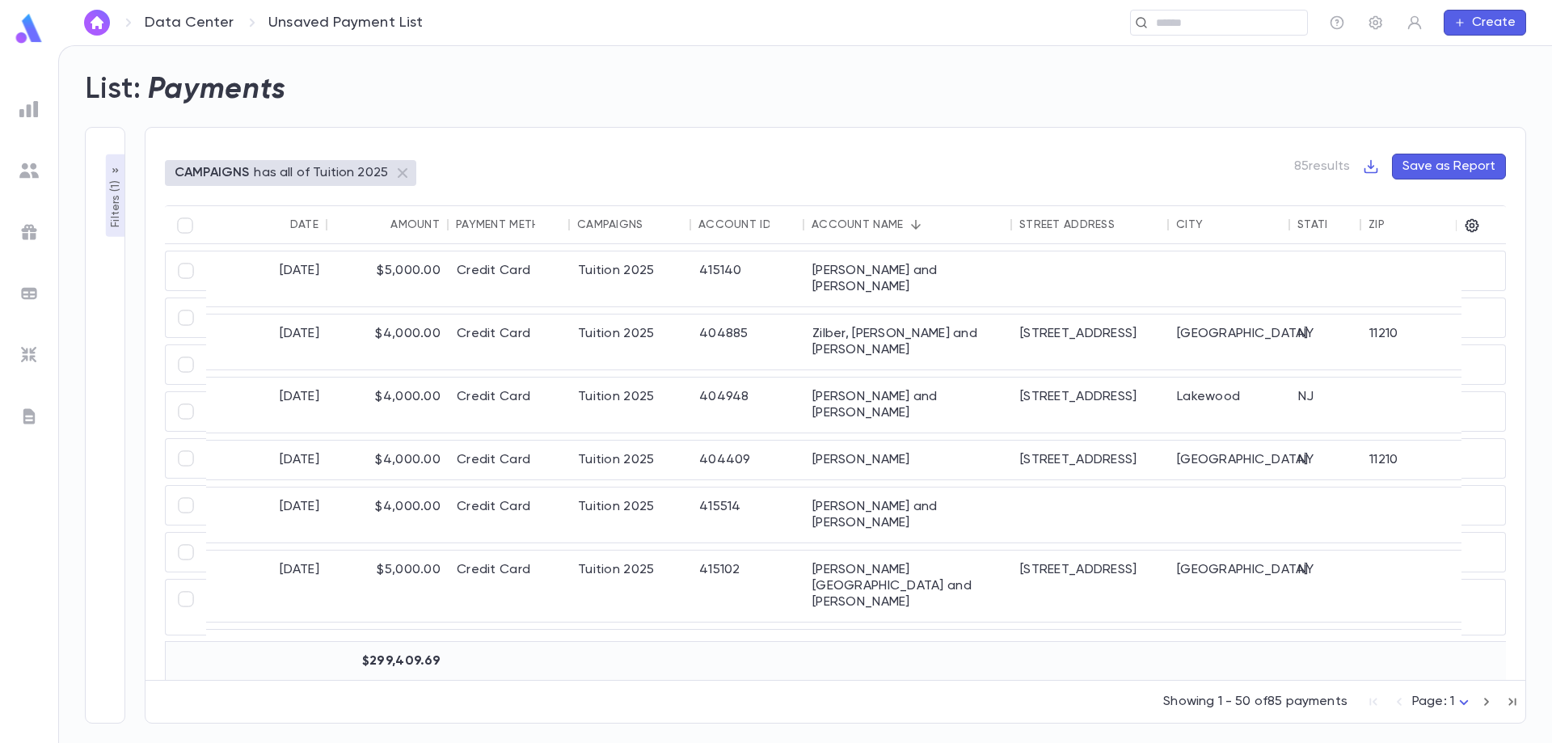
click at [853, 218] on div "Account Name" at bounding box center [857, 224] width 91 height 13
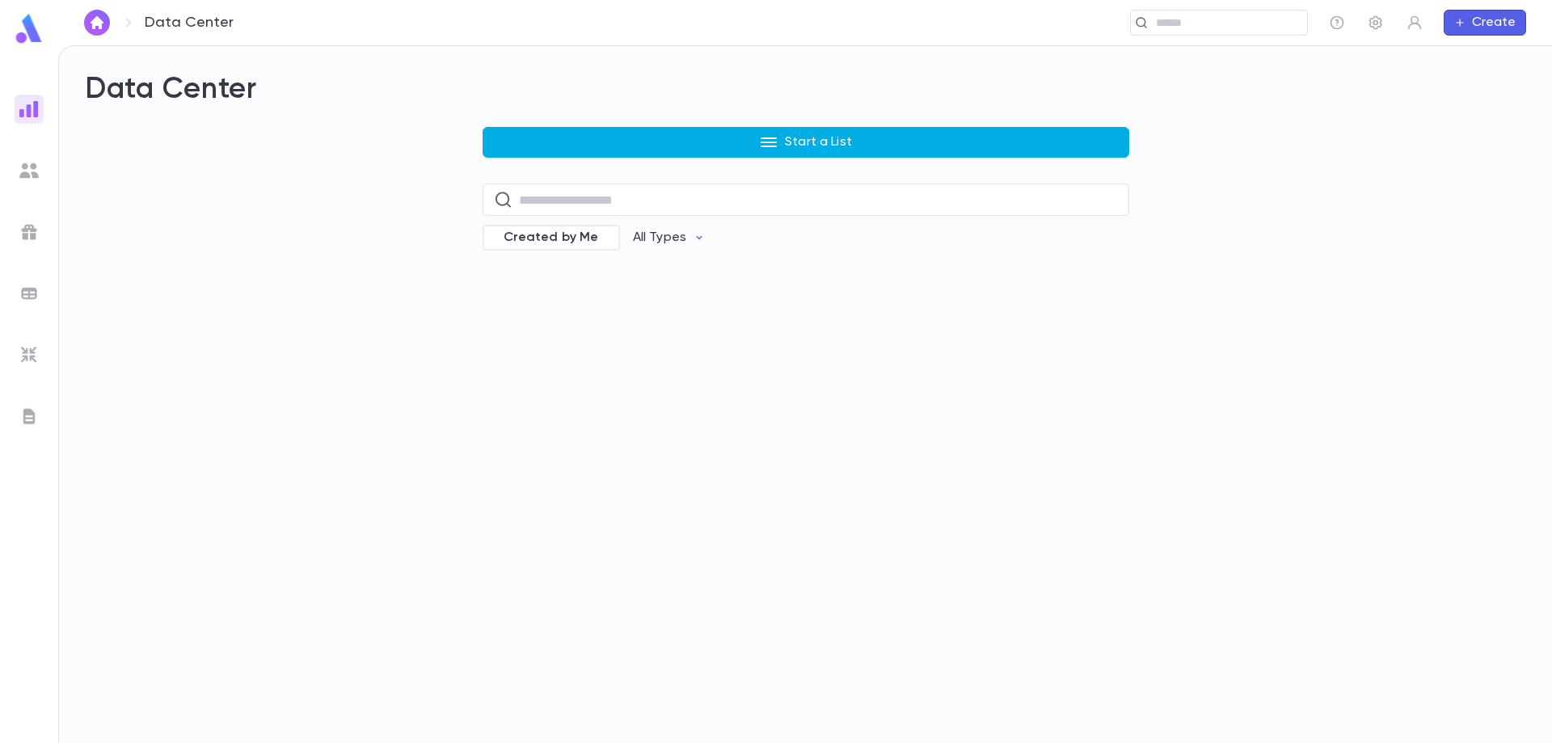
click at [837, 146] on p "Start a List" at bounding box center [818, 142] width 67 height 16
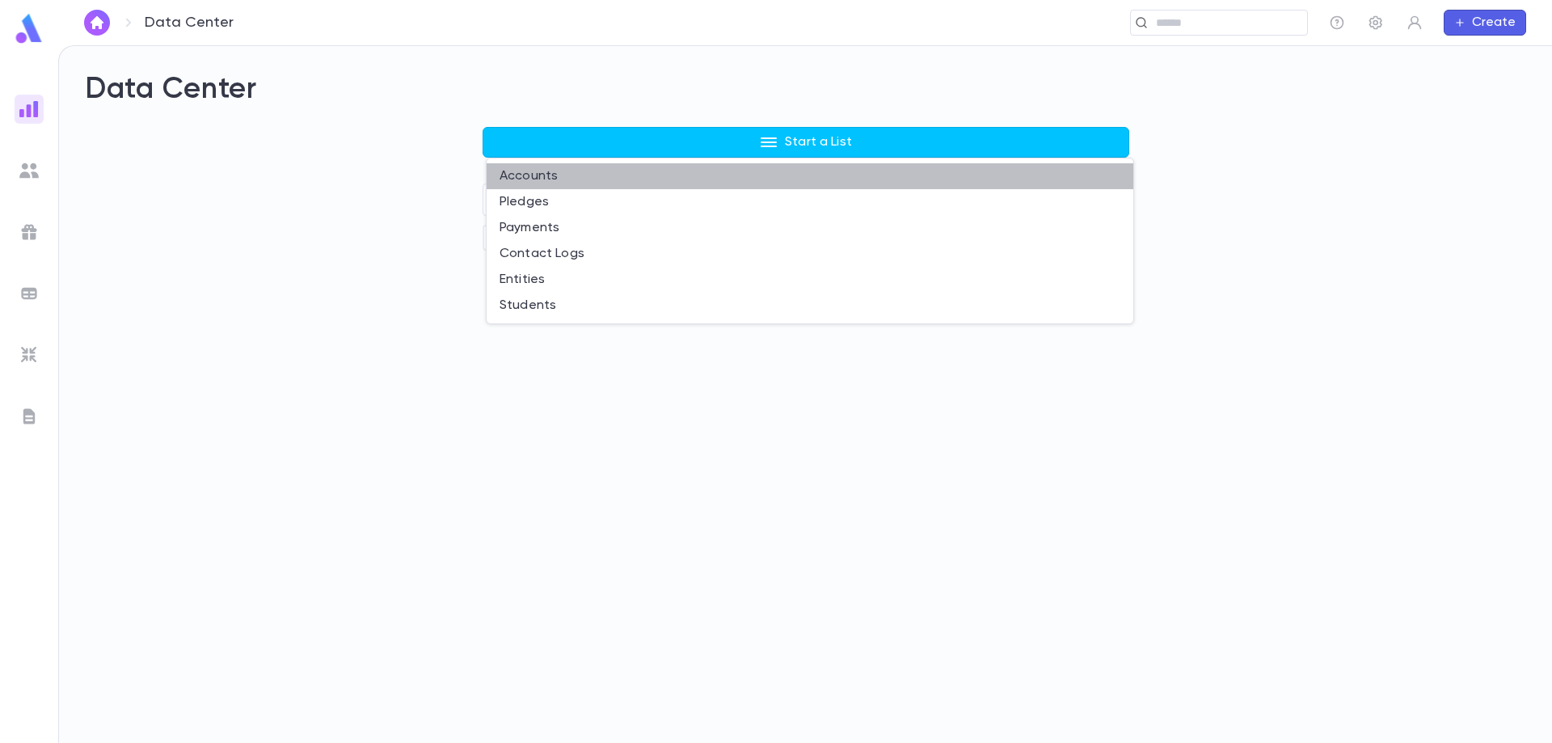
click at [561, 178] on li "Accounts" at bounding box center [810, 176] width 647 height 26
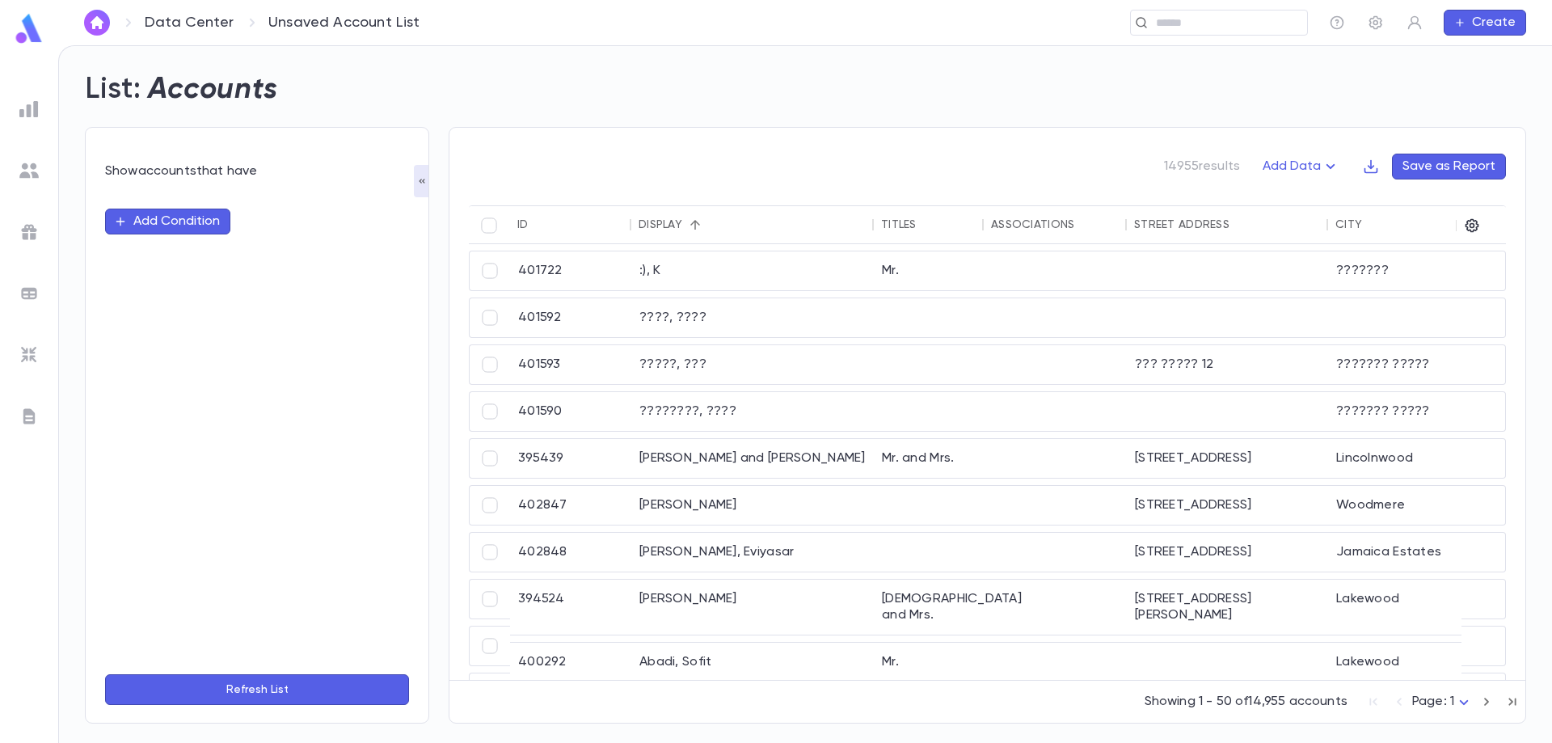
drag, startPoint x: 351, startPoint y: 374, endPoint x: 209, endPoint y: 205, distance: 220.4
click at [350, 375] on div "Add Condition" at bounding box center [257, 425] width 304 height 472
click at [33, 113] on img at bounding box center [28, 108] width 19 height 19
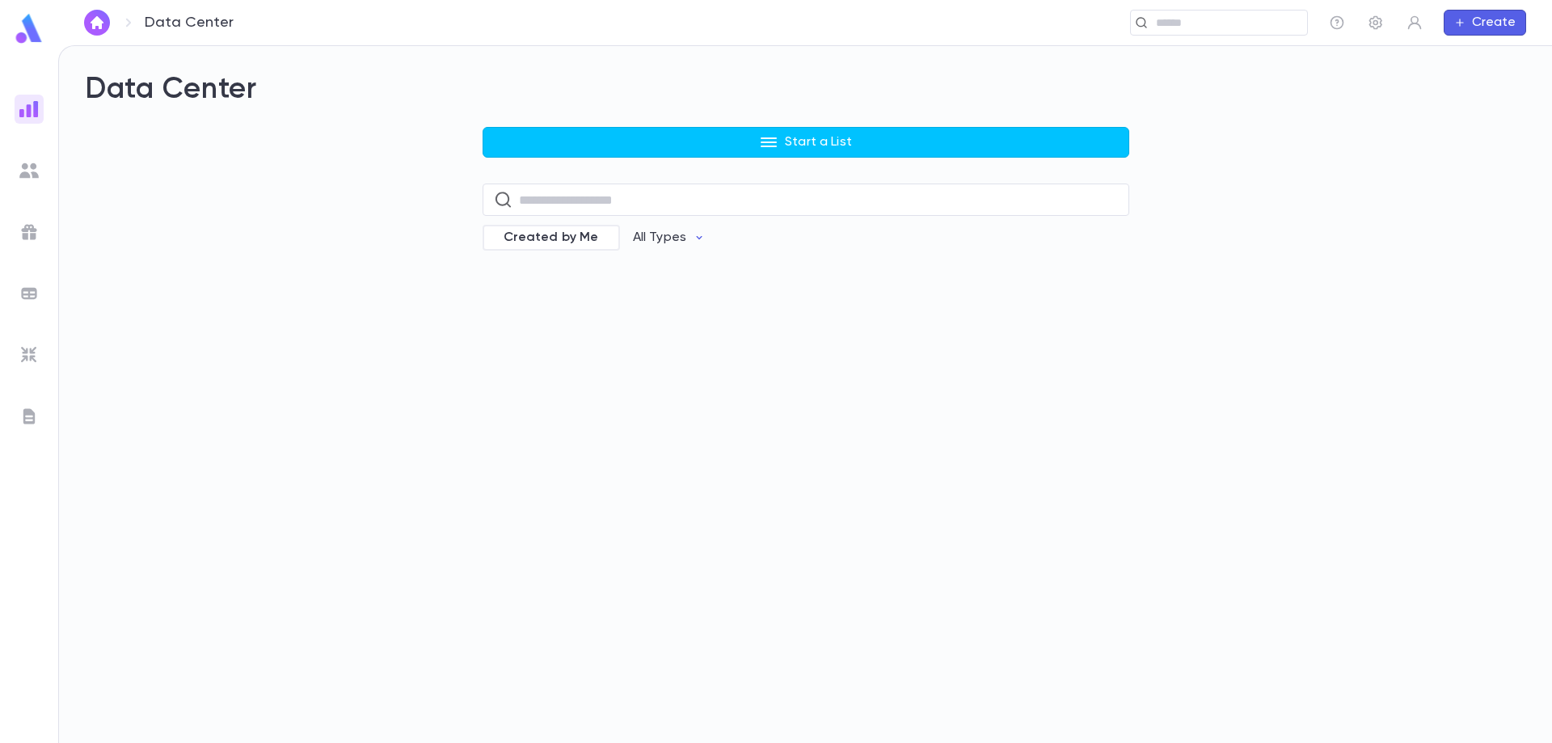
click at [693, 137] on button "Start a List" at bounding box center [806, 142] width 647 height 31
click at [579, 201] on li "Pledges" at bounding box center [810, 202] width 647 height 26
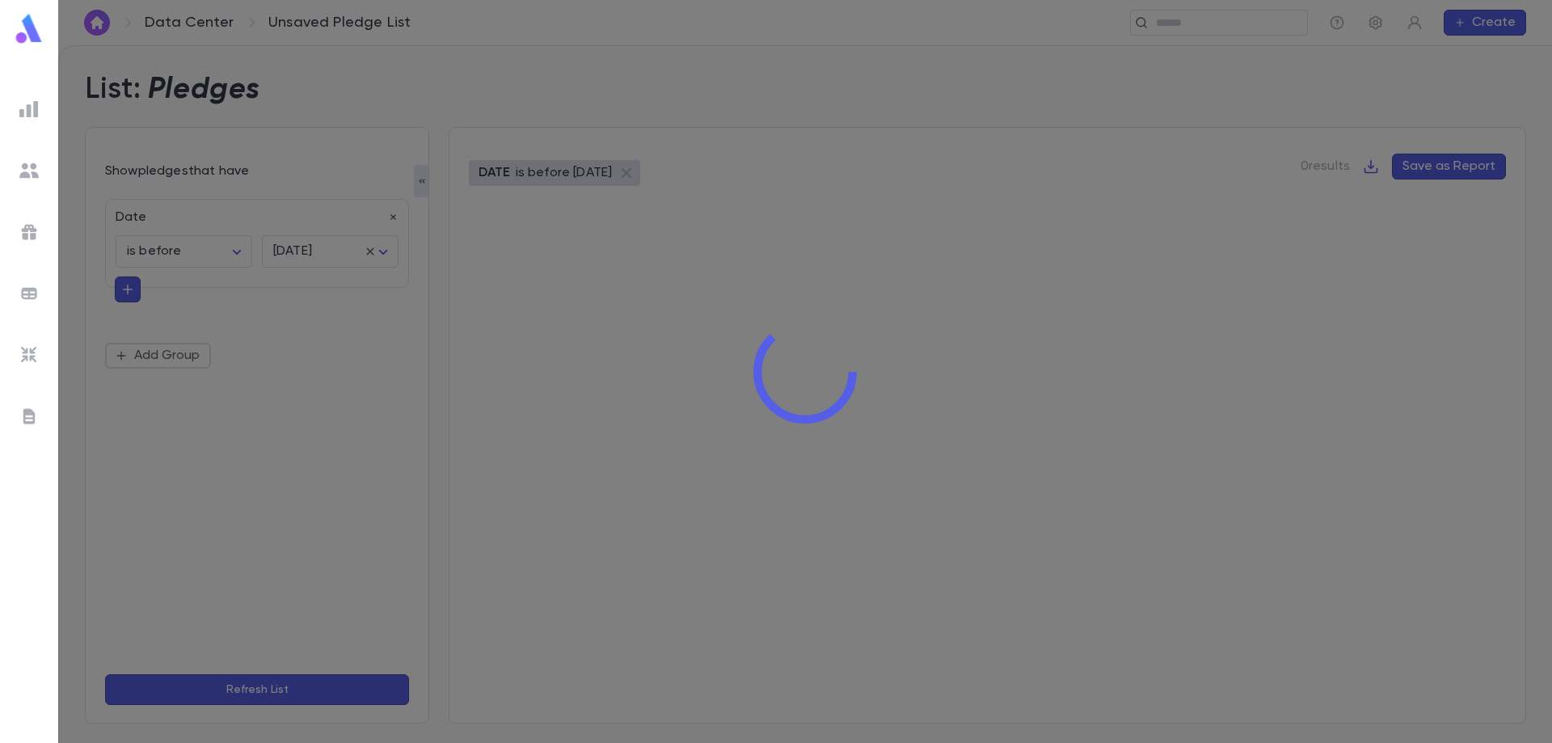
click at [191, 256] on div at bounding box center [805, 371] width 1494 height 743
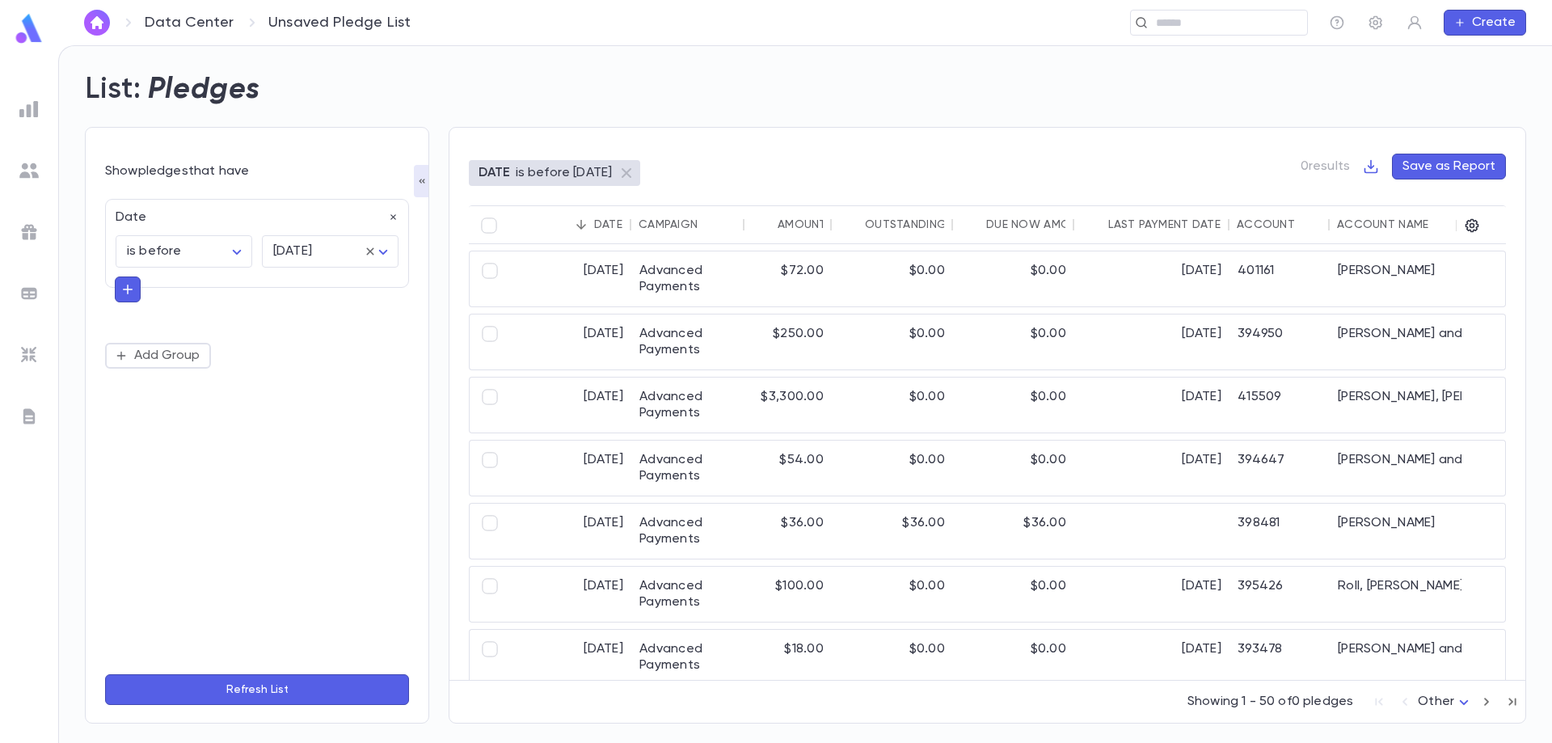
click at [152, 222] on div "Date" at bounding box center [252, 213] width 293 height 26
click at [398, 216] on icon "button" at bounding box center [393, 217] width 11 height 11
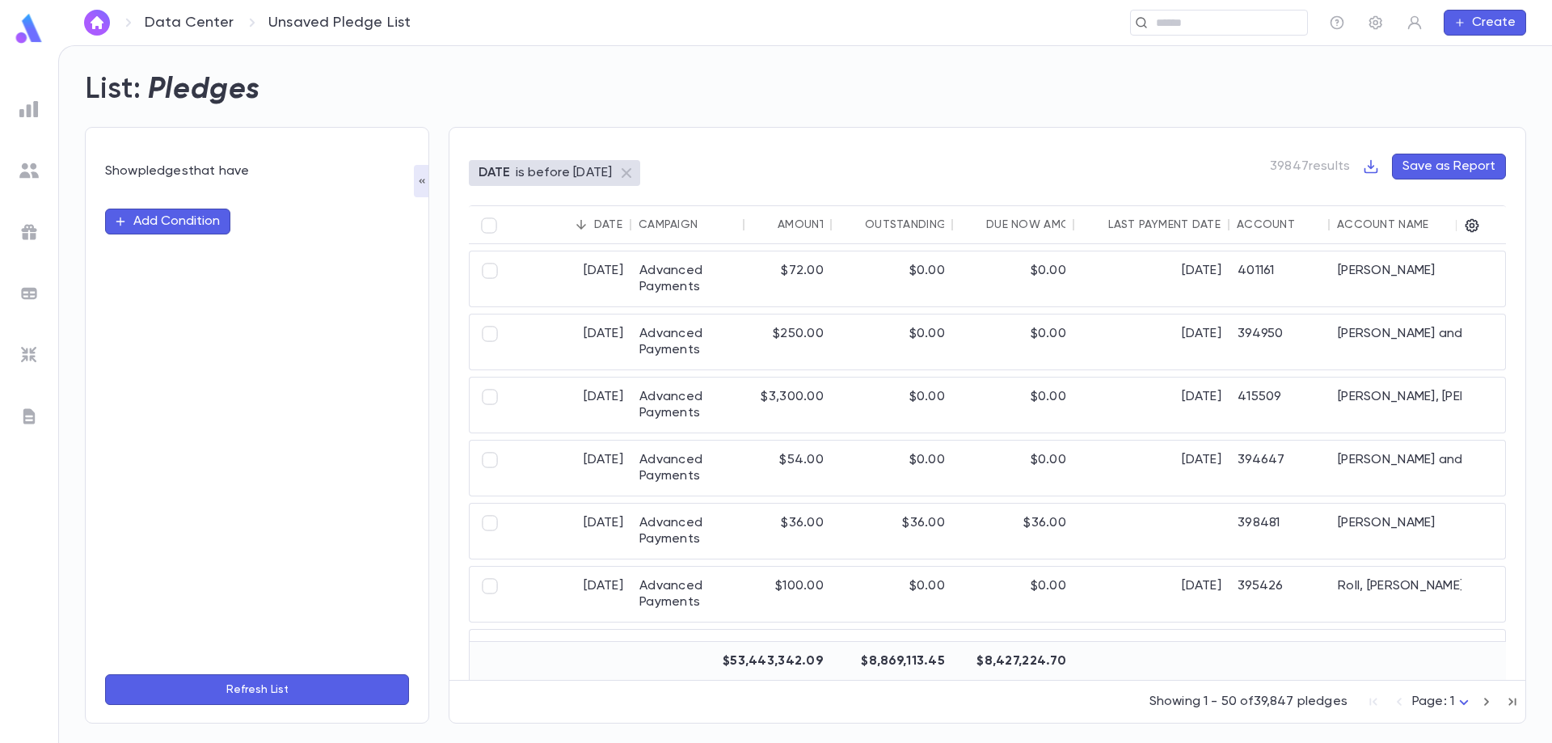
click at [172, 223] on button "Add Condition" at bounding box center [167, 222] width 125 height 26
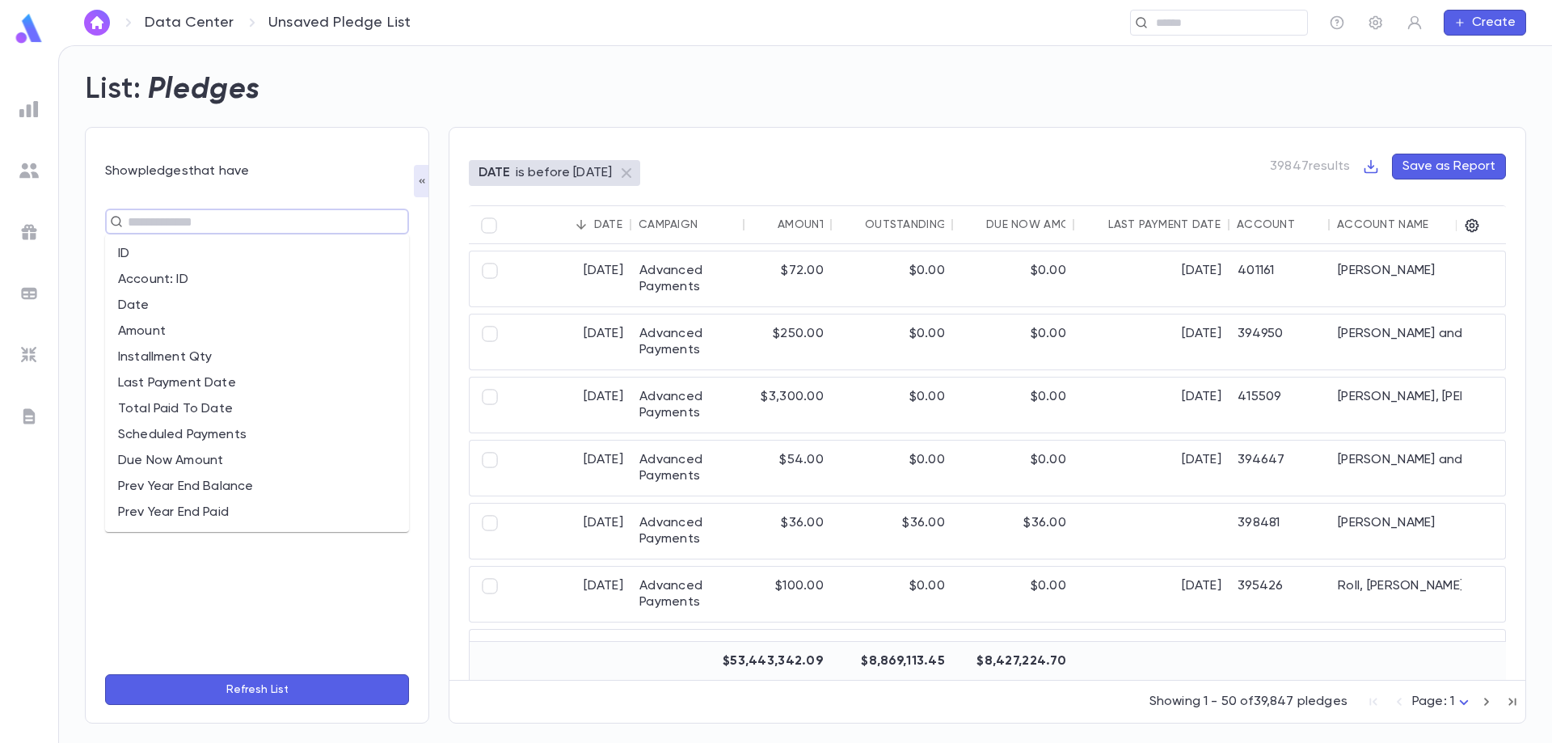
click at [189, 230] on input "text" at bounding box center [250, 221] width 255 height 23
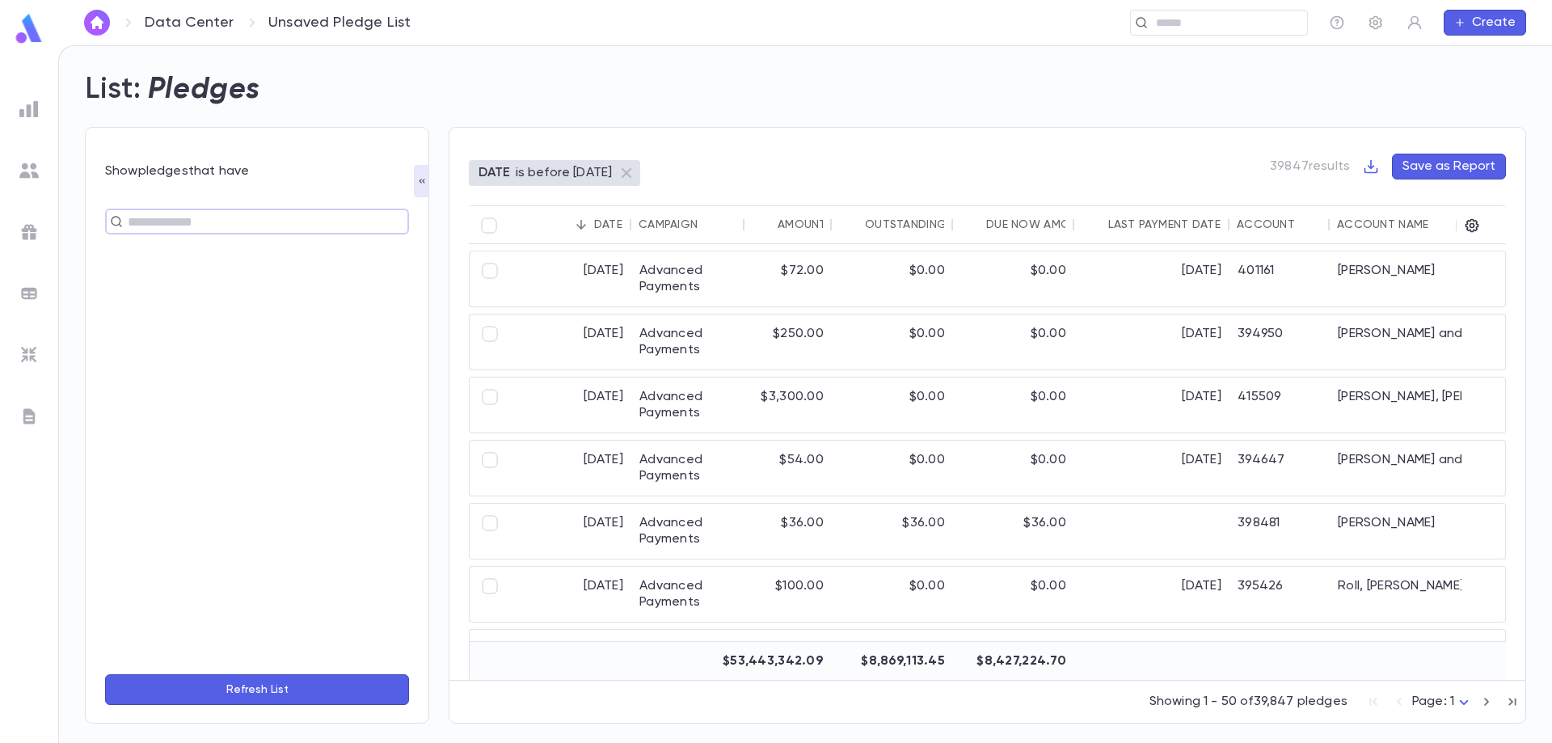
click at [189, 230] on input "text" at bounding box center [250, 221] width 255 height 23
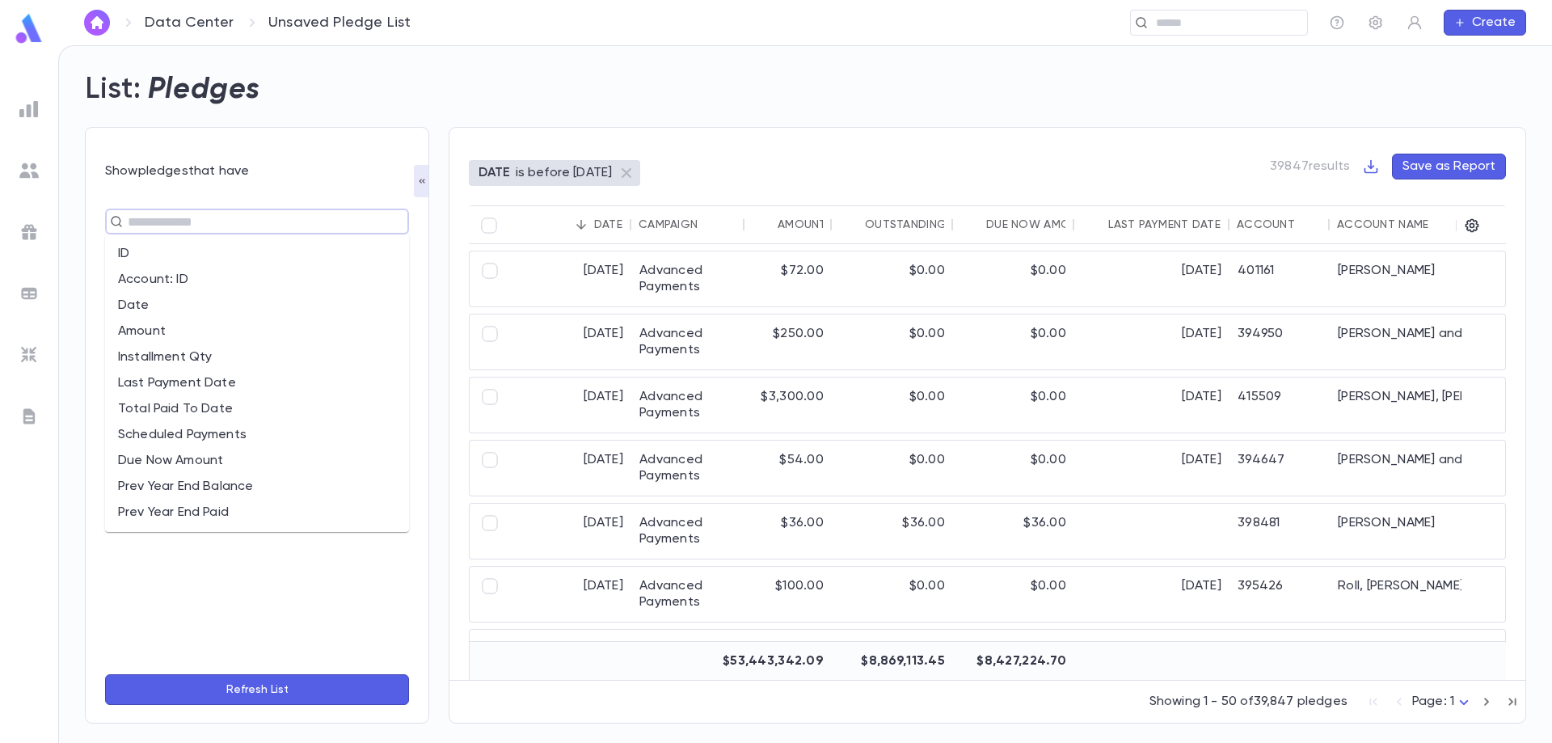
click at [189, 230] on input "text" at bounding box center [250, 221] width 255 height 23
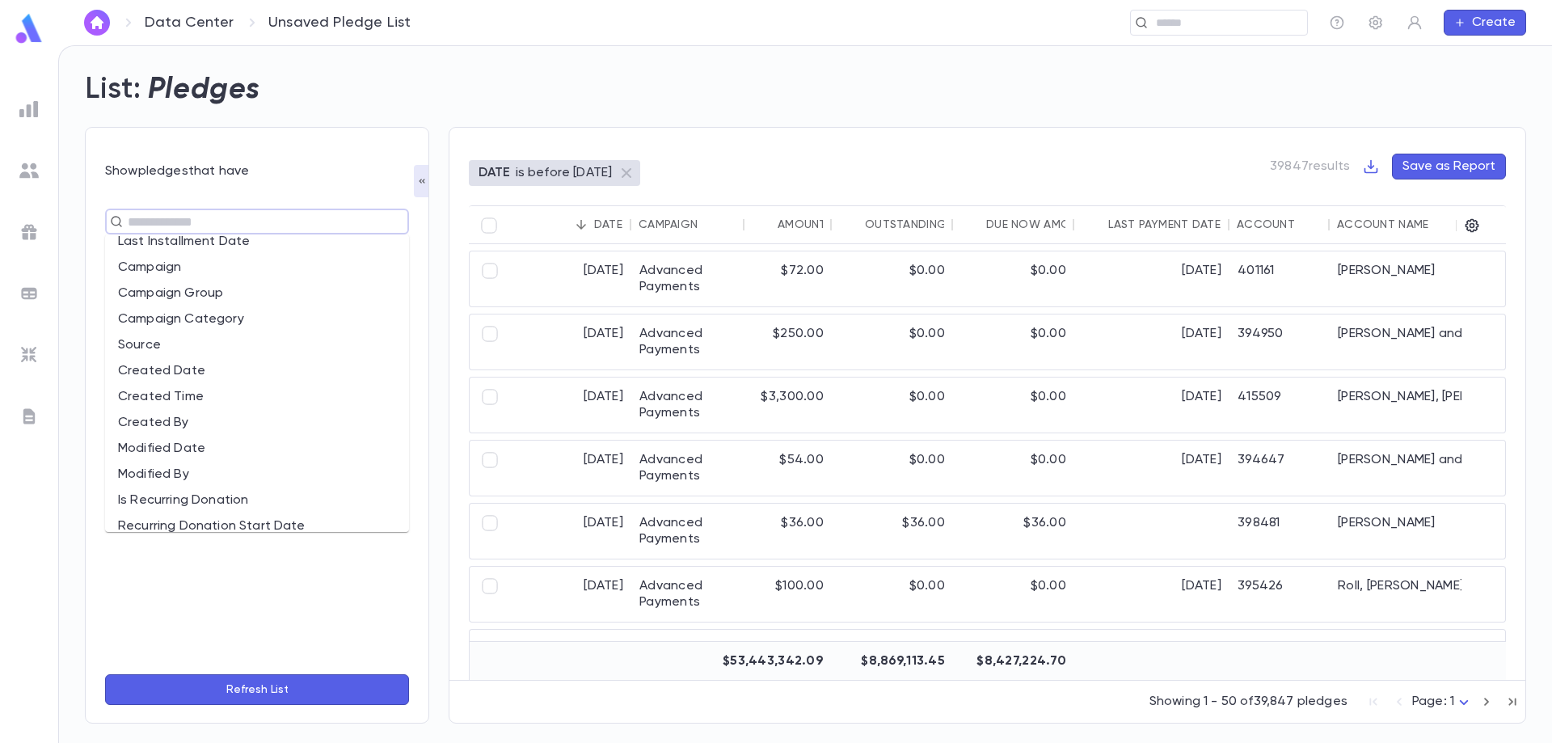
scroll to position [323, 0]
click at [274, 267] on li "Campaign" at bounding box center [257, 267] width 304 height 26
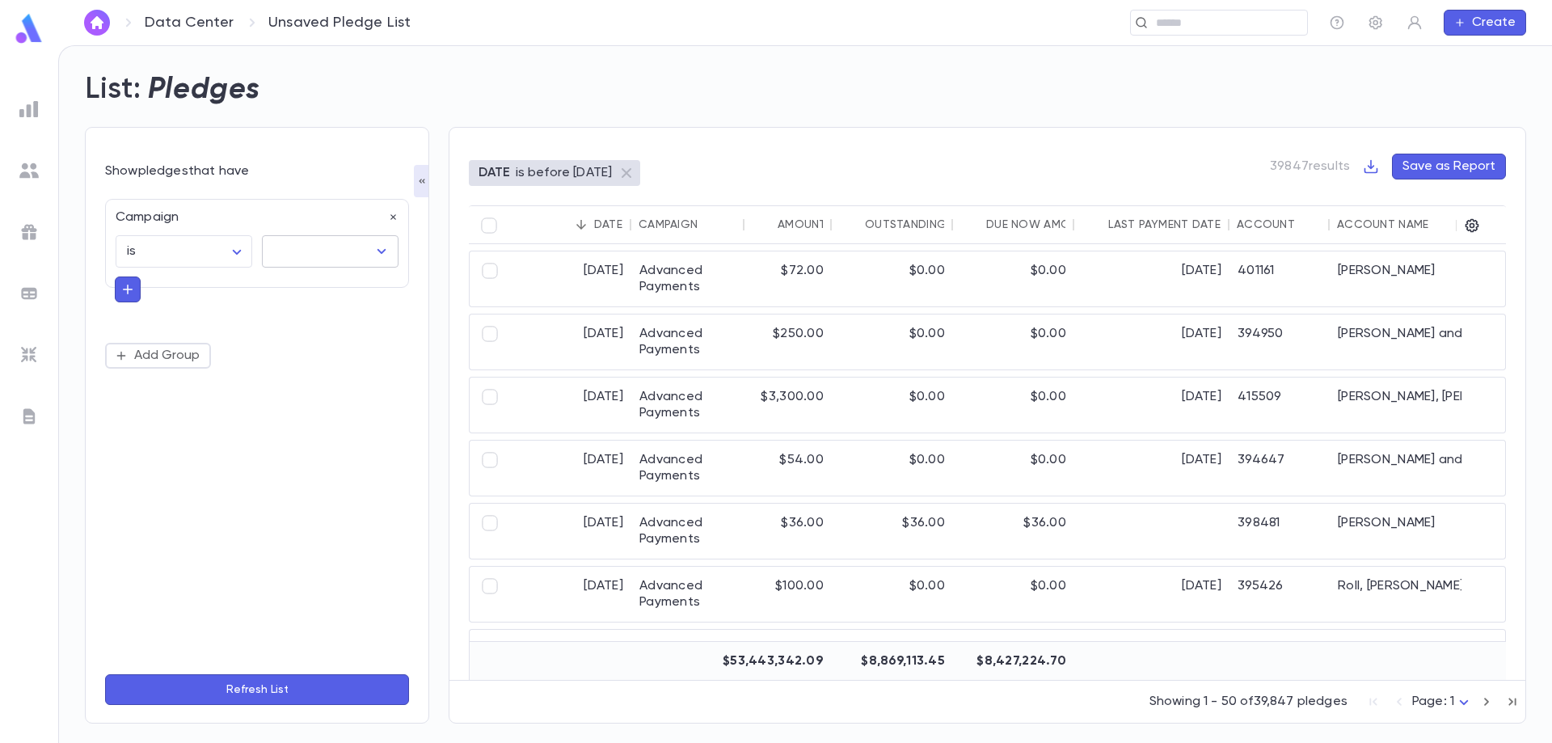
click at [310, 249] on input "text" at bounding box center [318, 251] width 98 height 31
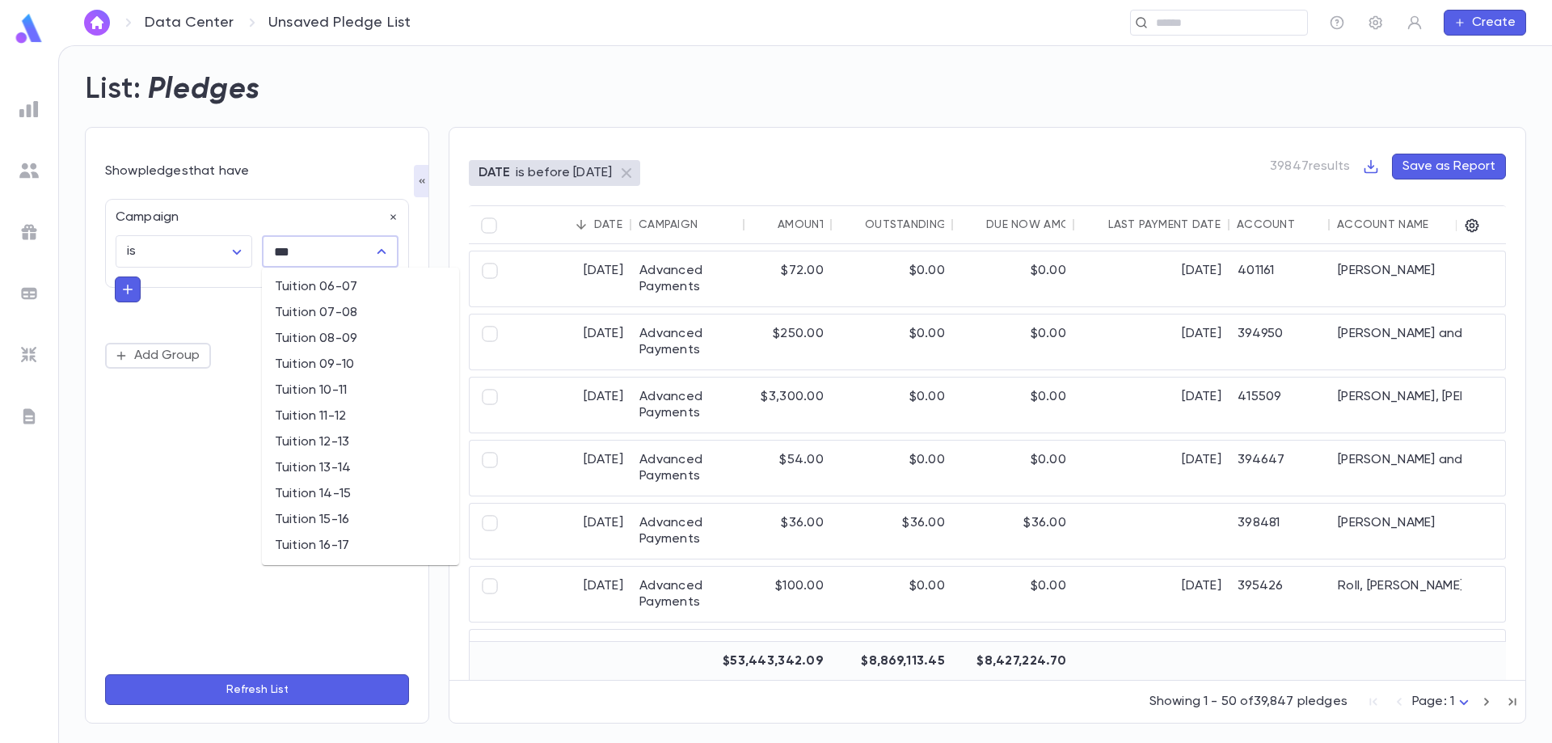
type input "***"
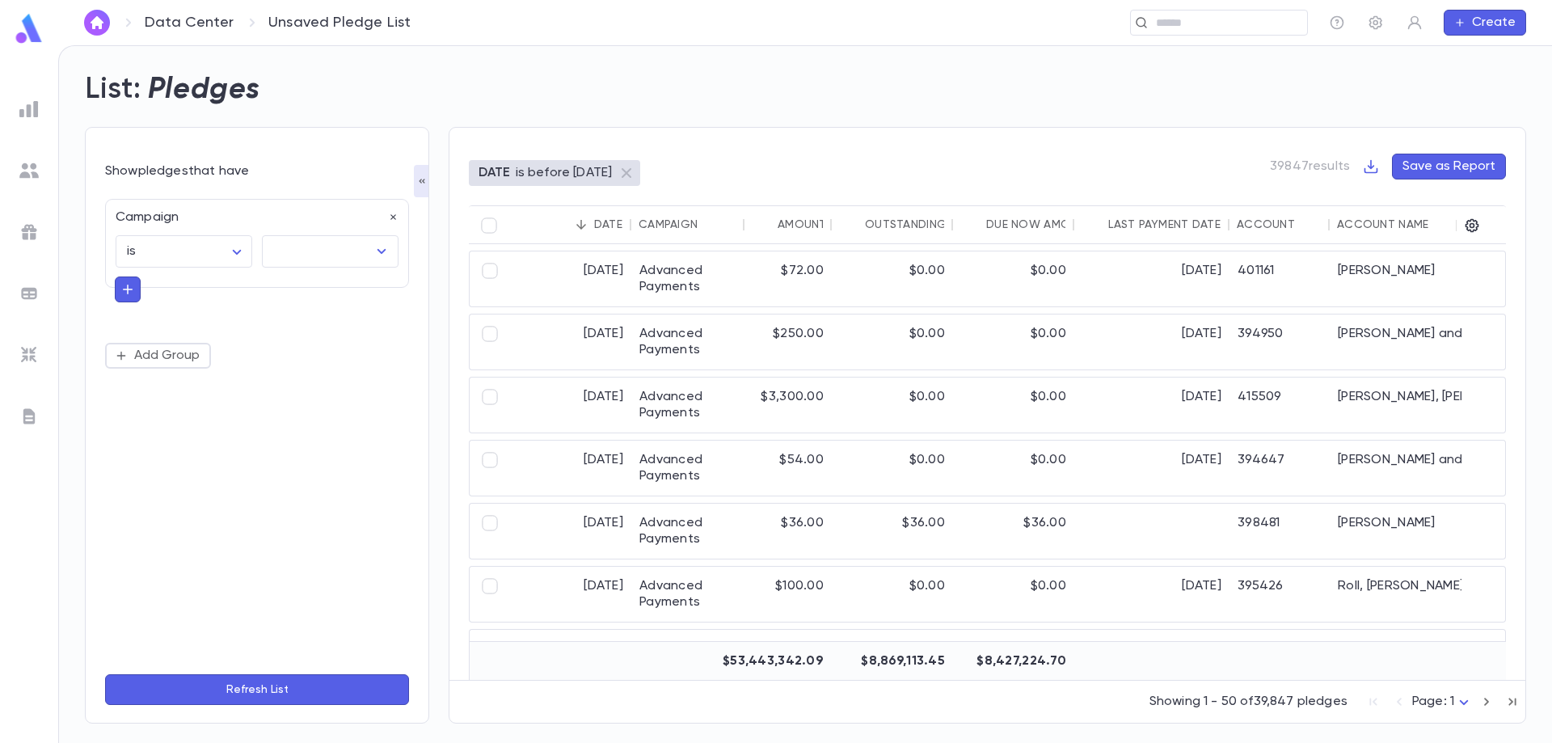
drag, startPoint x: 462, startPoint y: 396, endPoint x: 446, endPoint y: 391, distance: 16.1
click at [460, 420] on div "DATE is before tomorrow 39847 results Save as Report Date Campaign Amount Outst…" at bounding box center [988, 425] width 1078 height 597
click at [337, 258] on input "text" at bounding box center [318, 251] width 98 height 31
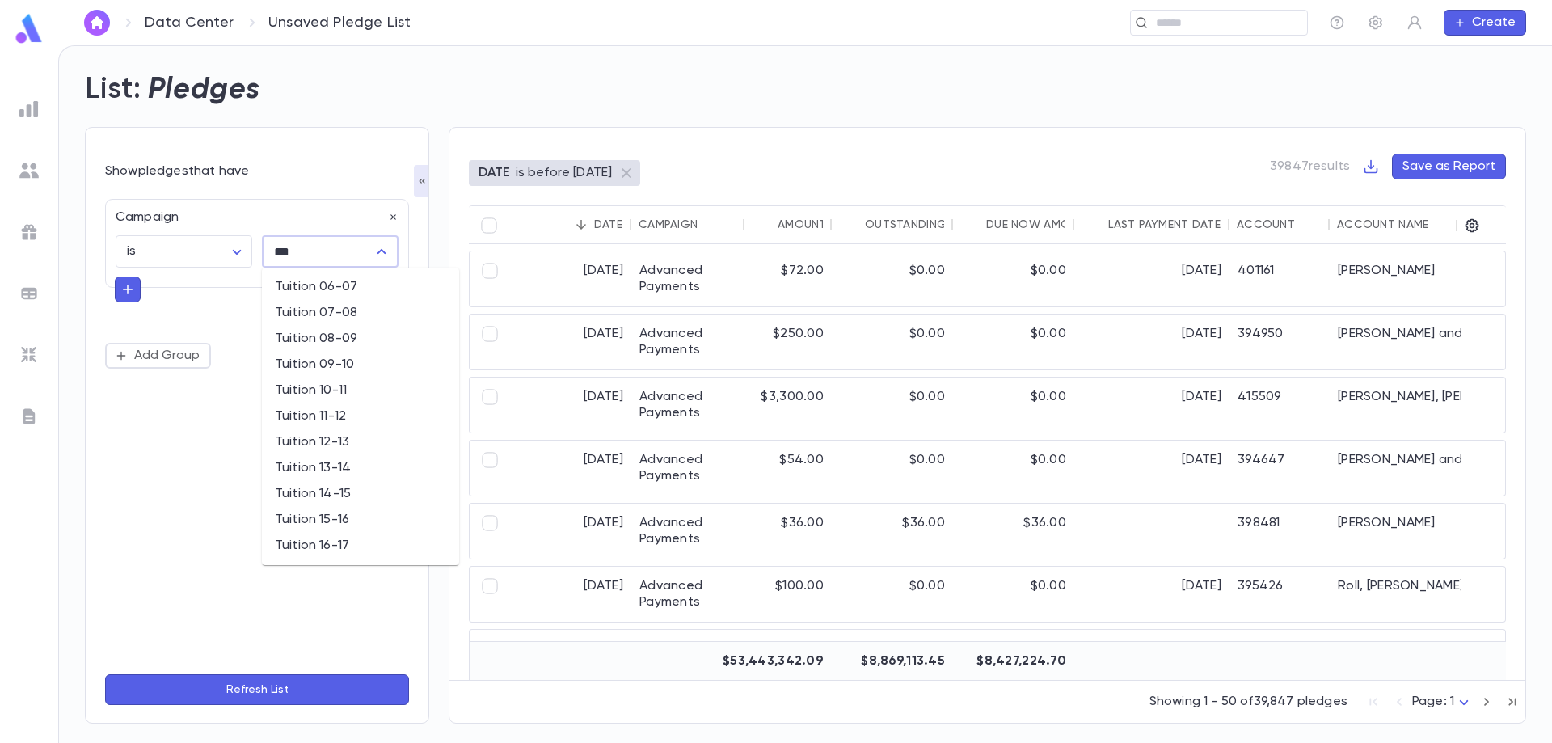
type input "***"
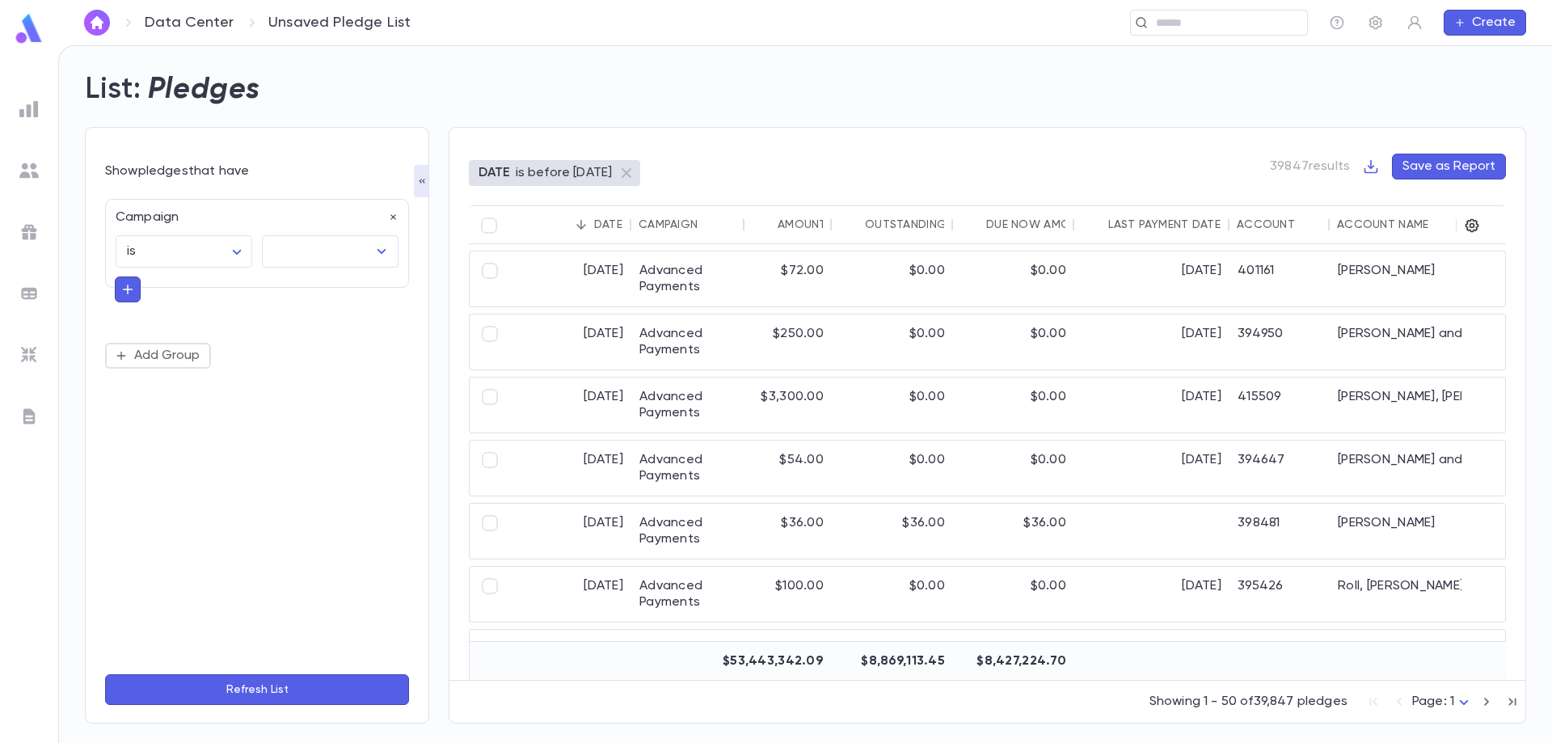
click at [462, 408] on div "DATE is before tomorrow 39847 results Save as Report Date Campaign Amount Outst…" at bounding box center [988, 425] width 1078 height 597
click at [348, 251] on input "text" at bounding box center [318, 251] width 98 height 31
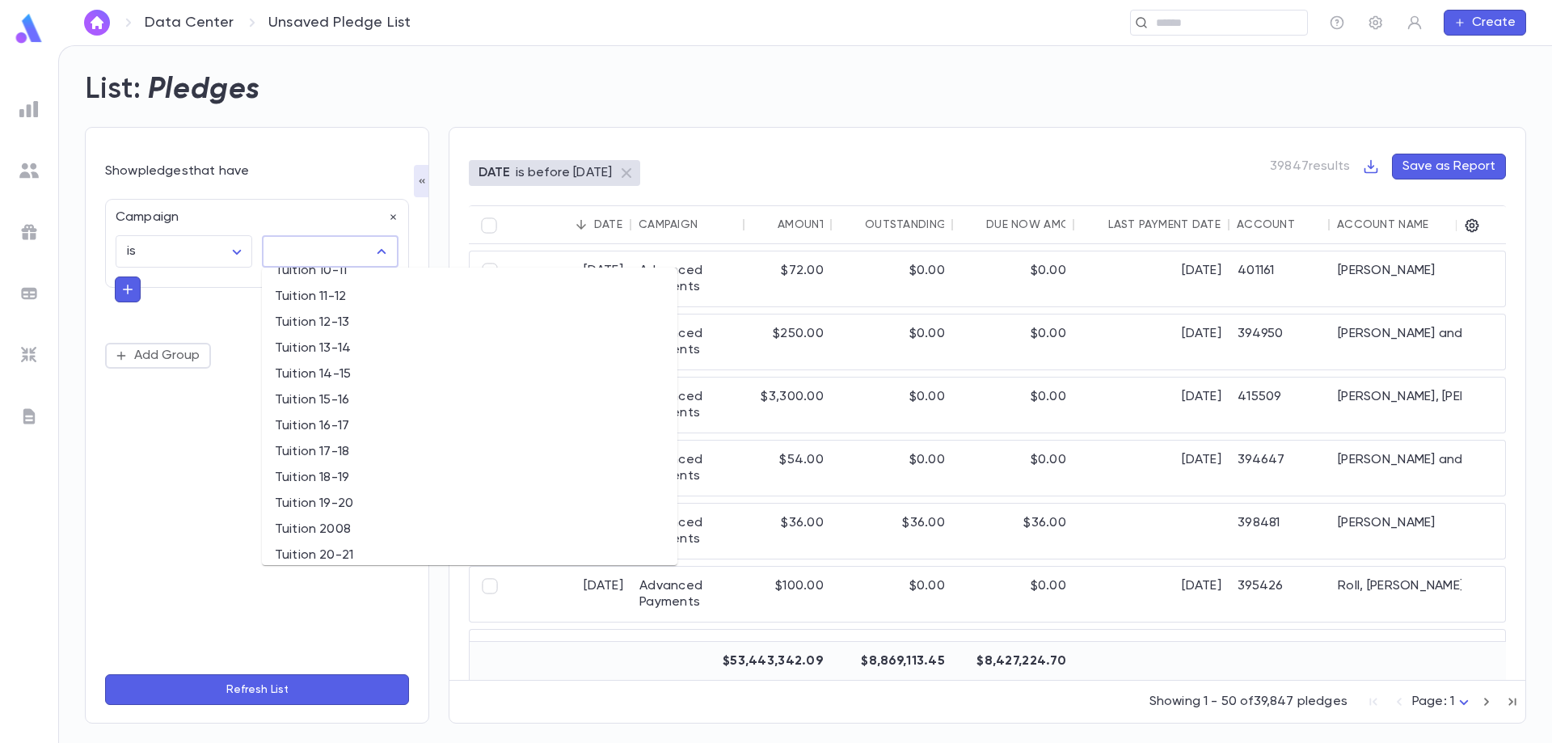
scroll to position [8590, 0]
click at [368, 361] on li "Tuition 21-22" at bounding box center [470, 373] width 416 height 26
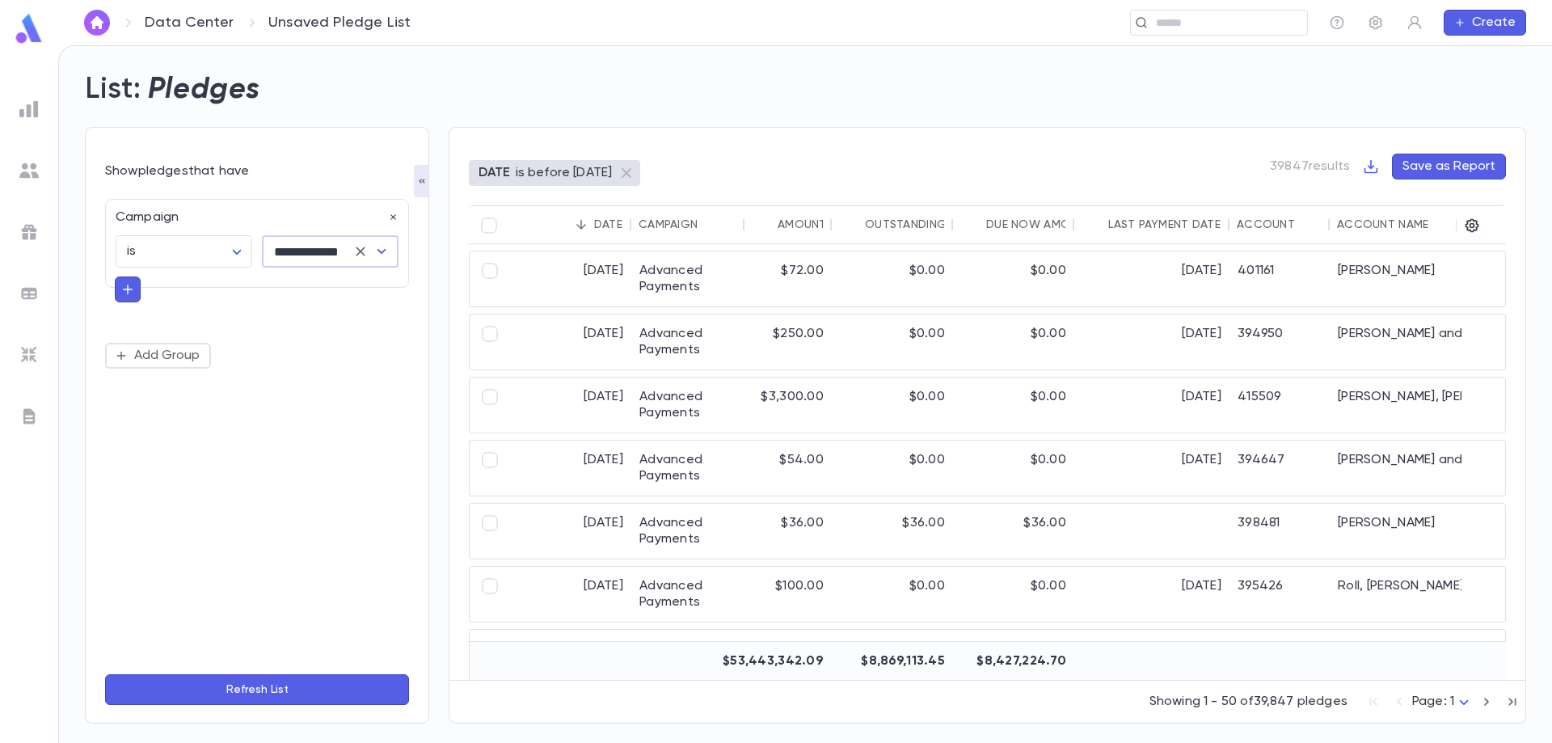
click at [386, 253] on icon "Open" at bounding box center [381, 251] width 19 height 19
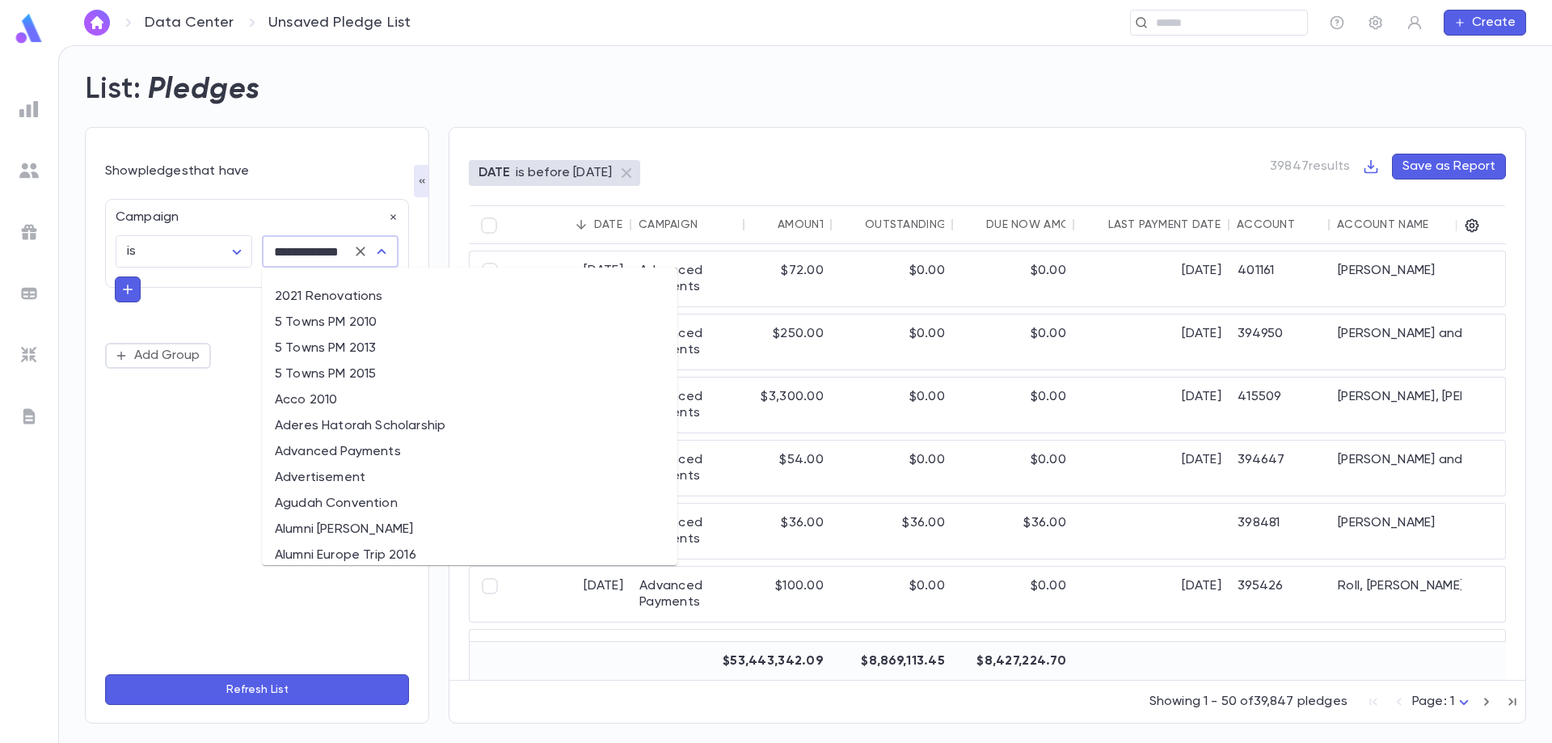
scroll to position [8411, 0]
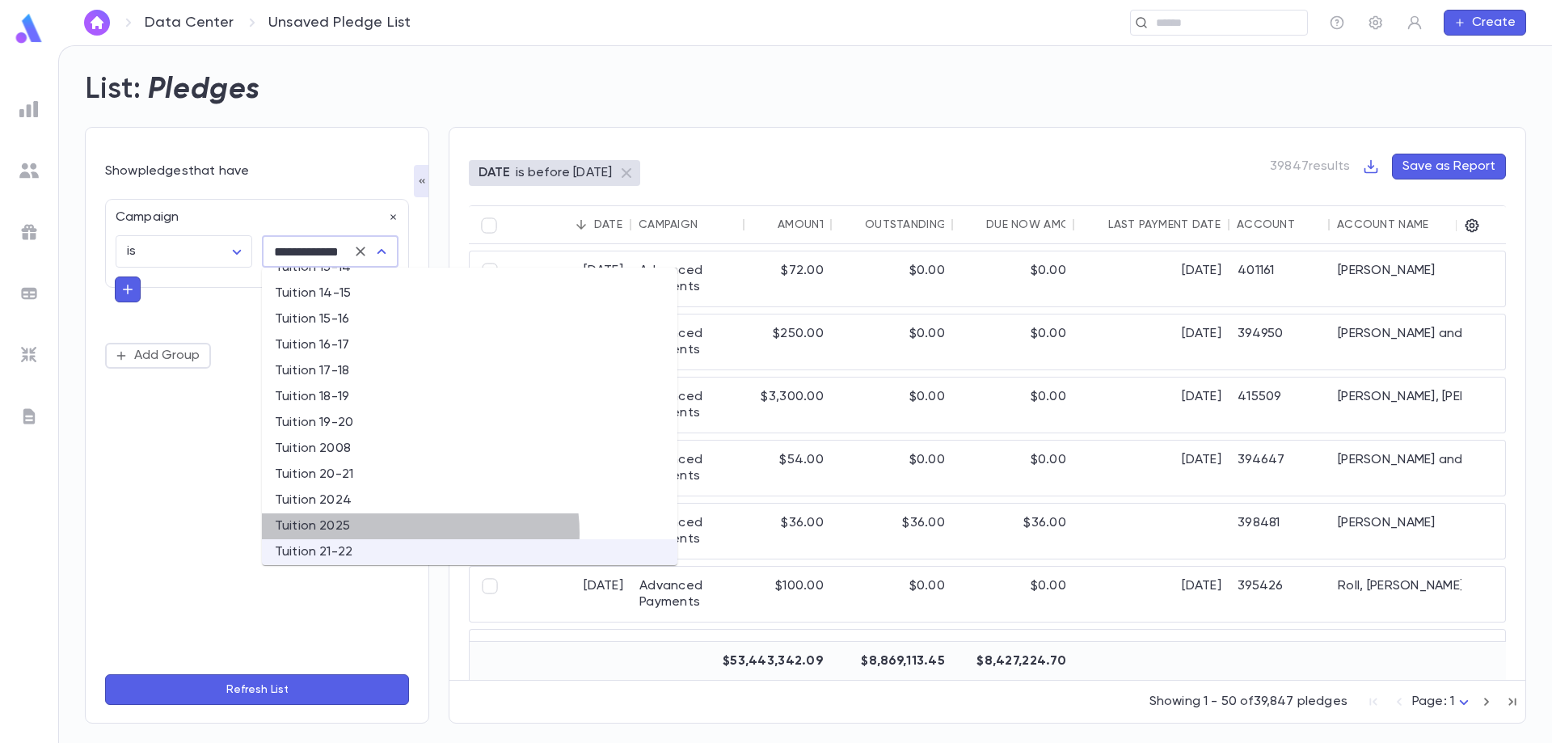
click at [420, 533] on li "Tuition 2025" at bounding box center [470, 526] width 416 height 26
type input "**********"
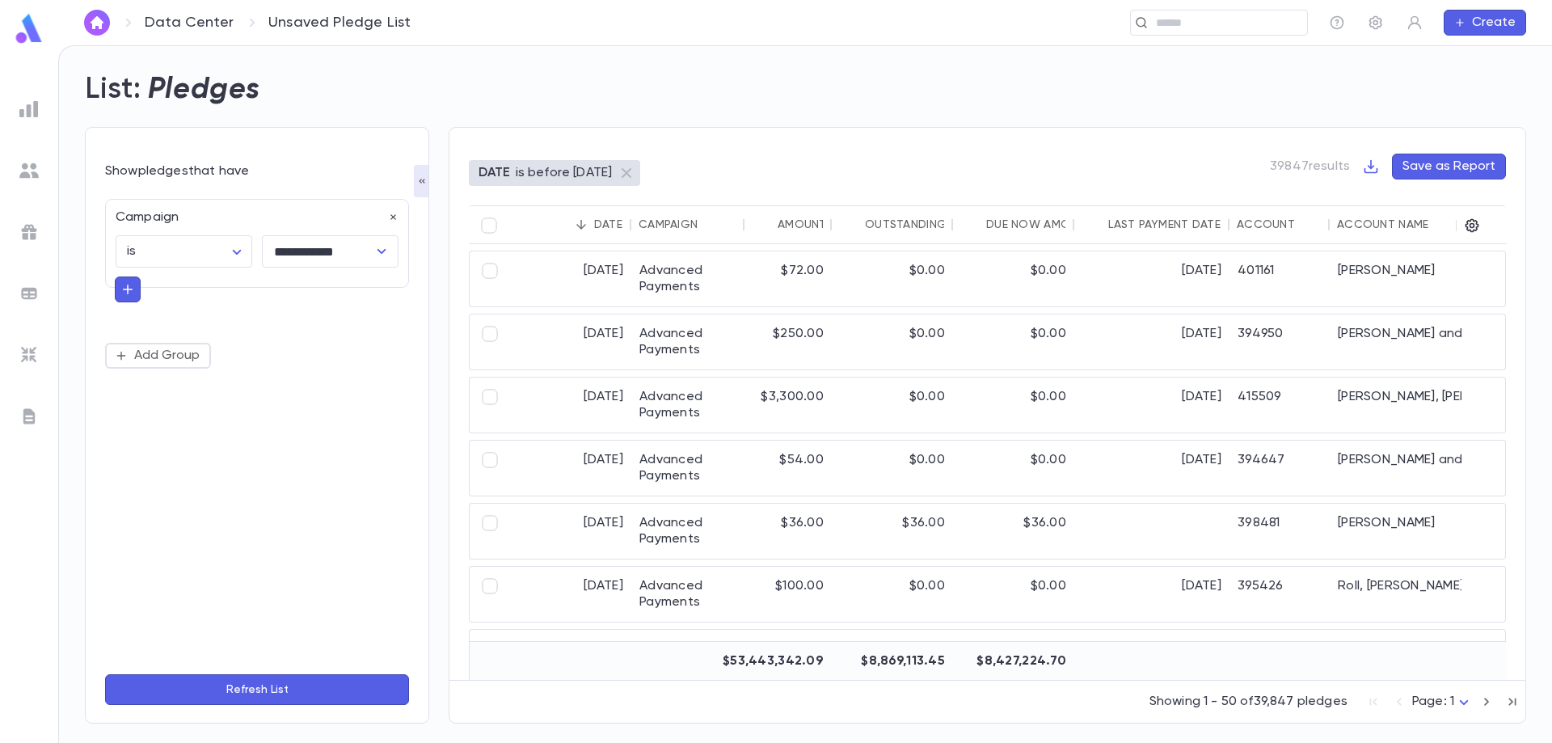
click at [307, 691] on button "Refresh List" at bounding box center [257, 689] width 304 height 31
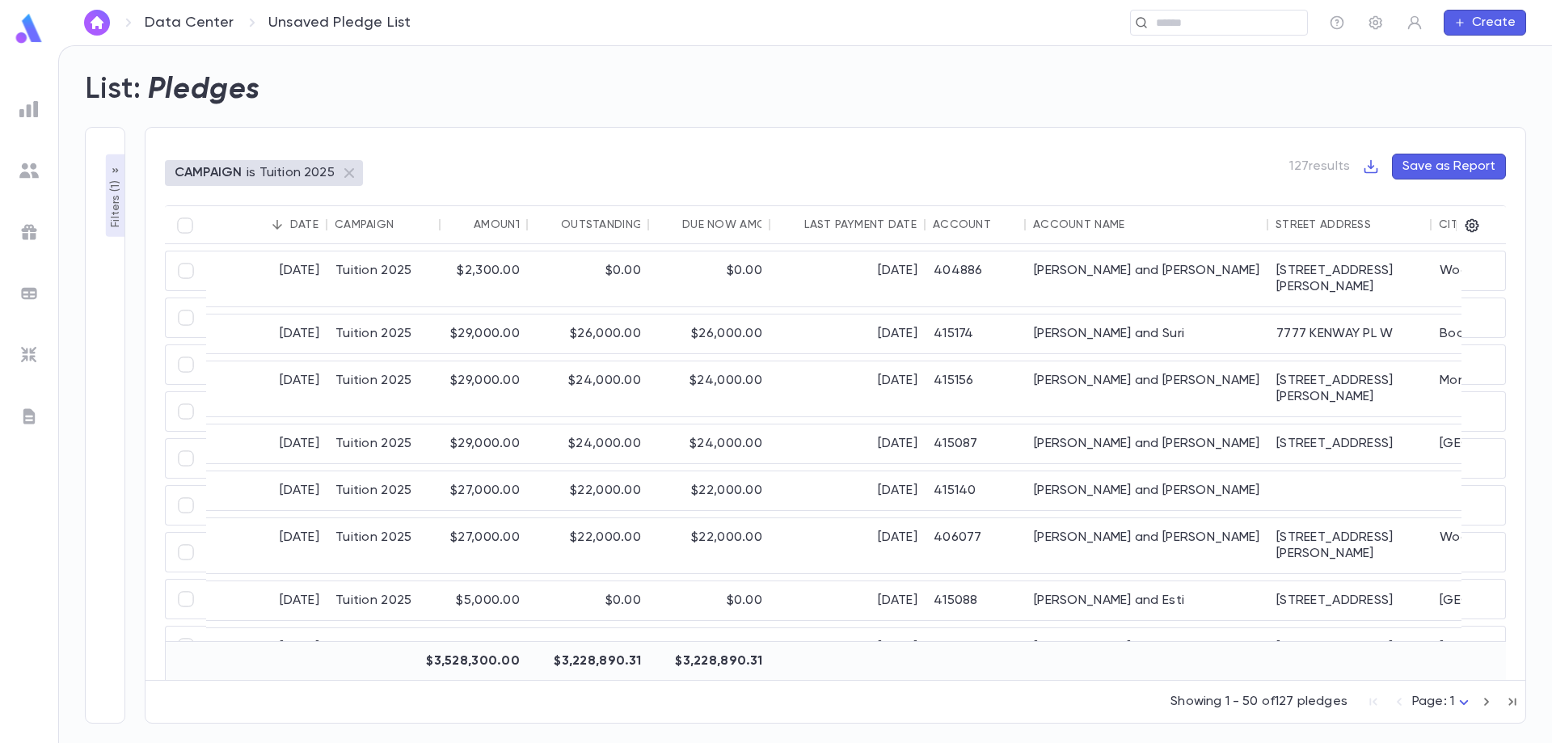
click at [1074, 217] on div "Account Name" at bounding box center [1146, 224] width 226 height 39
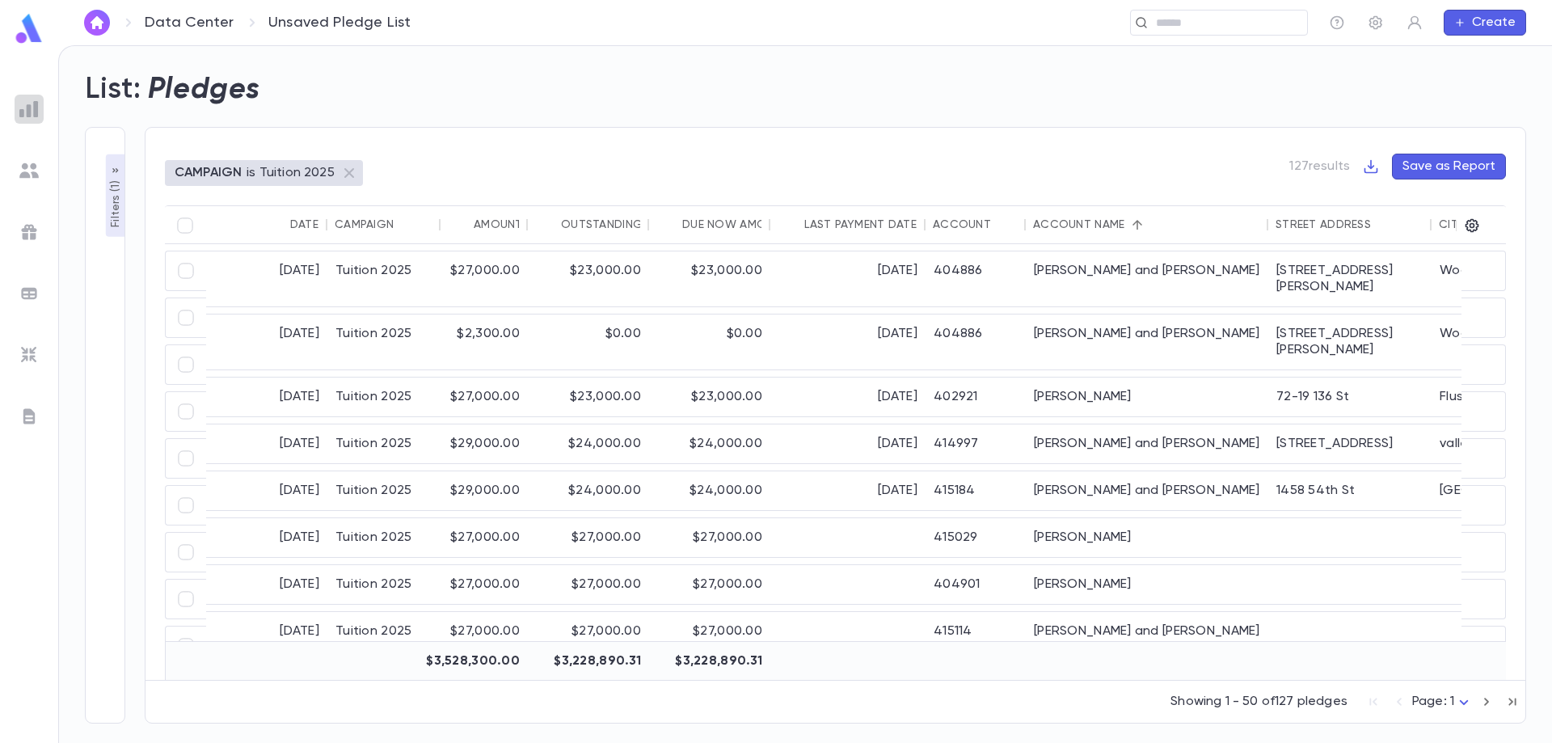
click at [29, 112] on img at bounding box center [28, 108] width 19 height 19
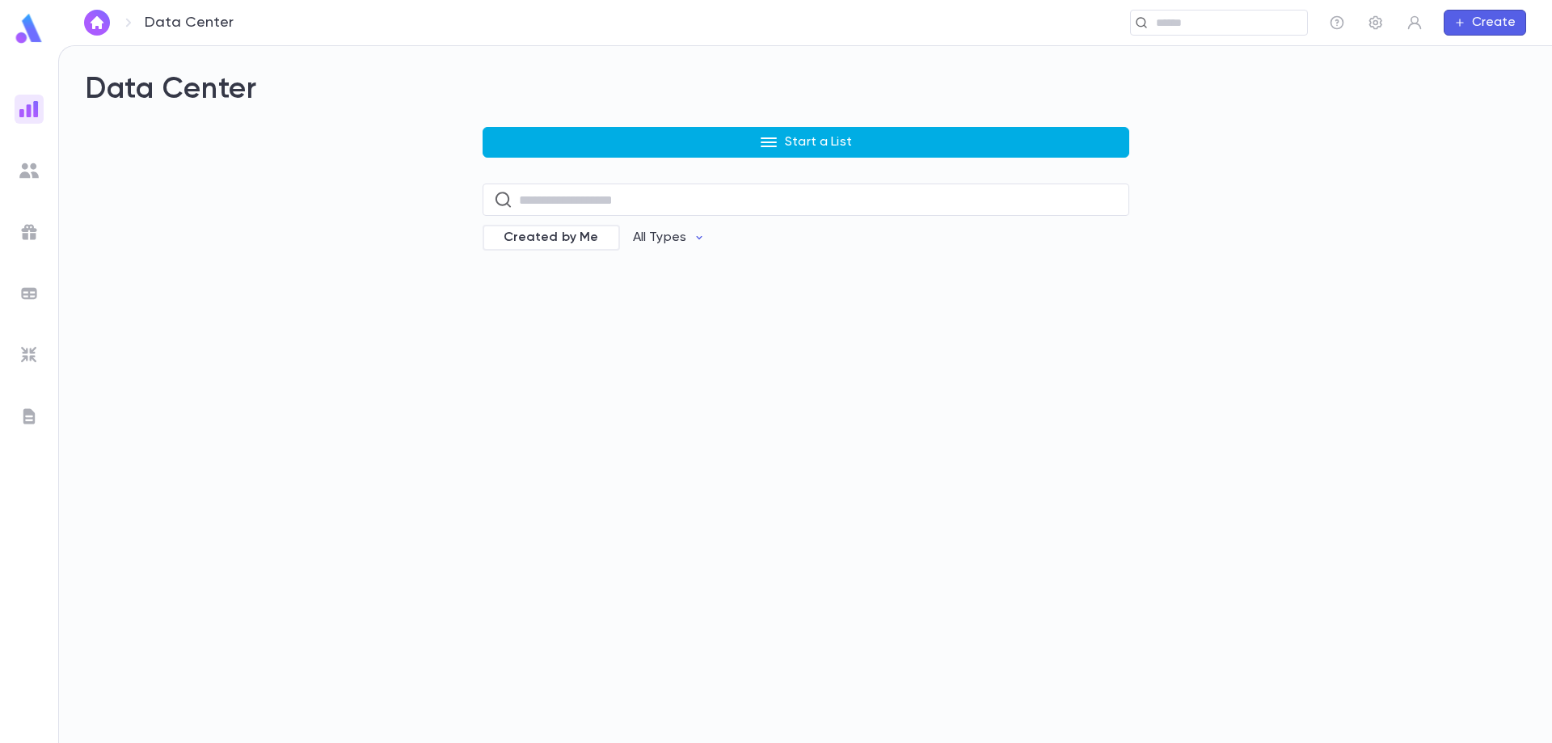
click at [746, 139] on button "Start a List" at bounding box center [806, 142] width 647 height 31
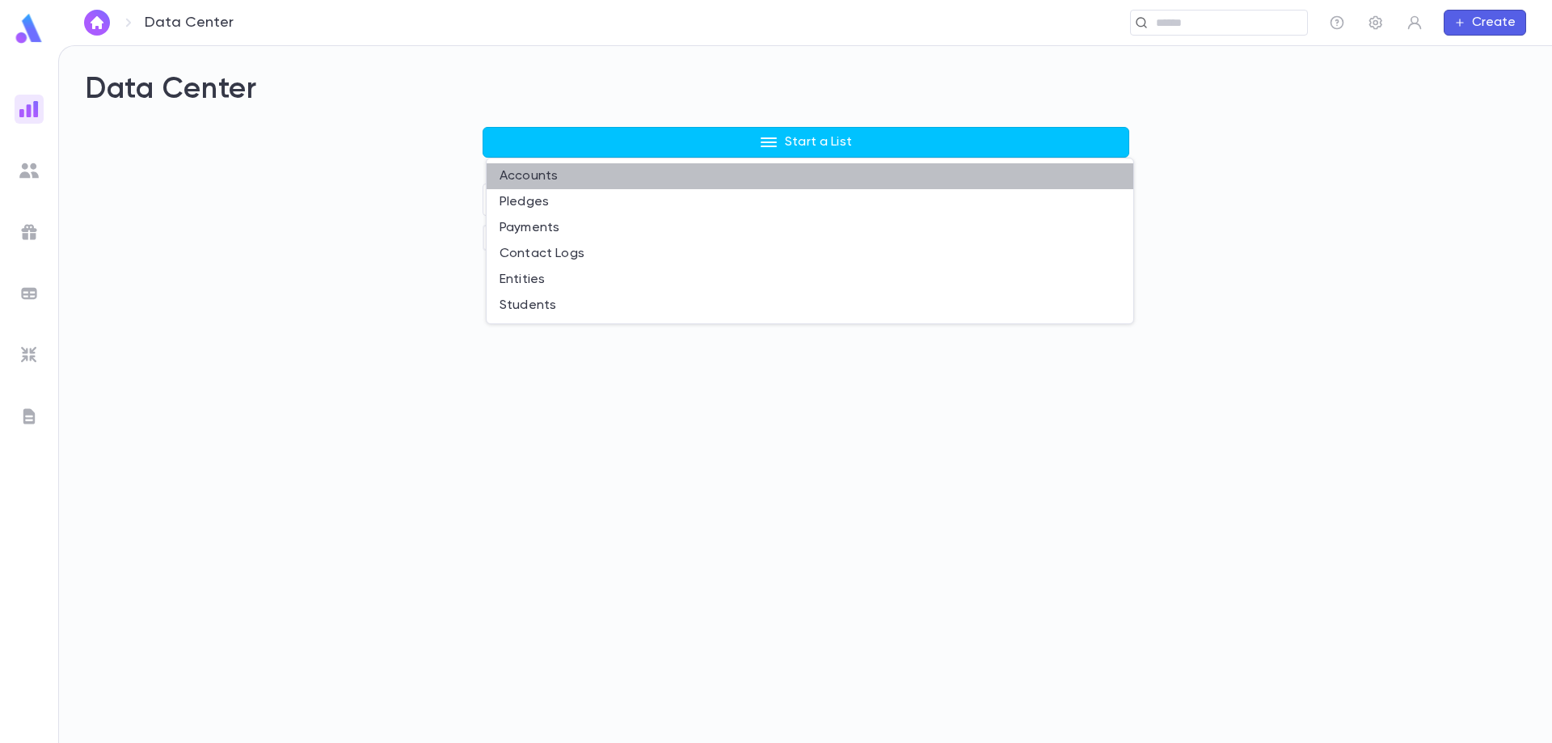
click at [553, 181] on li "Accounts" at bounding box center [810, 176] width 647 height 26
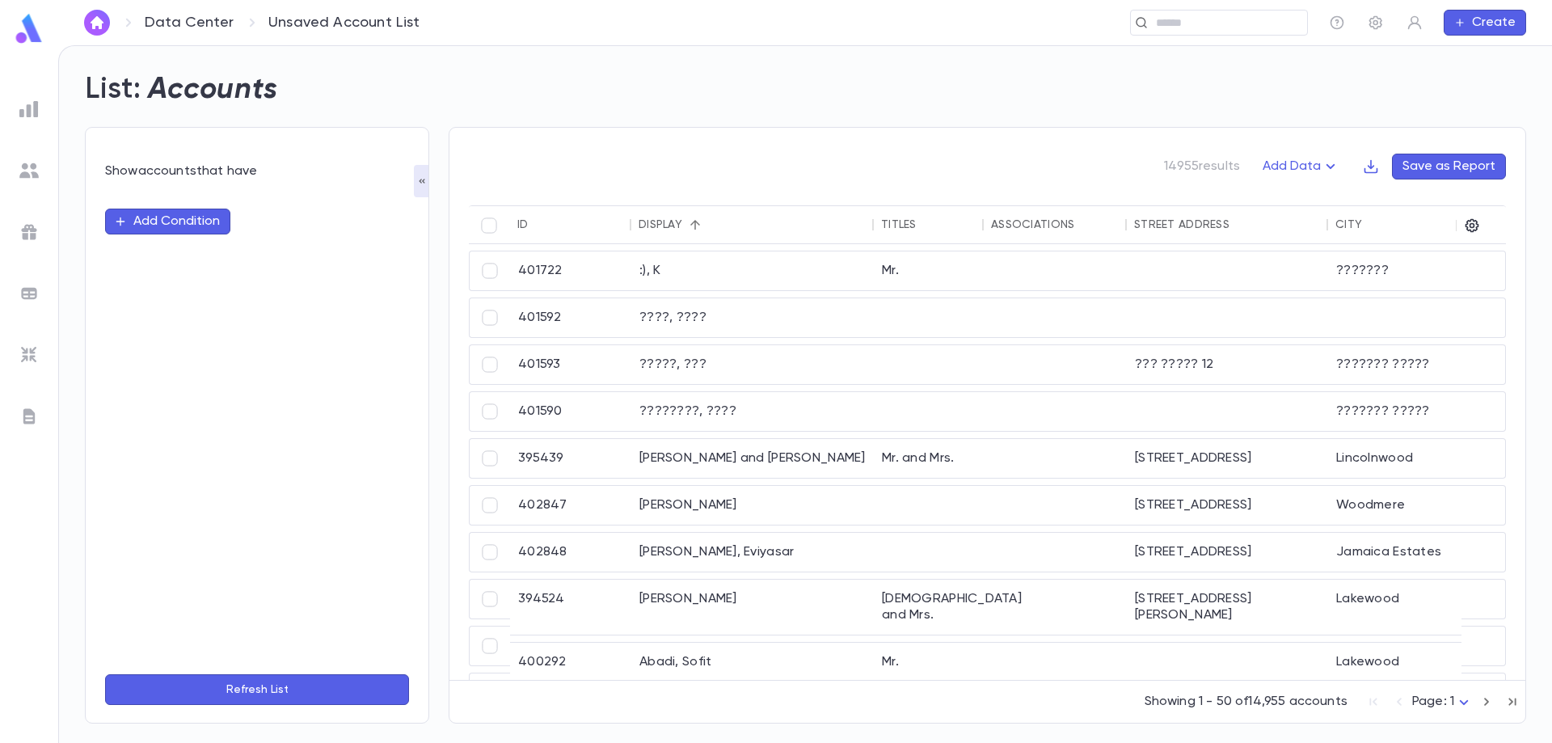
click at [217, 222] on button "Add Condition" at bounding box center [167, 222] width 125 height 26
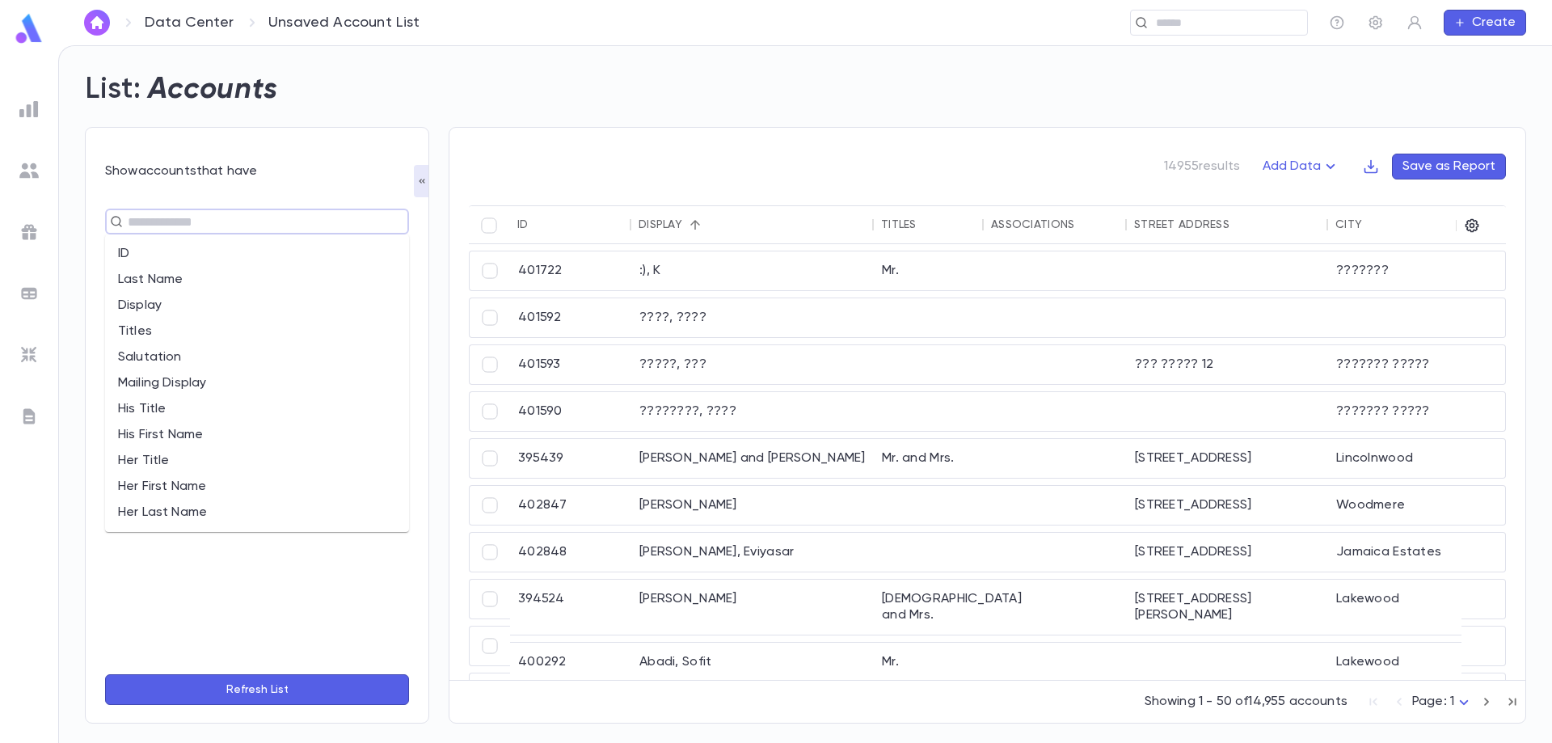
click at [216, 222] on input "text" at bounding box center [250, 221] width 255 height 23
click at [230, 285] on li "Last Name" at bounding box center [257, 280] width 304 height 26
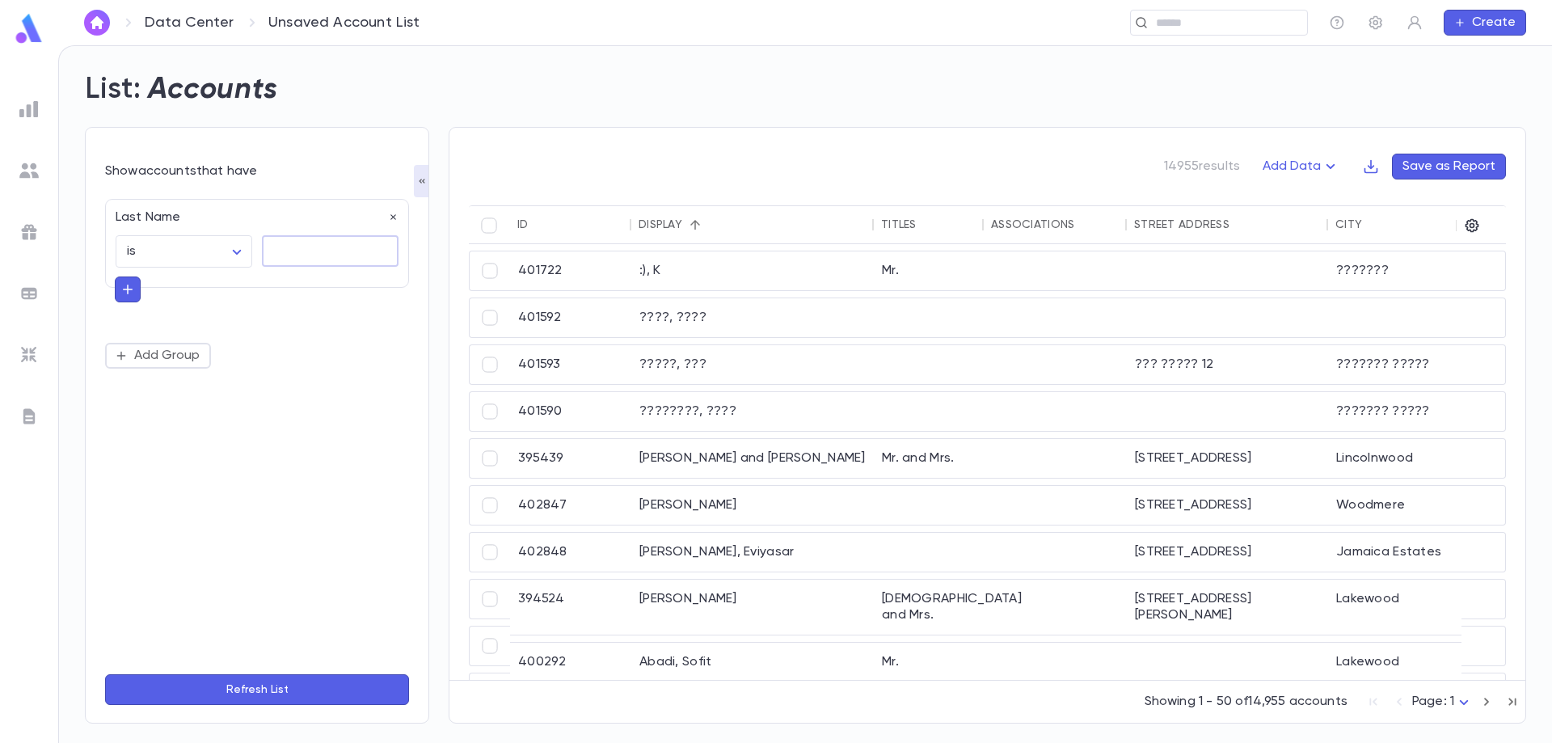
click at [314, 252] on textarea at bounding box center [330, 251] width 114 height 32
click at [306, 341] on div "Last Name is ****** ​ * ​ Add Group" at bounding box center [257, 284] width 304 height 170
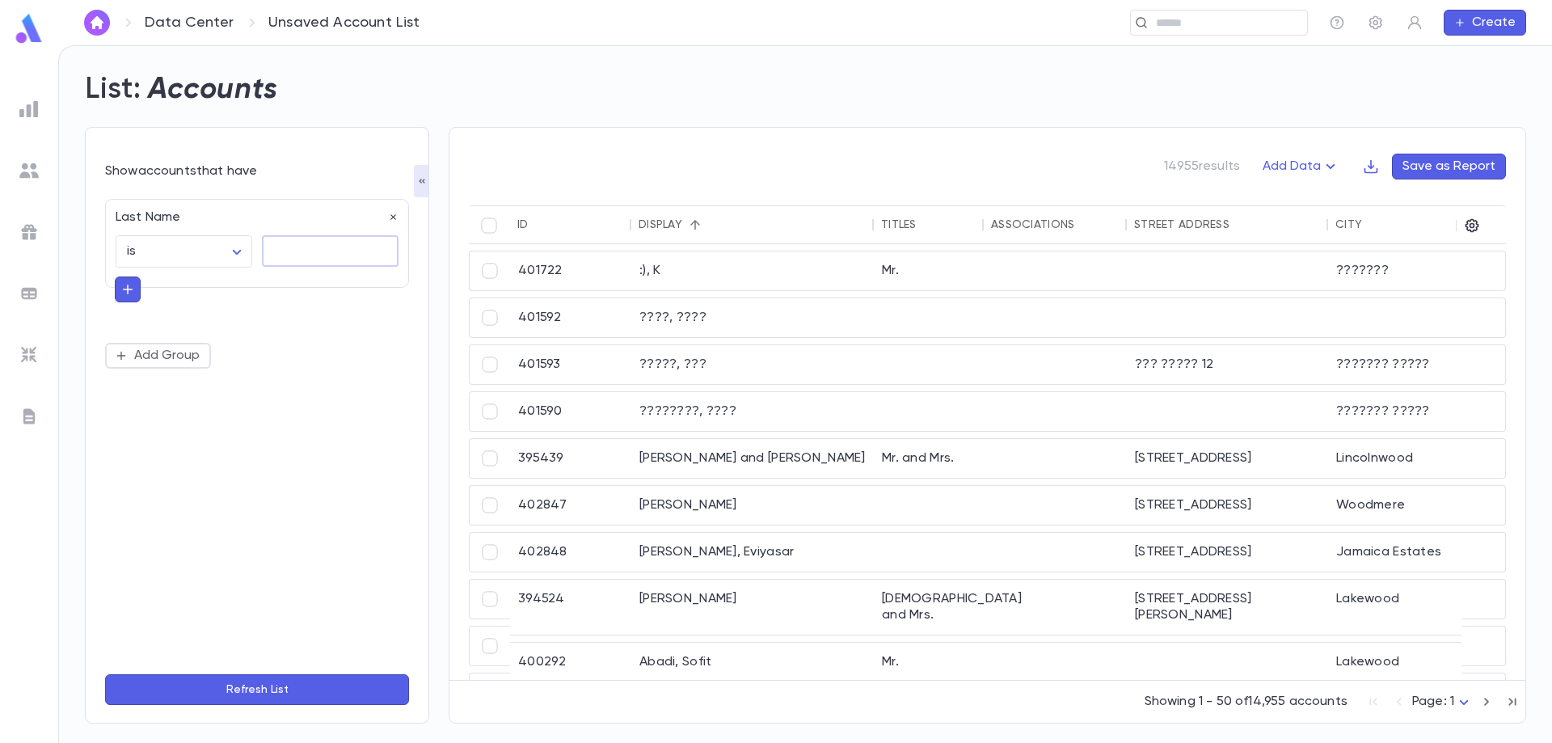
click at [316, 265] on textarea at bounding box center [330, 251] width 114 height 32
click at [240, 256] on body "Data Center Unsaved Account List ​ Create List: Accounts Show accounts that hav…" at bounding box center [776, 394] width 1552 height 698
click at [192, 279] on span "is" at bounding box center [187, 286] width 109 height 16
click at [298, 249] on textarea at bounding box center [330, 251] width 114 height 32
type textarea "****"
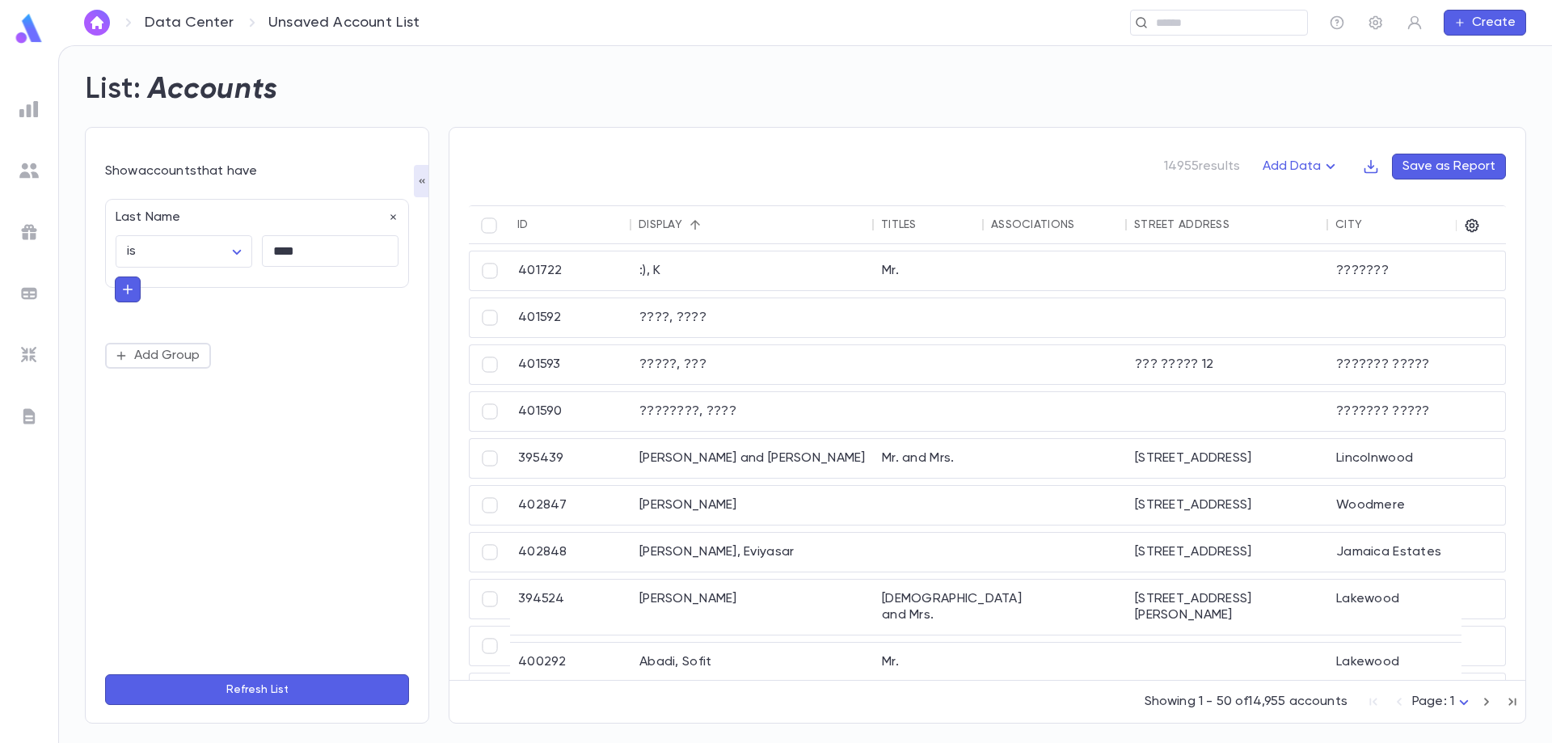
click at [302, 682] on button "Refresh List" at bounding box center [257, 689] width 304 height 31
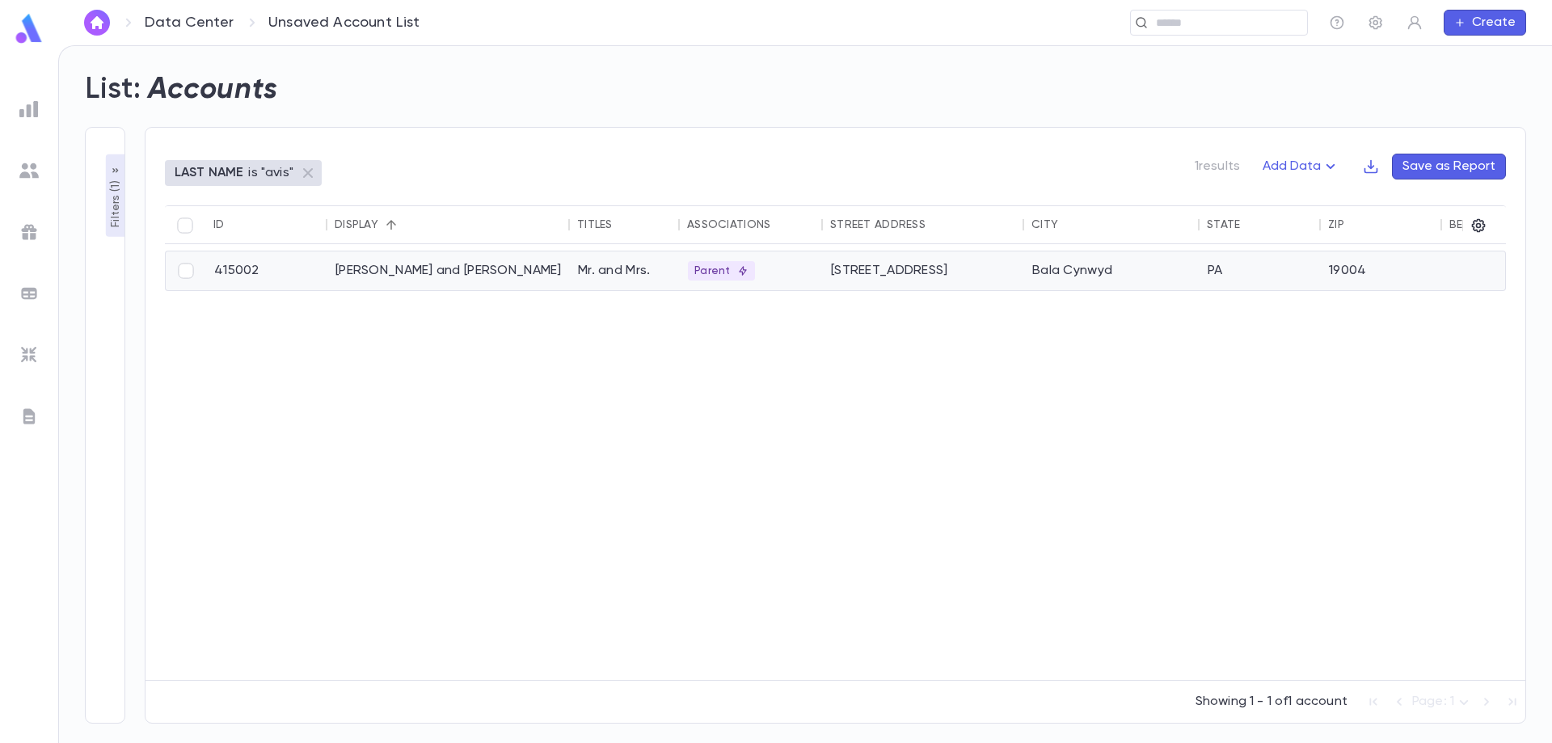
click at [411, 273] on div "Avis, Baruch and Elana" at bounding box center [448, 270] width 243 height 39
click at [192, 26] on link "Data Center" at bounding box center [189, 23] width 89 height 18
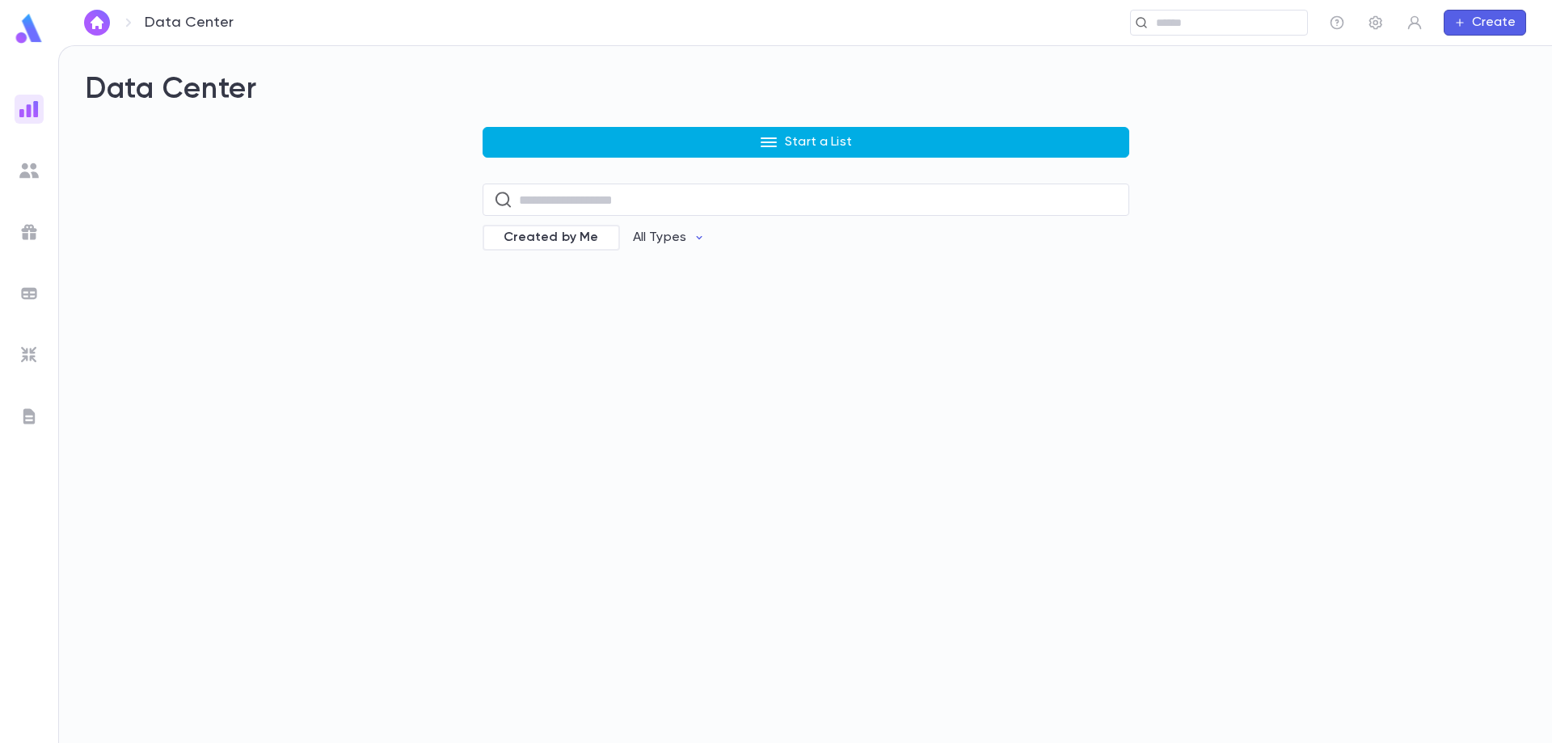
click at [622, 150] on button "Start a List" at bounding box center [806, 142] width 647 height 31
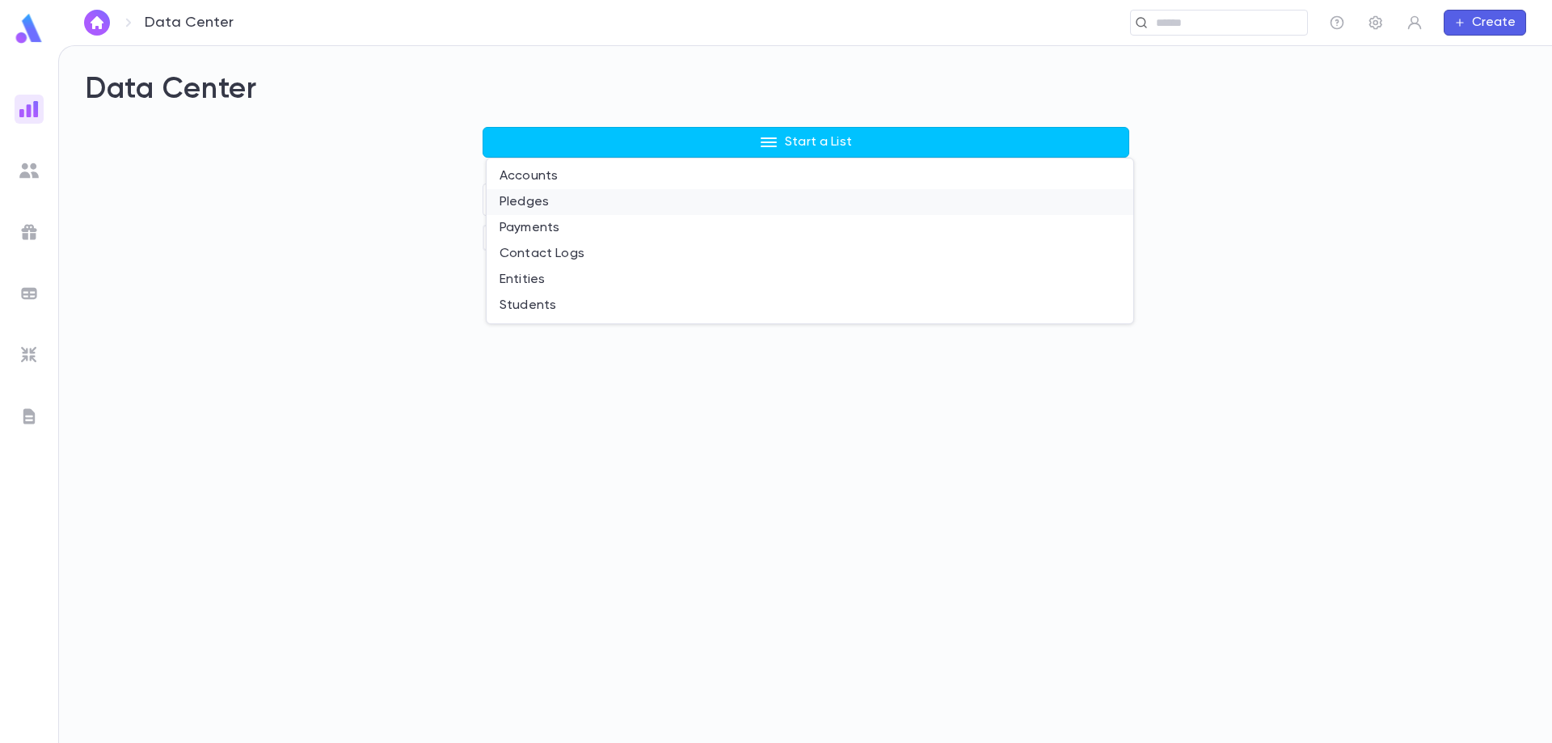
click at [543, 200] on li "Pledges" at bounding box center [810, 202] width 647 height 26
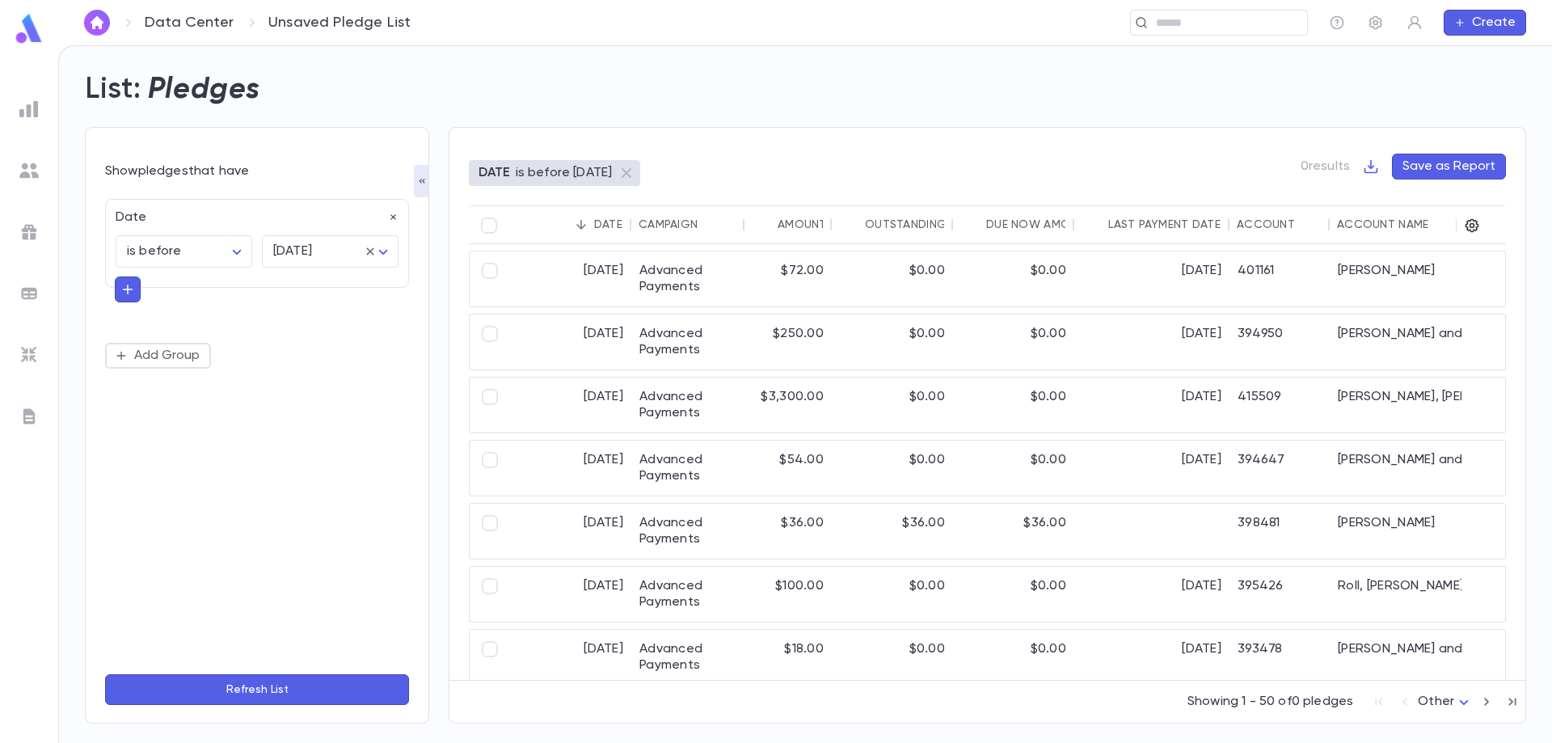
click at [392, 214] on div at bounding box center [805, 371] width 1494 height 743
click at [394, 217] on icon "button" at bounding box center [393, 218] width 6 height 6
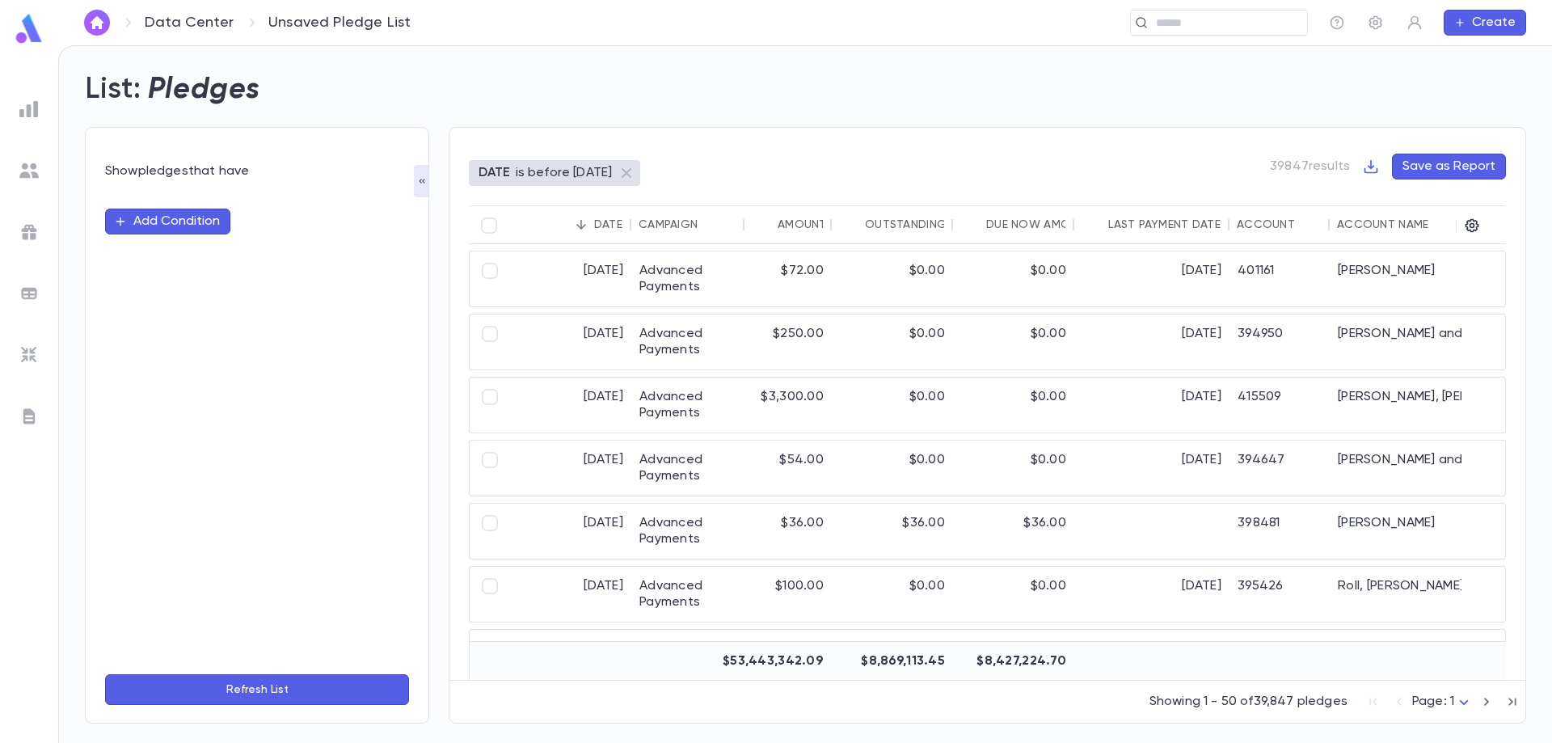
click at [166, 224] on button "Add Condition" at bounding box center [167, 222] width 125 height 26
click at [314, 223] on input "text" at bounding box center [250, 221] width 255 height 23
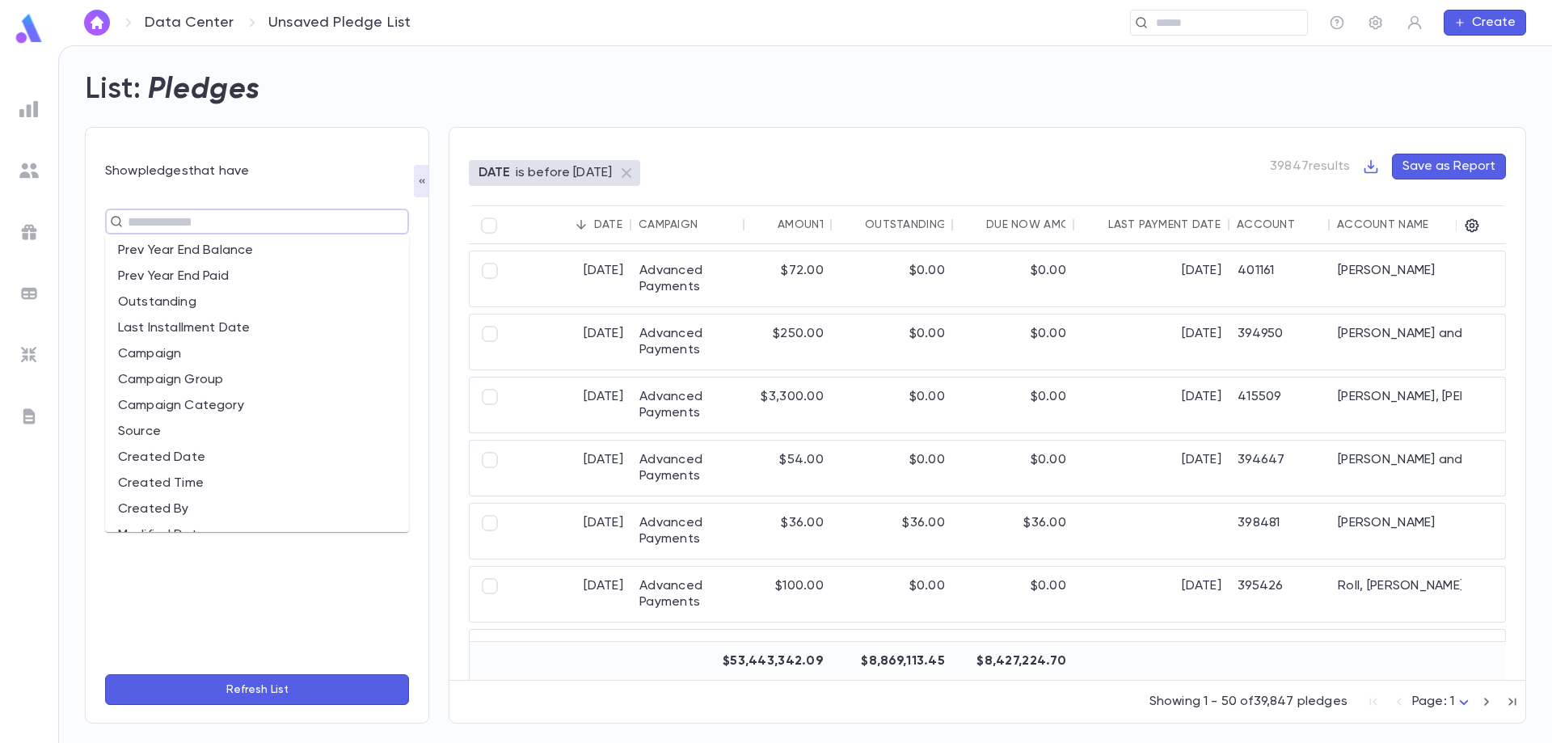
scroll to position [243, 0]
click at [293, 354] on li "Campaign" at bounding box center [257, 348] width 304 height 26
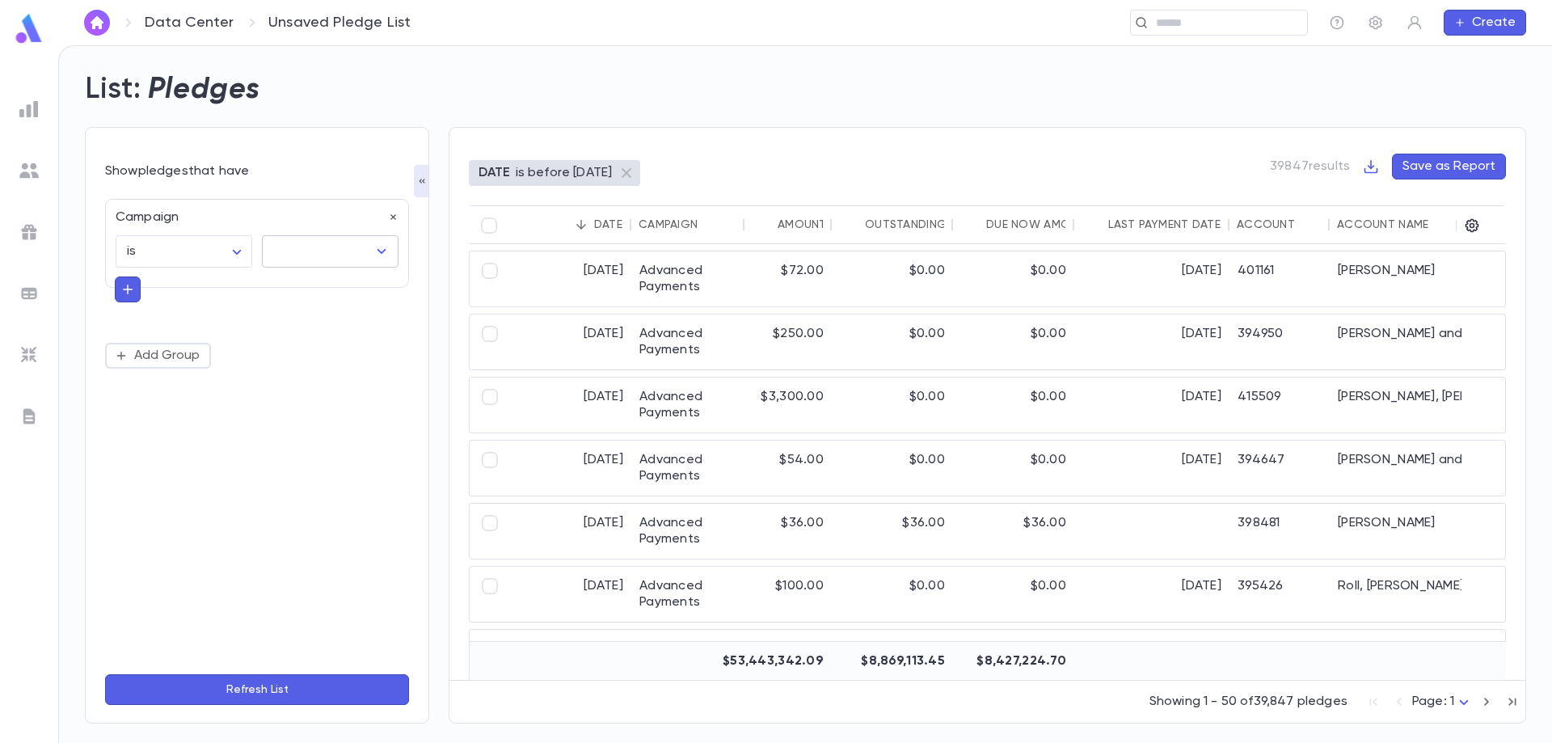
click at [341, 258] on input "text" at bounding box center [318, 251] width 98 height 31
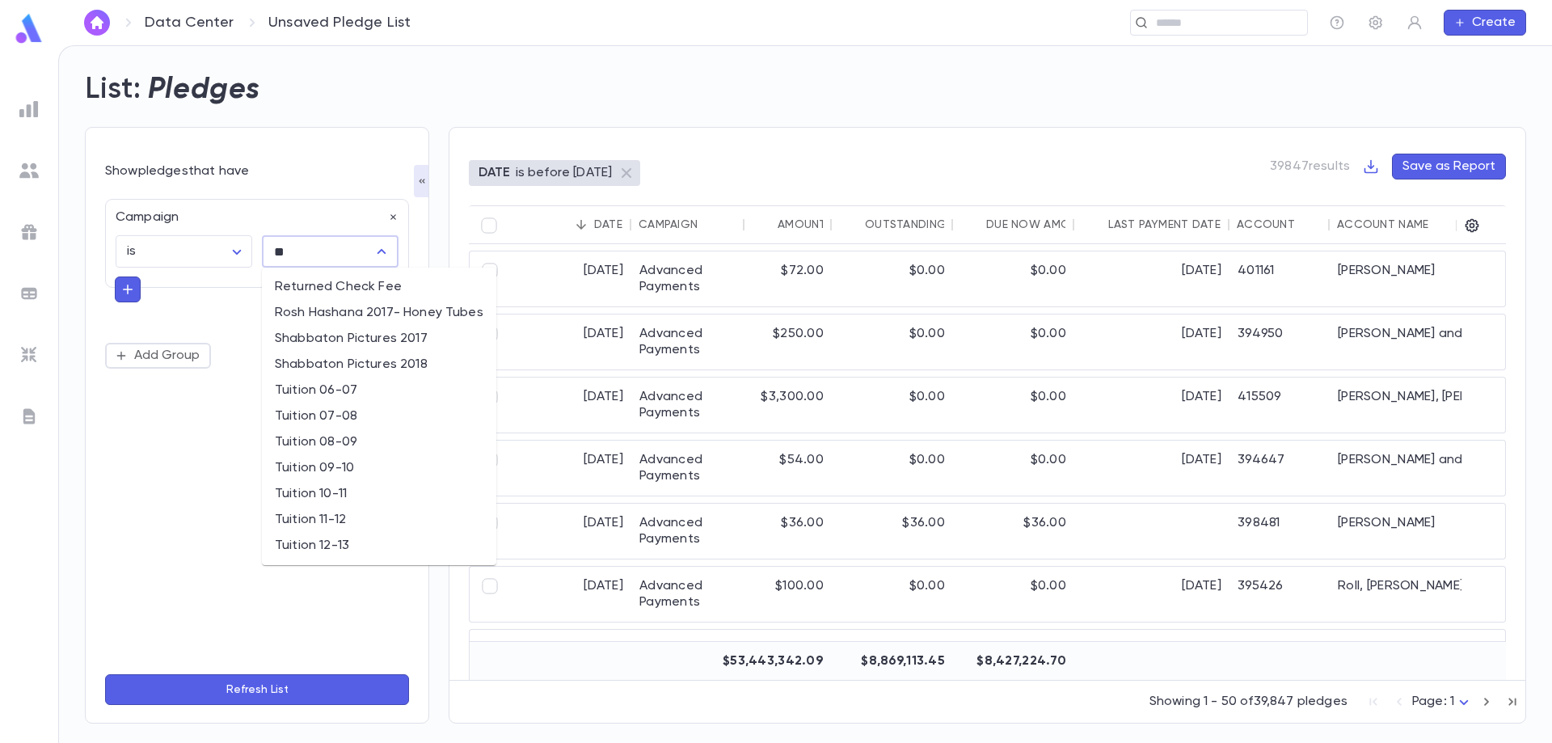
type input "*"
click at [369, 391] on li "Tuition 2025" at bounding box center [351, 391] width 179 height 26
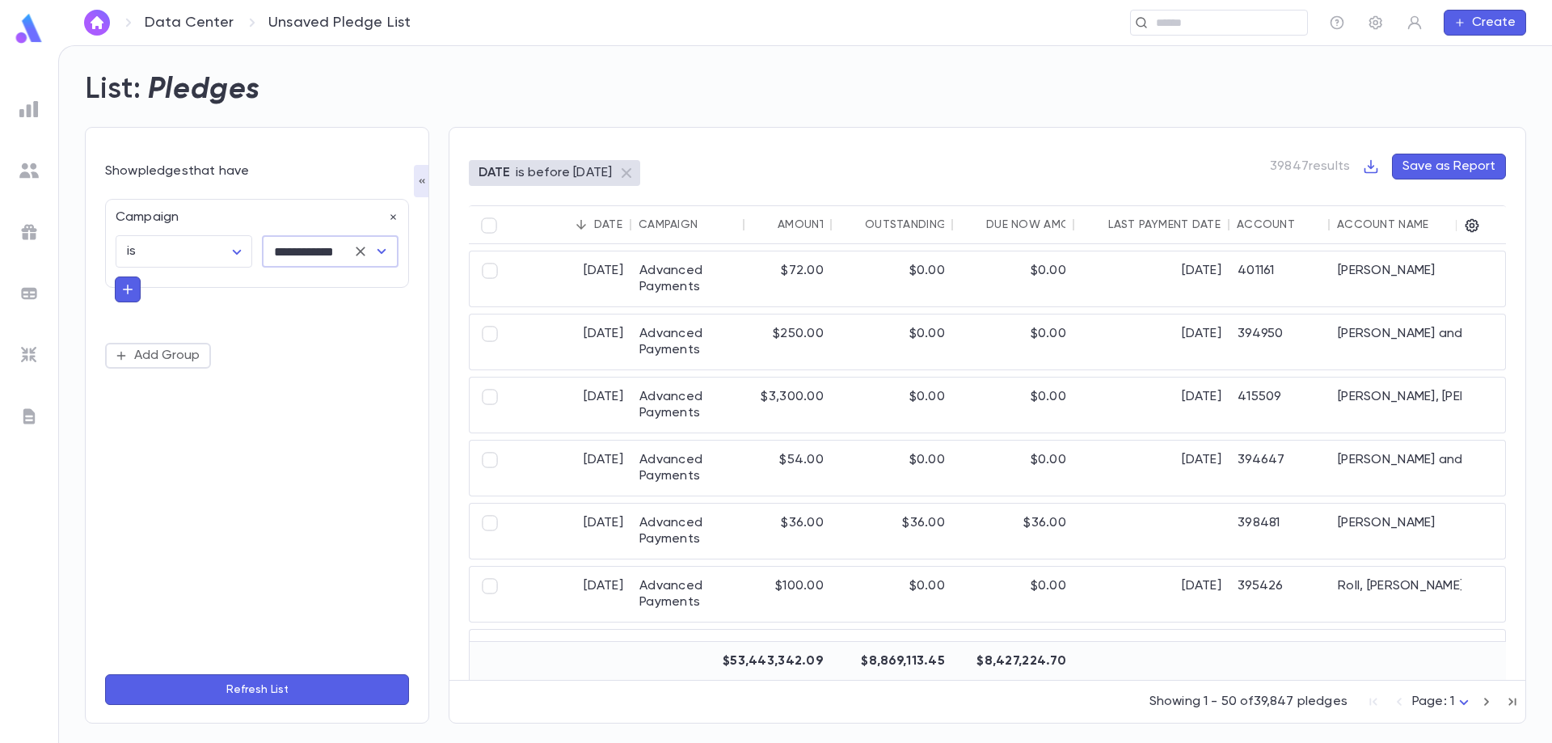
type input "**********"
click at [269, 696] on button "Refresh List" at bounding box center [257, 689] width 304 height 31
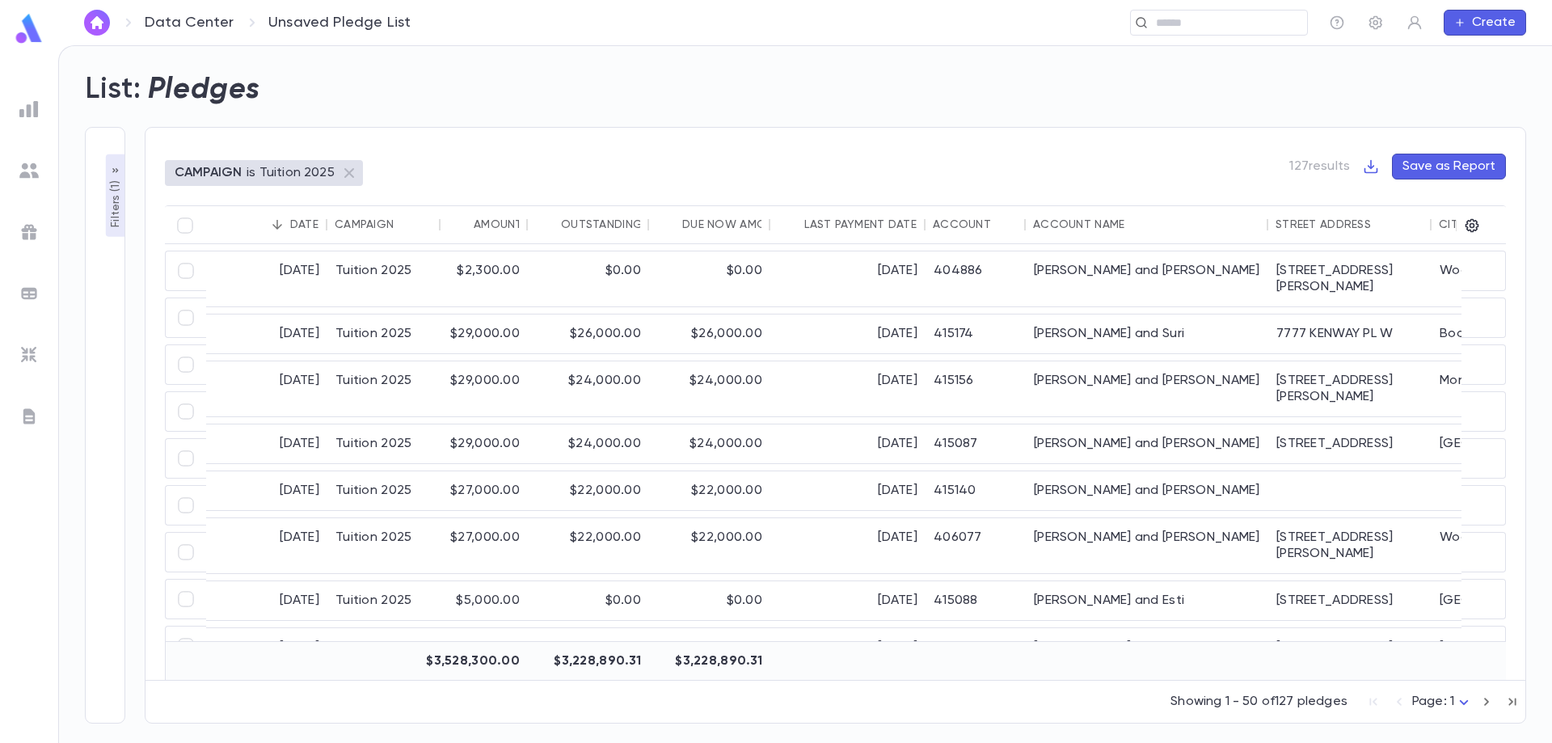
click at [1086, 224] on div "Account Name" at bounding box center [1078, 224] width 91 height 13
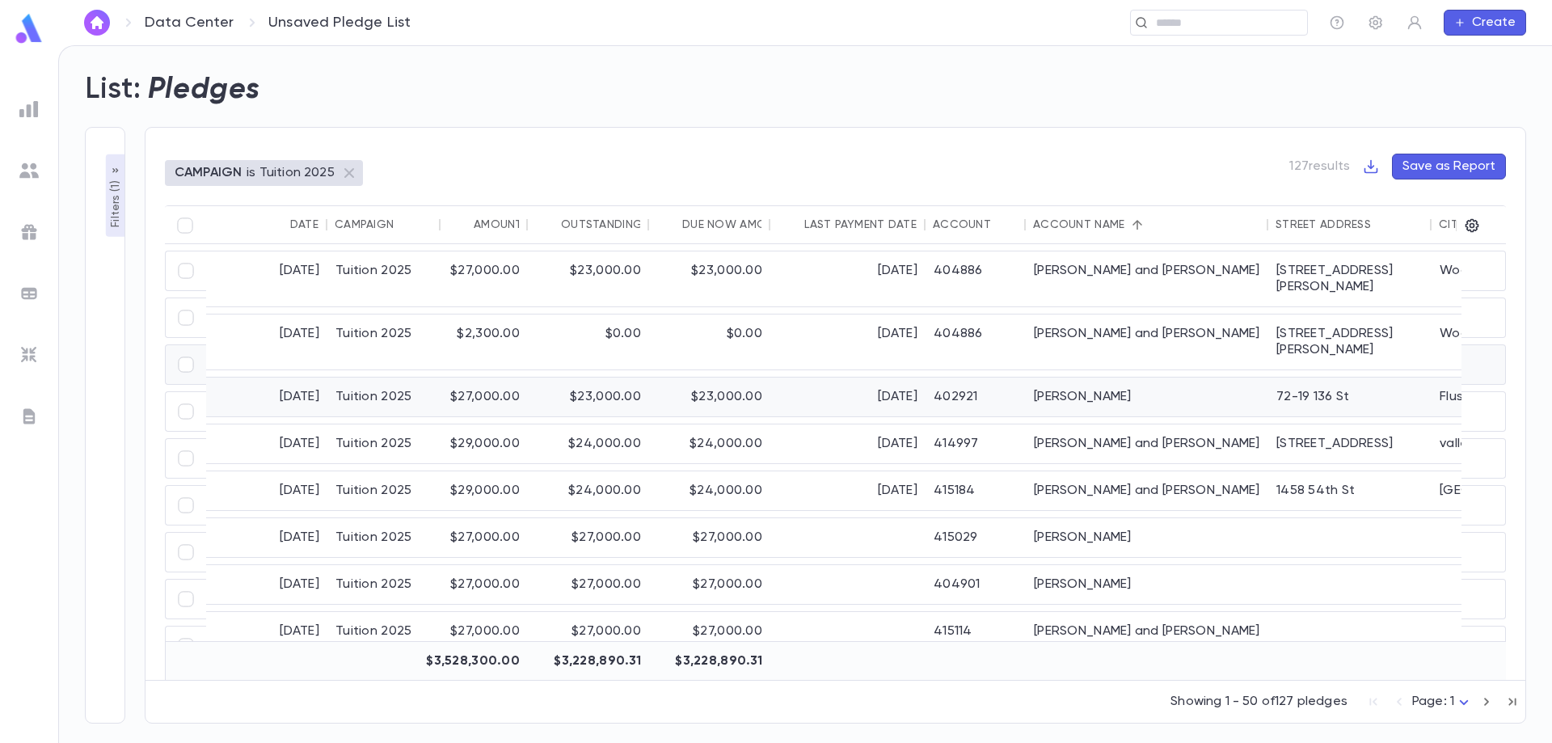
click at [1068, 378] on div "Barth, Alex" at bounding box center [1147, 397] width 243 height 39
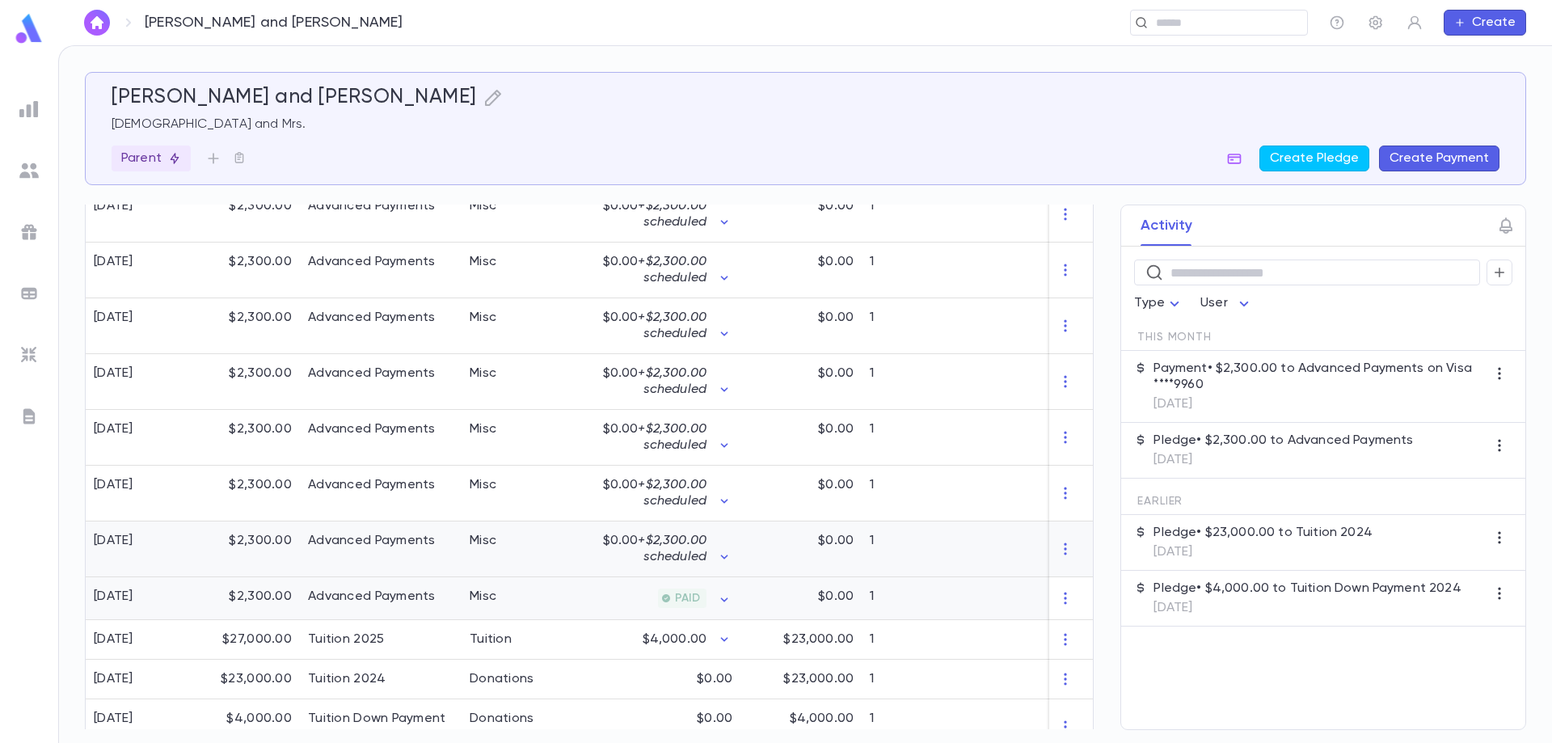
scroll to position [591, 0]
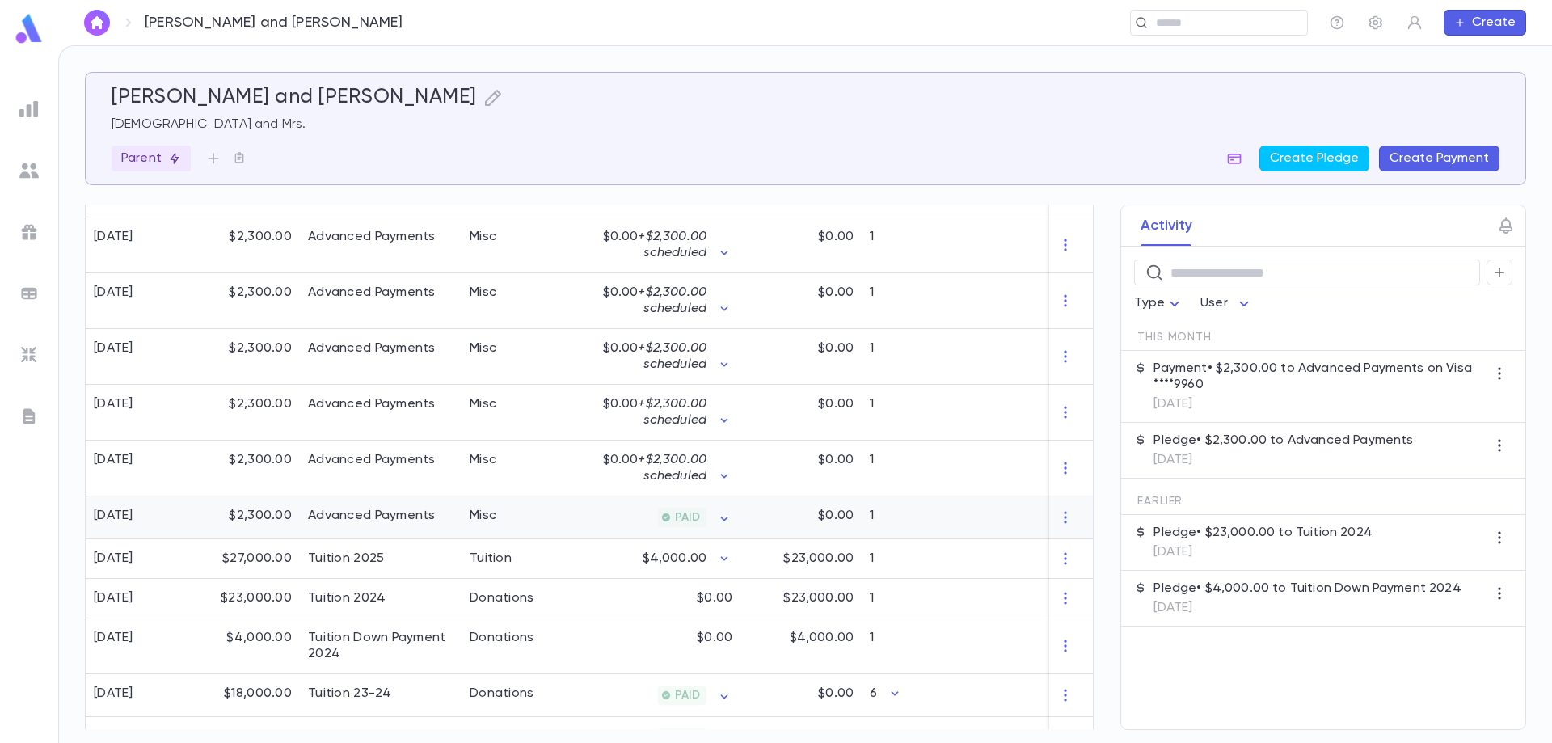
click at [610, 519] on div "PAID" at bounding box center [662, 517] width 158 height 43
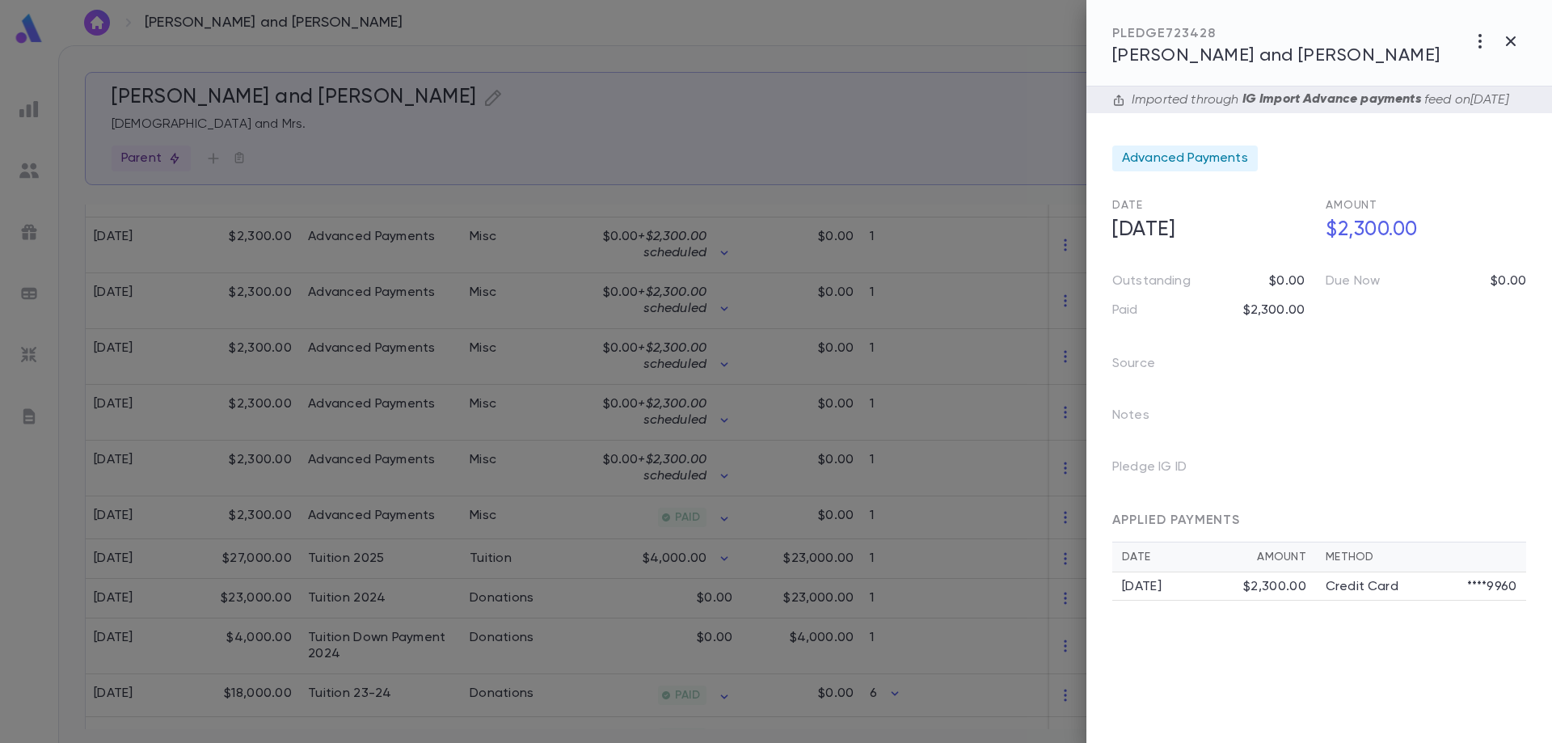
click at [652, 513] on div at bounding box center [776, 371] width 1552 height 743
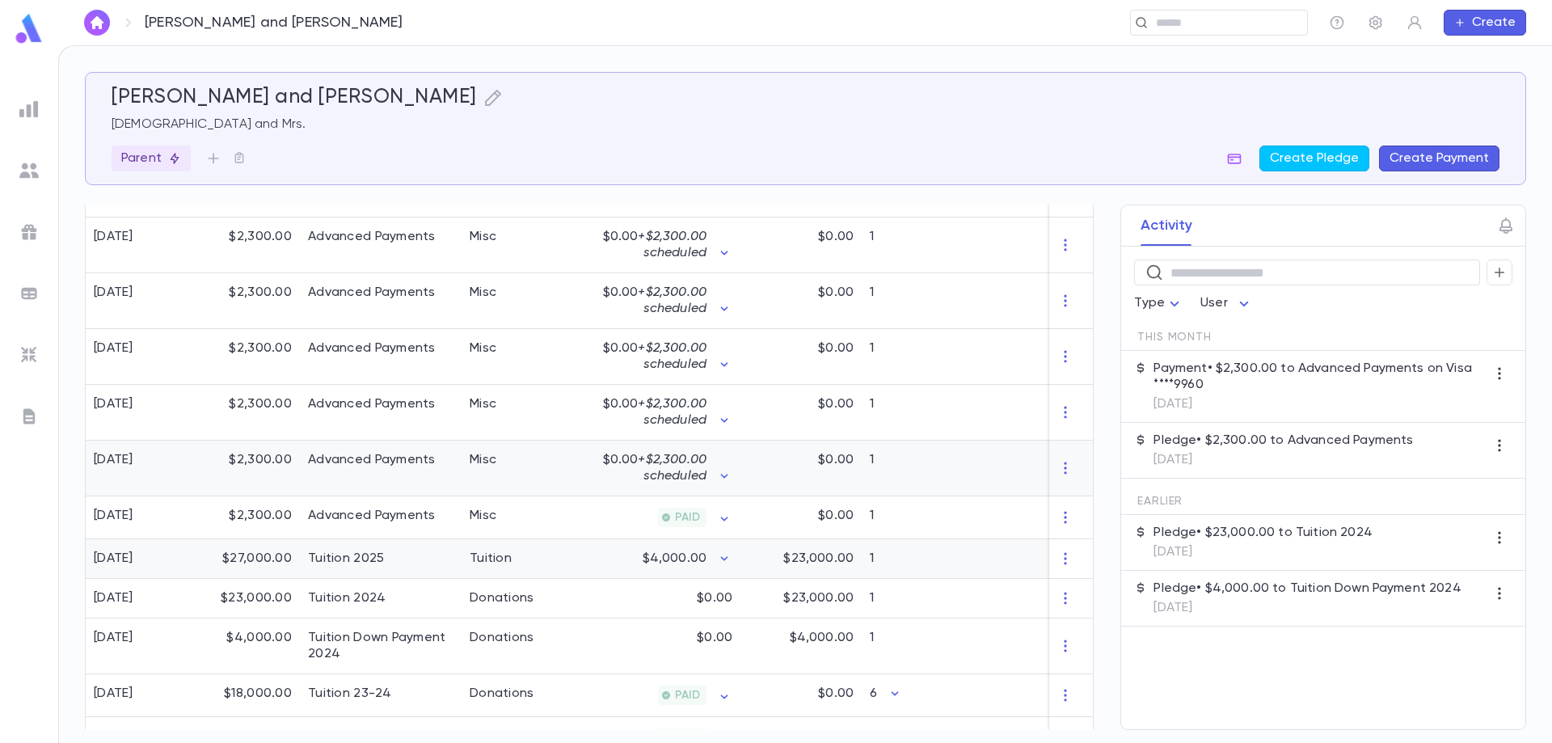
scroll to position [672, 0]
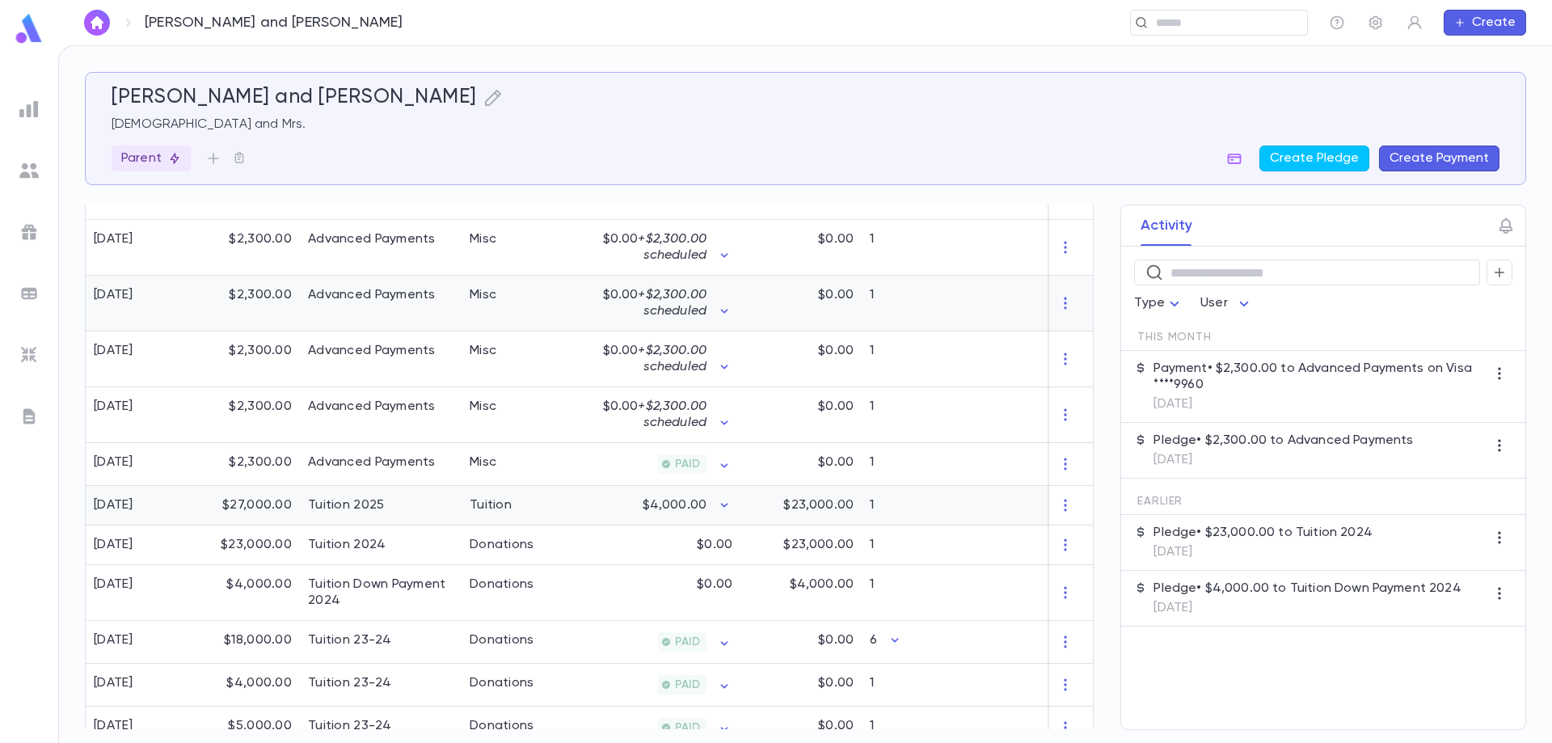
scroll to position [647, 0]
click at [1057, 464] on icon "button" at bounding box center [1065, 462] width 16 height 16
click at [576, 466] on div at bounding box center [776, 371] width 1552 height 743
click at [1064, 462] on icon "button" at bounding box center [1065, 462] width 2 height 12
click at [409, 509] on div at bounding box center [776, 371] width 1552 height 743
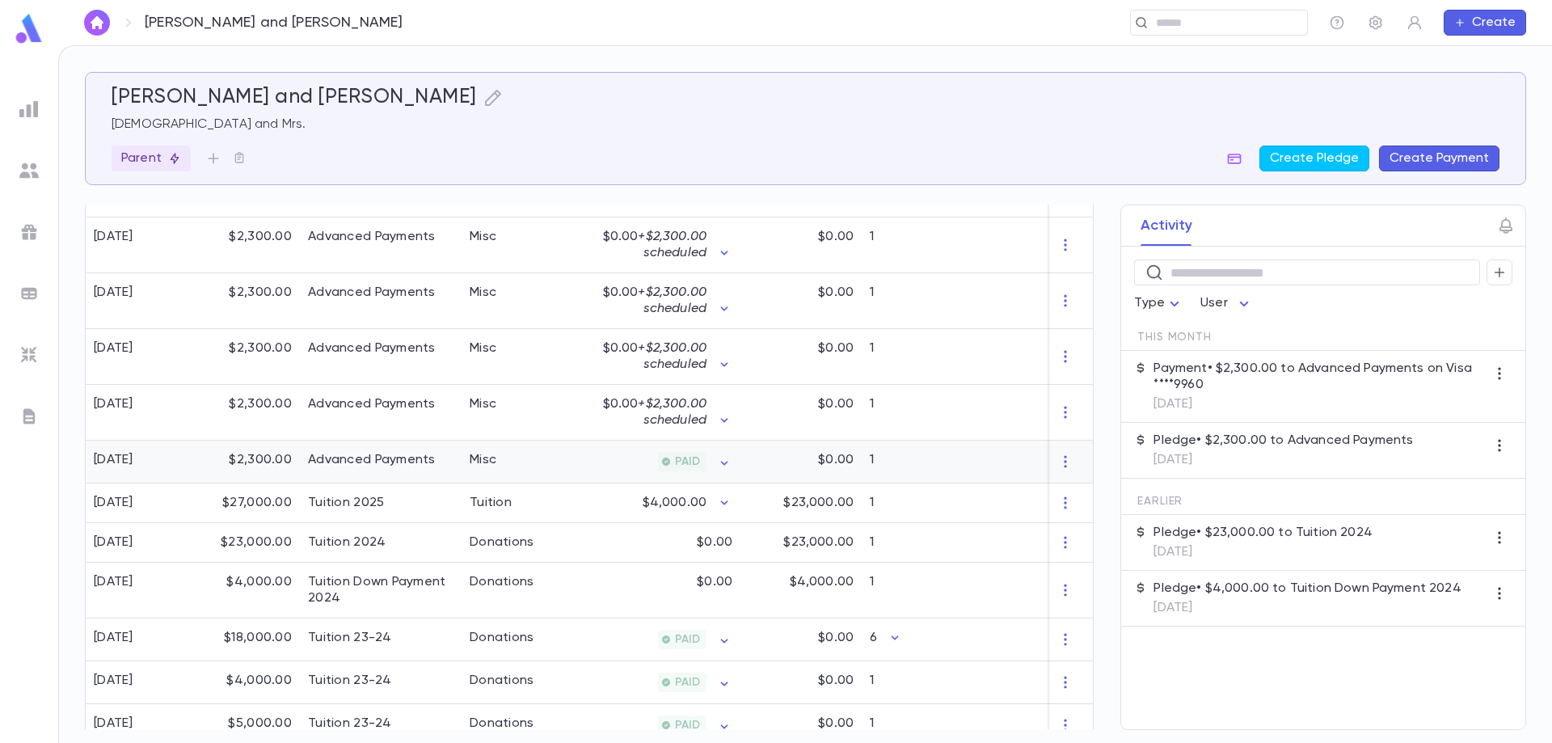
click at [348, 466] on div "Advanced Payments" at bounding box center [372, 460] width 128 height 16
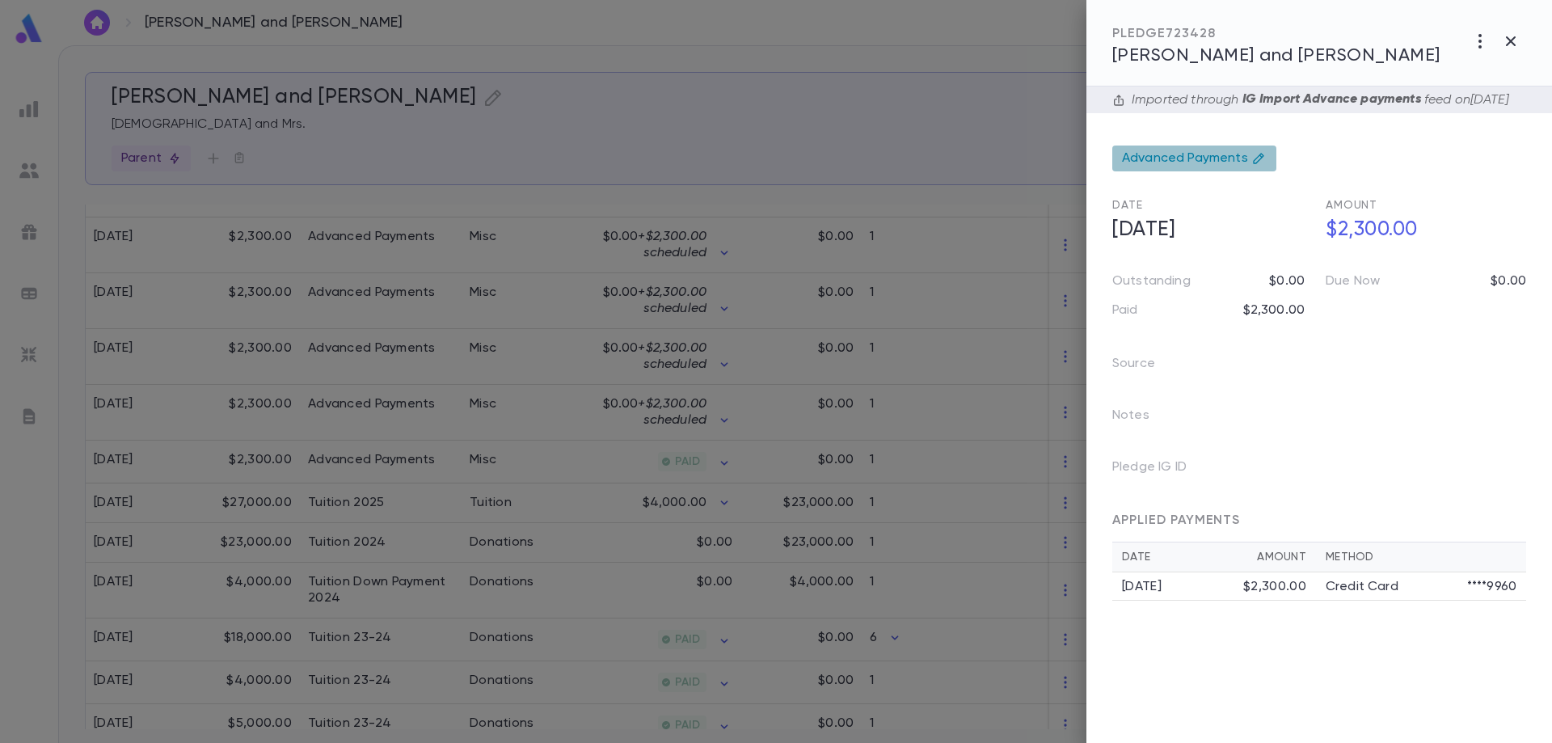
click at [1239, 167] on span "Advanced Payments" at bounding box center [1185, 158] width 126 height 16
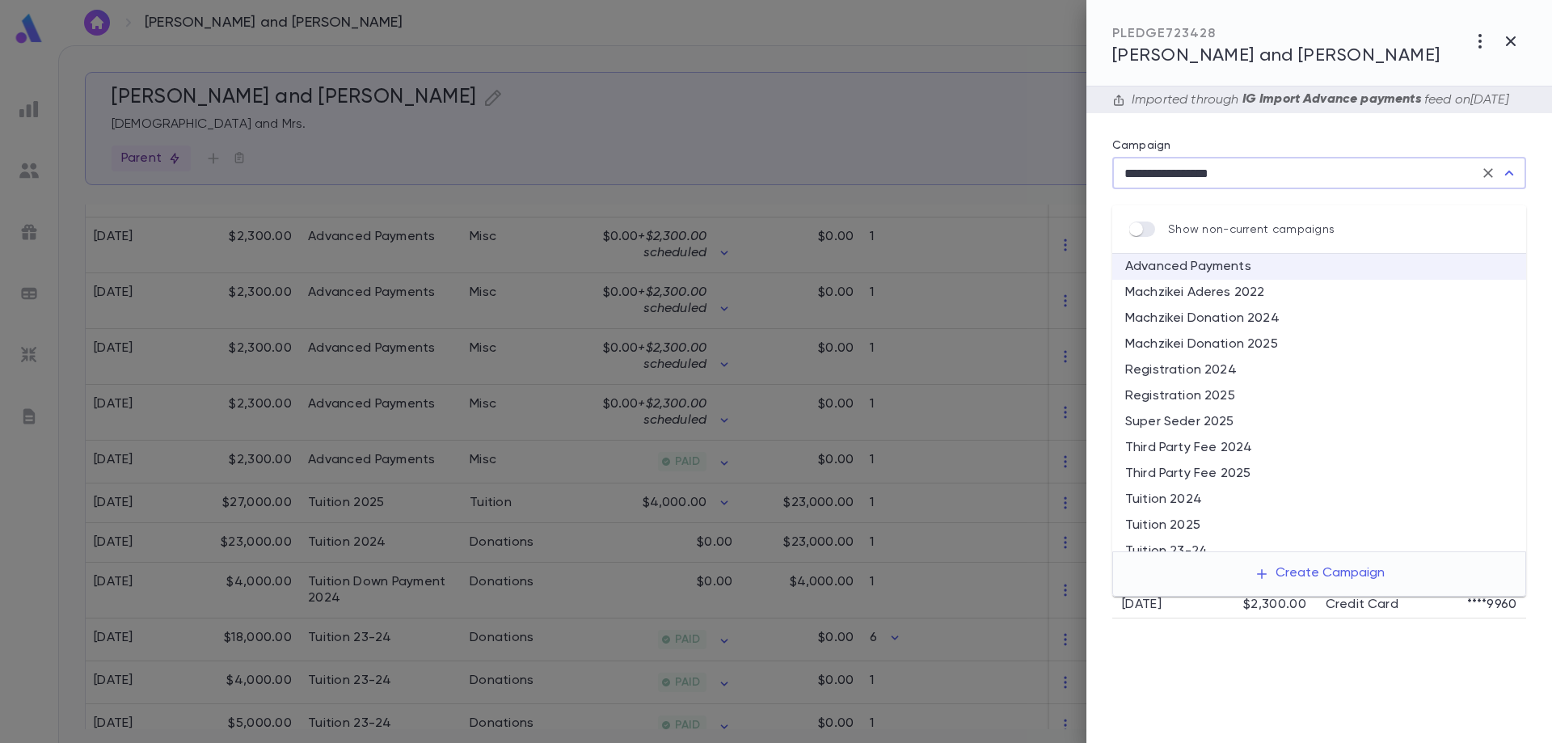
scroll to position [39, 0]
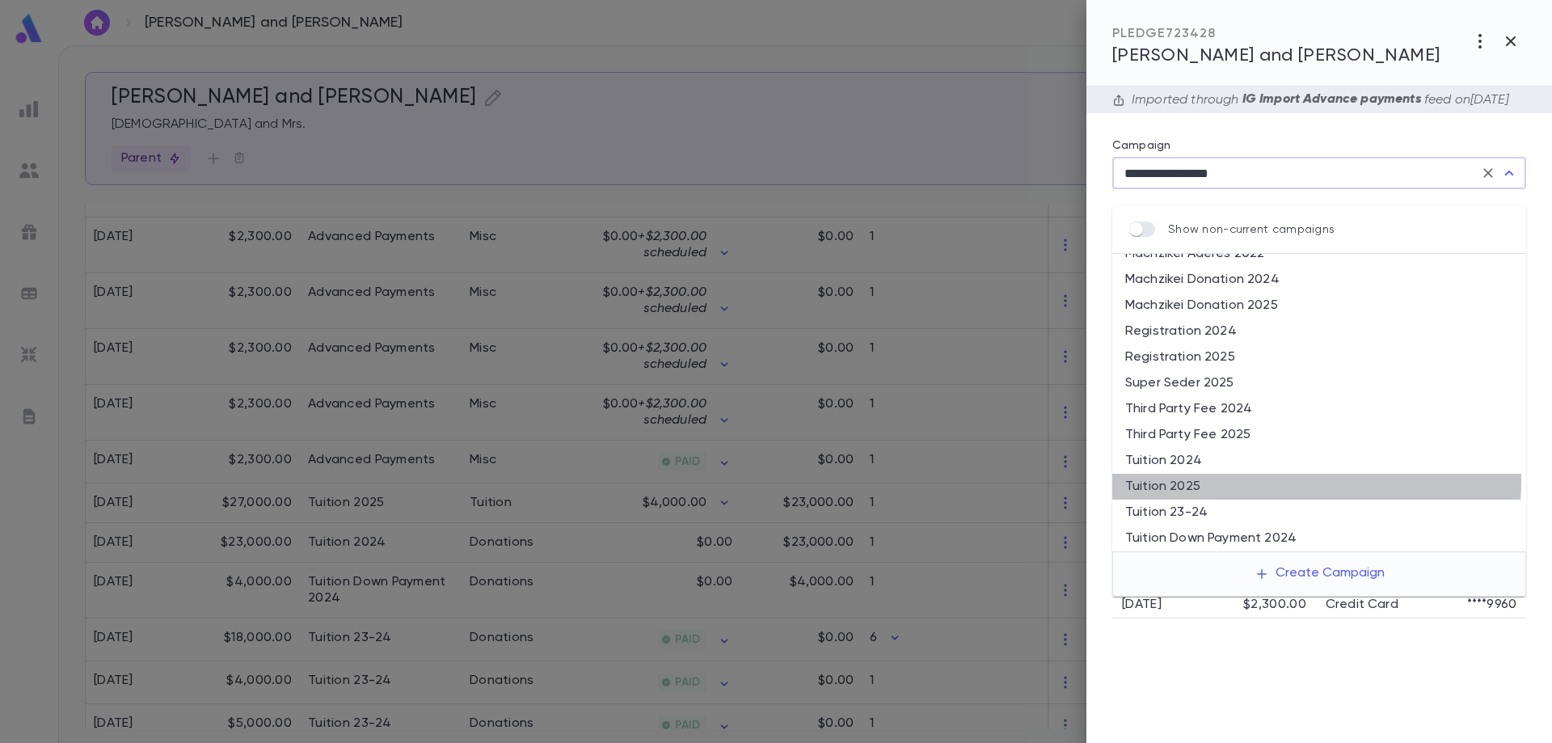
click at [1231, 480] on li "Tuition 2025" at bounding box center [1319, 487] width 414 height 26
type input "**********"
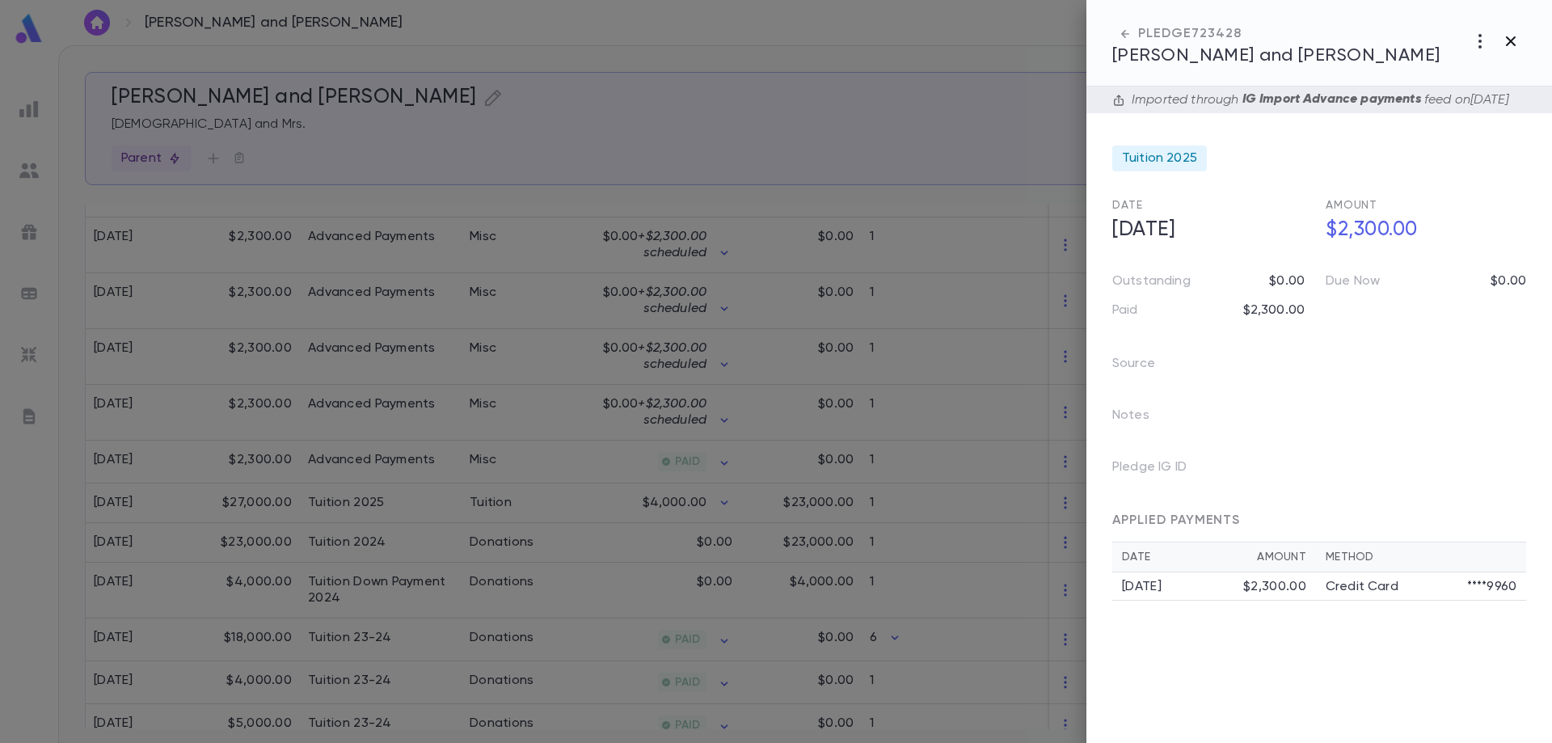
click at [1510, 42] on icon "button" at bounding box center [1511, 41] width 10 height 10
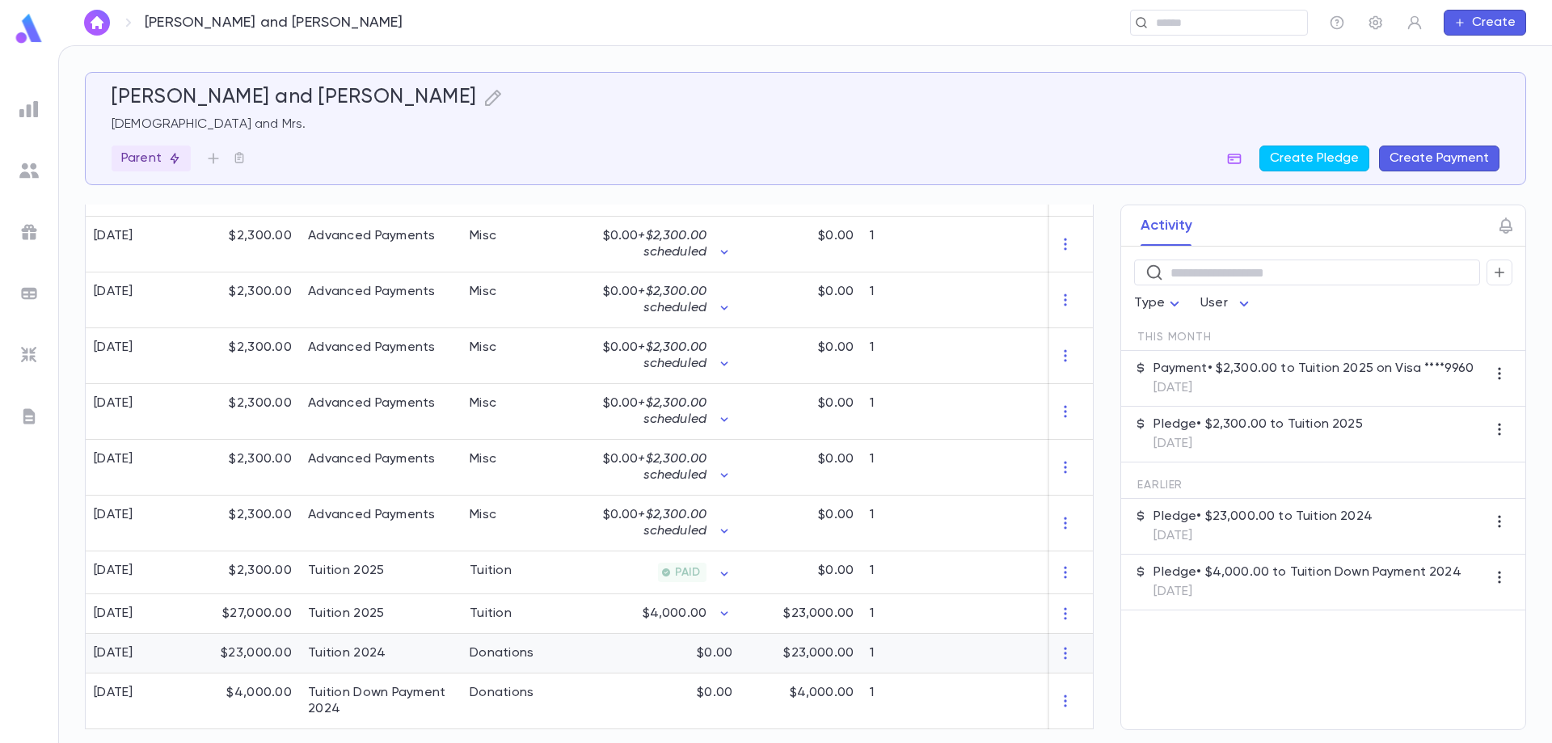
scroll to position [647, 0]
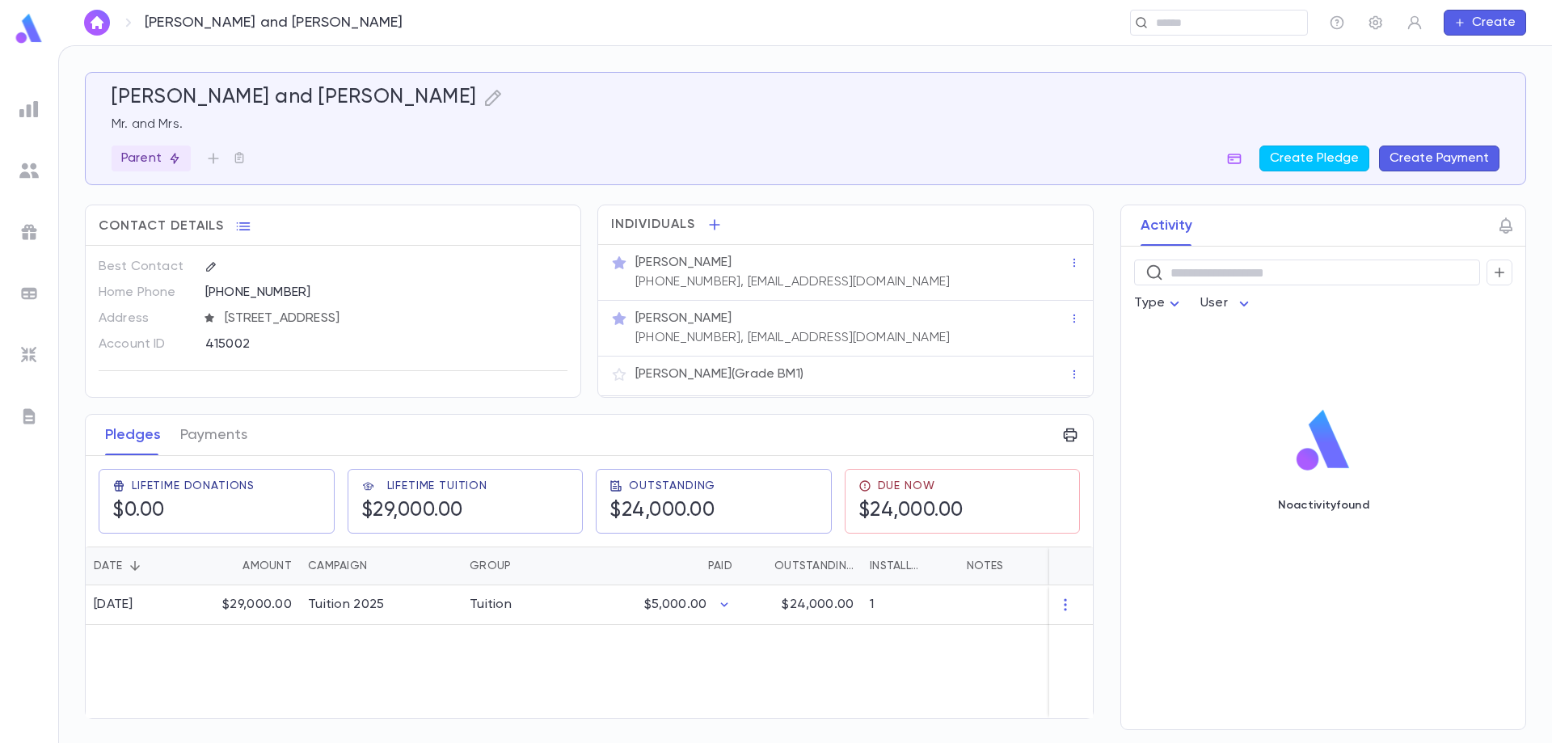
click at [1422, 155] on button "Create Payment" at bounding box center [1439, 159] width 120 height 26
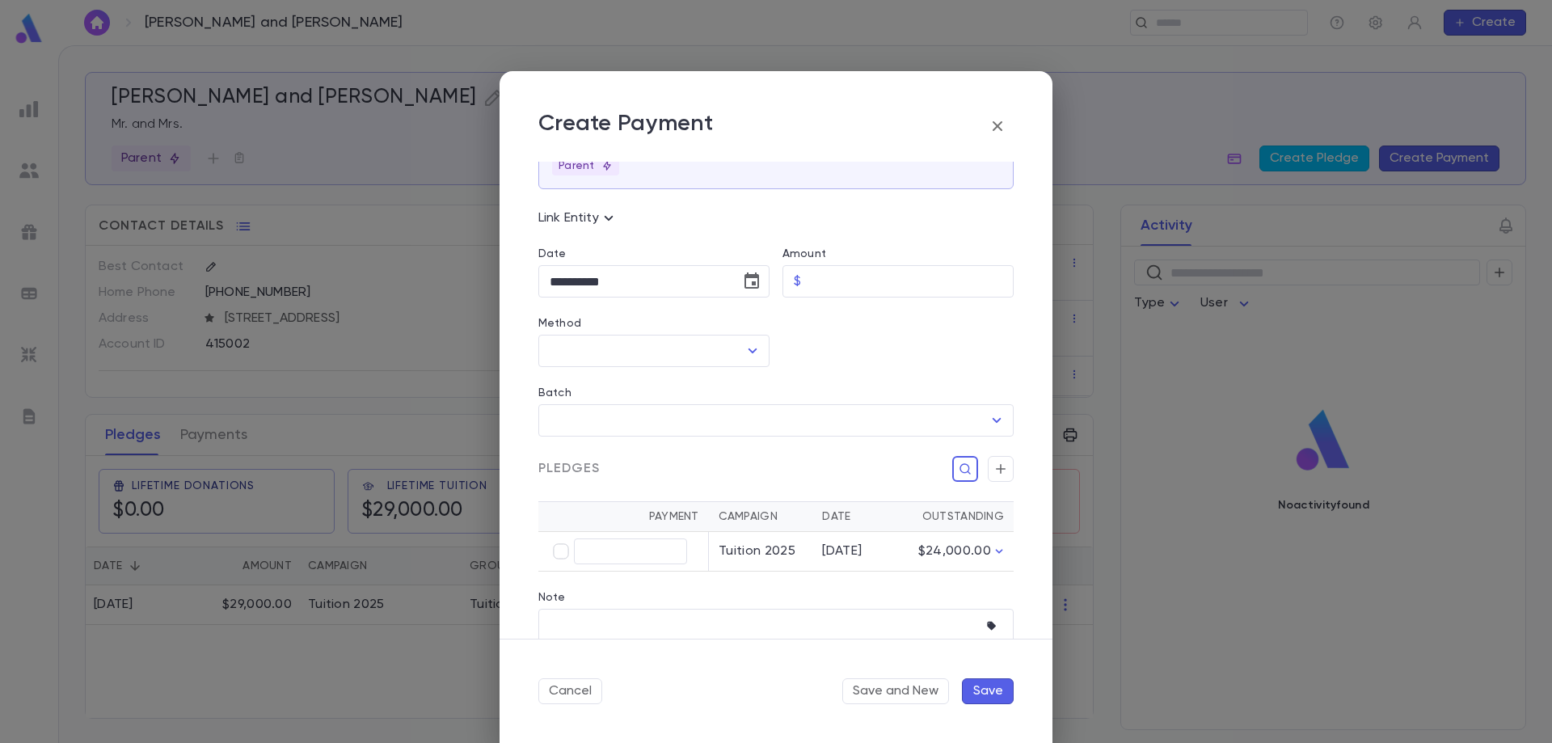
scroll to position [49, 0]
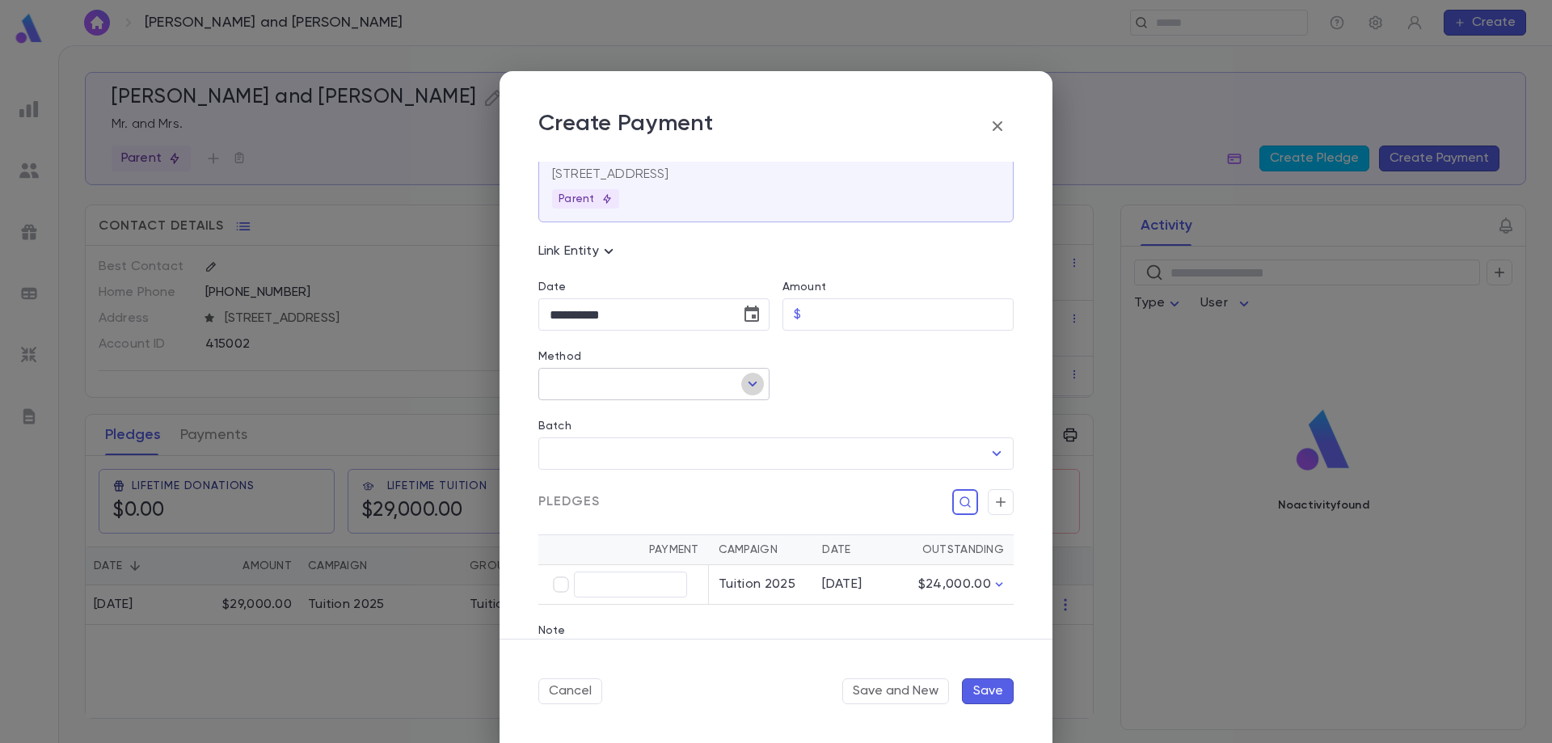
click at [758, 384] on icon "Open" at bounding box center [752, 383] width 19 height 19
click at [881, 377] on div at bounding box center [892, 366] width 244 height 70
click at [888, 317] on input "Amount" at bounding box center [911, 315] width 206 height 32
click at [867, 401] on div "Batch ​" at bounding box center [769, 435] width 488 height 70
click at [592, 578] on input "text" at bounding box center [630, 584] width 113 height 25
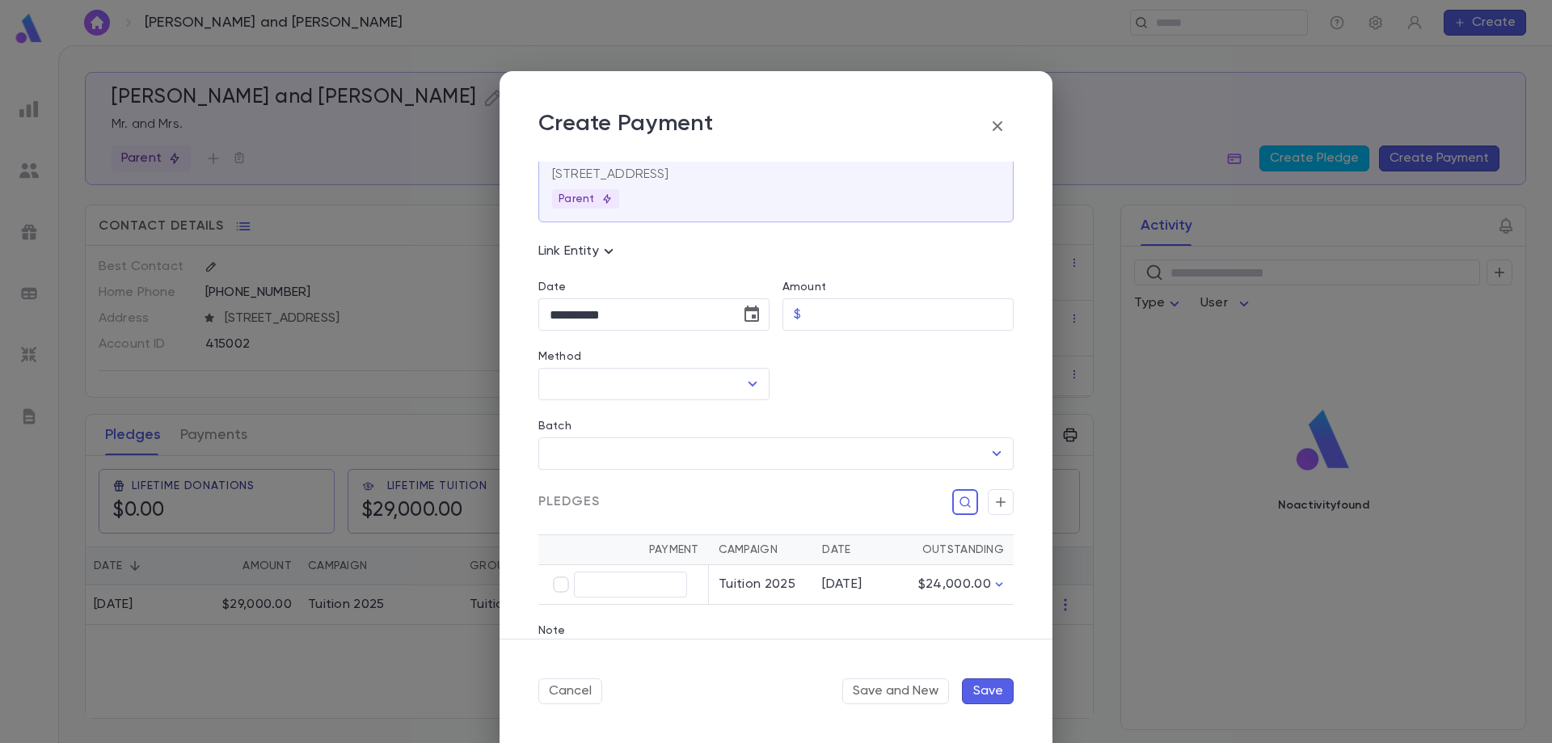
click at [801, 500] on div "Pledges" at bounding box center [775, 502] width 475 height 26
click at [946, 393] on div at bounding box center [892, 366] width 244 height 70
click at [681, 319] on input "**********" at bounding box center [633, 315] width 191 height 32
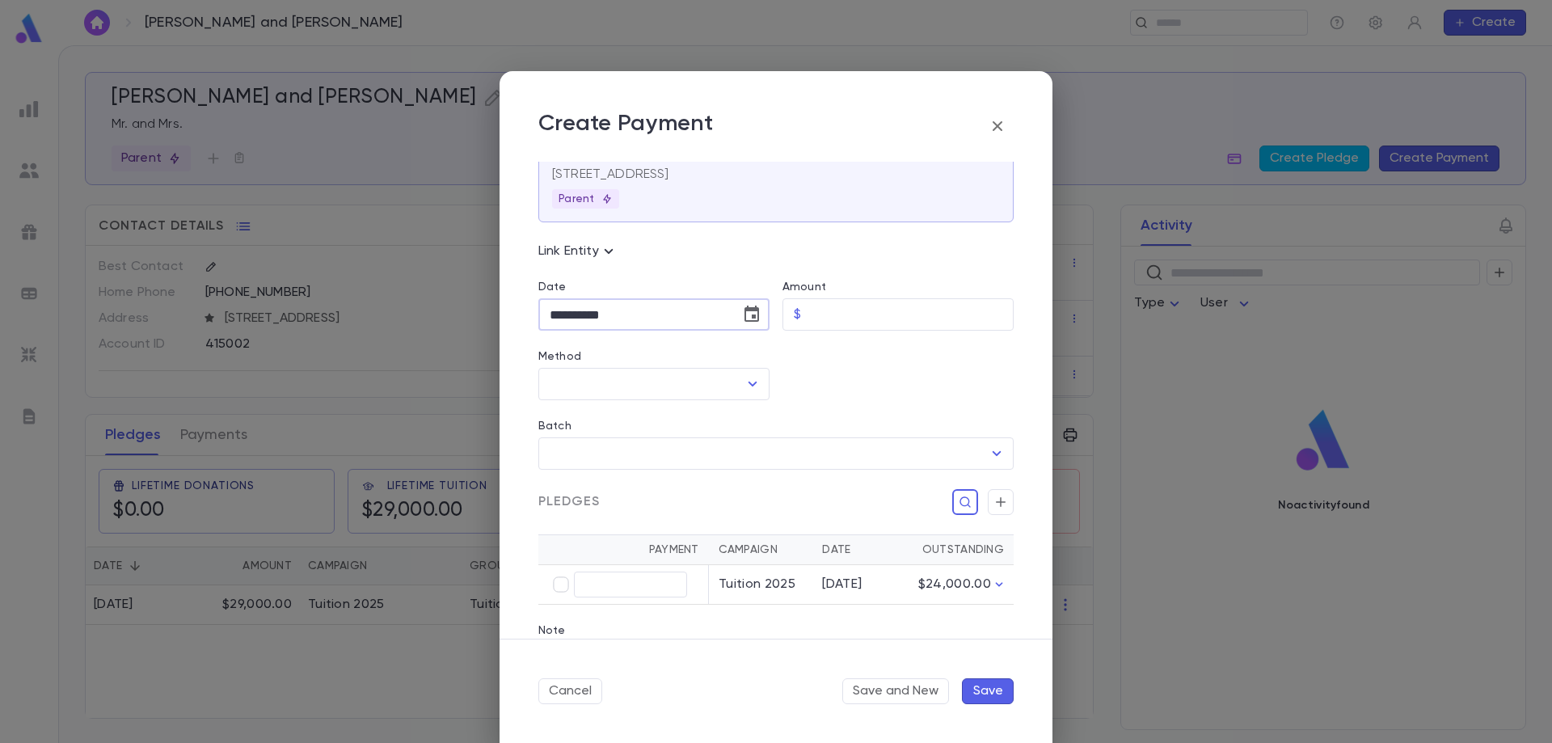
click at [826, 368] on div at bounding box center [892, 366] width 244 height 70
click at [745, 248] on div "Link Entity" at bounding box center [775, 251] width 475 height 19
click at [612, 252] on icon at bounding box center [608, 251] width 19 height 19
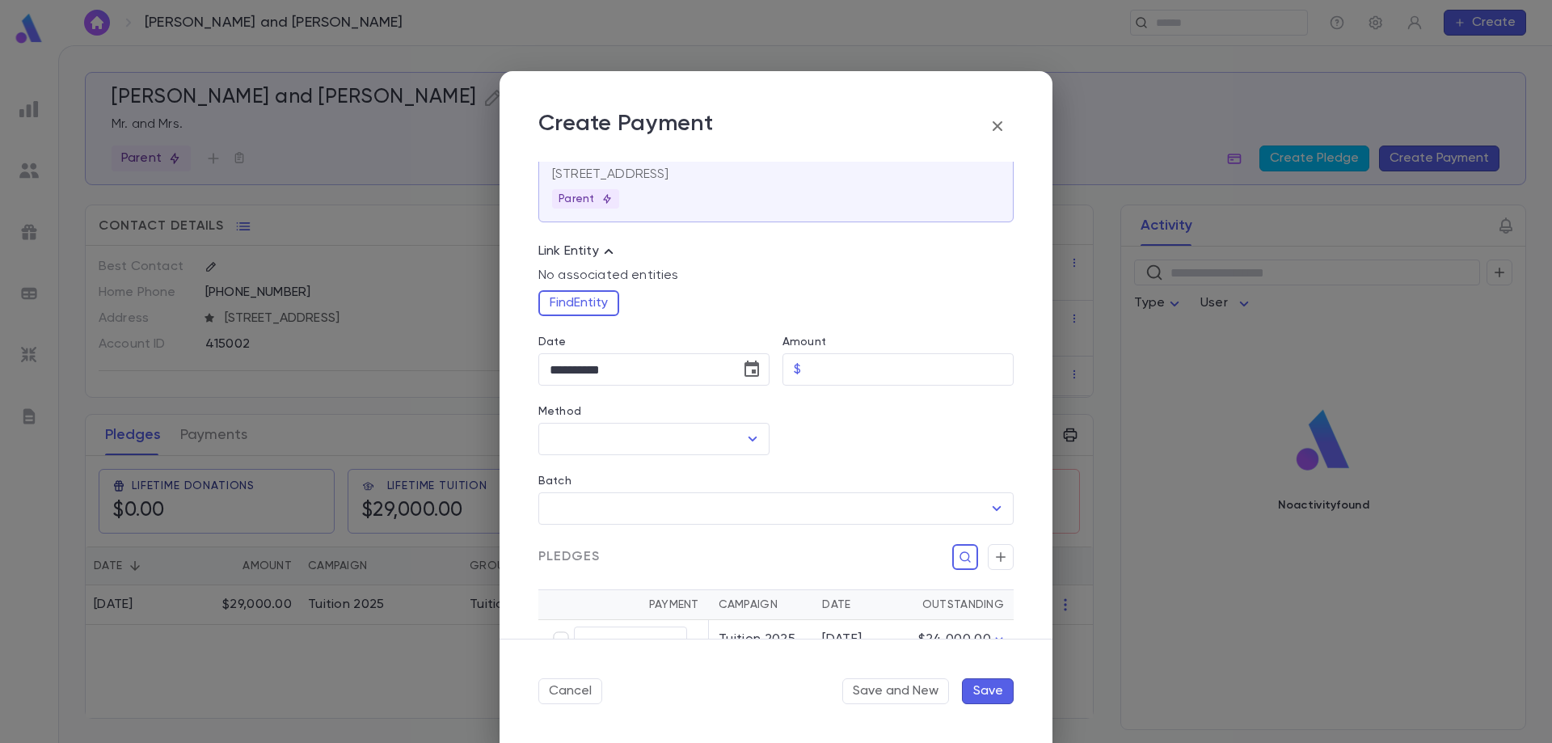
click at [612, 252] on icon at bounding box center [609, 251] width 9 height 5
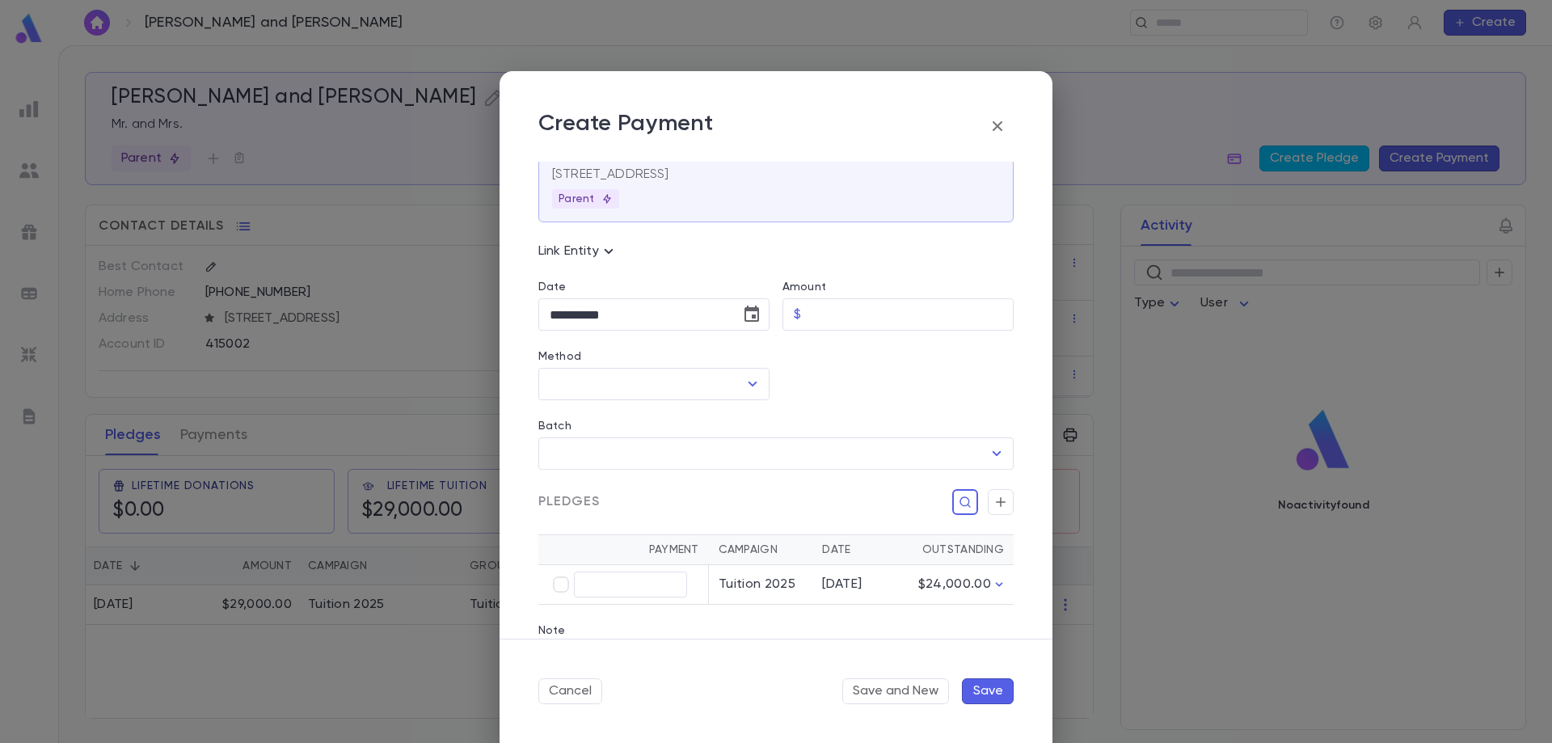
click at [908, 391] on div at bounding box center [892, 366] width 244 height 70
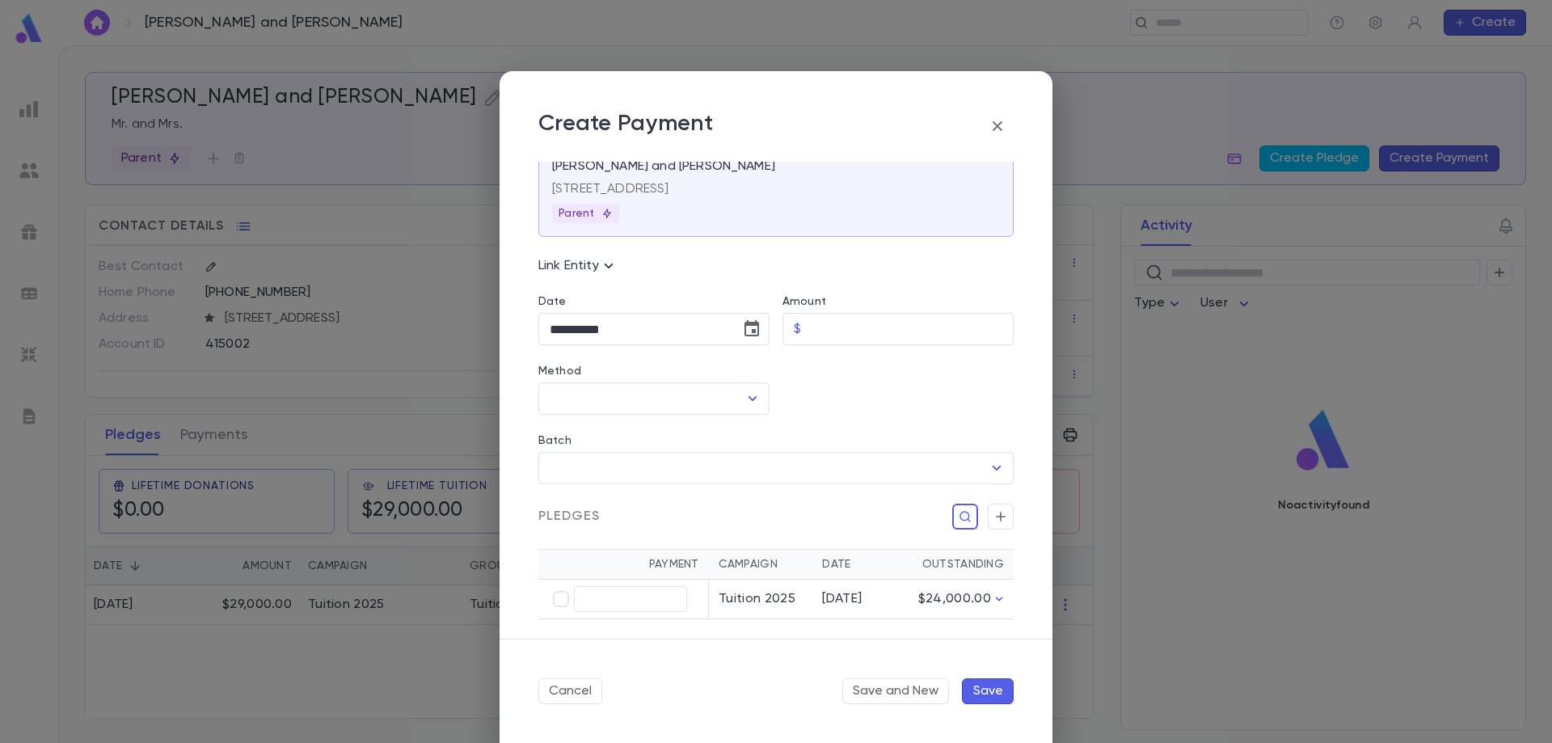
scroll to position [0, 0]
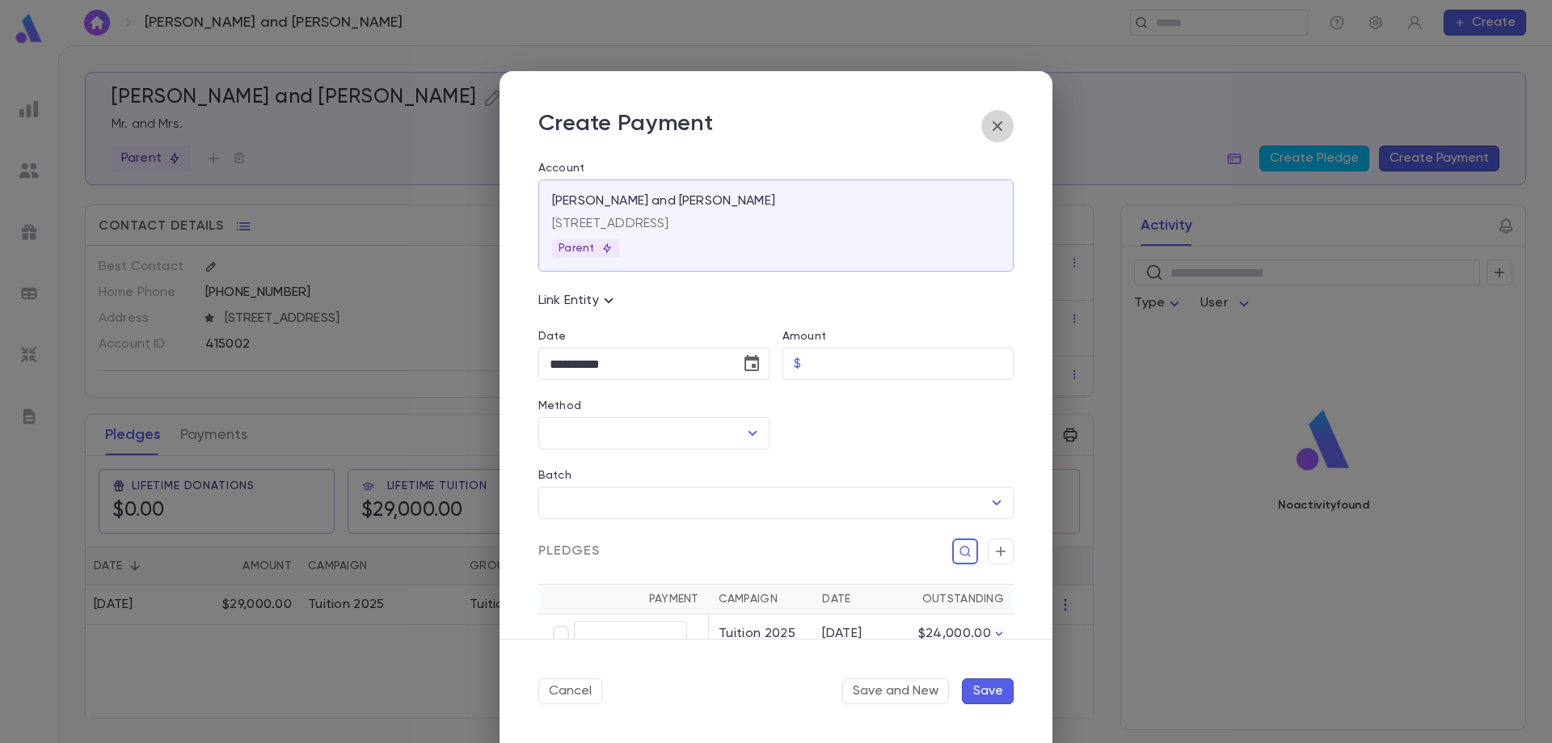
click at [1002, 120] on icon "button" at bounding box center [997, 125] width 19 height 19
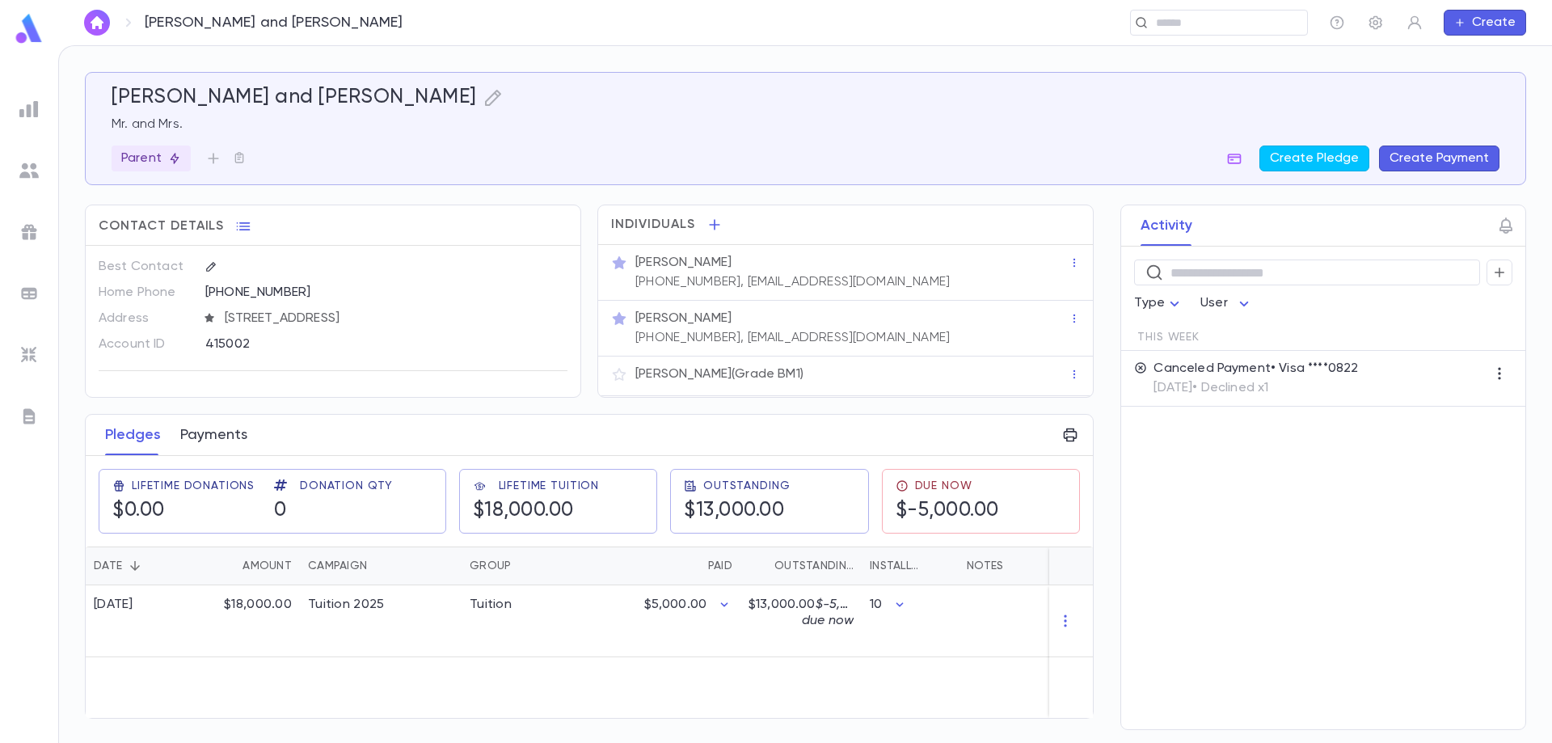
click at [218, 428] on button "Payments" at bounding box center [213, 435] width 67 height 40
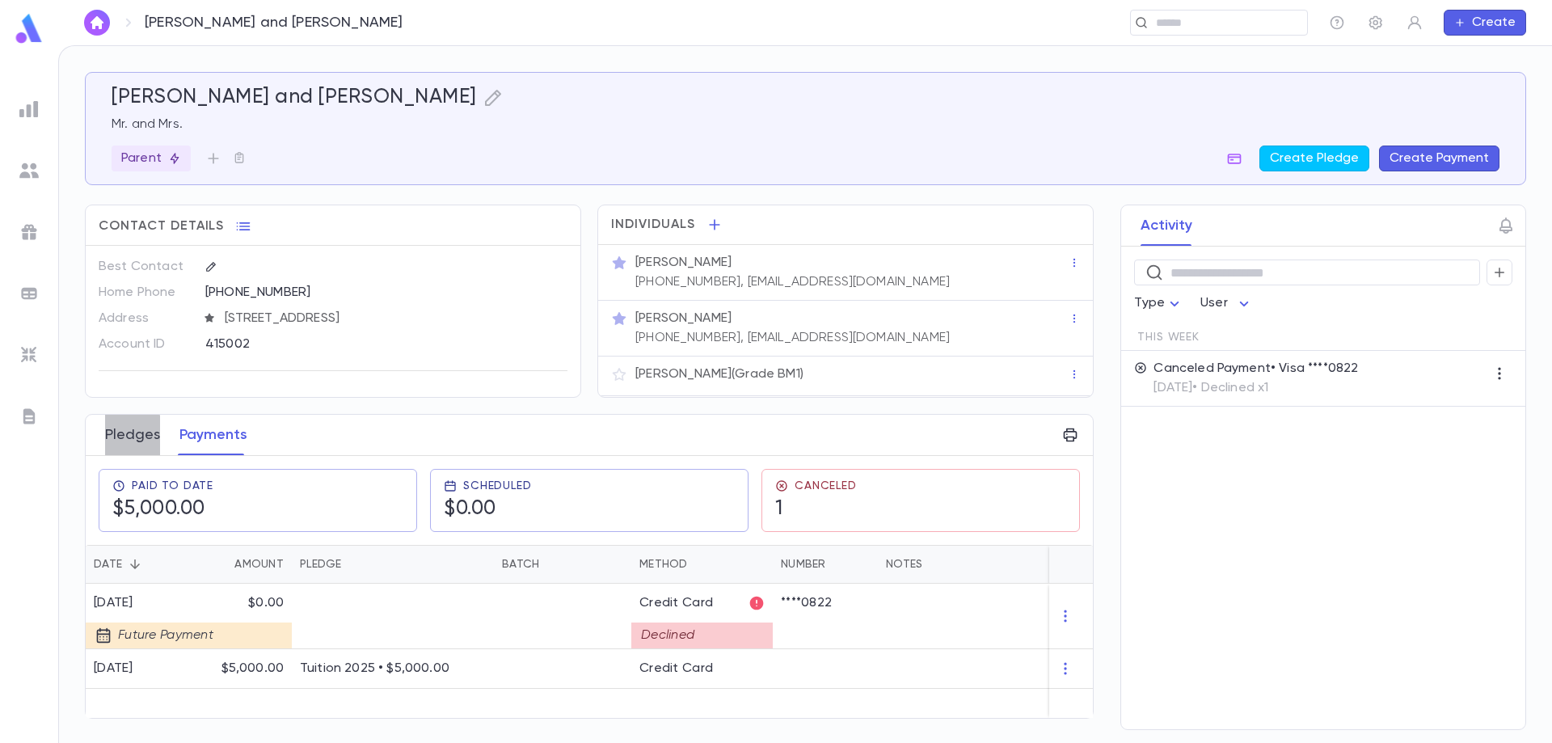
click at [132, 438] on button "Pledges" at bounding box center [132, 435] width 55 height 40
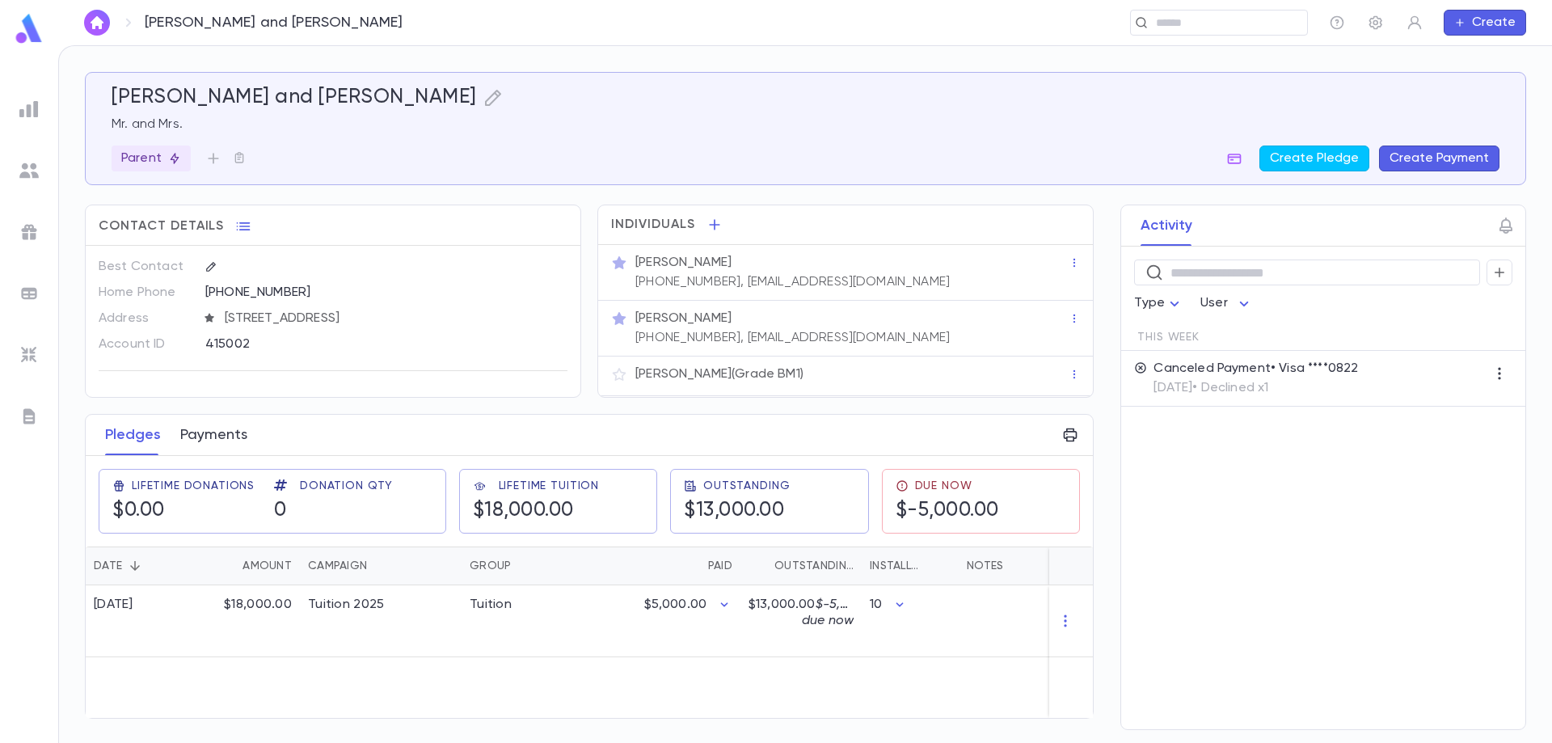
click at [226, 437] on button "Payments" at bounding box center [213, 435] width 67 height 40
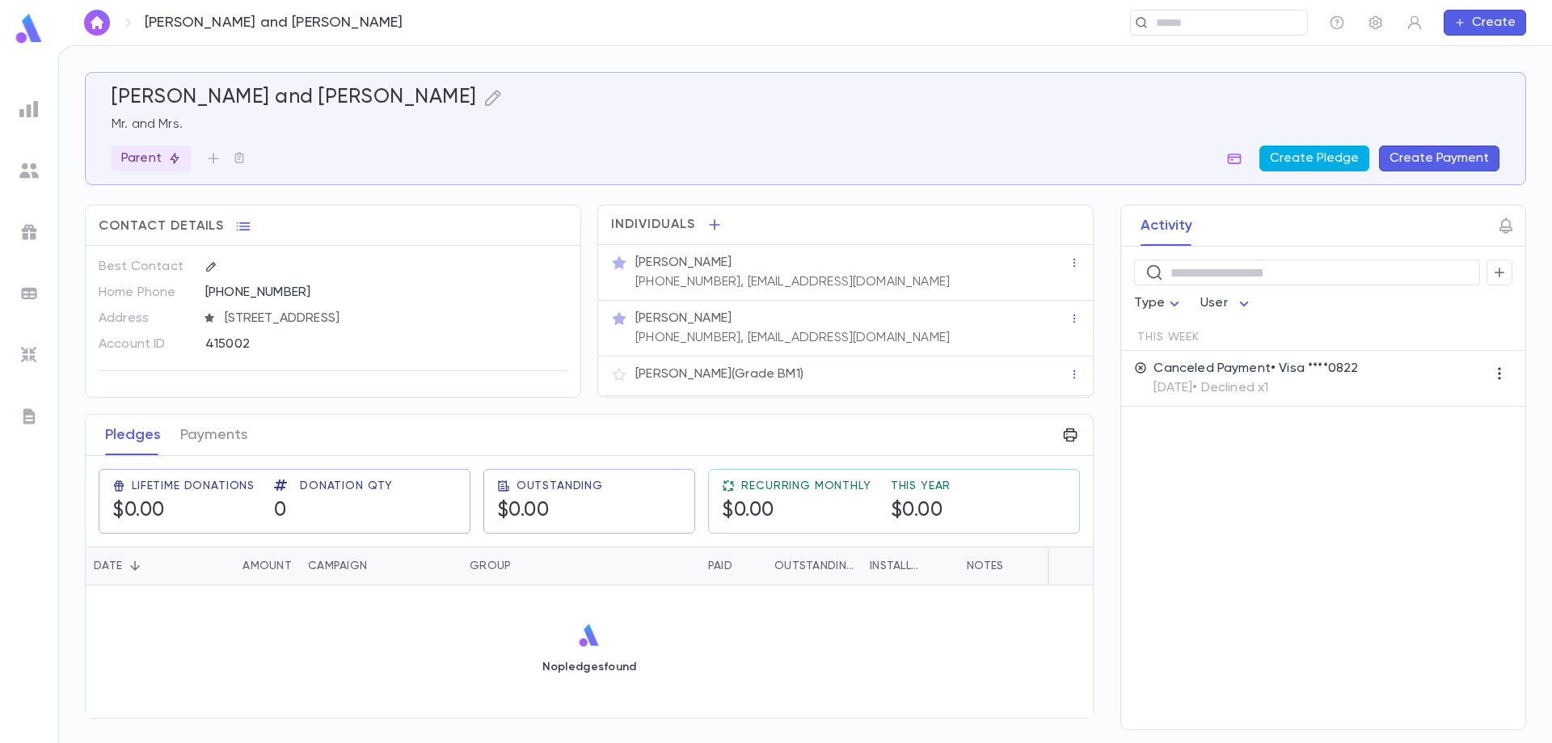
click at [1311, 158] on button "Create Pledge" at bounding box center [1315, 159] width 110 height 26
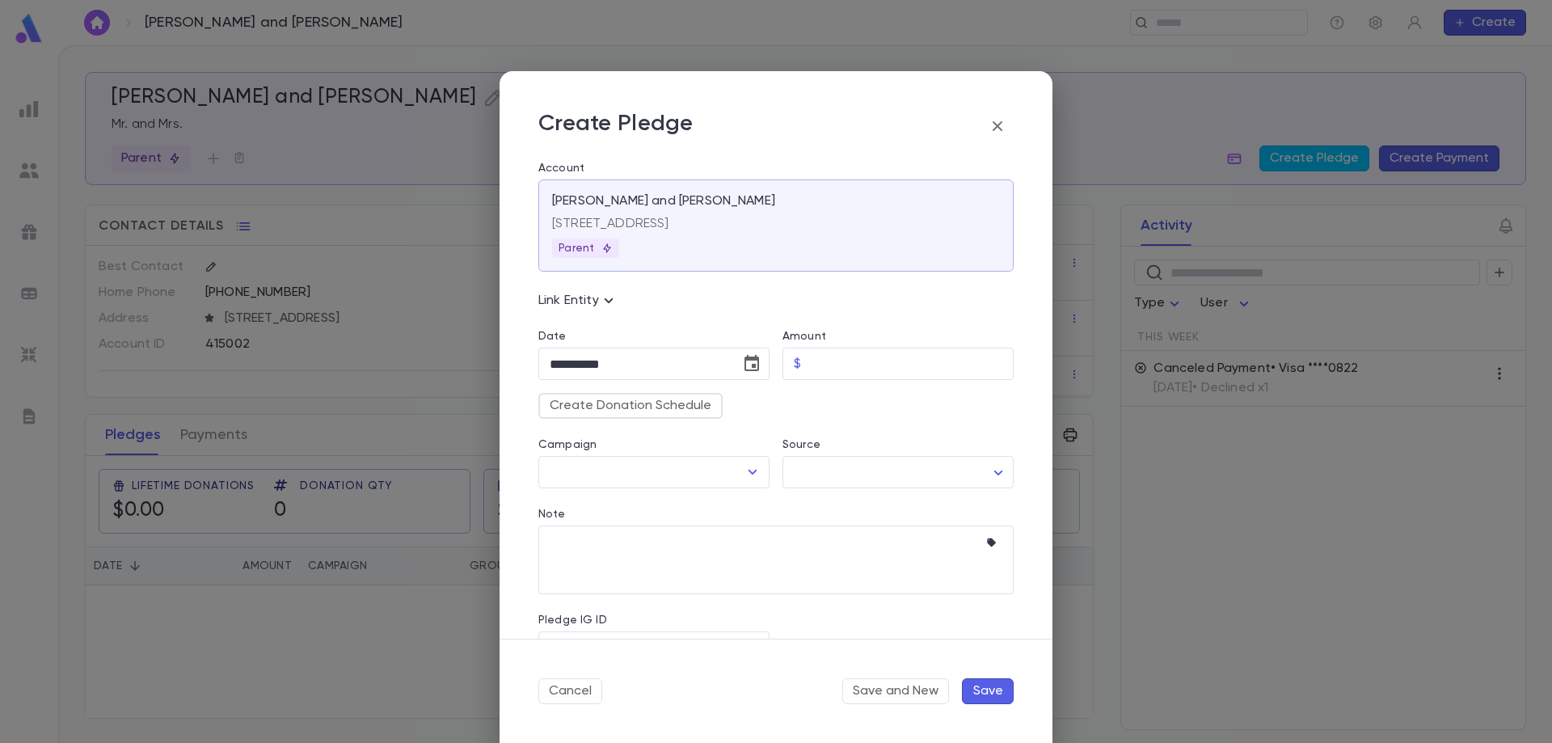
click at [1207, 583] on div "**********" at bounding box center [776, 371] width 1552 height 743
click at [998, 131] on icon "button" at bounding box center [997, 125] width 19 height 19
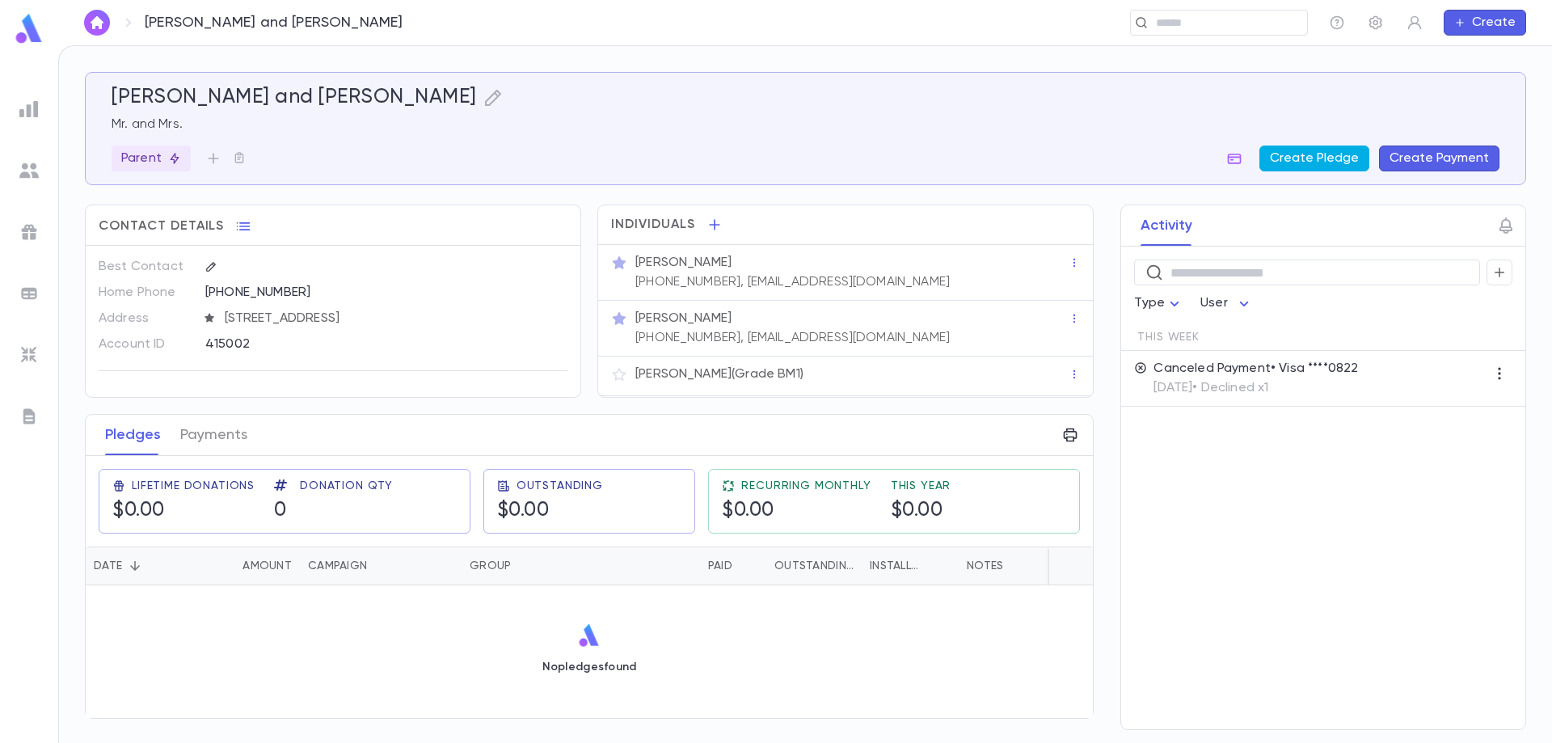
click at [1318, 160] on button "Create Pledge" at bounding box center [1315, 159] width 110 height 26
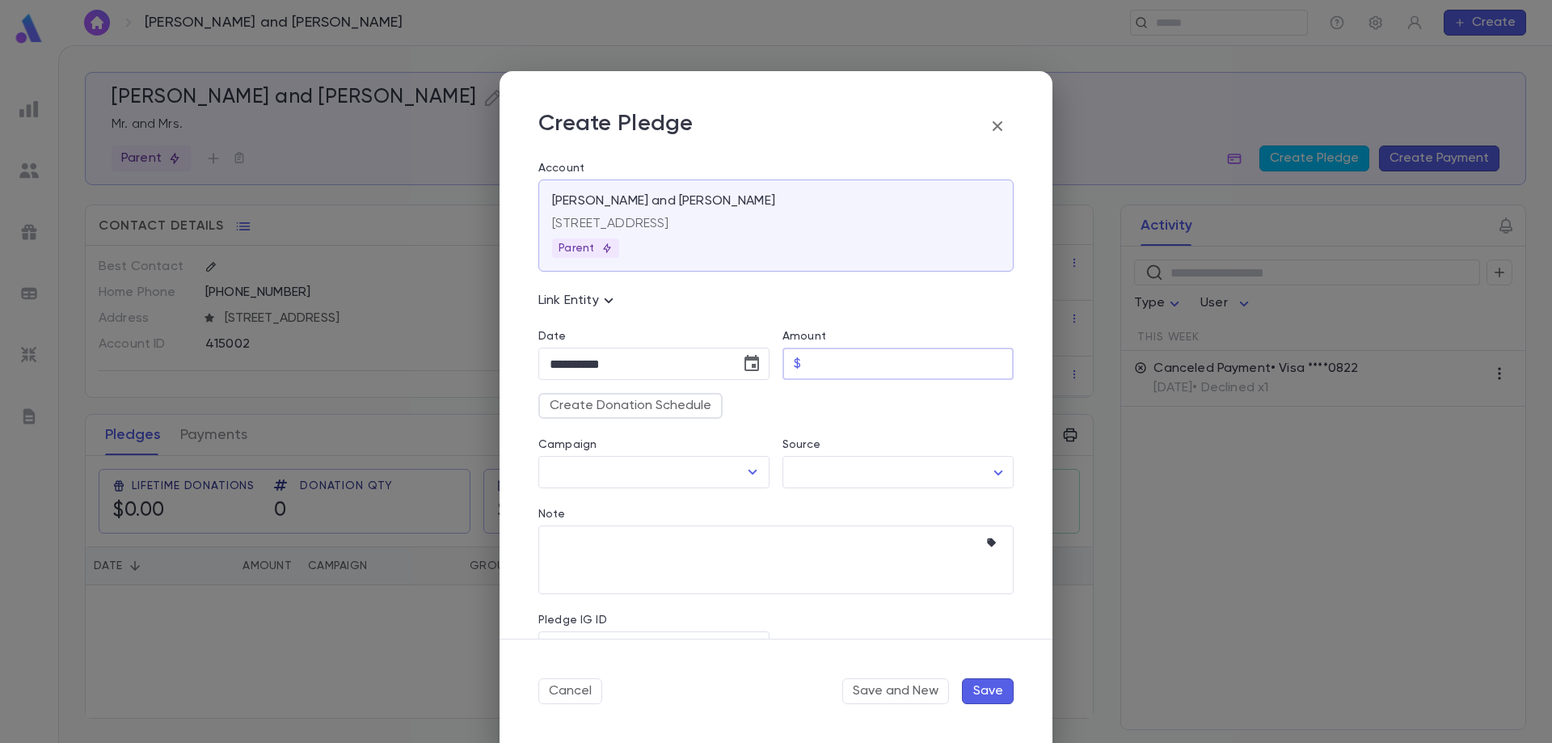
click at [849, 365] on input "Amount" at bounding box center [911, 364] width 206 height 32
click at [999, 129] on icon "button" at bounding box center [998, 126] width 10 height 10
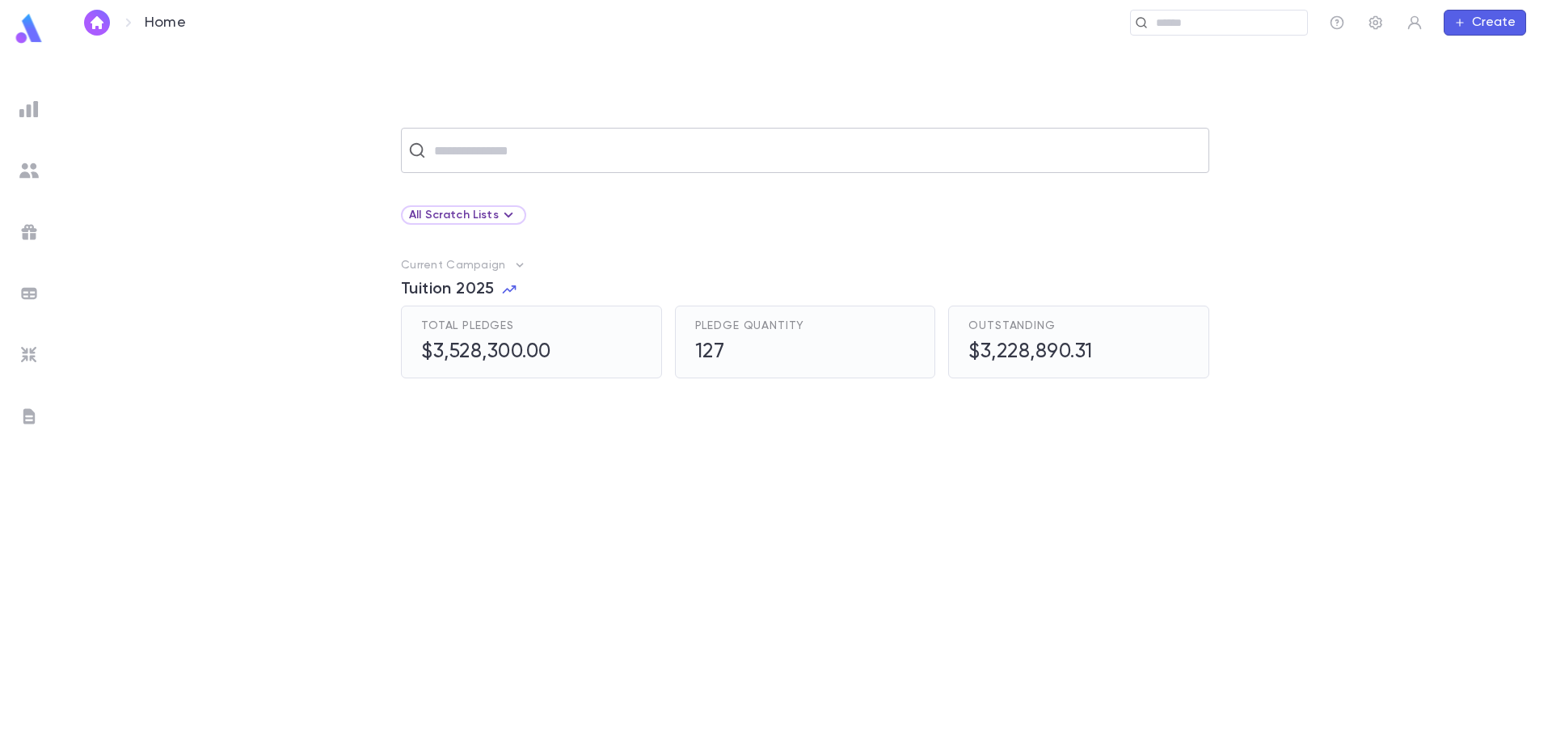
click at [571, 158] on input "text" at bounding box center [815, 150] width 773 height 31
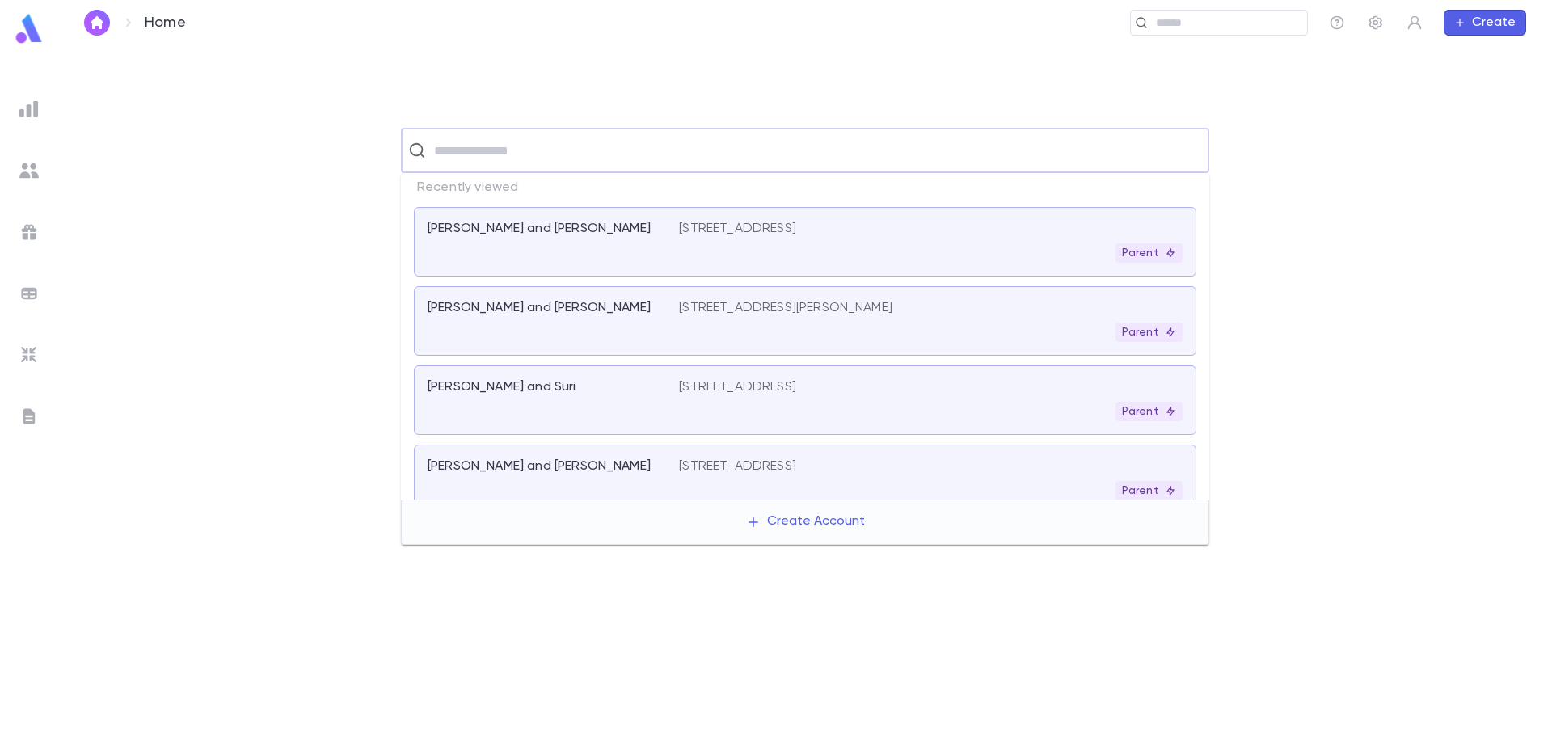
click at [571, 158] on input "text" at bounding box center [815, 150] width 773 height 31
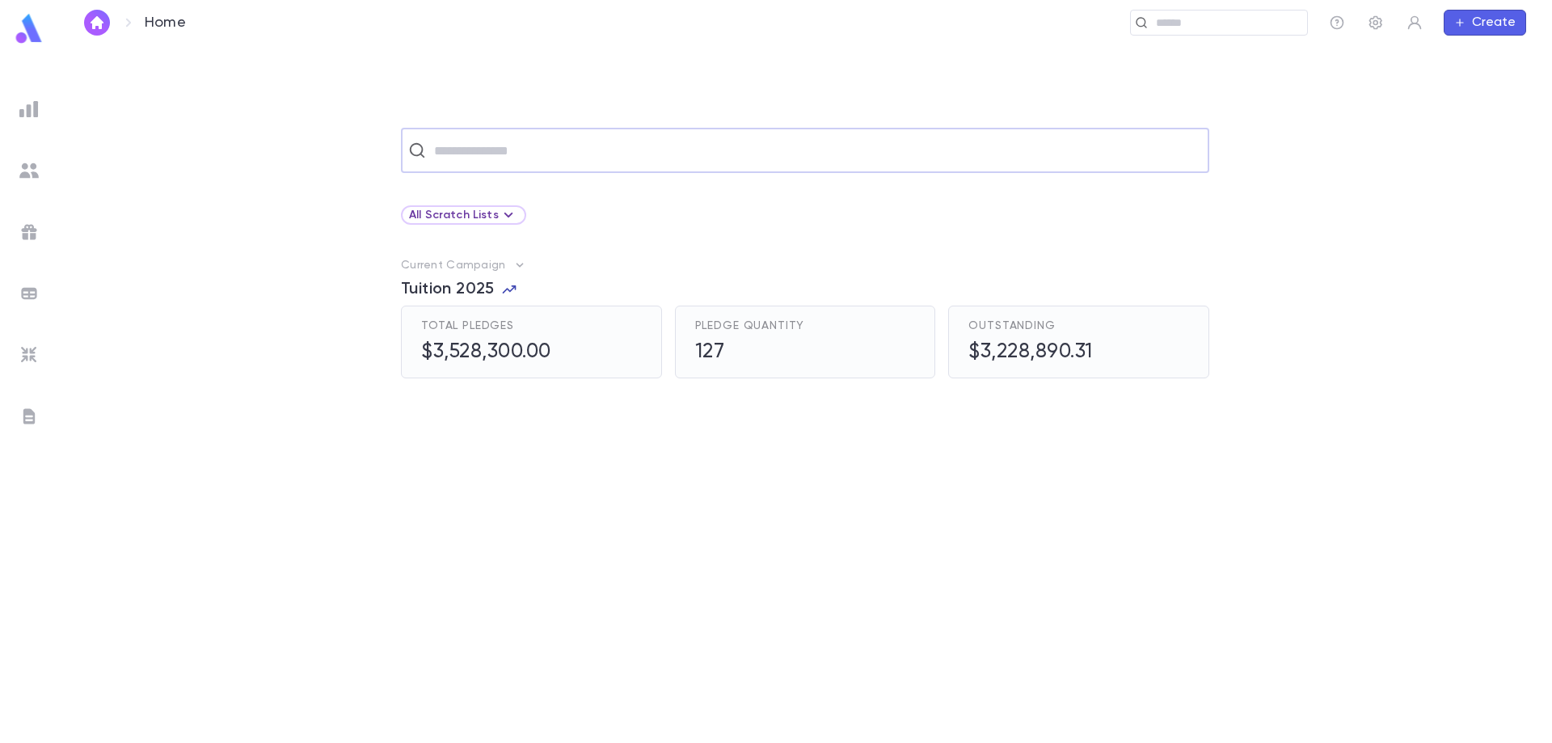
click at [510, 289] on icon "button" at bounding box center [509, 289] width 16 height 16
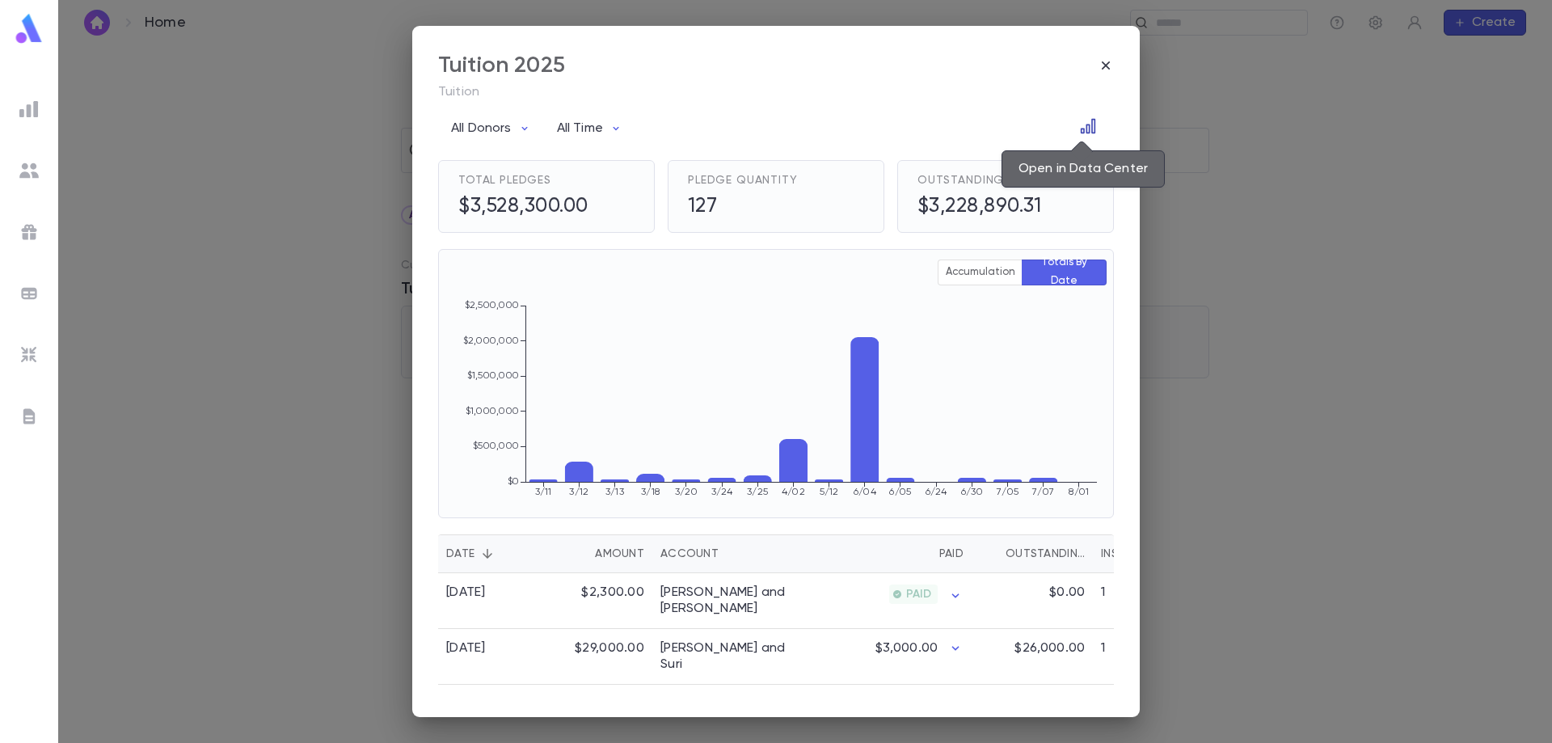
click at [1081, 130] on icon "Open in Data Center" at bounding box center [1088, 126] width 15 height 15
click at [323, 92] on div "Tuition 2025 Tuition All Donors All Time Total Pledges $3,528,300.00 Pledge Qua…" at bounding box center [776, 371] width 1552 height 743
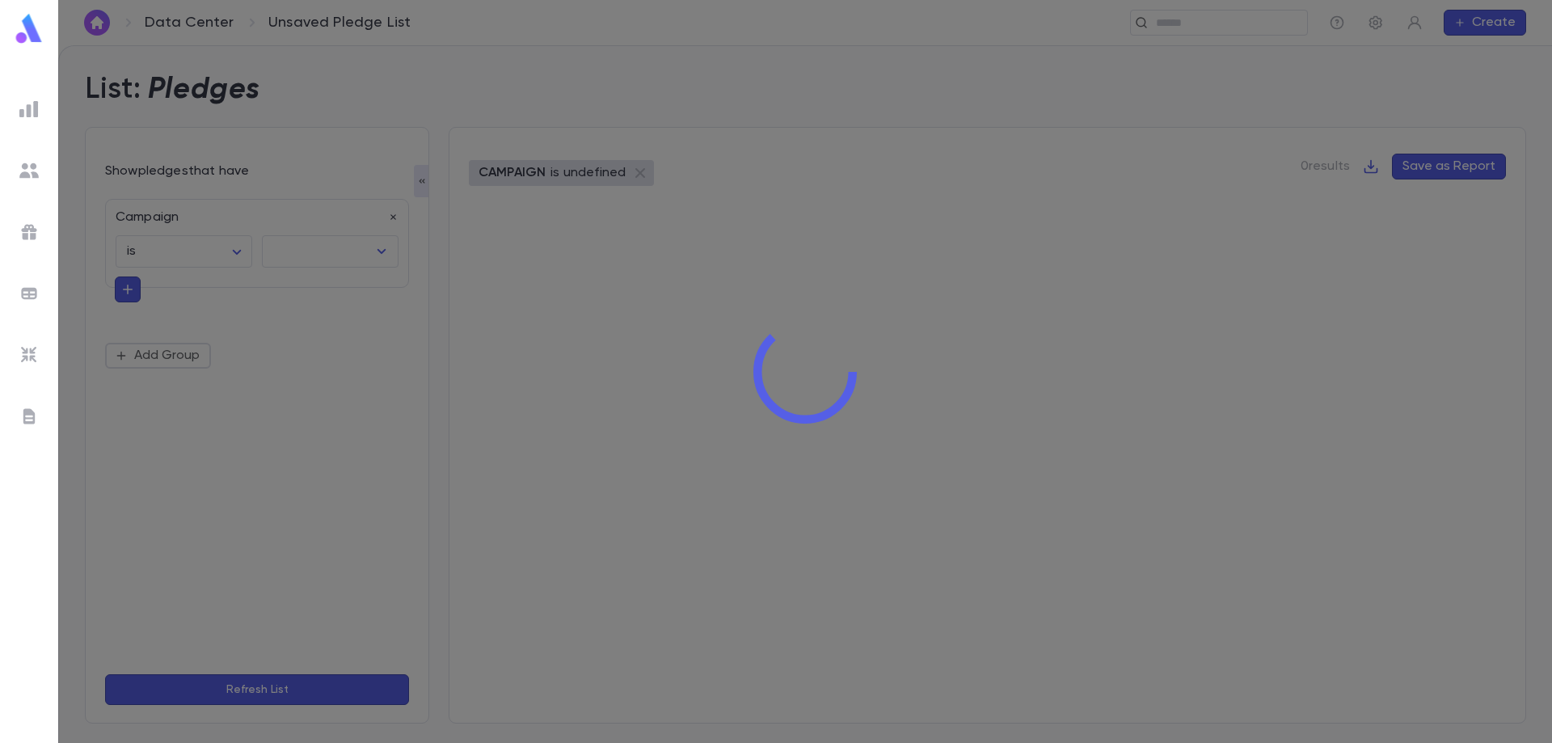
type input "**********"
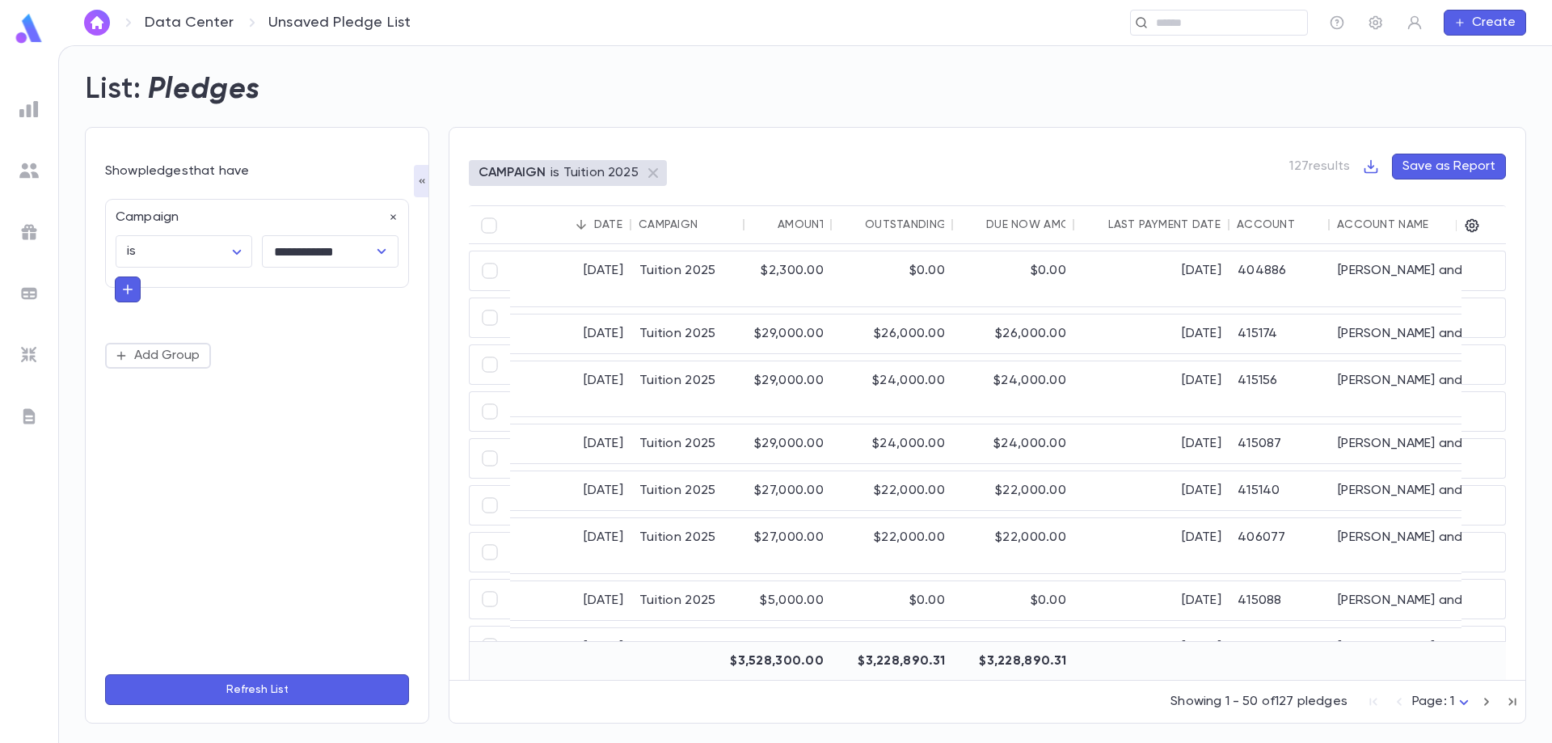
click at [1353, 222] on div "Account Name" at bounding box center [1382, 224] width 91 height 13
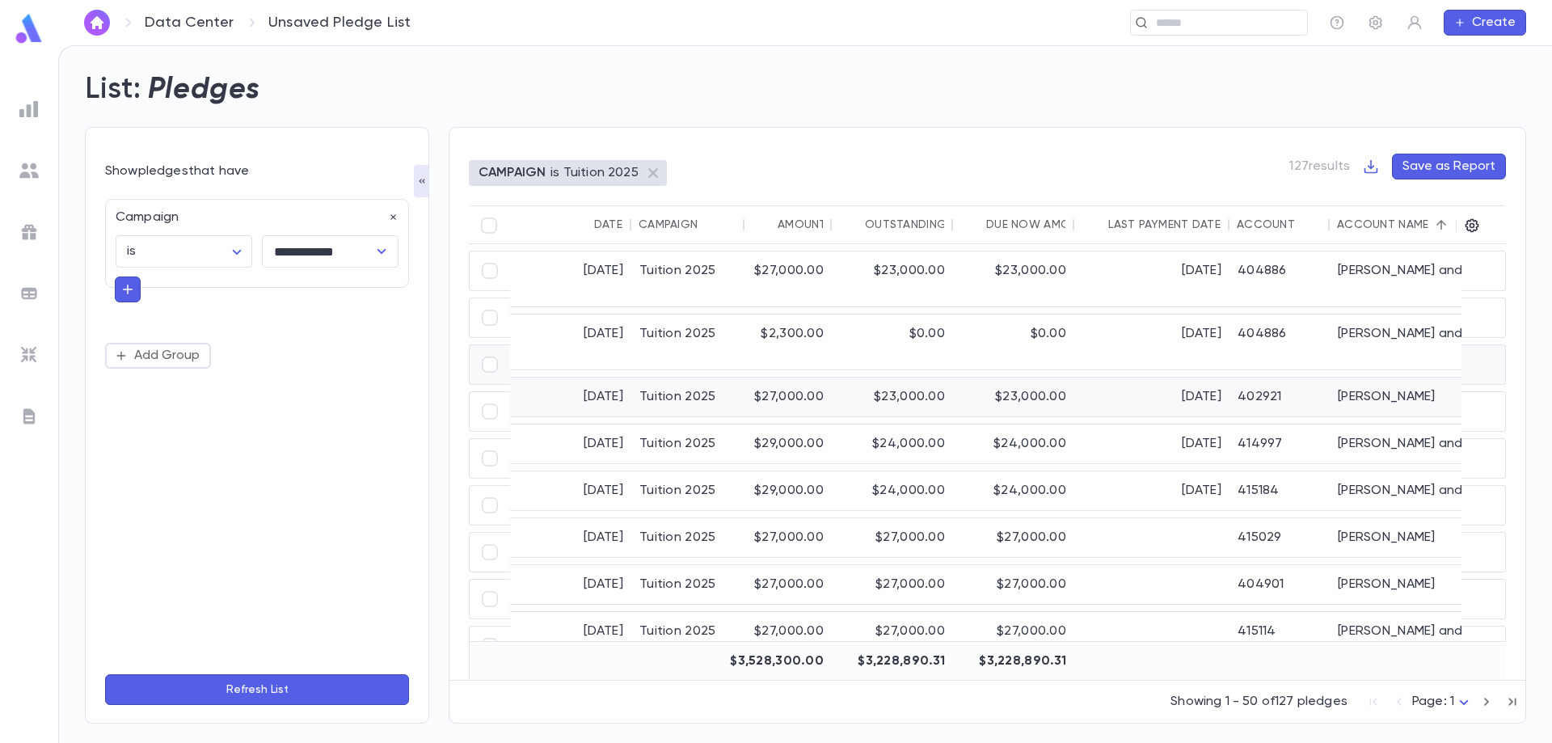
click at [1014, 378] on div "$23,000.00" at bounding box center [1013, 397] width 121 height 39
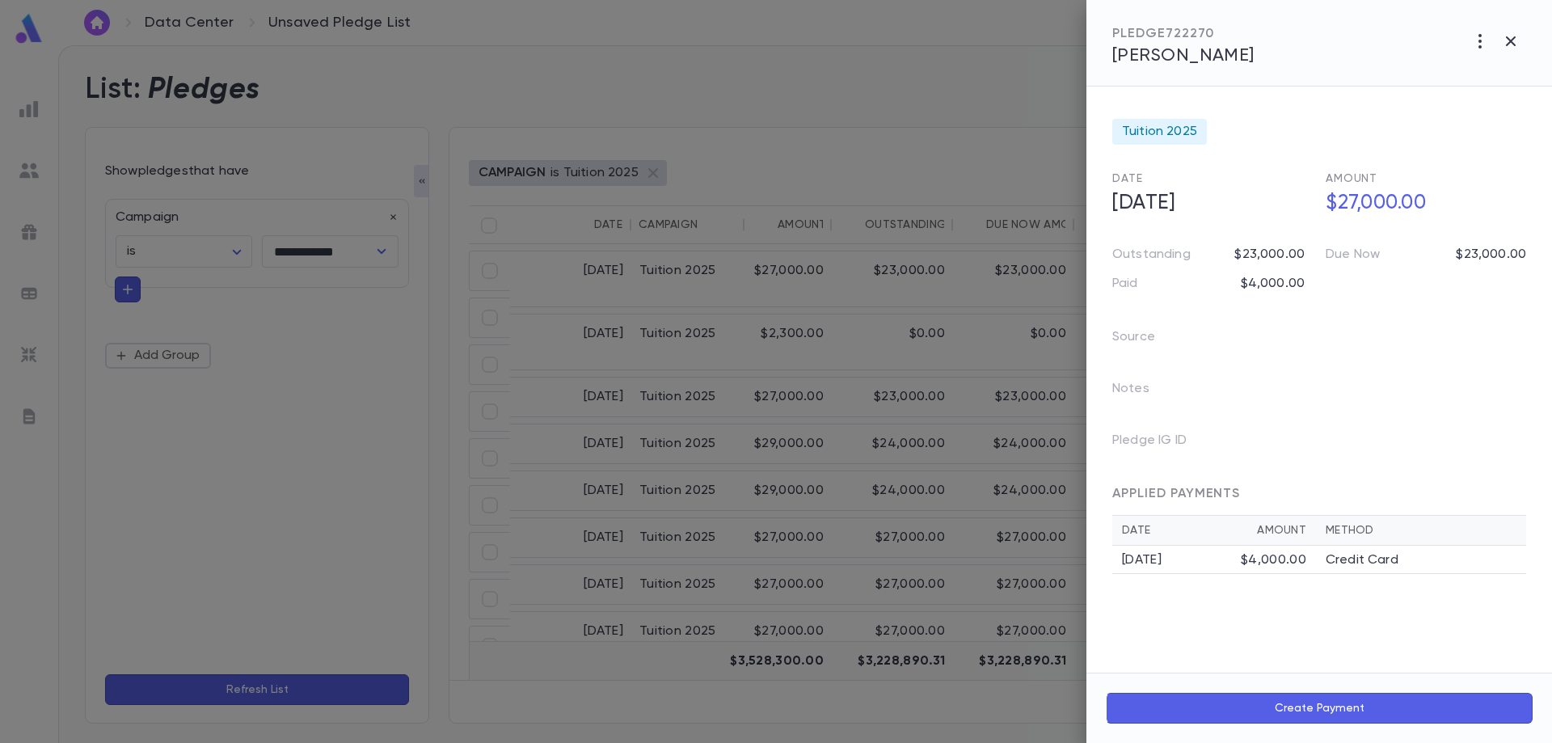
click at [1172, 51] on span "[PERSON_NAME]" at bounding box center [1183, 56] width 142 height 18
click at [608, 644] on div at bounding box center [776, 371] width 1552 height 743
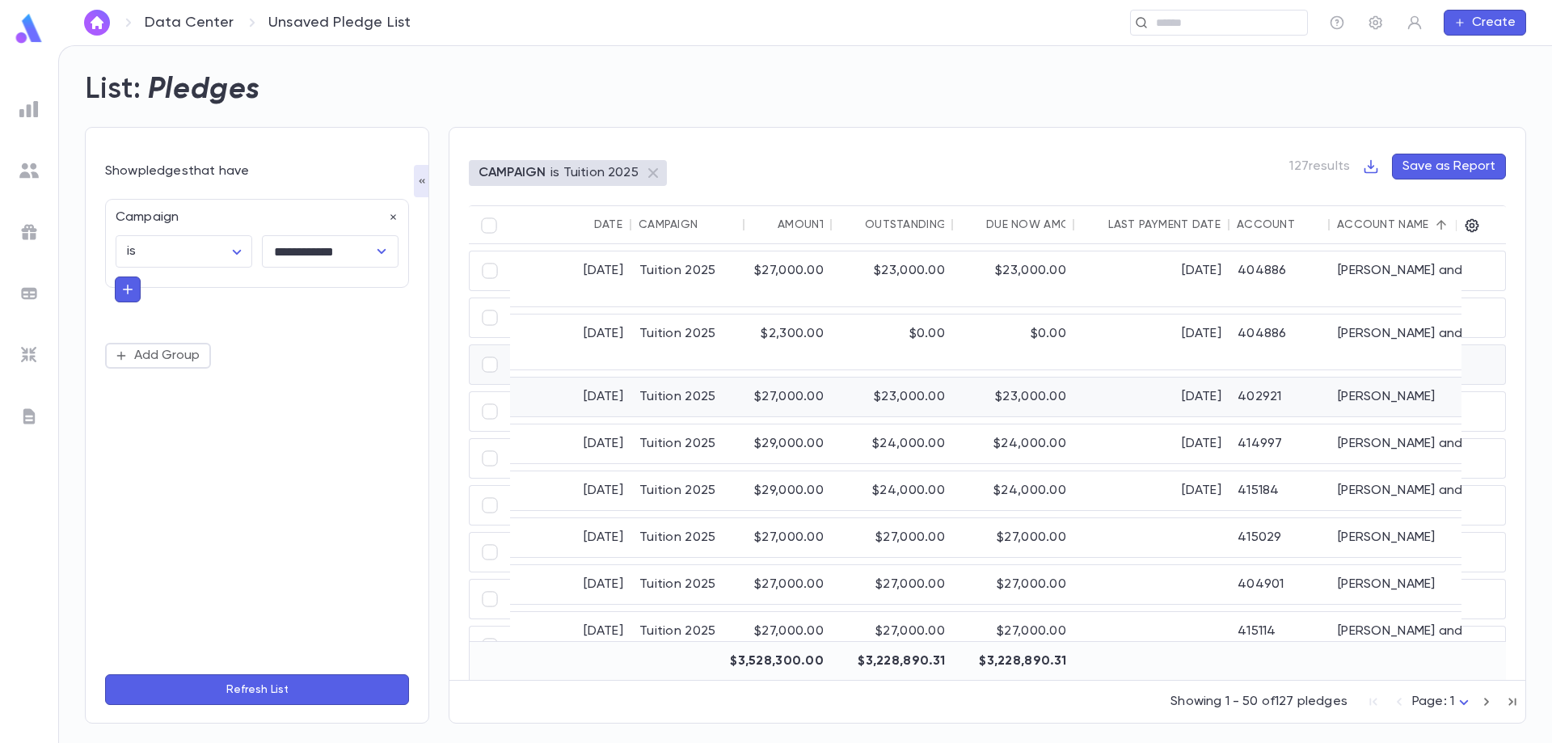
click at [905, 378] on div "$23,000.00" at bounding box center [892, 397] width 121 height 39
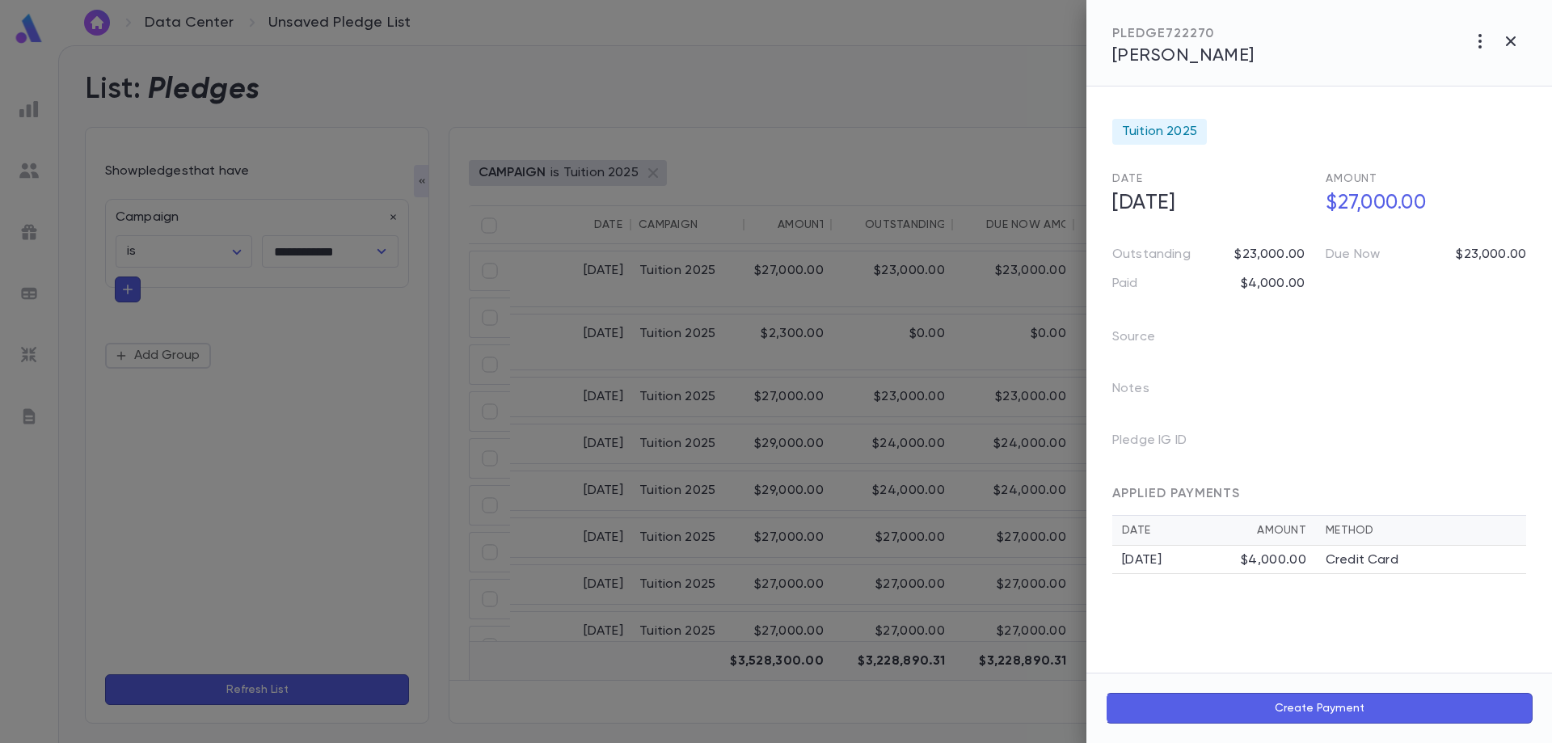
click at [1197, 49] on span "[PERSON_NAME]" at bounding box center [1183, 56] width 142 height 18
click at [681, 275] on div at bounding box center [776, 371] width 1552 height 743
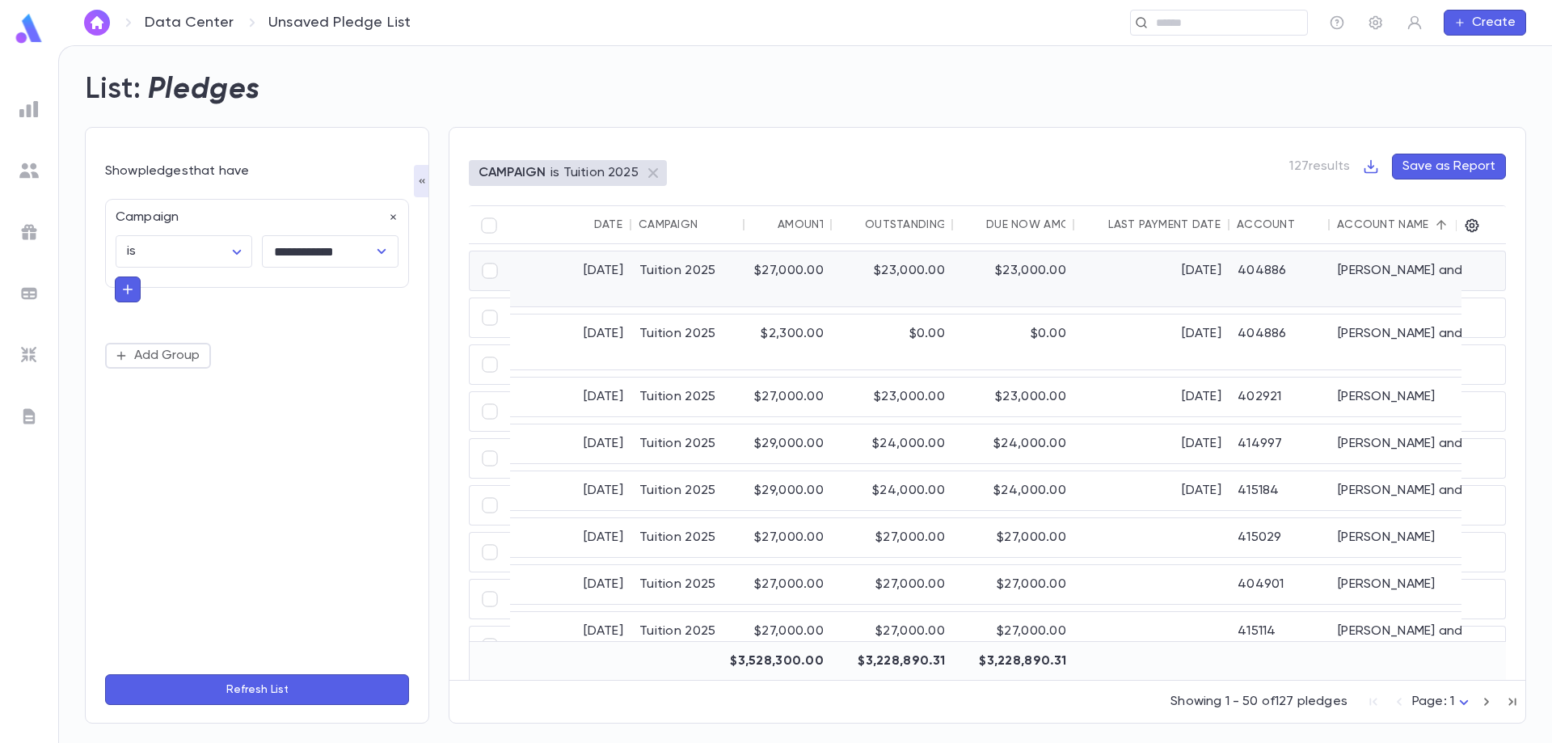
click at [681, 275] on div "Tuition 2025" at bounding box center [687, 278] width 113 height 55
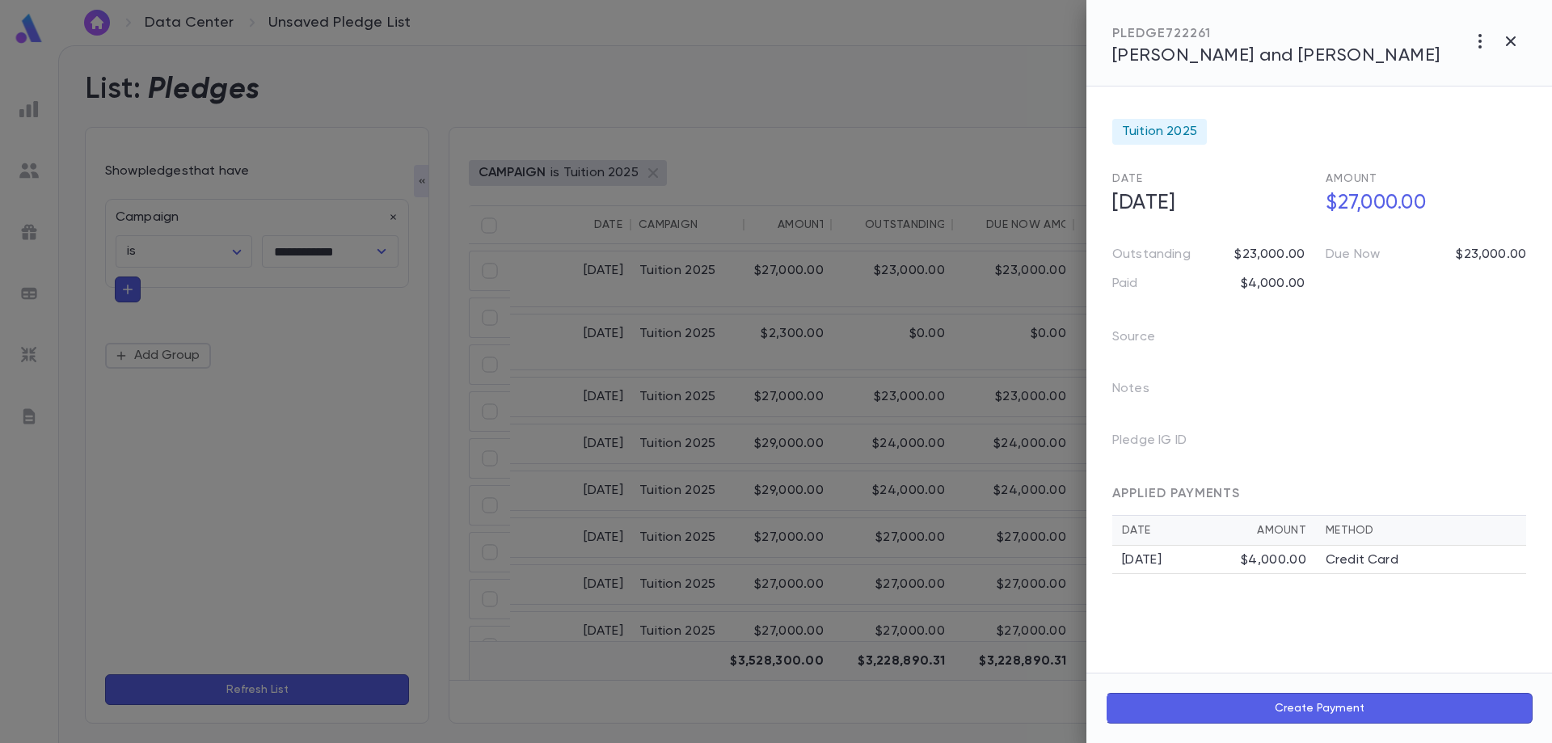
click at [1244, 55] on span "[PERSON_NAME] and [PERSON_NAME]" at bounding box center [1276, 56] width 328 height 18
click at [924, 361] on div at bounding box center [776, 371] width 1552 height 743
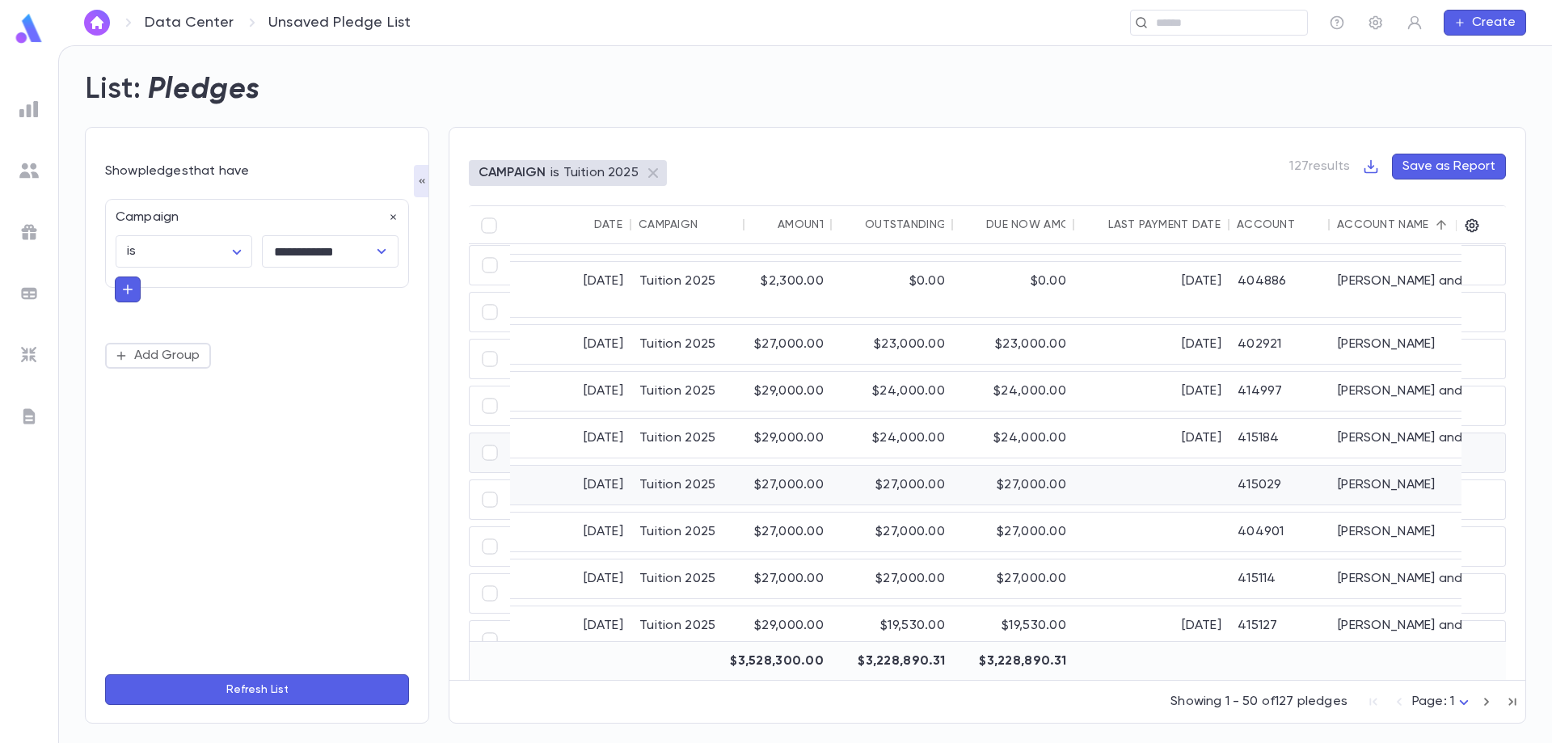
scroll to position [81, 0]
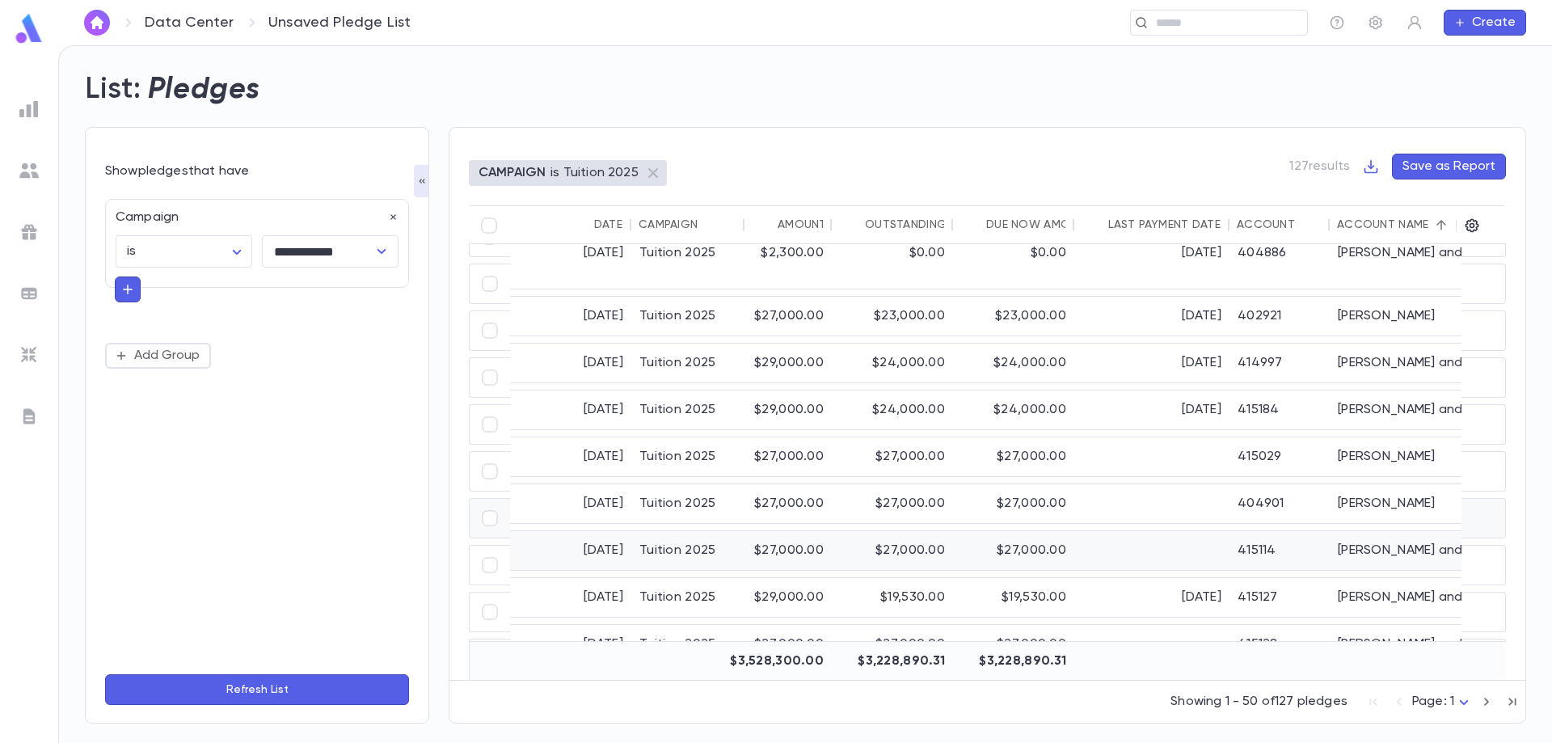
click at [947, 531] on div "$27,000.00" at bounding box center [892, 550] width 121 height 39
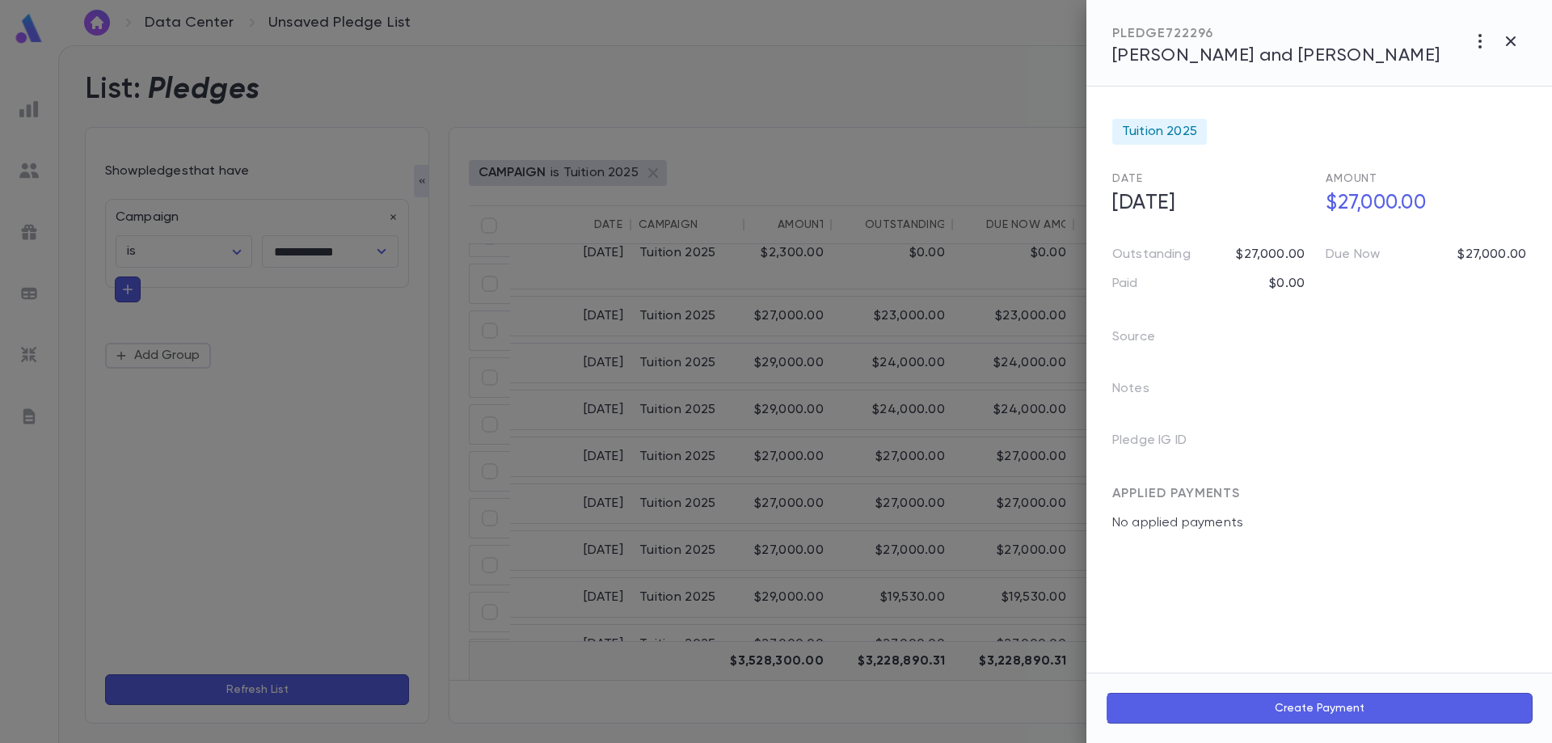
click at [1275, 60] on span "[PERSON_NAME] and [PERSON_NAME]" at bounding box center [1276, 56] width 328 height 18
click at [517, 418] on div at bounding box center [776, 371] width 1552 height 743
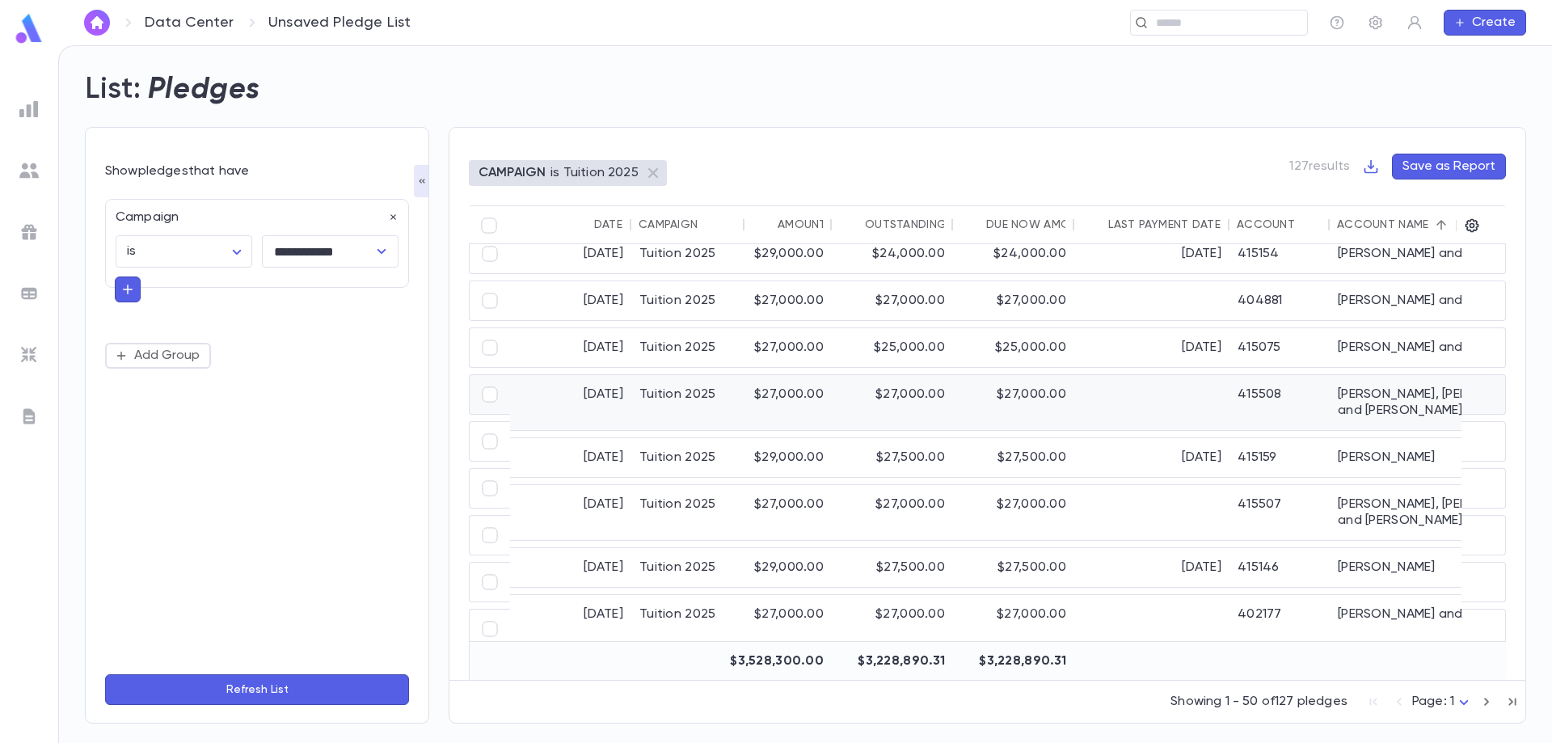
scroll to position [485, 0]
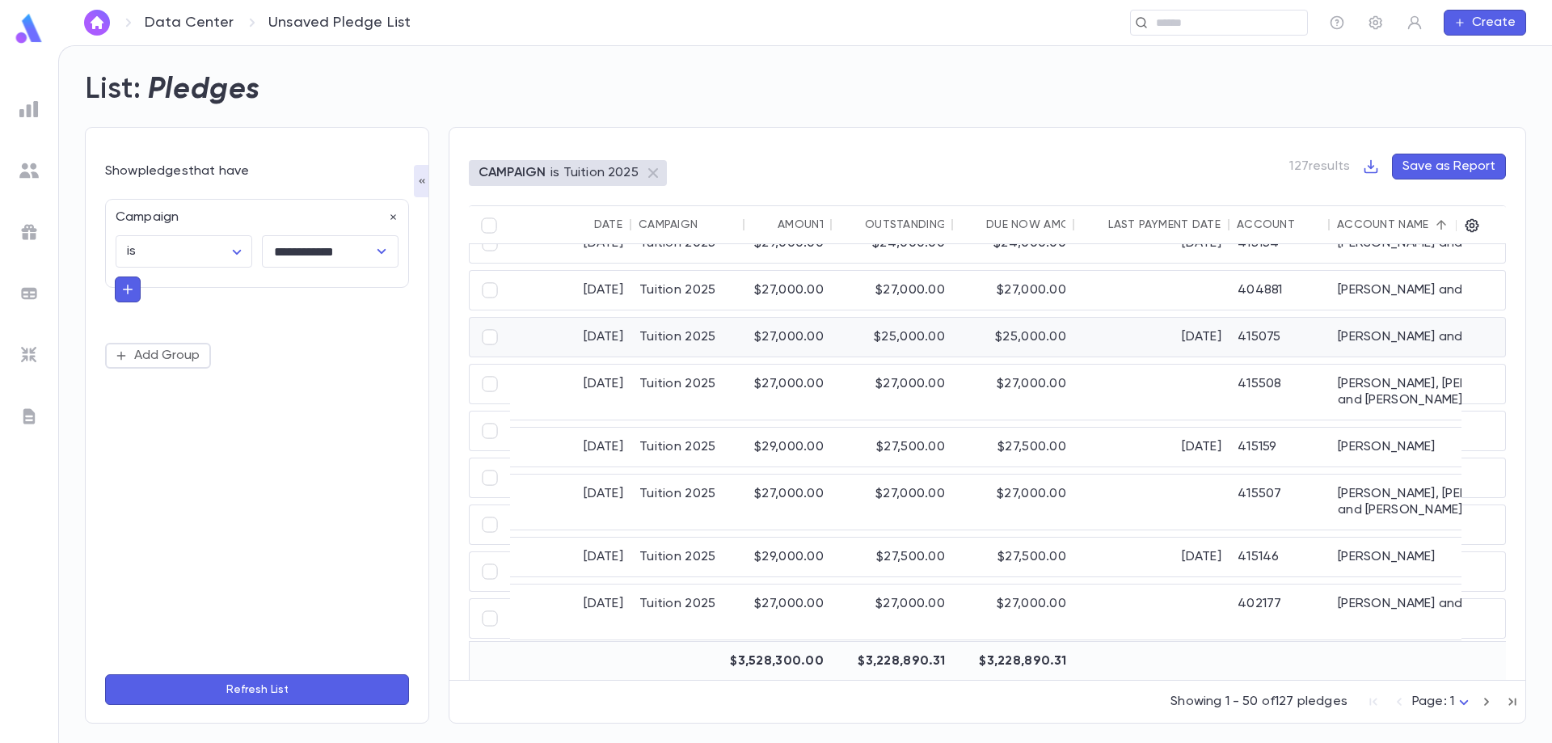
click at [907, 340] on div "$25,000.00" at bounding box center [892, 337] width 121 height 39
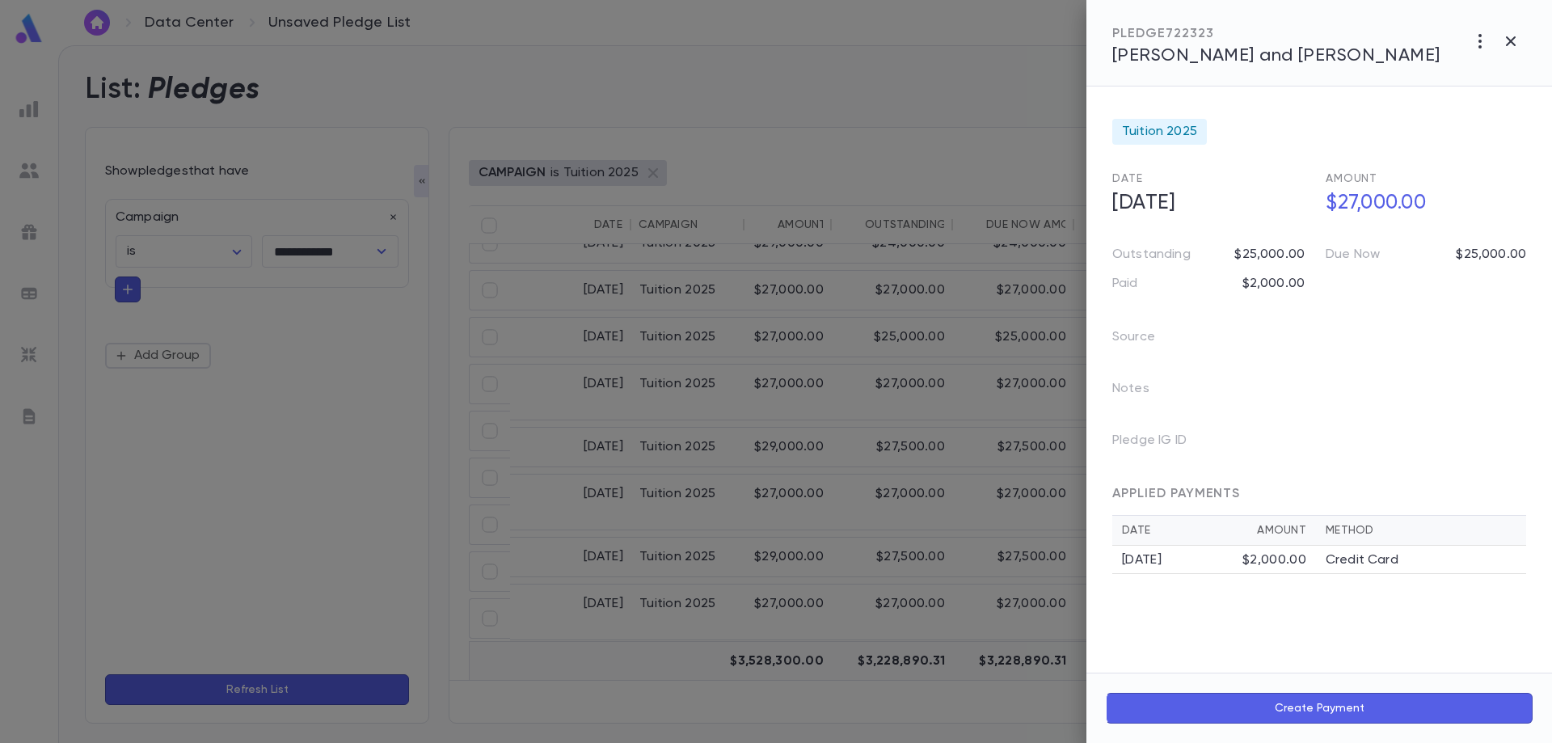
click at [1250, 53] on span "[PERSON_NAME] and [PERSON_NAME]" at bounding box center [1276, 56] width 328 height 18
click at [799, 378] on div at bounding box center [776, 371] width 1552 height 743
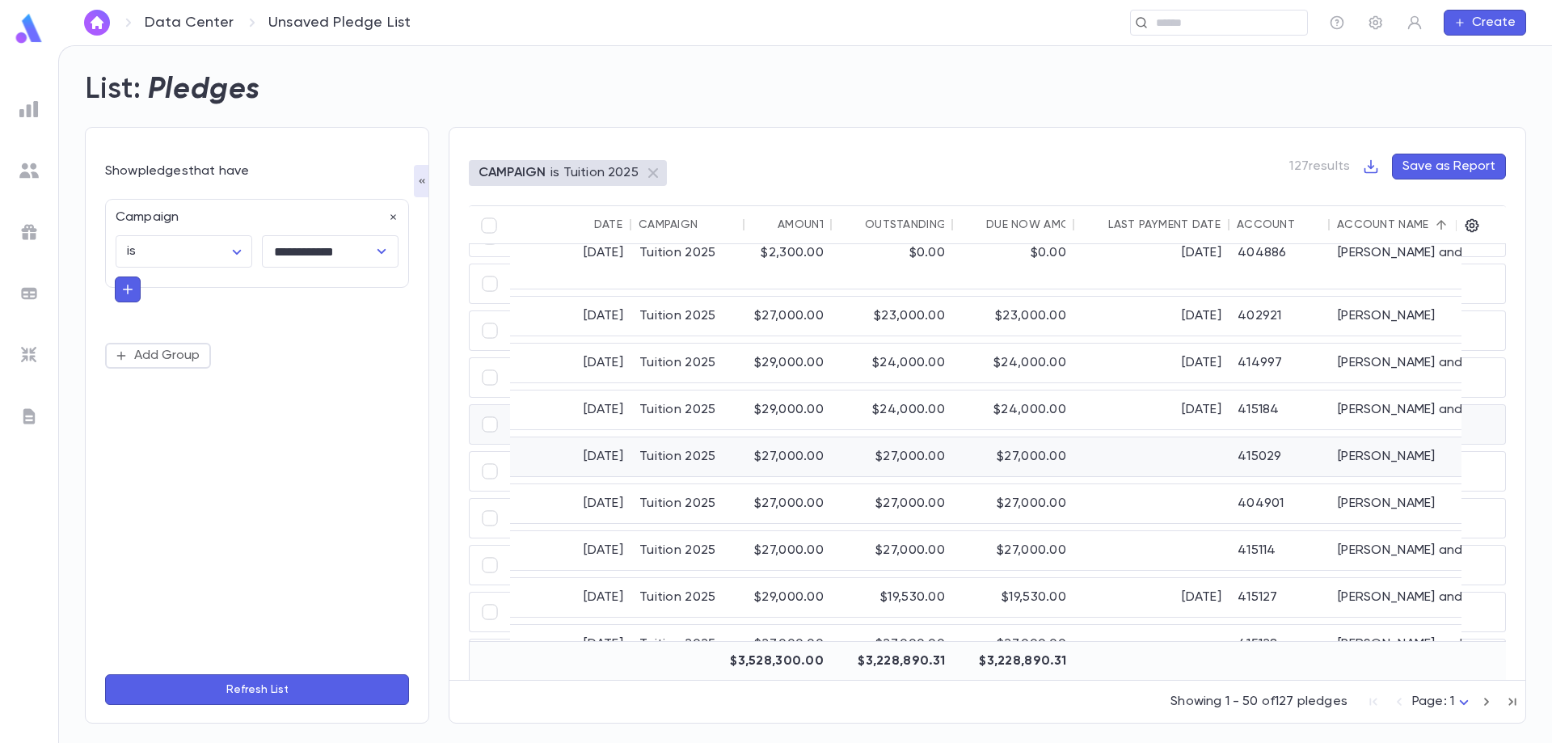
scroll to position [0, 0]
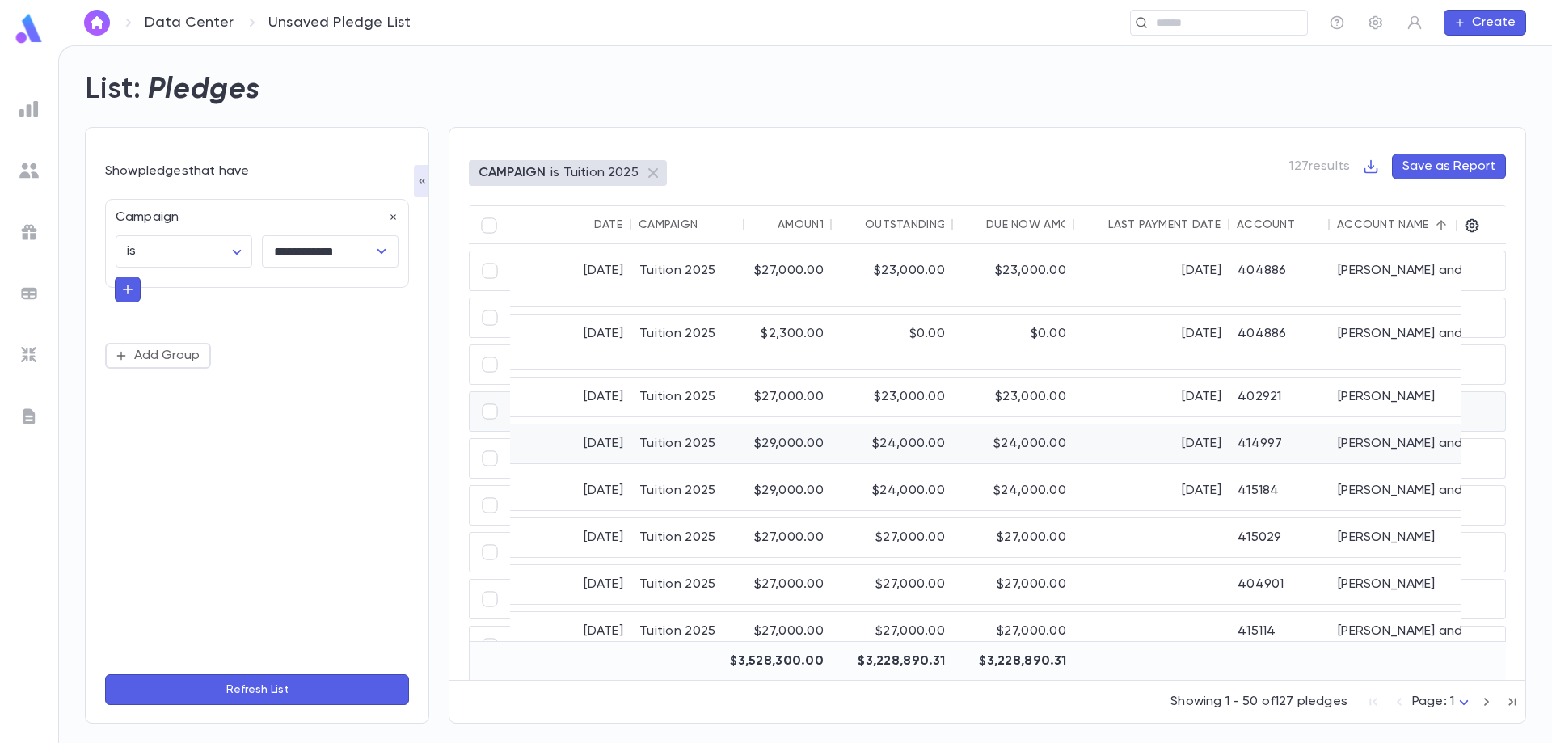
click at [1070, 424] on div "$24,000.00" at bounding box center [1013, 443] width 121 height 39
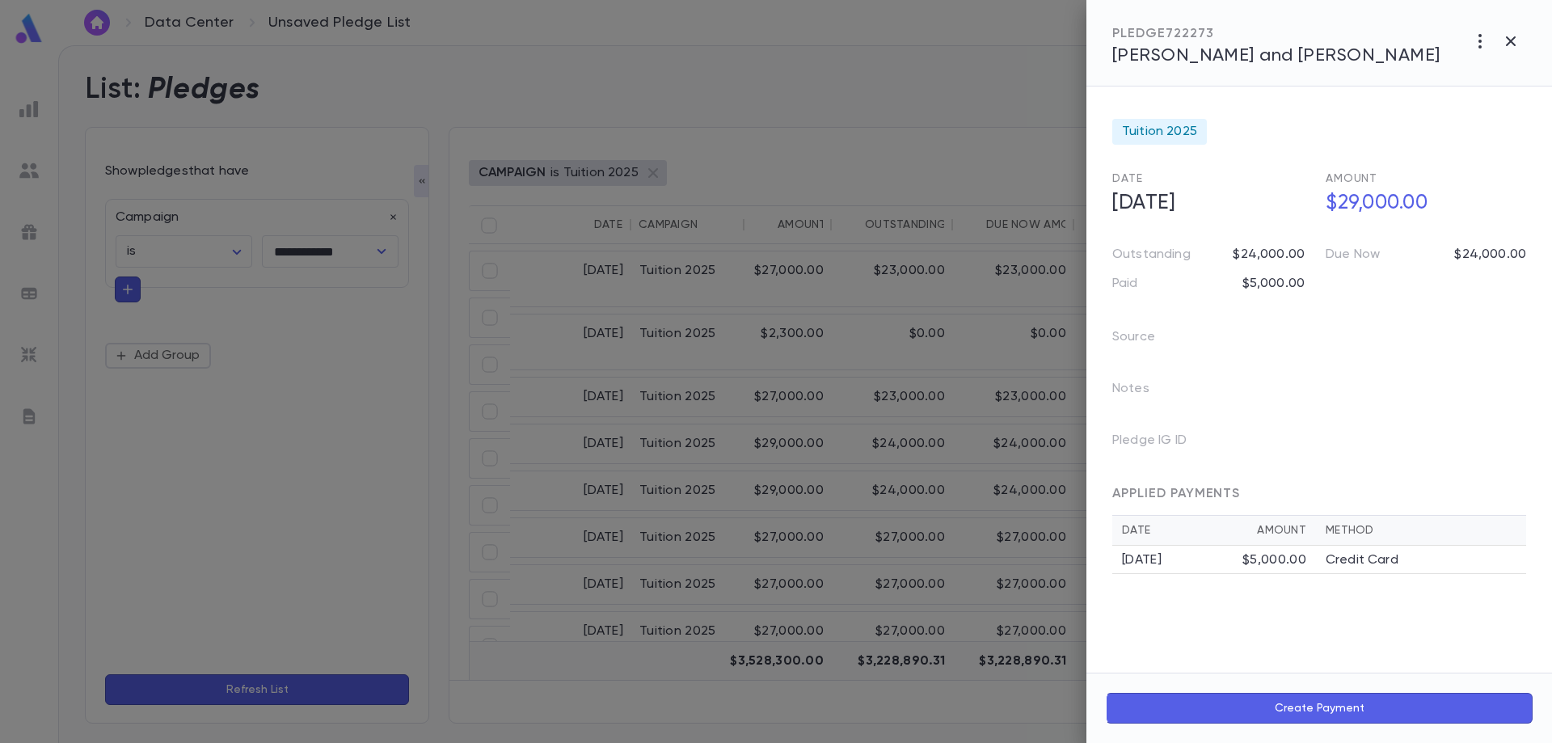
click at [1263, 55] on span "Baum, Eli and Malka Hadassah" at bounding box center [1276, 56] width 328 height 18
click at [671, 326] on div at bounding box center [776, 371] width 1552 height 743
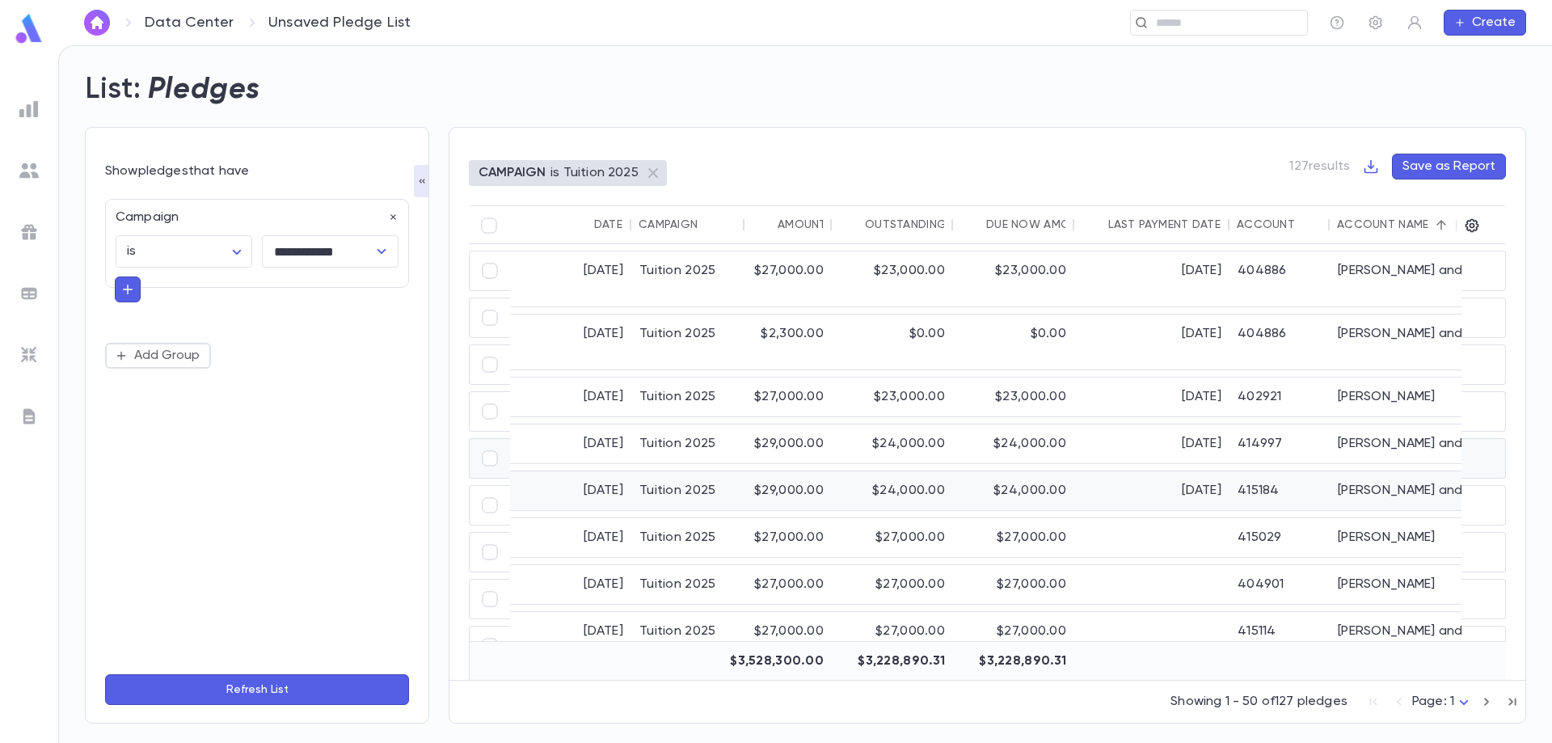
scroll to position [81, 0]
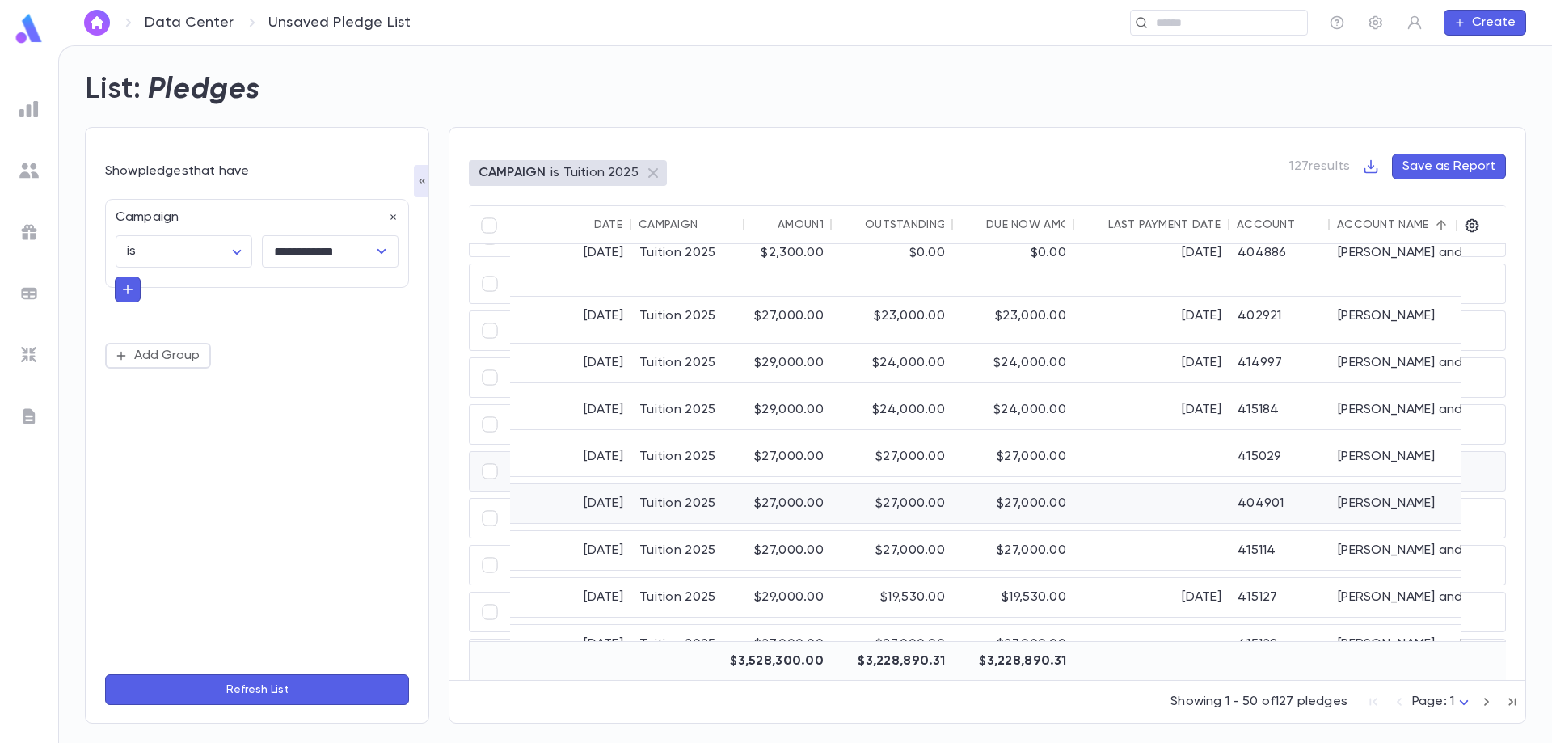
click at [906, 484] on div "$27,000.00" at bounding box center [892, 503] width 121 height 39
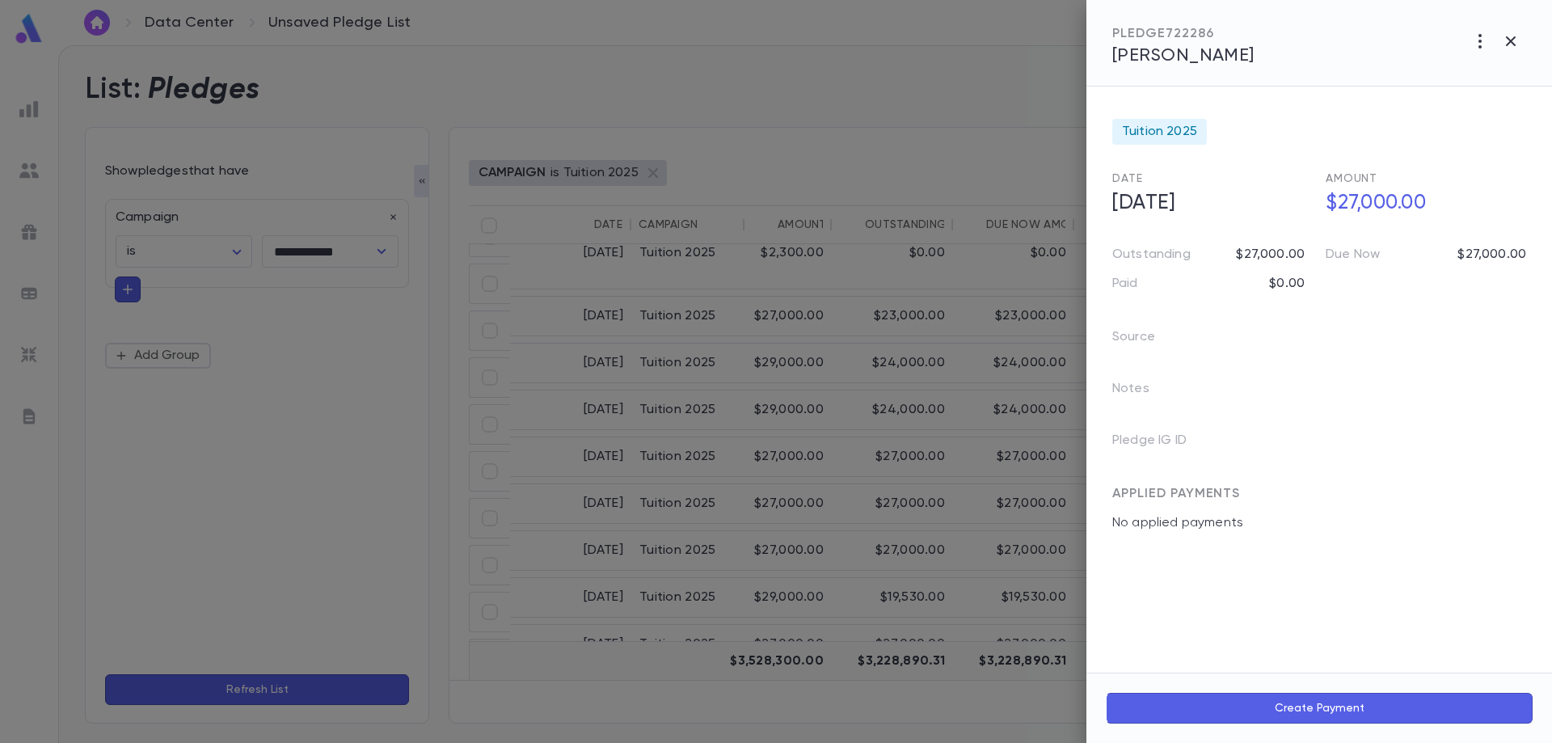
click at [1212, 63] on span "Berger, Yaakov Daniel" at bounding box center [1183, 56] width 142 height 18
click at [638, 408] on div at bounding box center [776, 371] width 1552 height 743
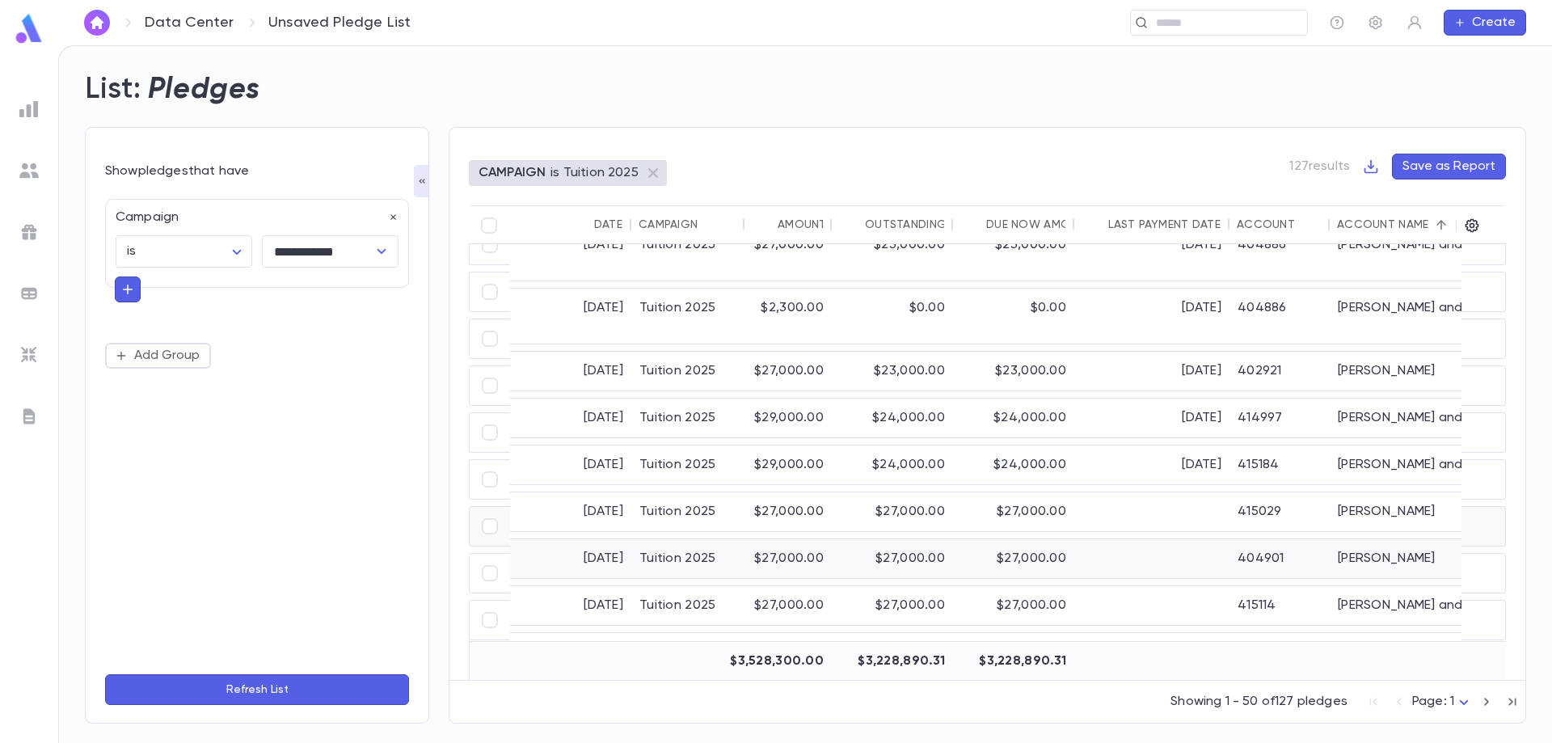
scroll to position [0, 0]
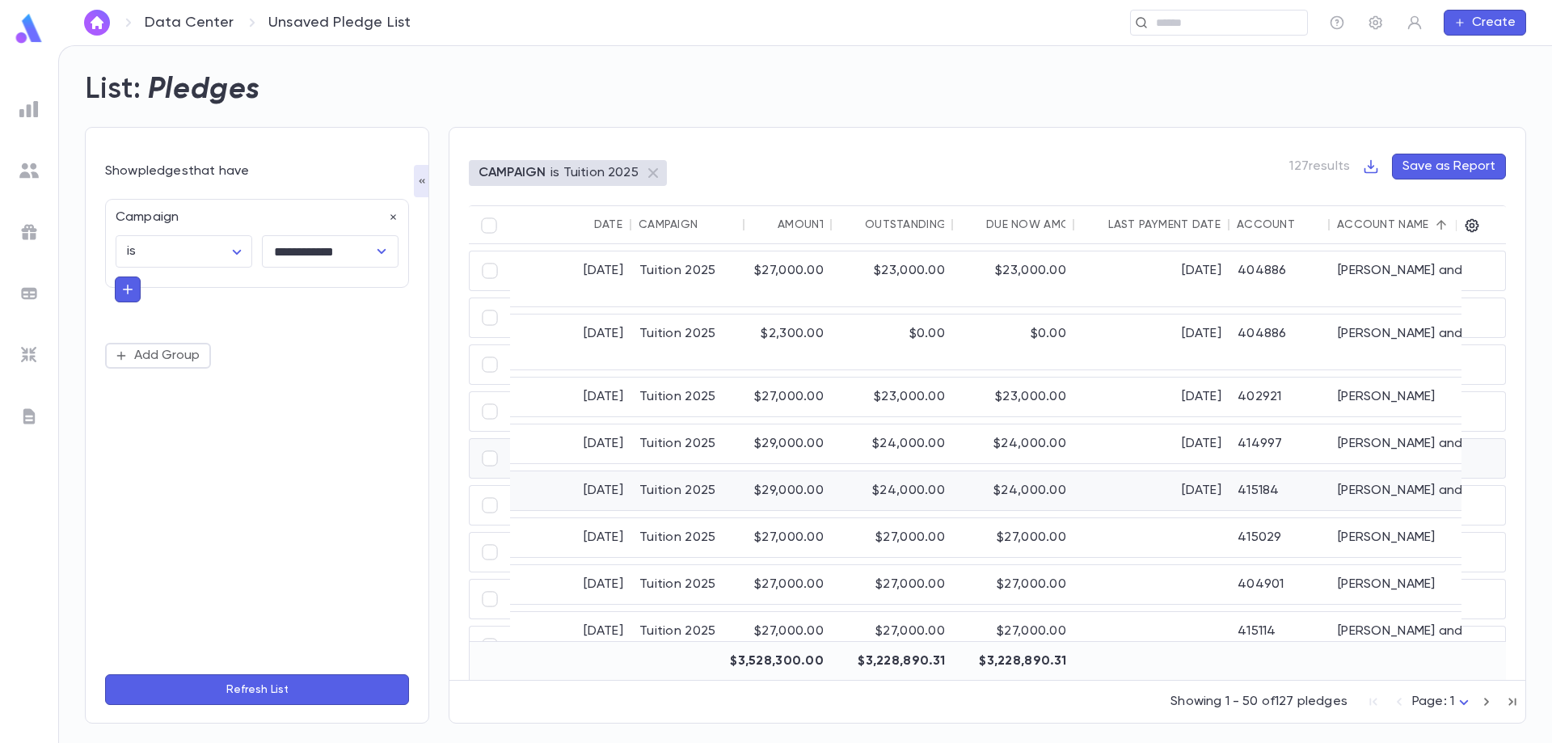
click at [931, 471] on div "$24,000.00" at bounding box center [892, 490] width 121 height 39
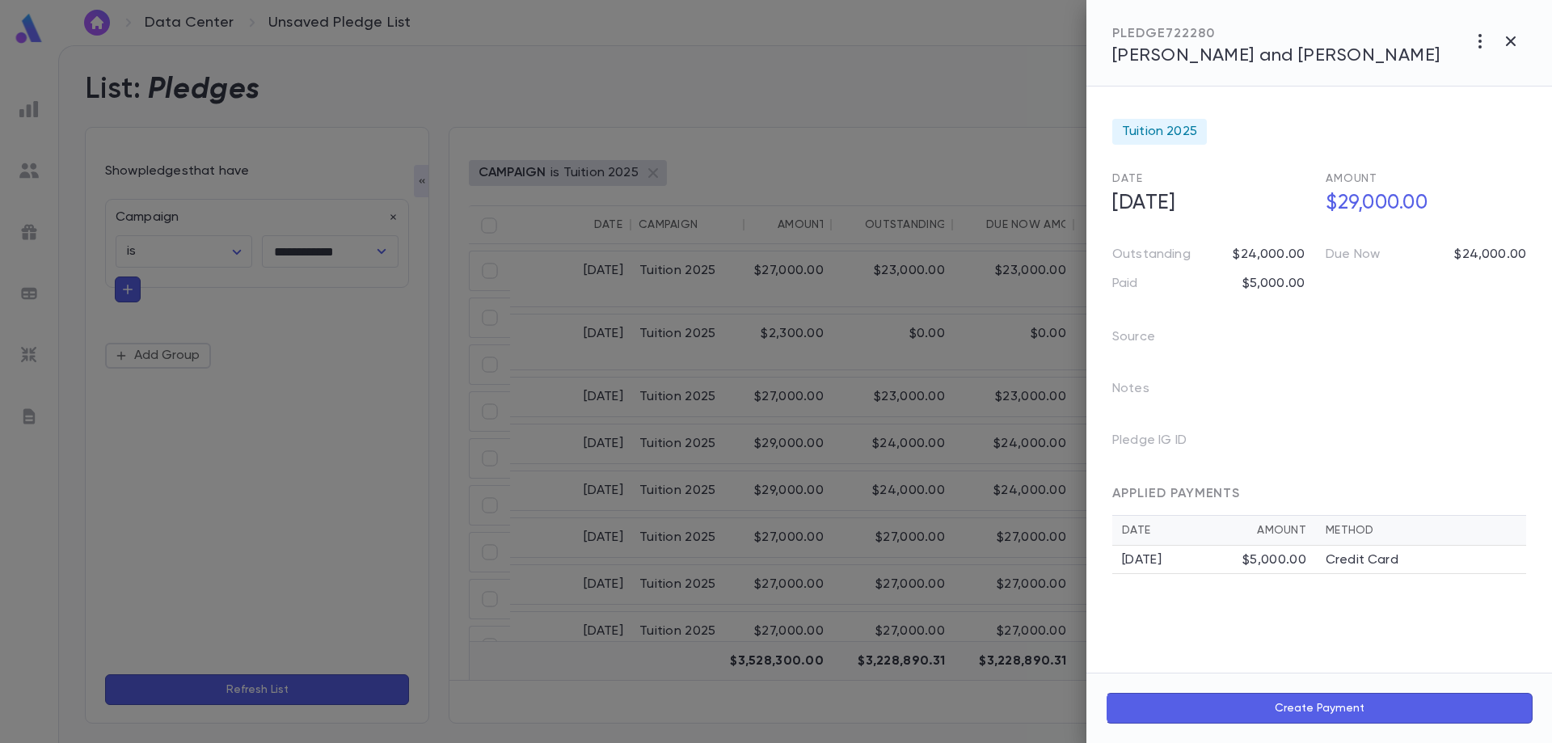
click at [1222, 56] on span "Berger, Moshe and Rivky" at bounding box center [1276, 56] width 328 height 18
click at [707, 411] on div at bounding box center [776, 371] width 1552 height 743
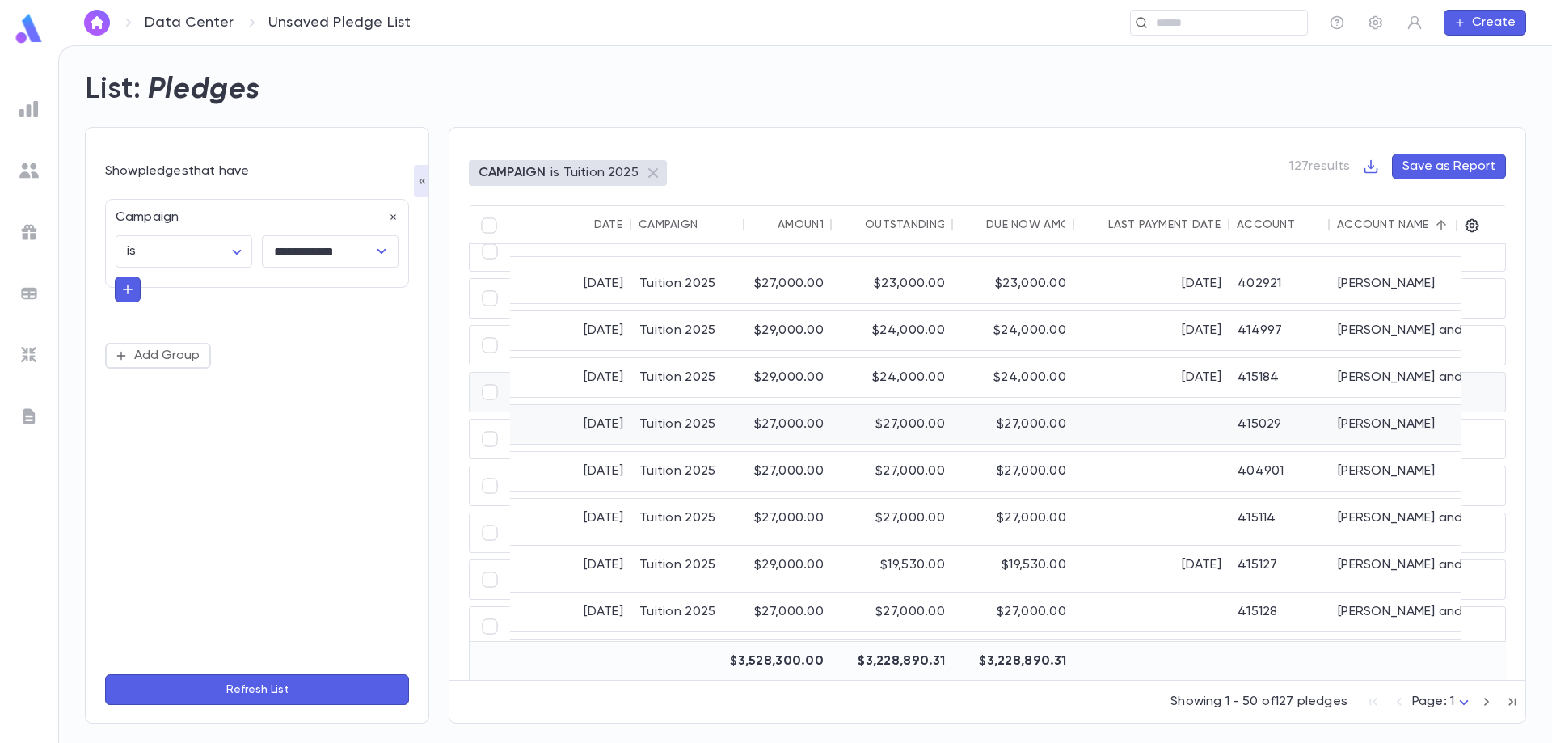
scroll to position [162, 0]
click at [919, 497] on div "$19,530.00" at bounding box center [892, 516] width 121 height 39
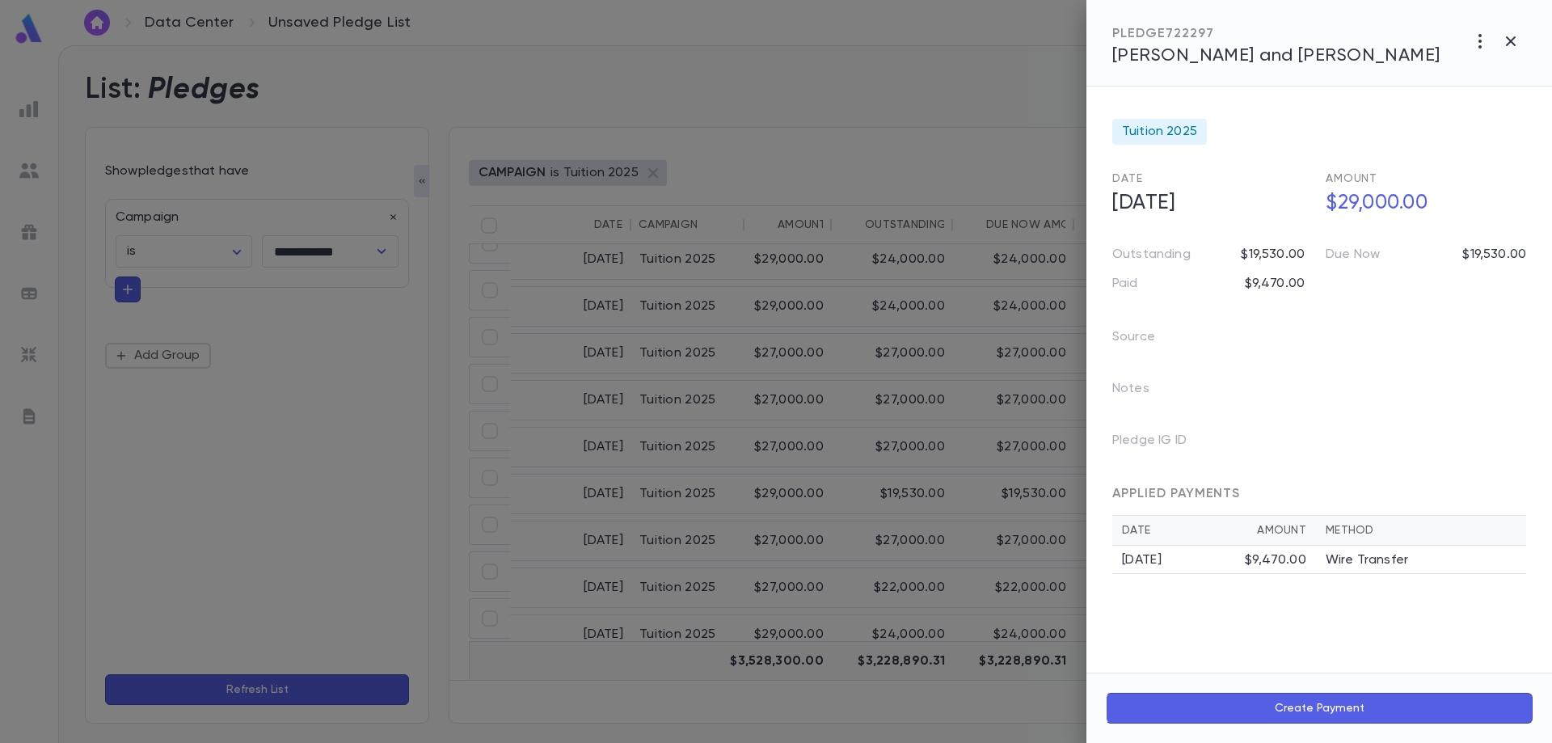
click at [1244, 56] on span "Blum, Danny and Dena" at bounding box center [1276, 56] width 328 height 18
click at [514, 276] on div at bounding box center [776, 371] width 1552 height 743
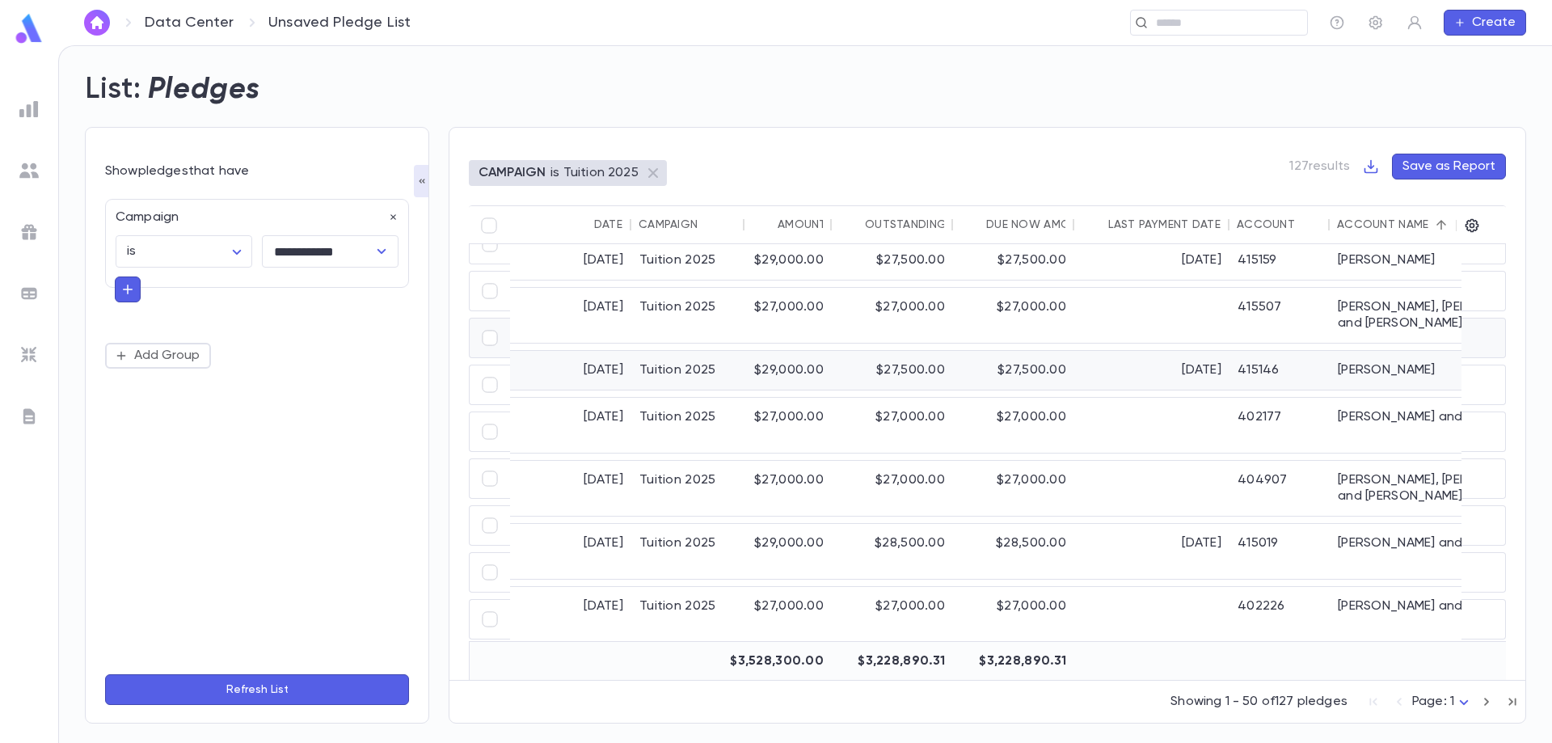
scroll to position [647, 0]
click at [733, 523] on div "Tuition 2025" at bounding box center [687, 550] width 113 height 55
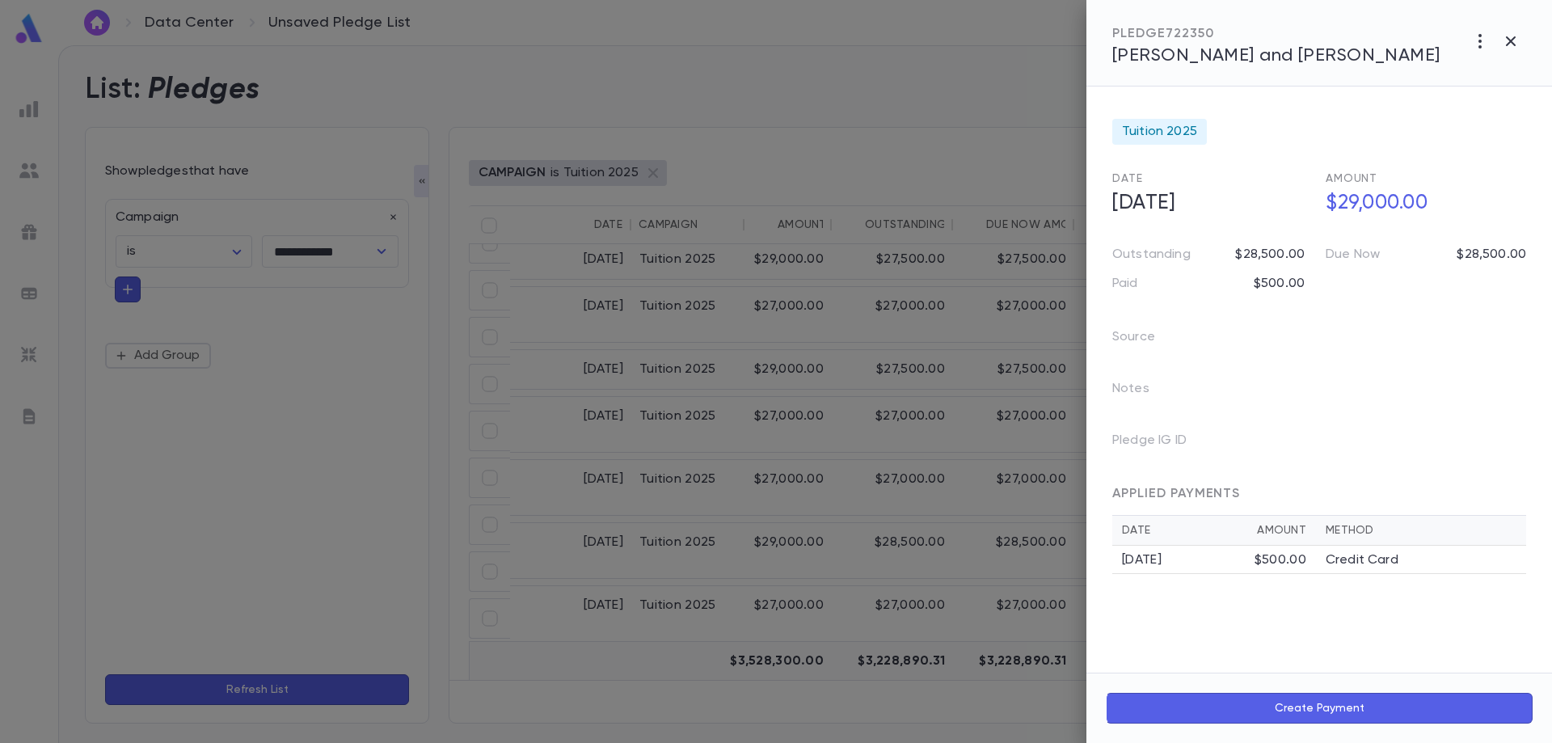
click at [1214, 60] on span "Dekhkanov, Eli and Karen" at bounding box center [1276, 56] width 328 height 18
click at [836, 331] on div at bounding box center [776, 371] width 1552 height 743
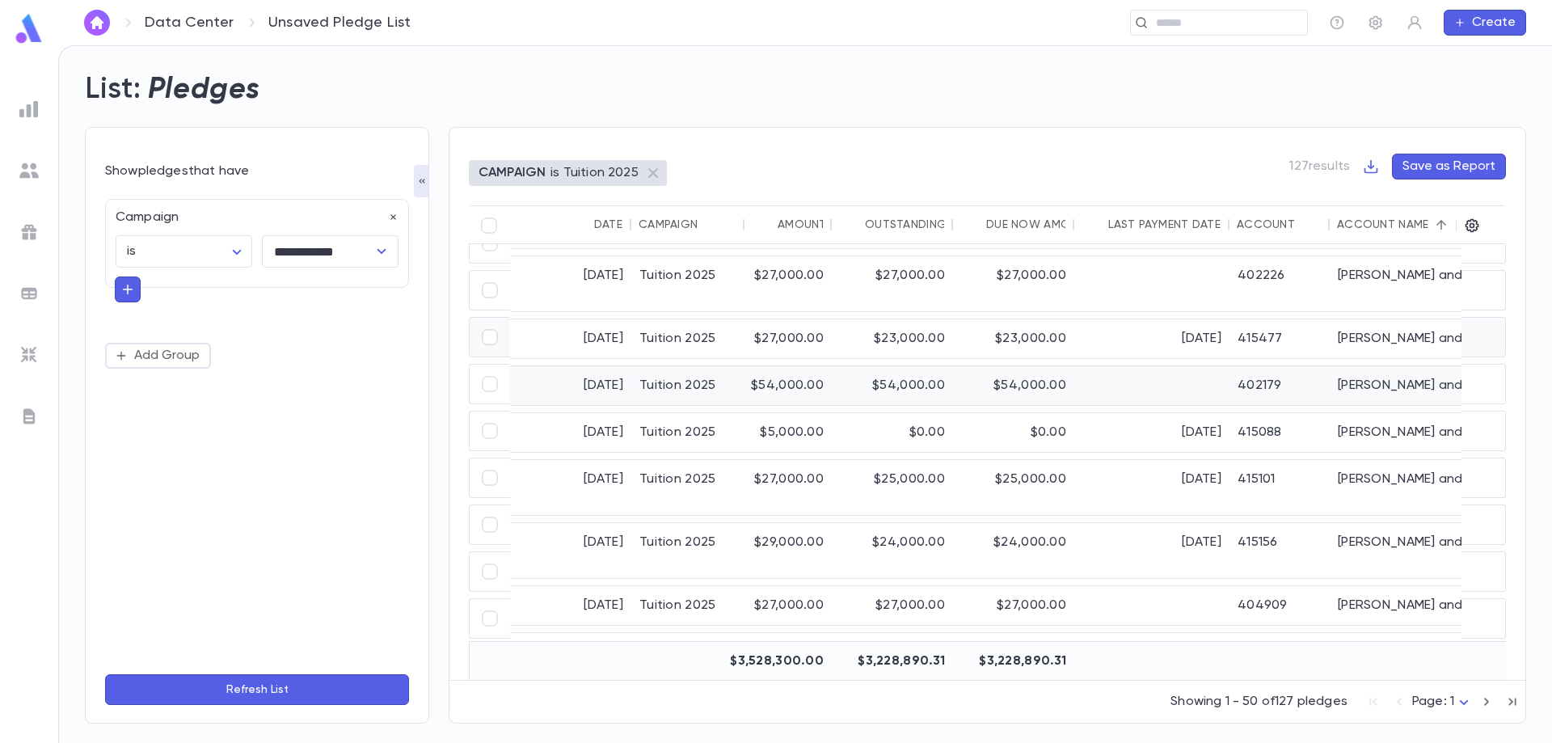
scroll to position [970, 0]
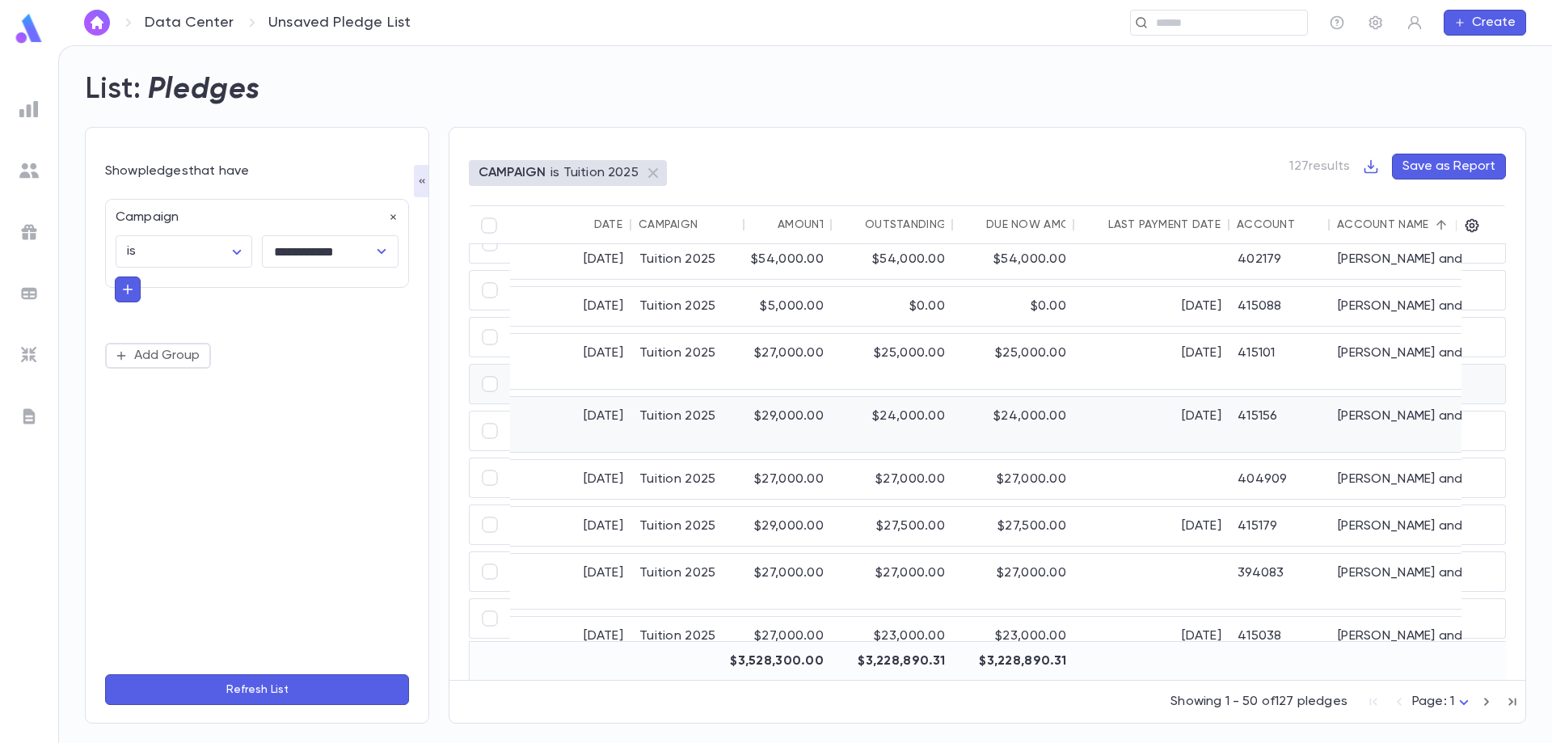
click at [872, 397] on div "$24,000.00" at bounding box center [892, 424] width 121 height 55
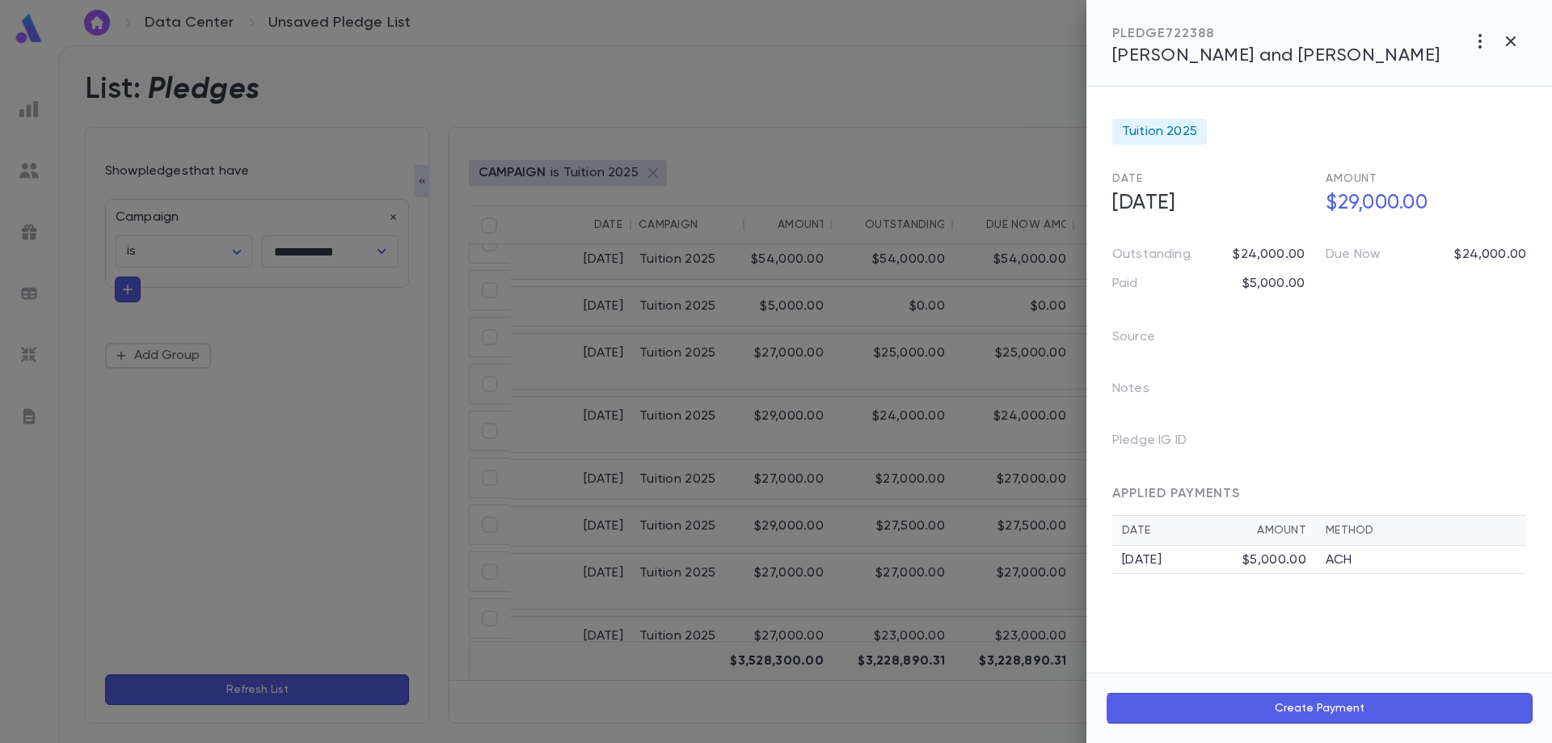
click at [1195, 55] on span "Fisher, Michael and Rachel" at bounding box center [1276, 56] width 328 height 18
click at [681, 435] on div at bounding box center [776, 371] width 1552 height 743
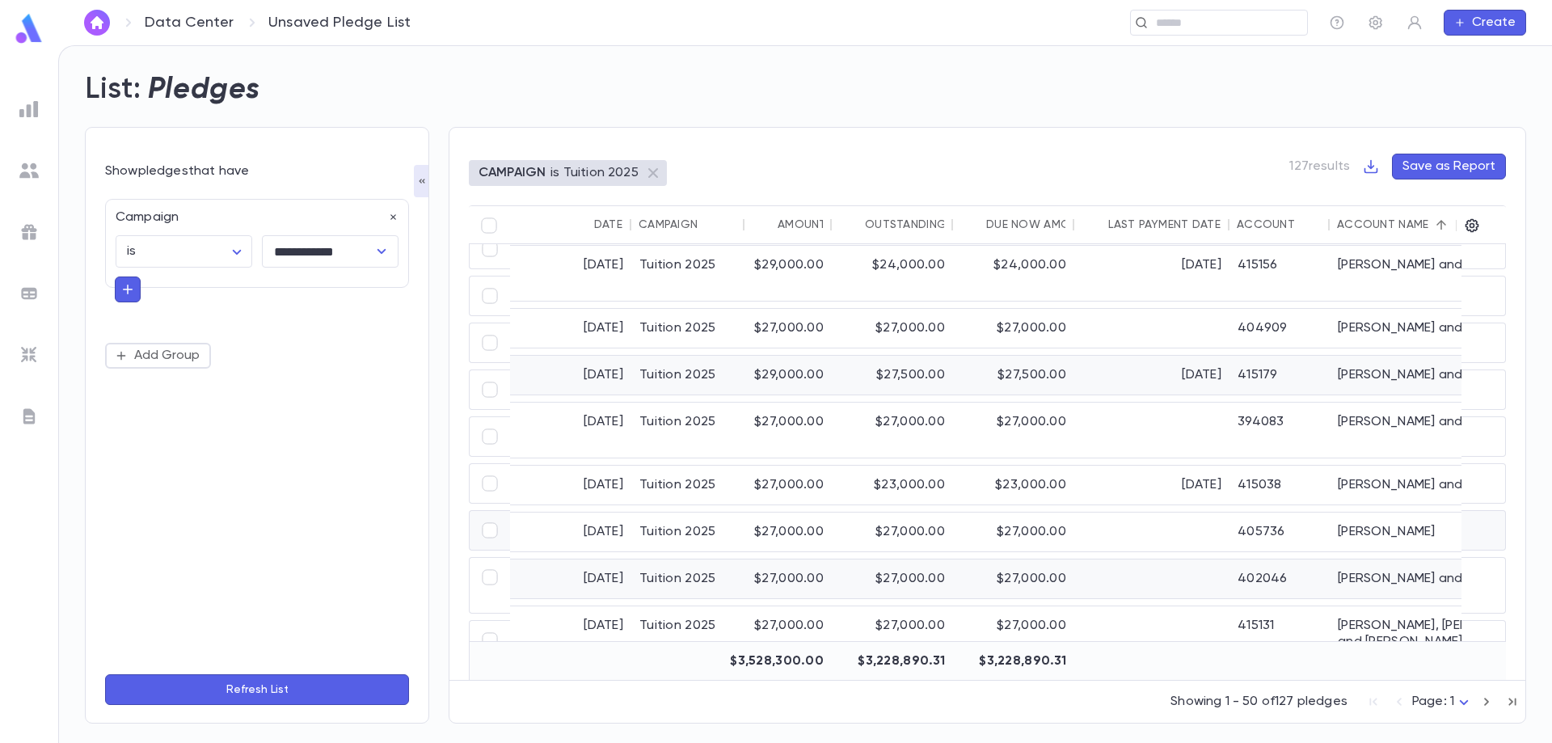
scroll to position [1051, 0]
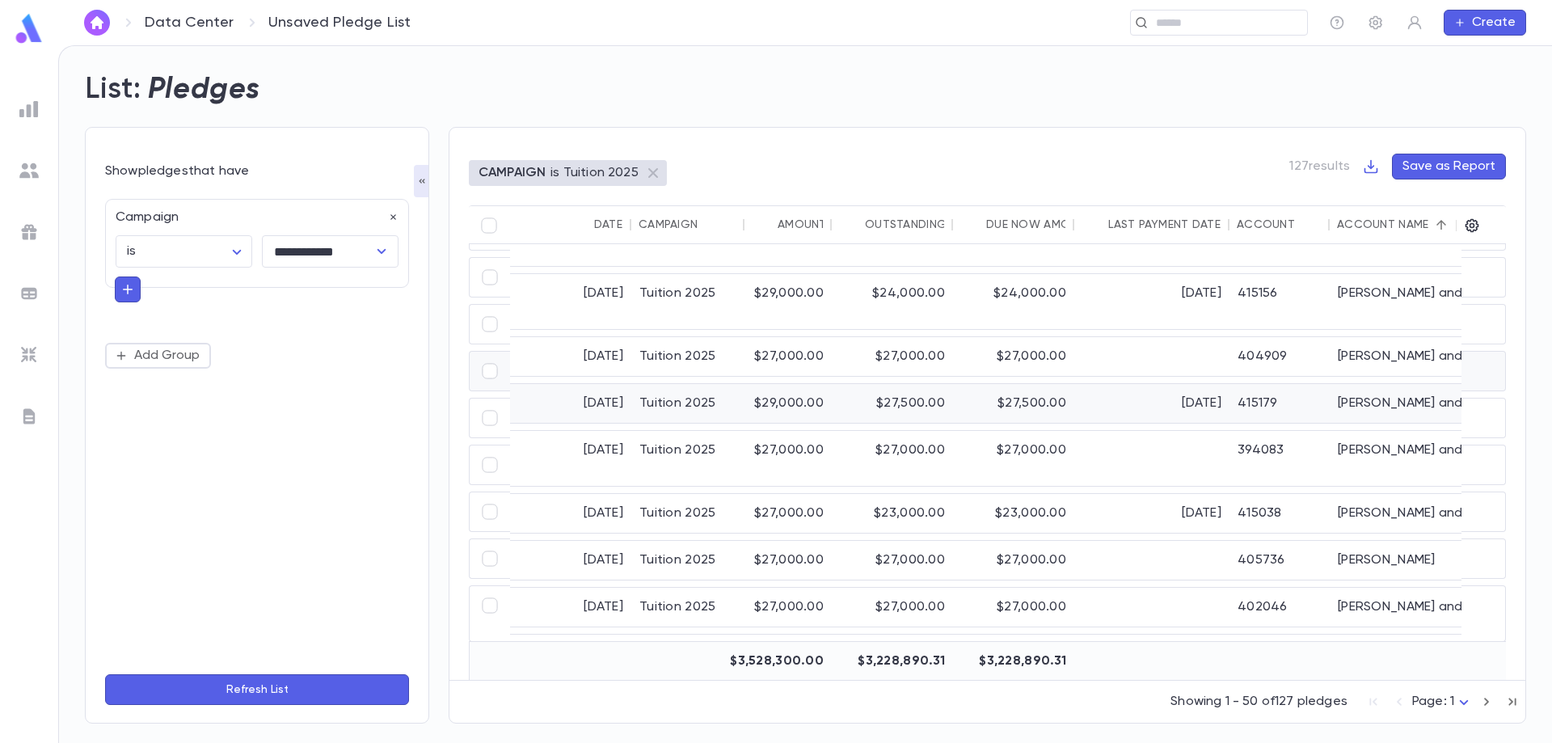
click at [841, 384] on div "$27,500.00" at bounding box center [892, 403] width 121 height 39
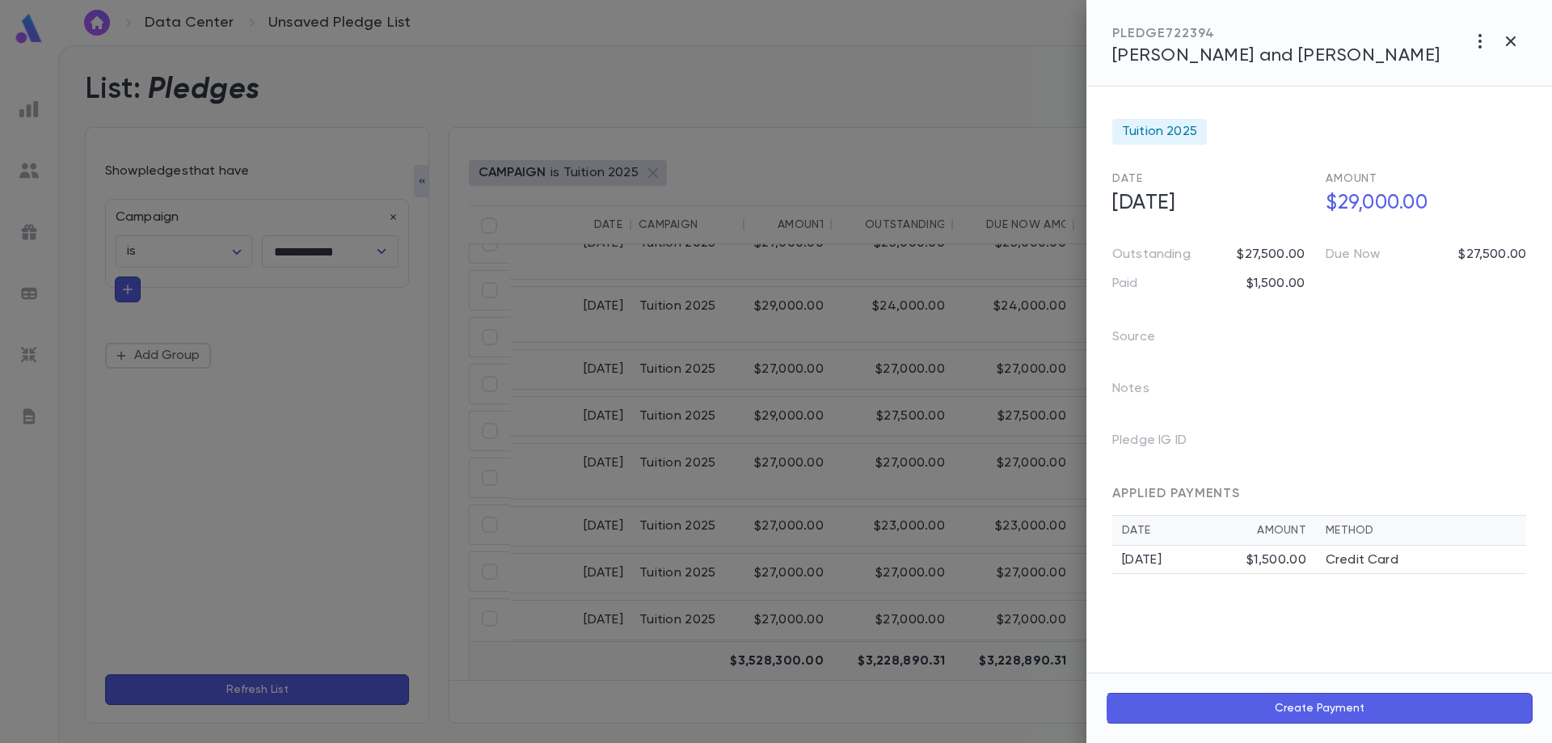
click at [665, 552] on div at bounding box center [776, 371] width 1552 height 743
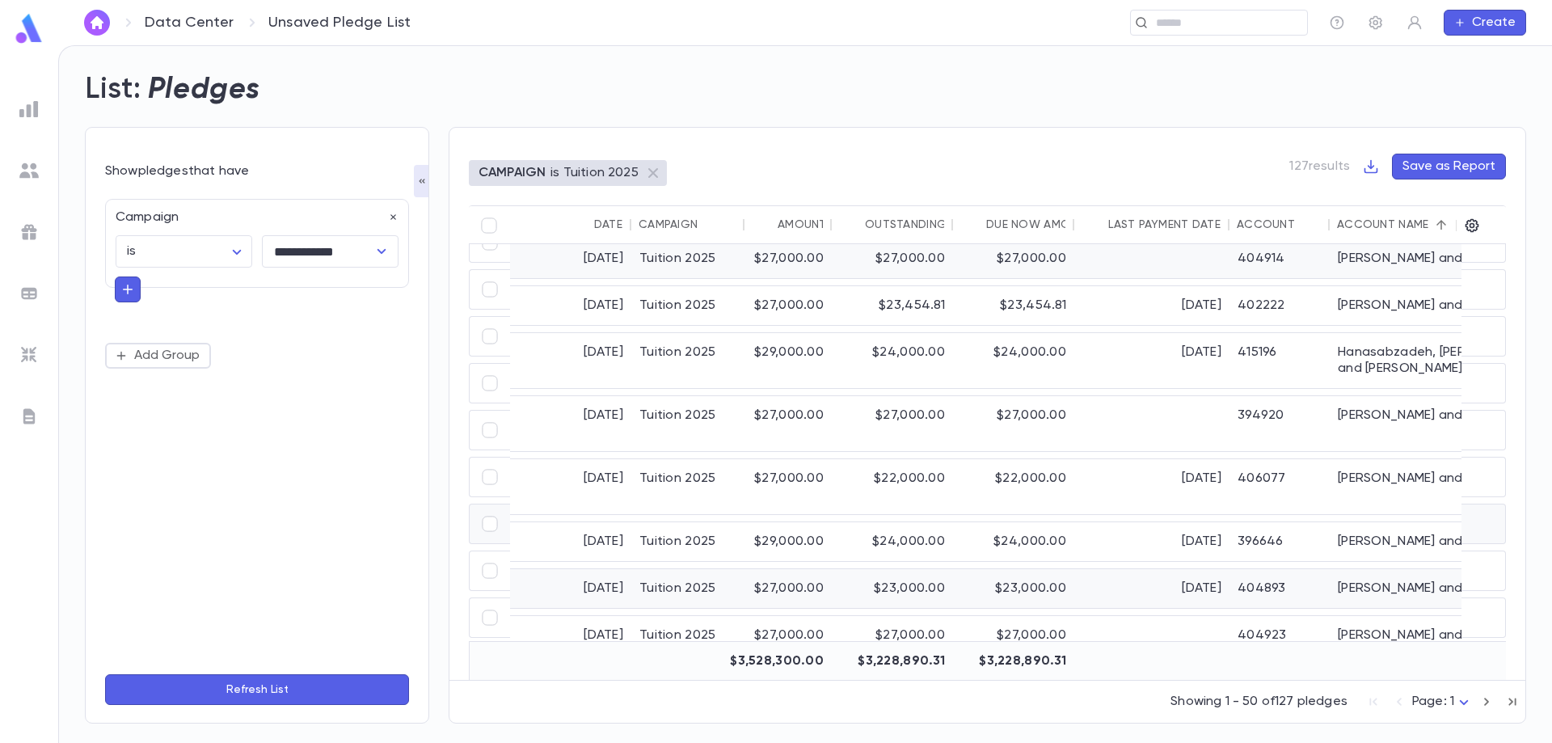
scroll to position [1732, 0]
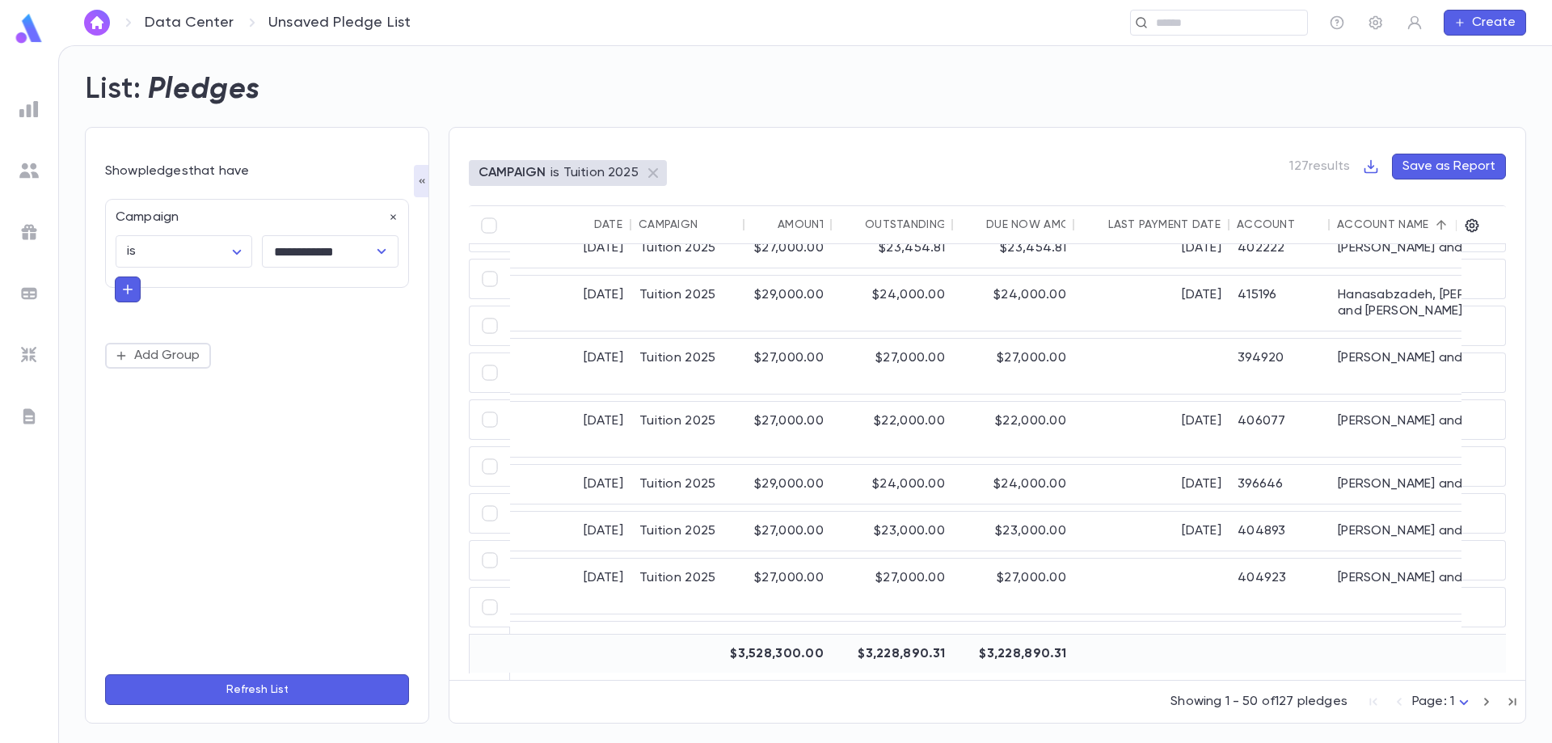
click at [1484, 703] on icon "button" at bounding box center [1487, 701] width 18 height 19
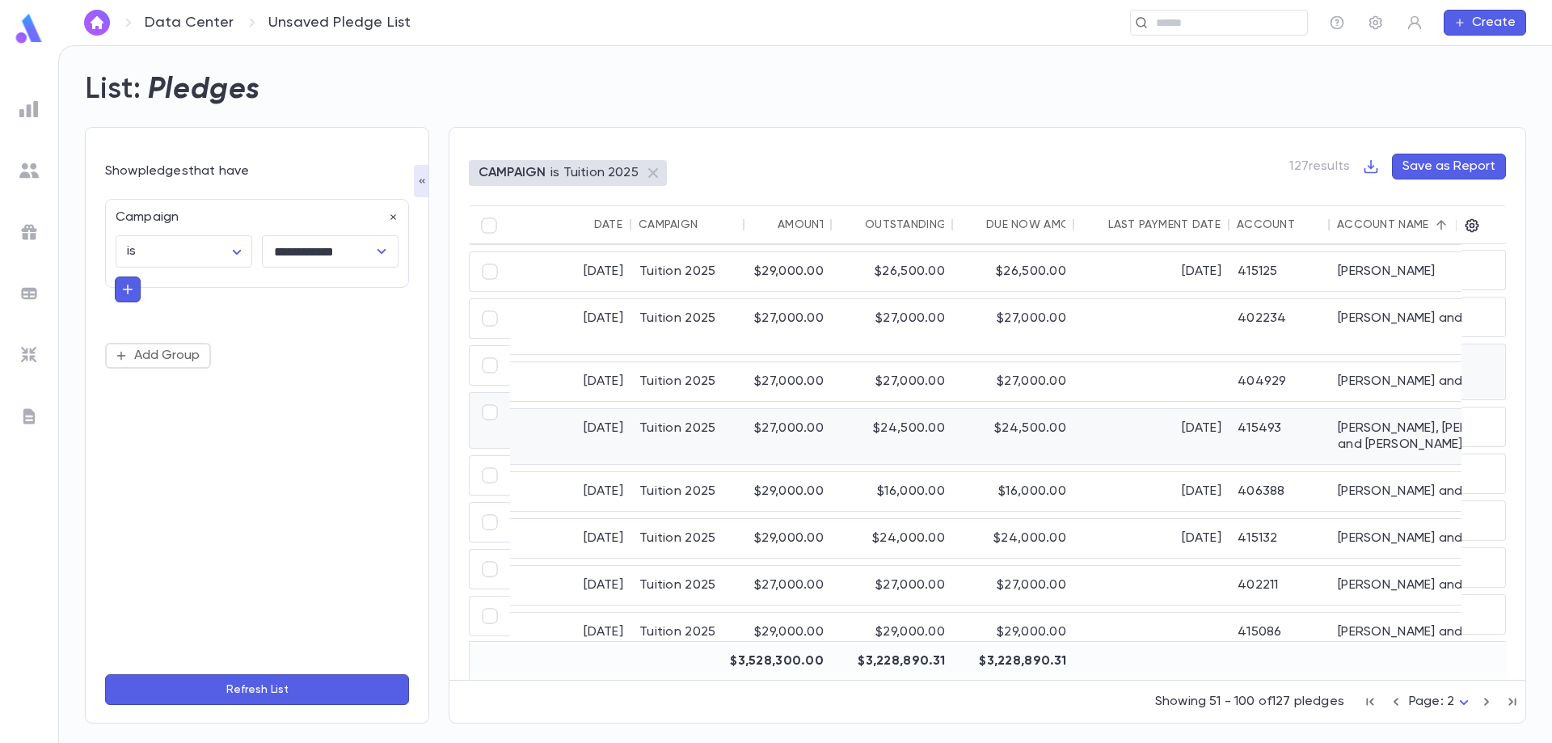
scroll to position [146, 0]
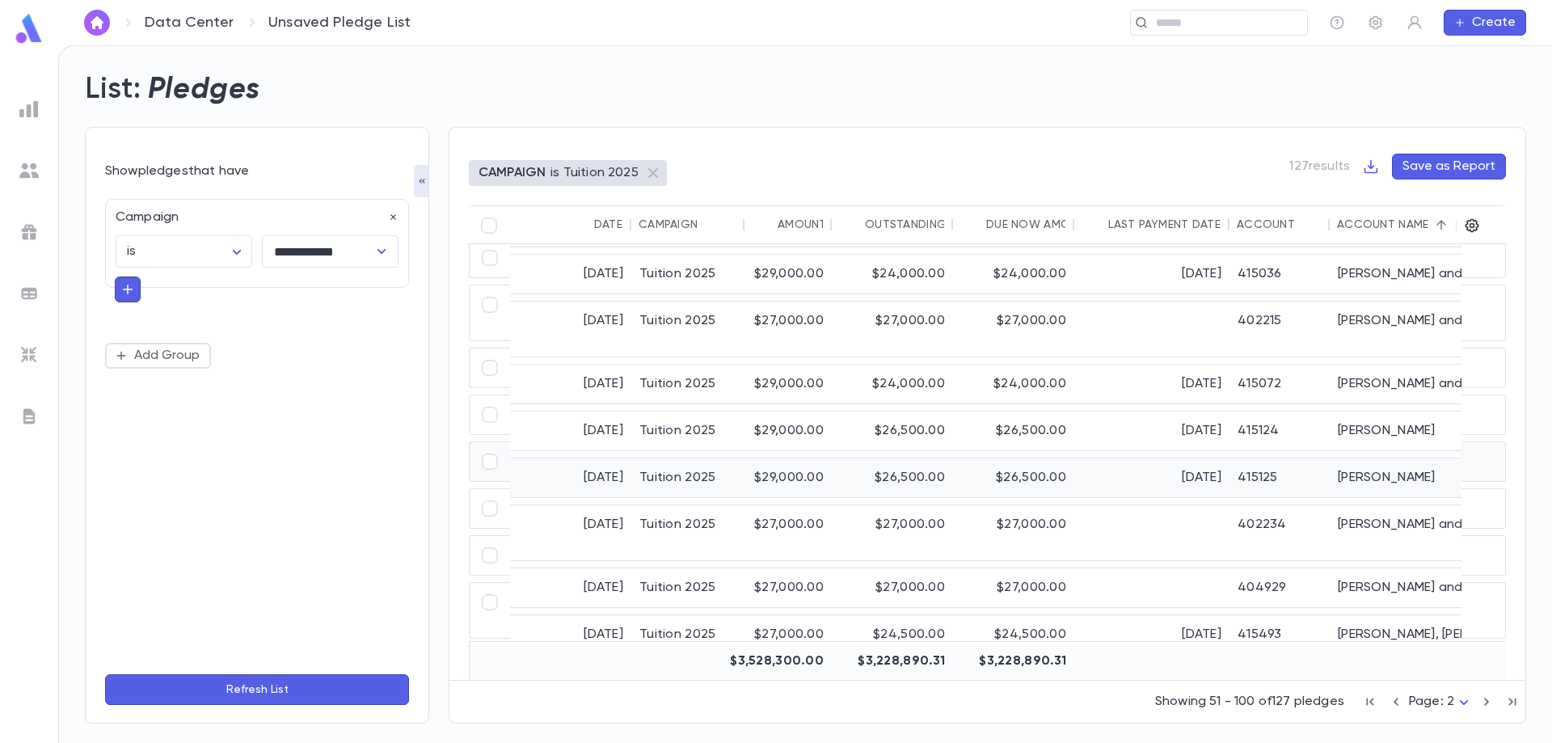
click at [1027, 466] on div "$26,500.00" at bounding box center [1013, 477] width 121 height 39
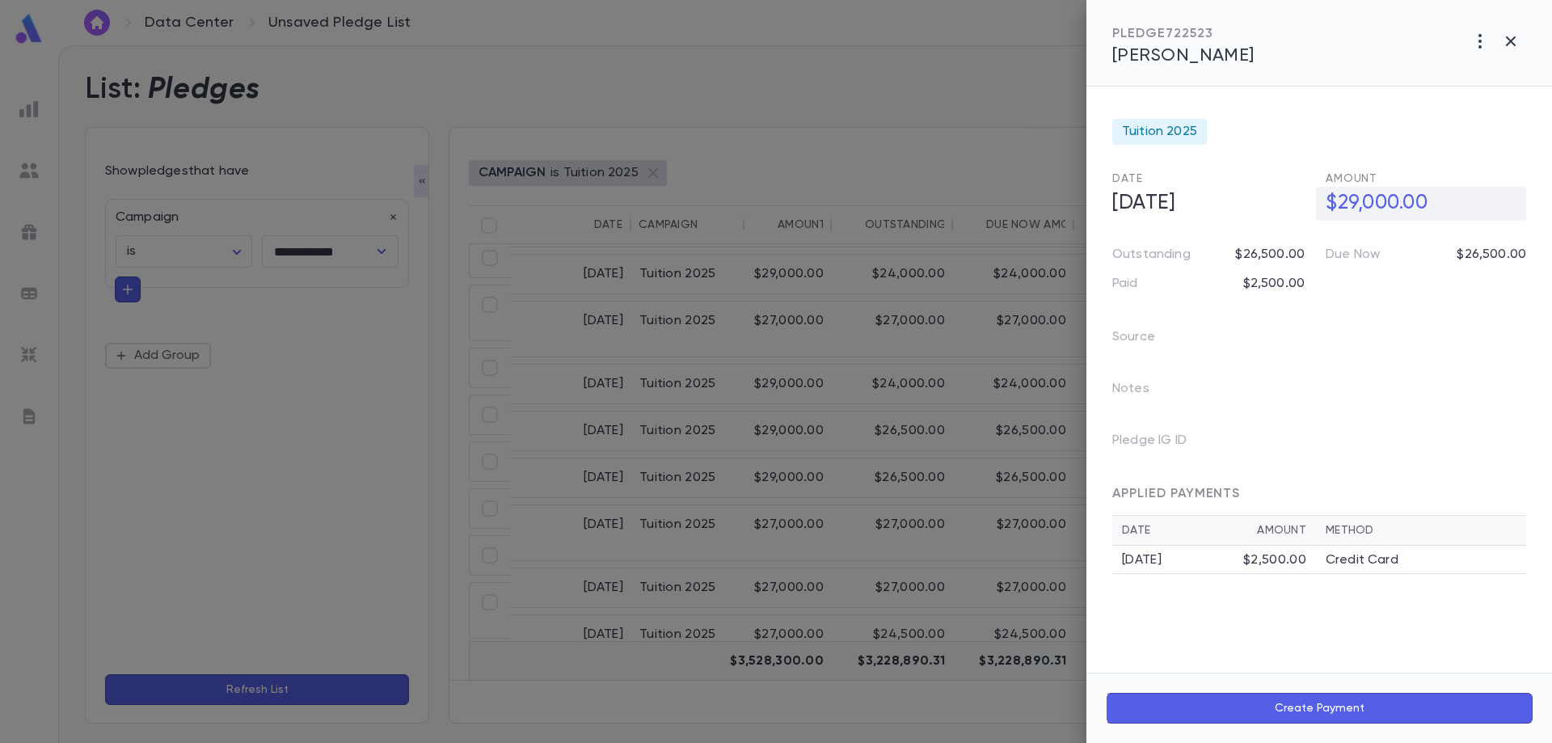
click at [1352, 206] on h5 "$29,000.00" at bounding box center [1421, 204] width 210 height 34
click at [1182, 50] on span "Kaweblum, Nina" at bounding box center [1183, 56] width 142 height 18
click at [770, 521] on div at bounding box center [776, 371] width 1552 height 743
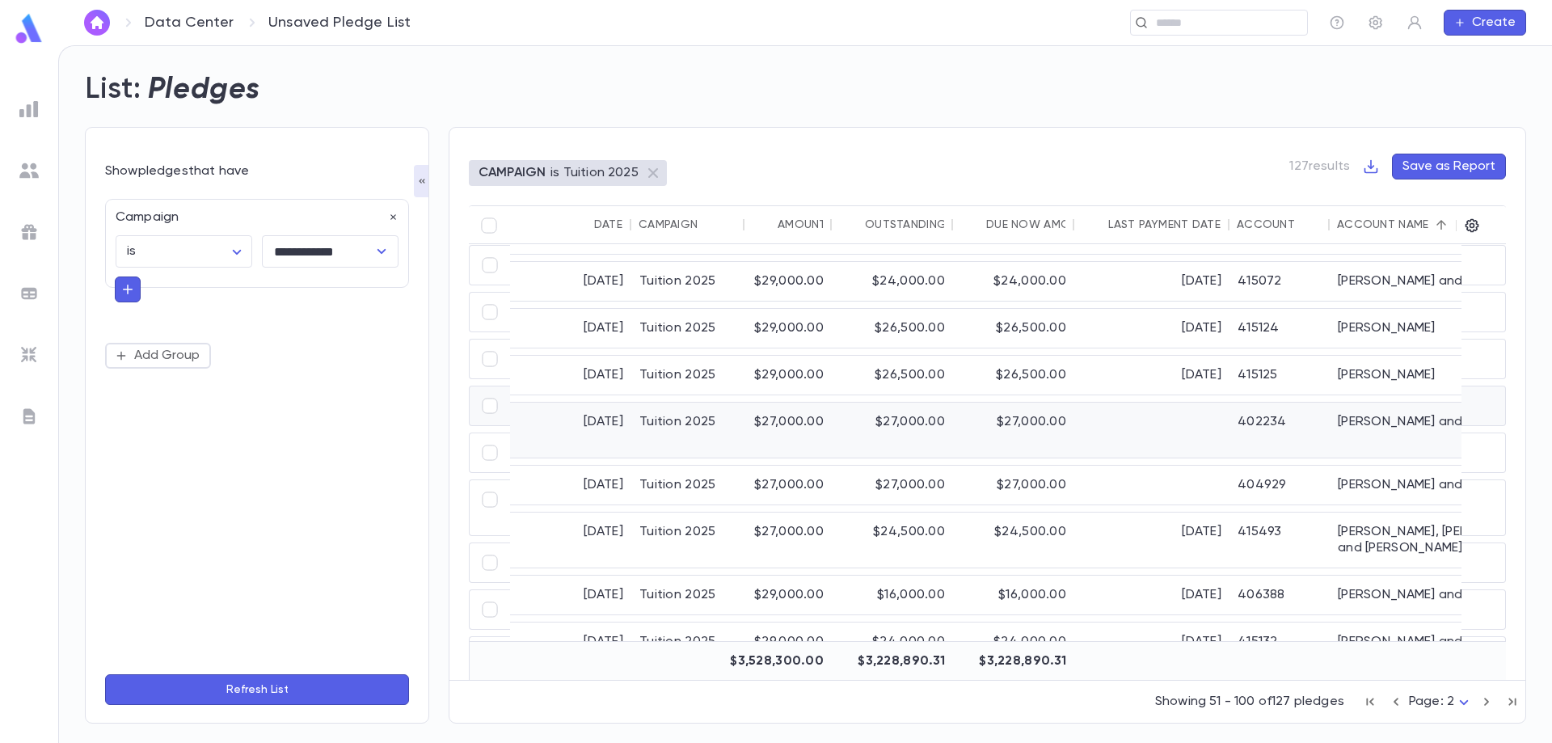
scroll to position [469, 0]
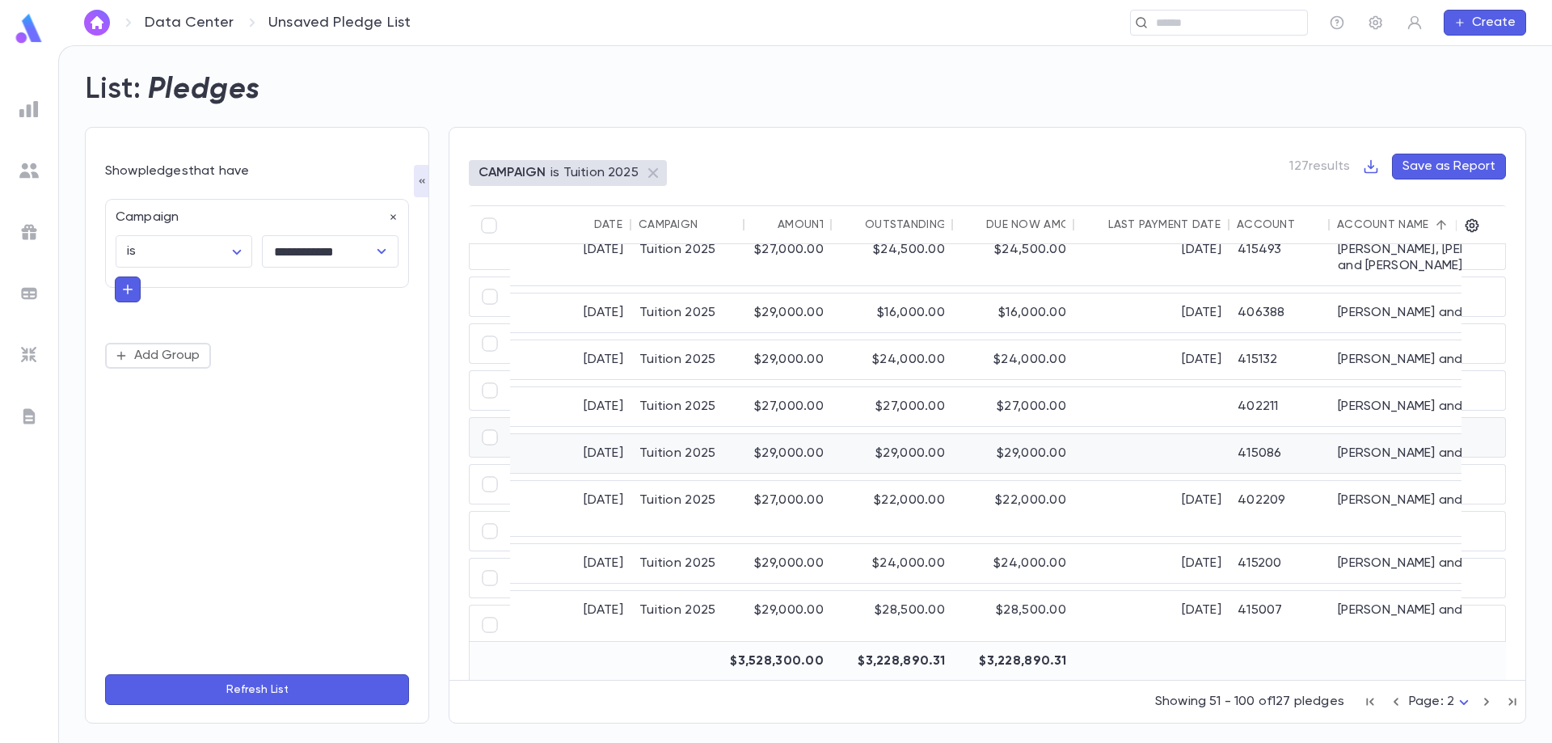
click at [866, 445] on div "$29,000.00" at bounding box center [892, 453] width 121 height 39
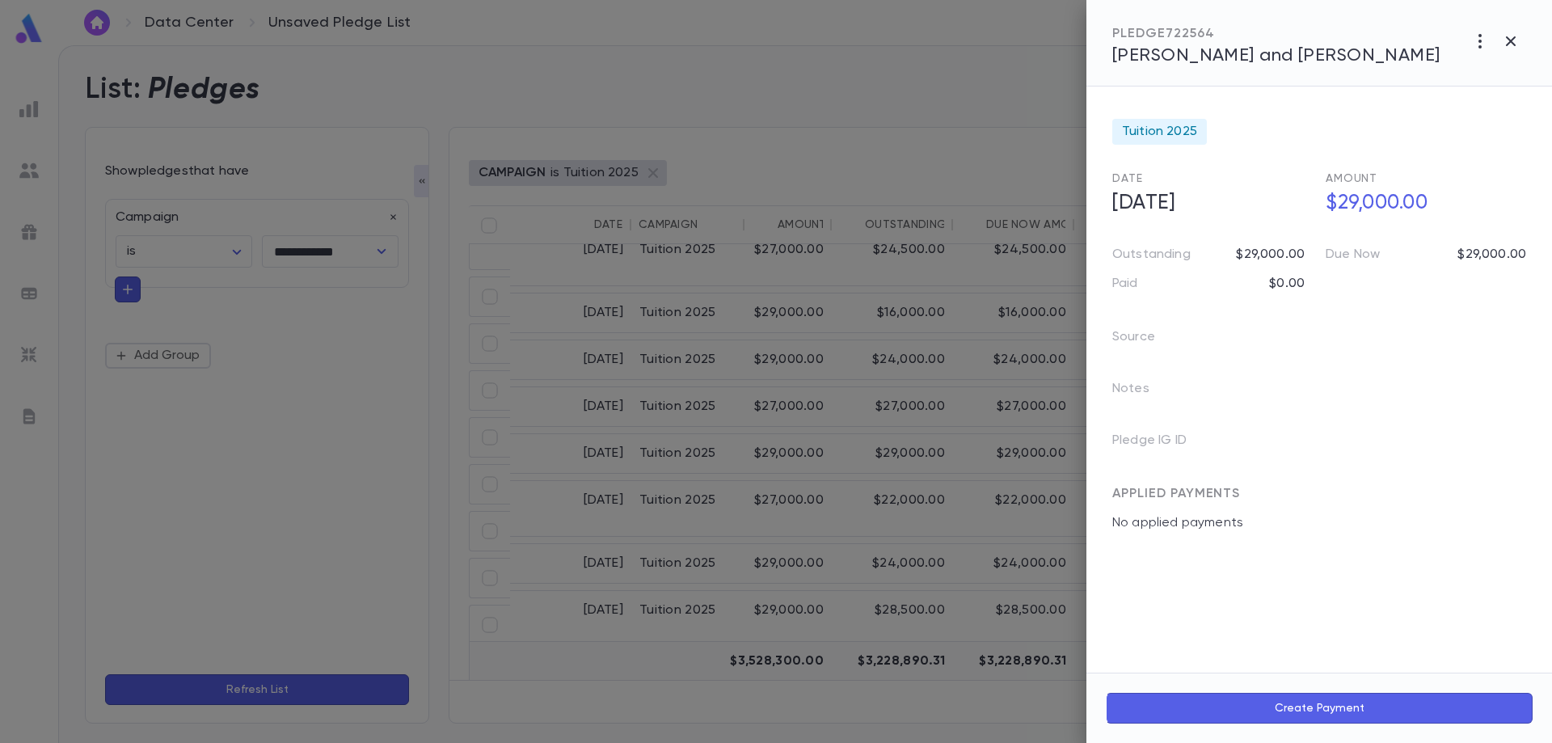
click at [693, 556] on div at bounding box center [776, 371] width 1552 height 743
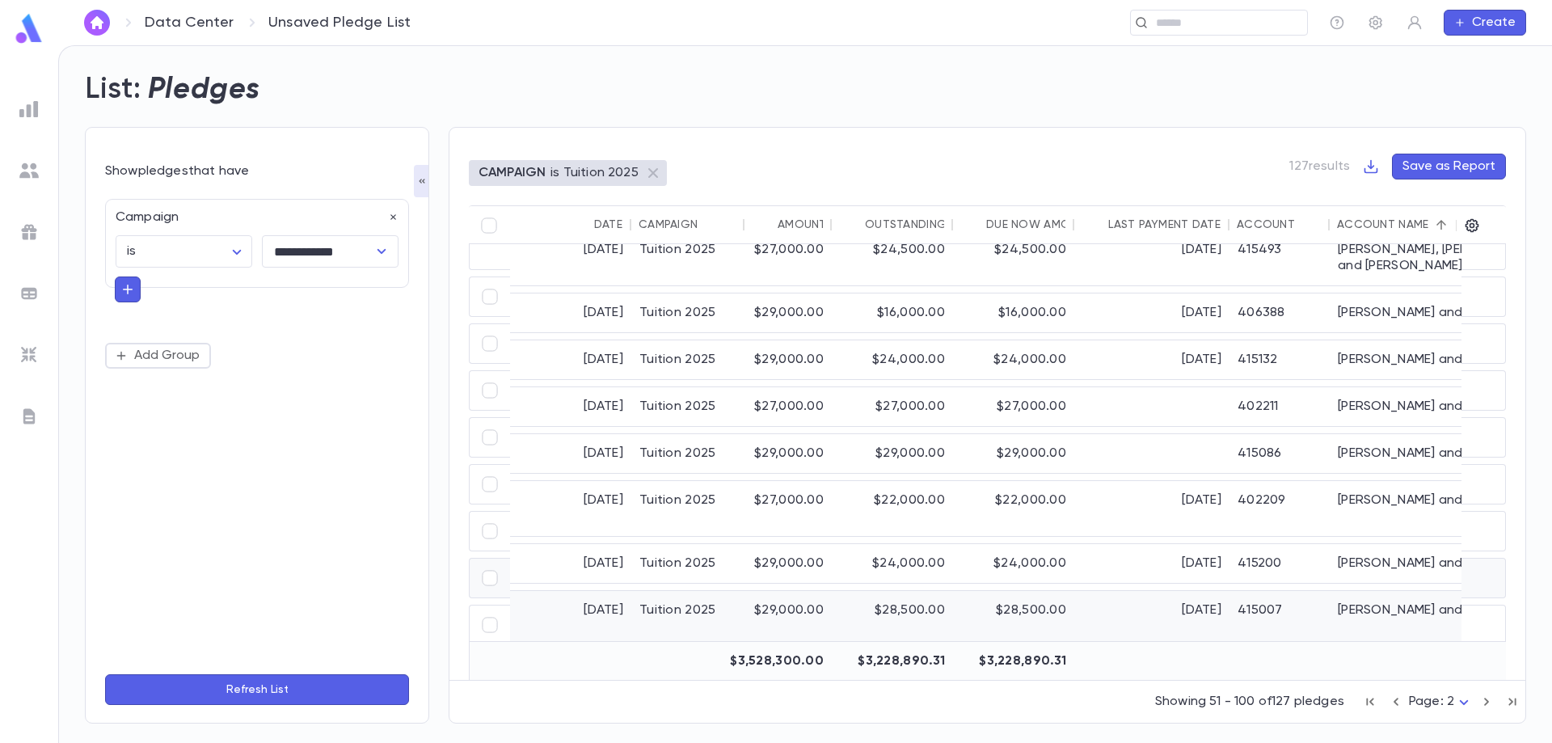
click at [872, 591] on div "$28,500.00" at bounding box center [892, 618] width 121 height 55
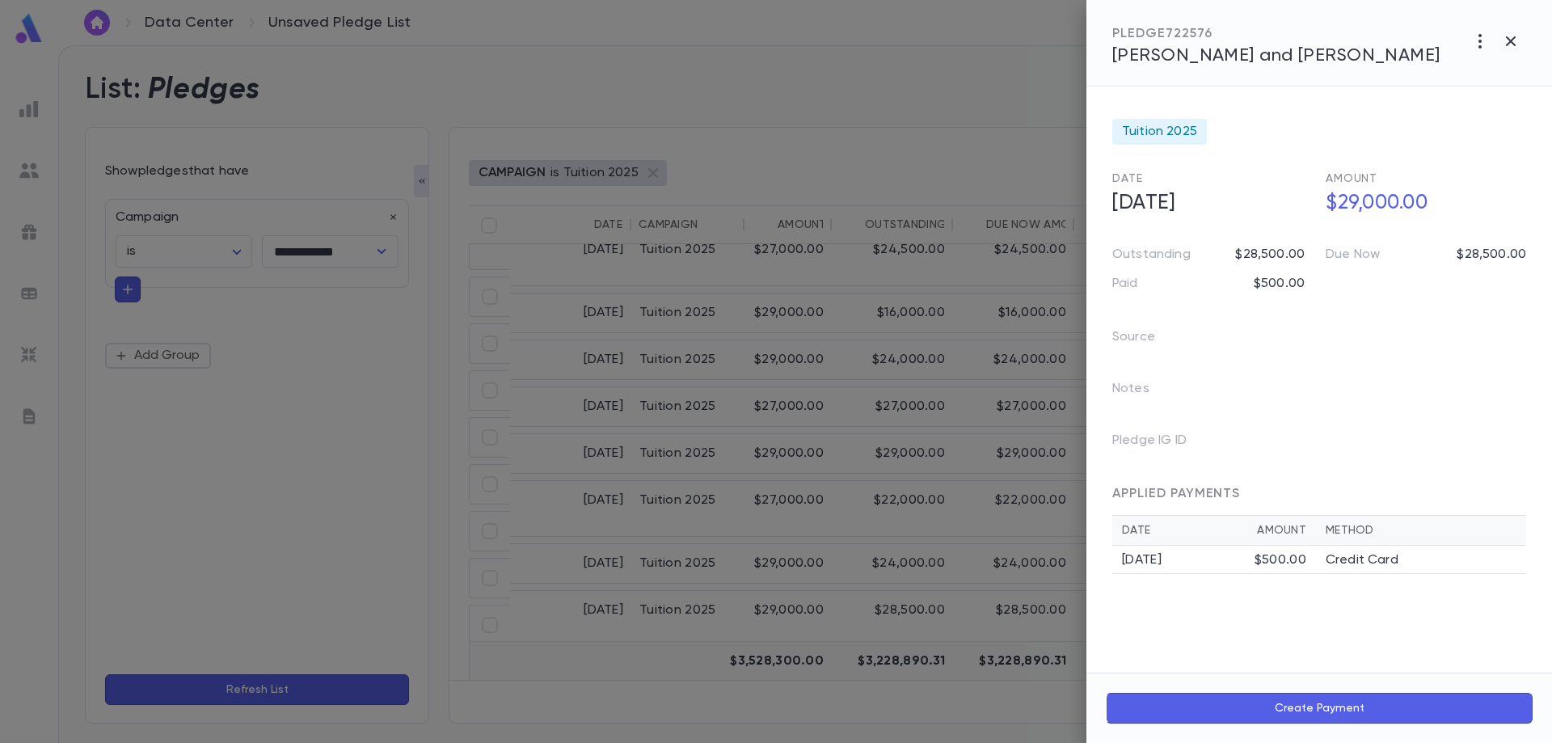
click at [1264, 61] on span "Lieberman, Benyomin and Leah" at bounding box center [1276, 56] width 328 height 18
click at [910, 462] on div at bounding box center [776, 371] width 1552 height 743
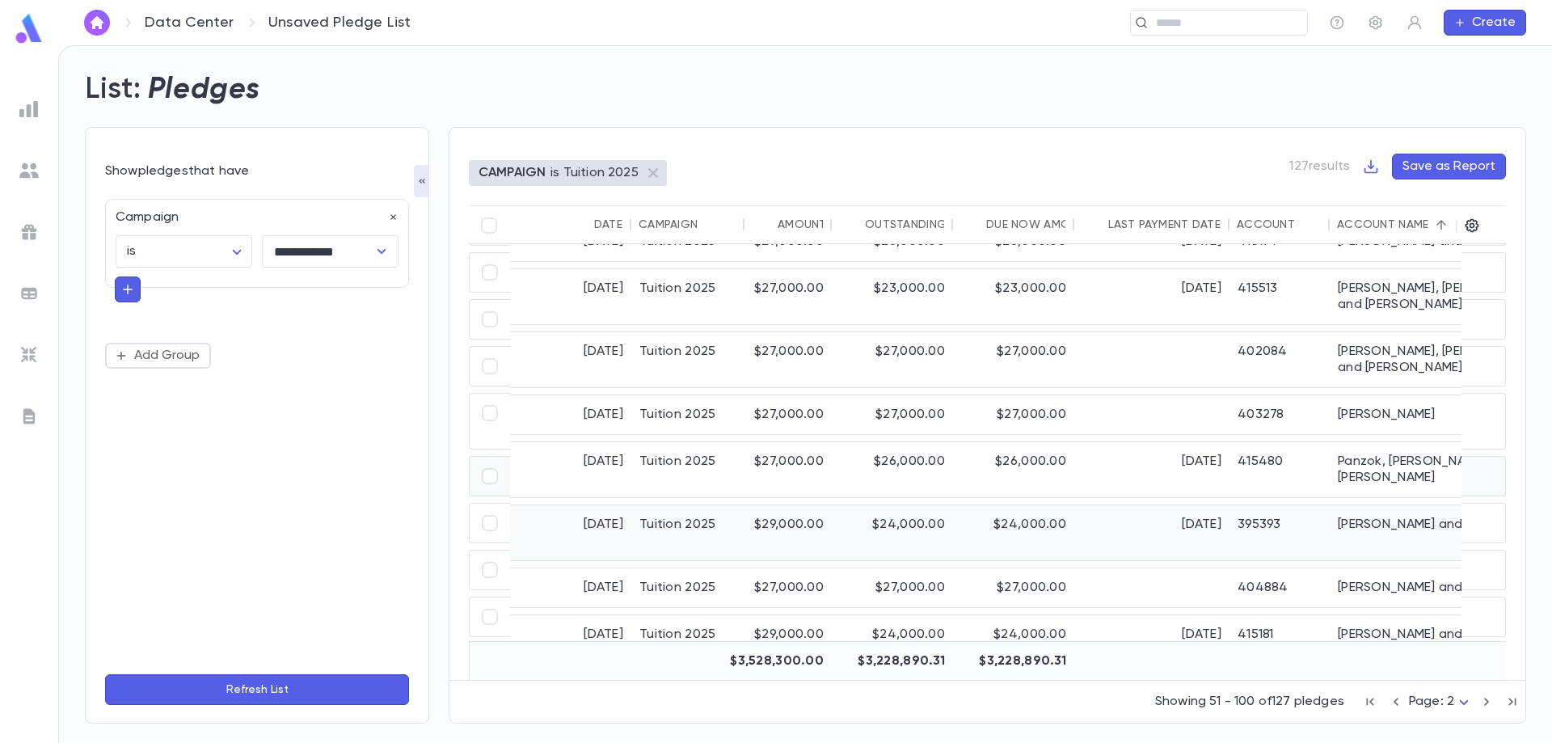
scroll to position [1196, 0]
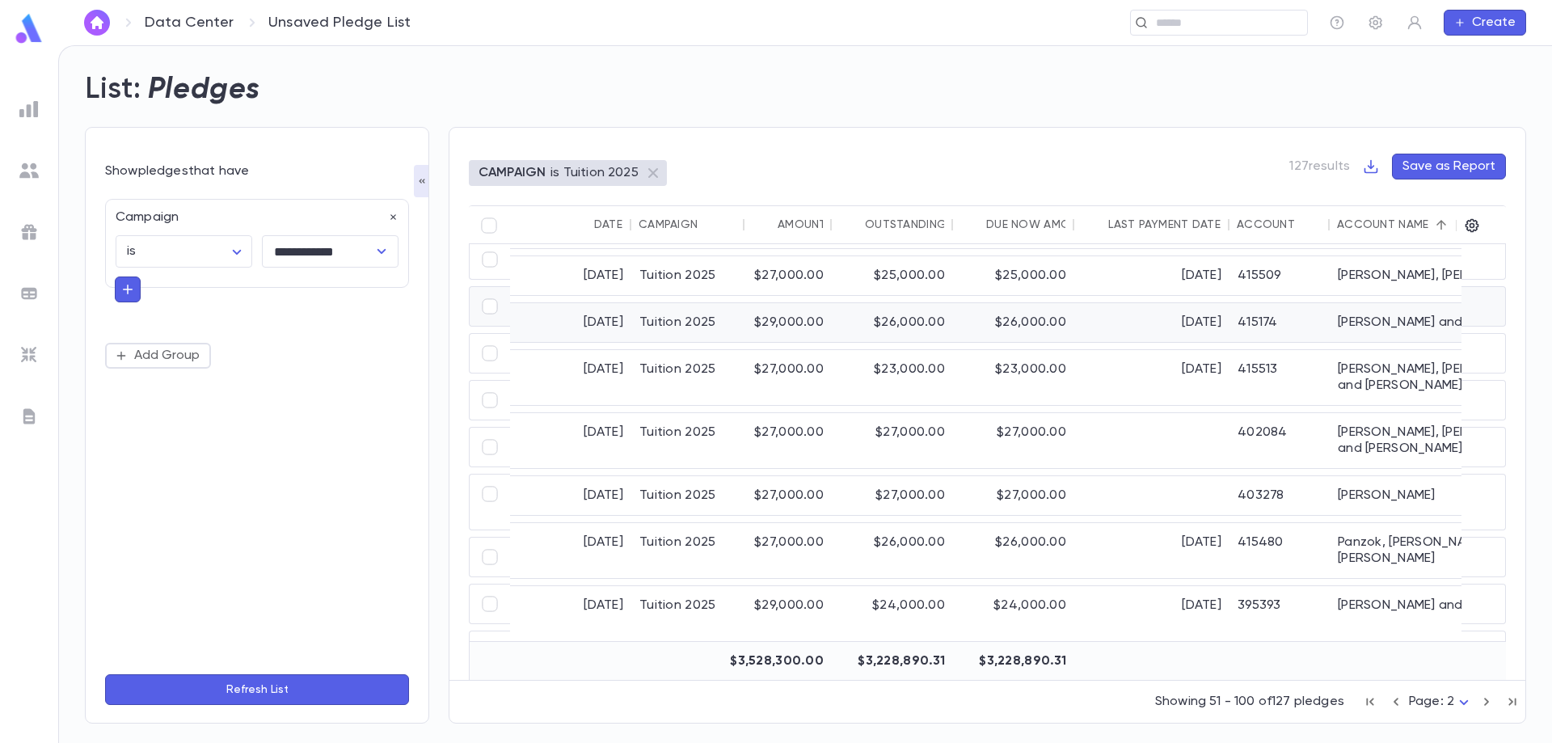
click at [955, 303] on div "$26,000.00" at bounding box center [1013, 322] width 121 height 39
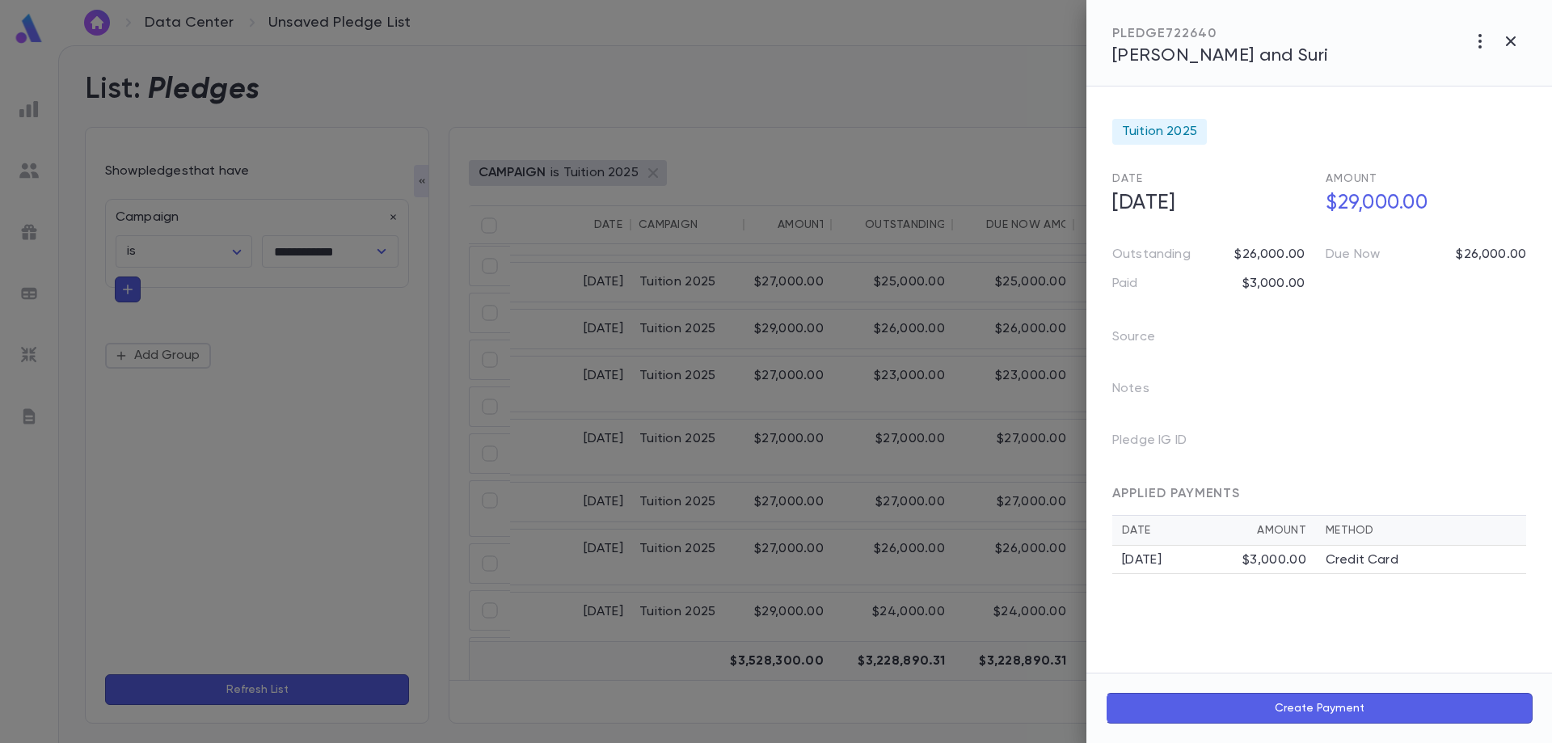
click at [1249, 59] on span "[PERSON_NAME] and Suri" at bounding box center [1220, 56] width 217 height 18
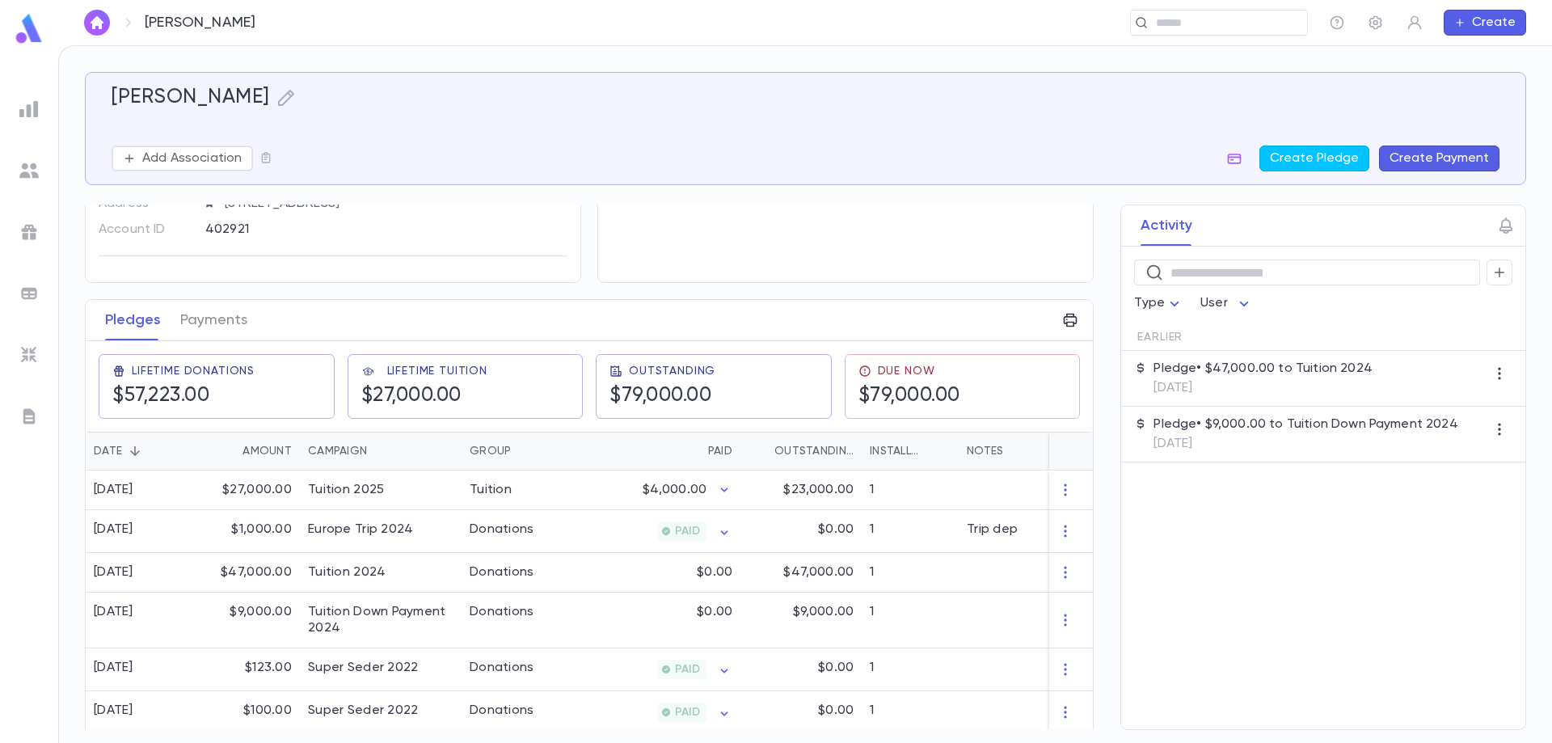
scroll to position [127, 0]
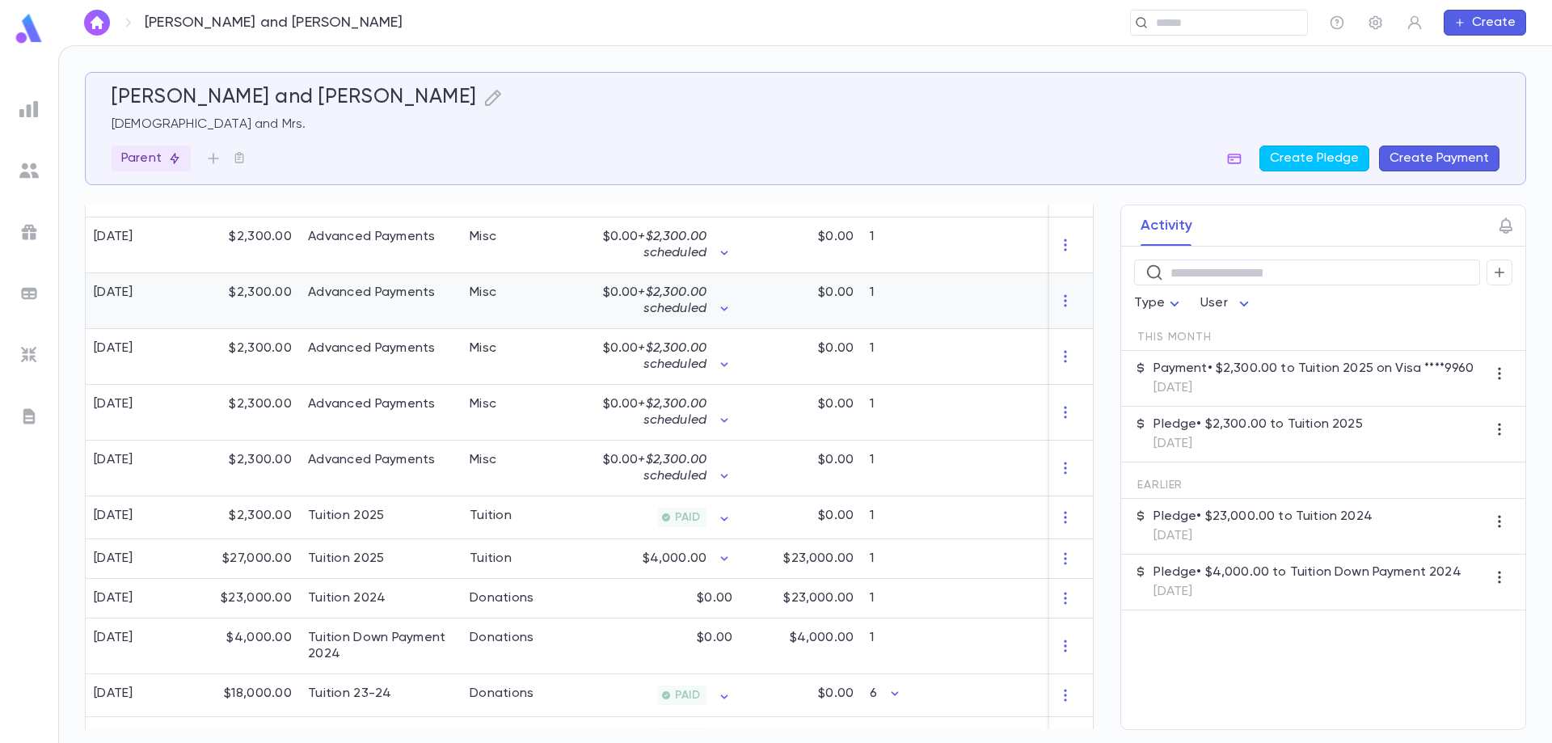
scroll to position [672, 0]
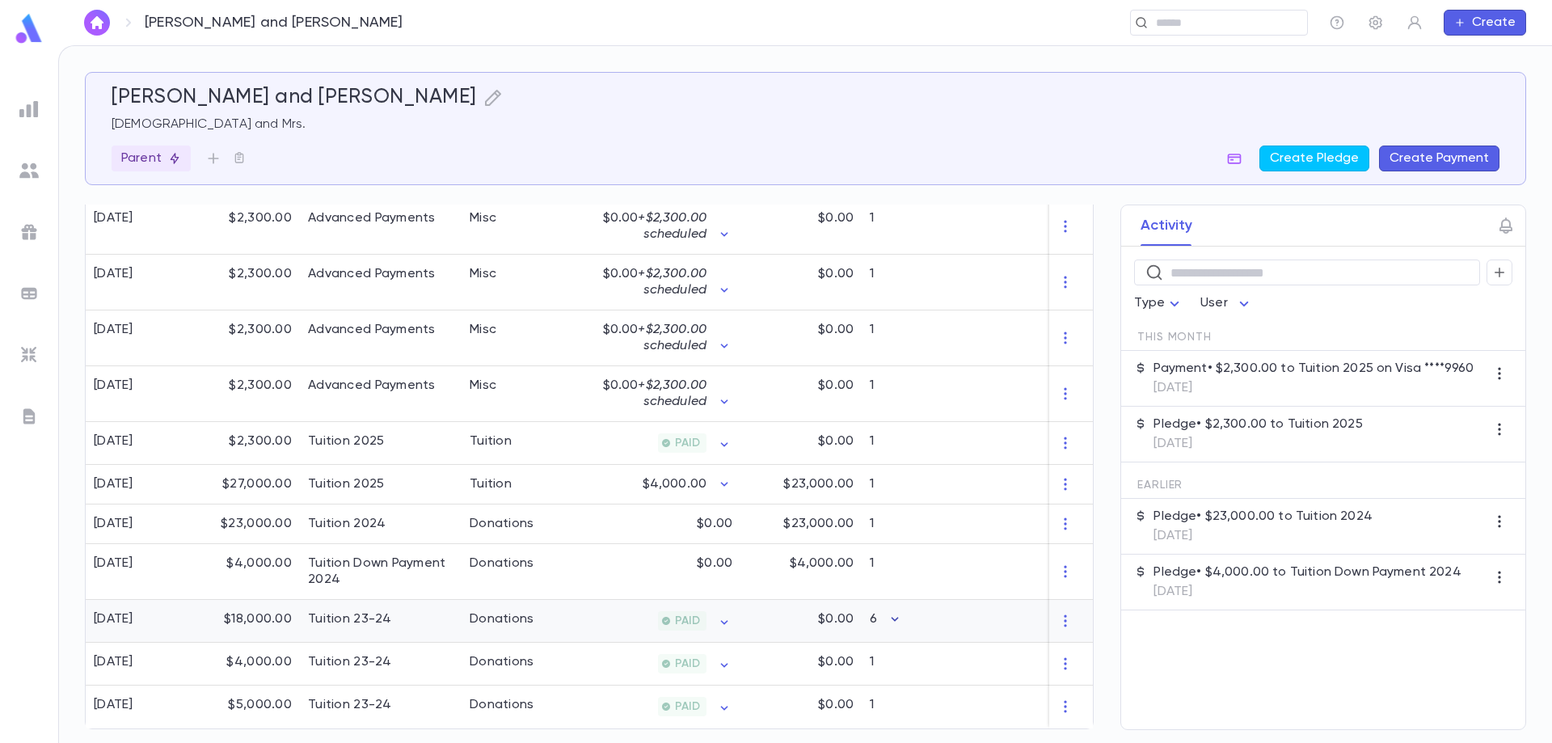
click at [893, 617] on icon "button" at bounding box center [895, 619] width 7 height 4
click at [918, 391] on div at bounding box center [776, 371] width 1552 height 743
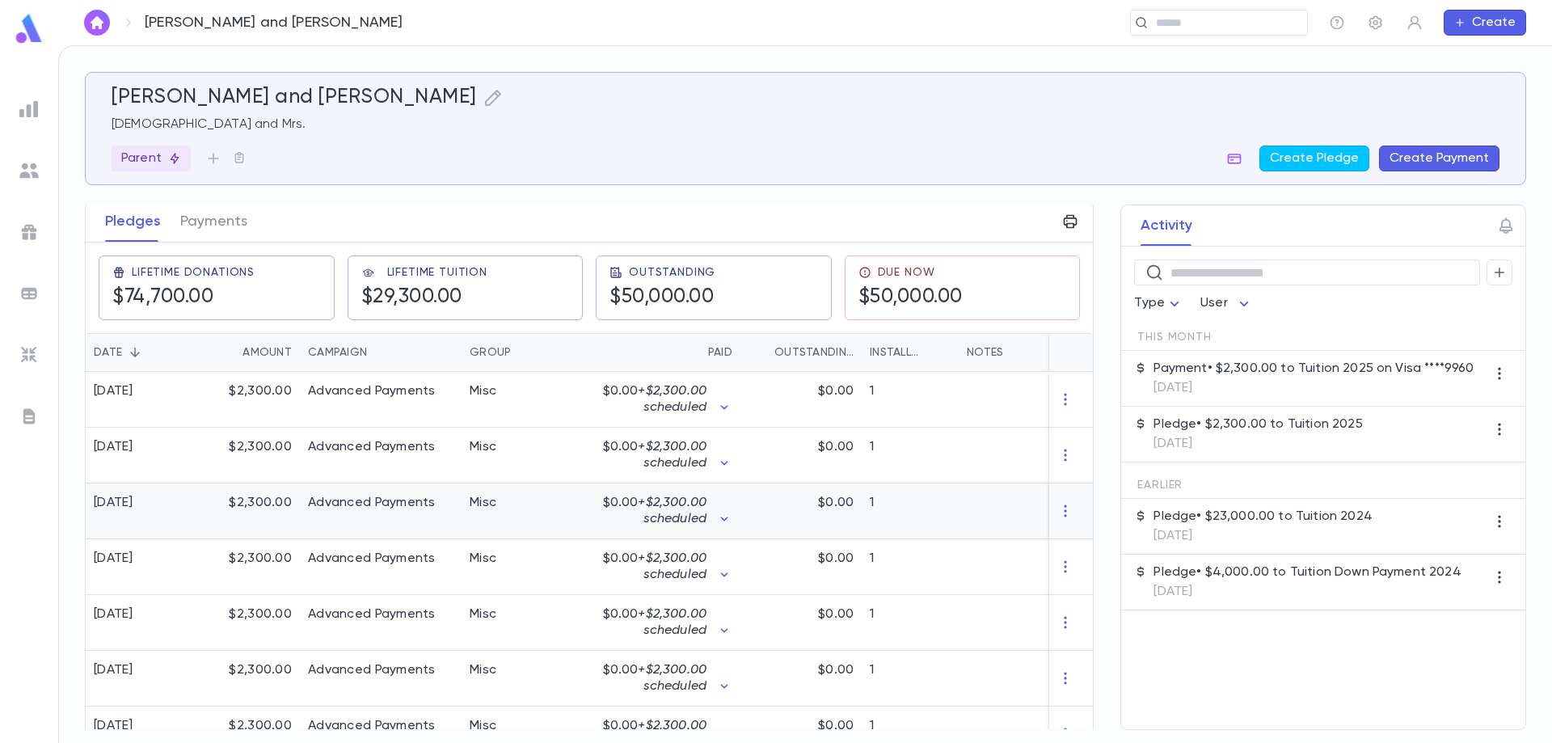
scroll to position [187, 0]
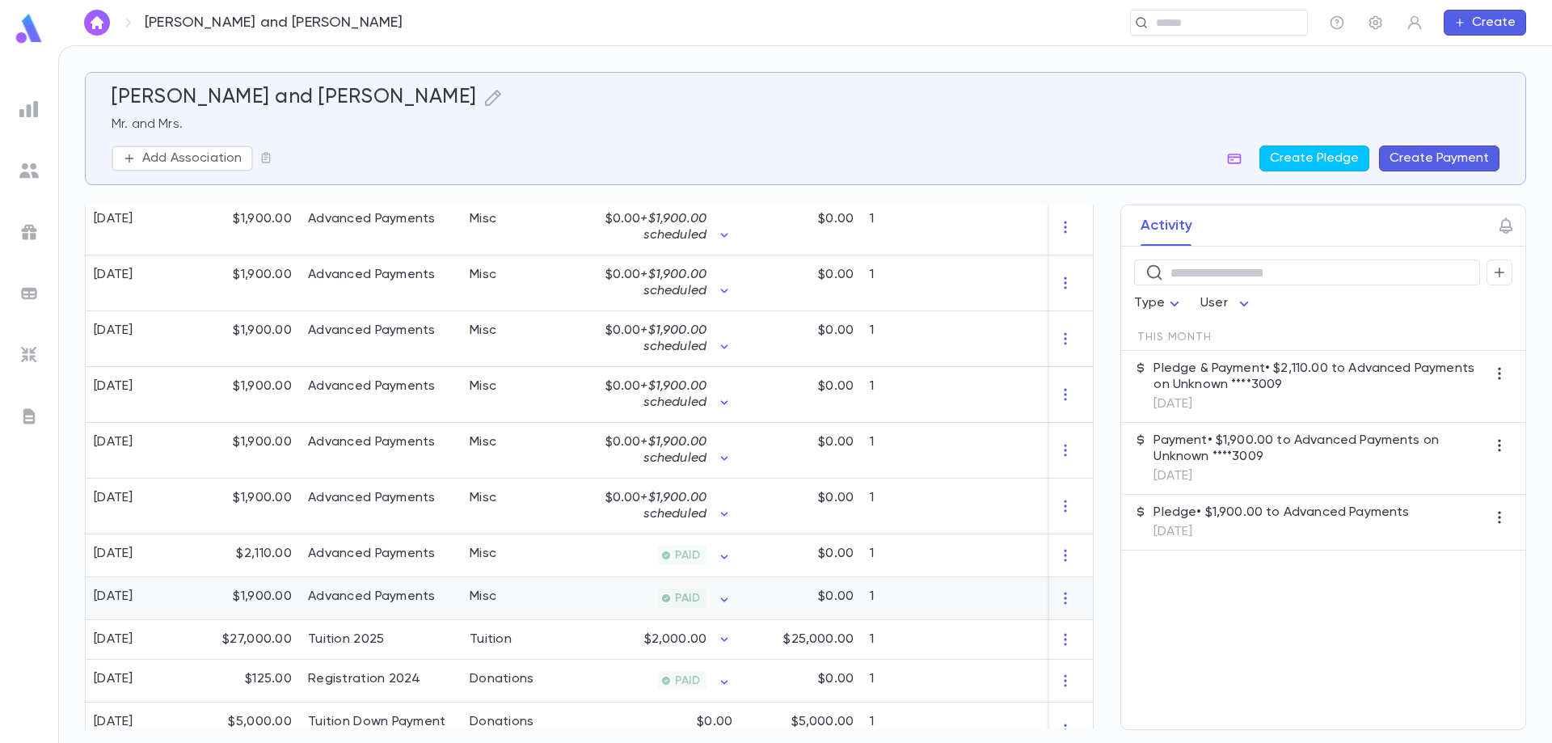
scroll to position [566, 0]
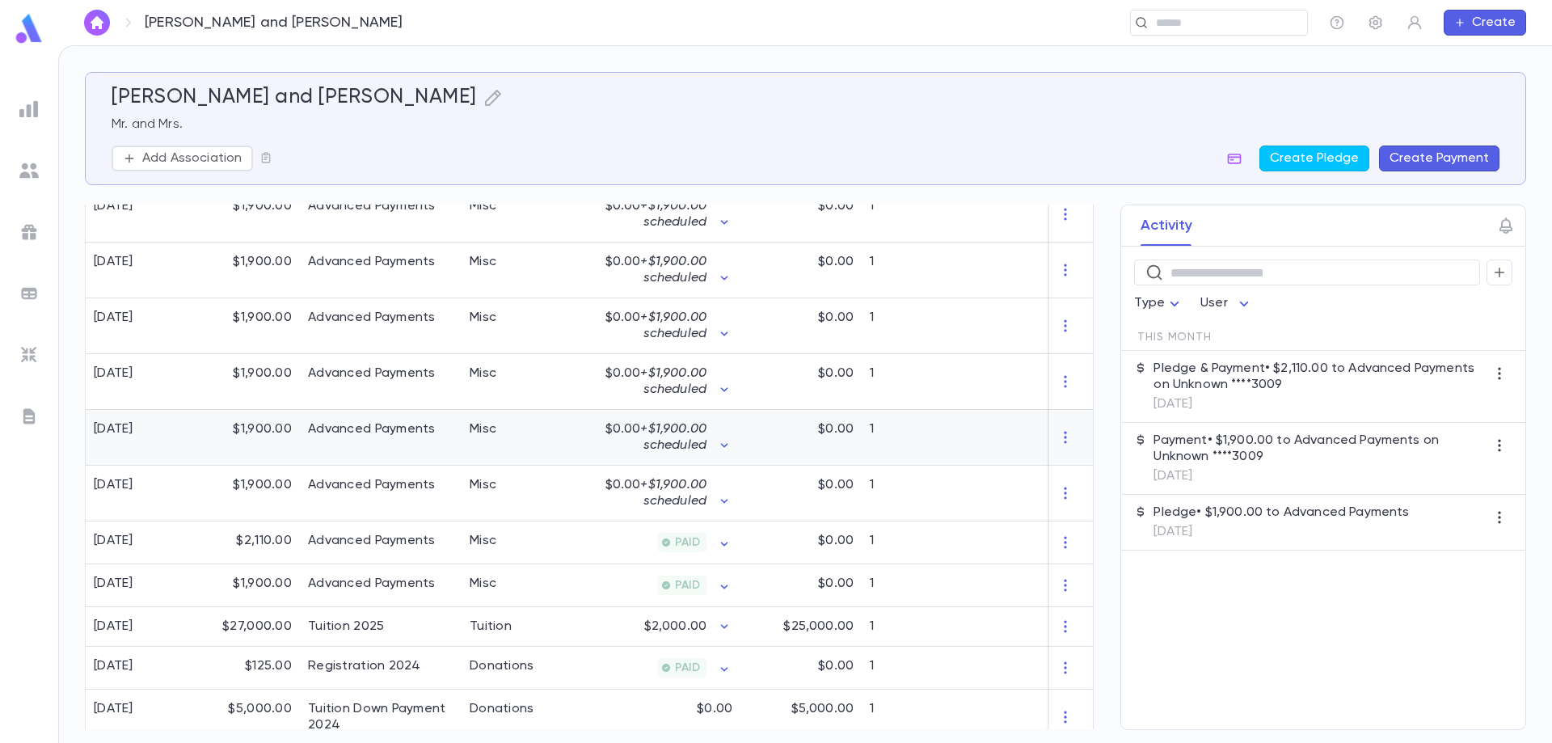
click at [597, 419] on div "$0.00 + $1,900.00 scheduled" at bounding box center [662, 438] width 158 height 56
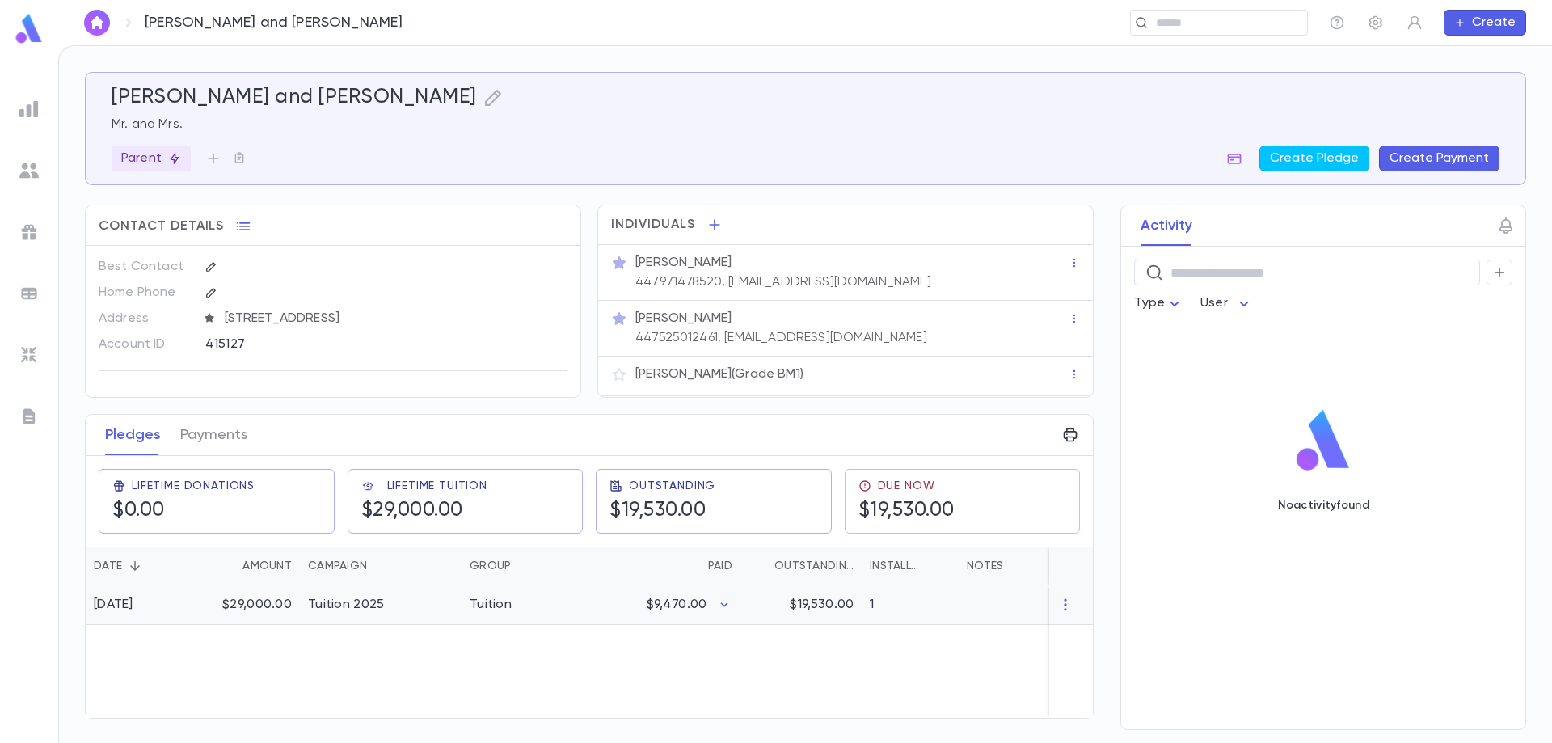
click at [580, 609] on div "Tuition" at bounding box center [522, 605] width 121 height 40
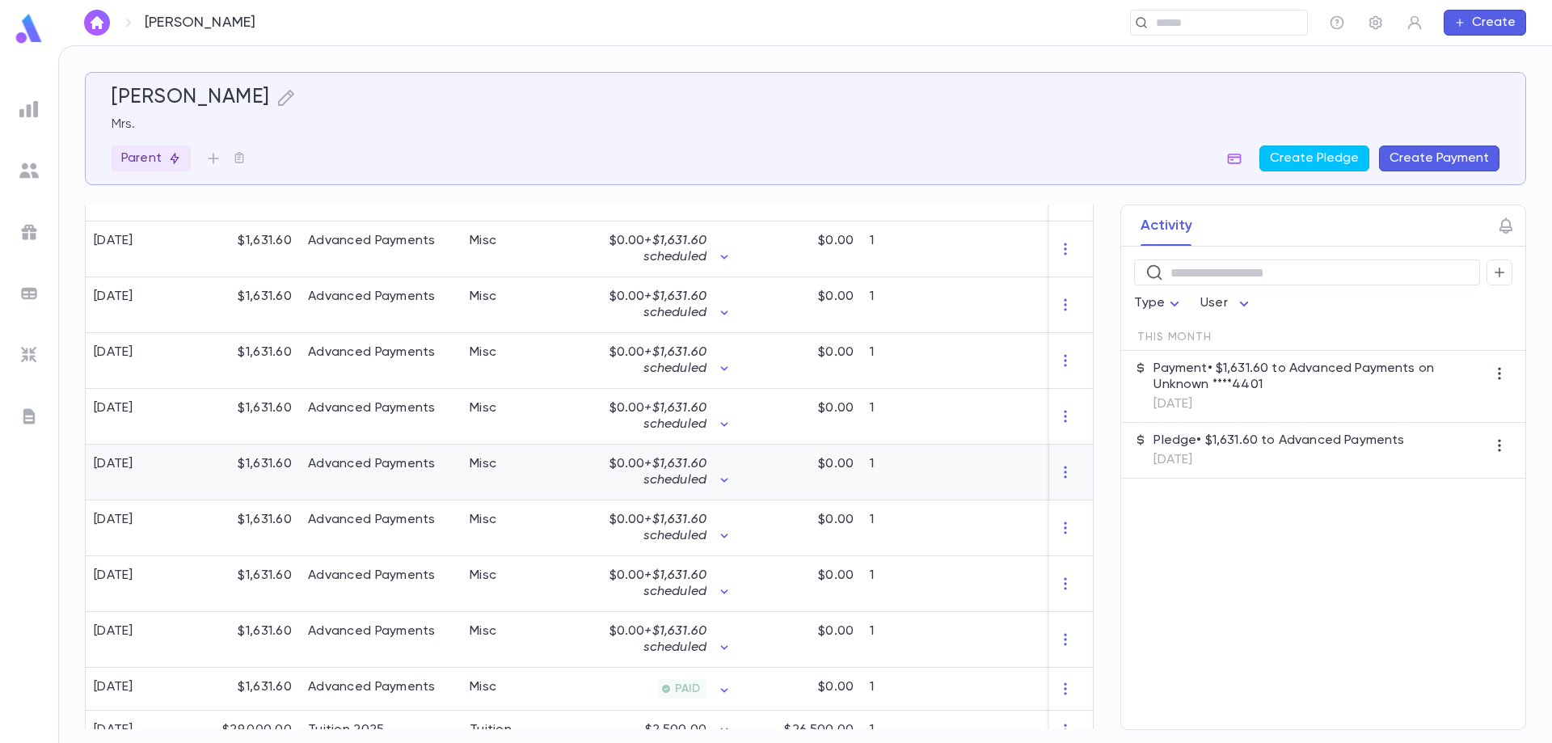
scroll to position [448, 0]
